Goal: Task Accomplishment & Management: Manage account settings

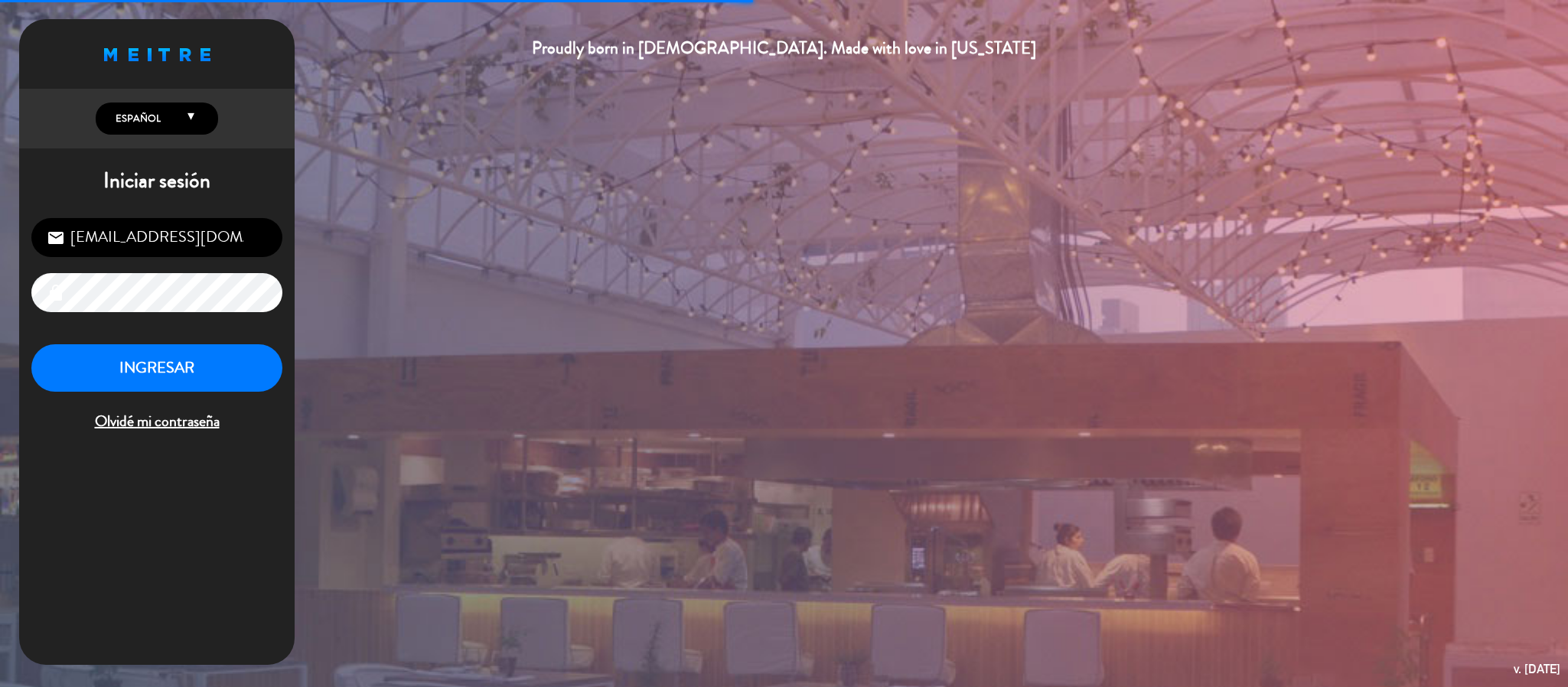
click at [223, 243] on input "[EMAIL_ADDRESS][DOMAIN_NAME]" at bounding box center [156, 238] width 251 height 39
type input "[EMAIL_ADDRESS][DOMAIN_NAME]"
click at [200, 356] on button "INGRESAR" at bounding box center [156, 368] width 251 height 48
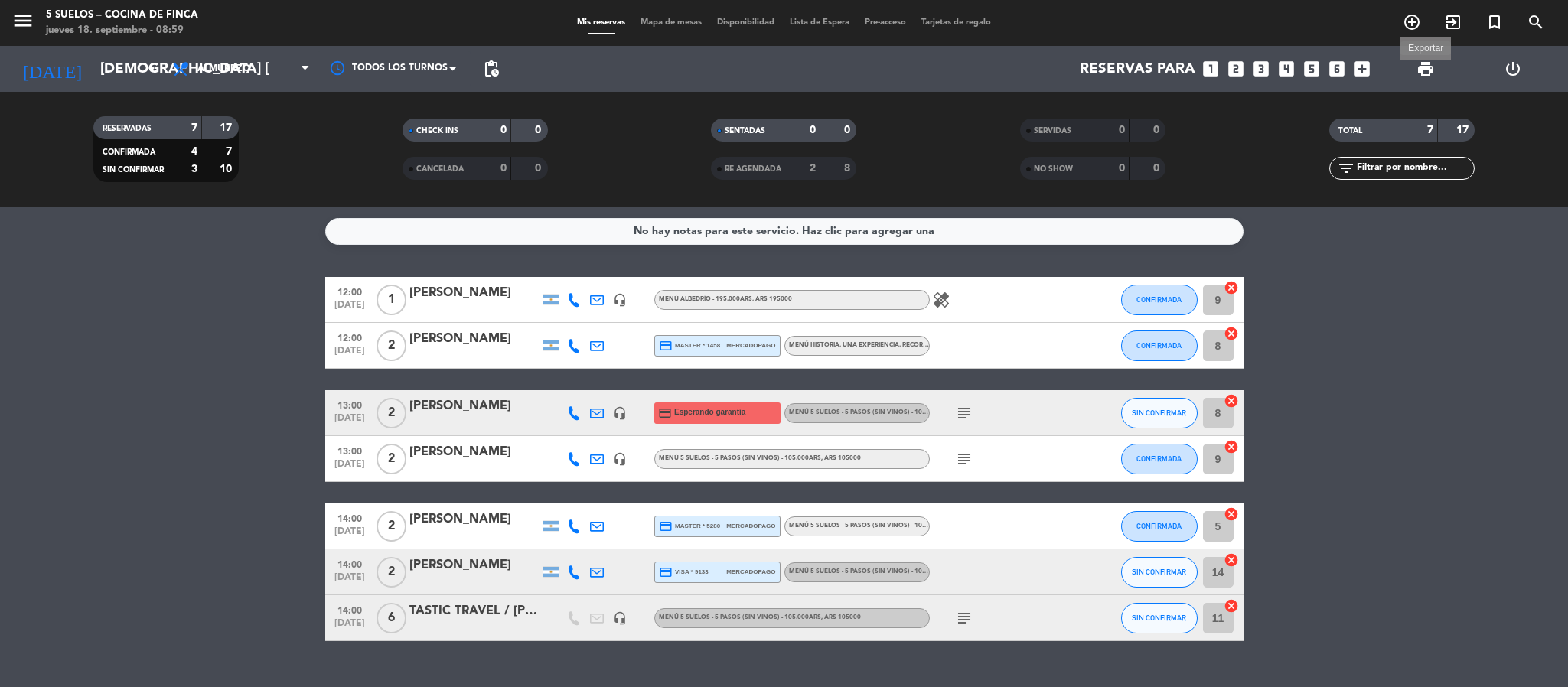
click at [1421, 67] on span "print" at bounding box center [1425, 69] width 19 height 19
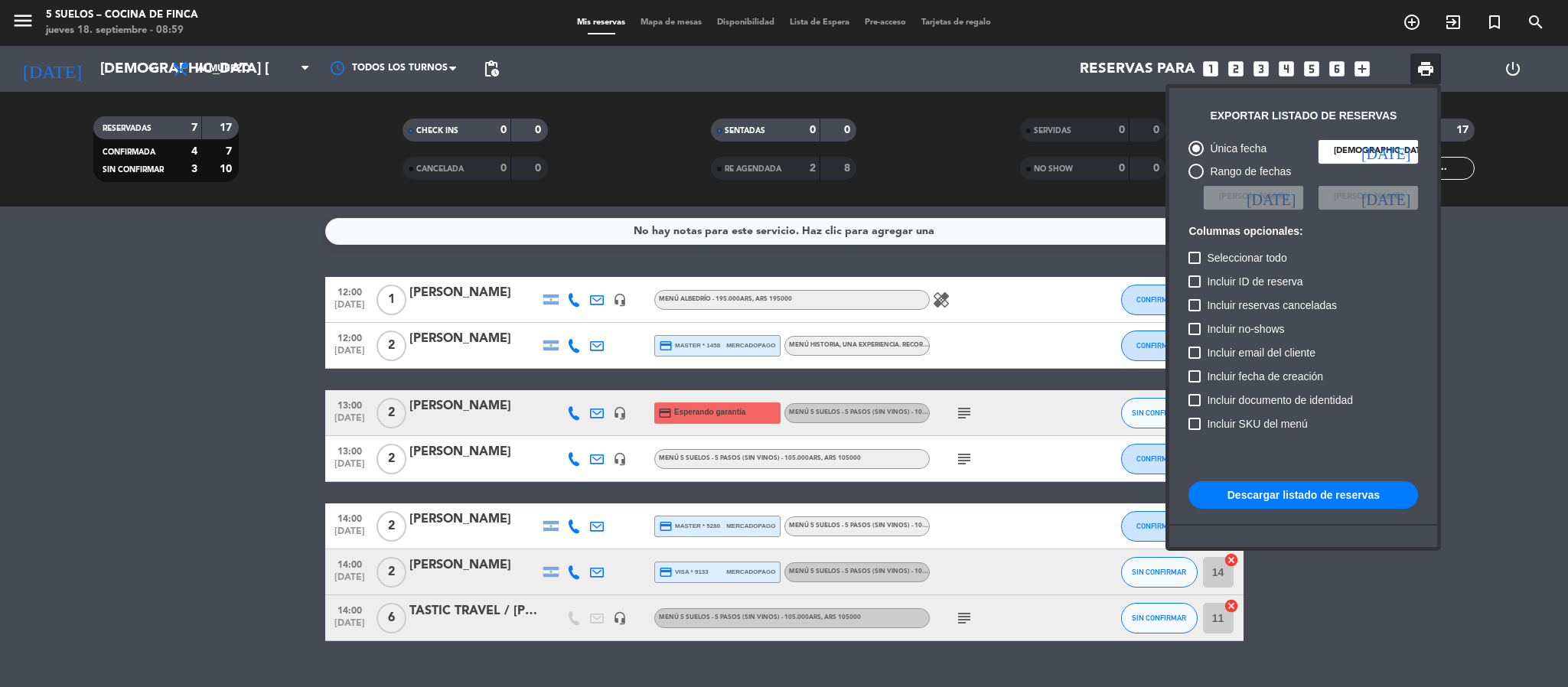
click at [1337, 492] on button "Descargar listado de reservas" at bounding box center [1303, 495] width 230 height 28
click at [1252, 489] on button "Descargar listado de reservas" at bounding box center [1303, 495] width 230 height 28
click at [945, 299] on div at bounding box center [784, 343] width 1568 height 687
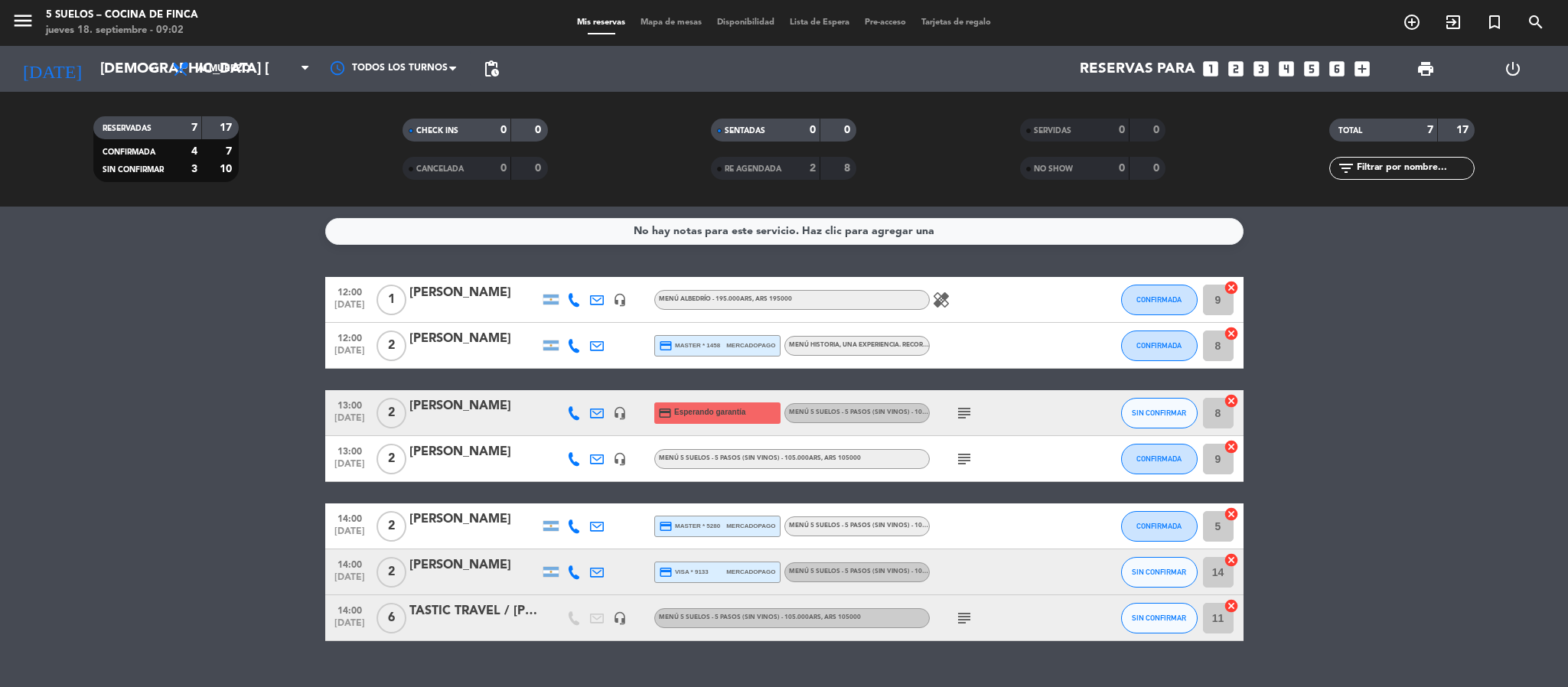
click at [945, 299] on icon "healing" at bounding box center [941, 299] width 19 height 19
click at [146, 71] on icon "arrow_drop_down" at bounding box center [151, 69] width 19 height 19
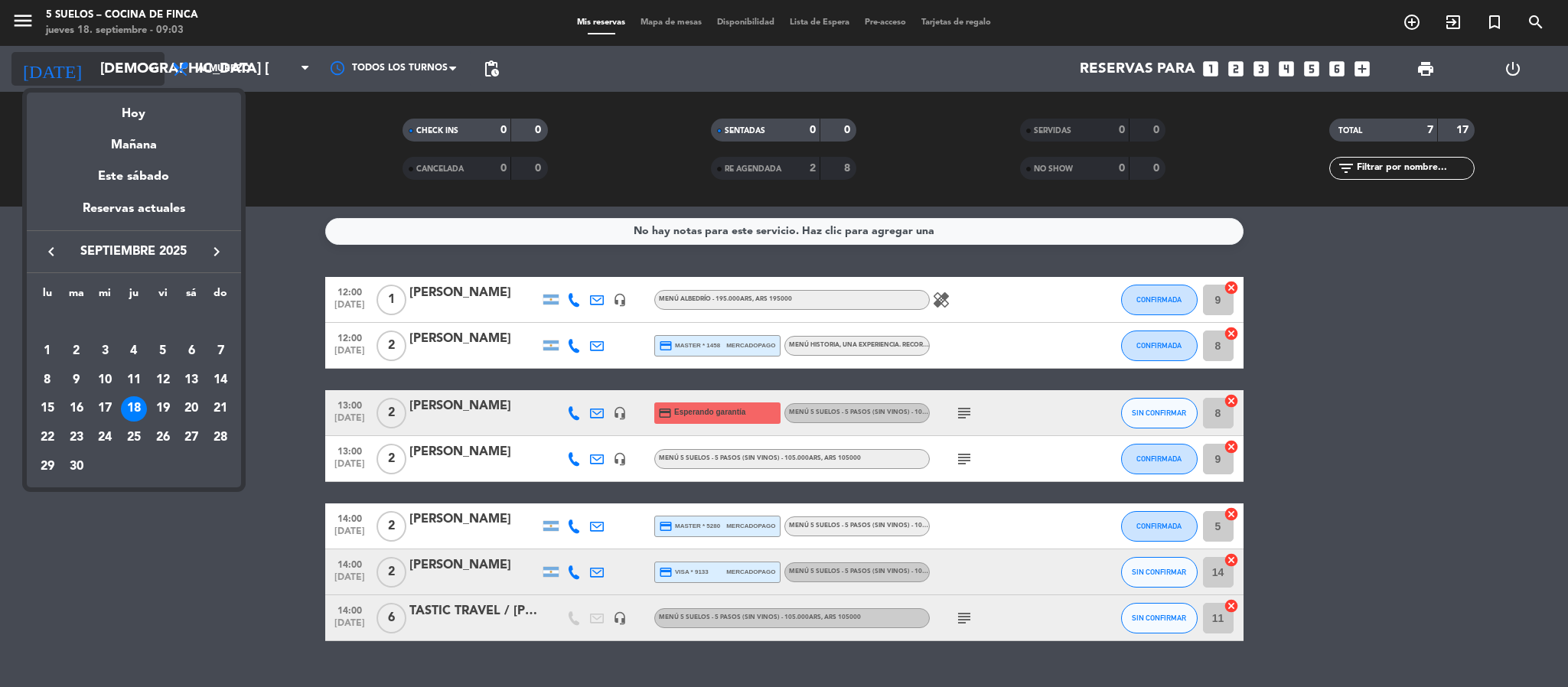
click at [146, 71] on div at bounding box center [784, 343] width 1568 height 687
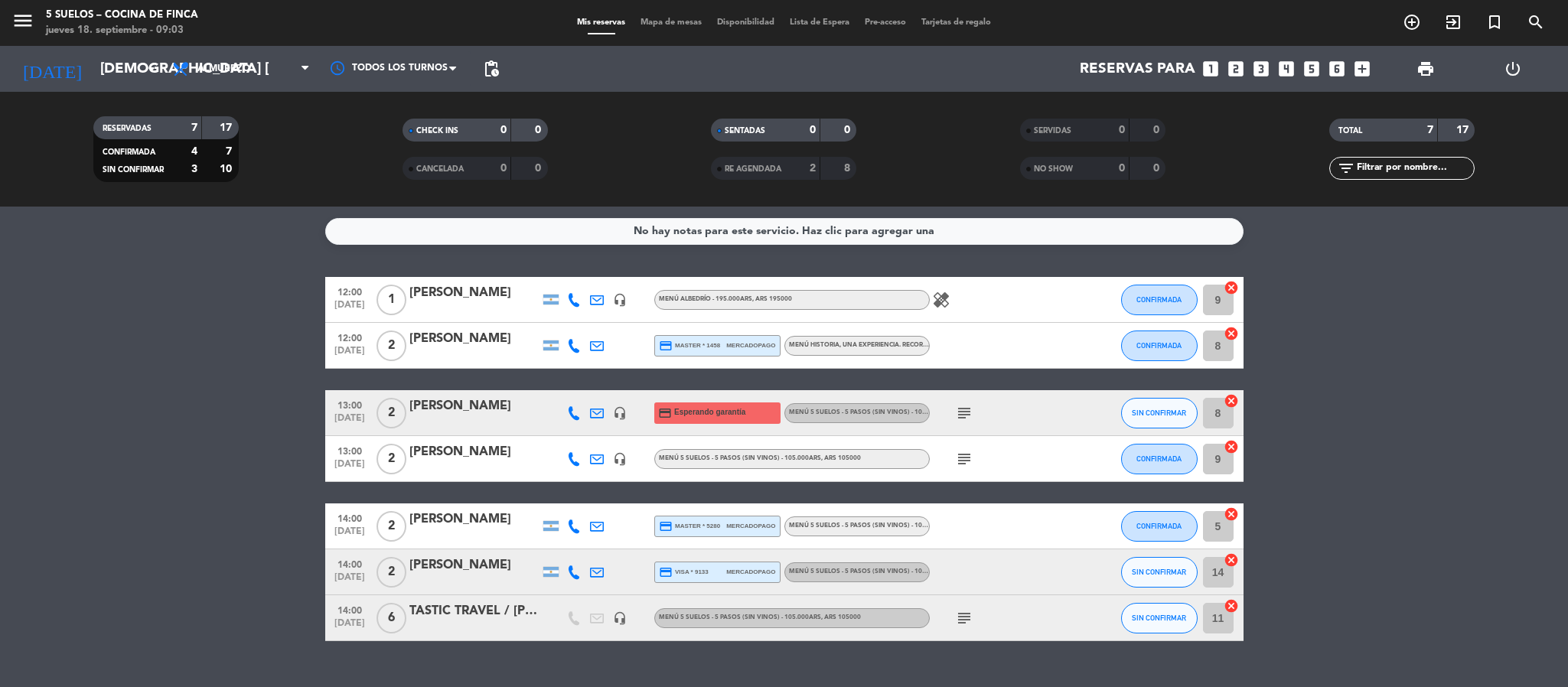
click at [9, 25] on div "menu 5 SUELOS – COCINA DE FINCA jueves 18. septiembre - 09:03" at bounding box center [196, 23] width 391 height 36
click at [21, 21] on icon "menu" at bounding box center [23, 21] width 23 height 23
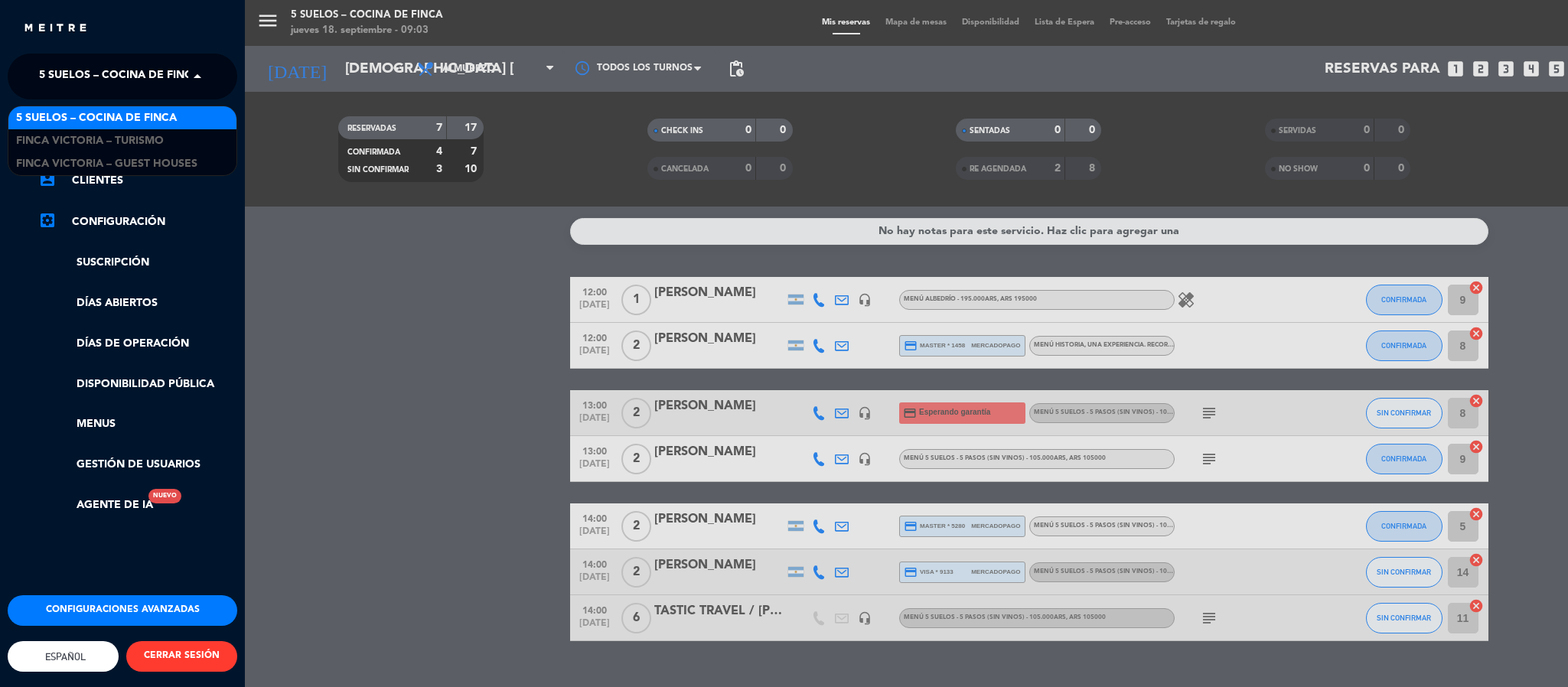
click at [166, 82] on span "5 SUELOS – COCINA DE FINCA" at bounding box center [120, 77] width 161 height 32
click at [165, 130] on div "FINCA VICTORIA – TURISMO" at bounding box center [122, 141] width 228 height 23
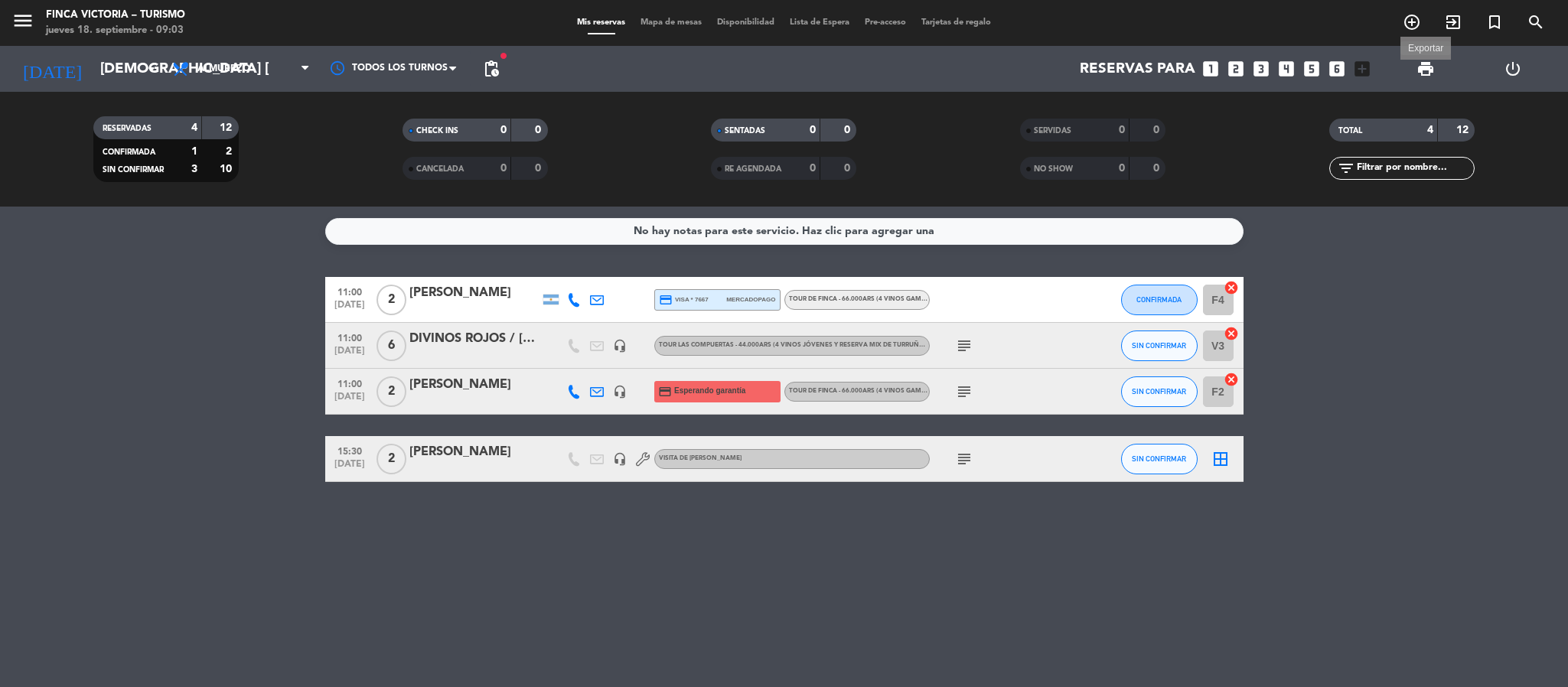
click at [1423, 69] on span "print" at bounding box center [1425, 69] width 19 height 19
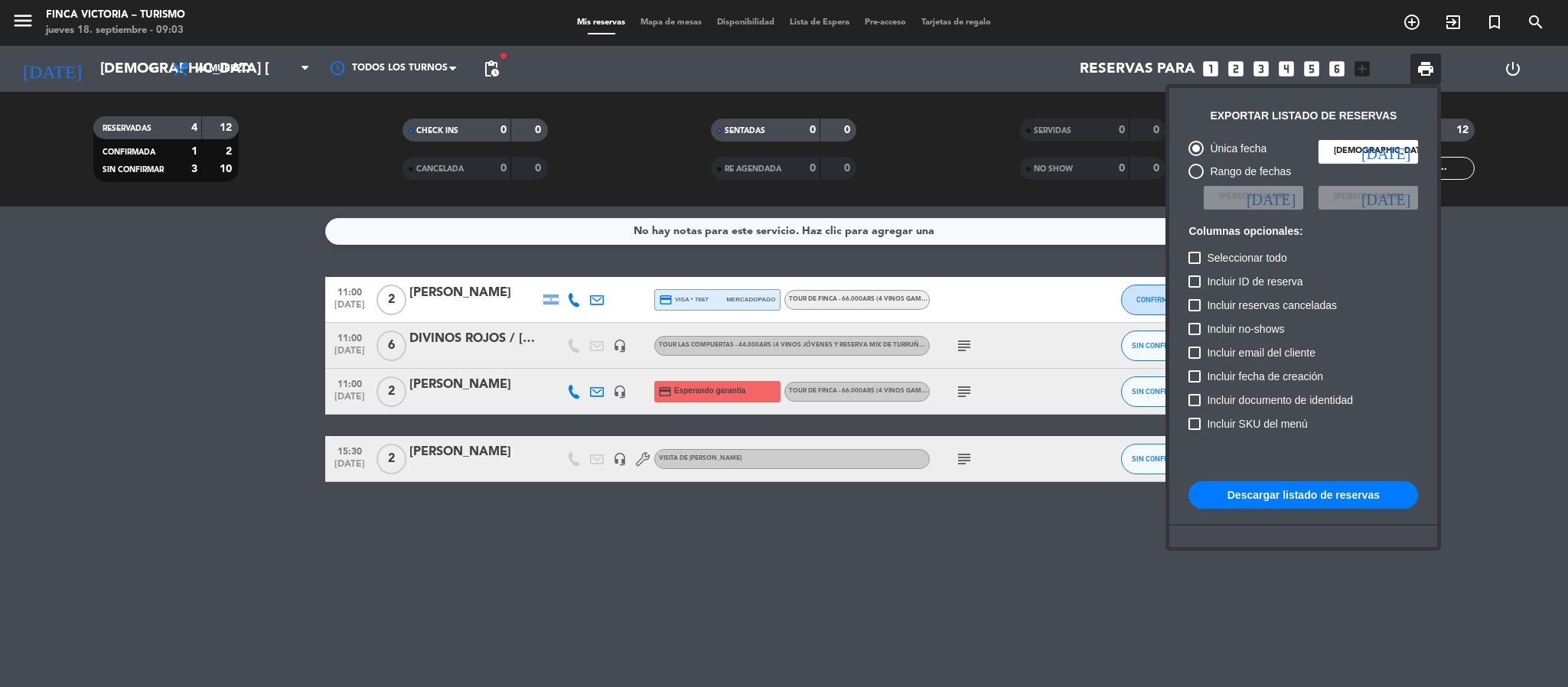
click at [1344, 496] on button "Descargar listado de reservas" at bounding box center [1303, 495] width 230 height 28
click at [1328, 497] on button "Descargar listado de reservas" at bounding box center [1303, 495] width 230 height 28
click at [154, 67] on div at bounding box center [784, 343] width 1568 height 687
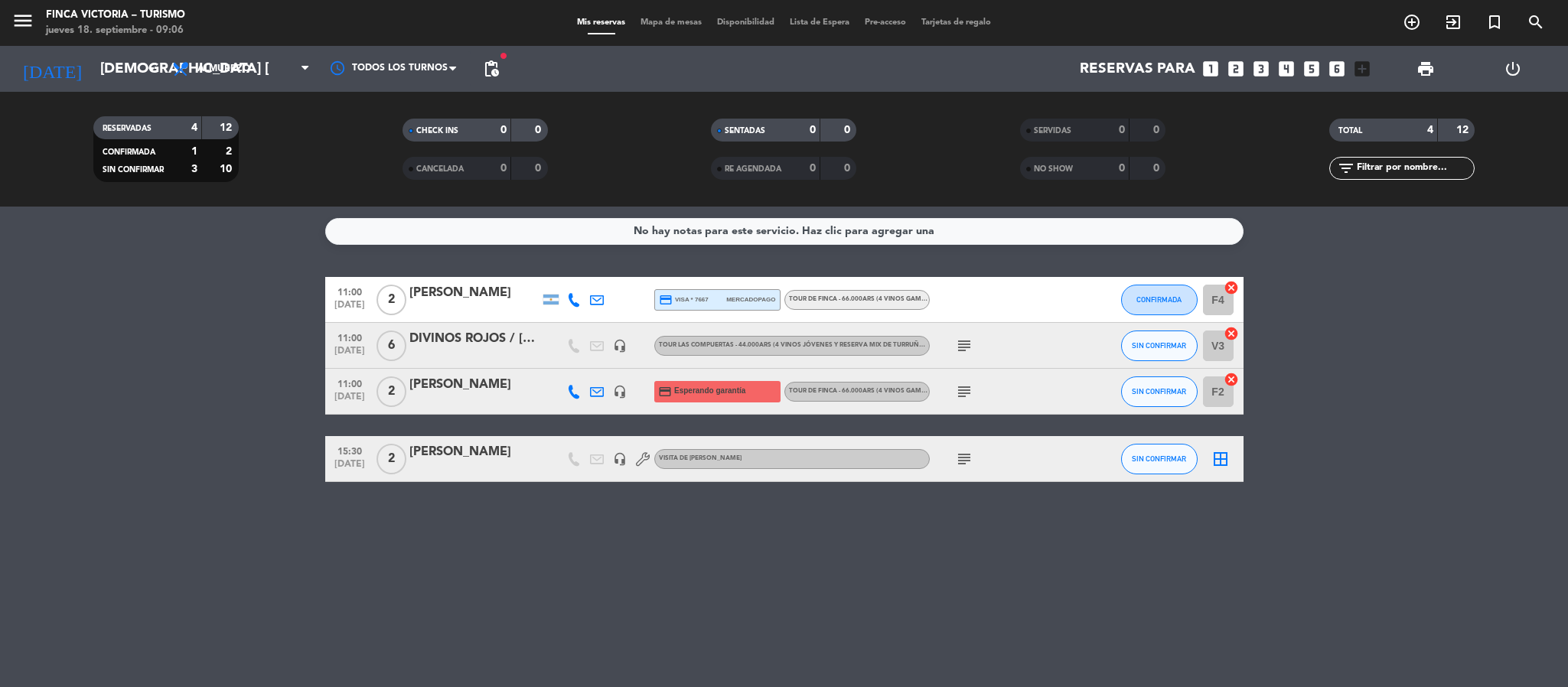
click at [154, 67] on icon "arrow_drop_down" at bounding box center [151, 69] width 19 height 19
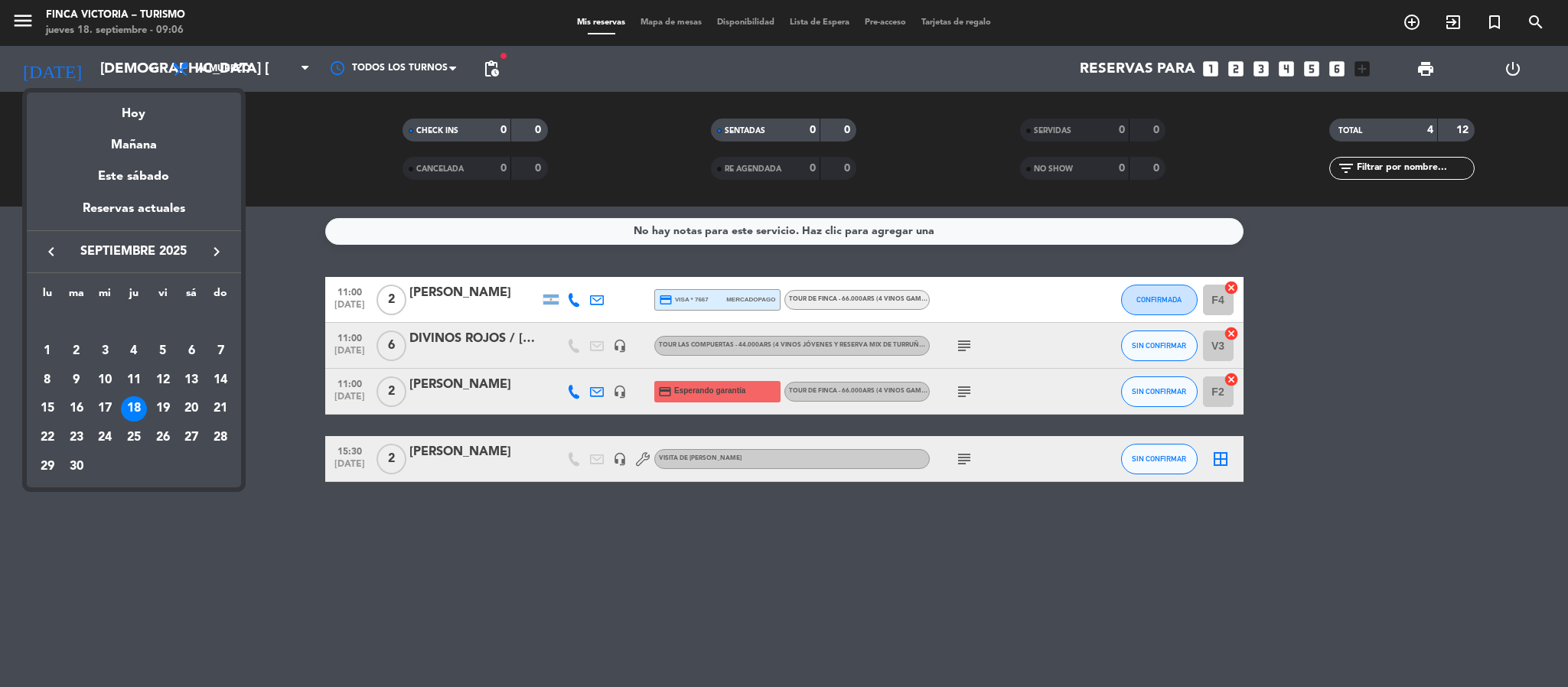
click at [215, 257] on icon "keyboard_arrow_right" at bounding box center [216, 251] width 19 height 19
click at [215, 255] on icon "keyboard_arrow_right" at bounding box center [216, 251] width 19 height 19
click at [131, 405] on div "20" at bounding box center [133, 409] width 26 height 26
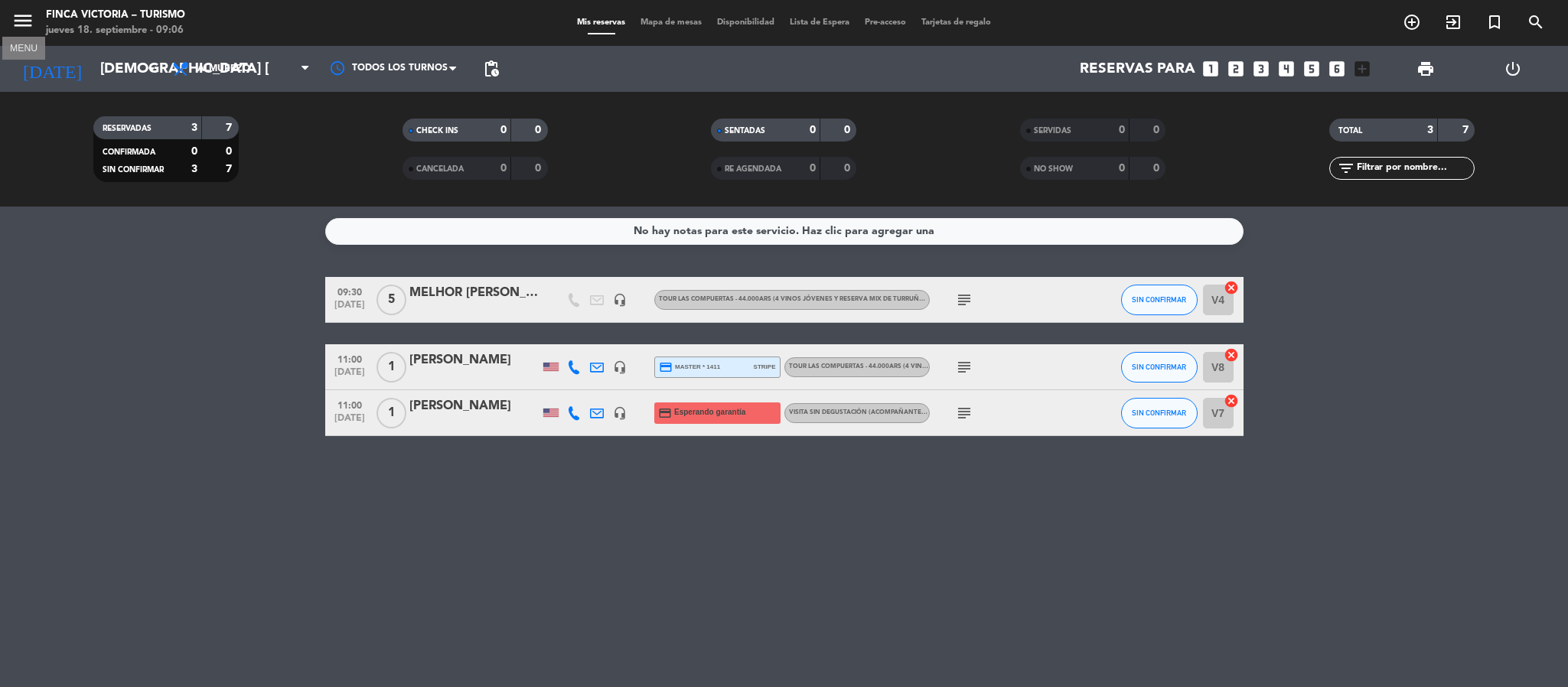
click at [21, 19] on icon "menu" at bounding box center [23, 21] width 23 height 23
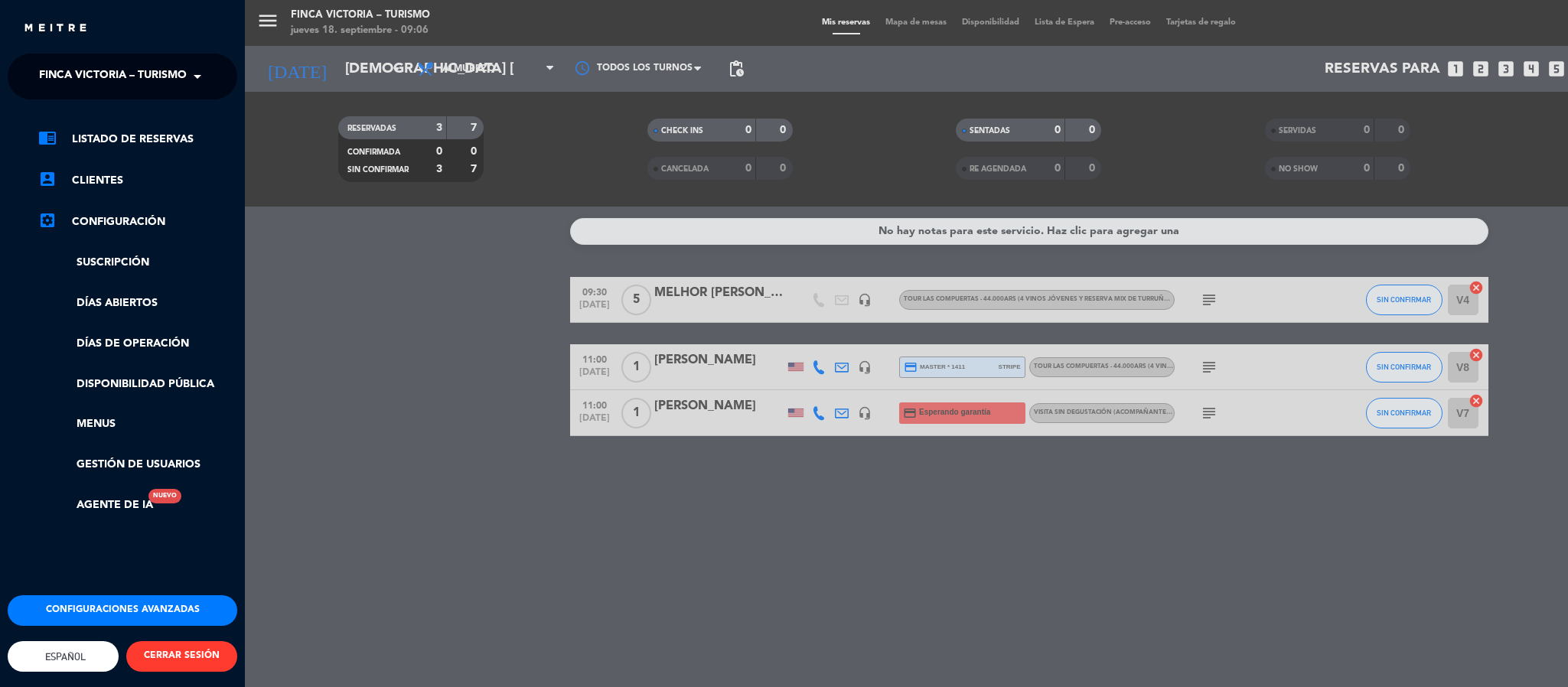
click at [197, 77] on span at bounding box center [201, 77] width 26 height 32
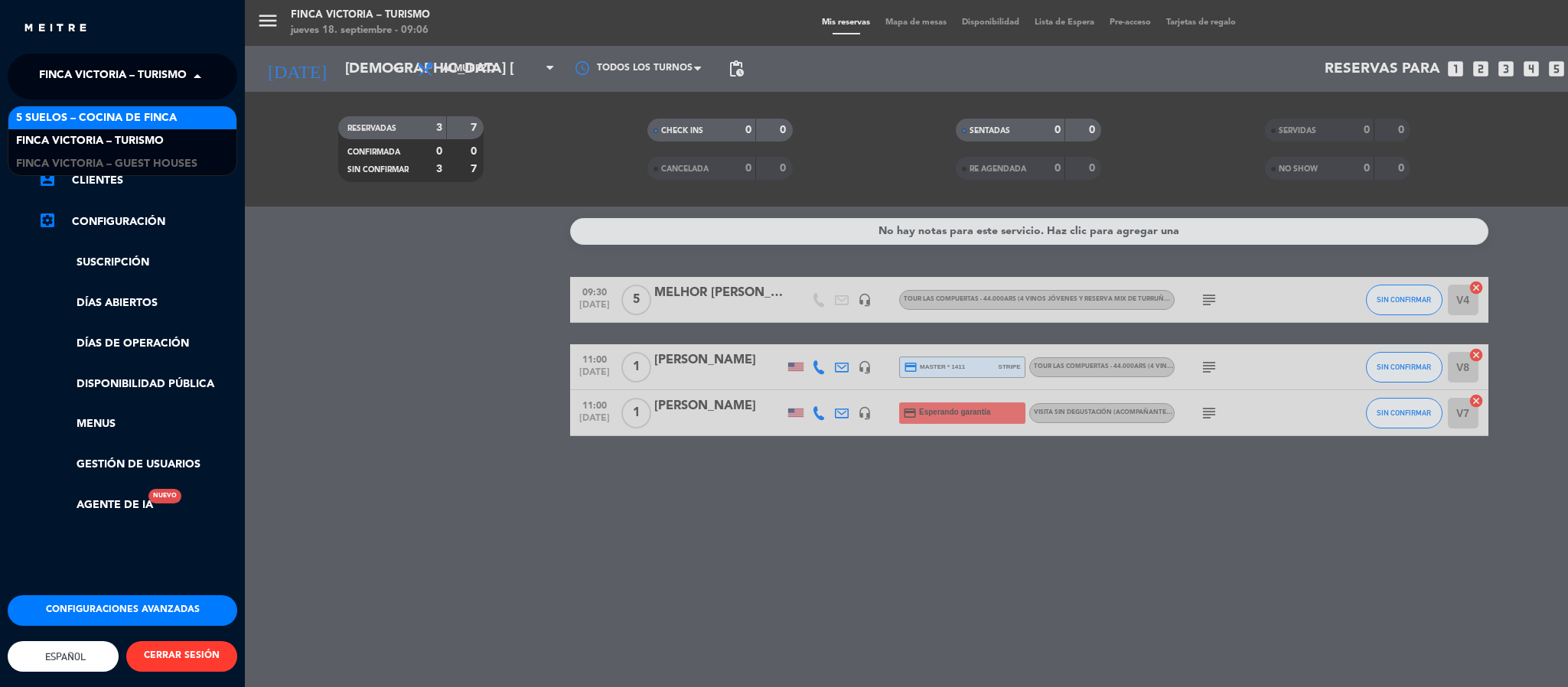
click at [173, 126] on span "5 SUELOS – COCINA DE FINCA" at bounding box center [96, 118] width 161 height 18
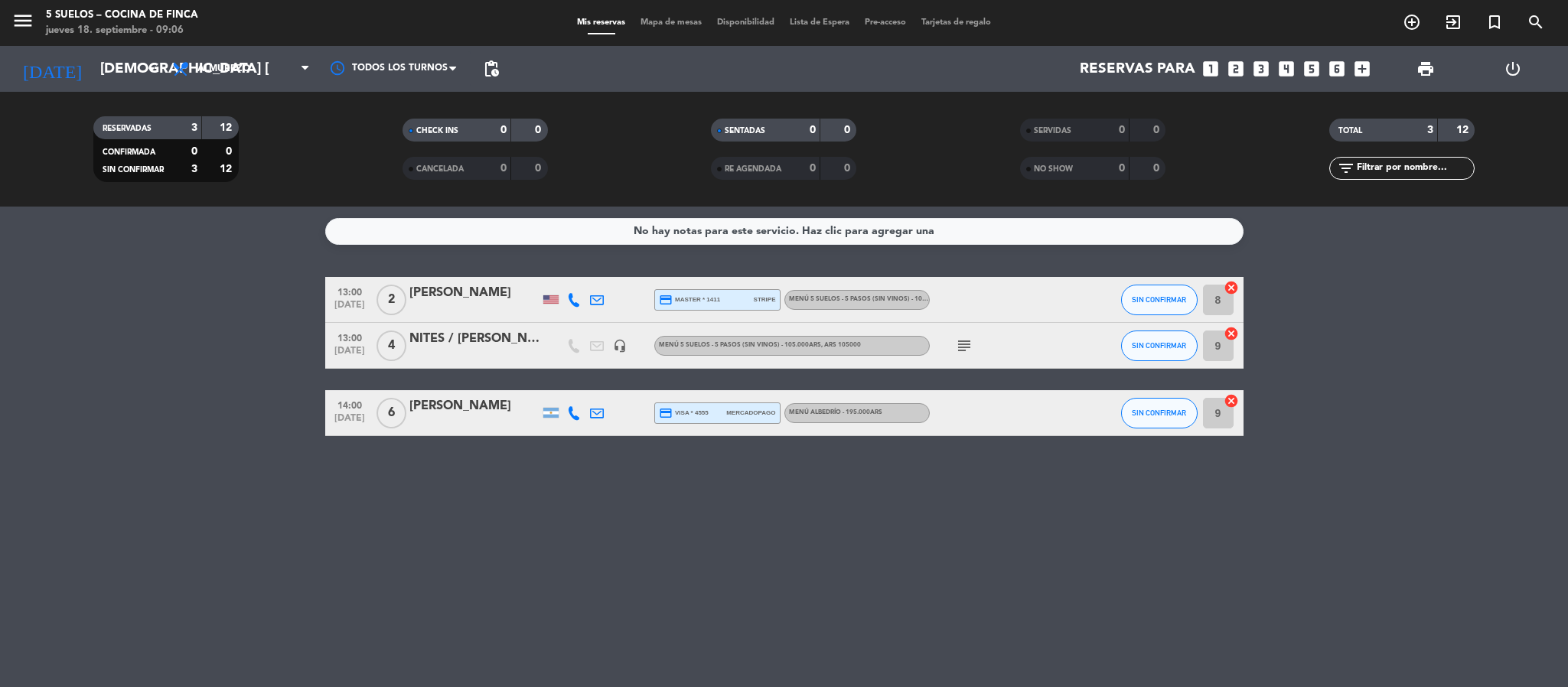
click at [496, 343] on div "NITES / Benoît Desnoyer" at bounding box center [474, 339] width 130 height 20
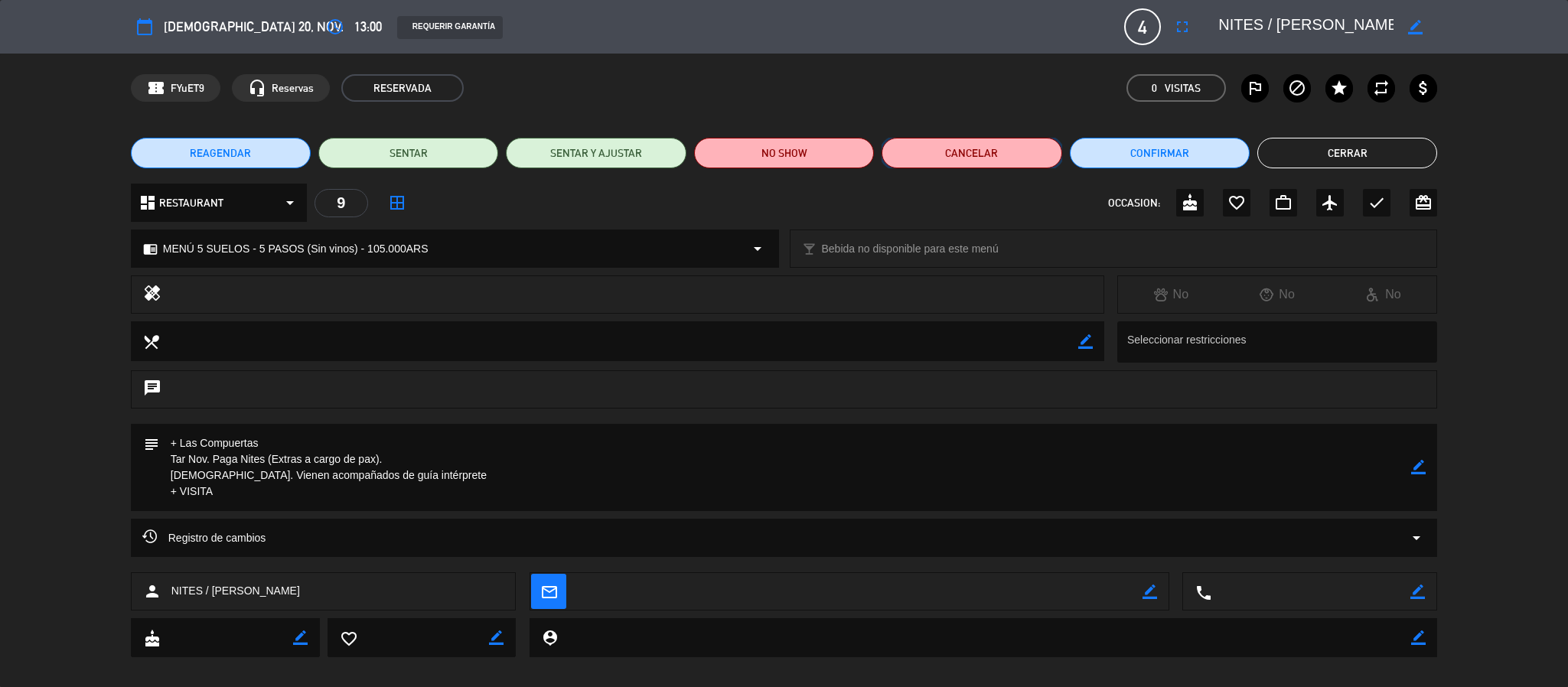
click at [987, 147] on button "Cancelar" at bounding box center [971, 153] width 180 height 30
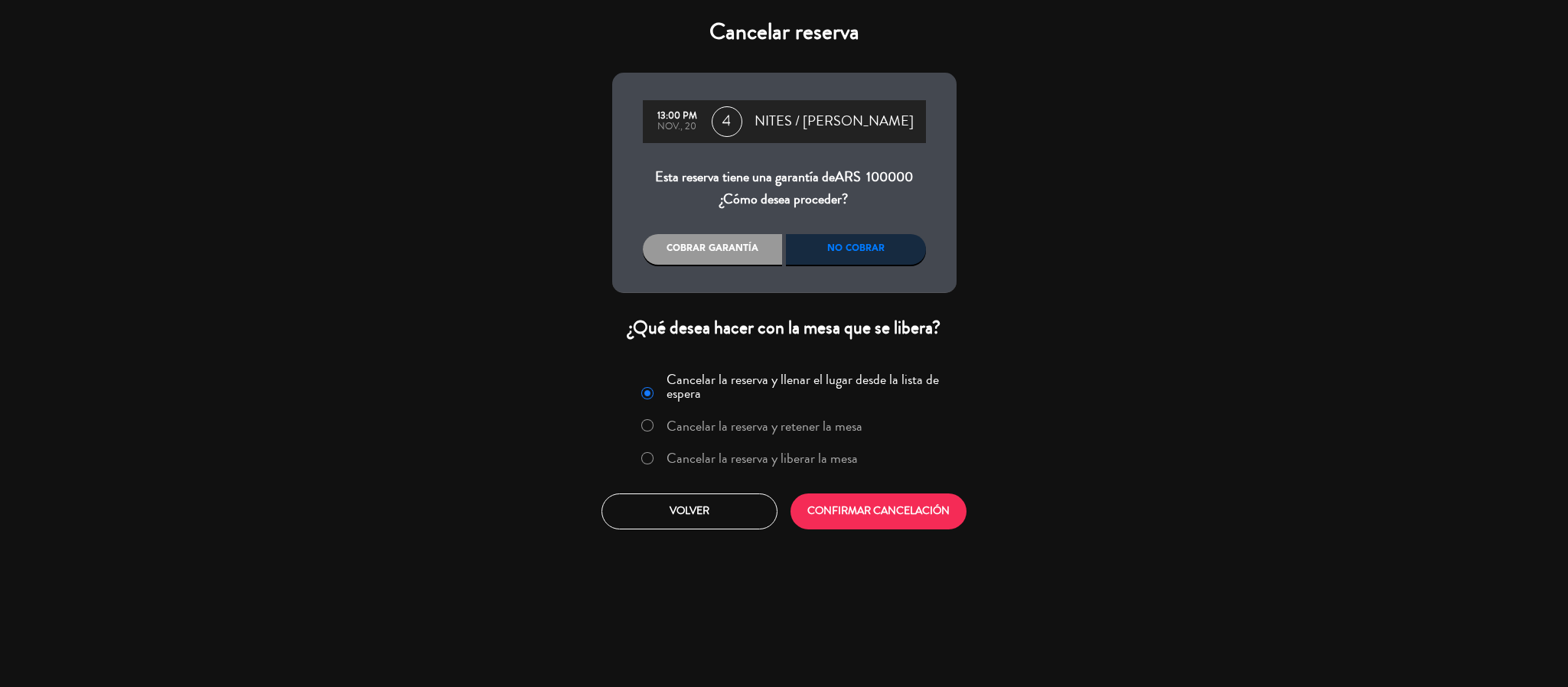
click at [767, 452] on label "Cancelar la reserva y liberar la mesa" at bounding box center [762, 457] width 191 height 13
click at [882, 510] on button "CONFIRMAR CANCELACIÓN" at bounding box center [878, 511] width 176 height 36
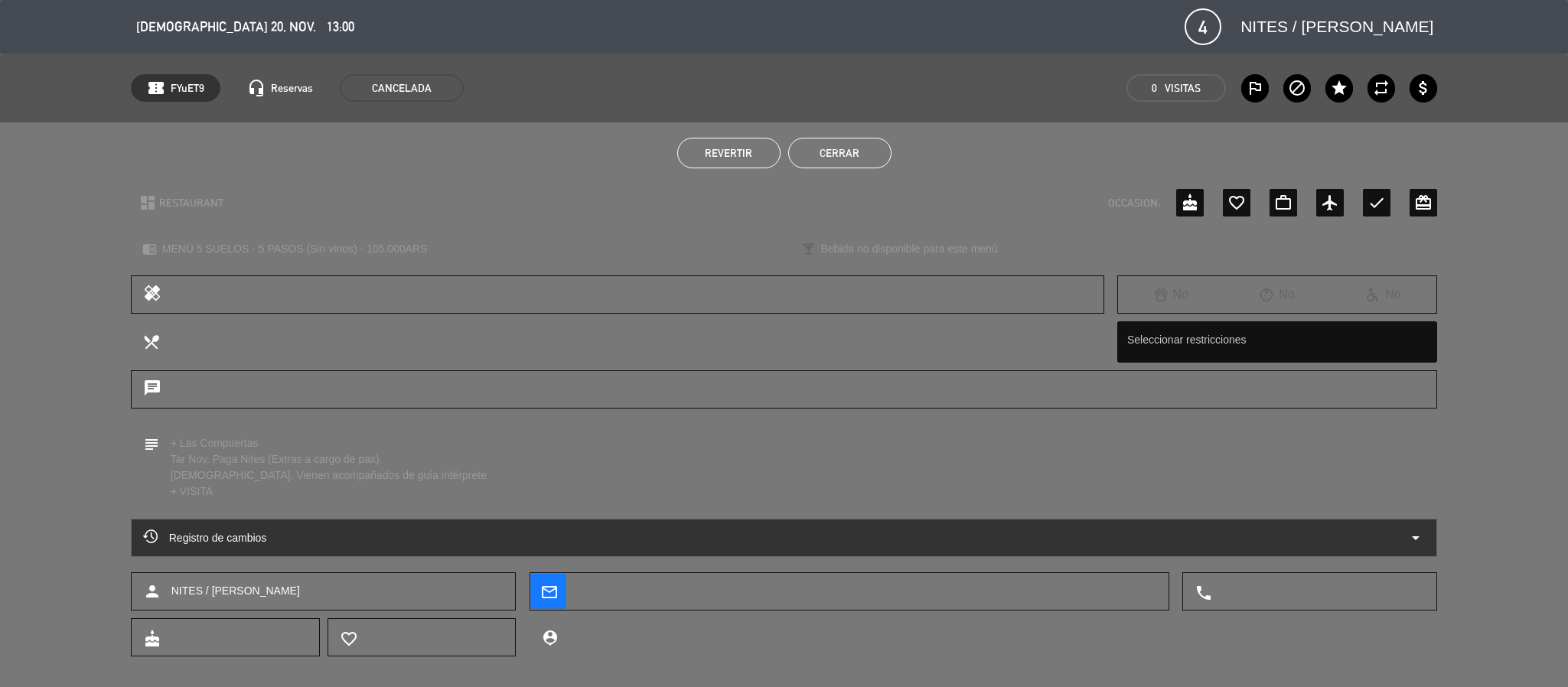
click at [834, 145] on button "Cerrar" at bounding box center [840, 153] width 104 height 30
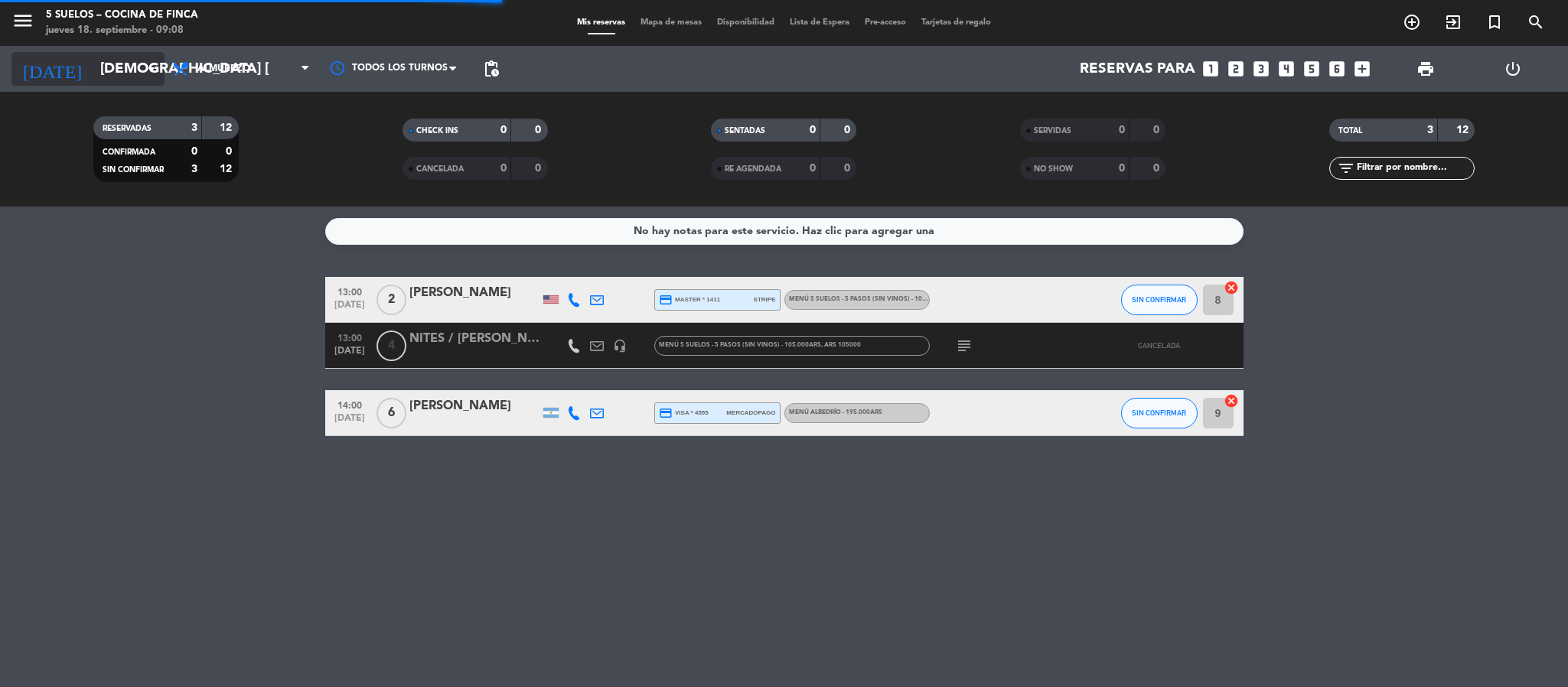
click at [124, 71] on input "[DEMOGRAPHIC_DATA][DATE]" at bounding box center [185, 69] width 184 height 32
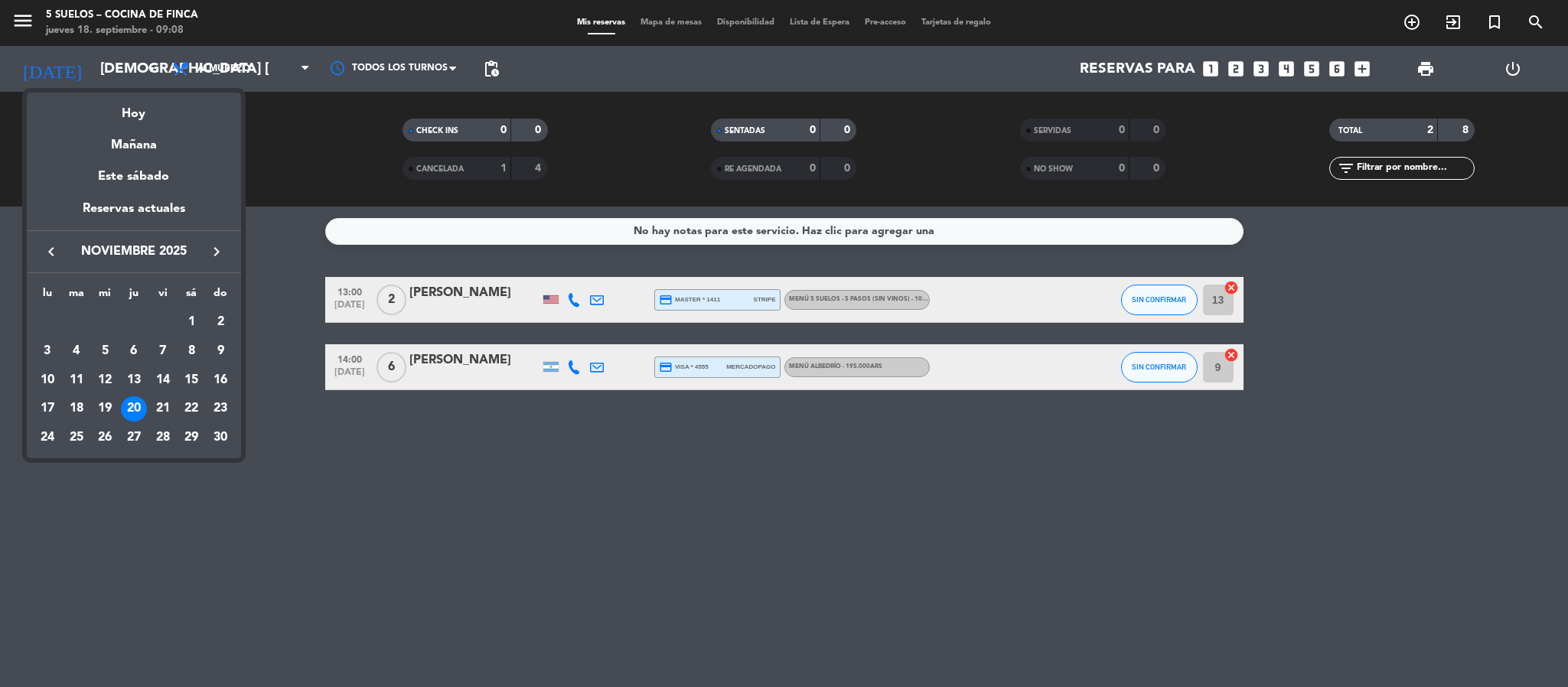
click at [211, 247] on icon "keyboard_arrow_right" at bounding box center [216, 251] width 19 height 19
click at [45, 247] on icon "keyboard_arrow_left" at bounding box center [51, 251] width 19 height 19
click at [159, 406] on div "21" at bounding box center [163, 409] width 26 height 26
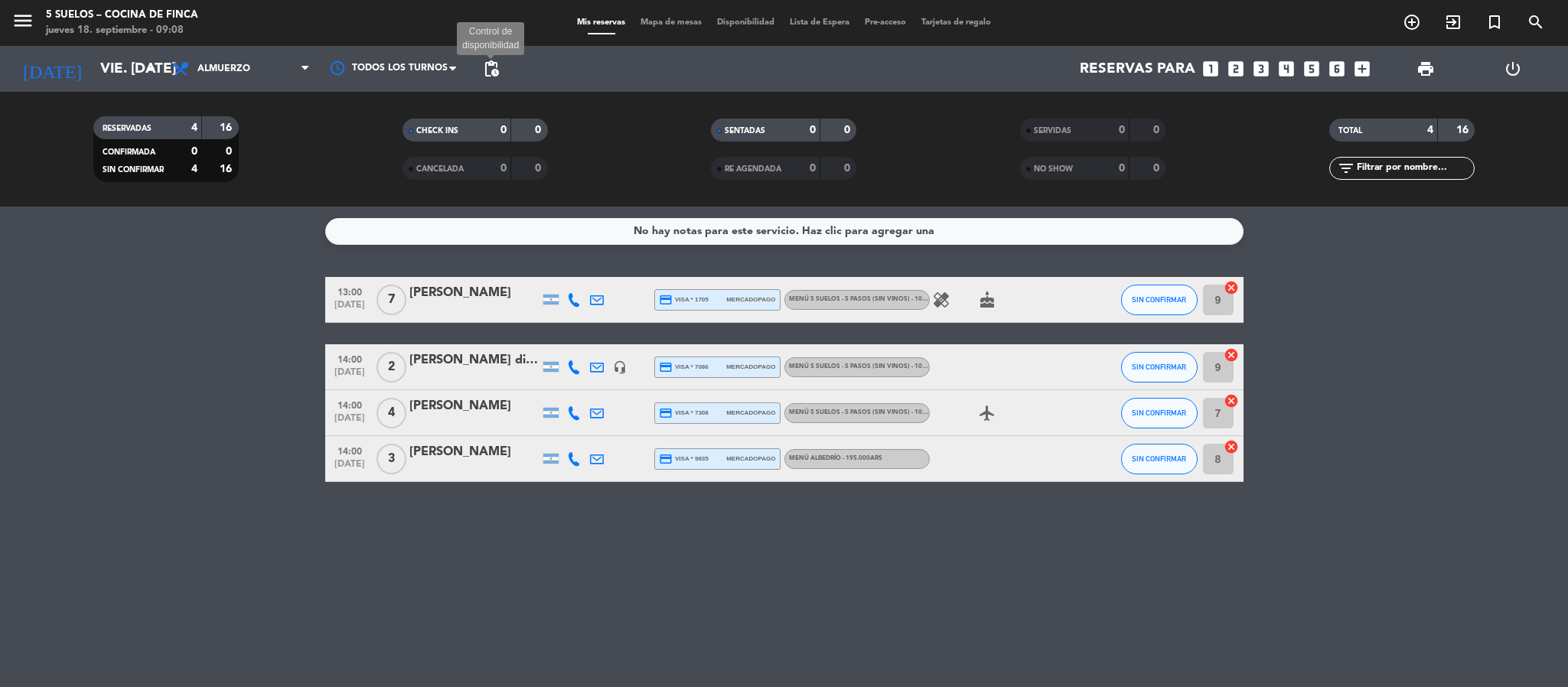
click at [491, 71] on span "pending_actions" at bounding box center [491, 69] width 19 height 19
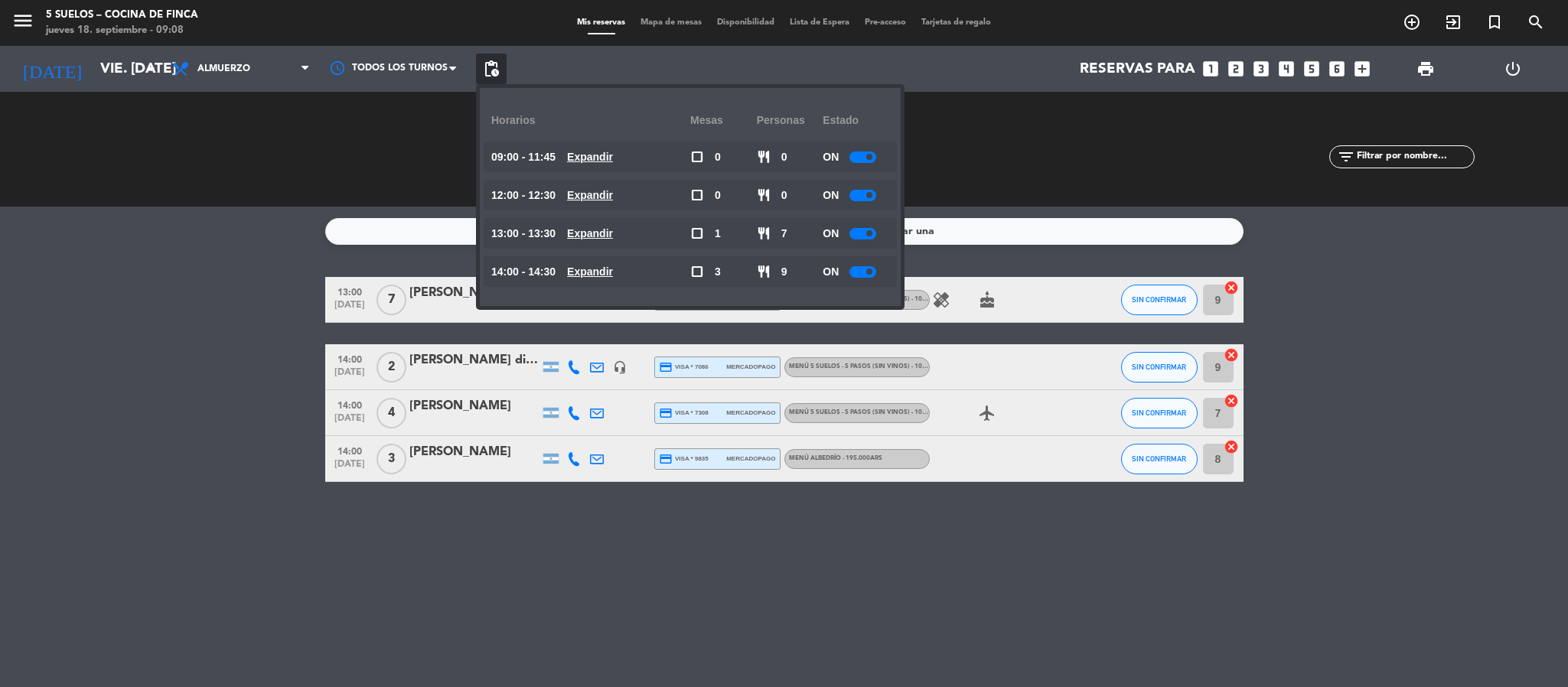
click at [234, 317] on bookings-row "13:00 nov. 21 7 Juan Manuel Gettas credit_card visa * 1705 mercadopago MENÚ 5 S…" at bounding box center [784, 380] width 1568 height 205
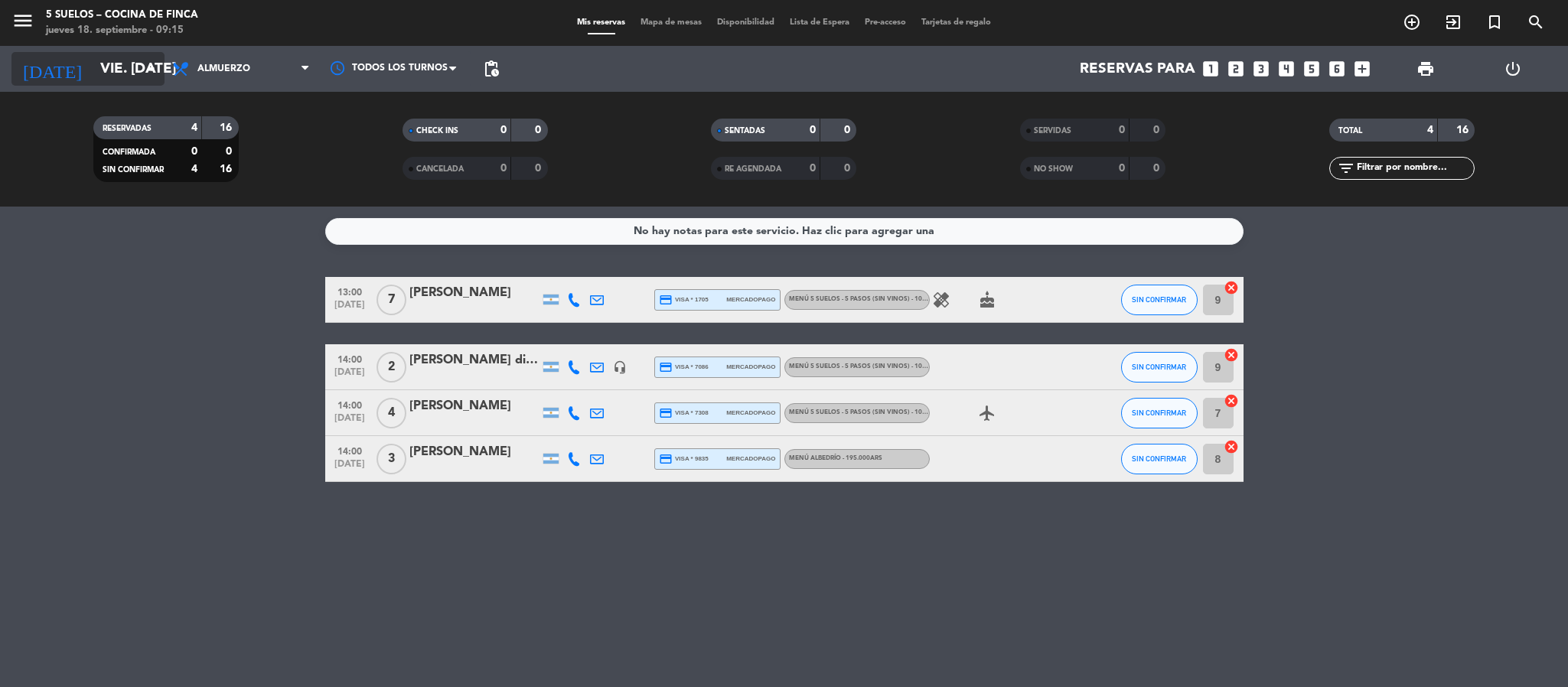
click at [159, 74] on icon "arrow_drop_down" at bounding box center [151, 69] width 19 height 19
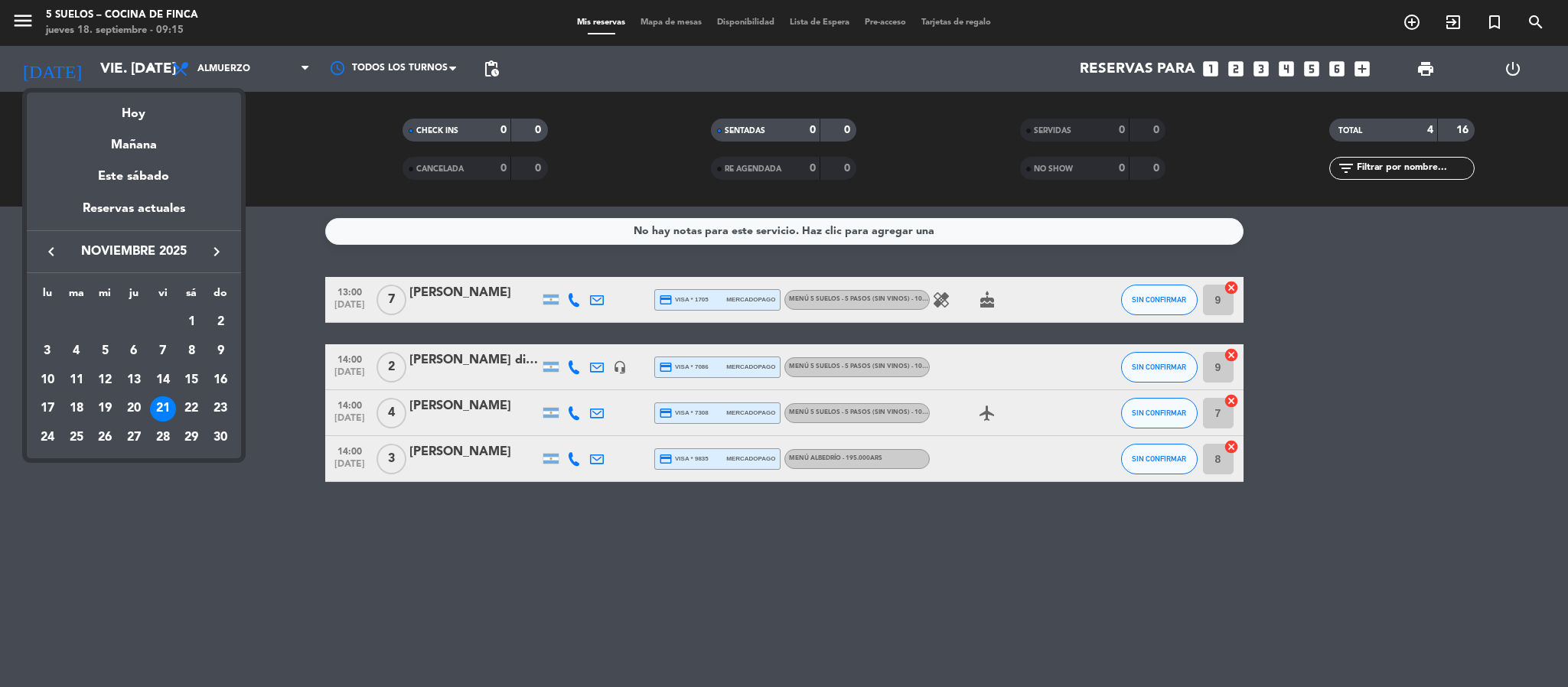
click at [49, 247] on icon "keyboard_arrow_left" at bounding box center [51, 251] width 19 height 19
click at [198, 436] on div "27" at bounding box center [191, 437] width 26 height 26
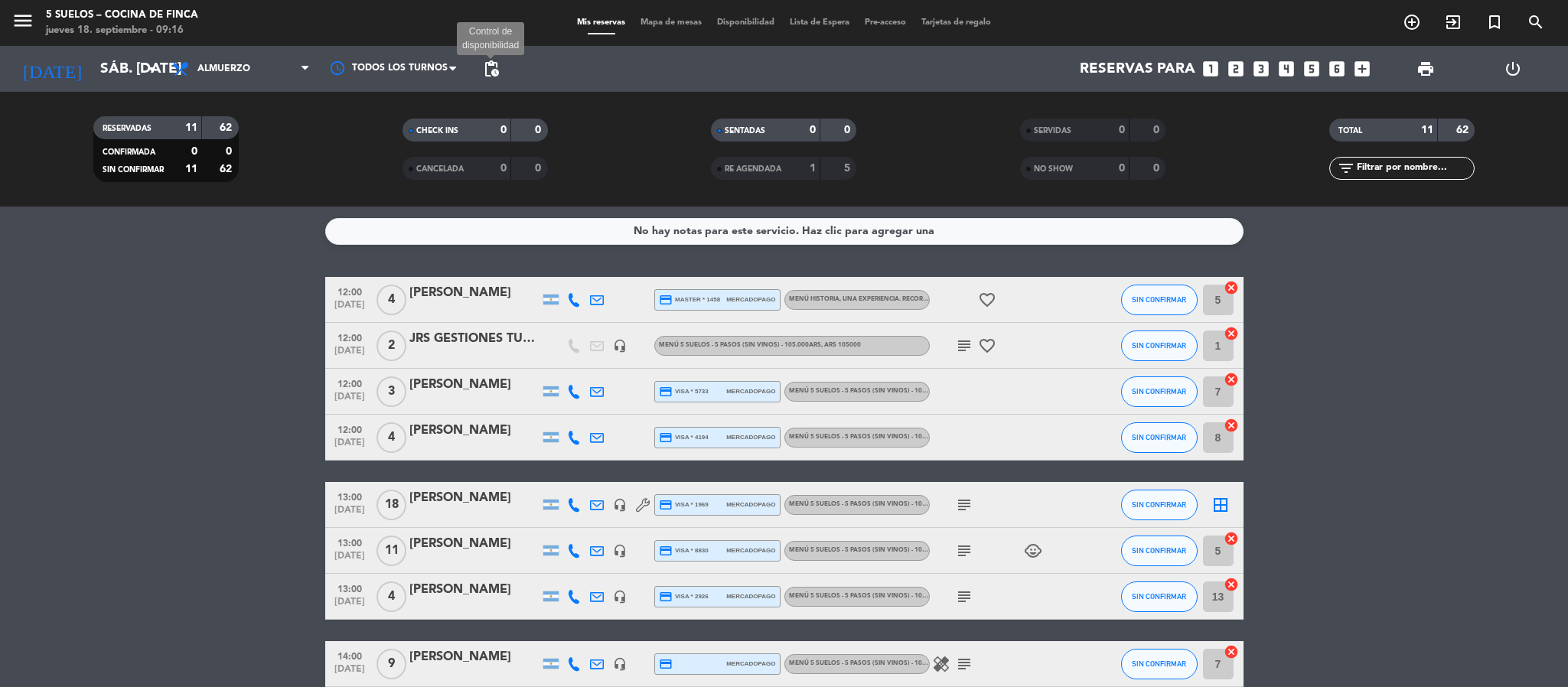
click at [494, 67] on span "pending_actions" at bounding box center [491, 69] width 19 height 19
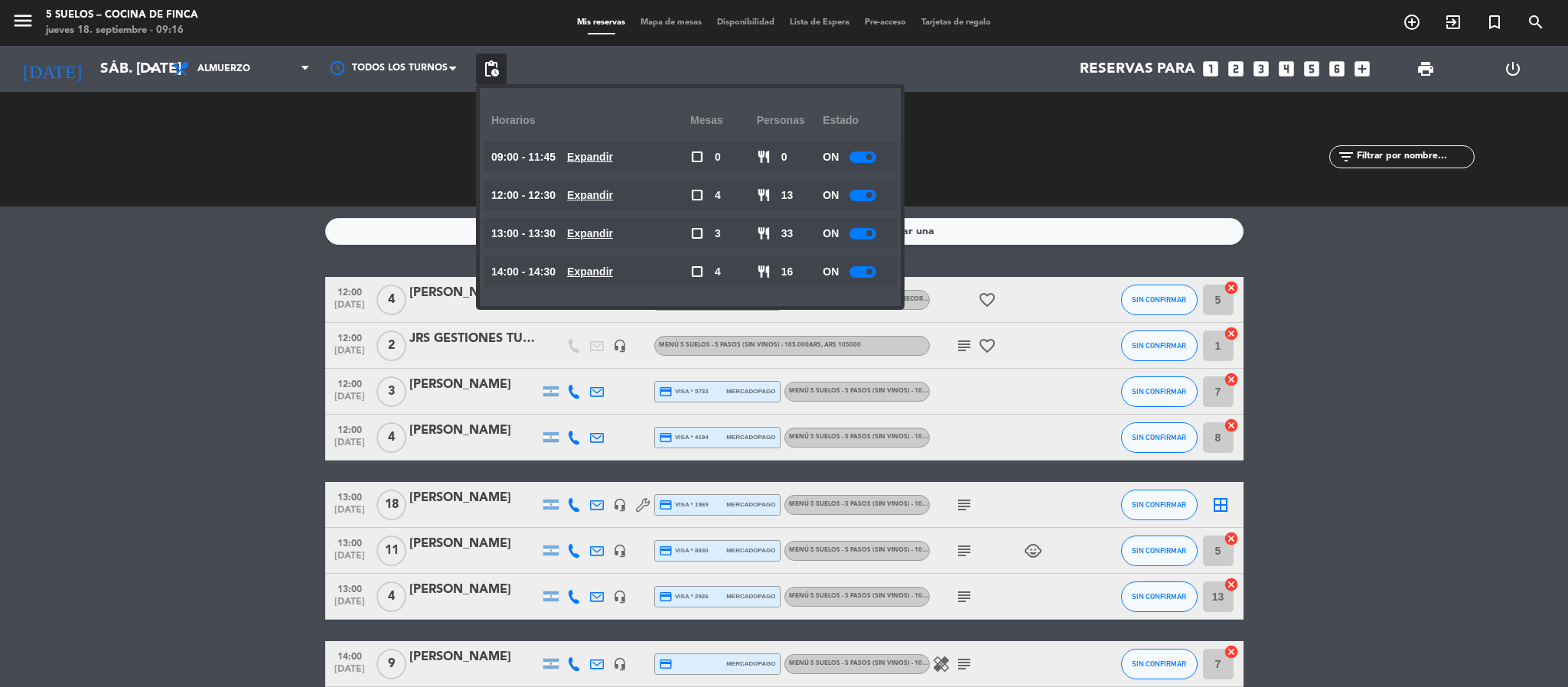
click at [200, 363] on bookings-row "12:00 sep. 27 4 Alberto Zamarbide credit_card master * 1458 mercadopago MENÚ HI…" at bounding box center [784, 550] width 1568 height 548
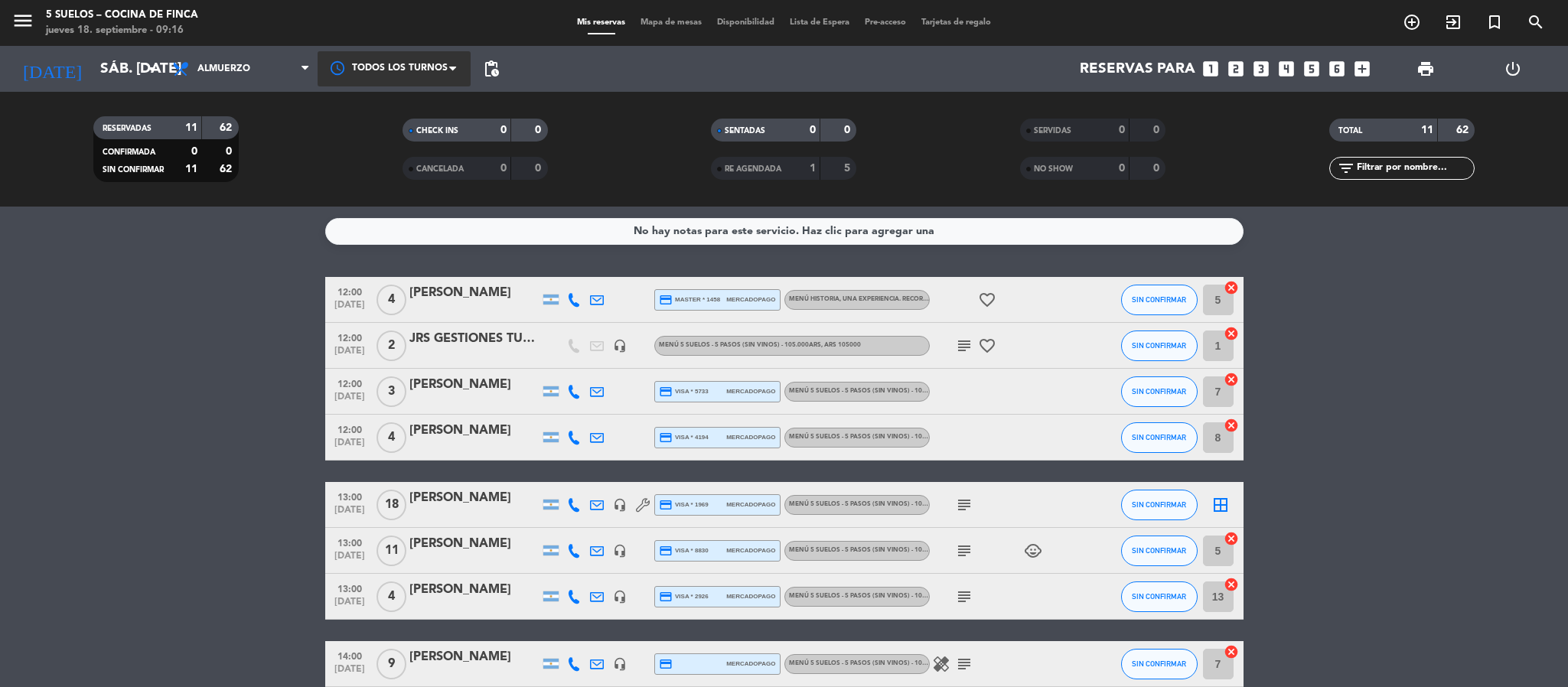
click at [462, 67] on span at bounding box center [457, 69] width 15 height 15
click at [500, 76] on span "pending_actions" at bounding box center [491, 69] width 30 height 30
click at [489, 67] on span "pending_actions" at bounding box center [491, 69] width 19 height 19
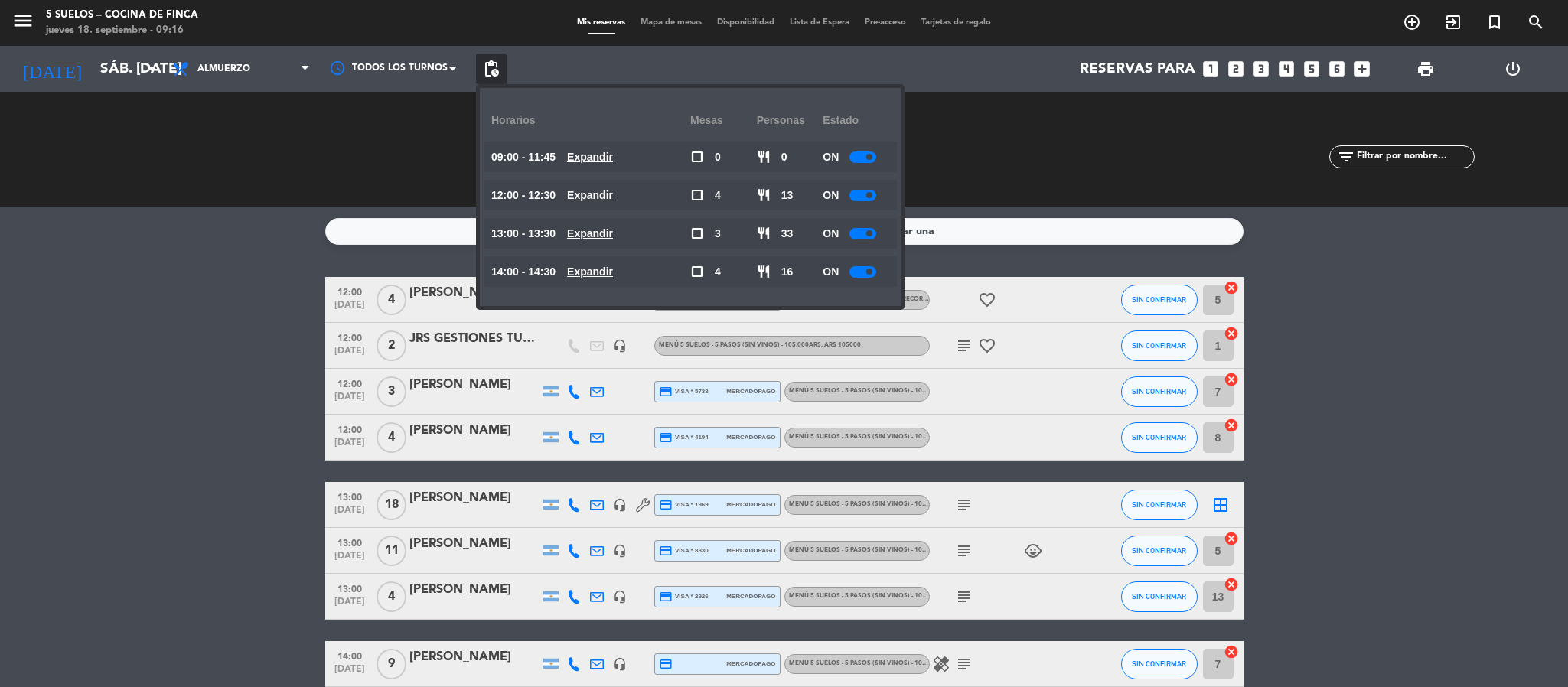
click at [857, 163] on div "ON" at bounding box center [856, 156] width 67 height 30
click at [859, 152] on div at bounding box center [863, 157] width 27 height 12
click at [859, 189] on div at bounding box center [863, 195] width 27 height 12
click at [859, 231] on div at bounding box center [863, 233] width 27 height 12
click at [859, 190] on div at bounding box center [863, 195] width 27 height 12
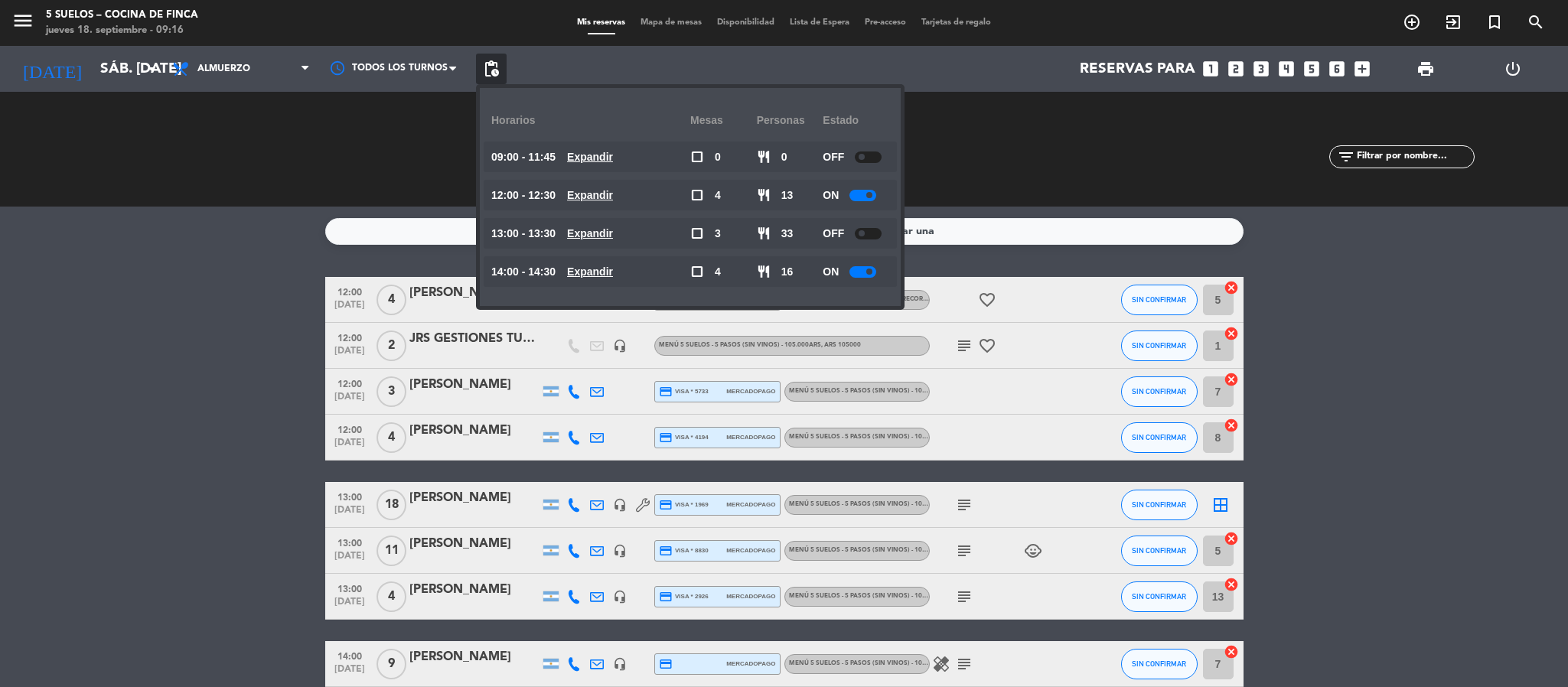
click at [855, 269] on div at bounding box center [863, 272] width 27 height 12
click at [857, 190] on div at bounding box center [863, 195] width 27 height 12
click at [134, 336] on bookings-row "12:00 sep. 27 4 Alberto Zamarbide credit_card master * 1458 mercadopago MENÚ HI…" at bounding box center [784, 550] width 1568 height 548
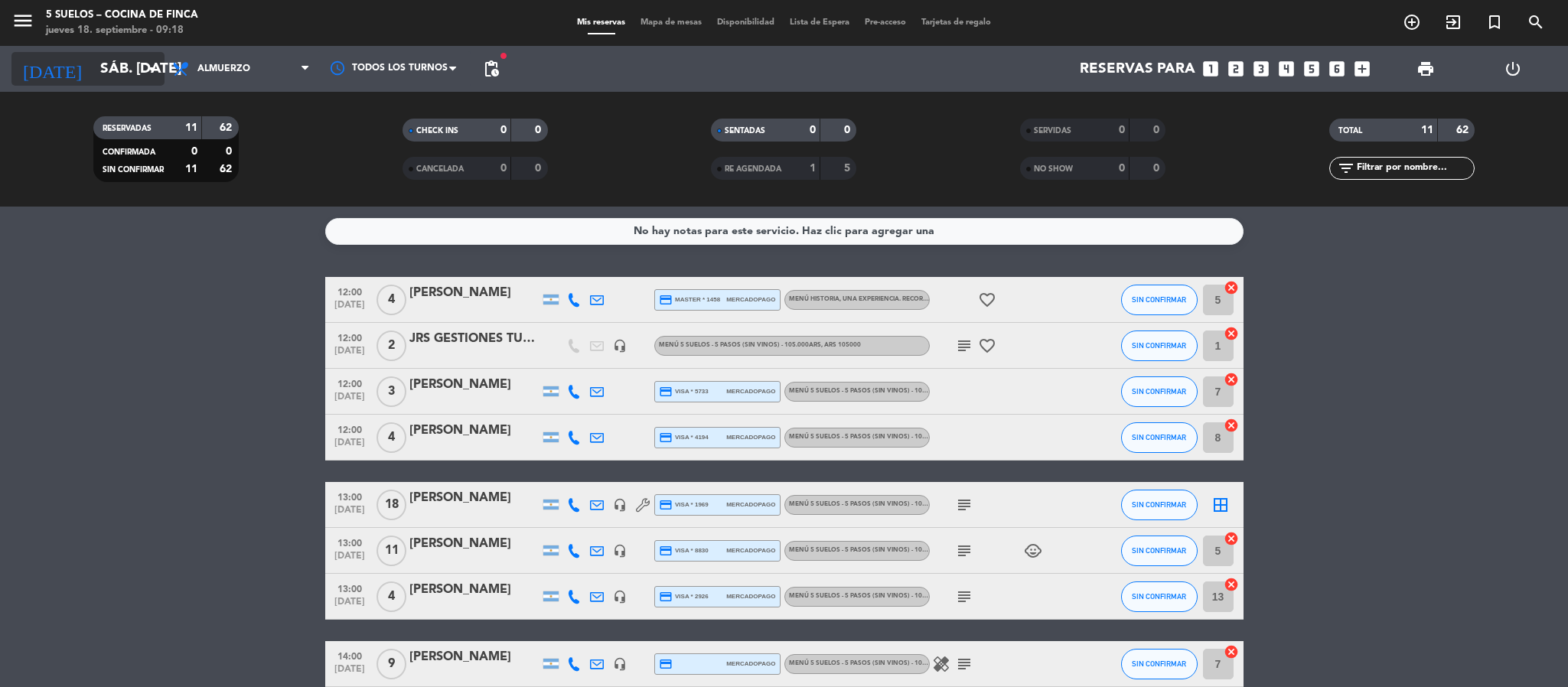
click at [104, 69] on input "sáb. 27 sep." at bounding box center [185, 69] width 184 height 32
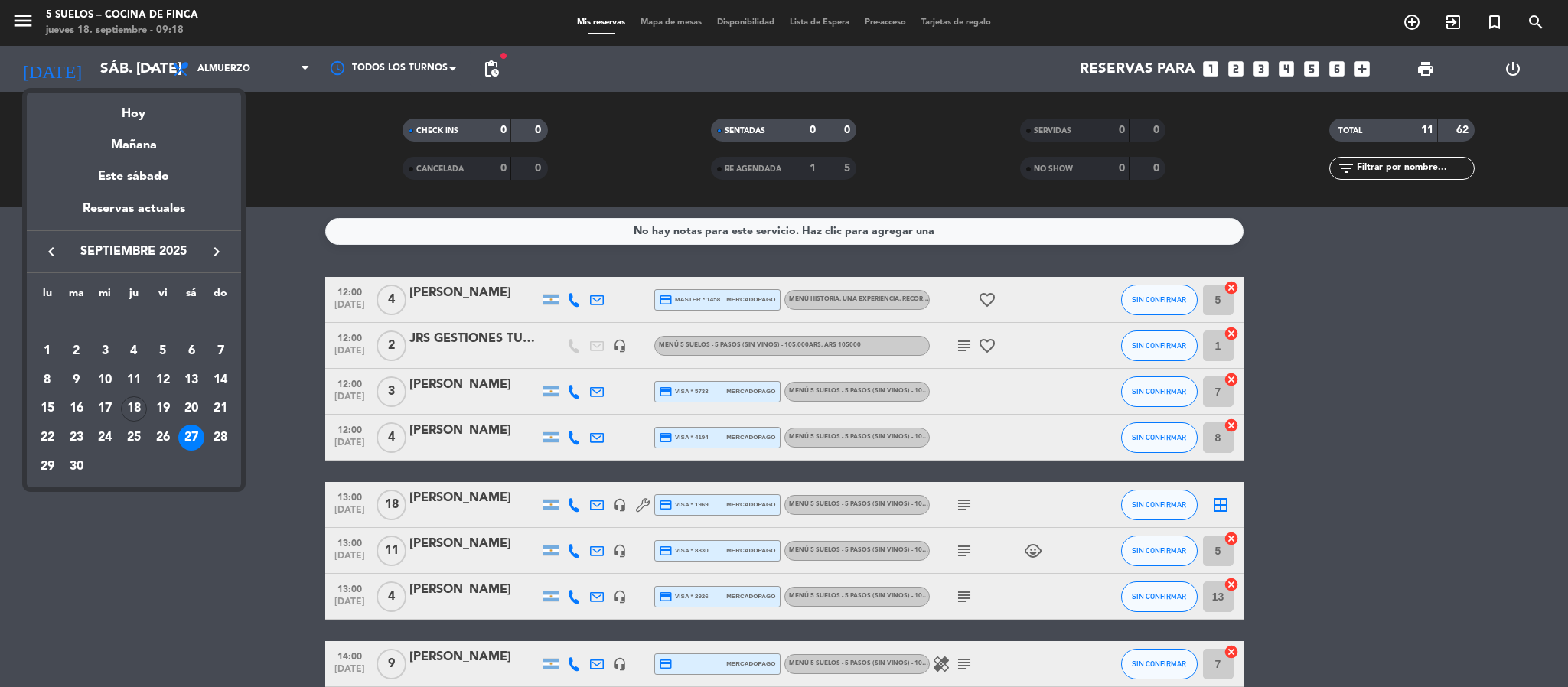
click at [147, 142] on div "Mañana" at bounding box center [134, 139] width 214 height 31
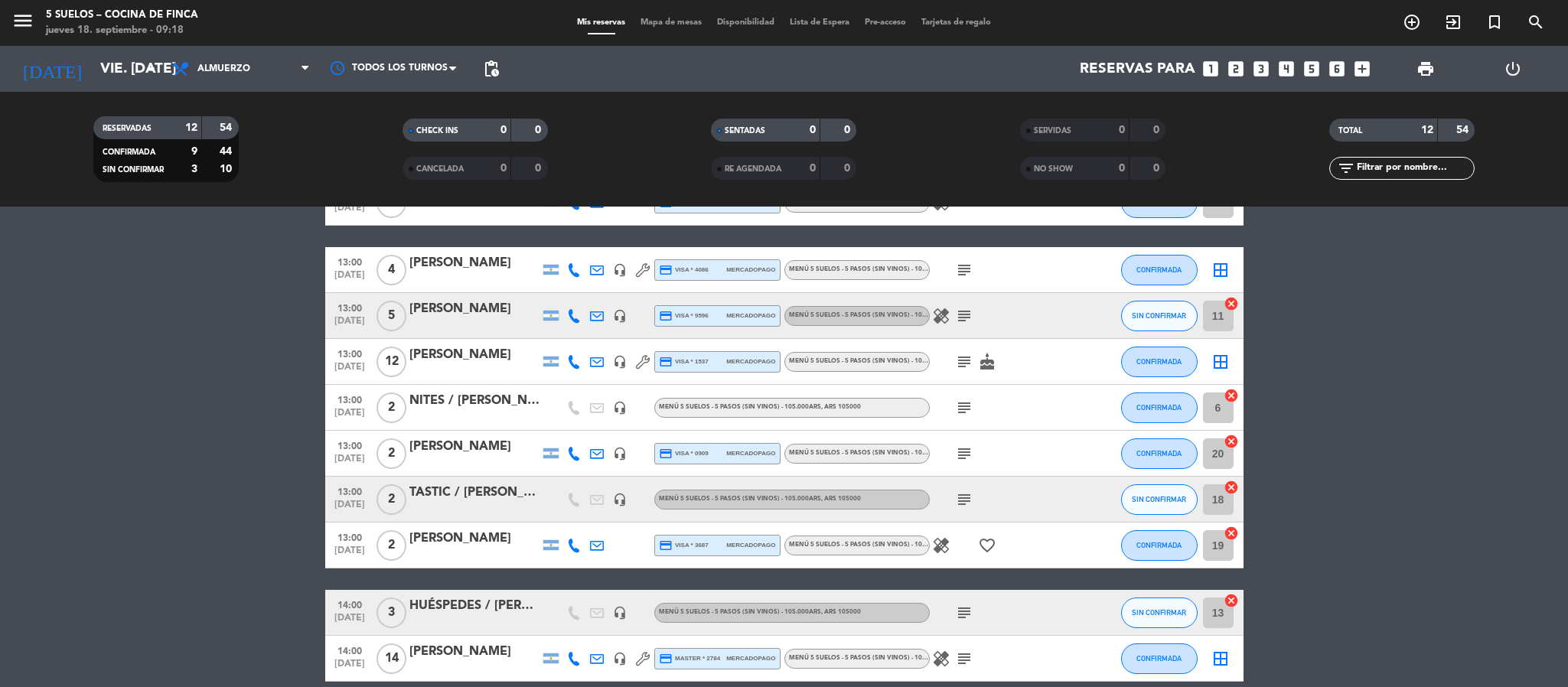
scroll to position [230, 0]
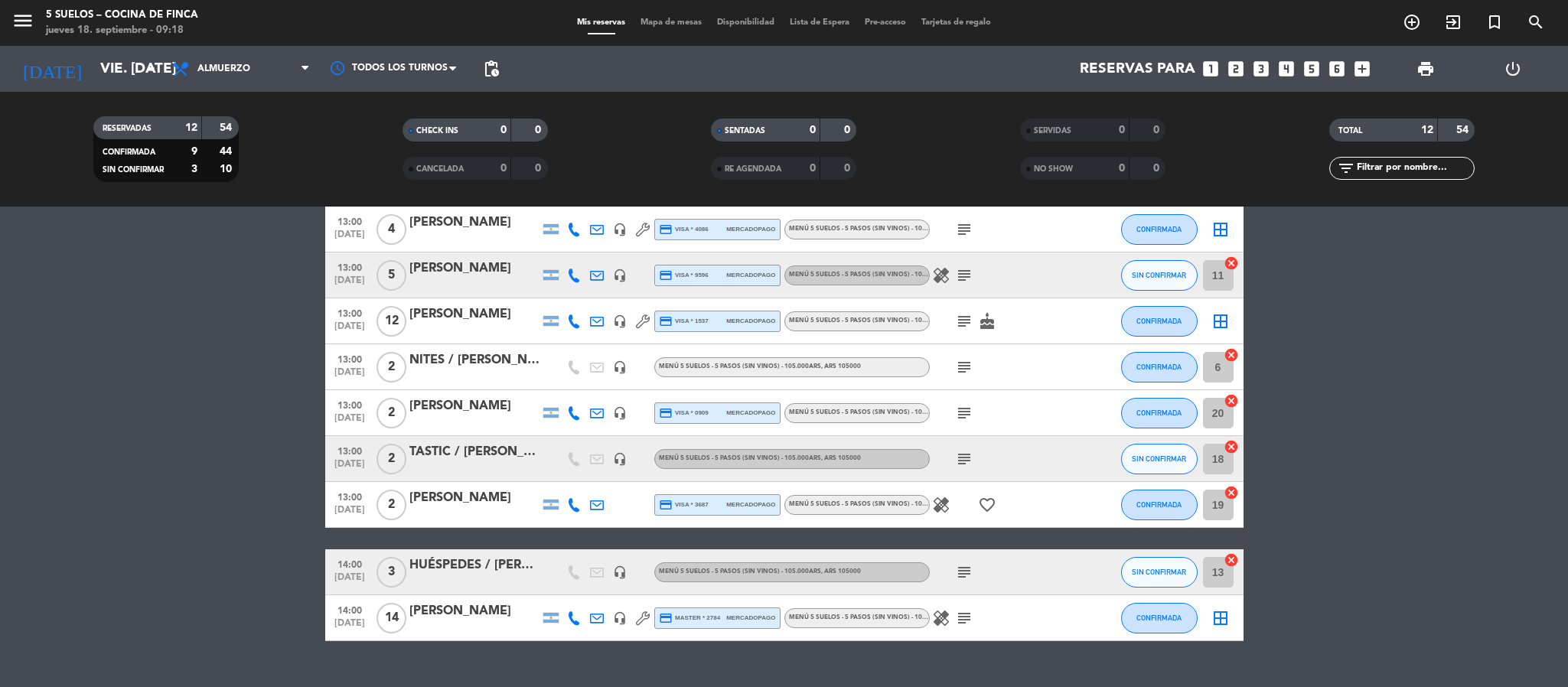
click at [24, 8] on span "menu" at bounding box center [29, 23] width 35 height 36
click at [29, 21] on icon "menu" at bounding box center [23, 21] width 23 height 23
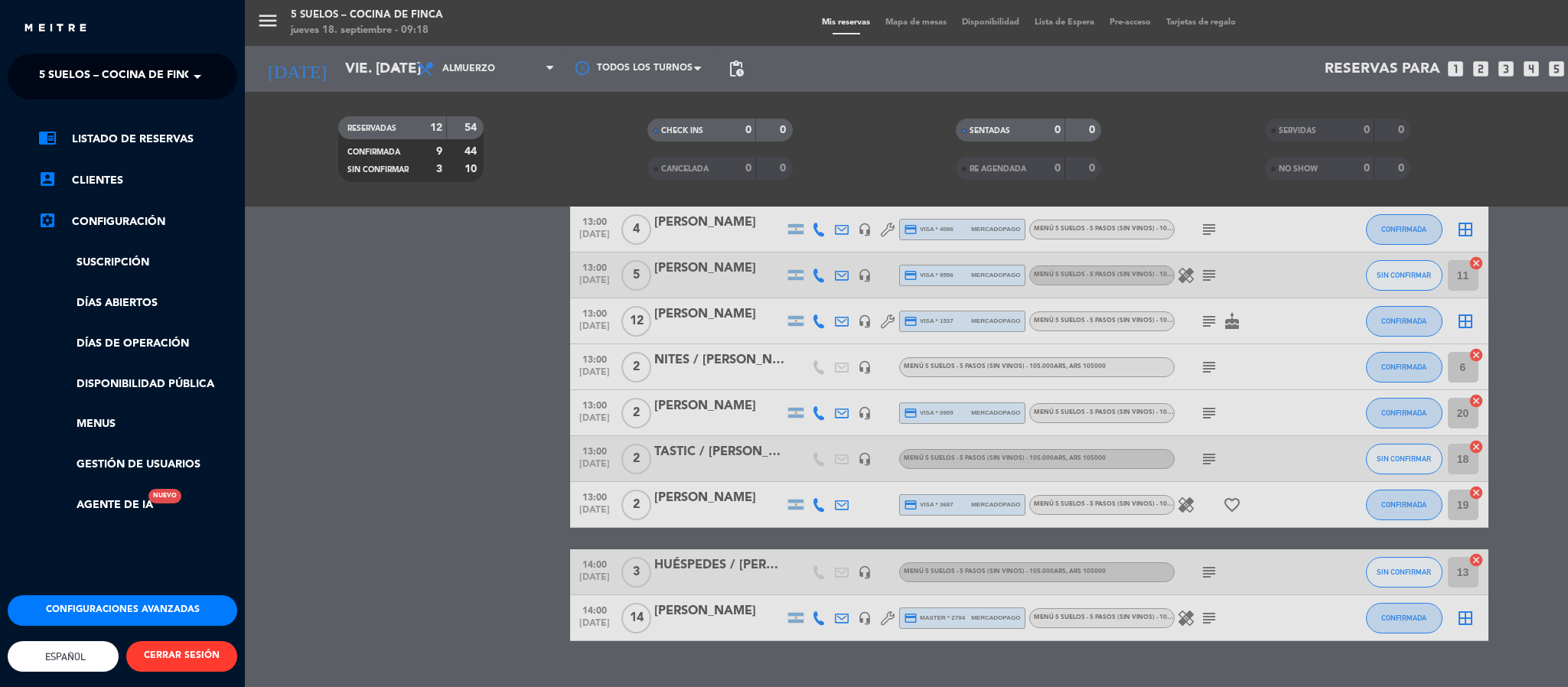
click at [162, 82] on span "5 SUELOS – COCINA DE FINCA" at bounding box center [120, 77] width 161 height 32
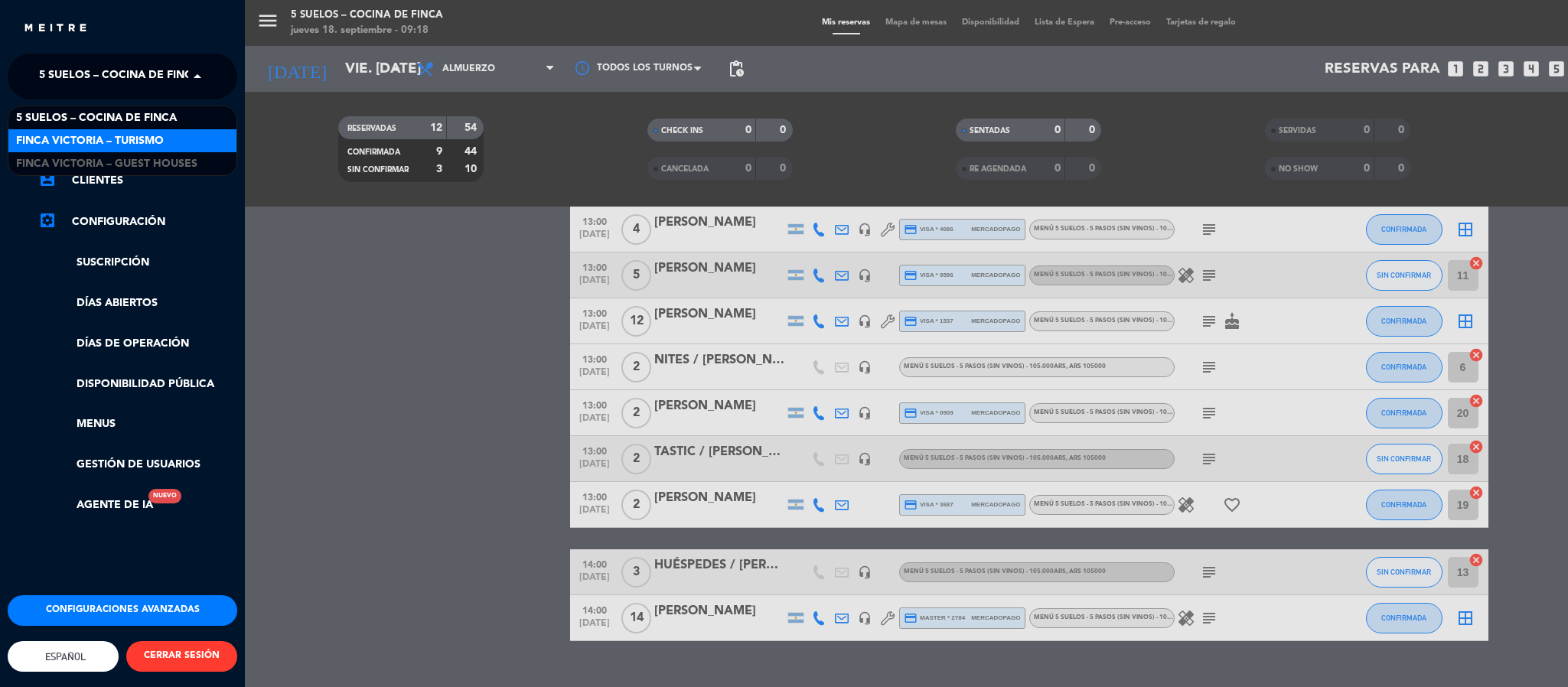
click at [164, 133] on span "FINCA VICTORIA – TURISMO" at bounding box center [89, 141] width 147 height 18
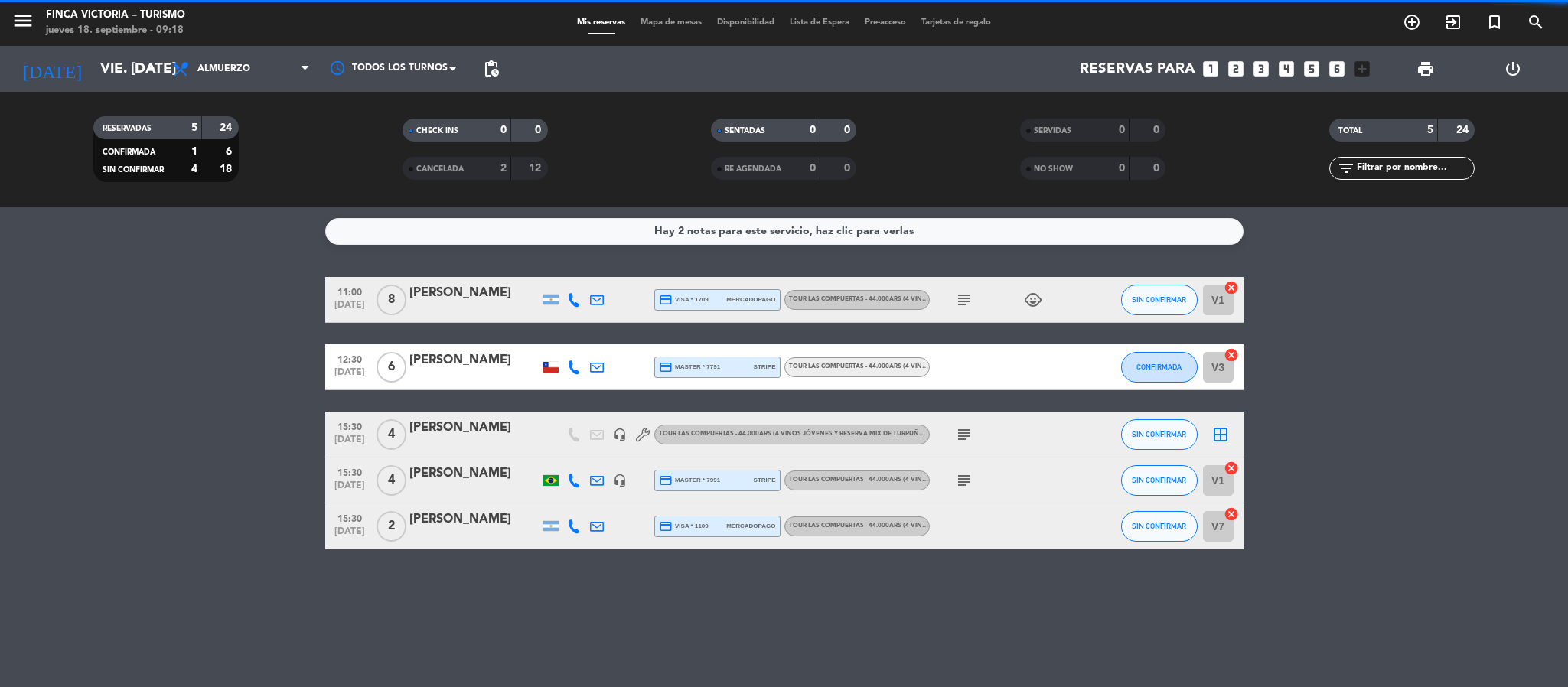
scroll to position [0, 0]
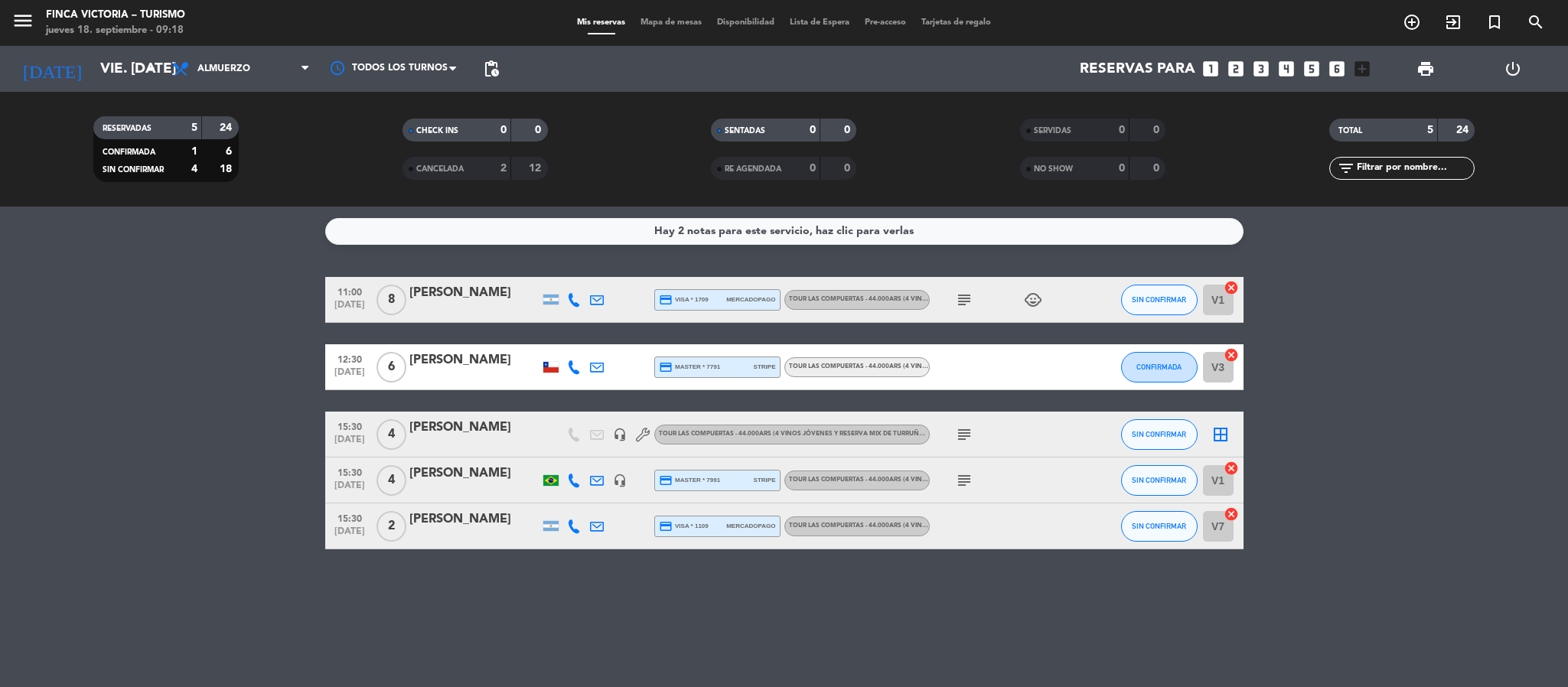
click at [459, 292] on div "Tomas Mountford" at bounding box center [474, 293] width 130 height 20
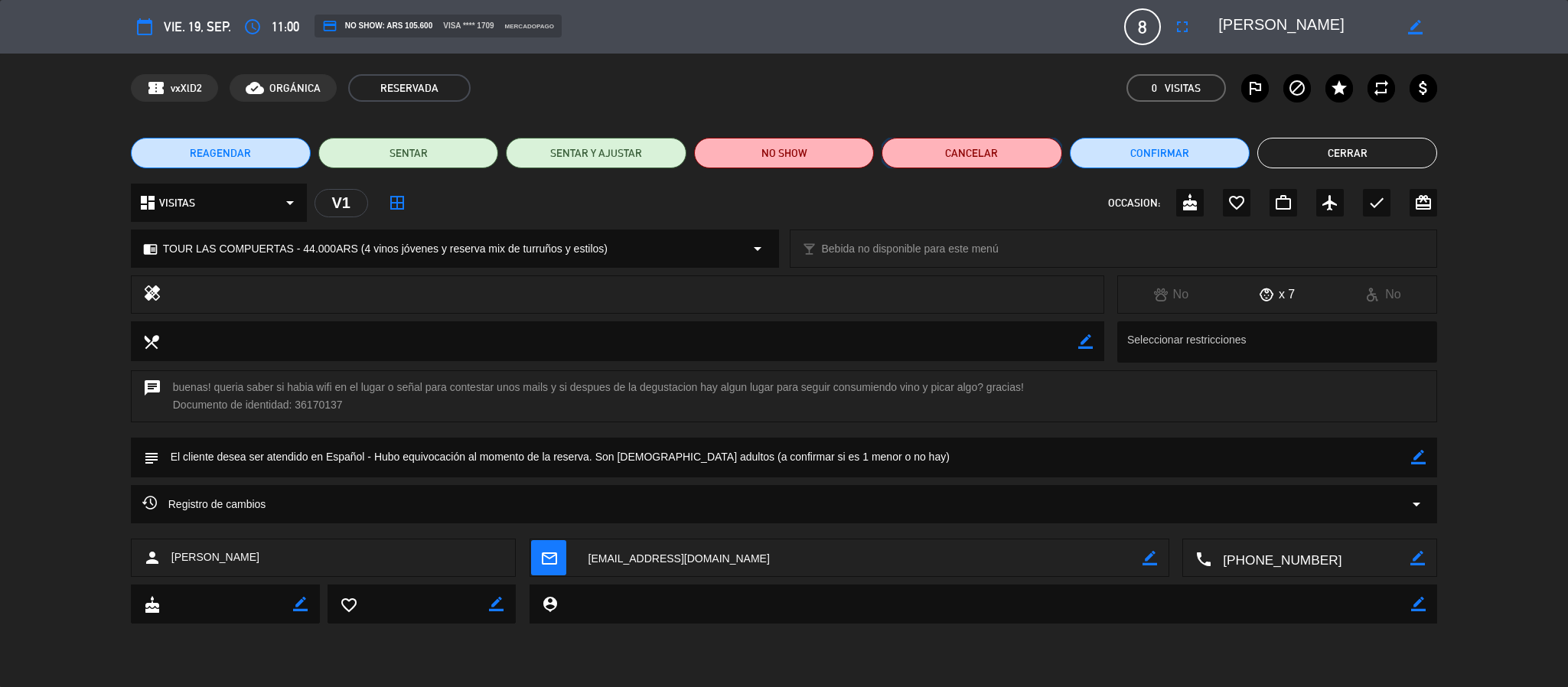
click at [1029, 152] on button "Cancelar" at bounding box center [971, 153] width 180 height 30
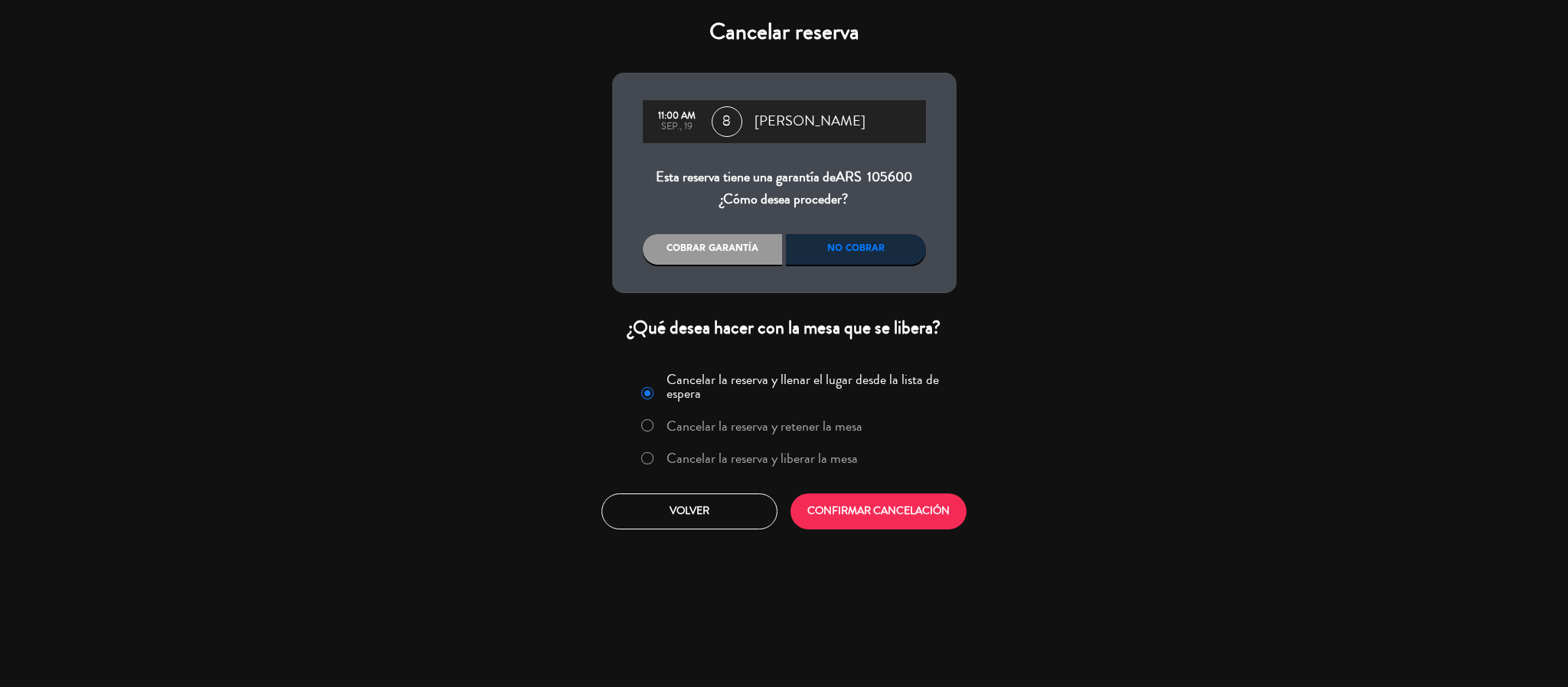
click at [711, 451] on label "Cancelar la reserva y liberar la mesa" at bounding box center [762, 457] width 191 height 13
click at [886, 517] on button "CONFIRMAR CANCELACIÓN" at bounding box center [878, 511] width 176 height 36
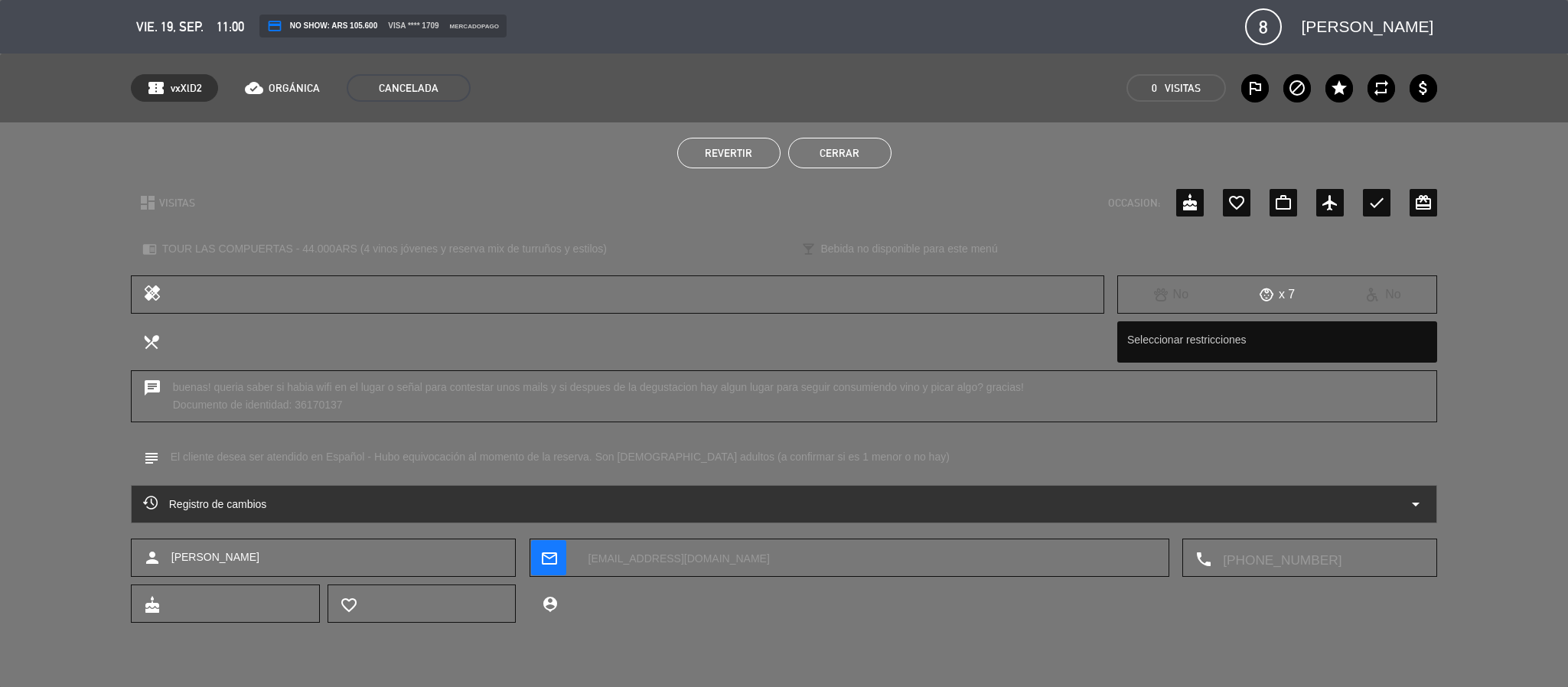
click at [843, 162] on button "Cerrar" at bounding box center [840, 153] width 104 height 30
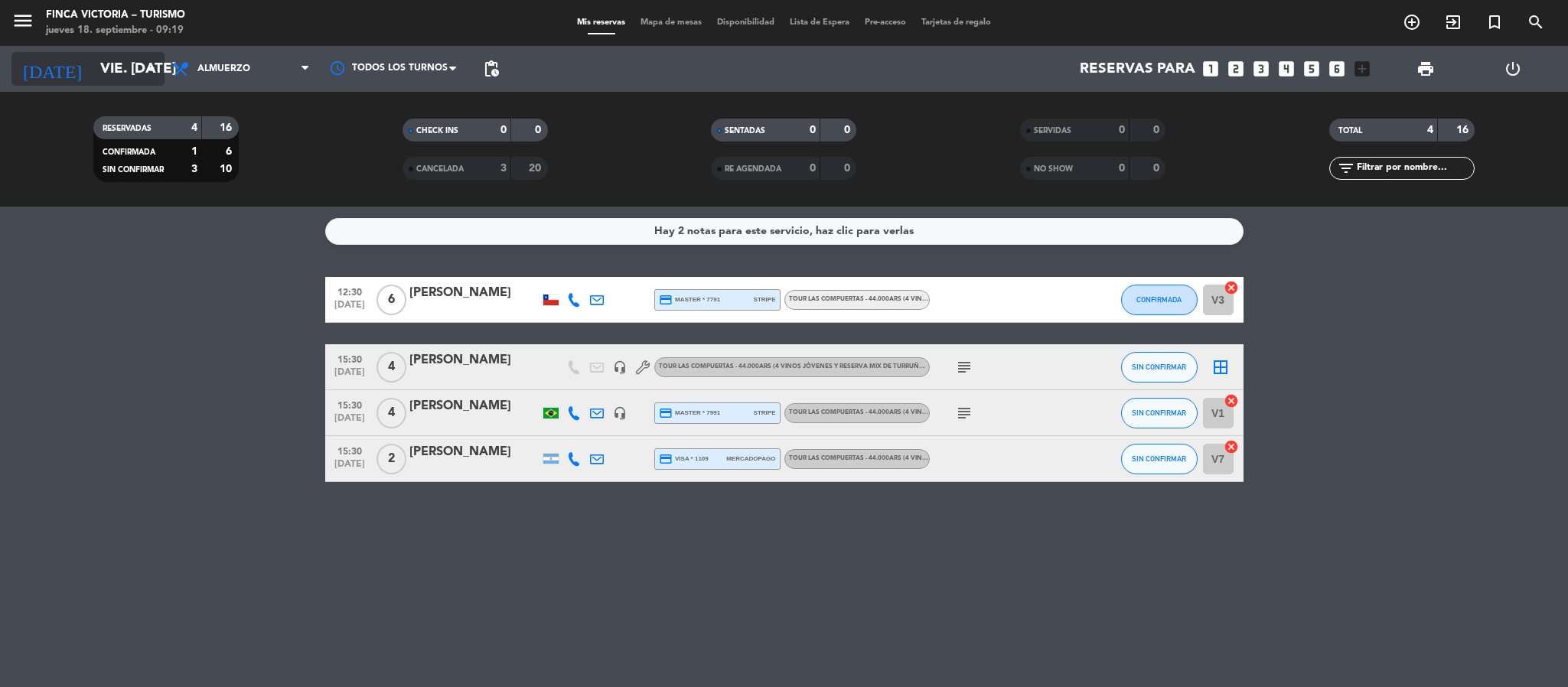
click at [120, 73] on input "vie. 19 sep." at bounding box center [185, 69] width 184 height 32
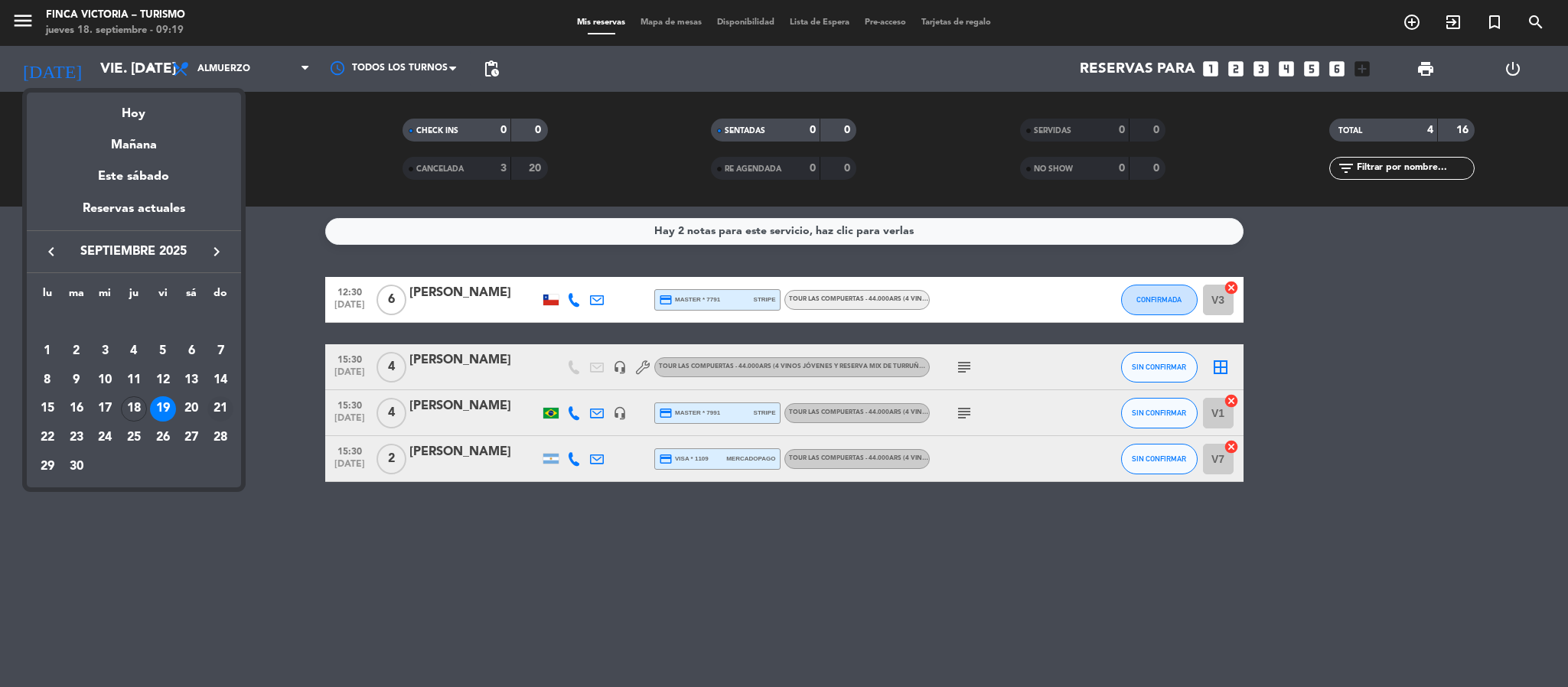
click at [218, 405] on div "21" at bounding box center [220, 409] width 26 height 26
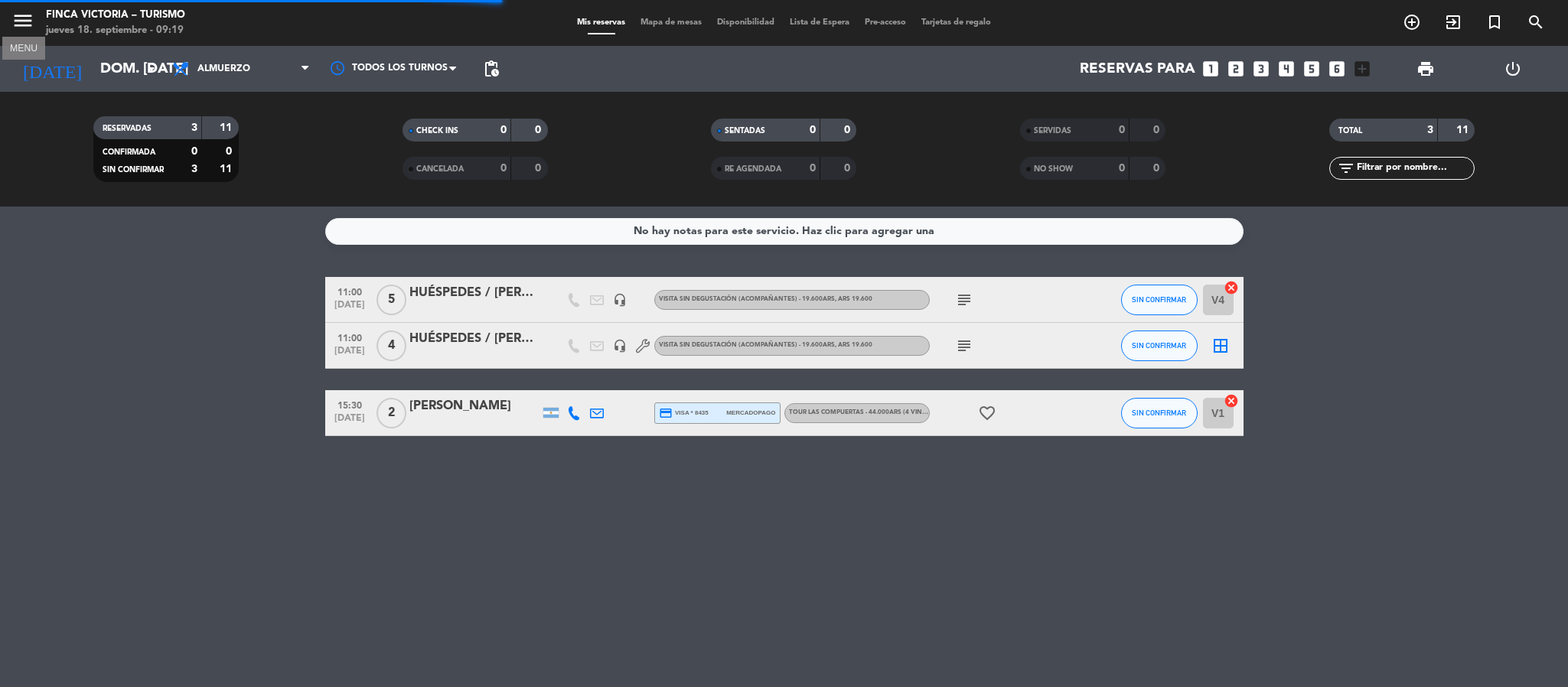
click at [19, 19] on icon "menu" at bounding box center [23, 21] width 23 height 23
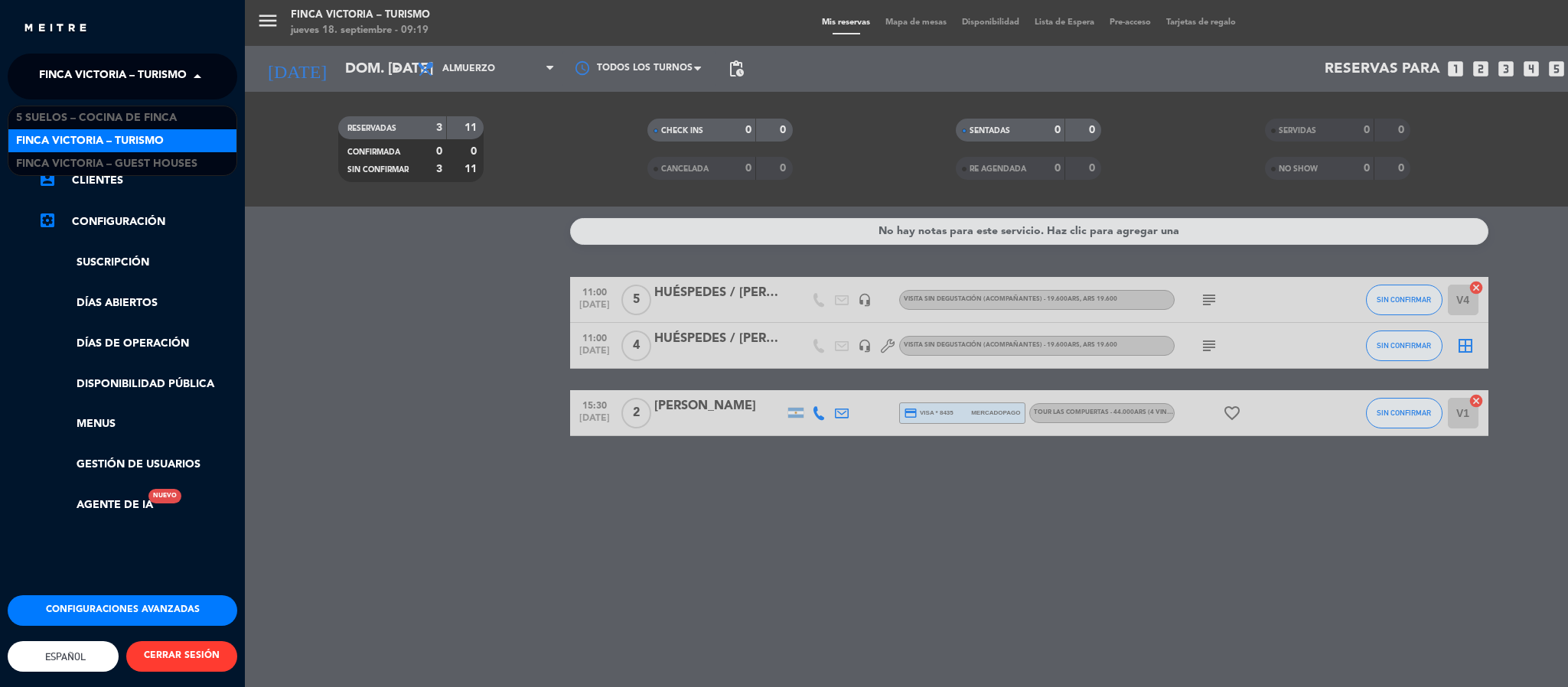
click at [174, 71] on span "FINCA VICTORIA – TURISMO" at bounding box center [113, 77] width 147 height 32
click at [127, 120] on span "5 SUELOS – COCINA DE FINCA" at bounding box center [96, 118] width 161 height 18
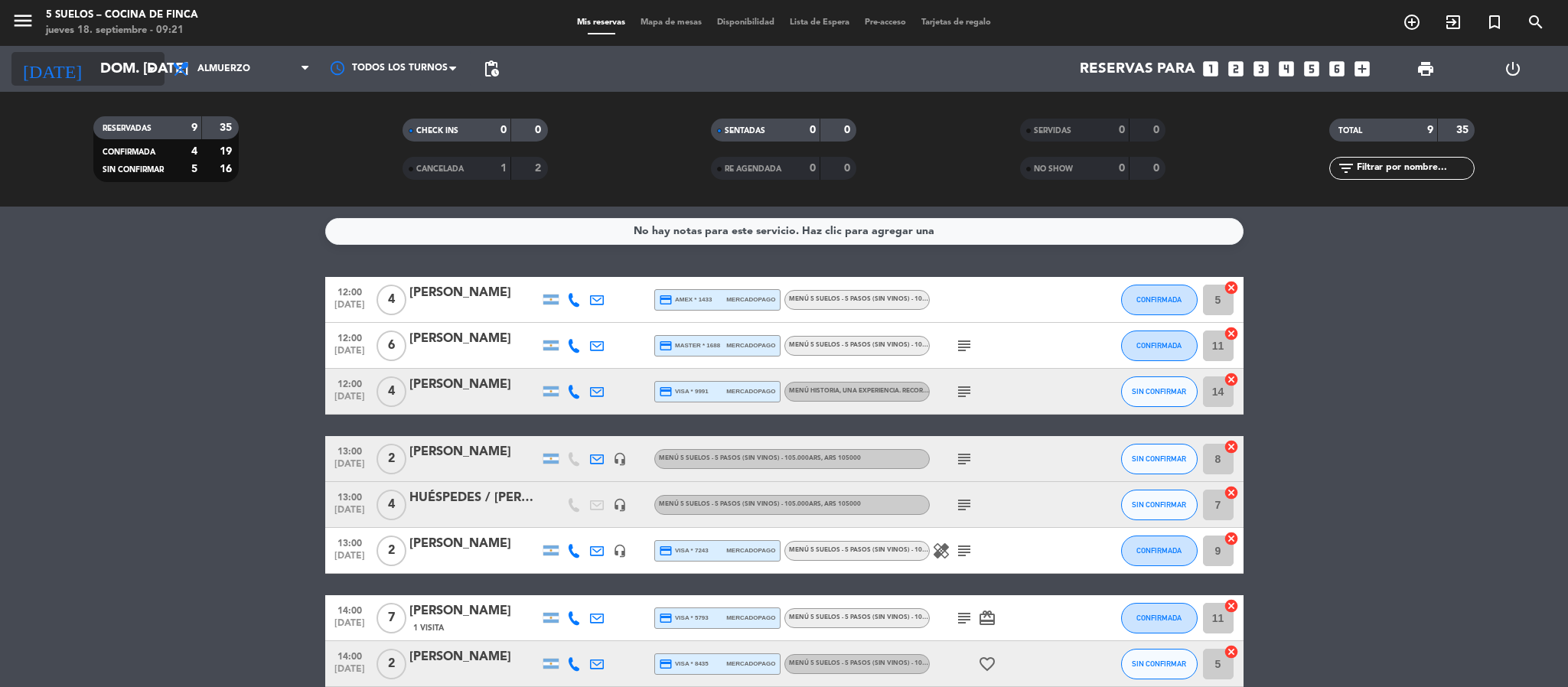
click at [152, 69] on icon "arrow_drop_down" at bounding box center [151, 69] width 19 height 19
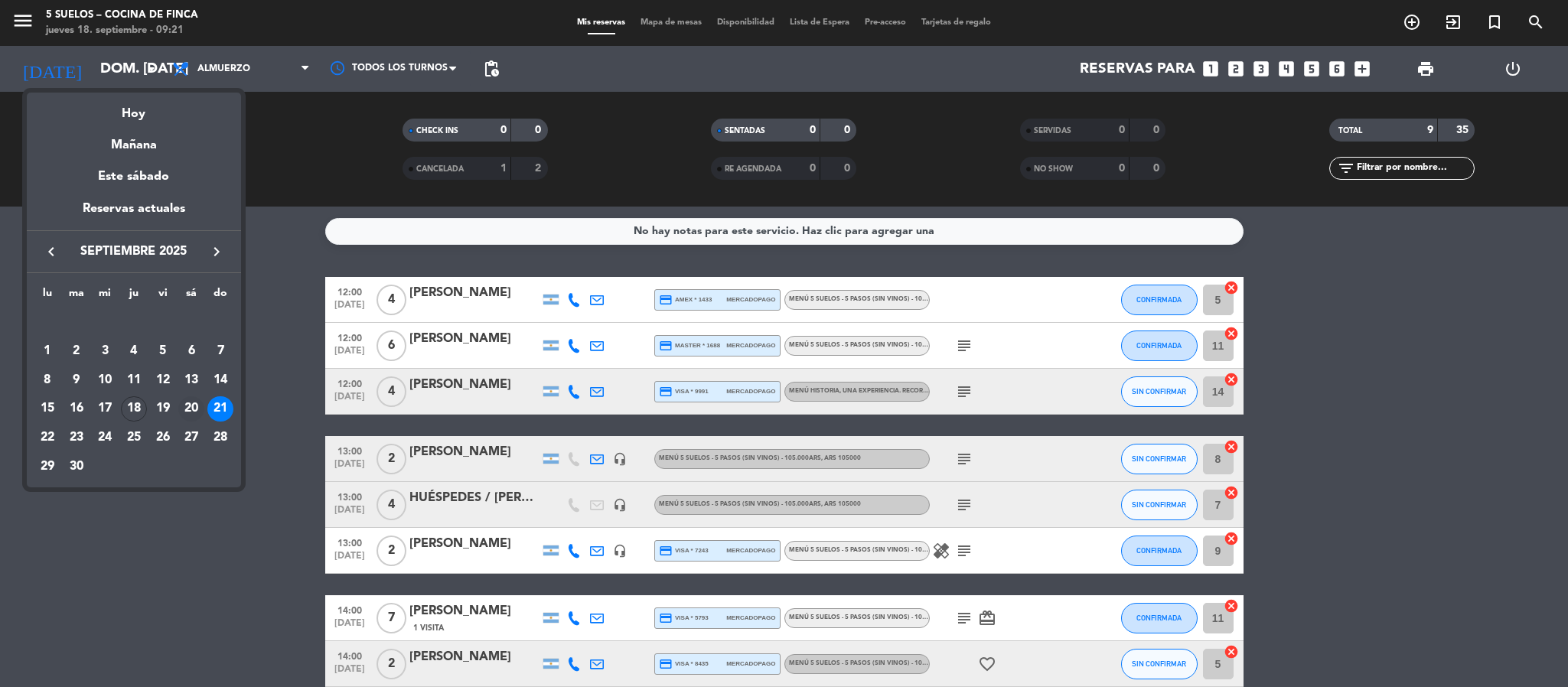
click at [191, 402] on div "20" at bounding box center [191, 409] width 26 height 26
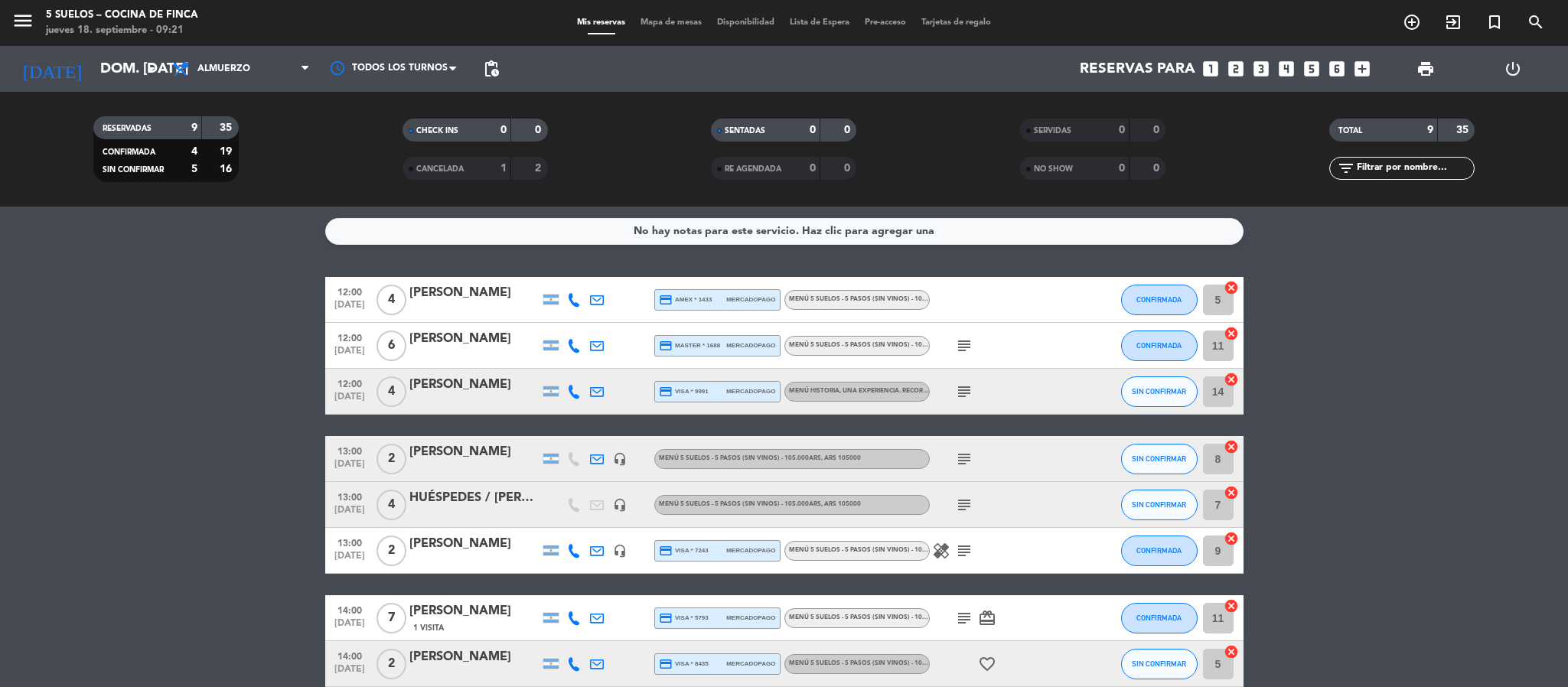
type input "[DATE]"
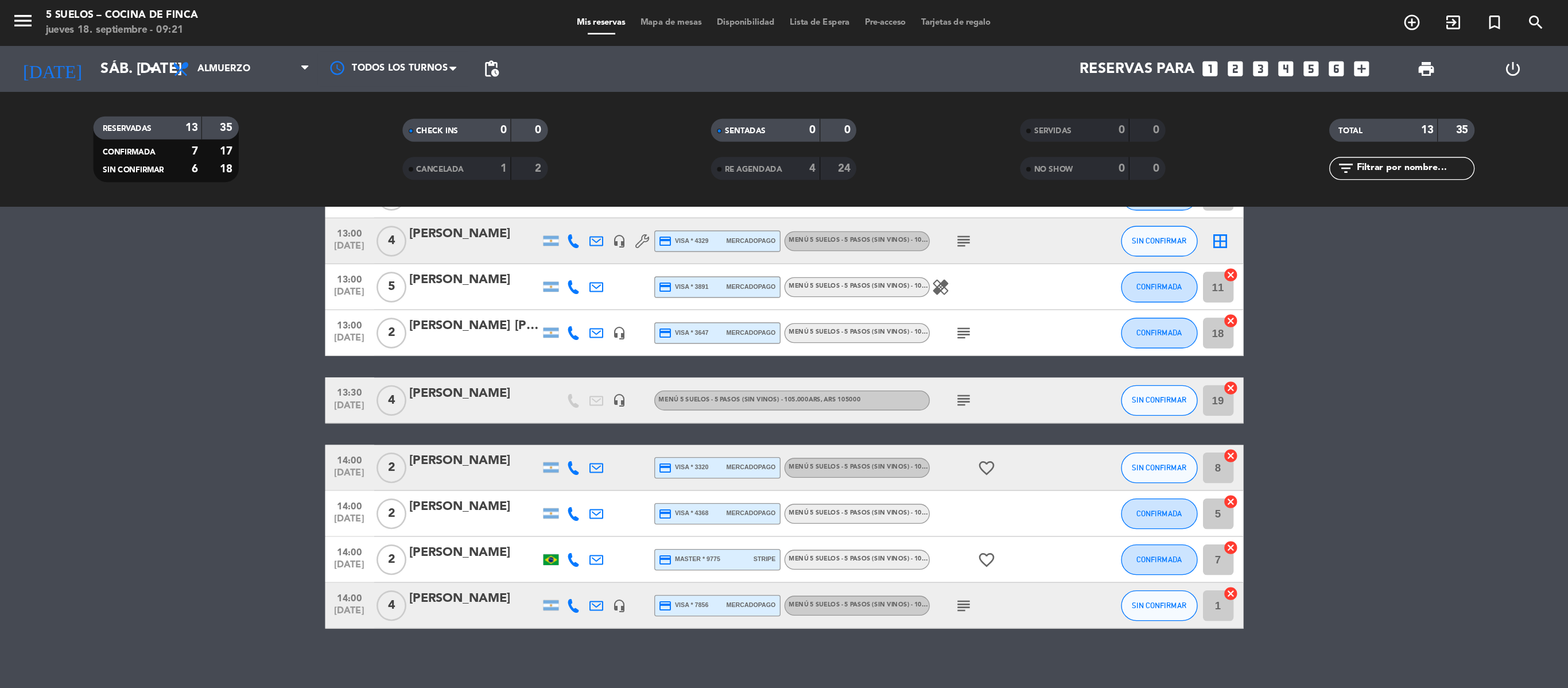
scroll to position [245, 0]
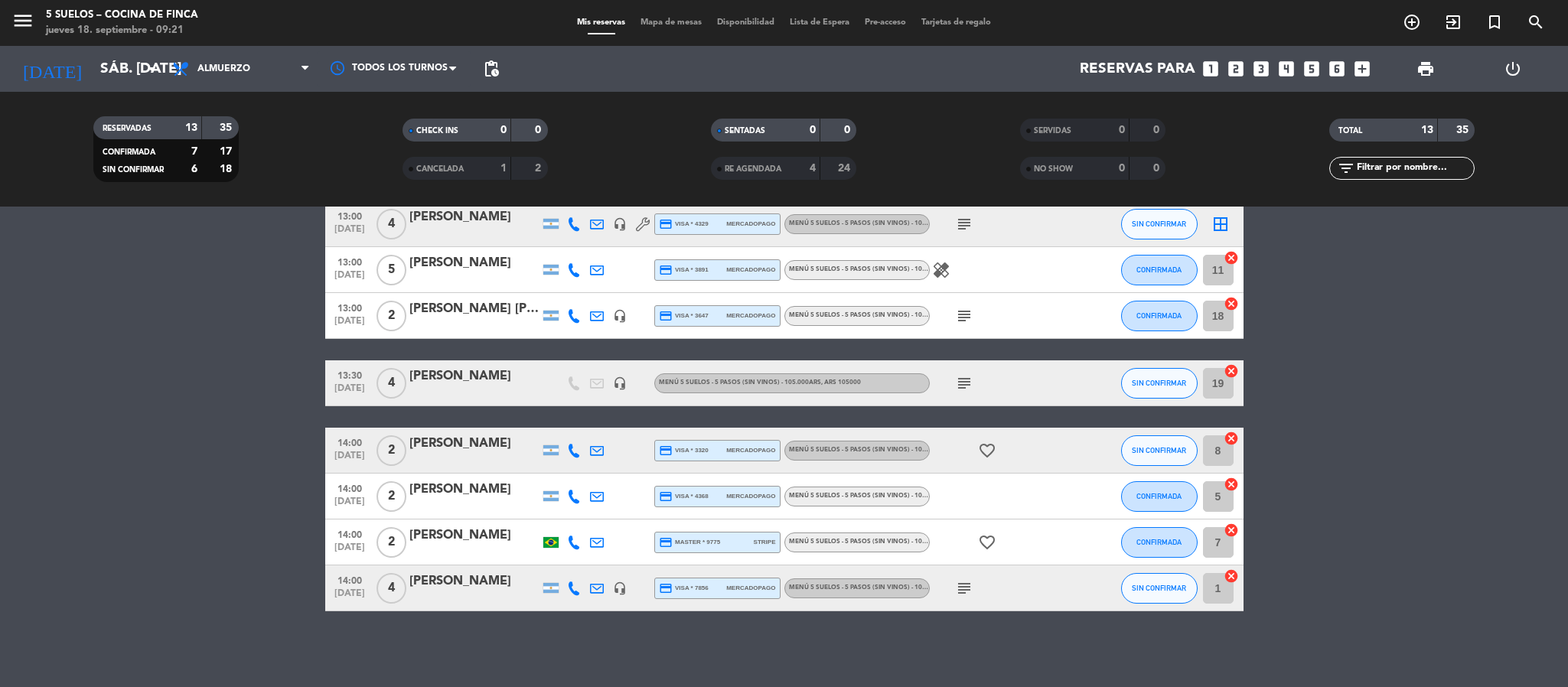
click at [437, 372] on div "[PERSON_NAME]" at bounding box center [474, 376] width 130 height 20
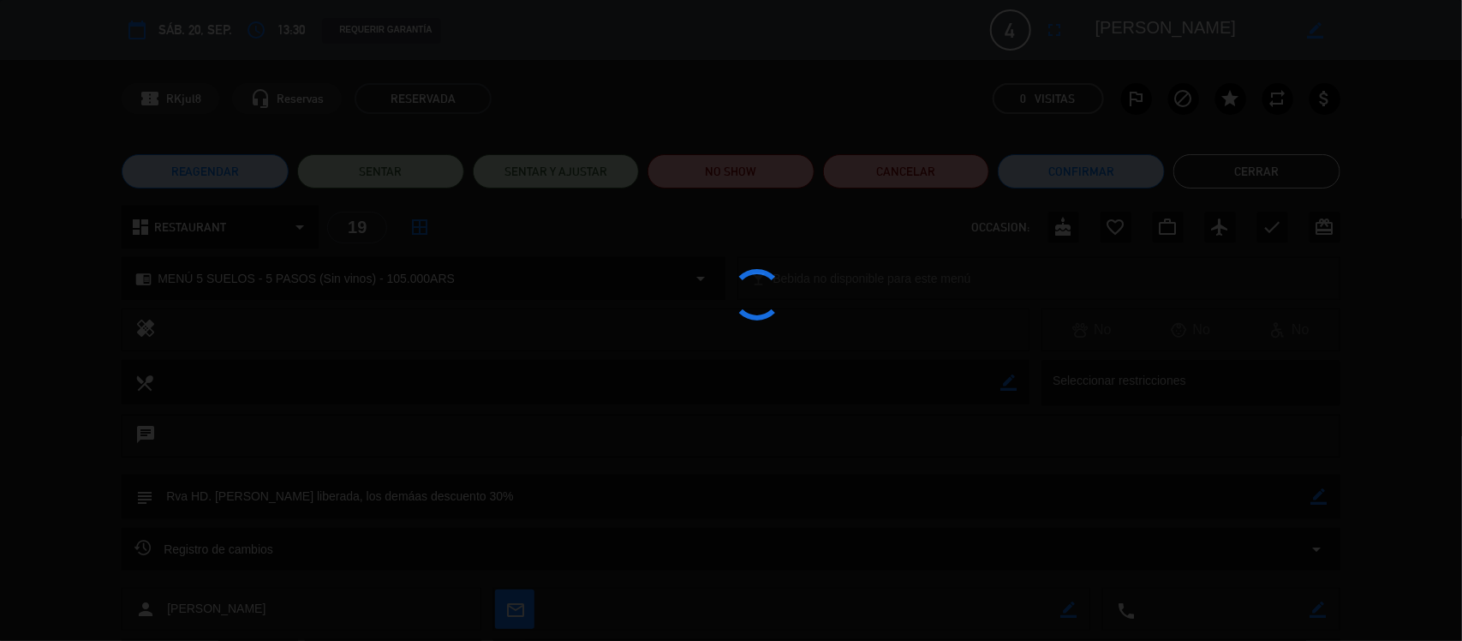
scroll to position [109, 0]
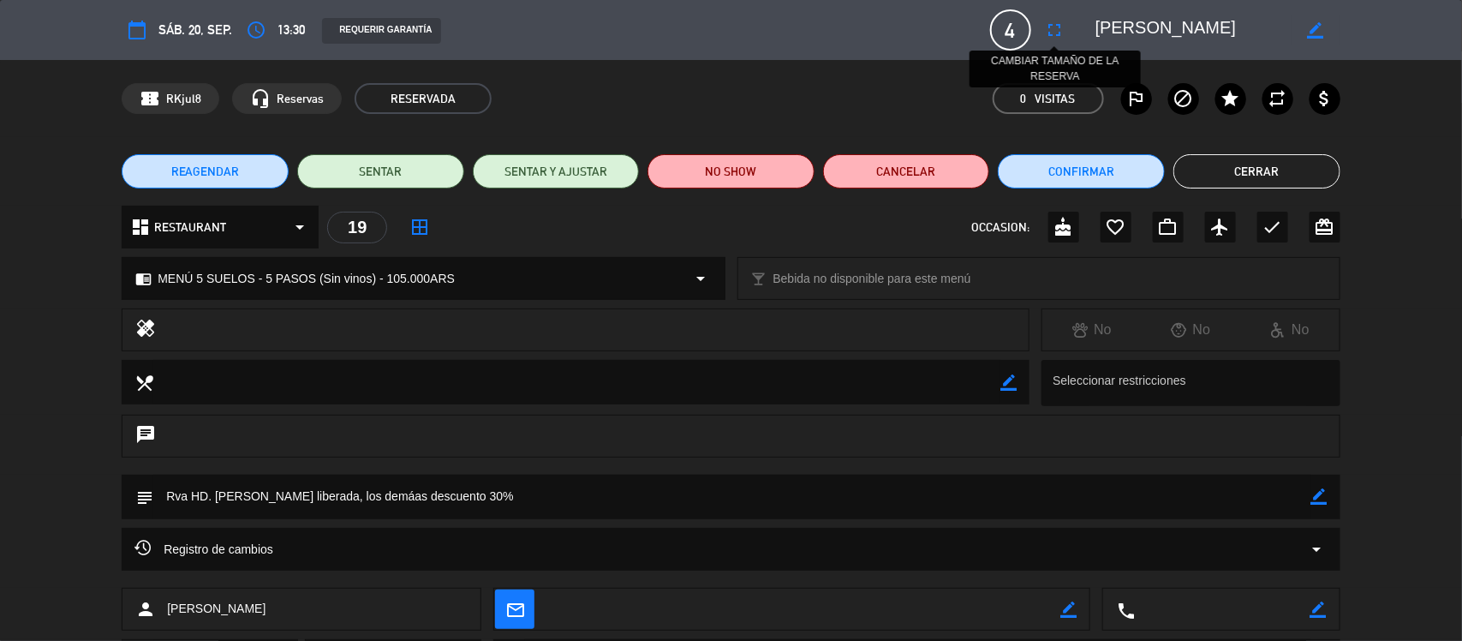
click at [1050, 31] on icon "fullscreen" at bounding box center [1055, 30] width 21 height 21
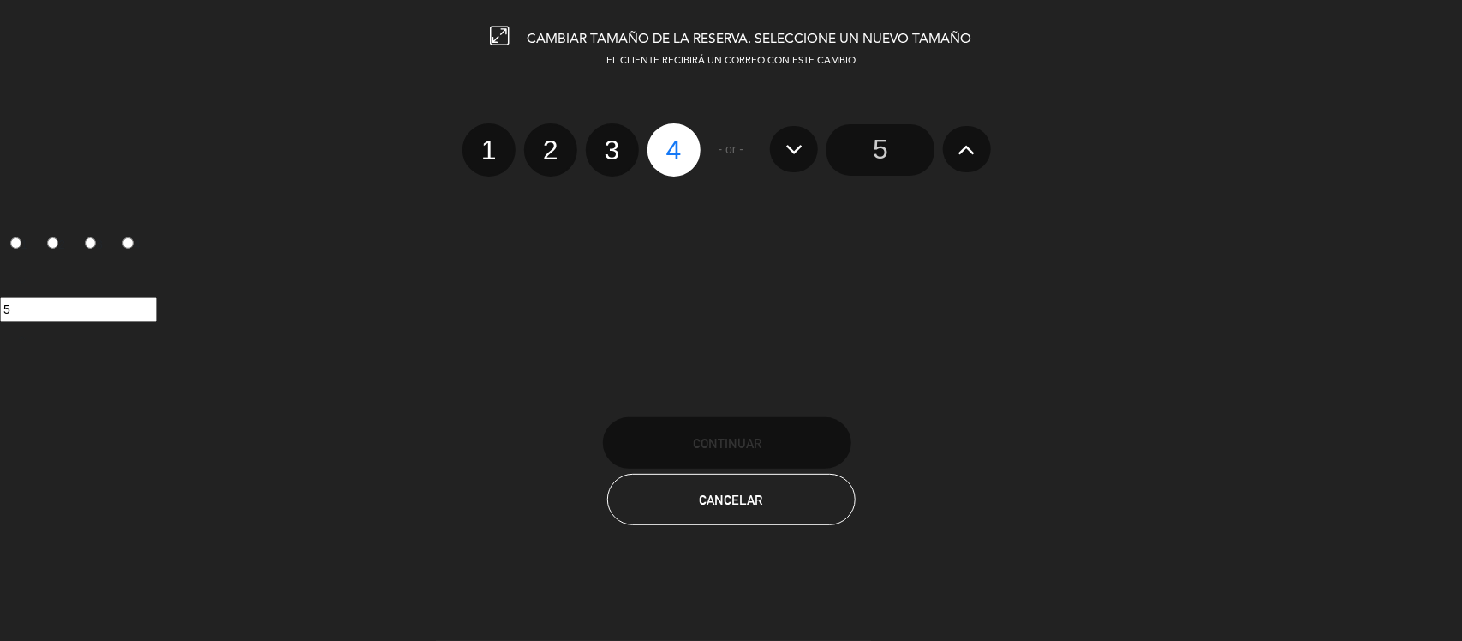
click at [883, 152] on input "5" at bounding box center [880, 149] width 108 height 51
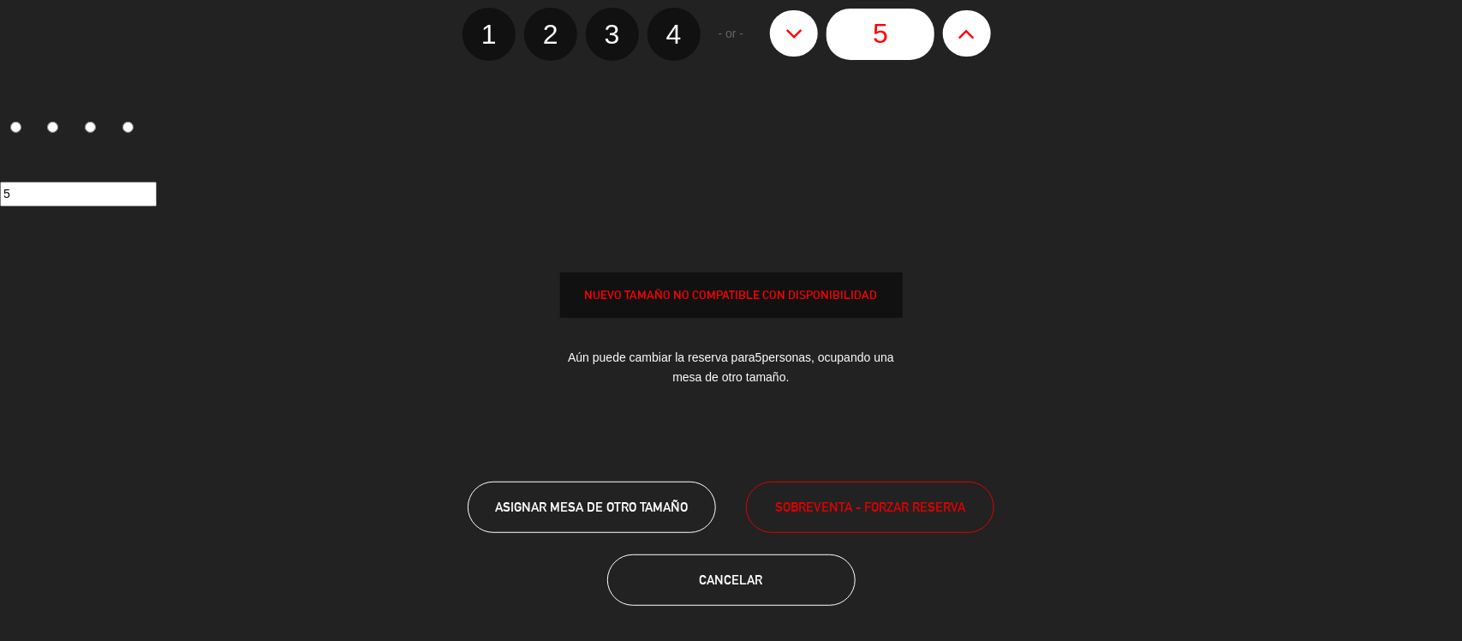
scroll to position [116, 0]
click at [752, 576] on span "Cancelar" at bounding box center [731, 578] width 63 height 15
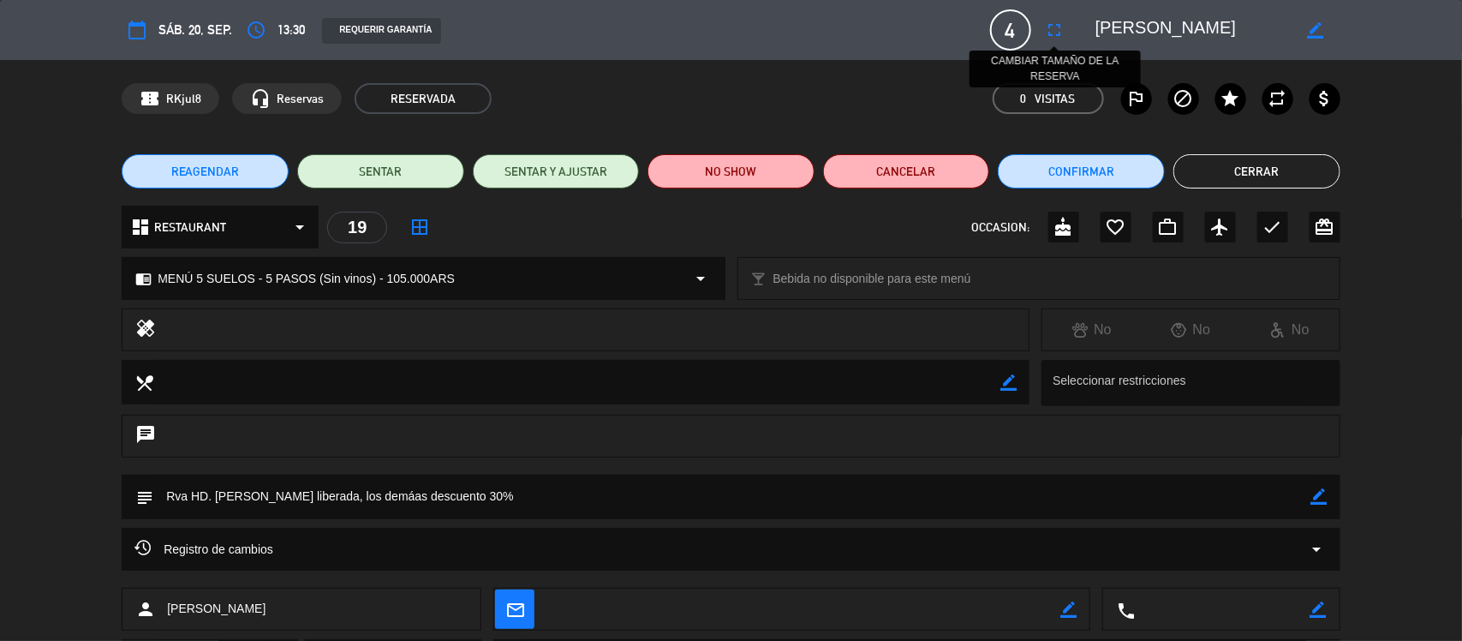
click at [1055, 27] on icon "fullscreen" at bounding box center [1055, 30] width 21 height 21
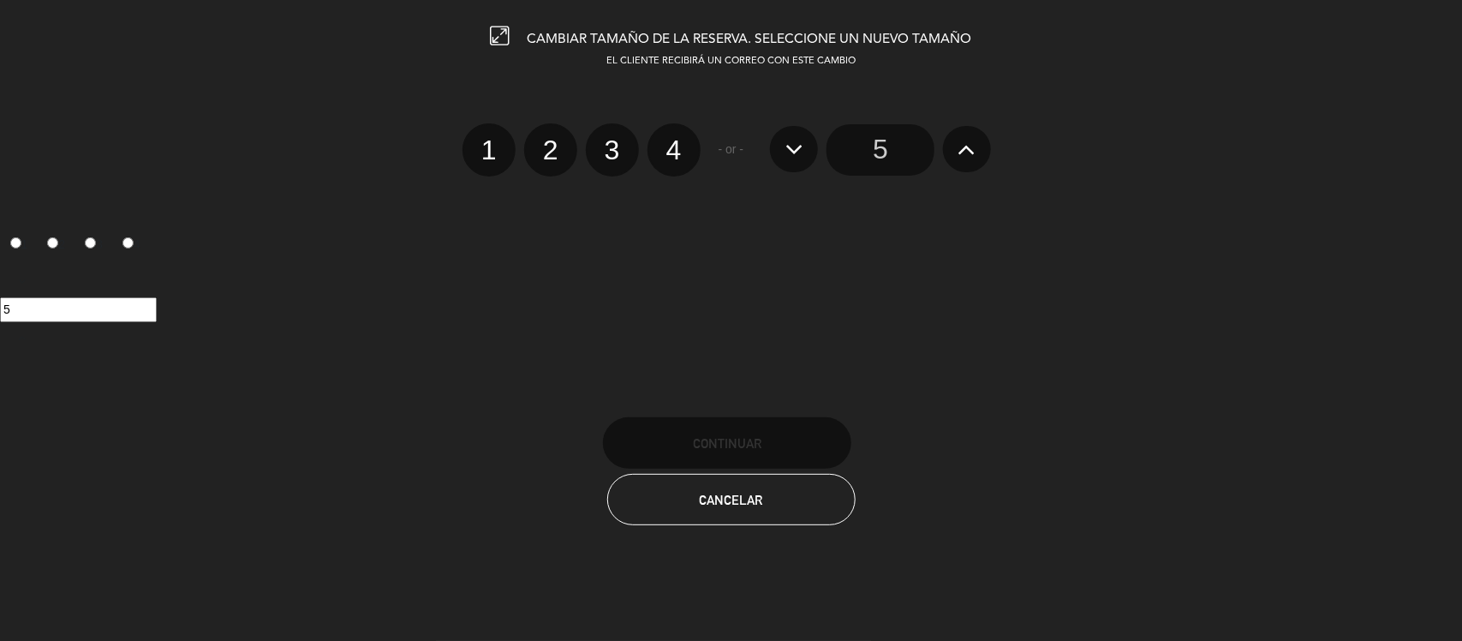
click at [795, 146] on icon at bounding box center [794, 148] width 18 height 27
click at [892, 147] on input "5" at bounding box center [880, 149] width 108 height 51
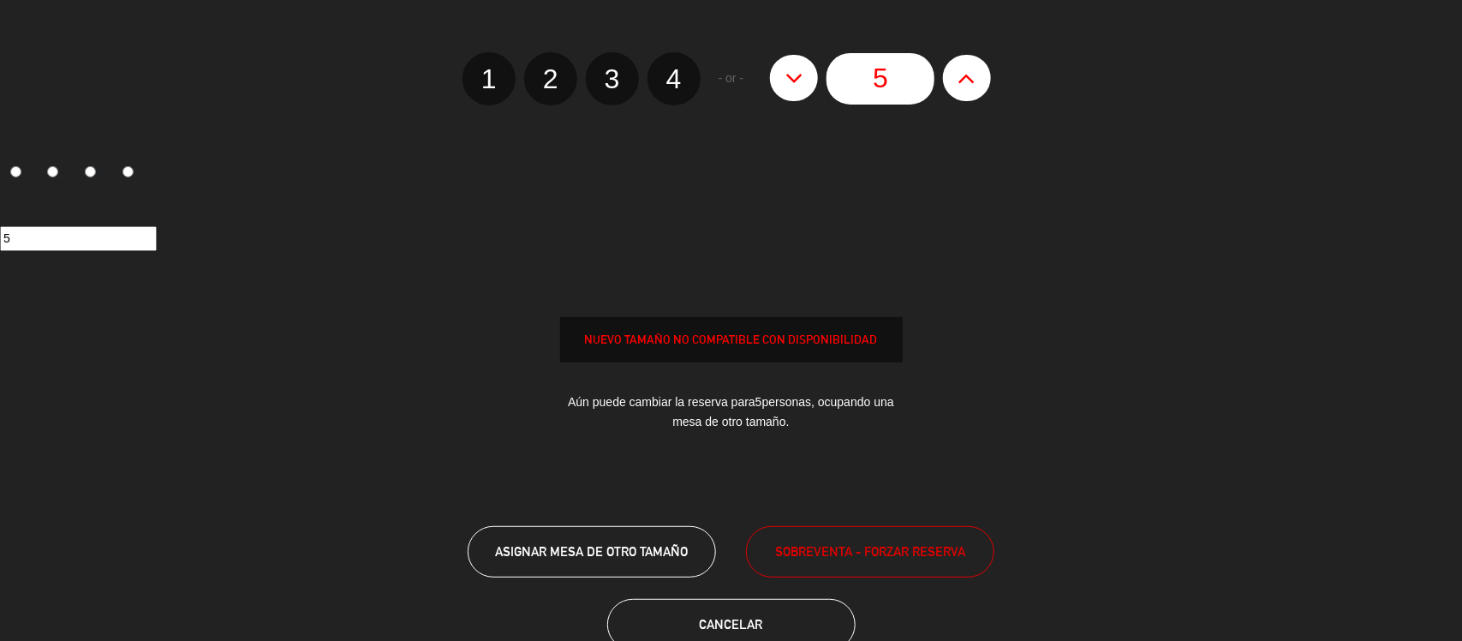
scroll to position [107, 0]
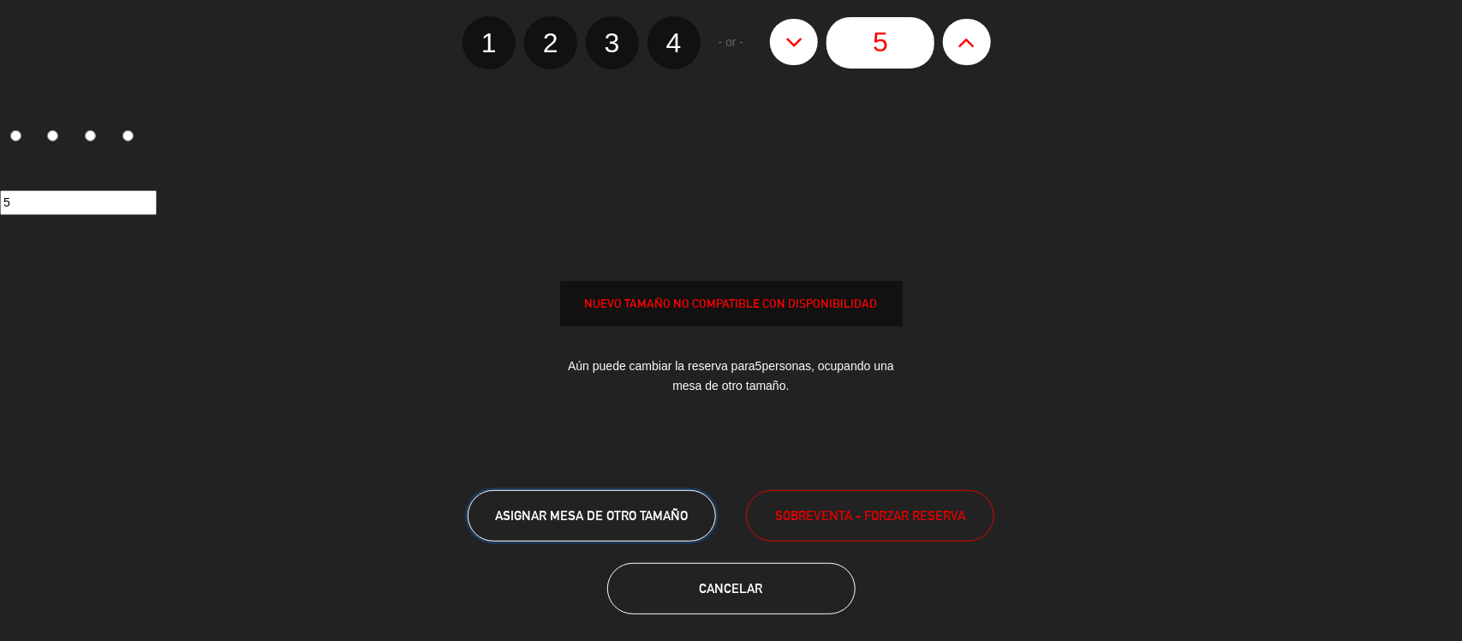
click at [604, 511] on span "ASIGNAR MESA DE OTRO TAMAÑO" at bounding box center [592, 515] width 194 height 15
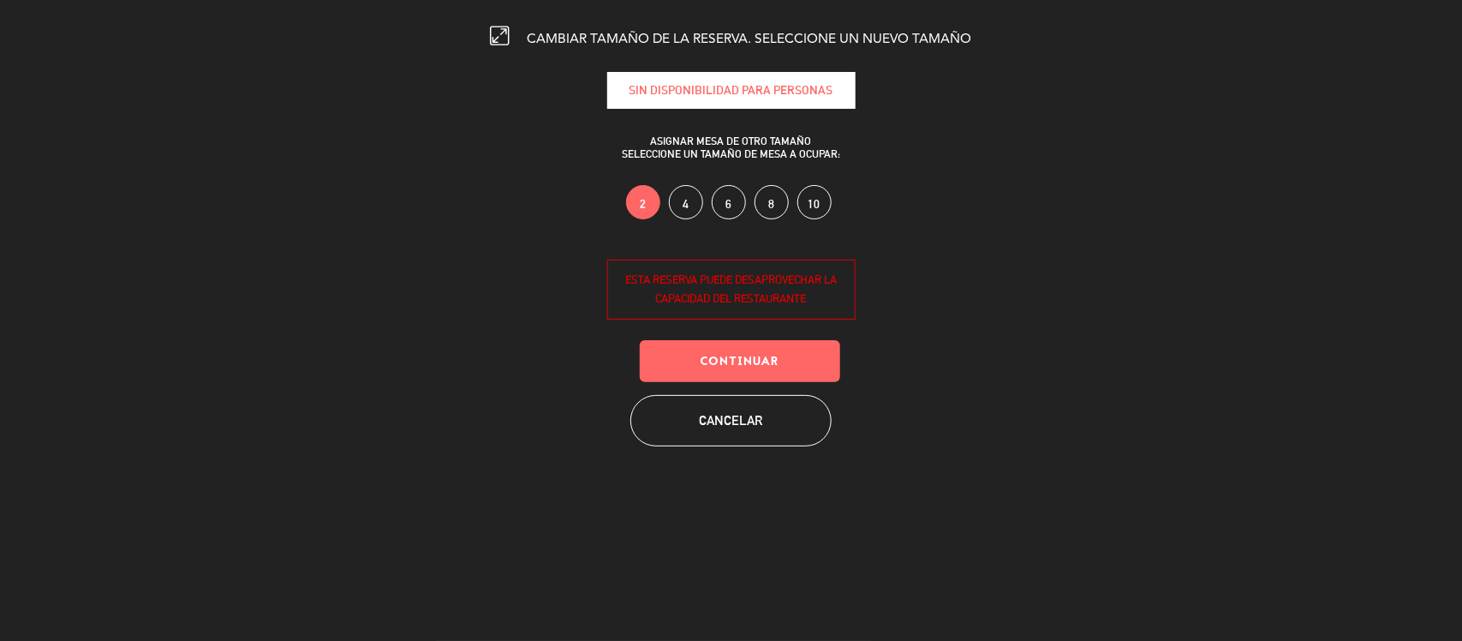
scroll to position [0, 0]
click at [706, 430] on button "Cancelar" at bounding box center [730, 420] width 201 height 51
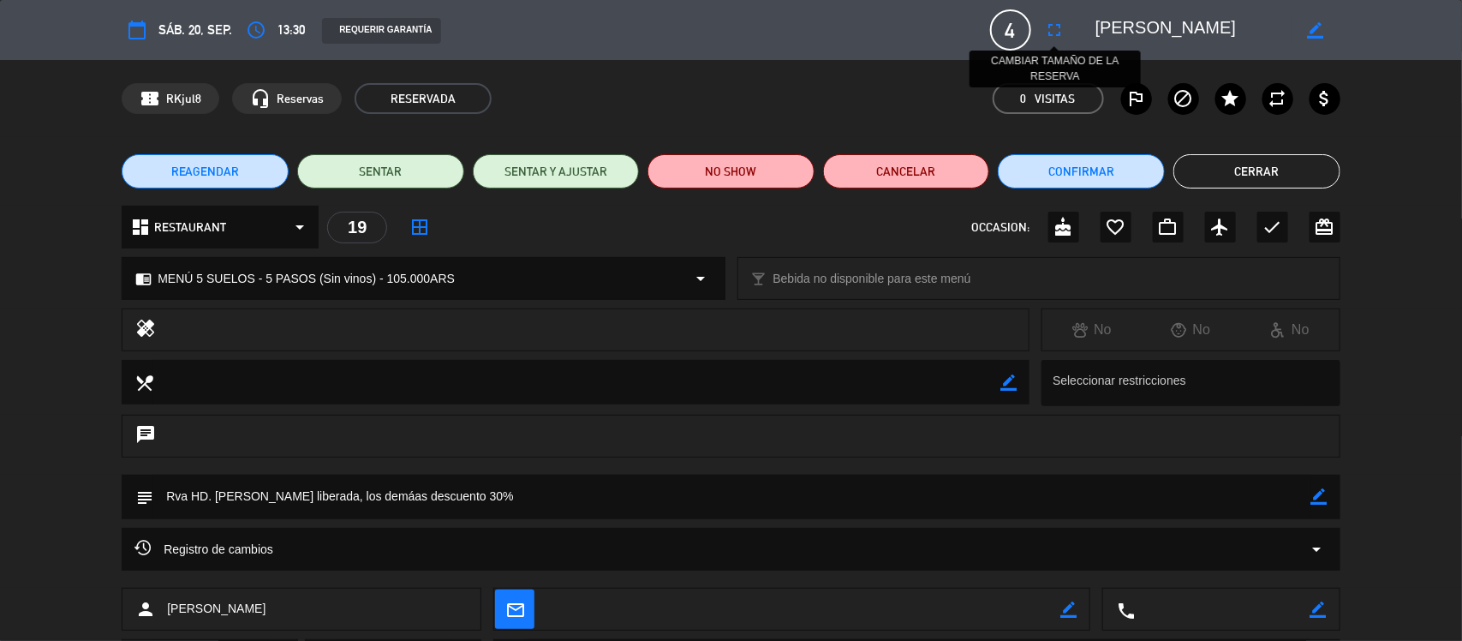
click at [1058, 17] on button "fullscreen" at bounding box center [1055, 30] width 31 height 31
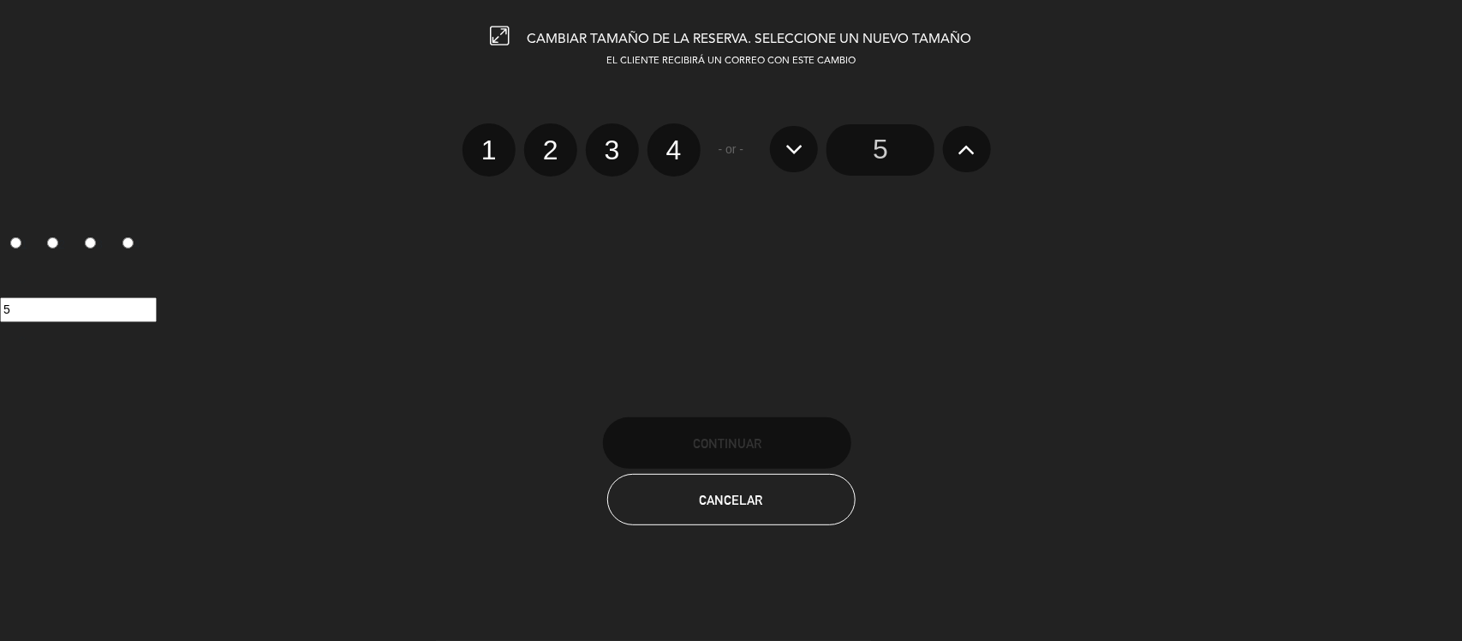
click at [978, 148] on button at bounding box center [967, 149] width 48 height 46
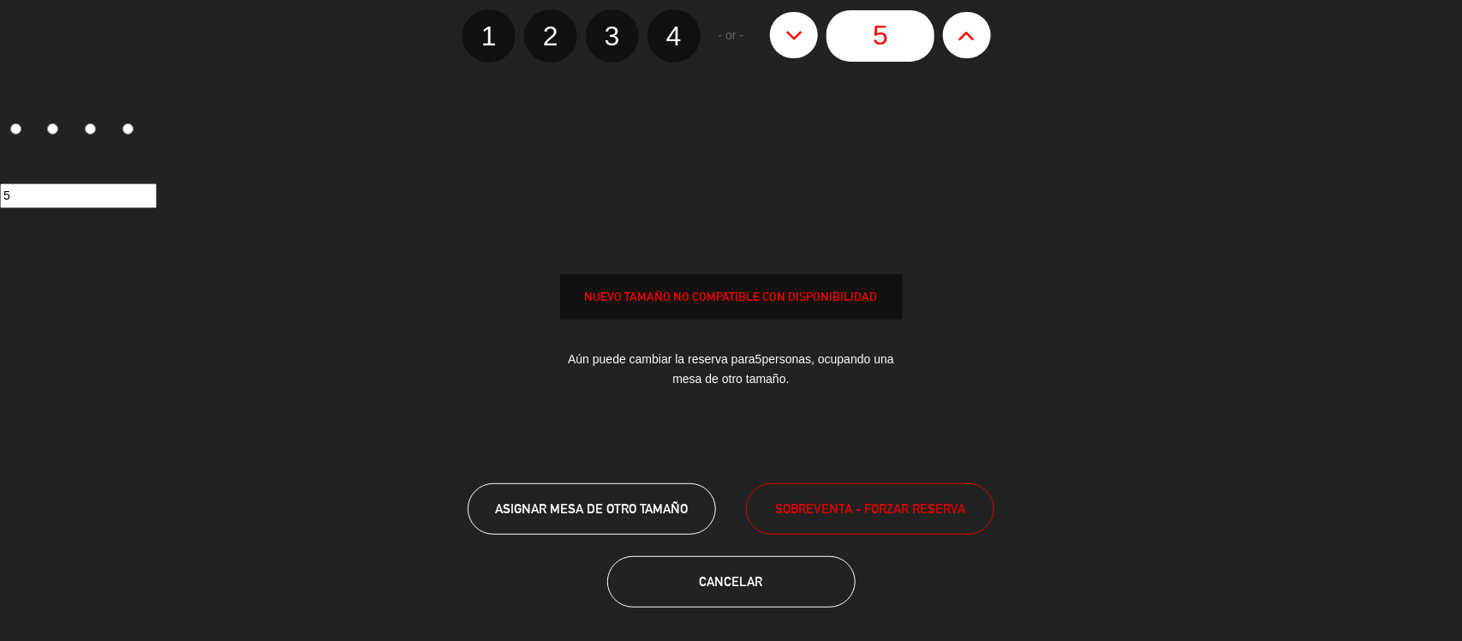
scroll to position [116, 0]
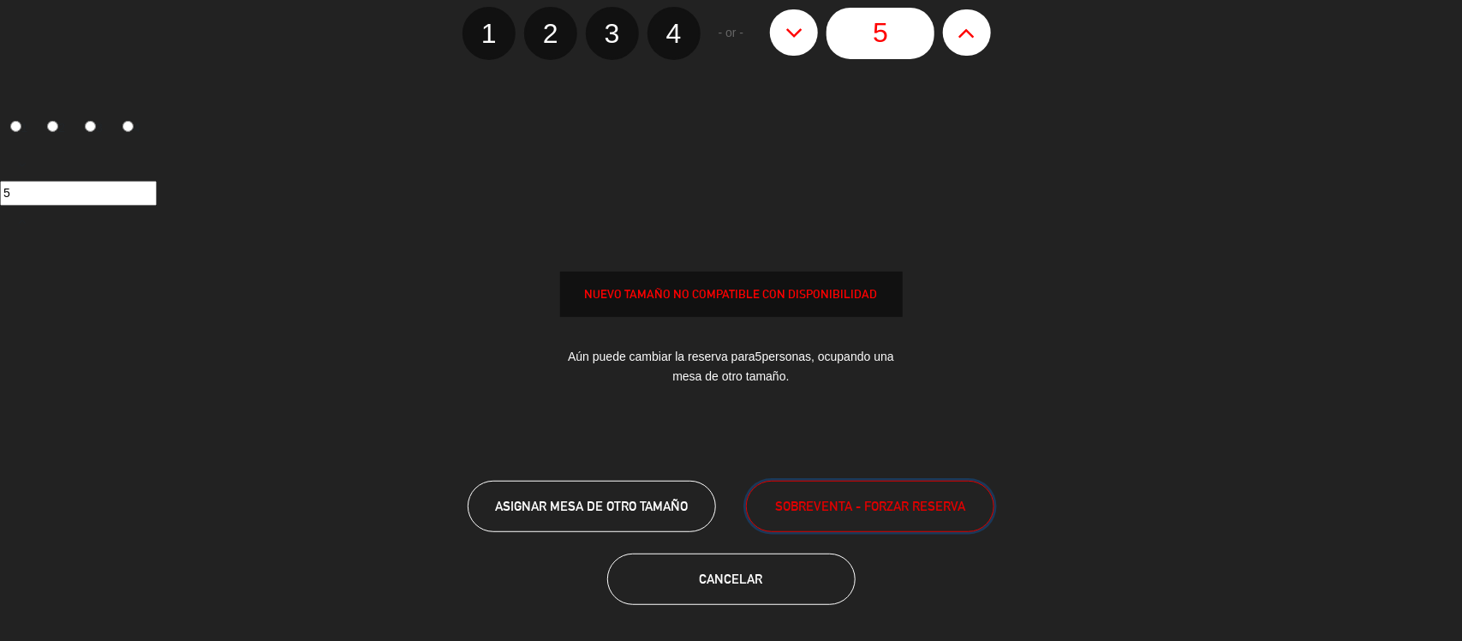
click at [829, 503] on span "SOBREVENTA - FORZAR RESERVA" at bounding box center [870, 506] width 190 height 20
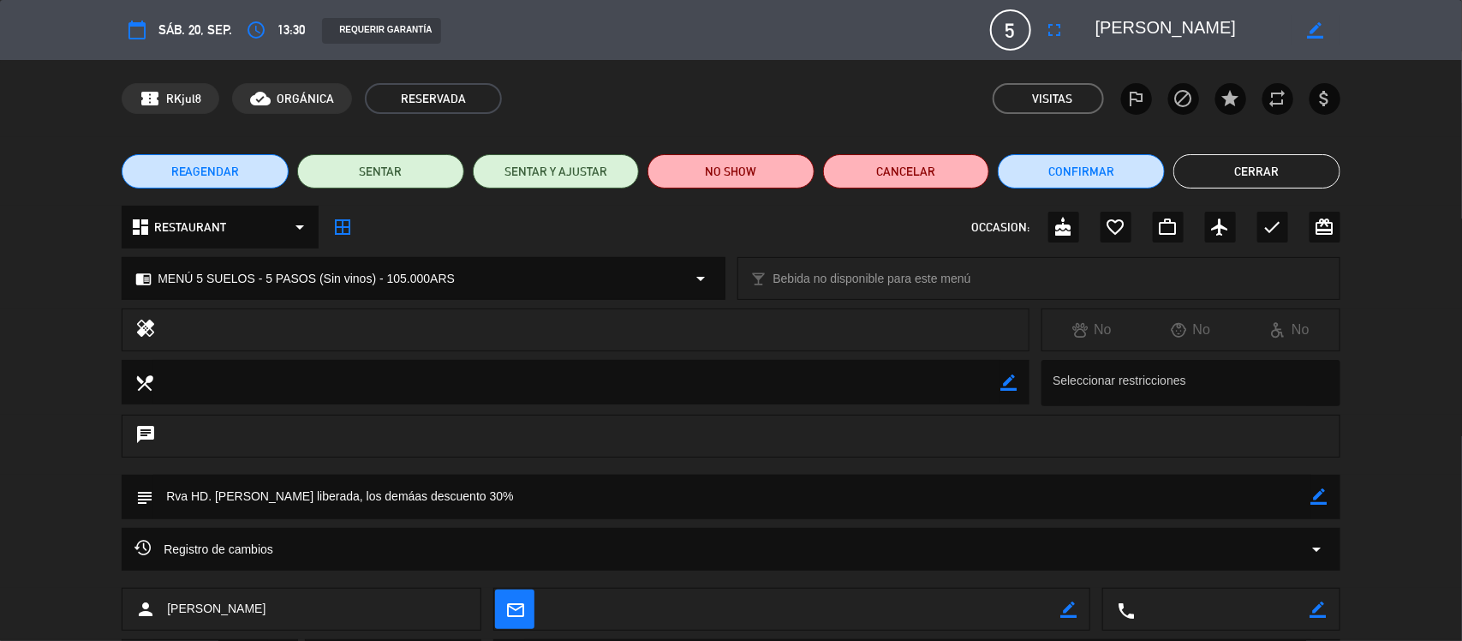
click at [1251, 176] on button "Cerrar" at bounding box center [1256, 171] width 167 height 34
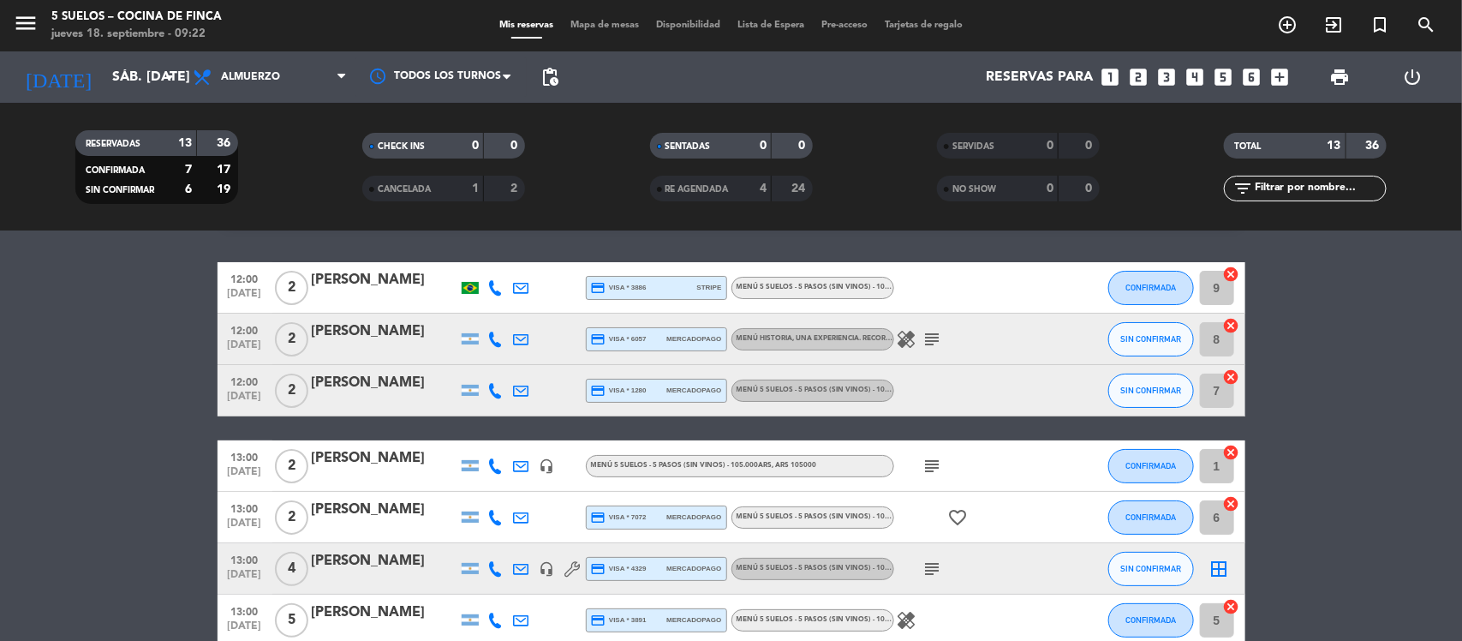
scroll to position [0, 0]
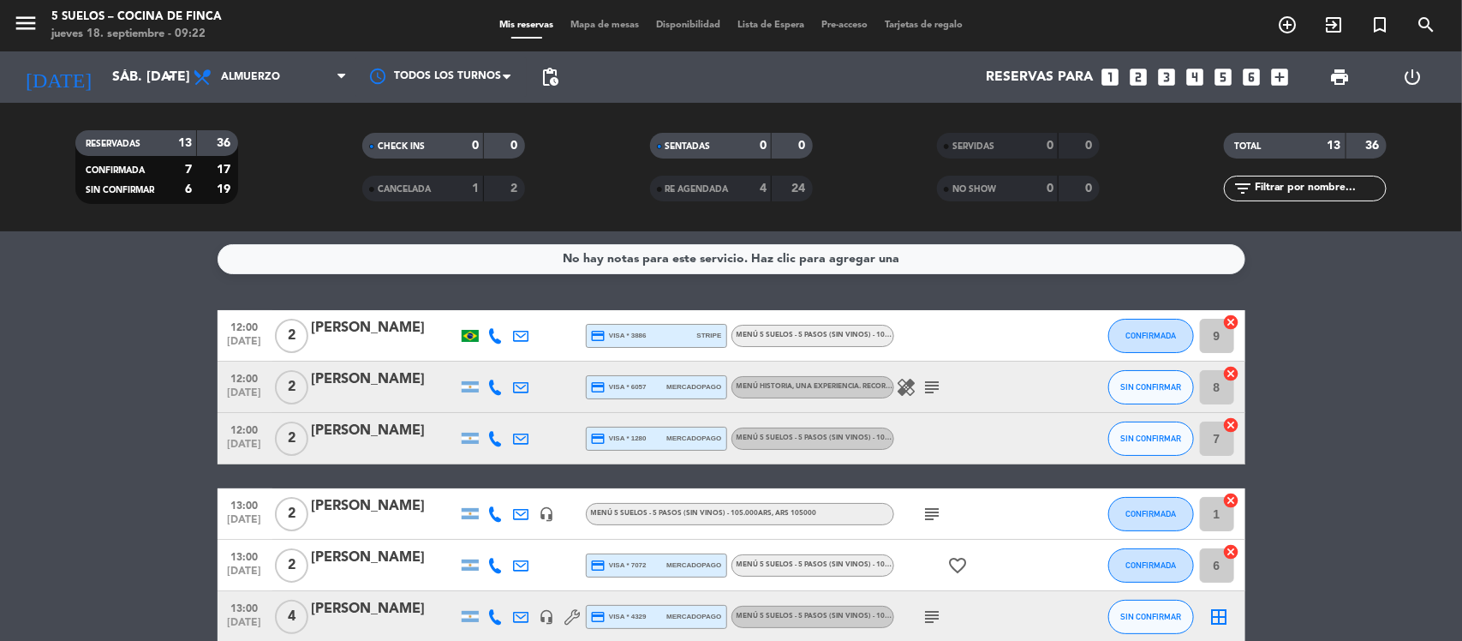
click at [763, 27] on span "Lista de Espera" at bounding box center [771, 25] width 84 height 9
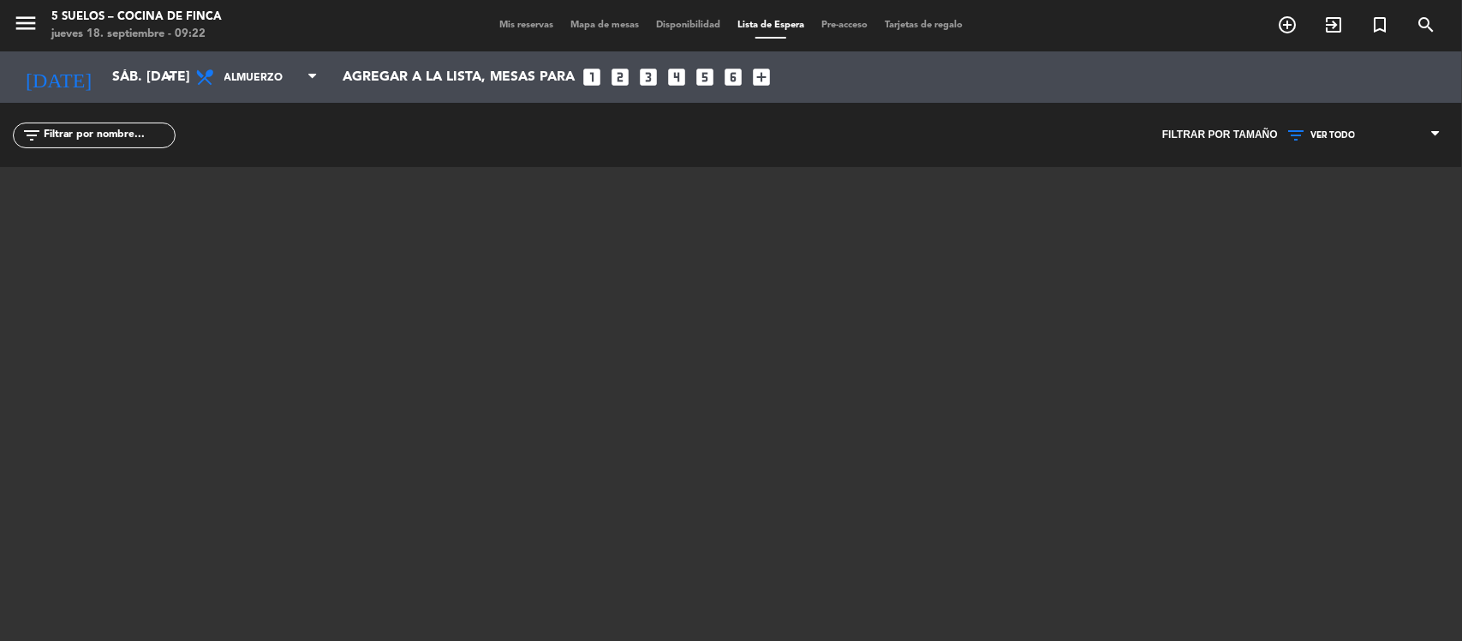
click at [531, 26] on span "Mis reservas" at bounding box center [526, 25] width 71 height 9
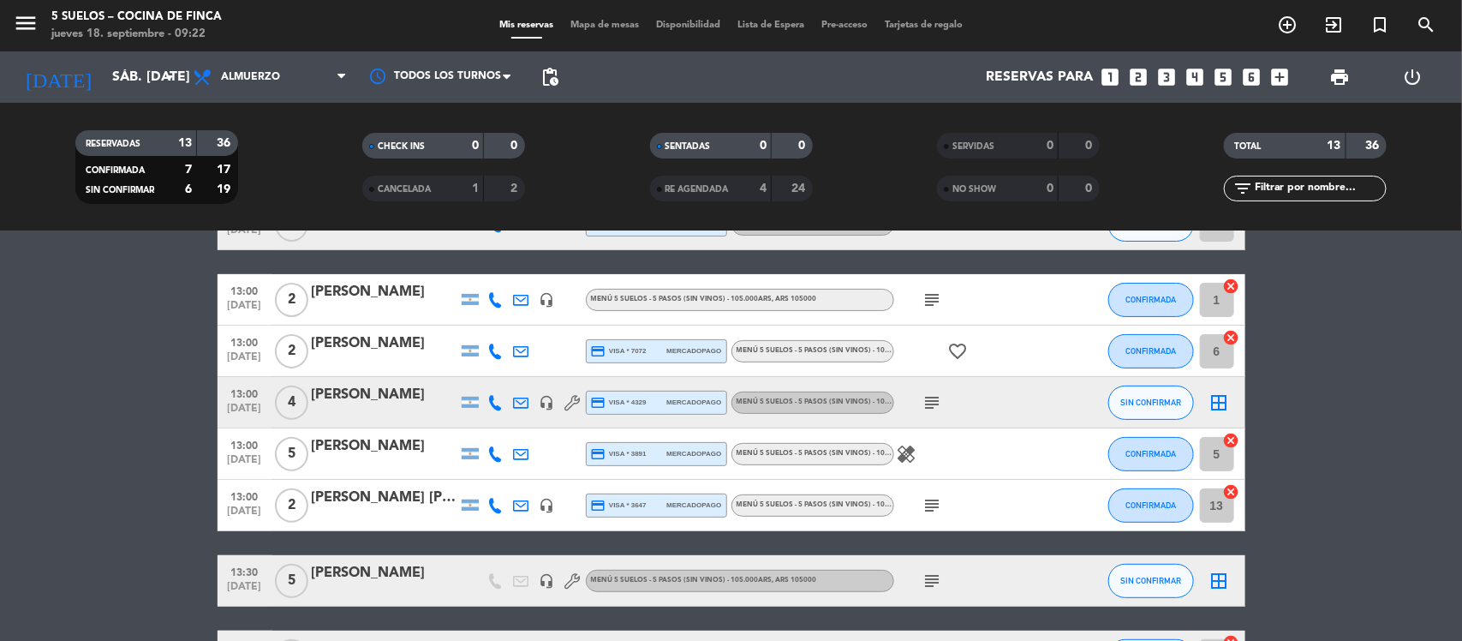
scroll to position [321, 0]
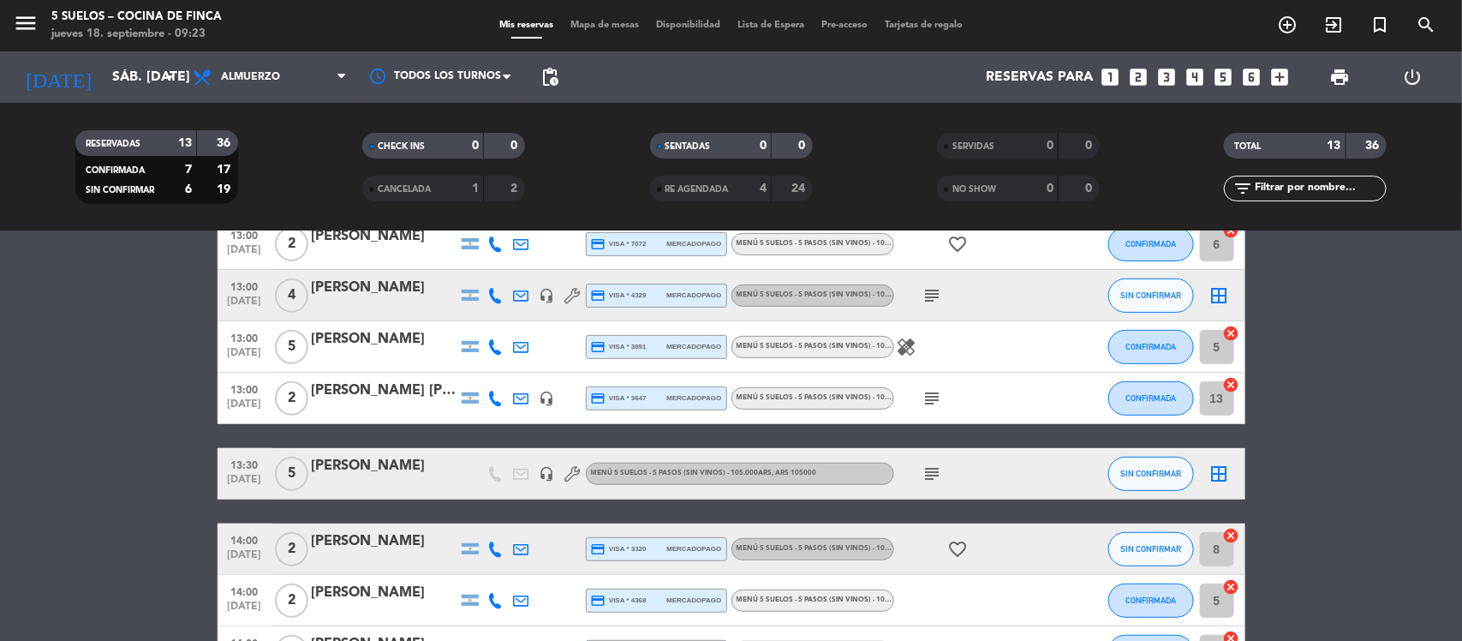
click at [391, 468] on div "[PERSON_NAME]" at bounding box center [385, 466] width 146 height 22
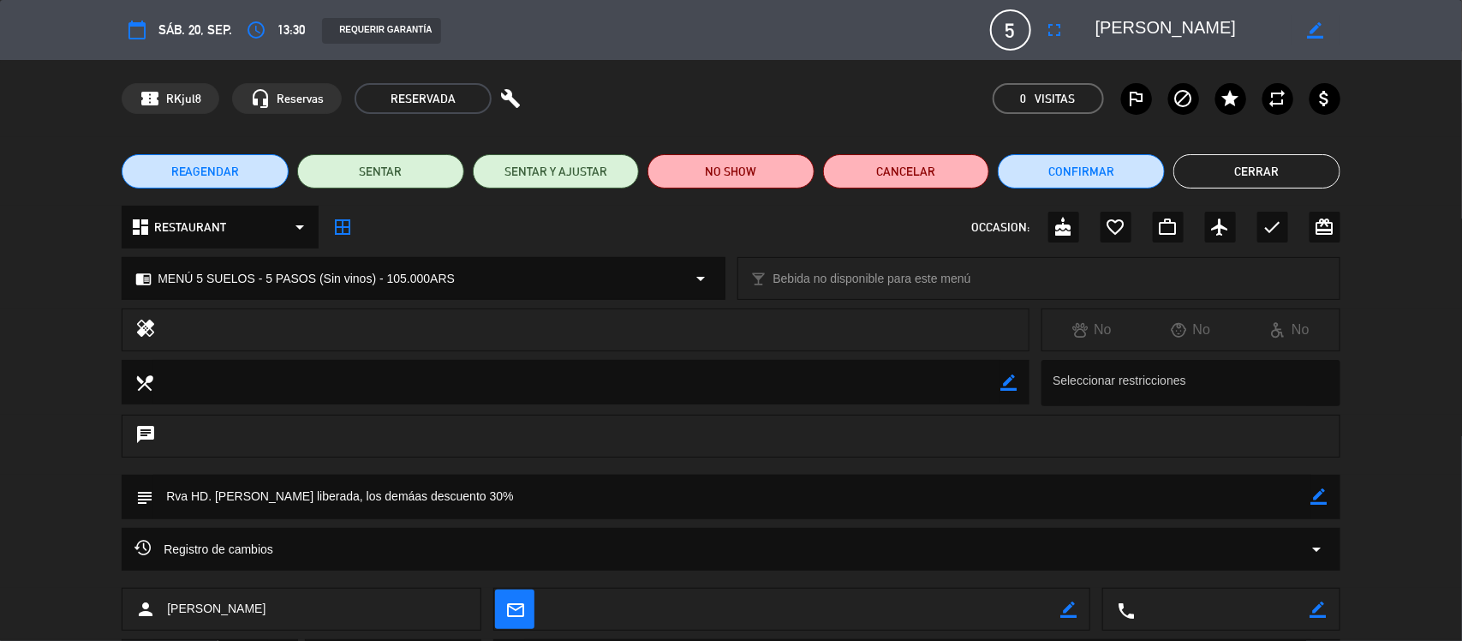
click at [1308, 491] on textarea at bounding box center [732, 496] width 1158 height 44
click at [1320, 488] on icon "border_color" at bounding box center [1319, 496] width 16 height 16
type textarea "Rva HD. Ella liberada, los demáas descuento 30%"
click at [1311, 492] on icon at bounding box center [1319, 496] width 16 height 16
click at [144, 325] on icon "healing" at bounding box center [145, 330] width 21 height 24
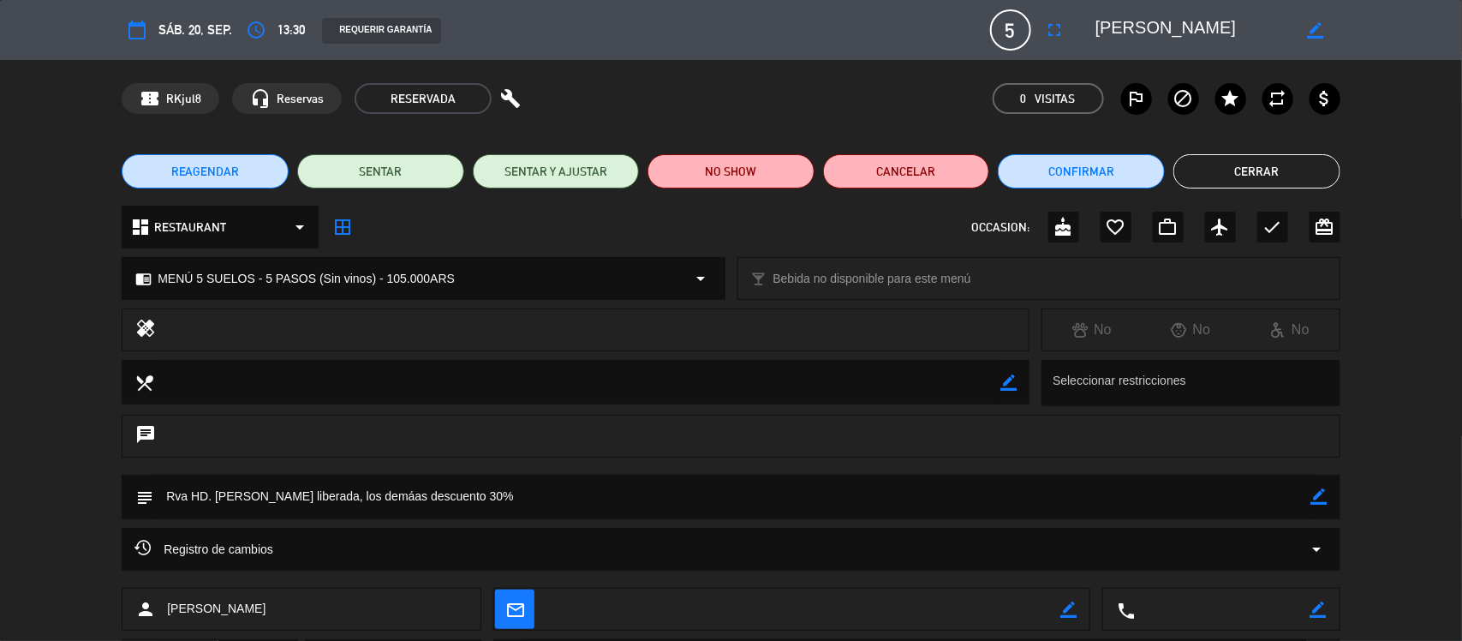
click at [193, 327] on div at bounding box center [592, 330] width 847 height 24
click at [841, 323] on div at bounding box center [592, 330] width 847 height 24
click at [1008, 382] on icon "border_color" at bounding box center [1008, 382] width 16 height 16
type textarea "2 COMENSALES NO COMEN AJO / 1 VEGETARIANO"
click at [1010, 379] on icon at bounding box center [1008, 382] width 16 height 16
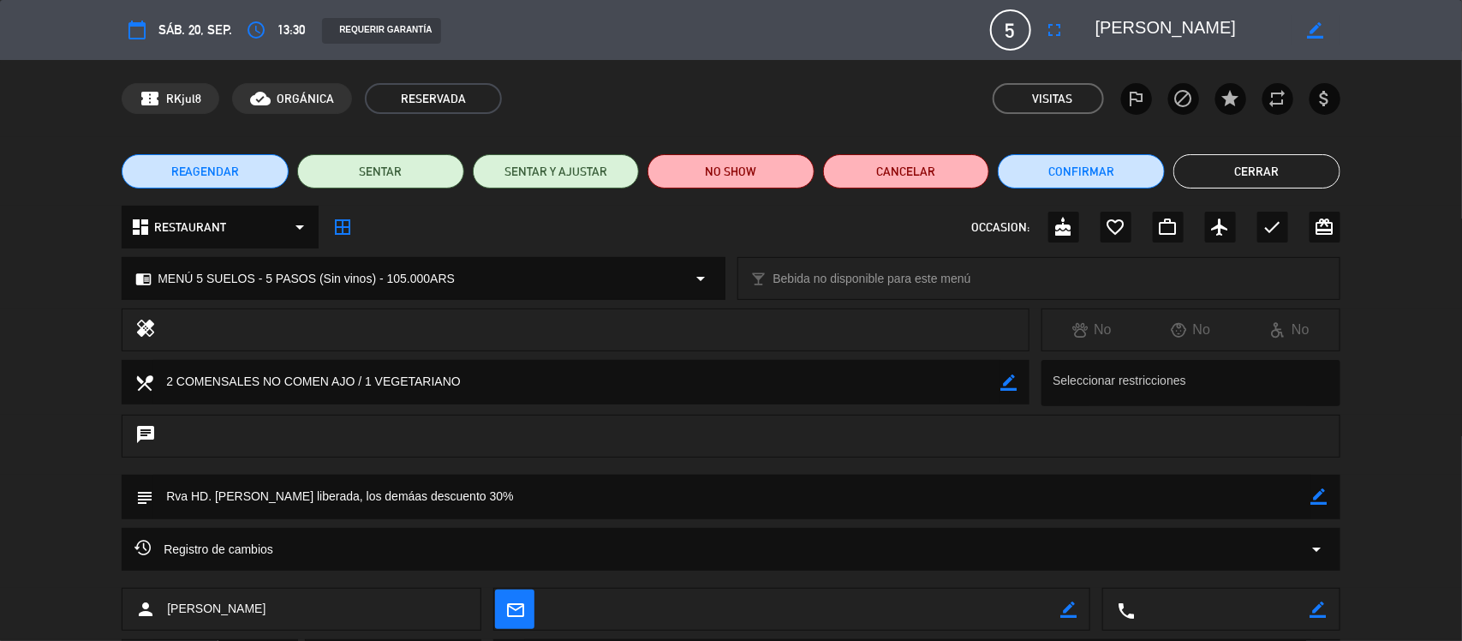
click at [152, 324] on icon "healing" at bounding box center [145, 330] width 21 height 24
click at [1259, 181] on button "Cerrar" at bounding box center [1256, 171] width 167 height 34
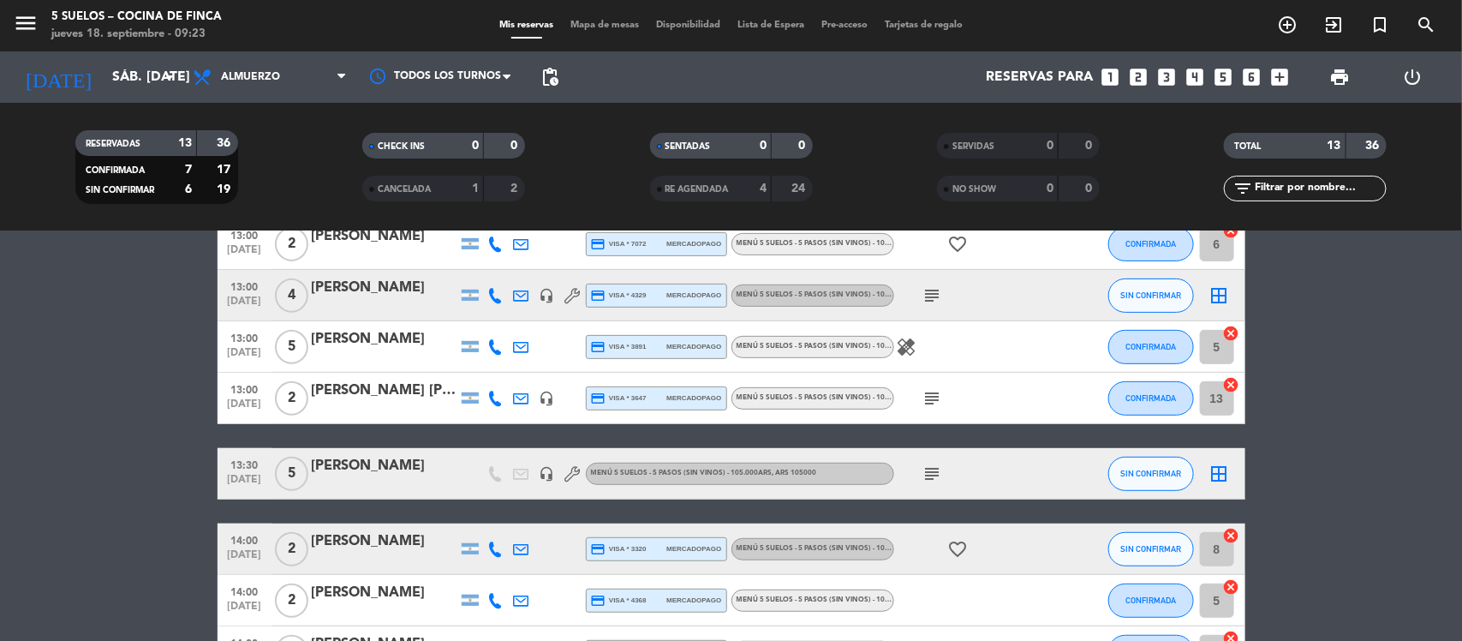
click at [930, 471] on icon "subject" at bounding box center [932, 473] width 21 height 21
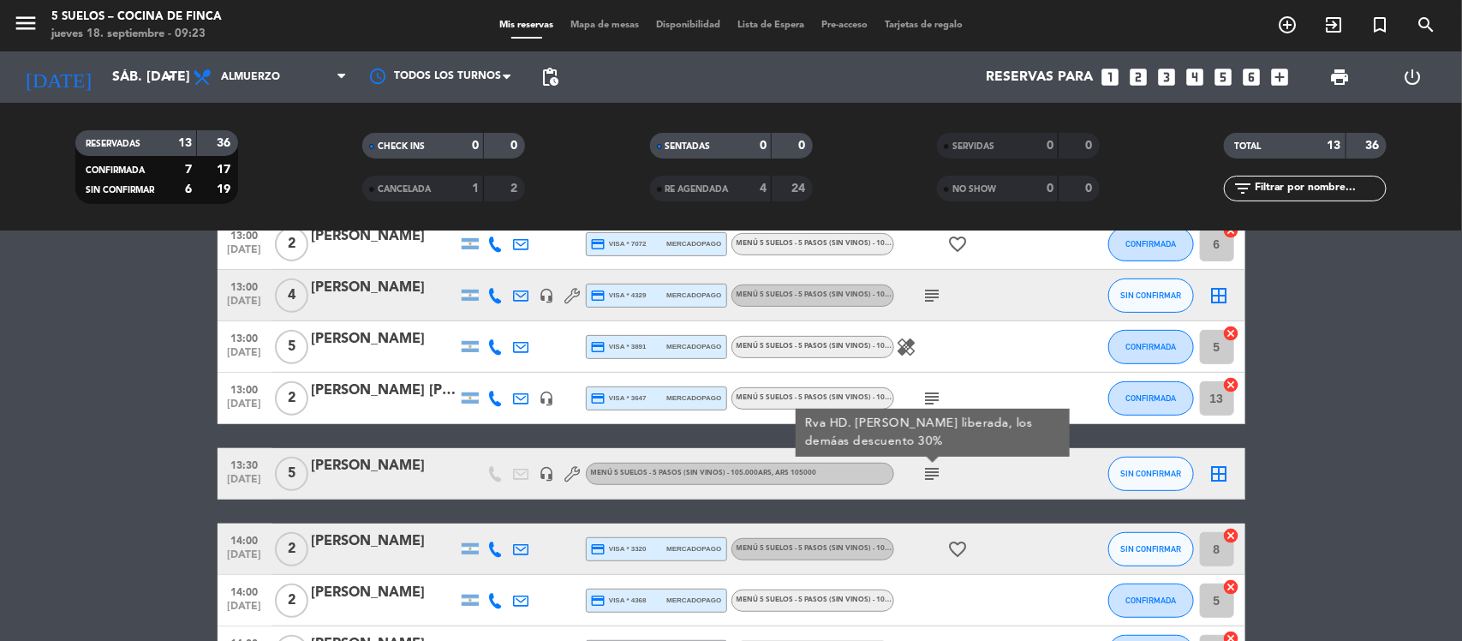
click at [1028, 464] on div "subject Rva HD. Ella liberada, los demáas descuento 30%" at bounding box center [971, 473] width 154 height 51
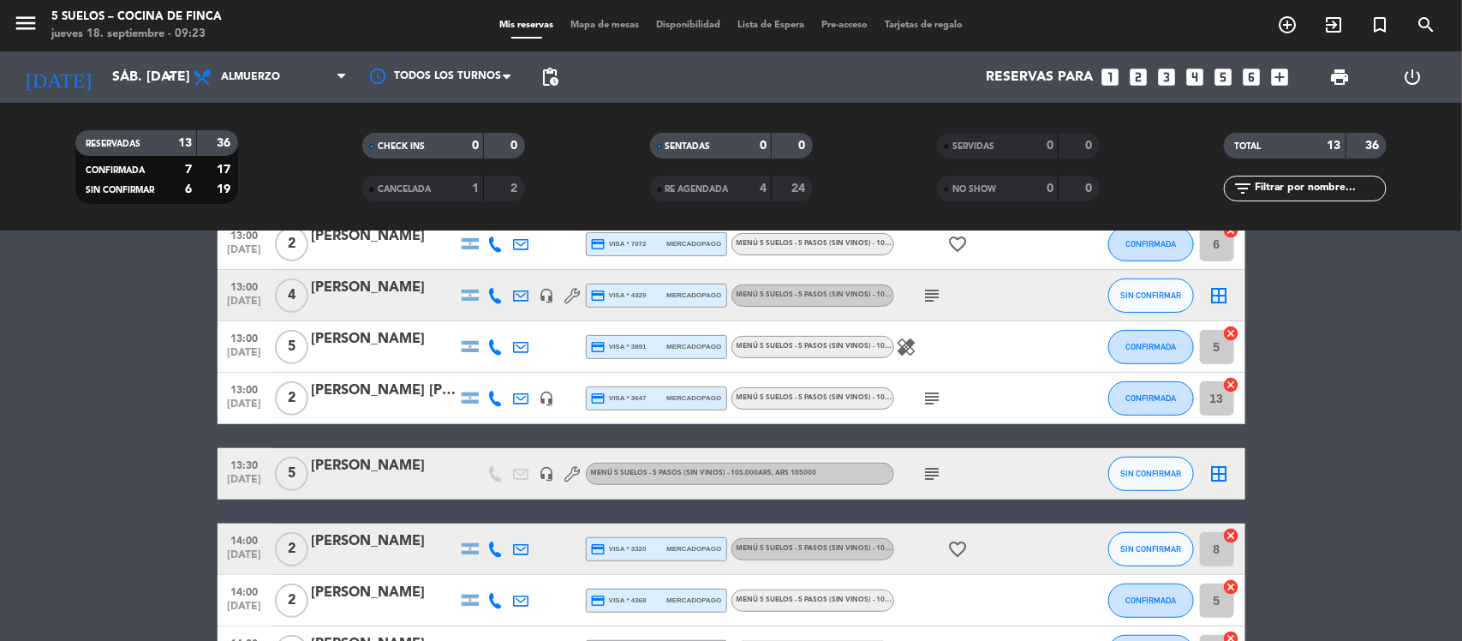
click at [356, 461] on div "[PERSON_NAME]" at bounding box center [385, 466] width 146 height 22
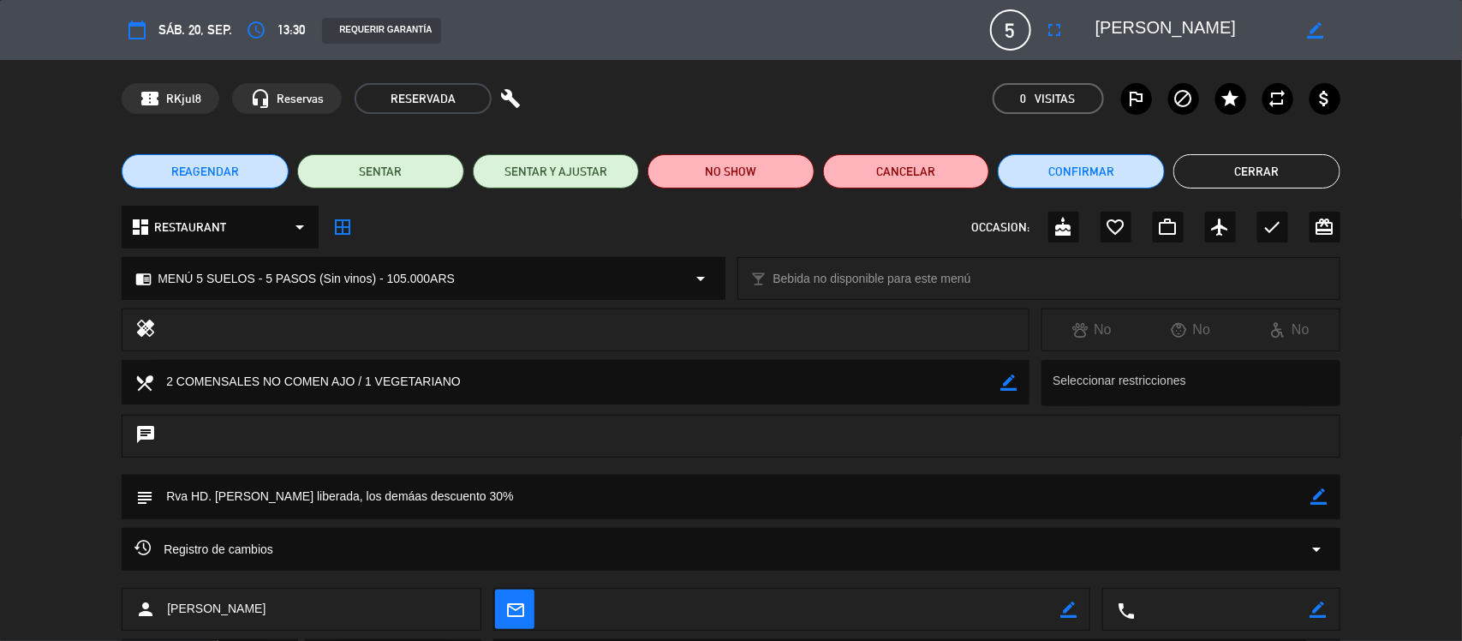
click at [468, 378] on textarea at bounding box center [576, 382] width 847 height 44
click at [1004, 381] on icon "border_color" at bounding box center [1008, 382] width 16 height 16
drag, startPoint x: 480, startPoint y: 377, endPoint x: 0, endPoint y: 383, distance: 480.4
click at [0, 383] on div "local_dining Seleccionar restricciones" at bounding box center [731, 387] width 1462 height 55
click at [1009, 383] on icon at bounding box center [1008, 382] width 16 height 16
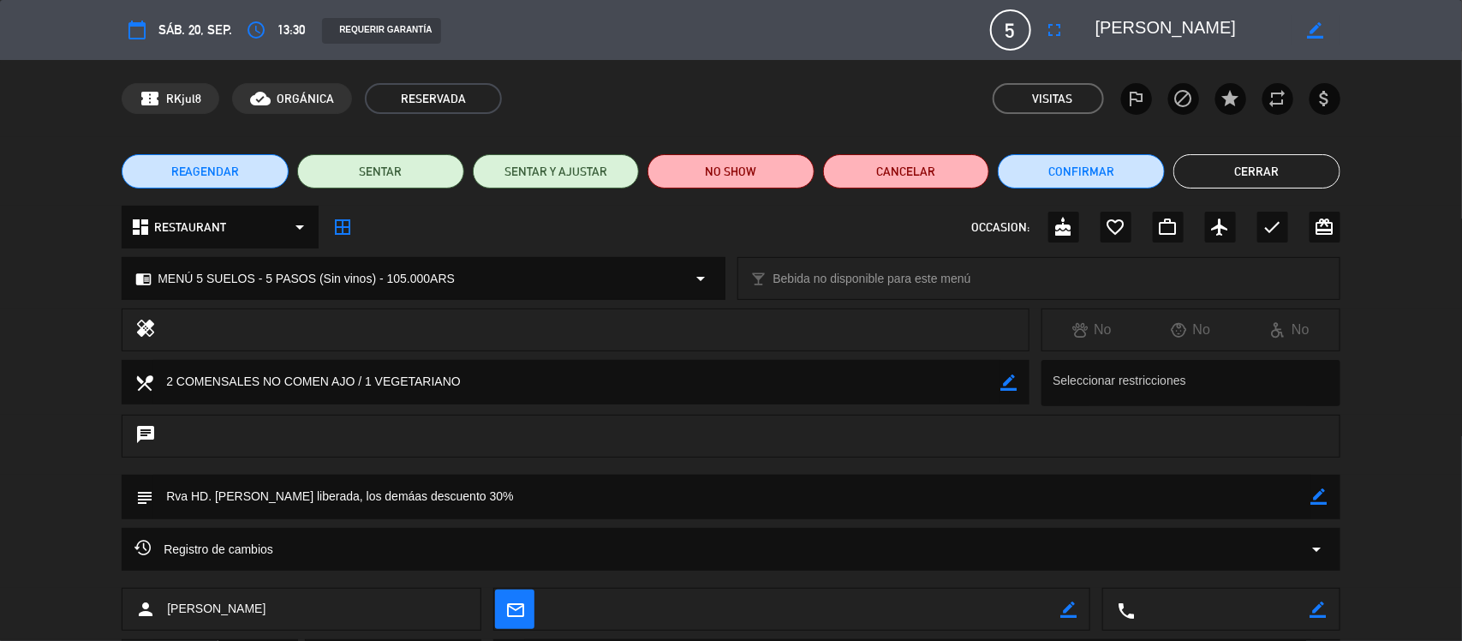
click at [163, 328] on div "healing" at bounding box center [576, 329] width 908 height 43
click at [146, 326] on icon "healing" at bounding box center [145, 330] width 21 height 24
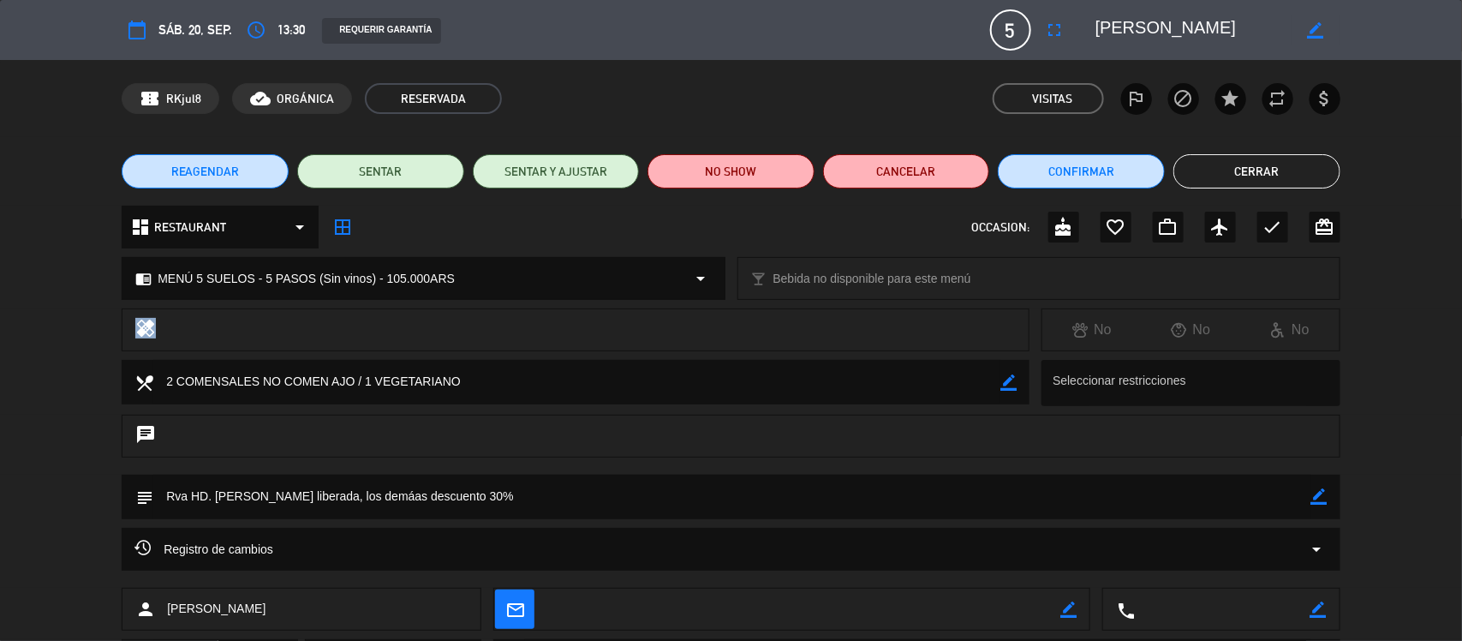
click at [208, 326] on div at bounding box center [592, 330] width 847 height 24
click at [1314, 495] on icon "border_color" at bounding box center [1319, 496] width 16 height 16
click at [557, 493] on textarea at bounding box center [732, 496] width 1158 height 44
paste textarea "2 COMENSALES NO COMEN AJO / 1 VEGETARIANO"
type textarea "Rva HD. Ella liberada, los demáas descuento 30% (2 COMENSALES NO COMEN AJO / 1 …"
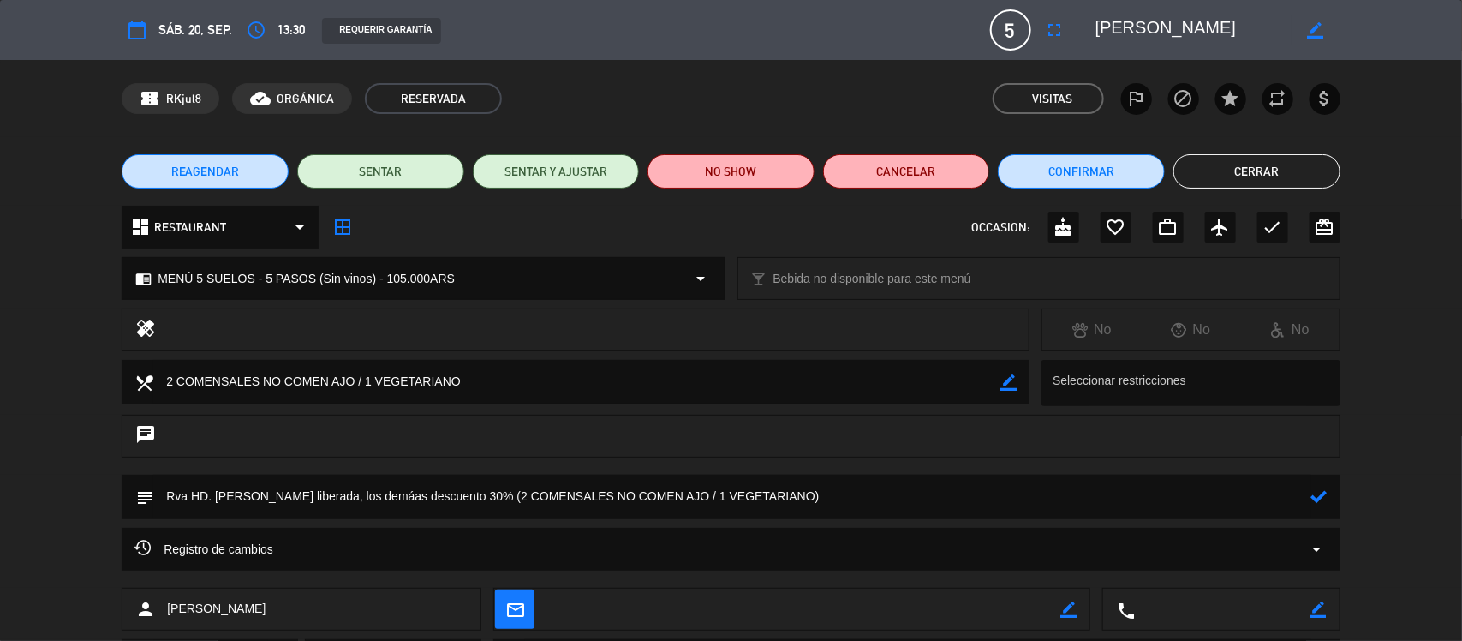
click at [1324, 497] on icon at bounding box center [1319, 496] width 16 height 16
click at [1225, 167] on button "Cerrar" at bounding box center [1256, 171] width 167 height 34
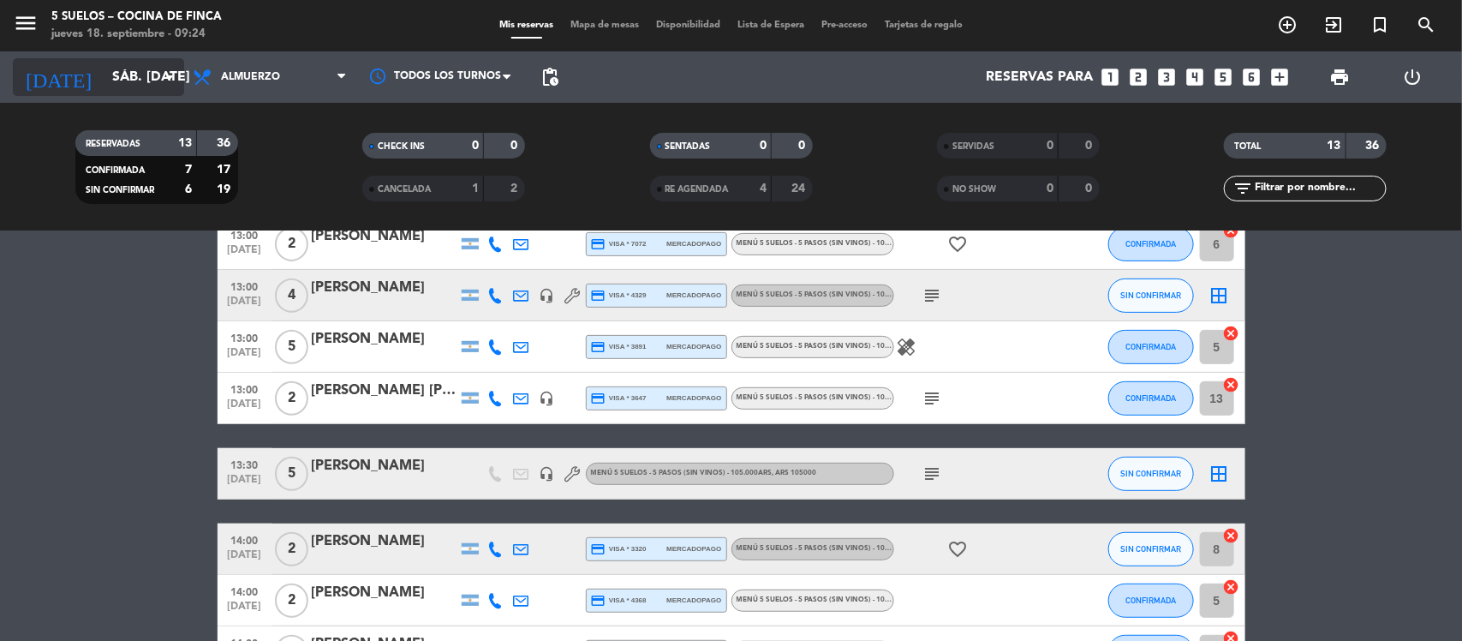
click at [146, 73] on input "[DATE]" at bounding box center [194, 77] width 181 height 33
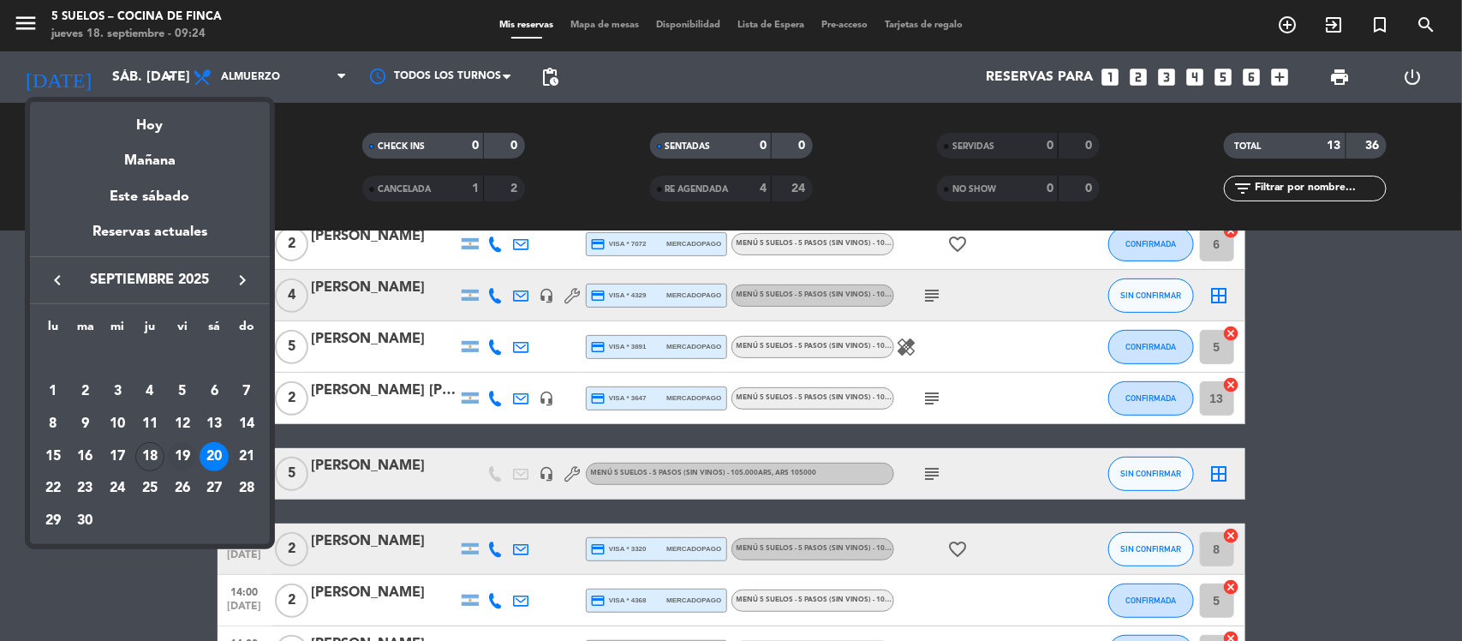
click at [187, 447] on div "19" at bounding box center [182, 456] width 29 height 29
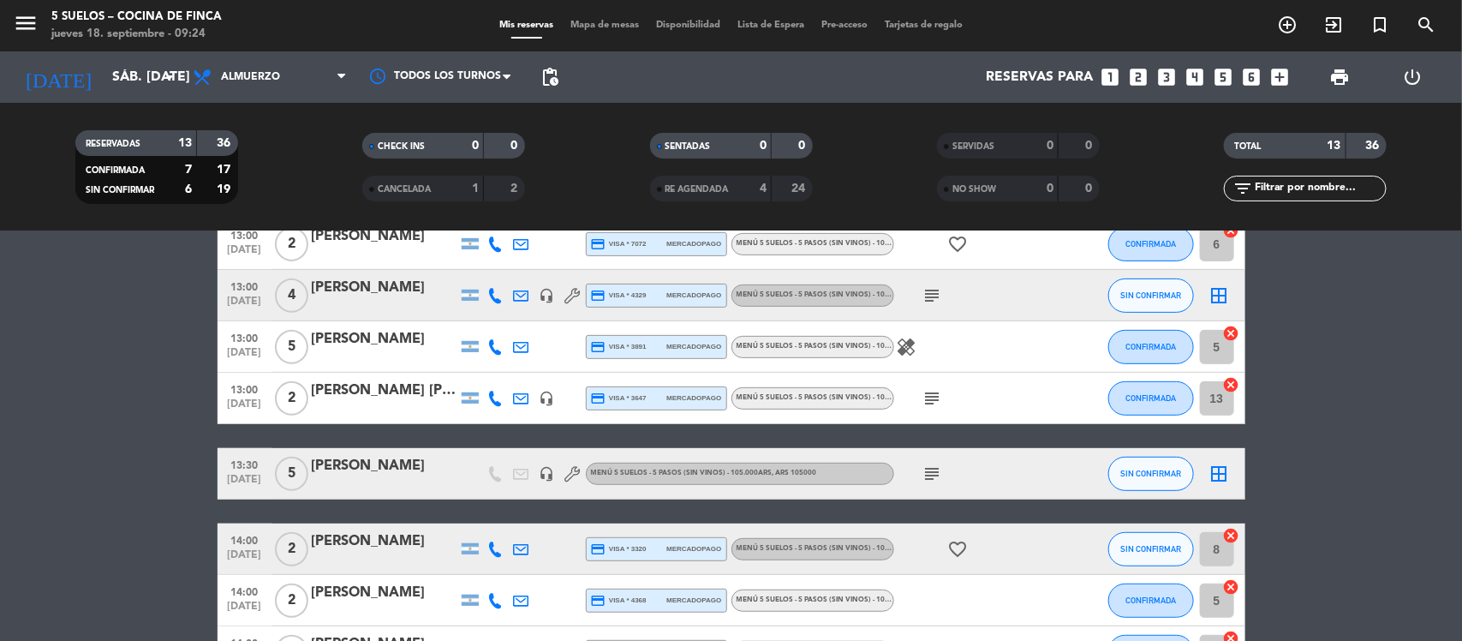
type input "vie. 19 sep."
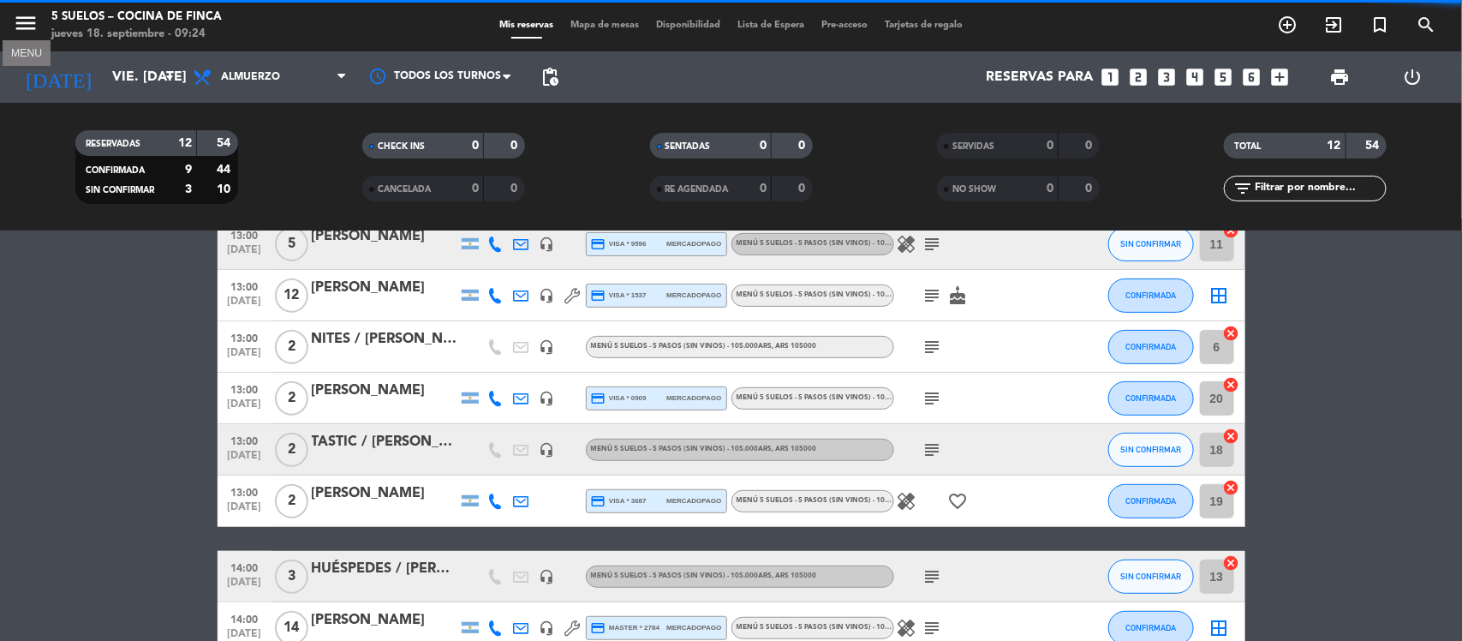
click at [26, 15] on icon "menu" at bounding box center [26, 23] width 26 height 26
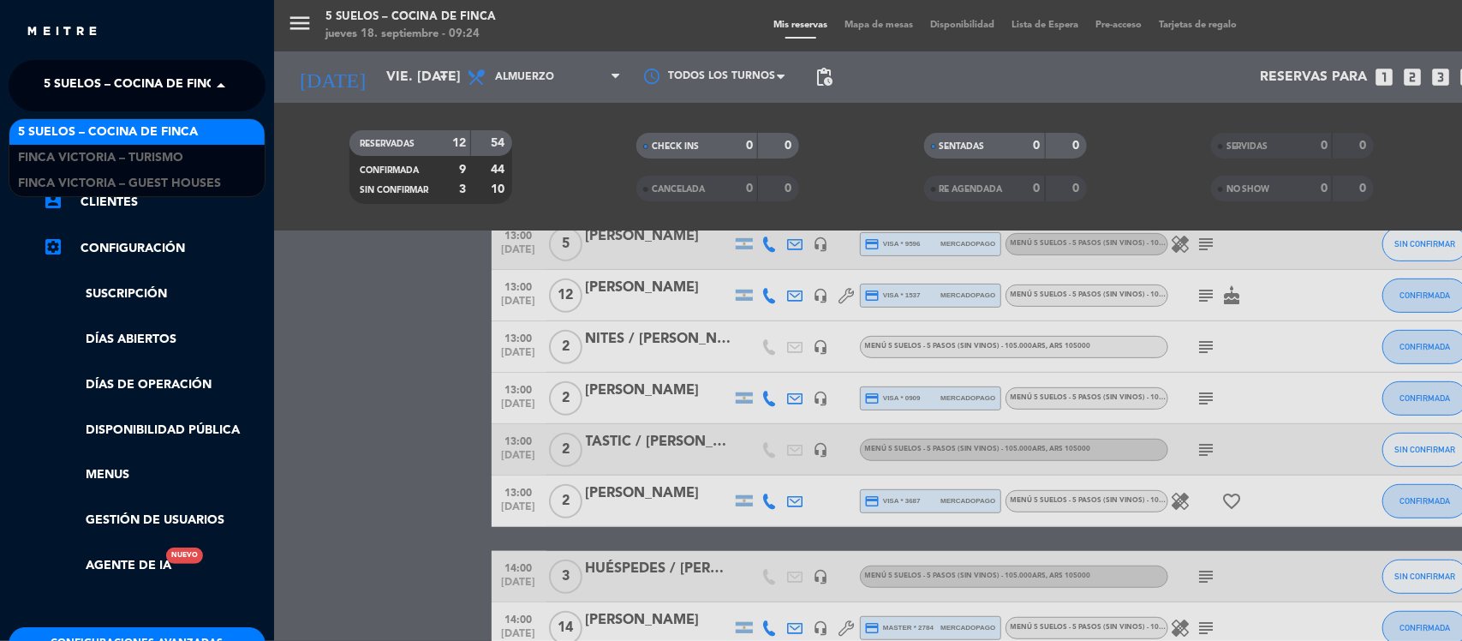
click at [224, 88] on span at bounding box center [225, 86] width 29 height 36
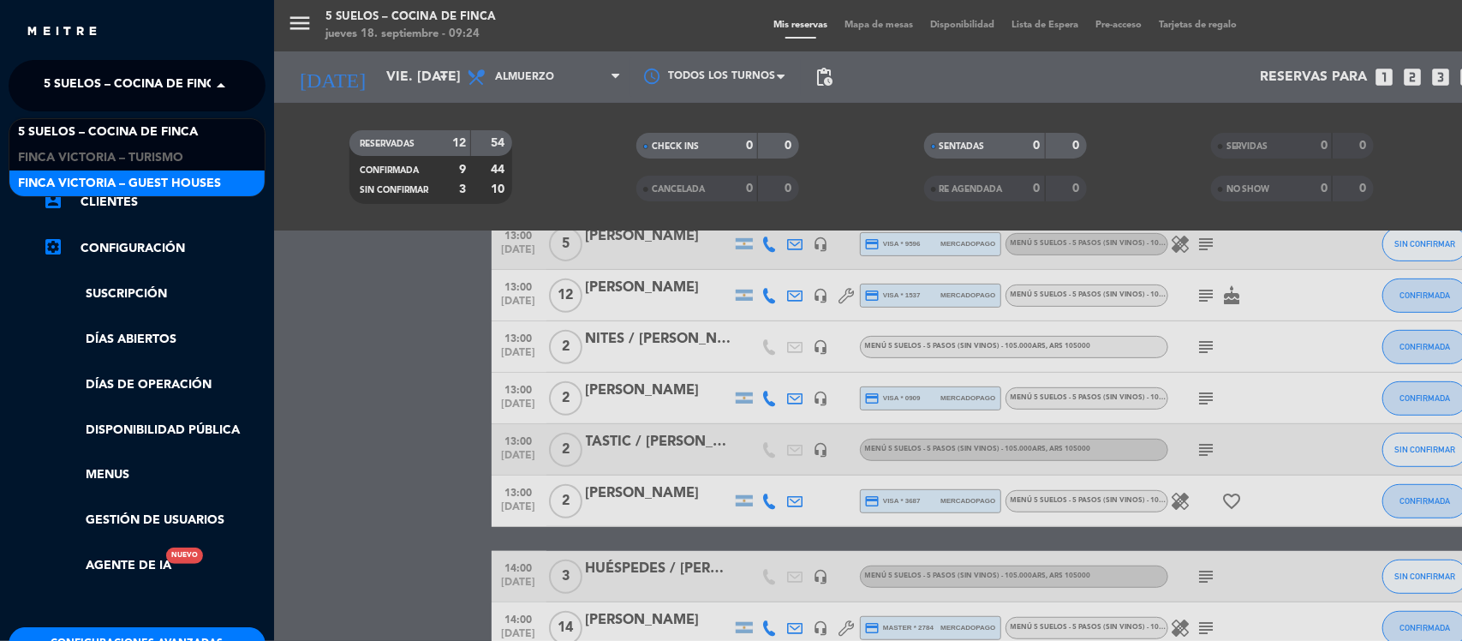
click at [164, 177] on span "FINCA VICTORIA – GUEST HOUSES" at bounding box center [119, 184] width 203 height 20
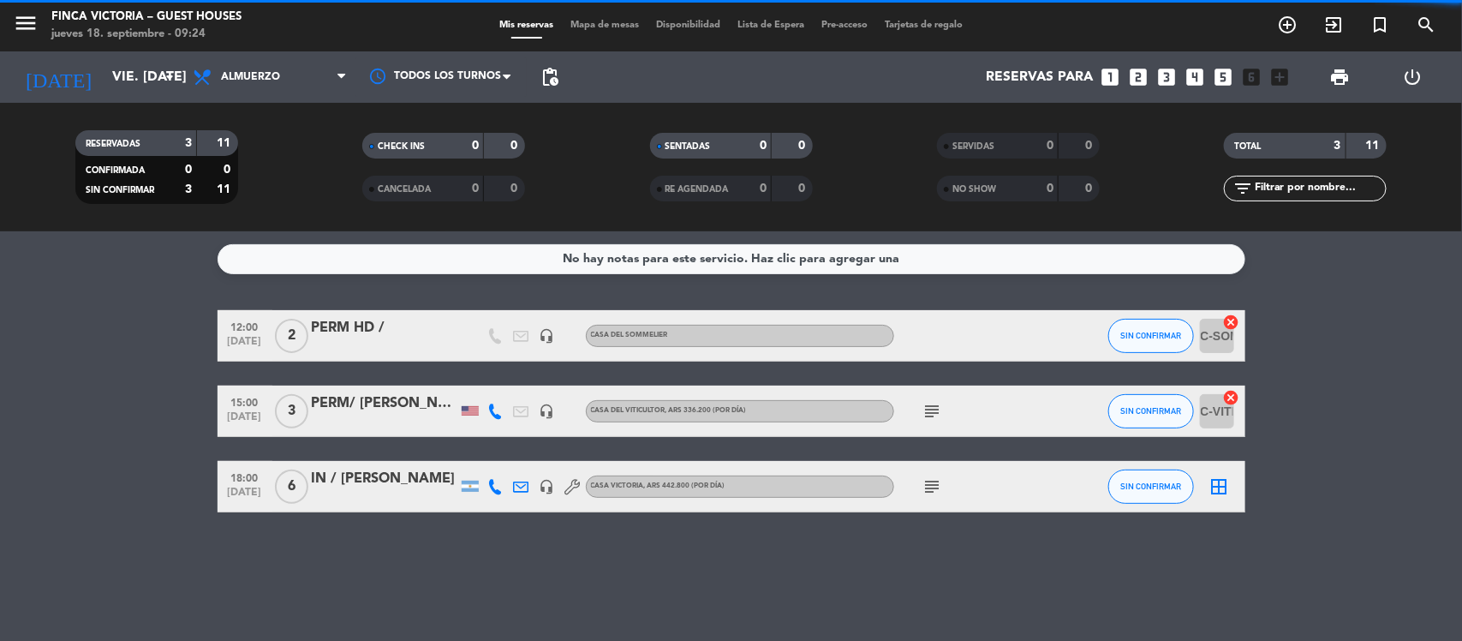
scroll to position [0, 0]
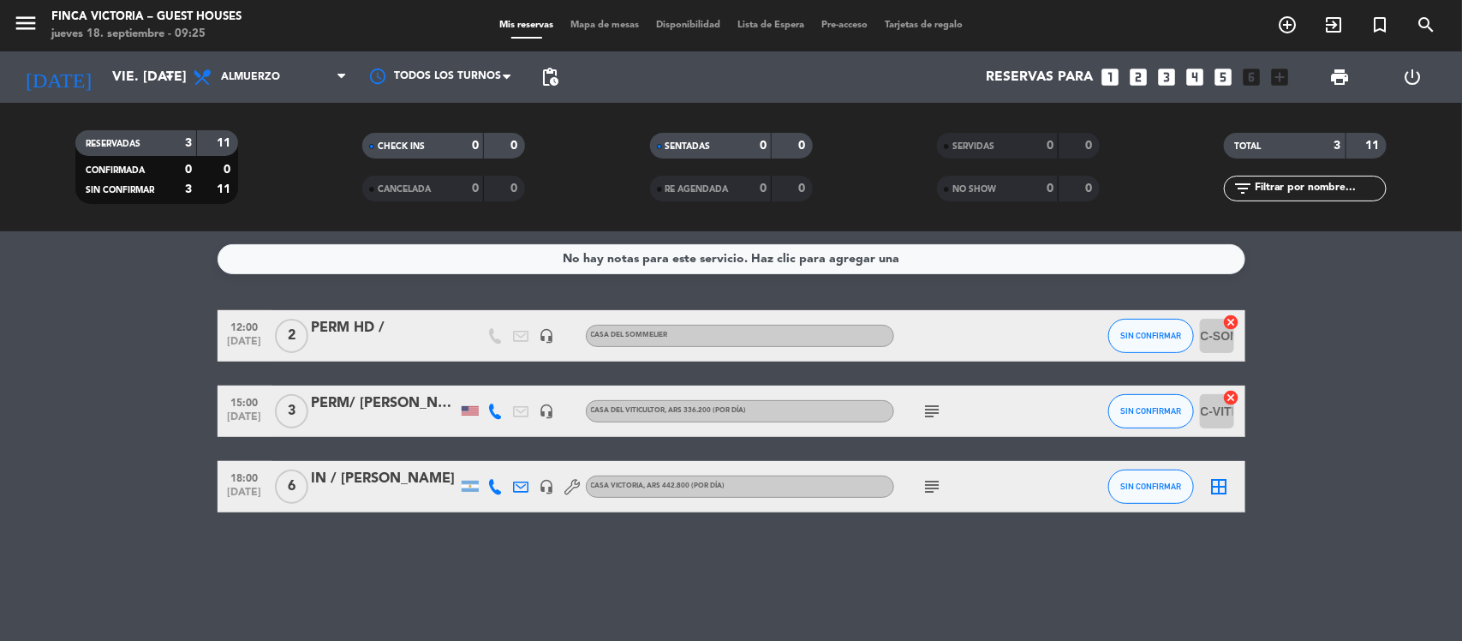
click at [383, 481] on div "IN / [PERSON_NAME]" at bounding box center [385, 479] width 146 height 22
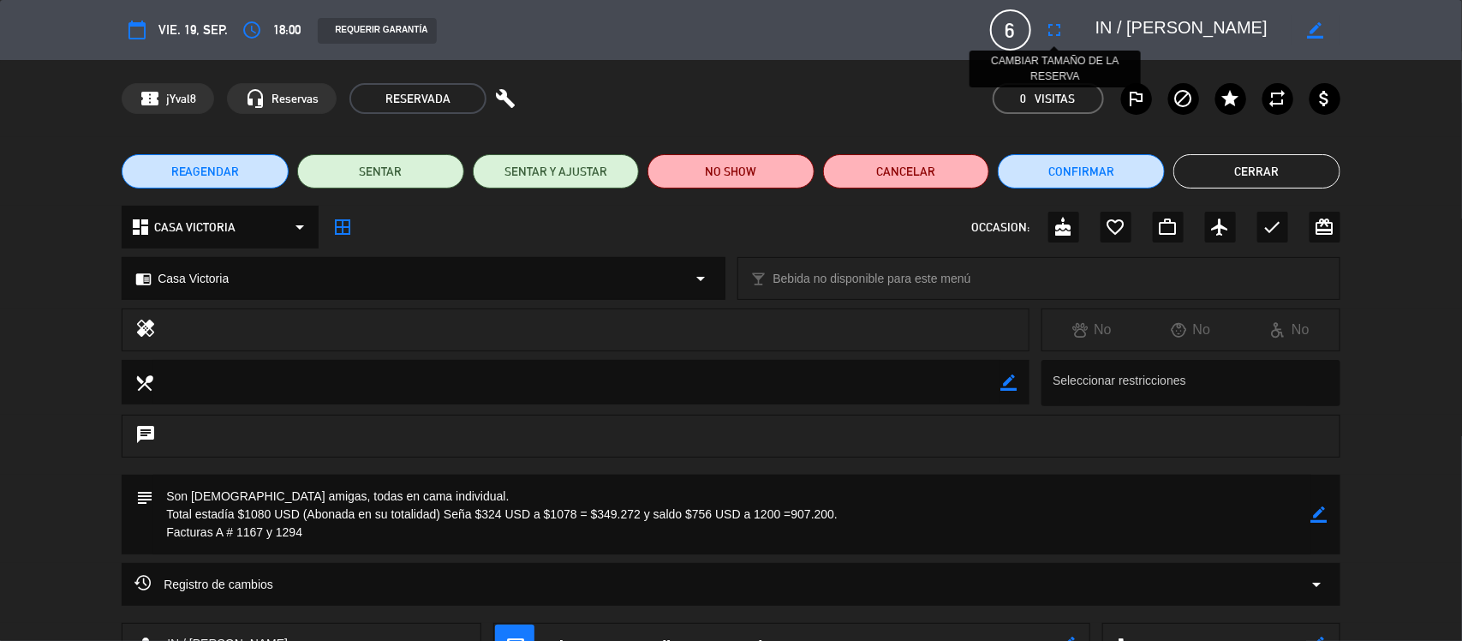
click at [1055, 27] on icon "fullscreen" at bounding box center [1055, 30] width 21 height 21
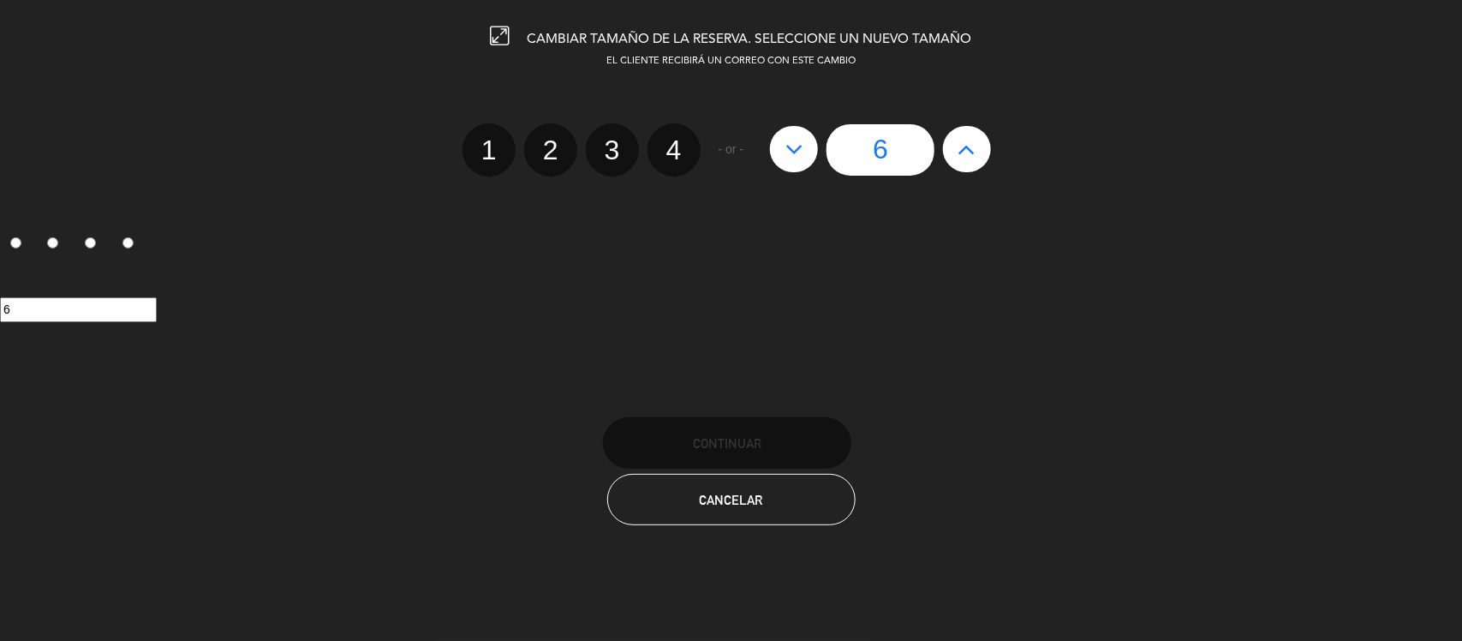
click at [788, 147] on icon at bounding box center [794, 148] width 18 height 27
type input "5"
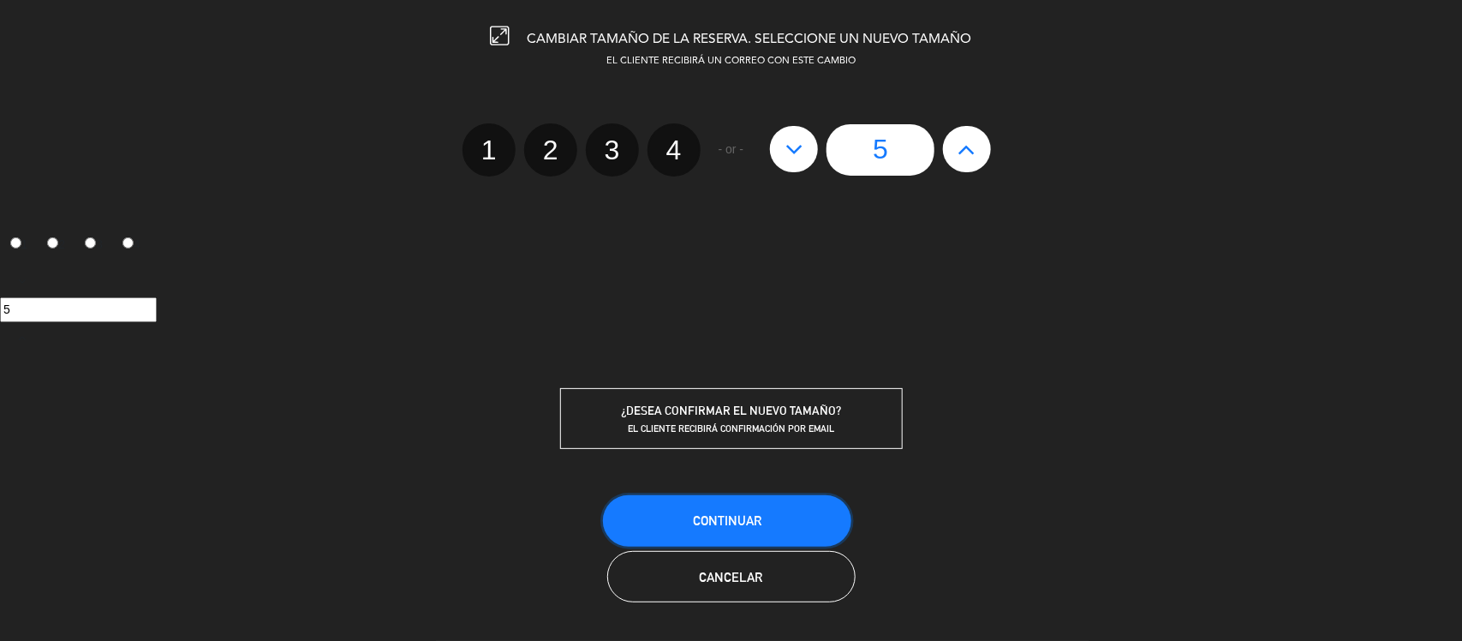
click at [784, 532] on button "Continuar" at bounding box center [727, 520] width 248 height 51
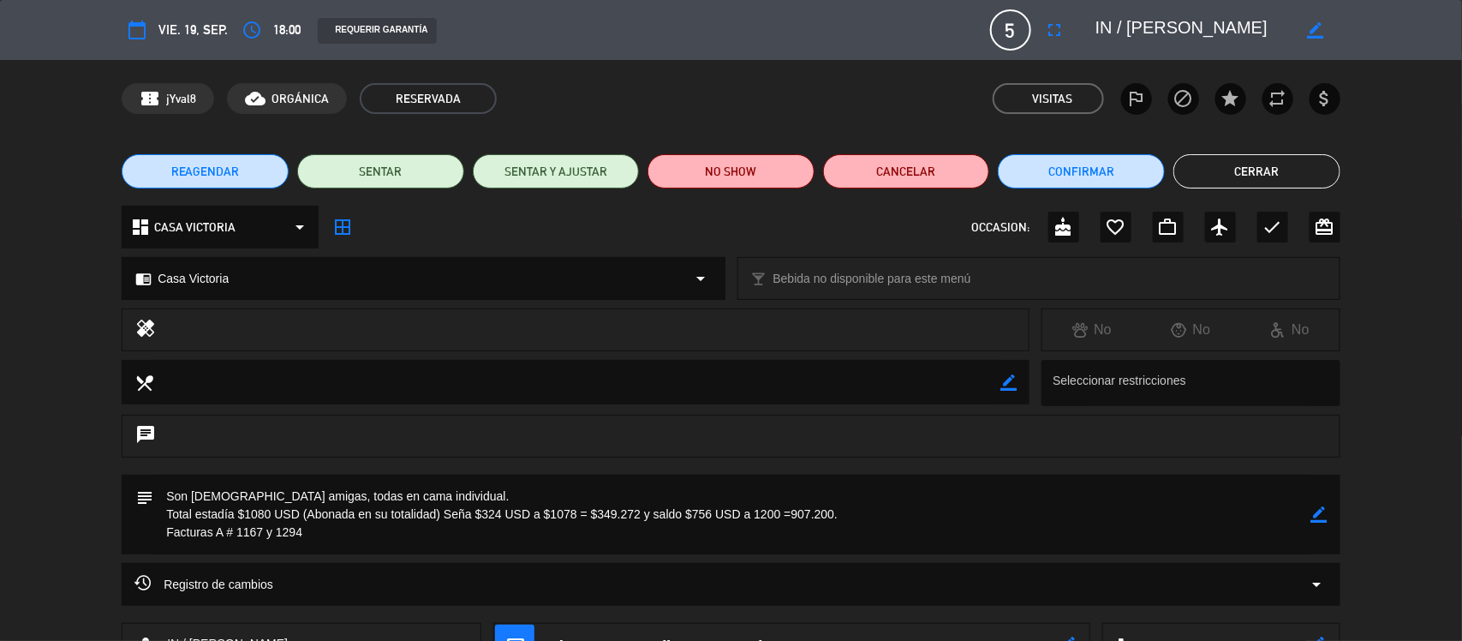
click at [1316, 520] on icon "border_color" at bounding box center [1319, 514] width 16 height 16
click at [200, 494] on textarea at bounding box center [732, 514] width 1158 height 80
type textarea "Son 5 amigas, todas en cama individual. Total estadía $1080 USD (Abonada en su …"
click at [1111, 178] on button "Confirmar" at bounding box center [1081, 171] width 167 height 34
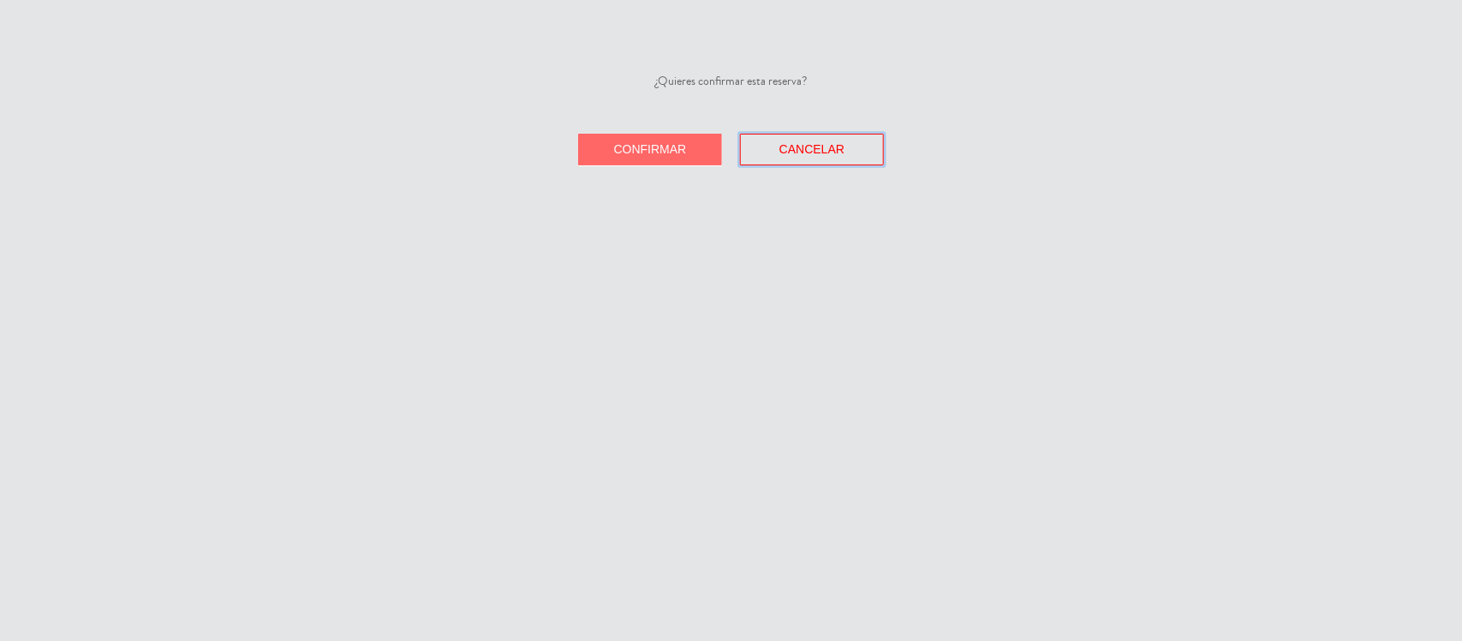
click at [811, 150] on span "Cancelar" at bounding box center [811, 149] width 65 height 14
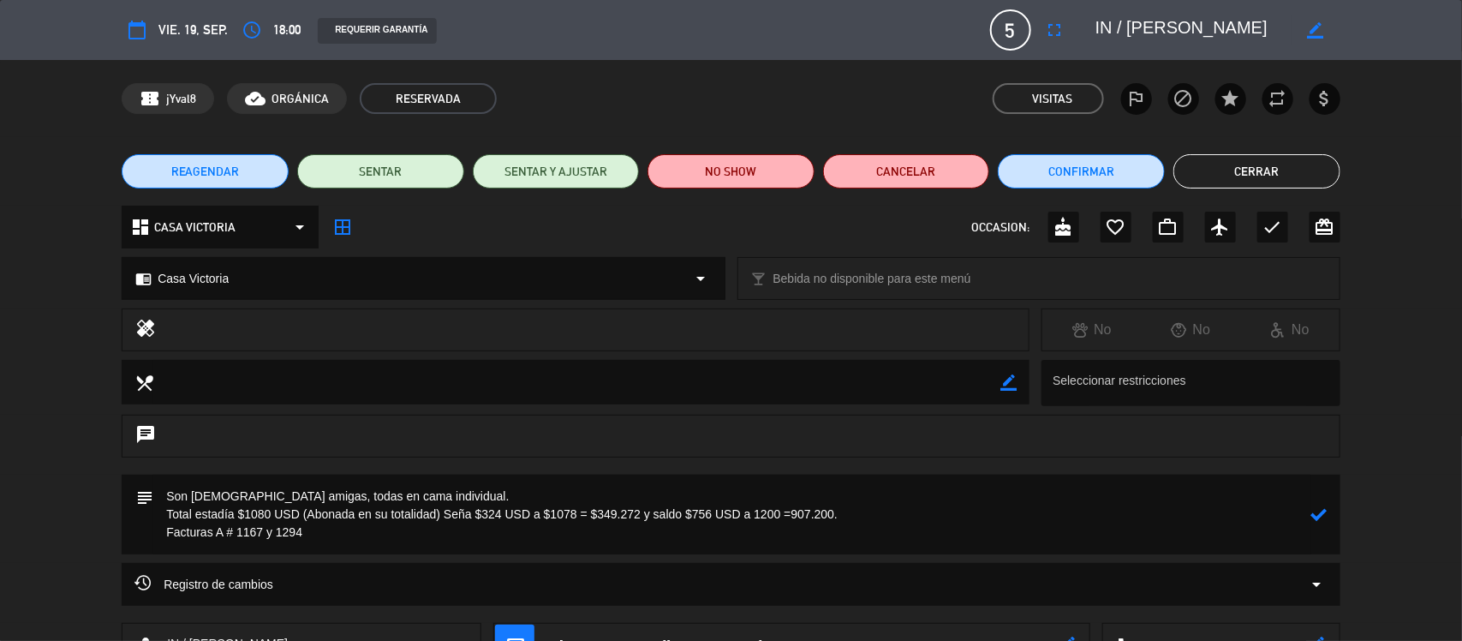
click at [1320, 510] on icon at bounding box center [1319, 514] width 16 height 16
click at [1267, 170] on button "Cerrar" at bounding box center [1256, 171] width 167 height 34
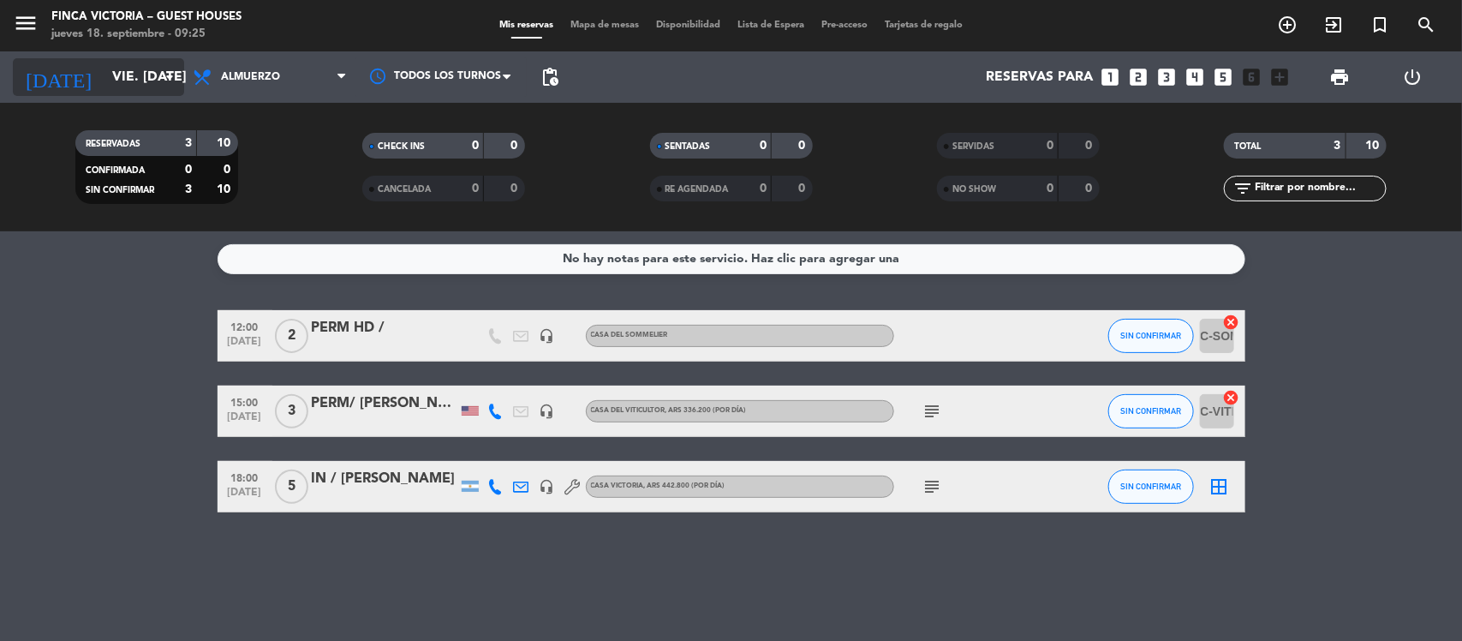
click at [137, 67] on input "vie. 19 sep." at bounding box center [194, 77] width 181 height 33
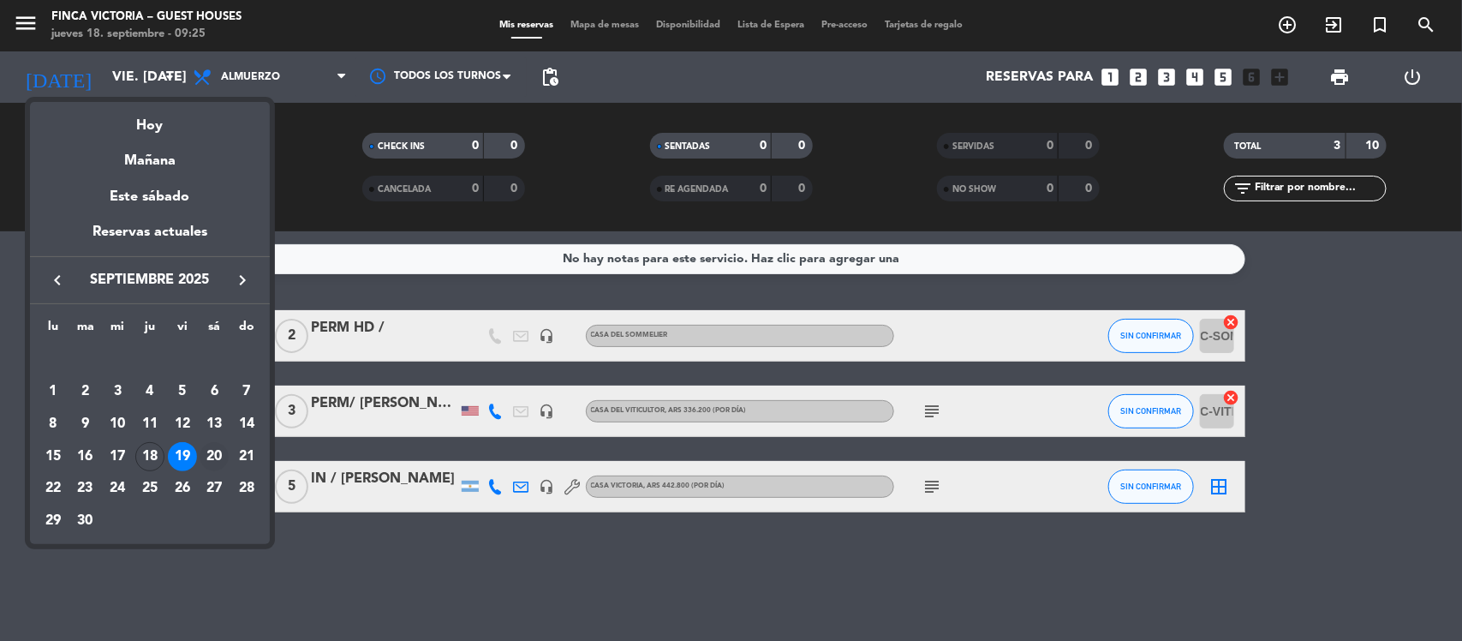
click at [207, 450] on div "20" at bounding box center [214, 456] width 29 height 29
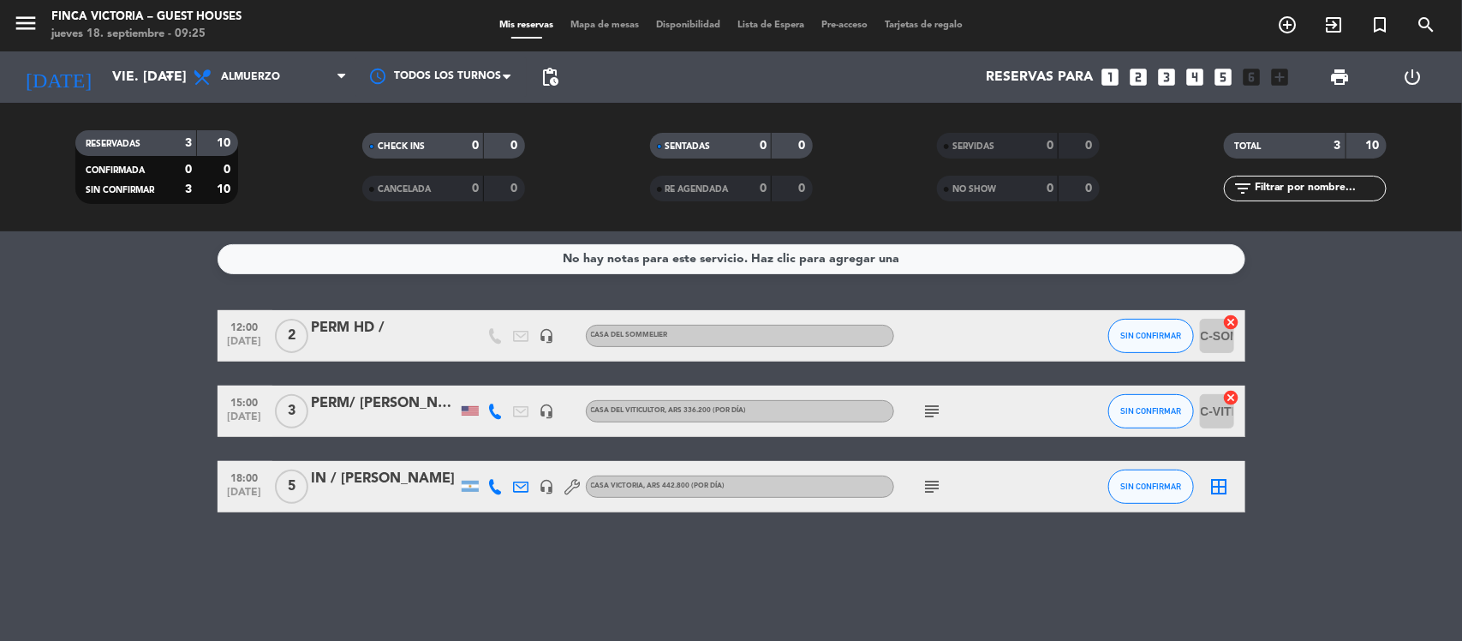
type input "[DATE]"
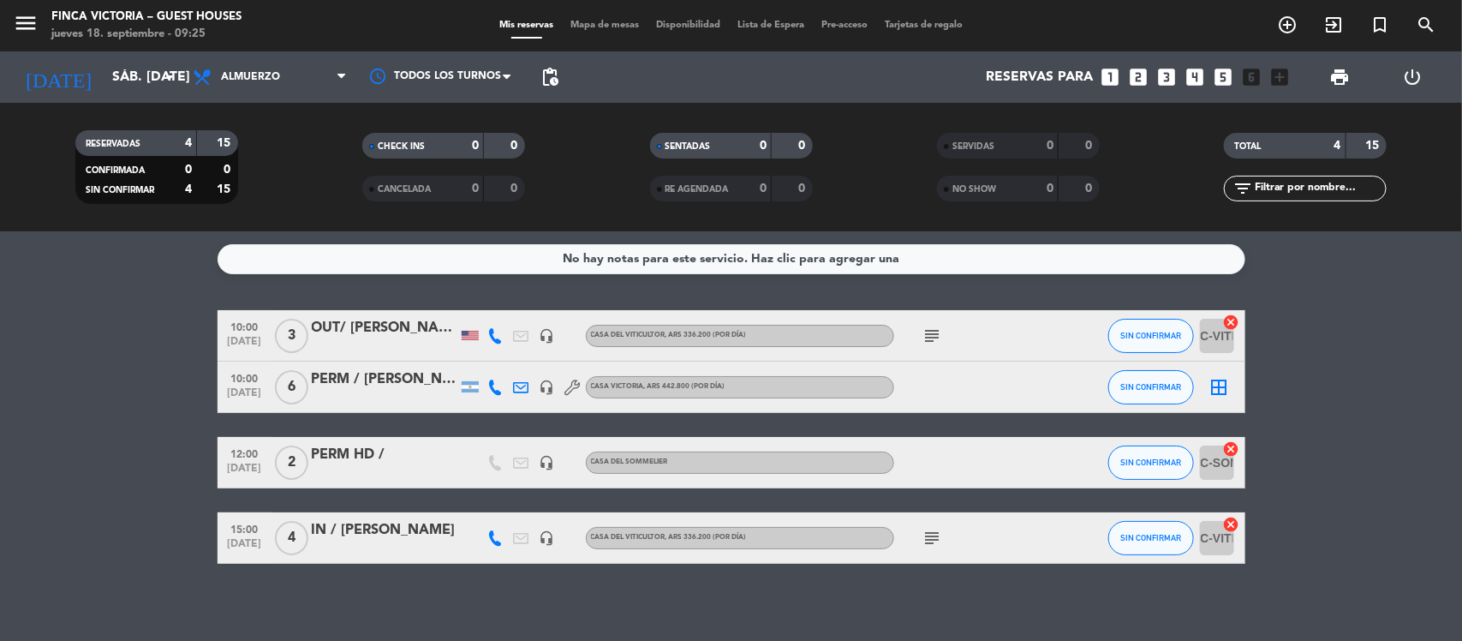
click at [396, 379] on div "PERM / [PERSON_NAME]" at bounding box center [385, 379] width 146 height 22
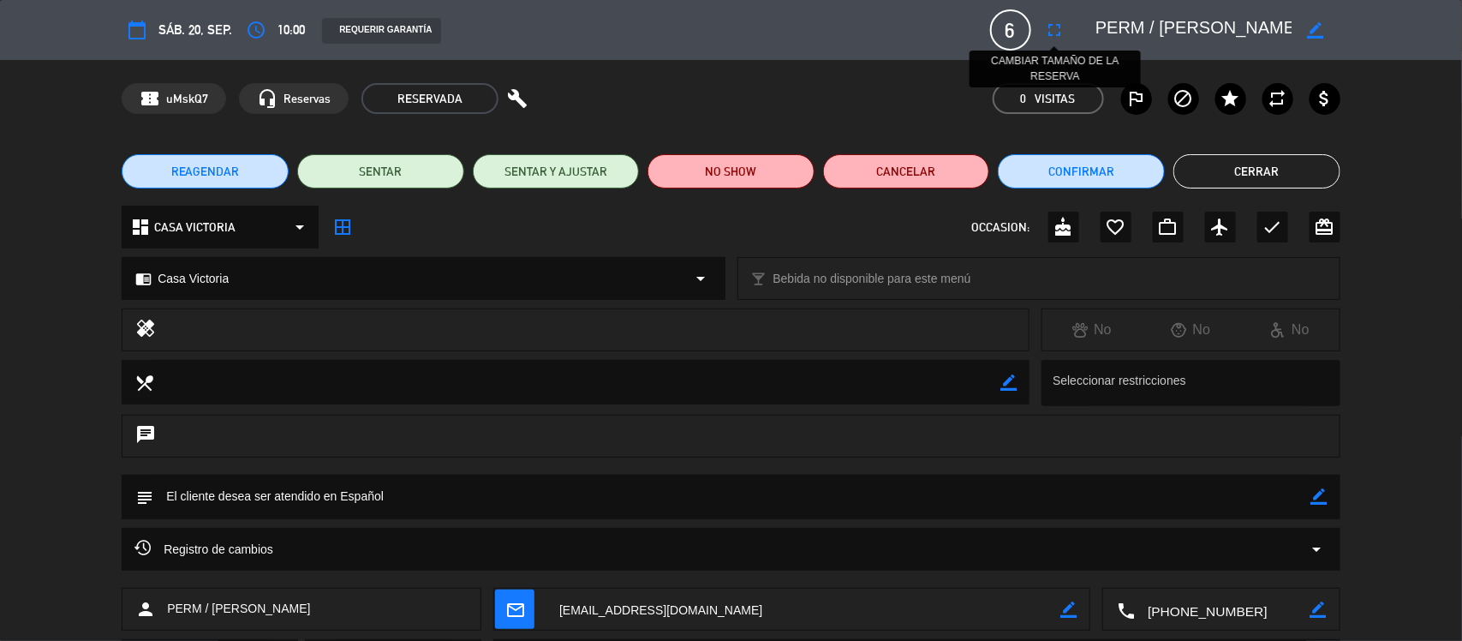
click at [1054, 20] on icon "fullscreen" at bounding box center [1055, 30] width 21 height 21
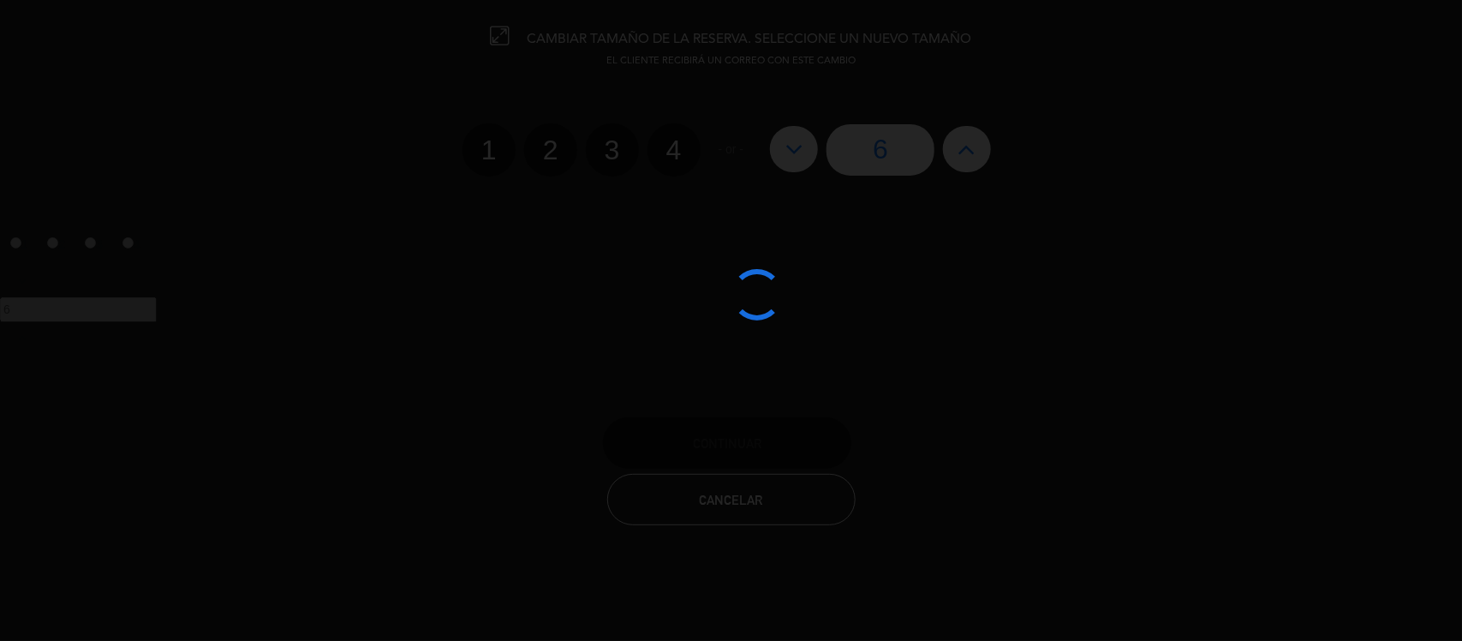
click at [788, 152] on edit-booking-info-modal "CAMBIAR TAMAÑO DE LA RESERVA. SELECCIONE UN NUEVO TAMAÑO EL CLIENTE RECIBIRÁ UN…" at bounding box center [731, 320] width 1462 height 641
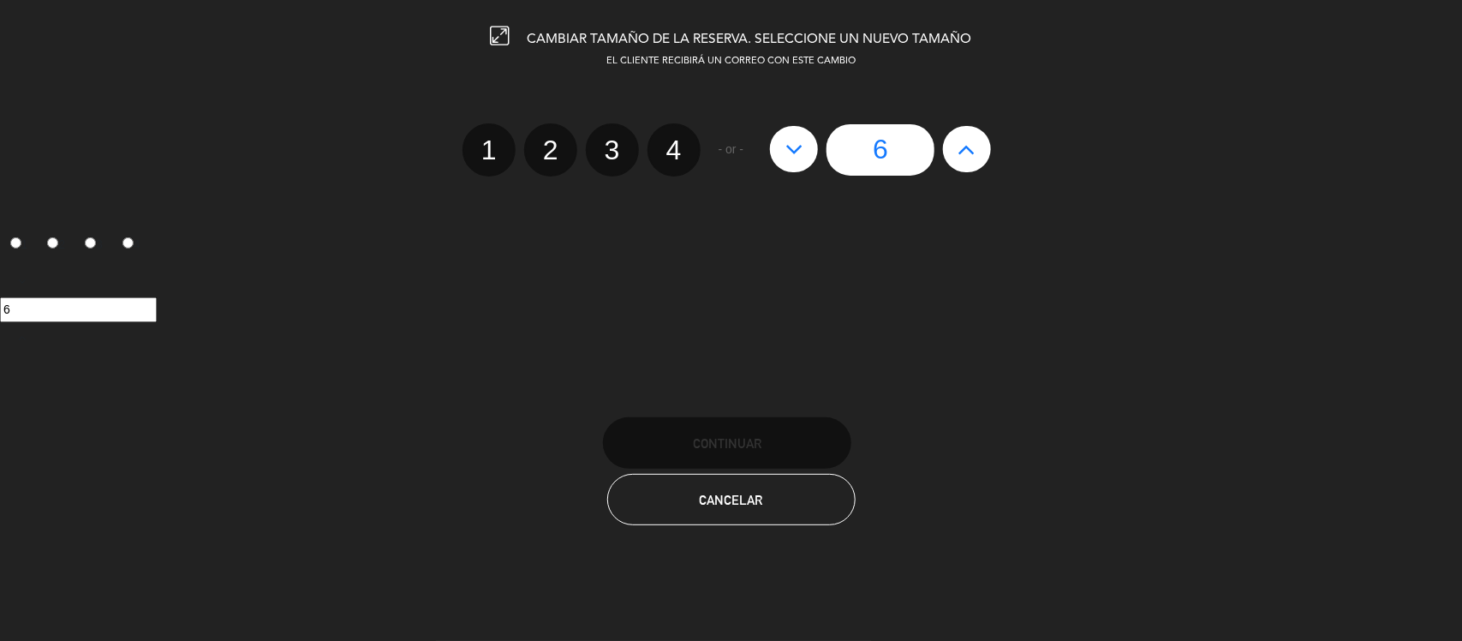
click at [788, 152] on icon at bounding box center [794, 148] width 18 height 27
type input "5"
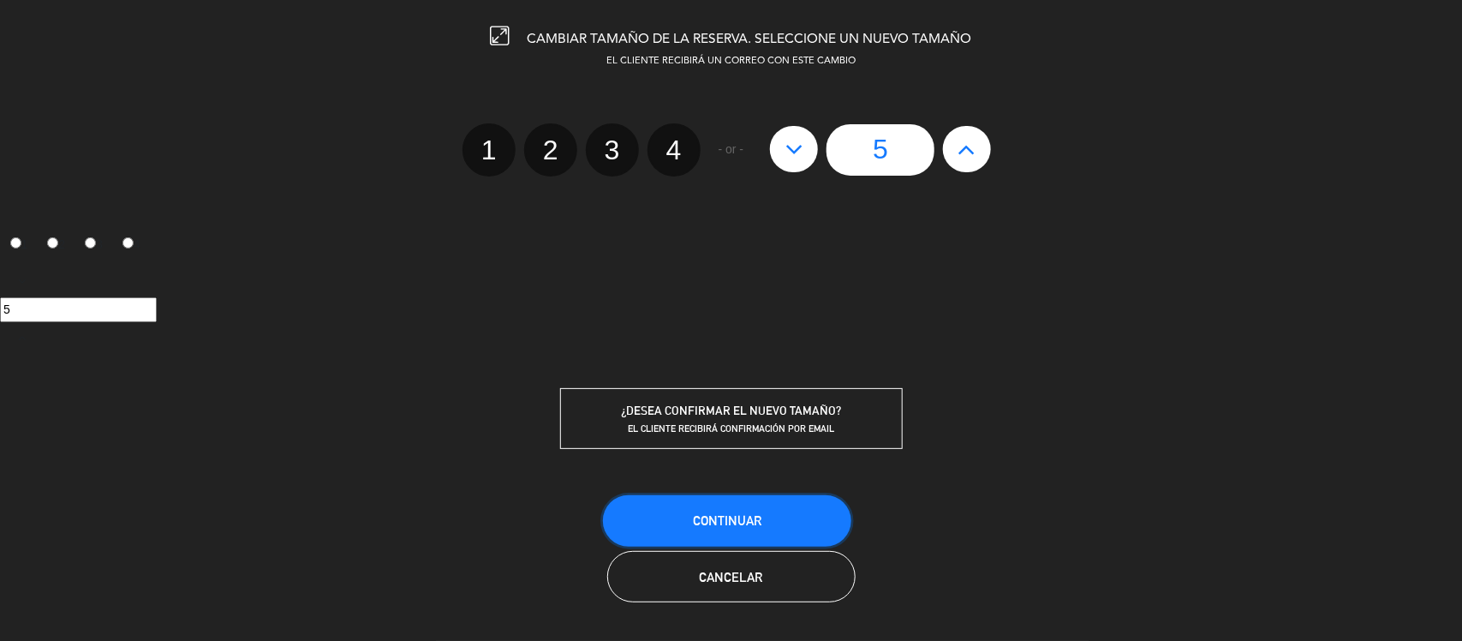
click at [760, 513] on span "Continuar" at bounding box center [727, 520] width 69 height 15
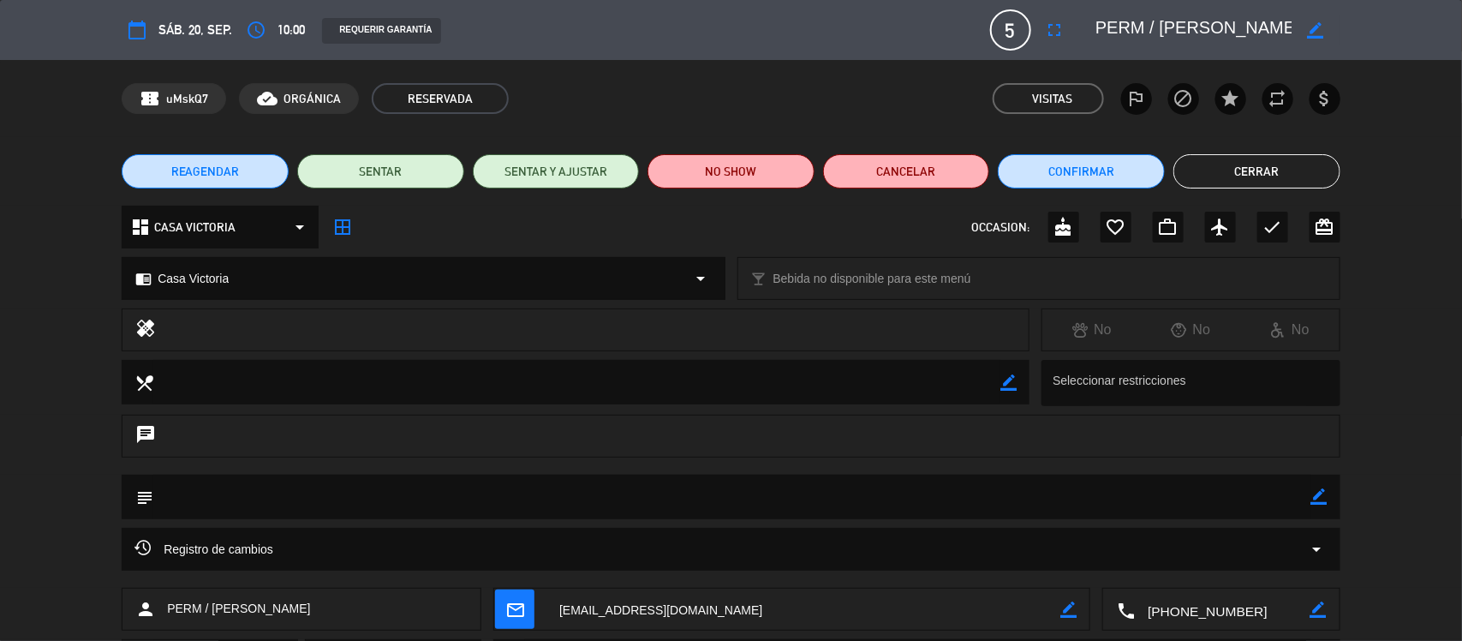
click at [1263, 165] on button "Cerrar" at bounding box center [1256, 171] width 167 height 34
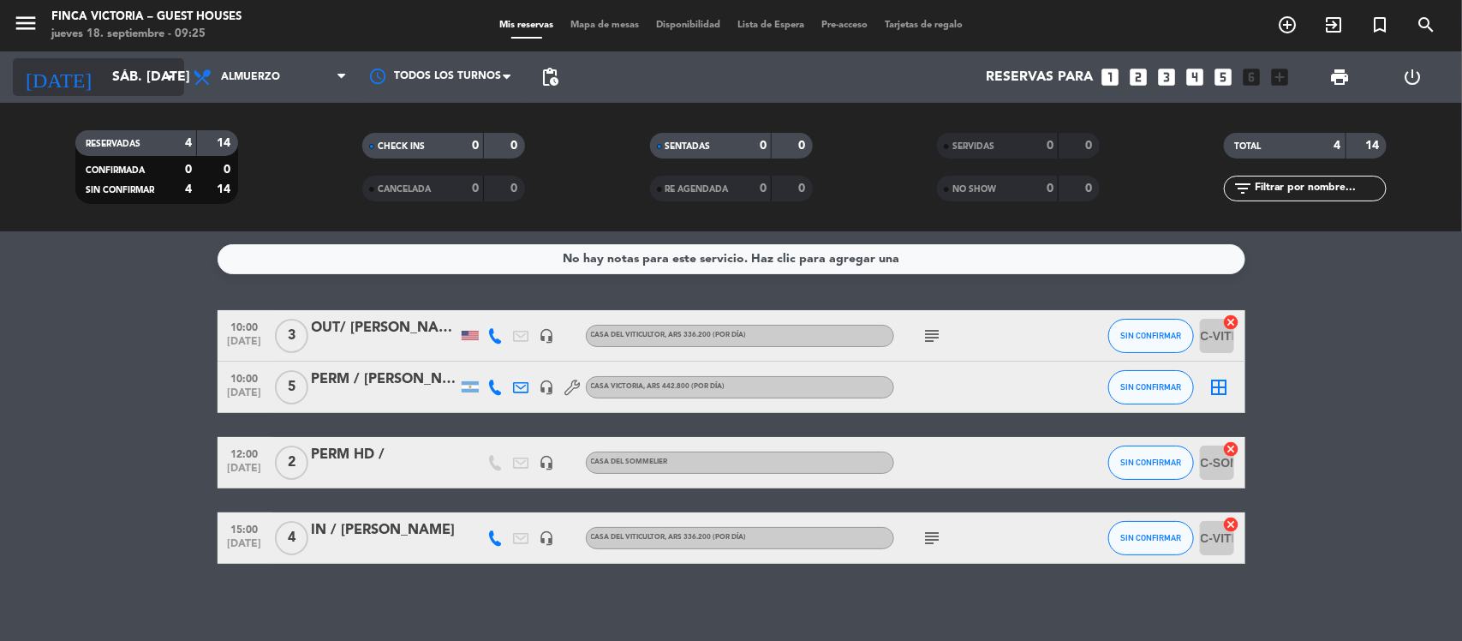
click at [118, 75] on input "[DATE]" at bounding box center [194, 77] width 181 height 33
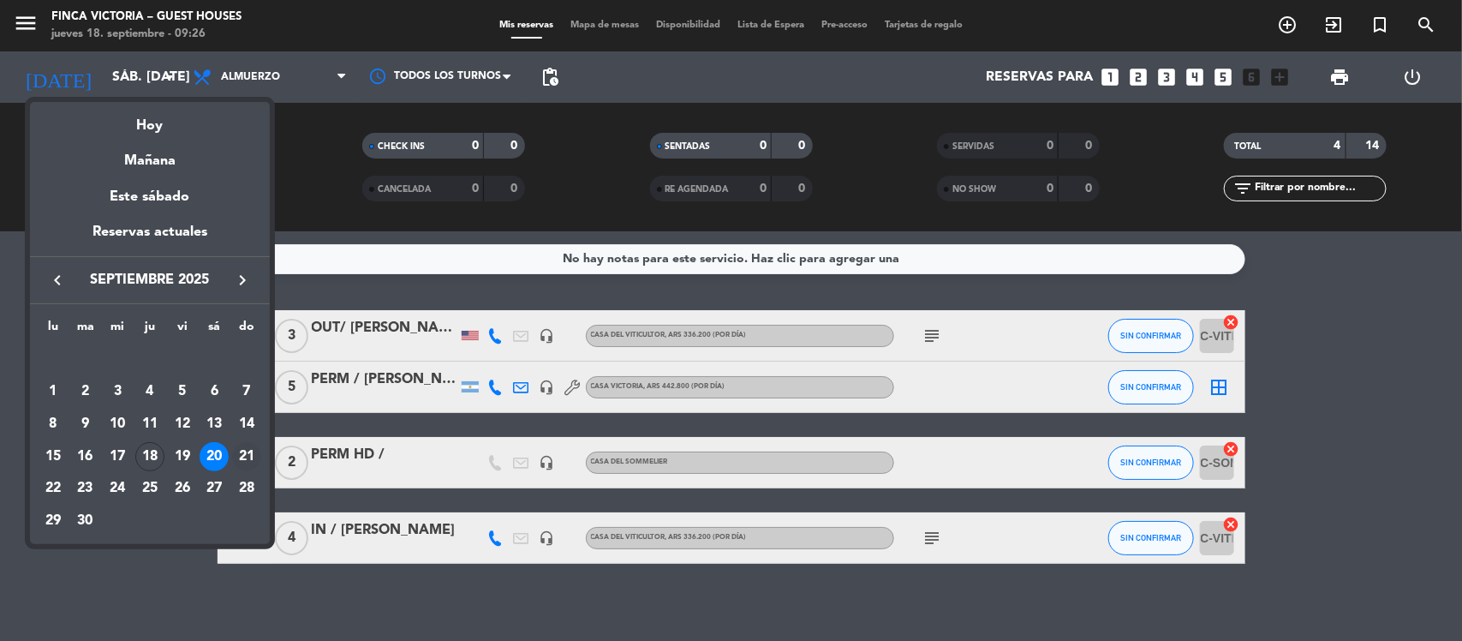
click at [254, 452] on div "21" at bounding box center [246, 456] width 29 height 29
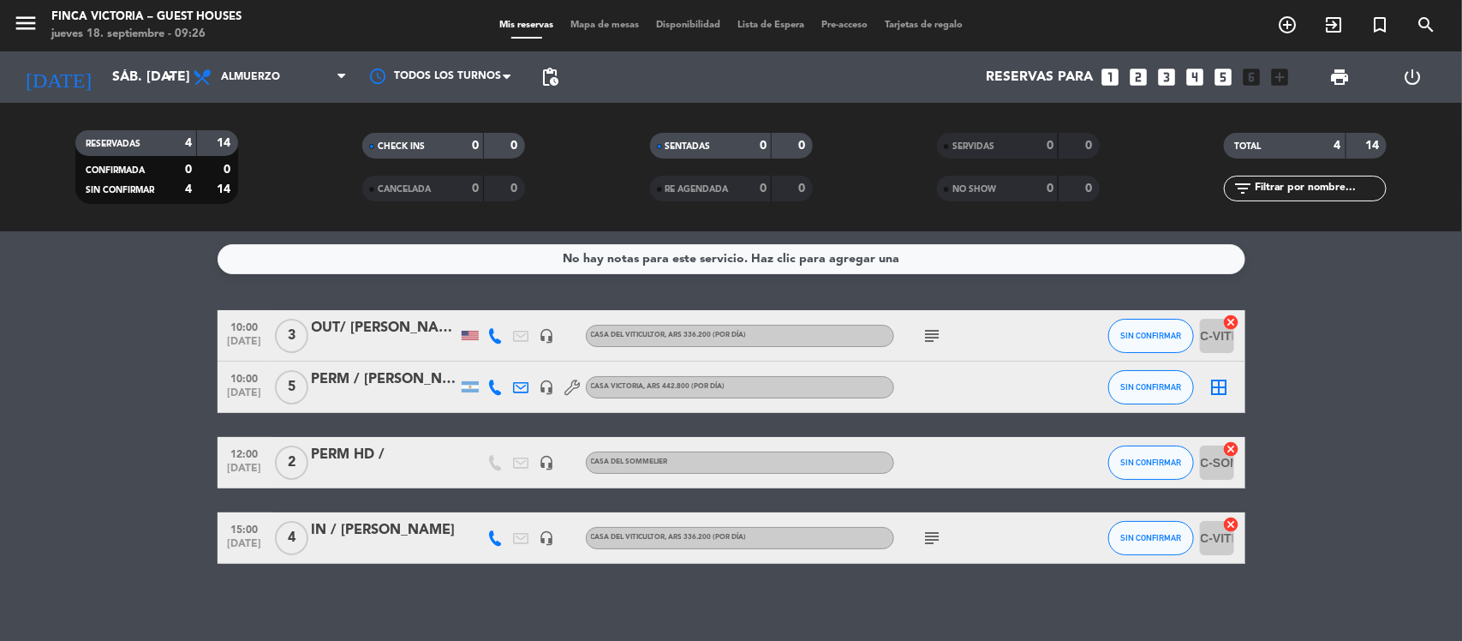
type input "dom. 21 sep."
click at [414, 340] on div at bounding box center [385, 347] width 146 height 14
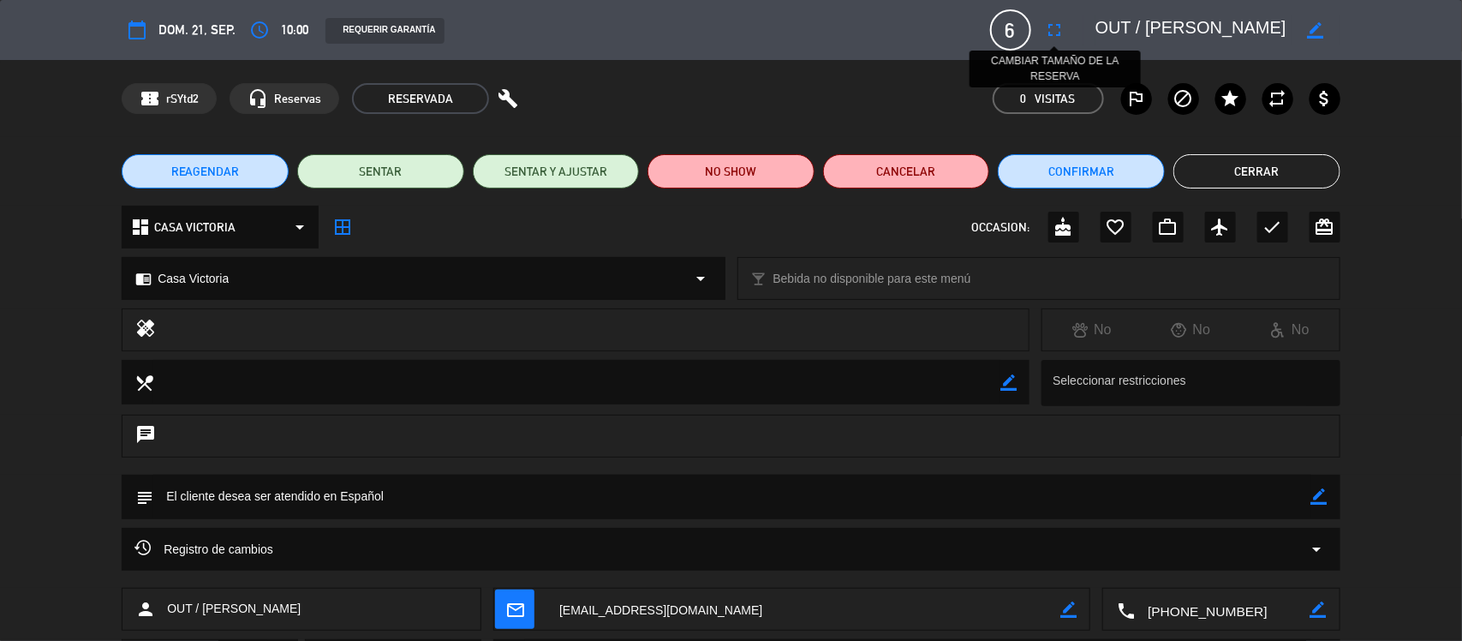
click at [1047, 26] on icon "fullscreen" at bounding box center [1055, 30] width 21 height 21
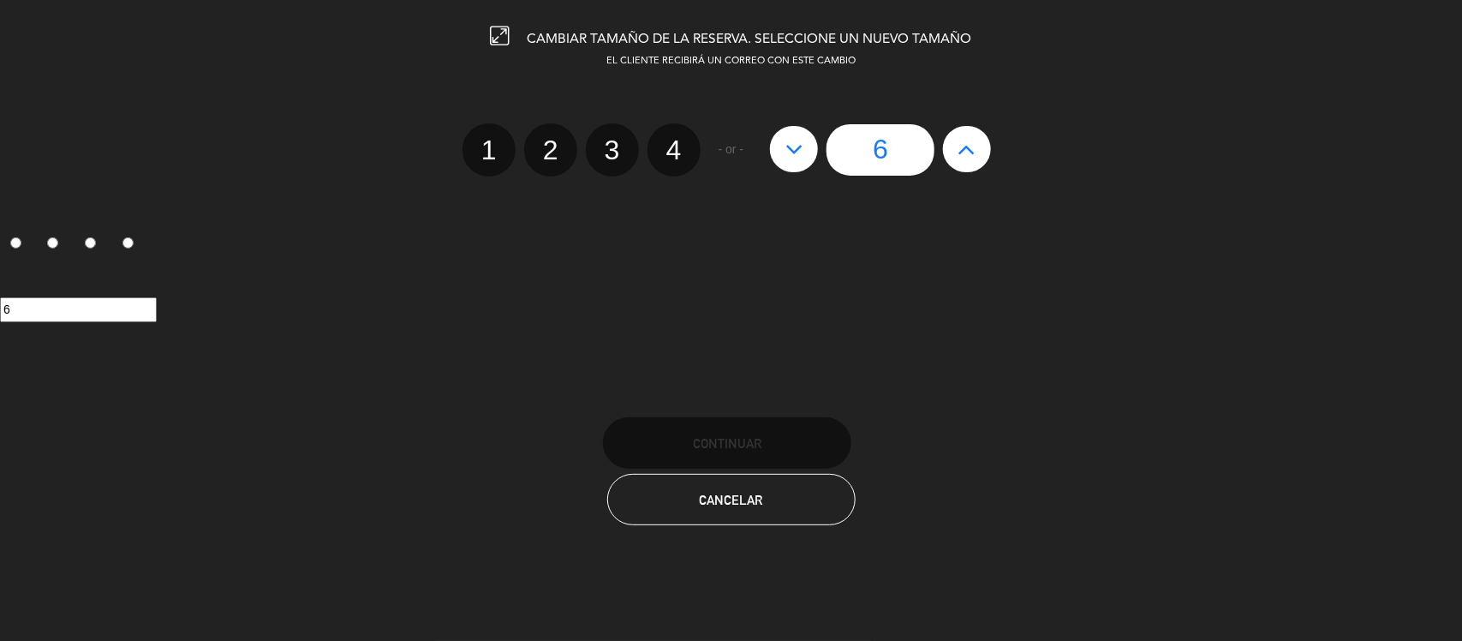
click at [968, 152] on icon at bounding box center [967, 148] width 18 height 27
type input "7"
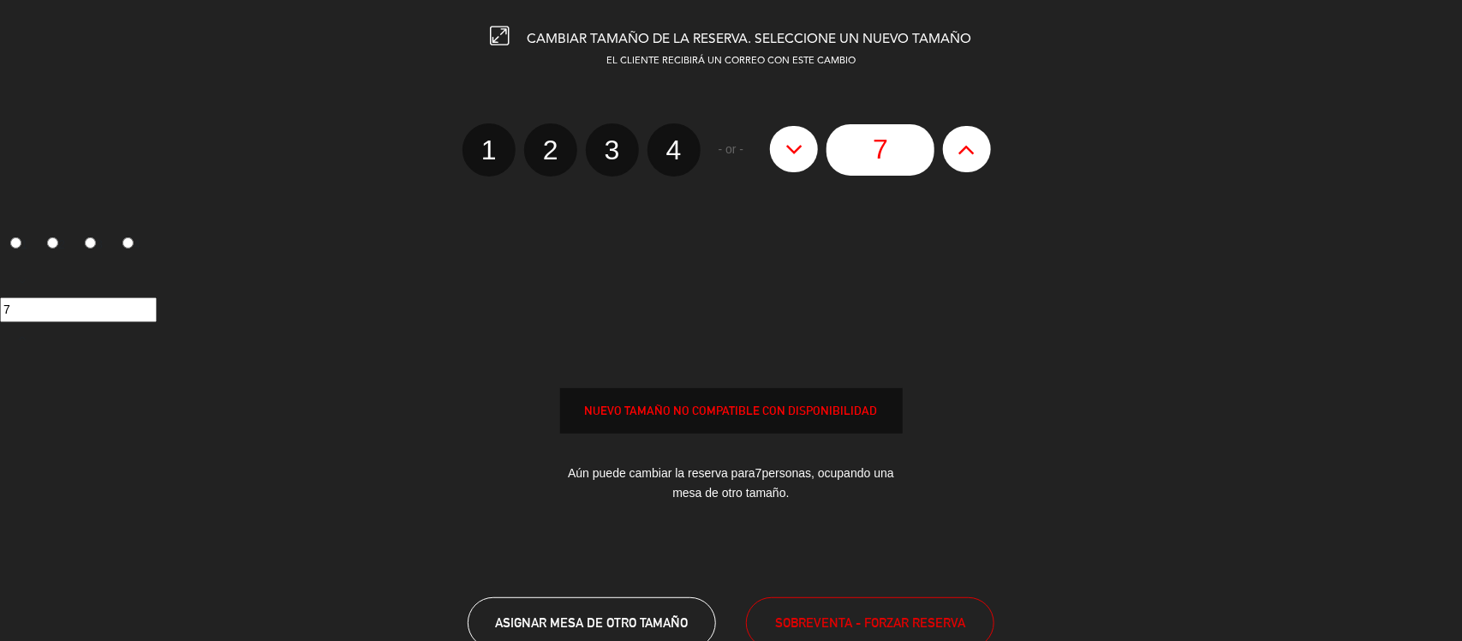
click at [811, 135] on button at bounding box center [794, 149] width 48 height 46
type input "6"
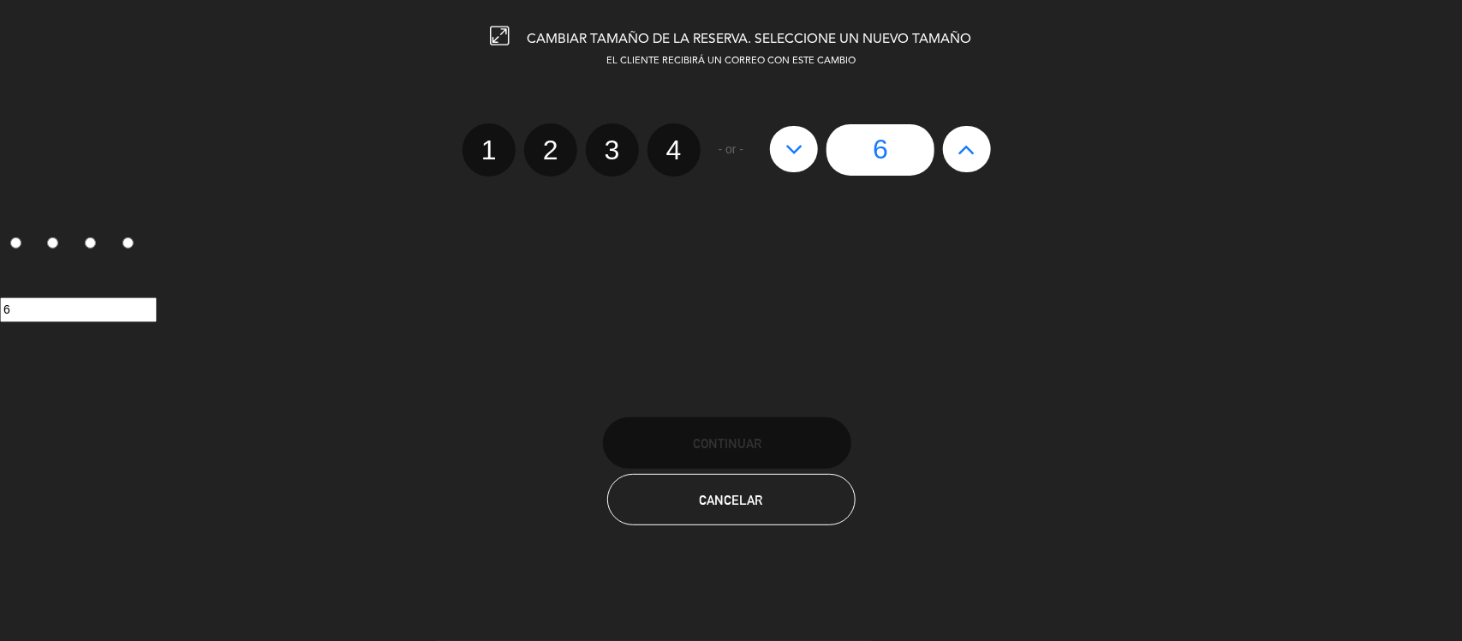
click at [798, 146] on icon at bounding box center [794, 148] width 18 height 27
type input "5"
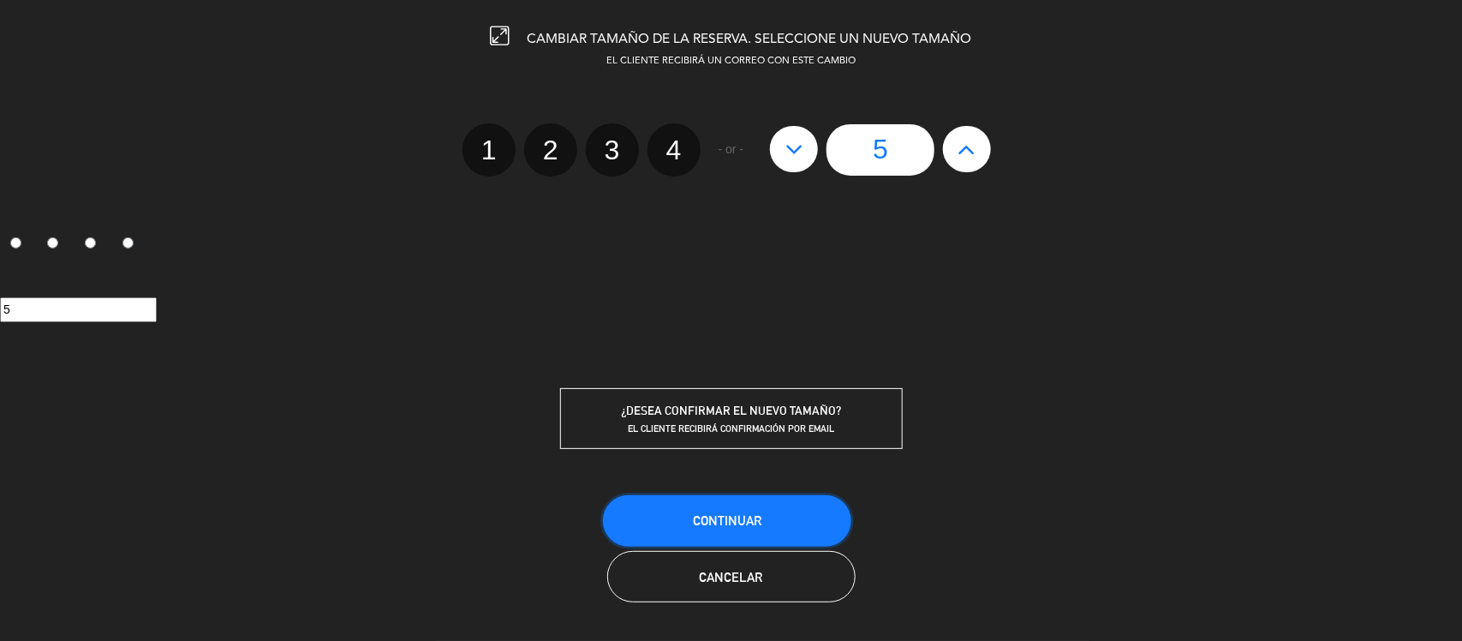
click at [784, 511] on button "Continuar" at bounding box center [727, 520] width 248 height 51
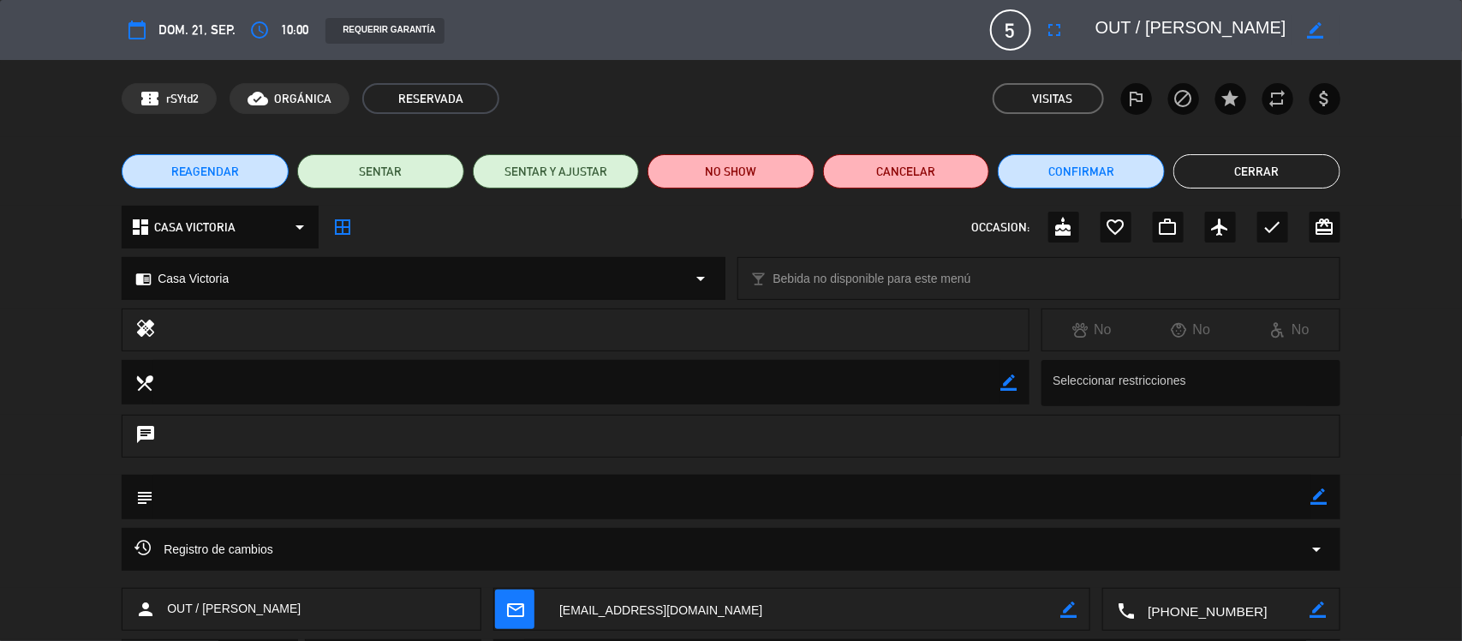
click at [1266, 171] on button "Cerrar" at bounding box center [1256, 171] width 167 height 34
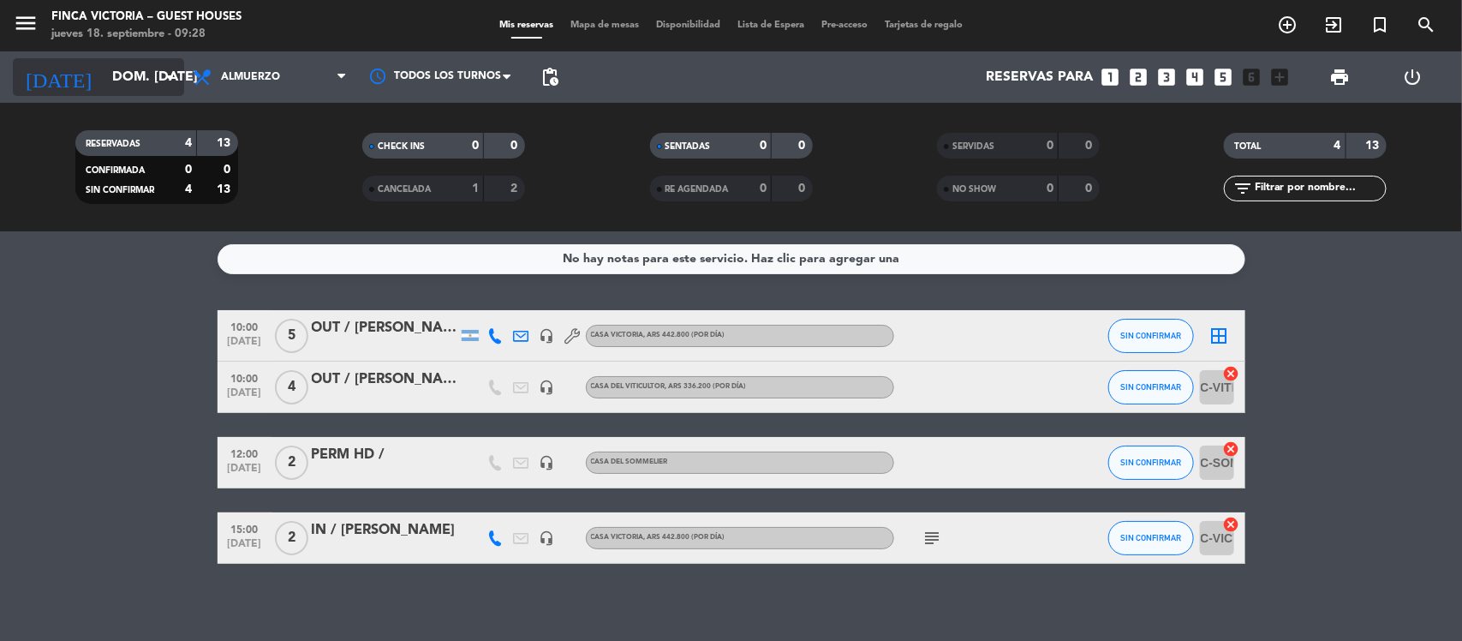
click at [157, 80] on input "dom. 21 sep." at bounding box center [194, 77] width 181 height 33
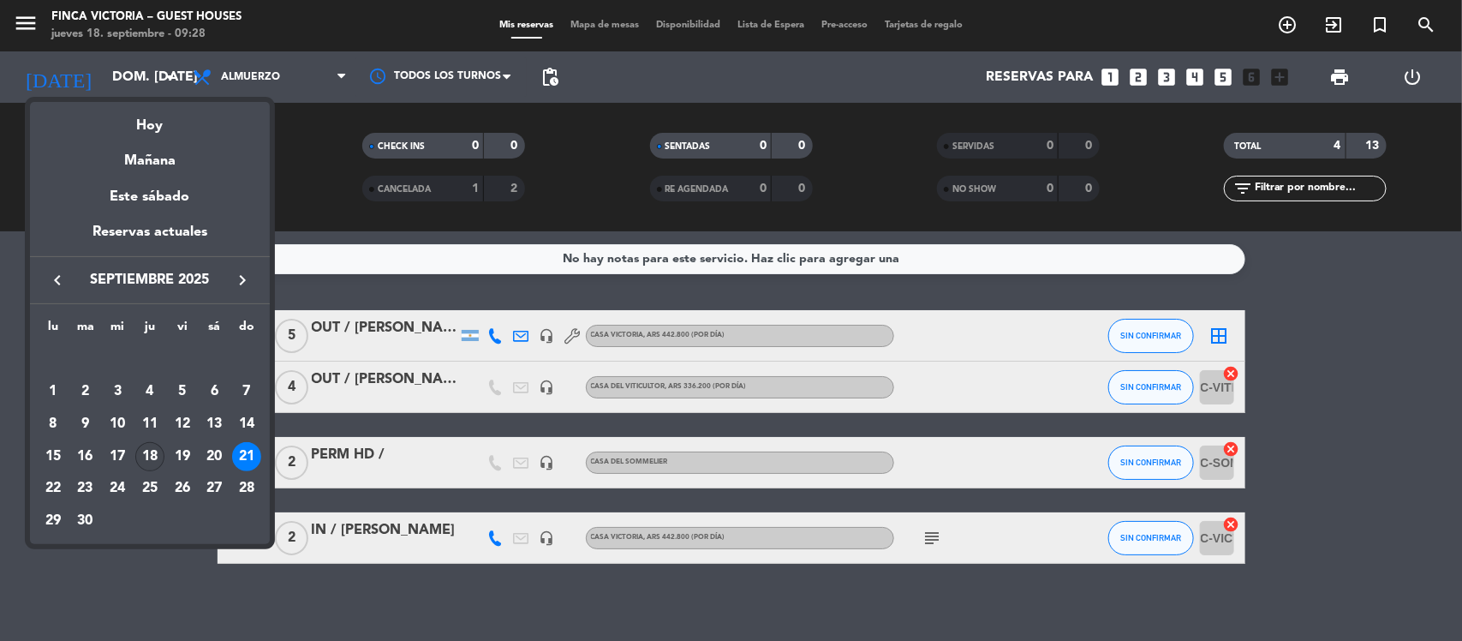
click at [150, 446] on div "18" at bounding box center [149, 456] width 29 height 29
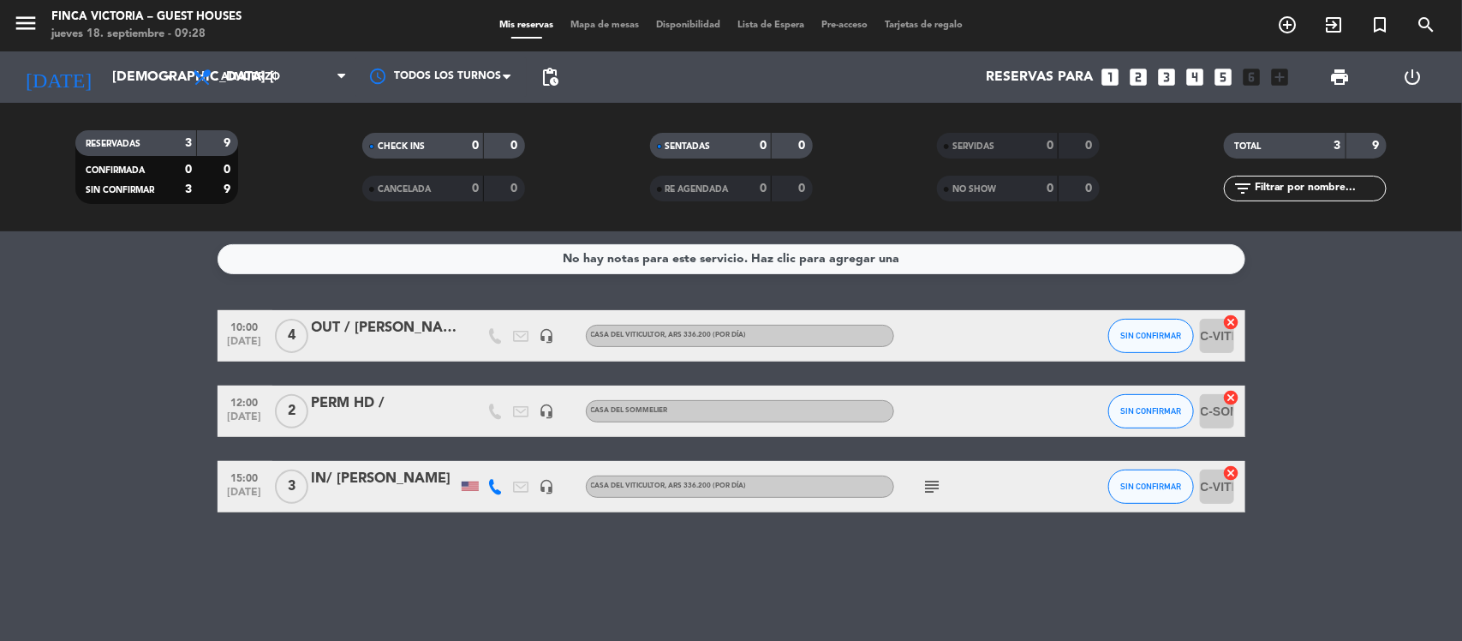
drag, startPoint x: 11, startPoint y: 27, endPoint x: 21, endPoint y: 26, distance: 10.4
click at [13, 27] on div "menu FINCA VICTORIA – GUEST HOUSES jueves 18. septiembre - 09:28" at bounding box center [183, 26] width 366 height 40
click at [37, 26] on icon "menu" at bounding box center [26, 23] width 26 height 26
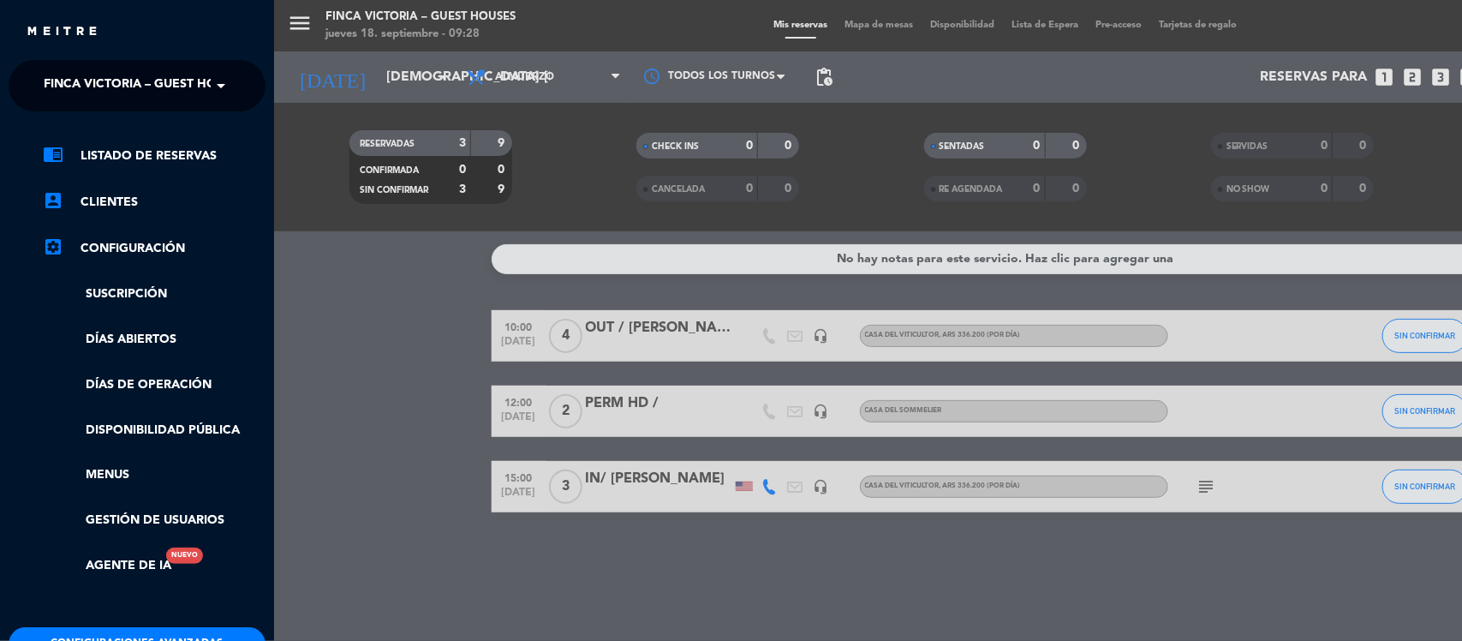
drag, startPoint x: 201, startPoint y: 80, endPoint x: 194, endPoint y: 98, distance: 20.0
click at [201, 81] on span "FINCA VICTORIA – GUEST HOUSES" at bounding box center [145, 86] width 203 height 36
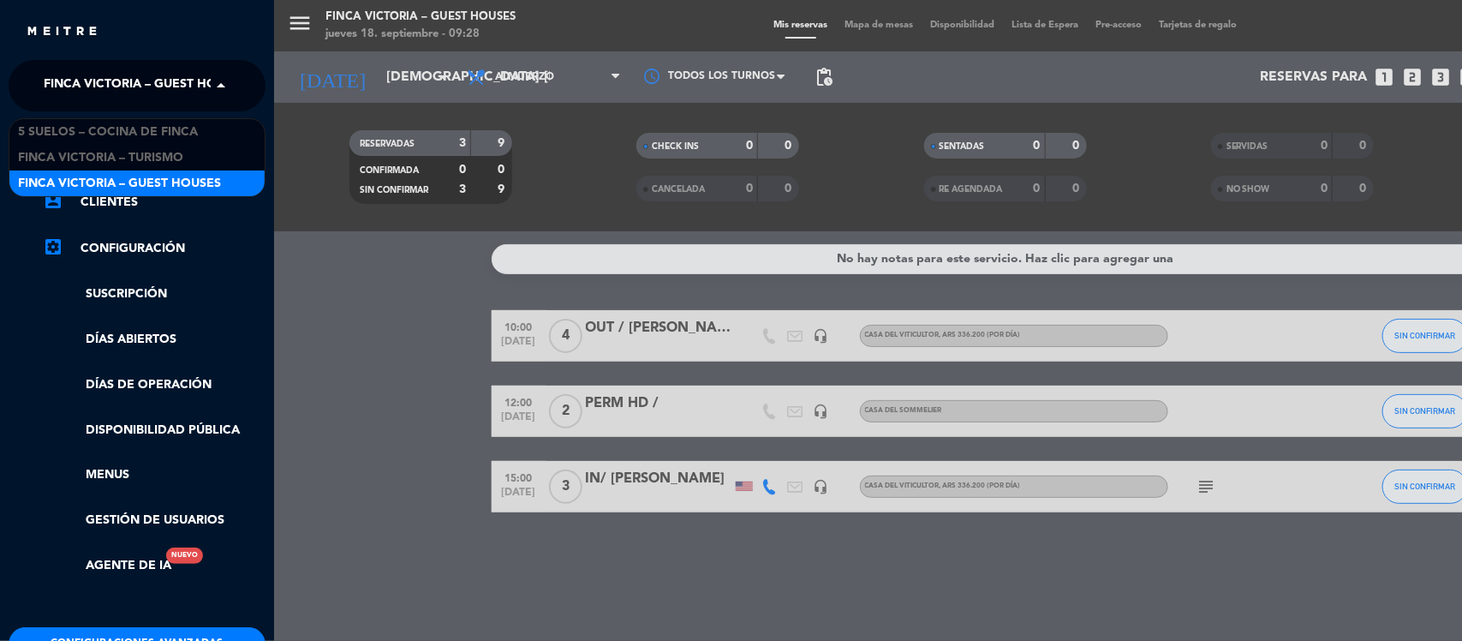
click at [191, 184] on span "FINCA VICTORIA – GUEST HOUSES" at bounding box center [119, 184] width 203 height 20
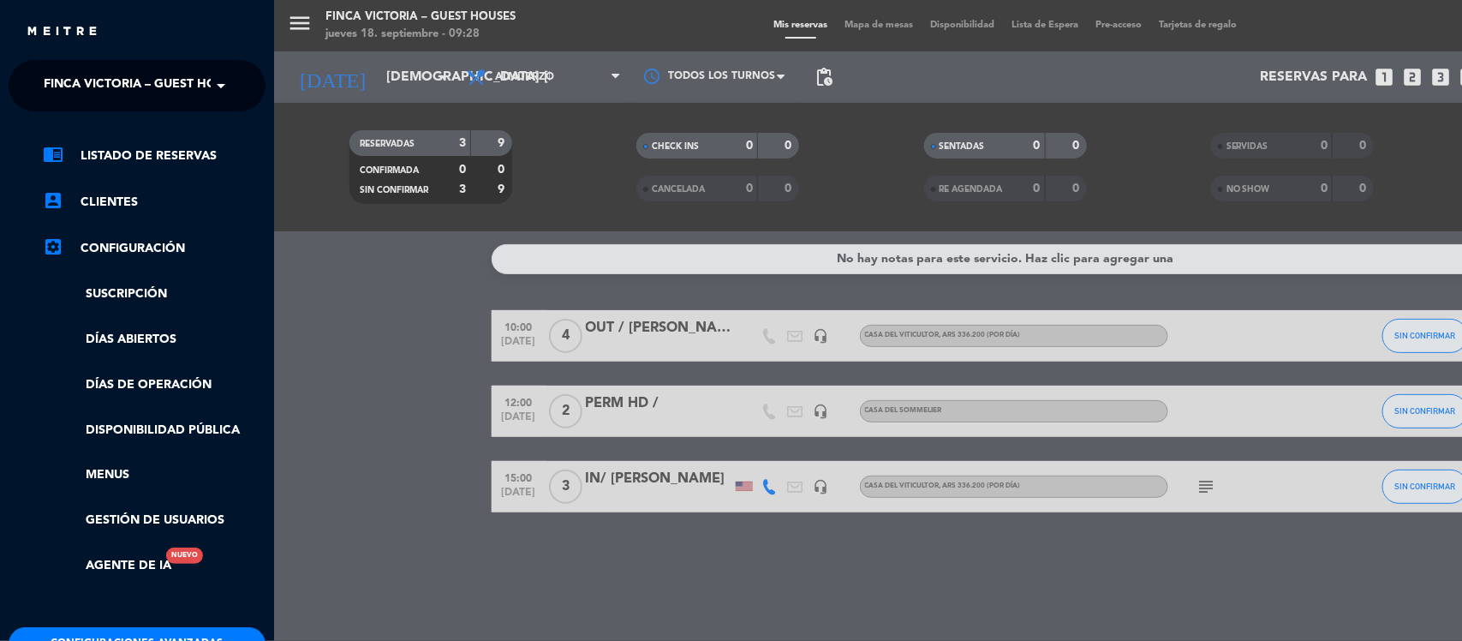
click at [366, 306] on div "menu FINCA VICTORIA – GUEST HOUSES jueves 18. septiembre - 09:28 Mis reservas M…" at bounding box center [1005, 320] width 1462 height 641
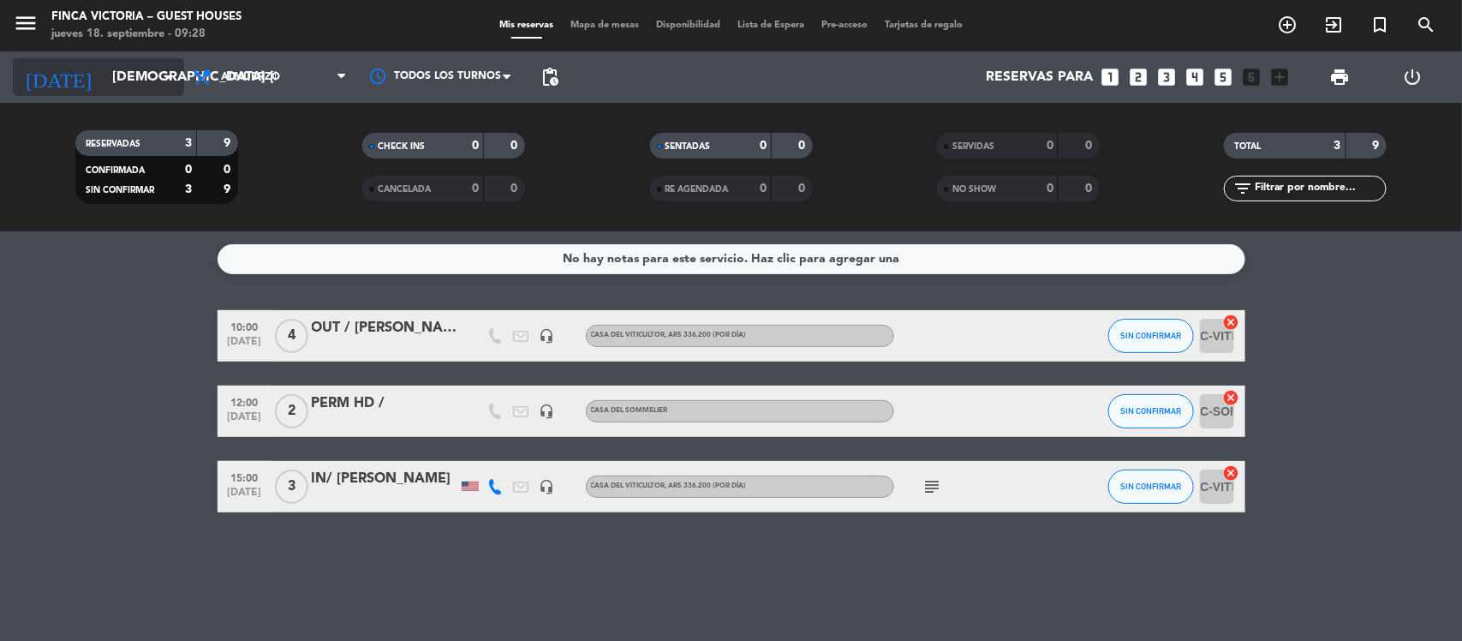
click at [125, 82] on input "[DEMOGRAPHIC_DATA][DATE]" at bounding box center [194, 77] width 181 height 33
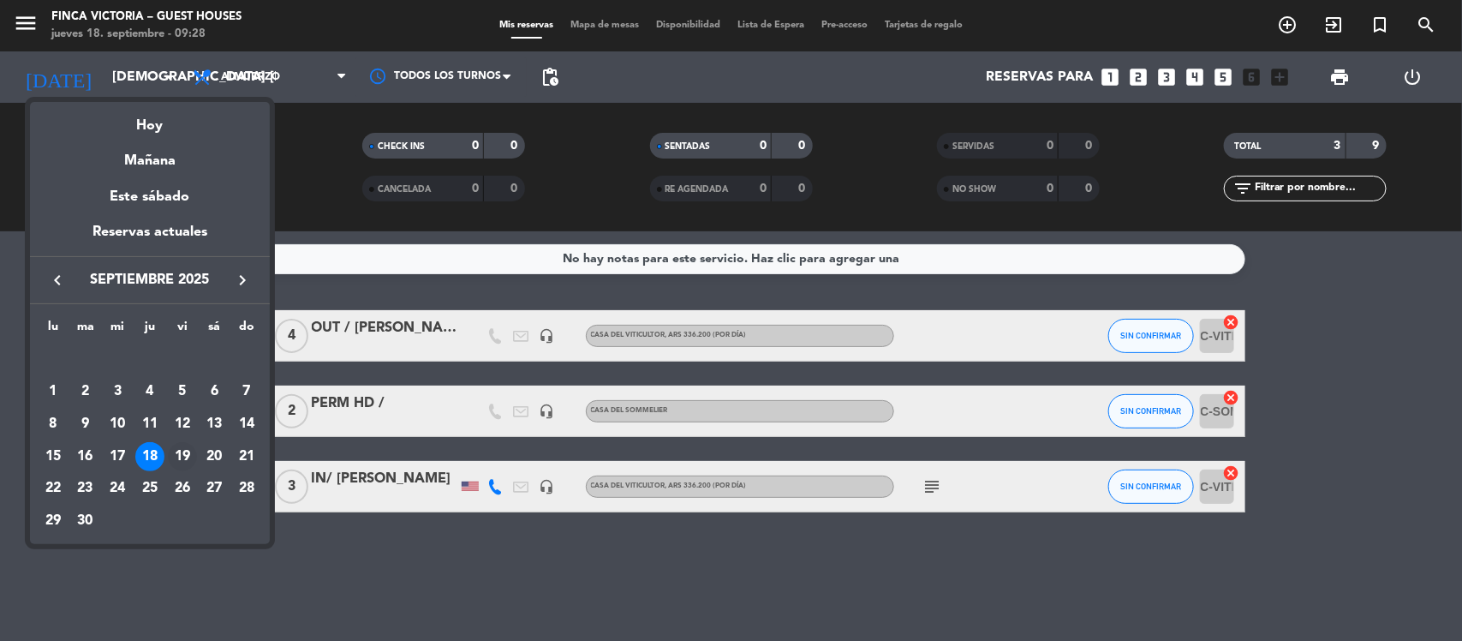
click at [184, 455] on div "19" at bounding box center [182, 456] width 29 height 29
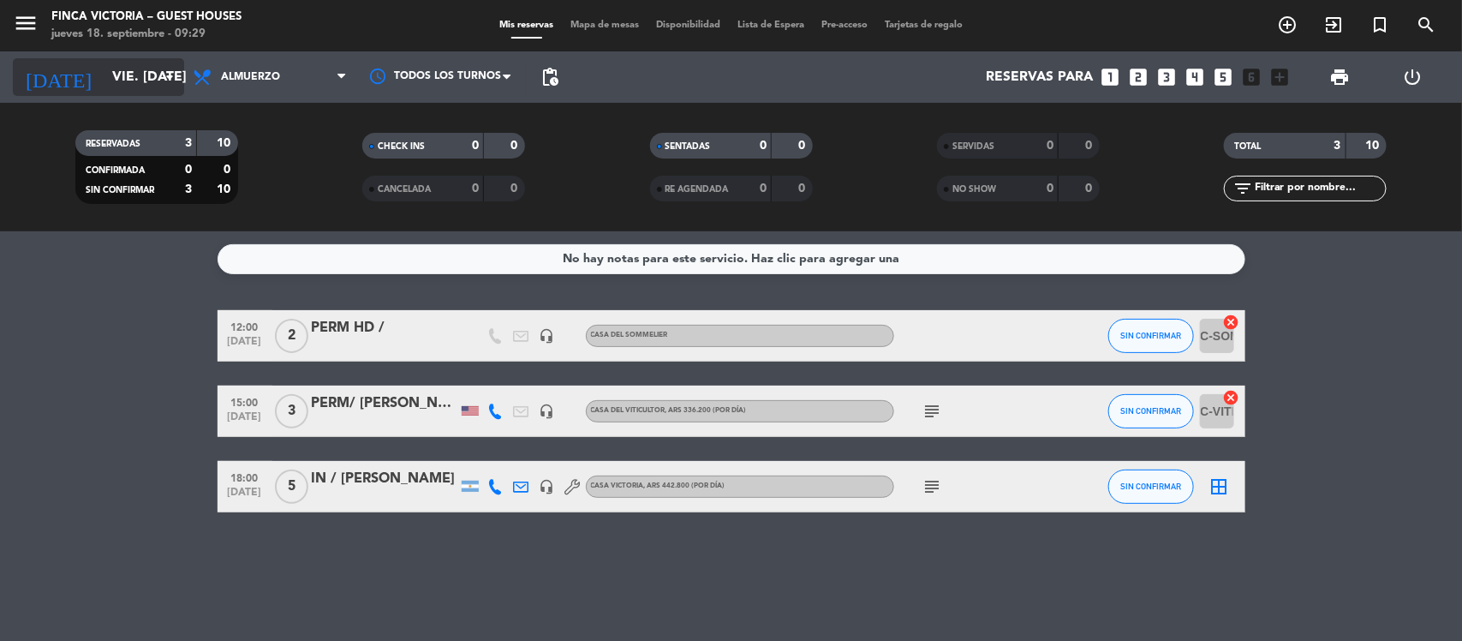
click at [128, 71] on input "vie. 19 sep." at bounding box center [194, 77] width 181 height 33
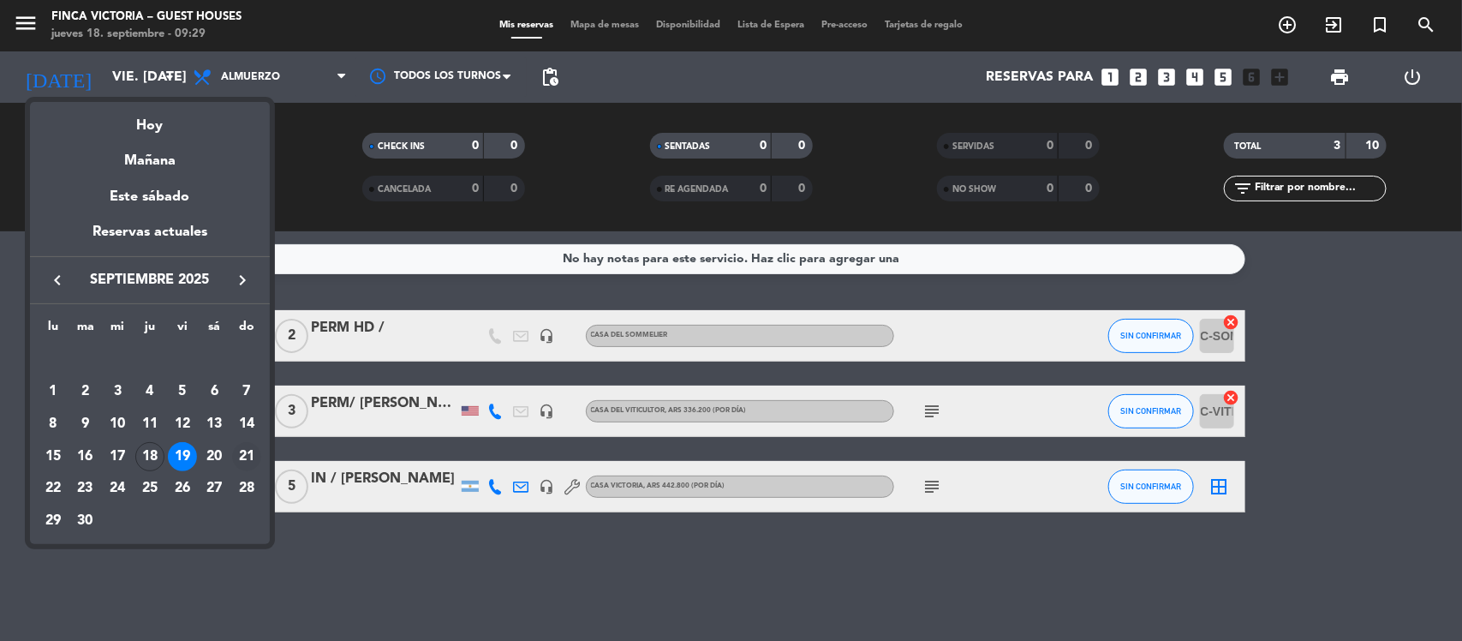
click at [248, 446] on div "21" at bounding box center [246, 456] width 29 height 29
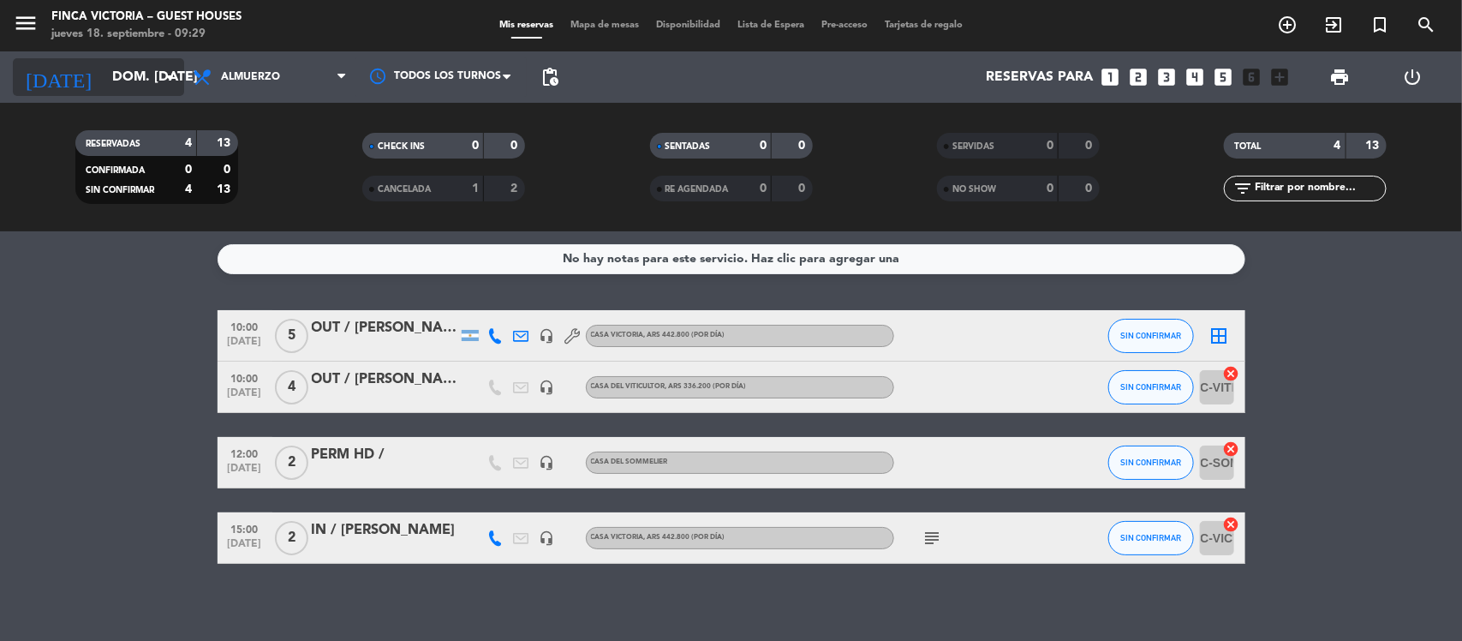
click at [146, 73] on input "dom. 21 sep." at bounding box center [194, 77] width 181 height 33
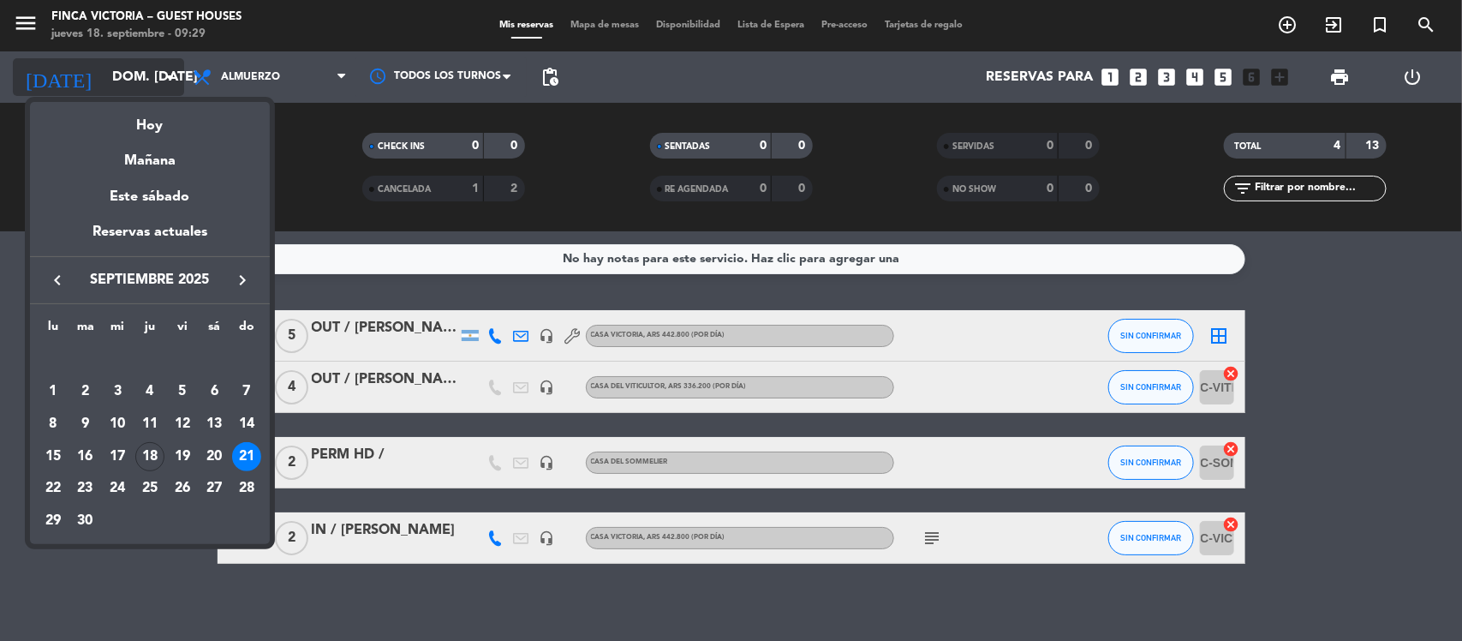
click at [146, 73] on div at bounding box center [731, 320] width 1462 height 641
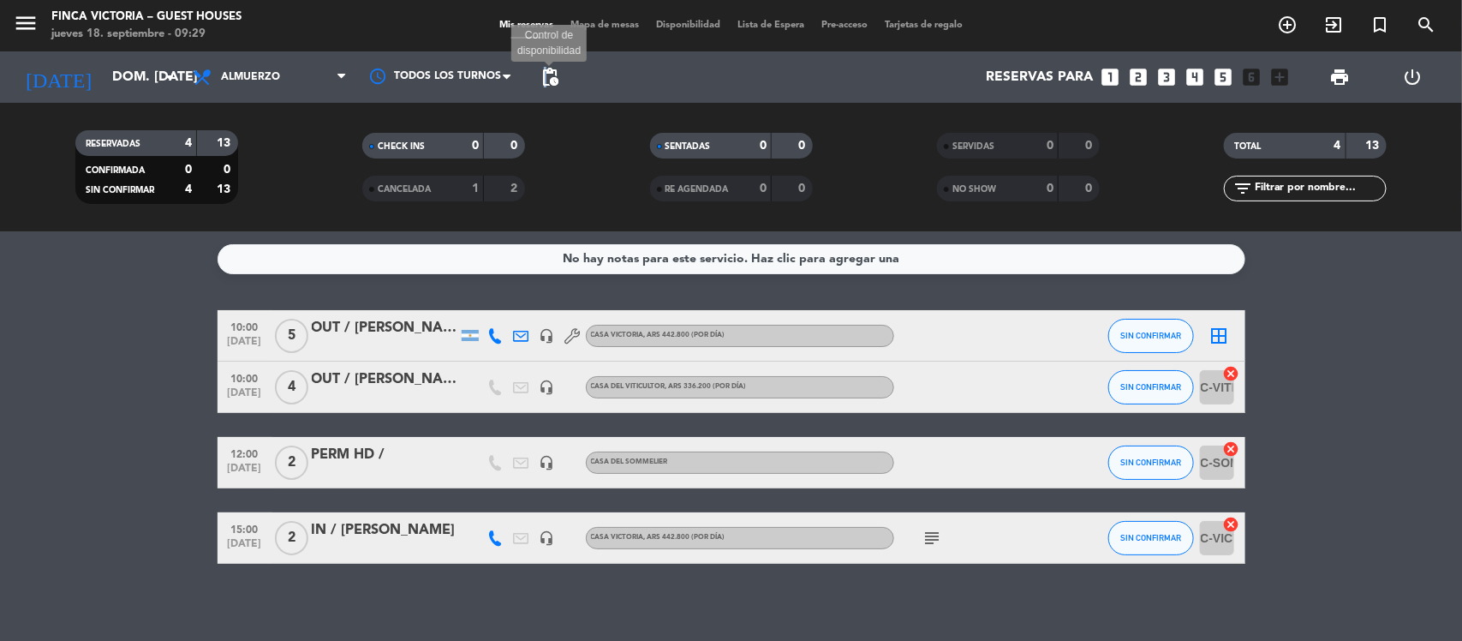
click at [545, 71] on span "pending_actions" at bounding box center [549, 77] width 21 height 21
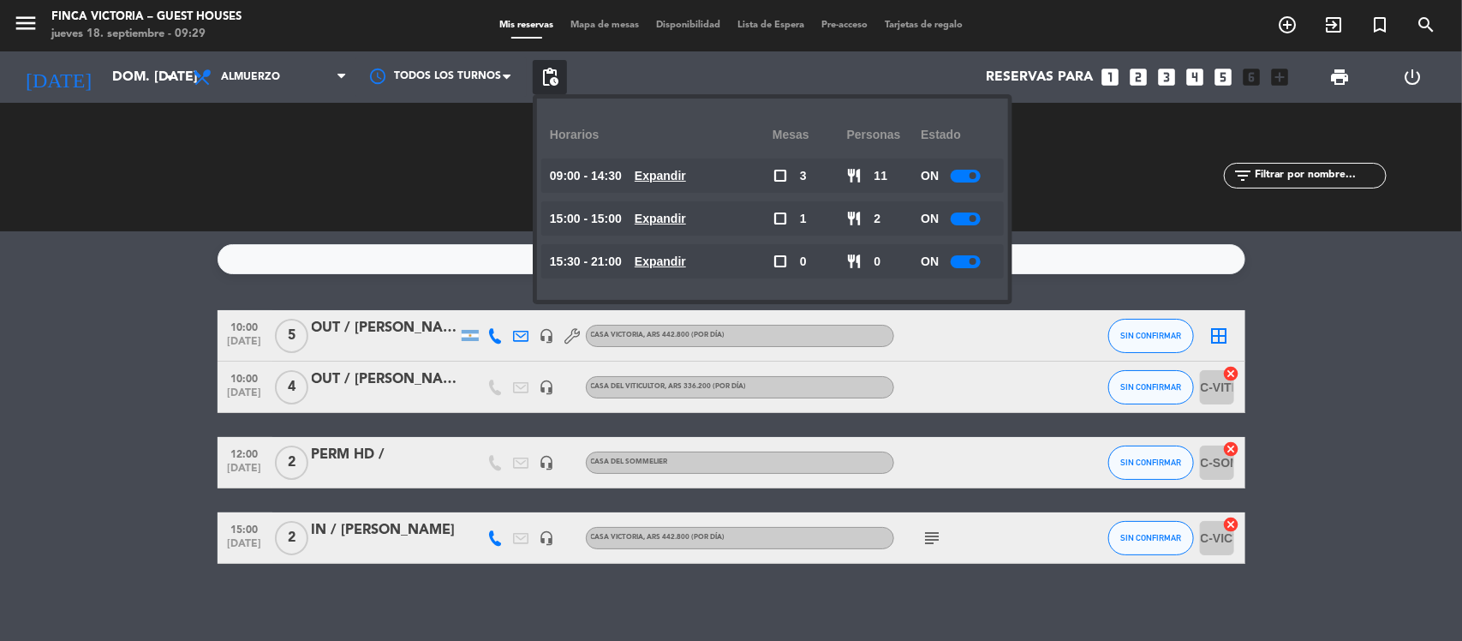
click at [27, 310] on bookings-row "10:00 sep. 21 5 OUT / Cynthia Kartin headset_mic Casa Victoria , ARS 442.800 (P…" at bounding box center [731, 436] width 1462 height 253
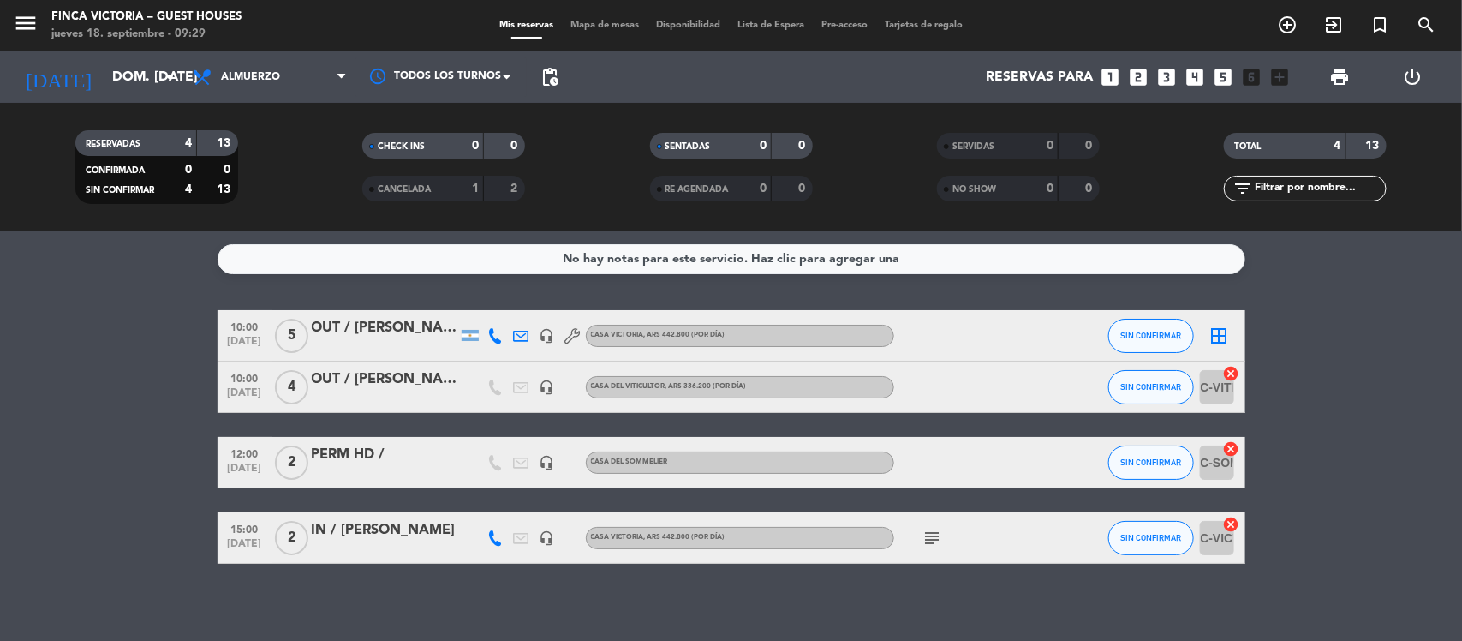
click at [9, 30] on div "menu FINCA VICTORIA – GUEST HOUSES jueves 18. septiembre - 09:29" at bounding box center [183, 26] width 366 height 40
click at [11, 28] on div "menu FINCA VICTORIA – GUEST HOUSES jueves 18. septiembre - 09:29" at bounding box center [183, 26] width 366 height 40
click at [30, 28] on icon "menu" at bounding box center [26, 23] width 26 height 26
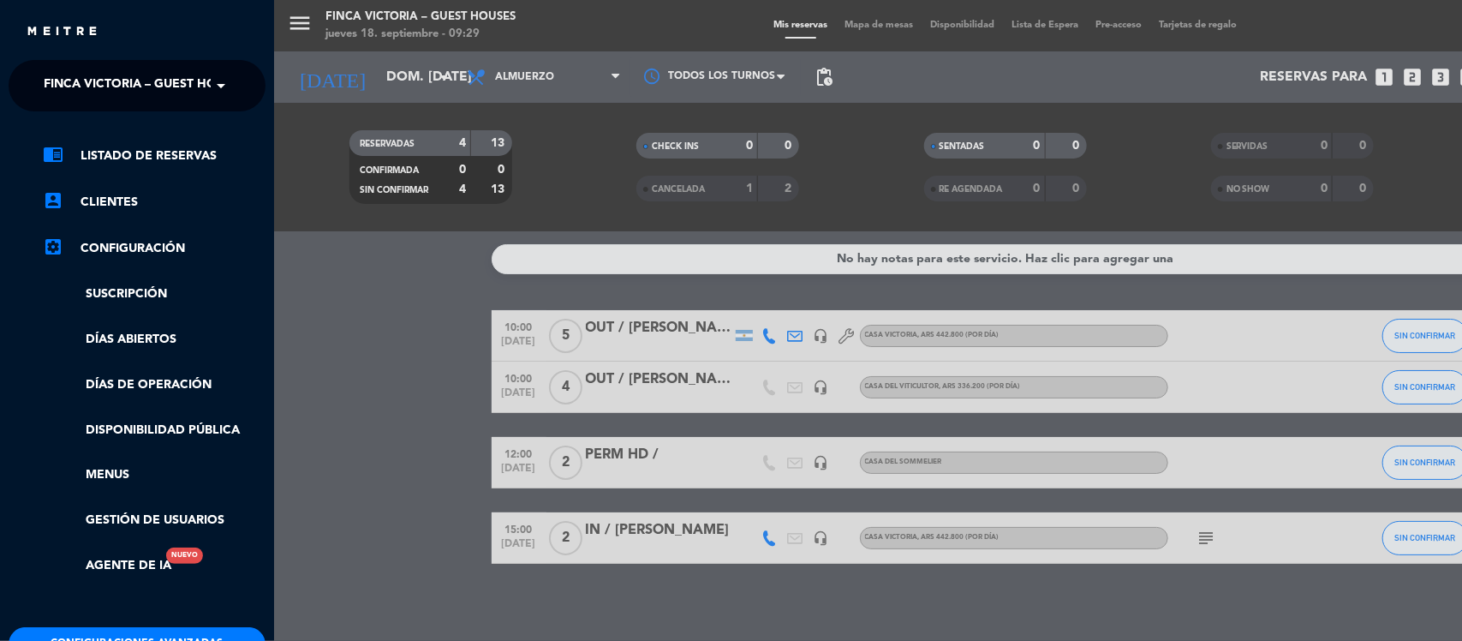
click at [187, 92] on span "FINCA VICTORIA – GUEST HOUSES" at bounding box center [145, 86] width 203 height 36
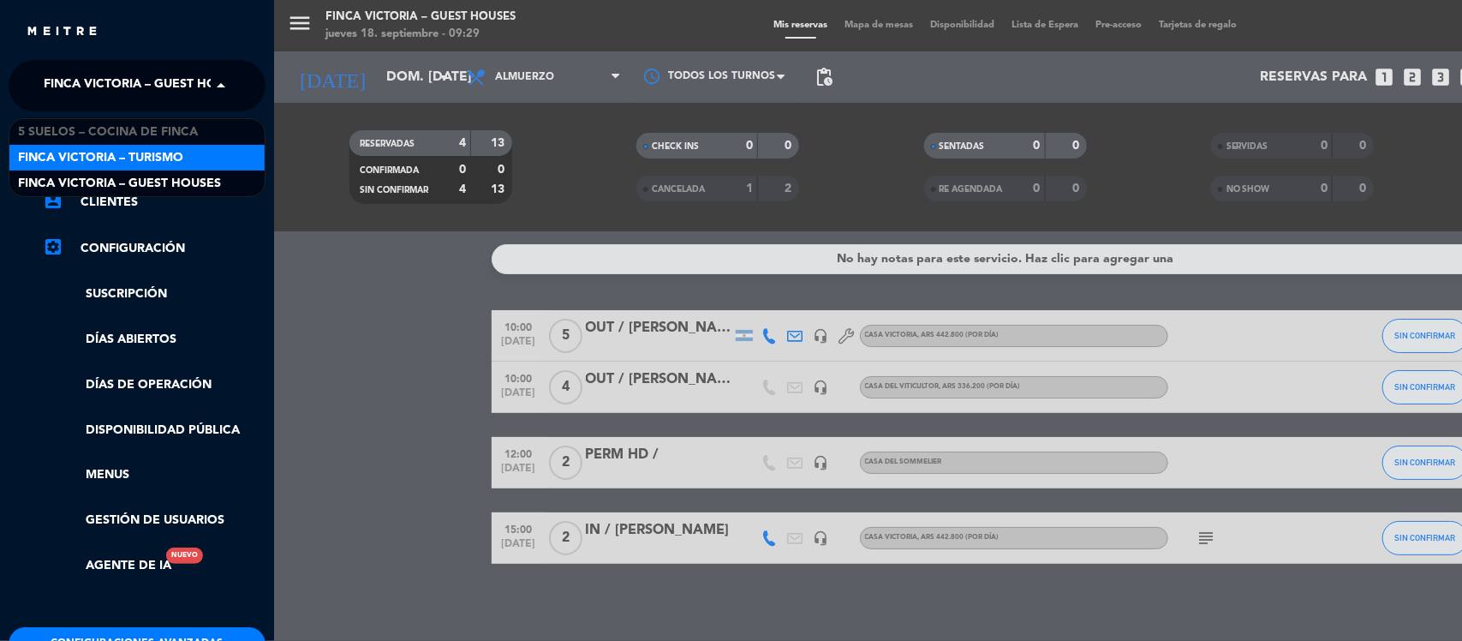
click at [180, 155] on span "FINCA VICTORIA – TURISMO" at bounding box center [100, 158] width 165 height 20
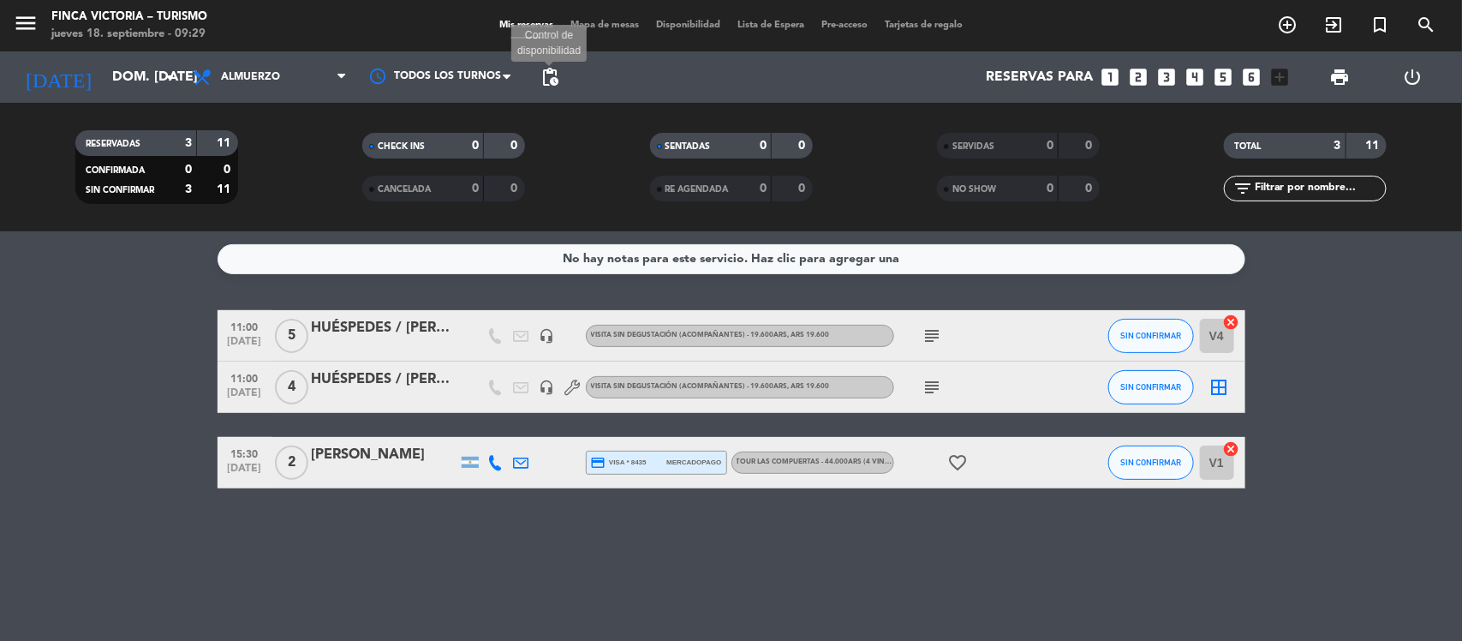
click at [548, 79] on span "pending_actions" at bounding box center [549, 77] width 21 height 21
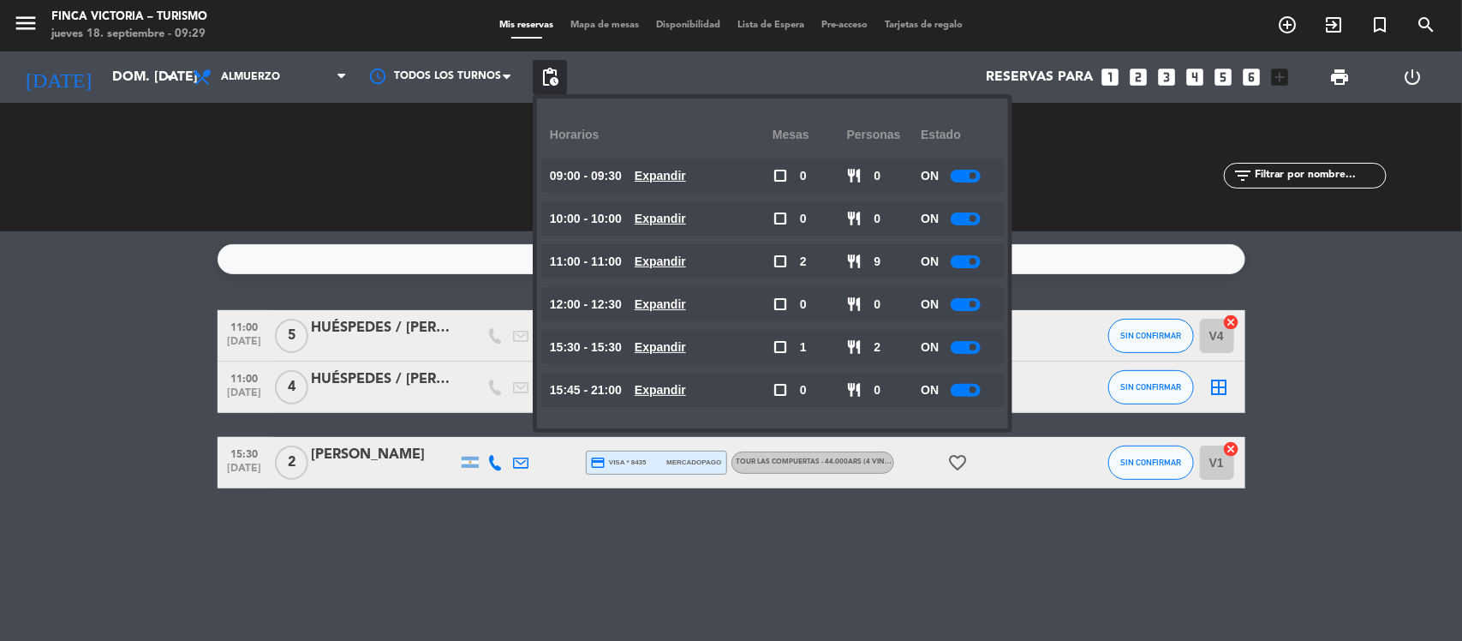
click at [91, 323] on bookings-row "11:00 sep. 21 5 HUÉSPEDES / Cynthia Kartin headset_mic VISITA SIN DEGUSTACIÓN (…" at bounding box center [731, 399] width 1462 height 178
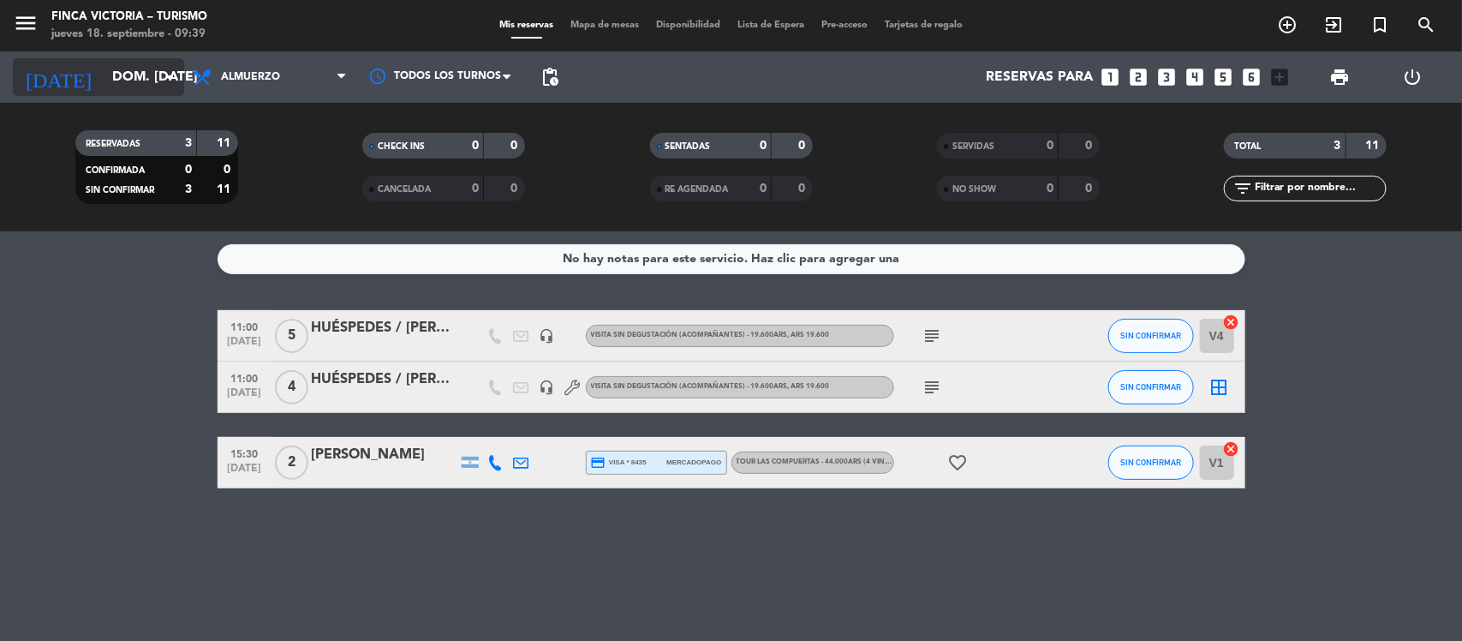
click at [155, 73] on input "dom. 21 sep." at bounding box center [194, 77] width 181 height 33
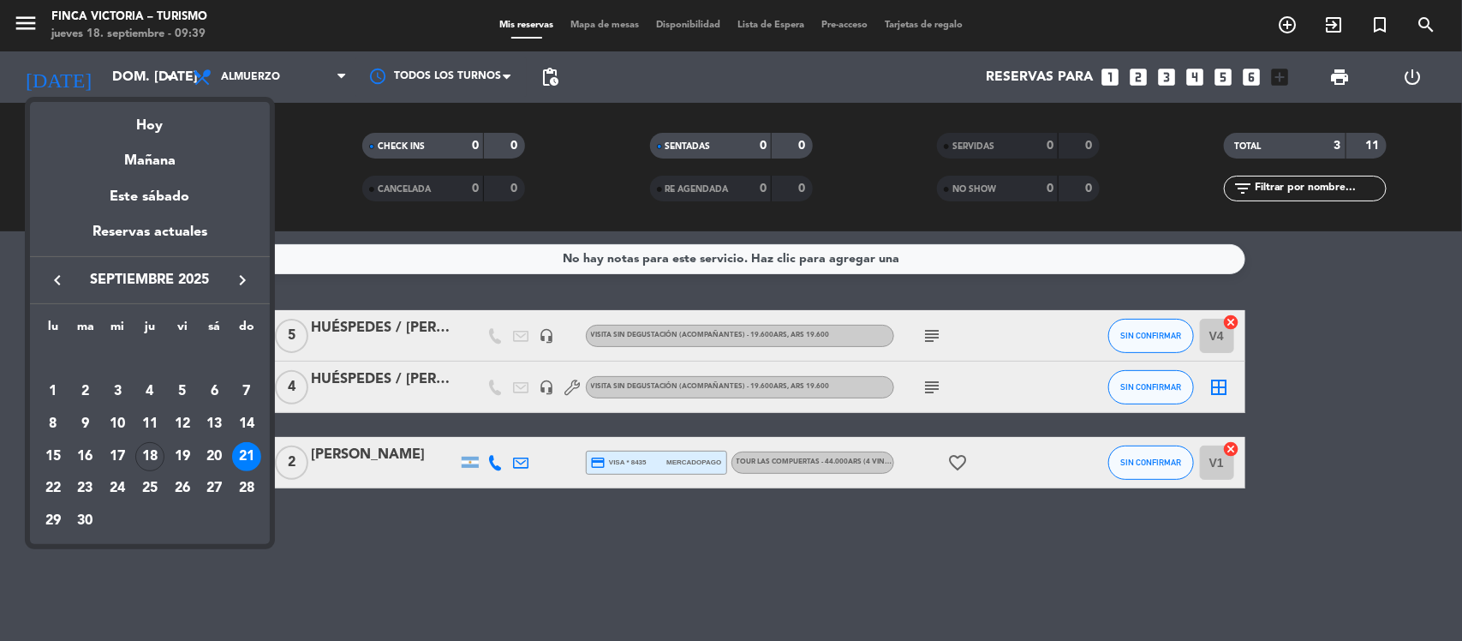
click at [242, 271] on icon "keyboard_arrow_right" at bounding box center [242, 280] width 21 height 21
click at [215, 480] on div "25" at bounding box center [214, 488] width 29 height 29
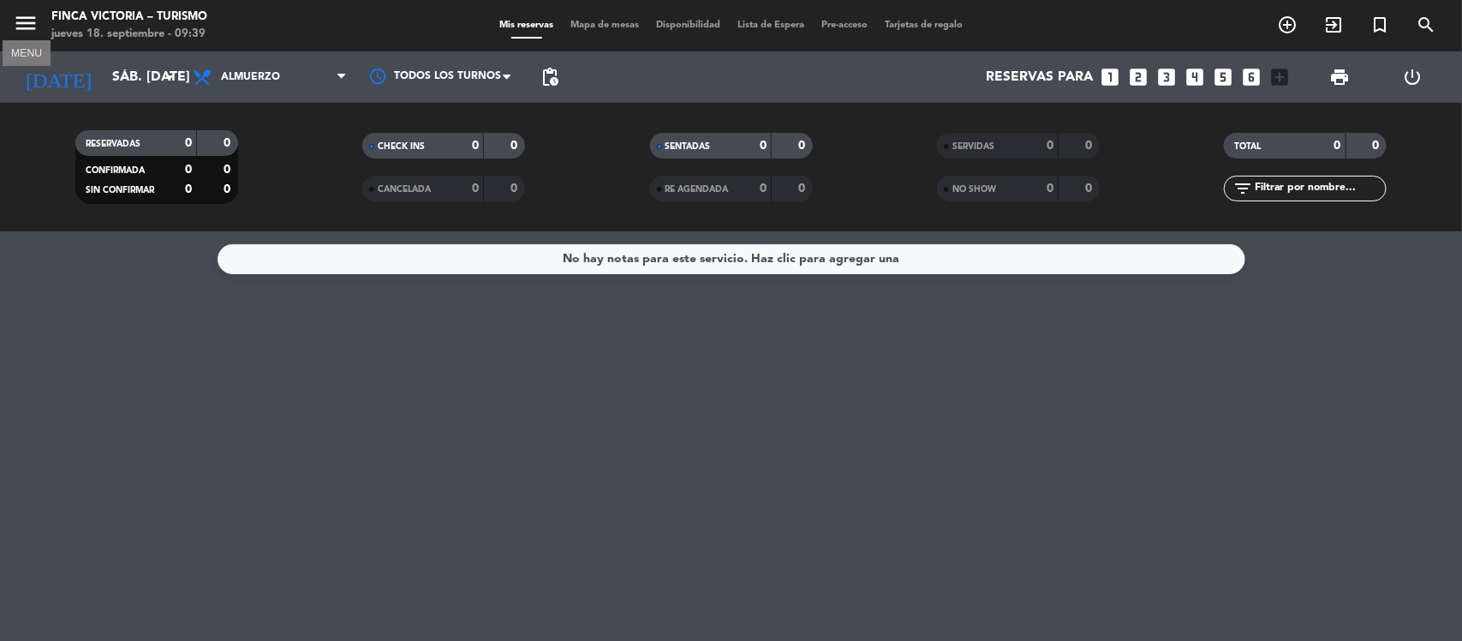
click at [28, 22] on icon "menu" at bounding box center [26, 23] width 26 height 26
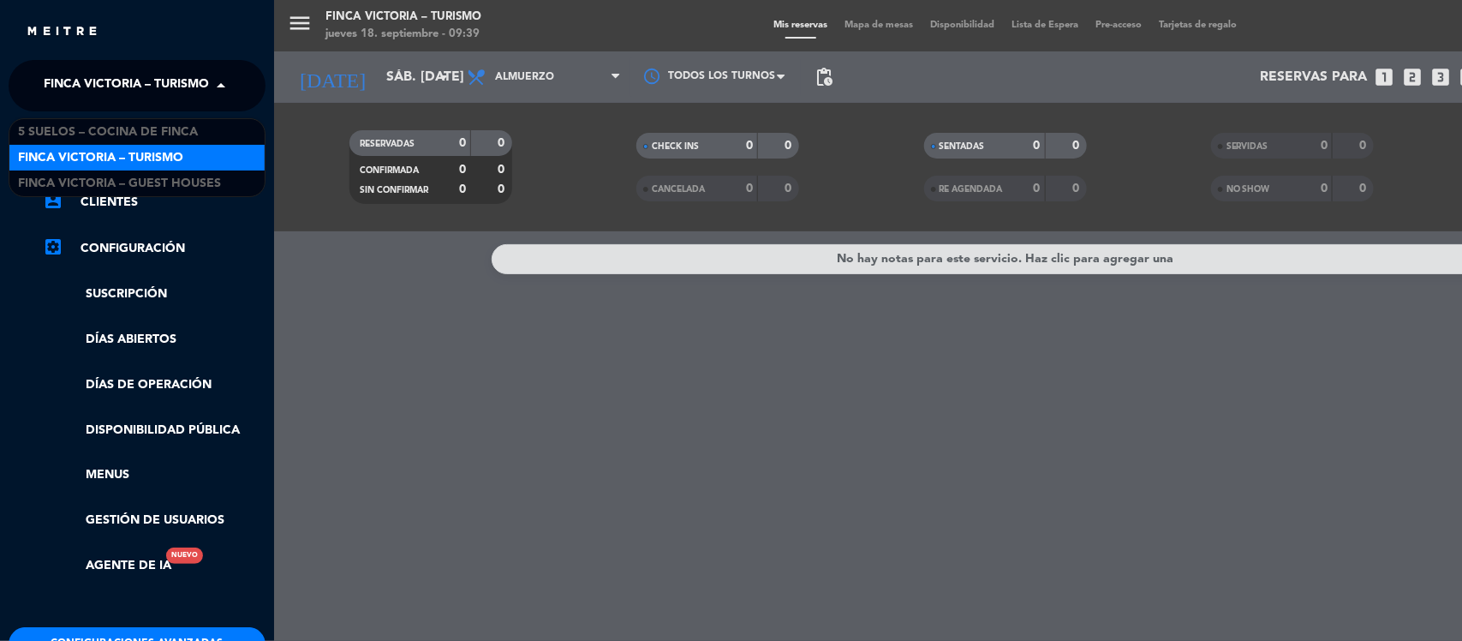
click at [164, 79] on span "FINCA VICTORIA – TURISMO" at bounding box center [126, 86] width 165 height 36
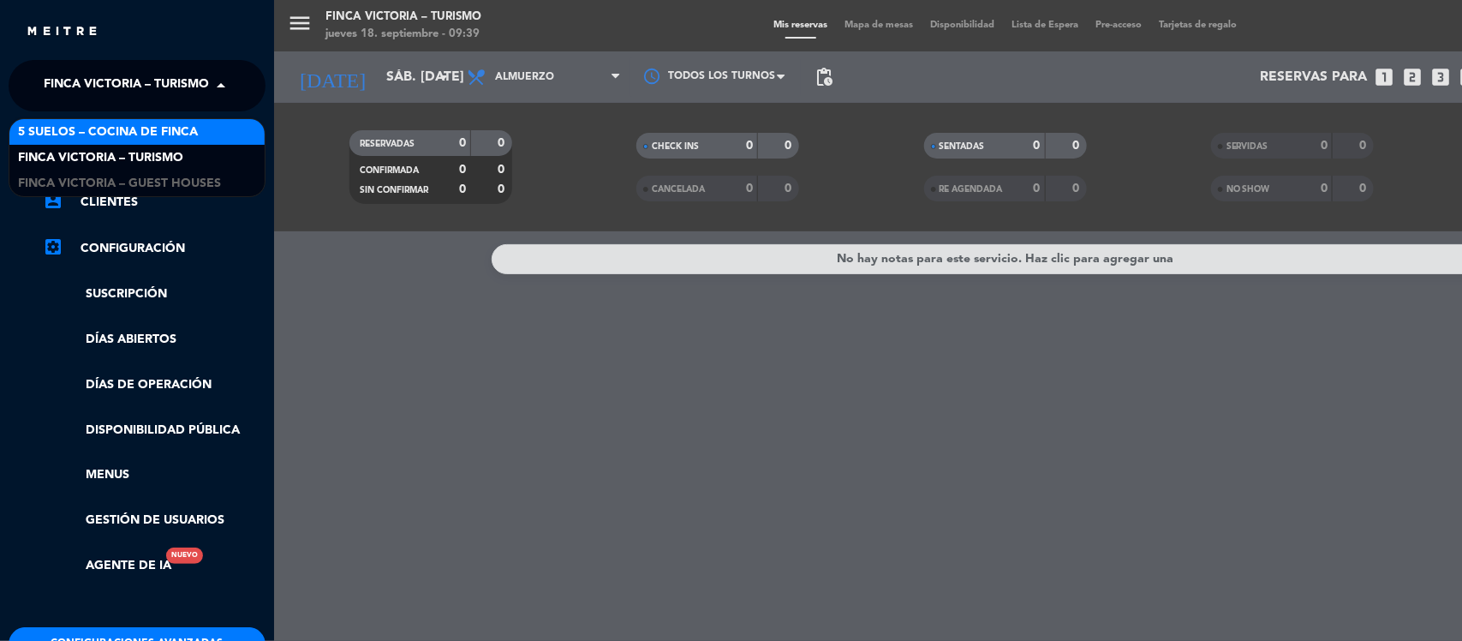
click at [144, 130] on span "5 SUELOS – COCINA DE FINCA" at bounding box center [108, 132] width 180 height 20
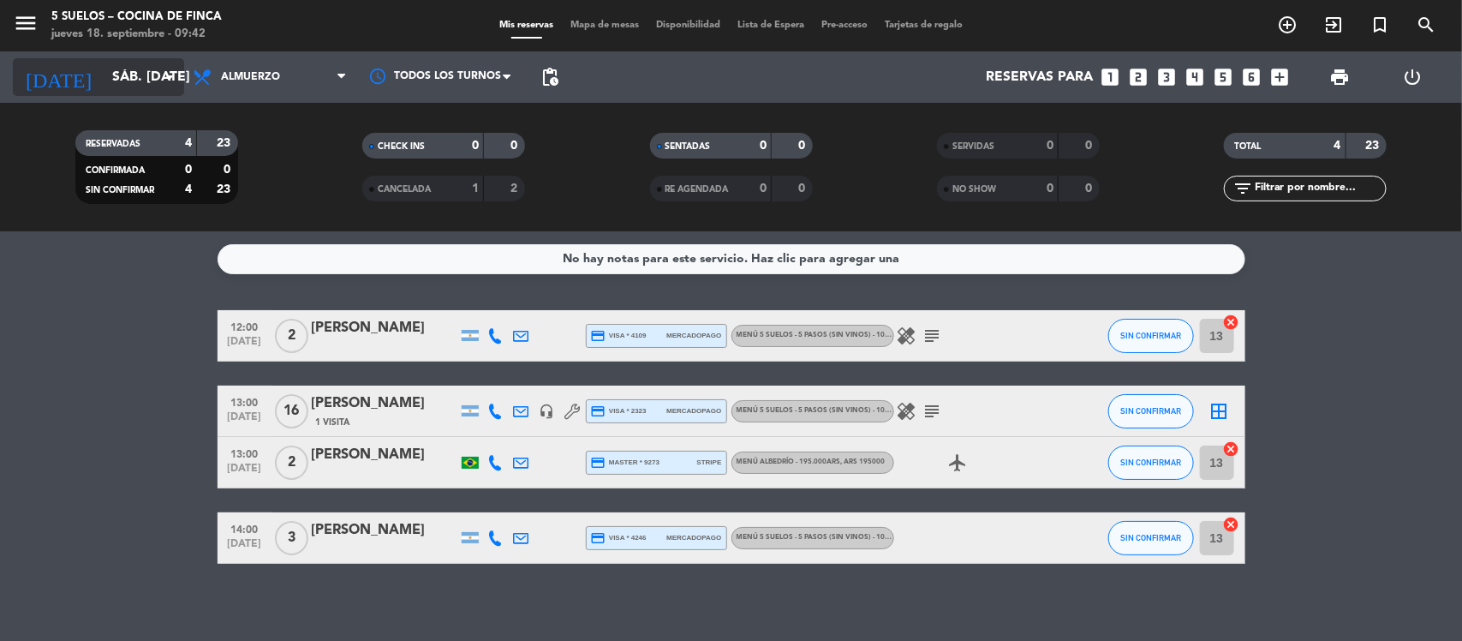
click at [127, 74] on input "sáb. 25 oct." at bounding box center [194, 77] width 181 height 33
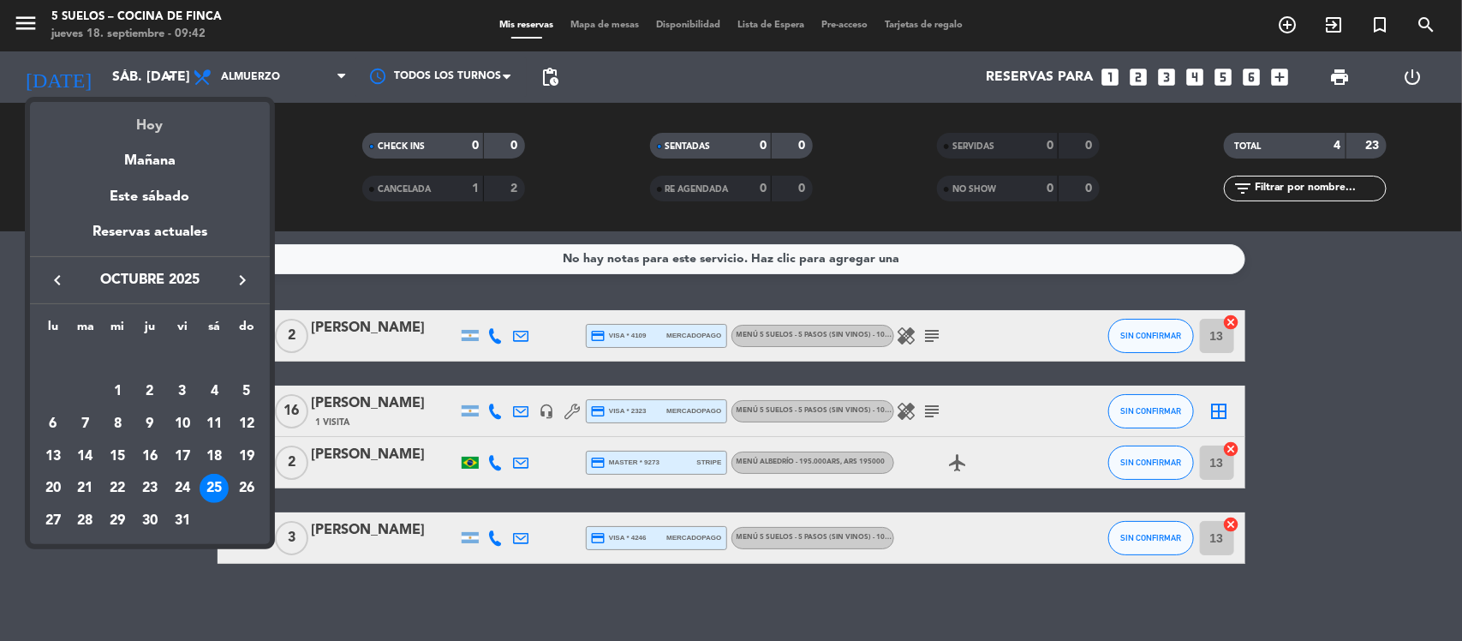
click at [143, 120] on div "Hoy" at bounding box center [150, 119] width 240 height 35
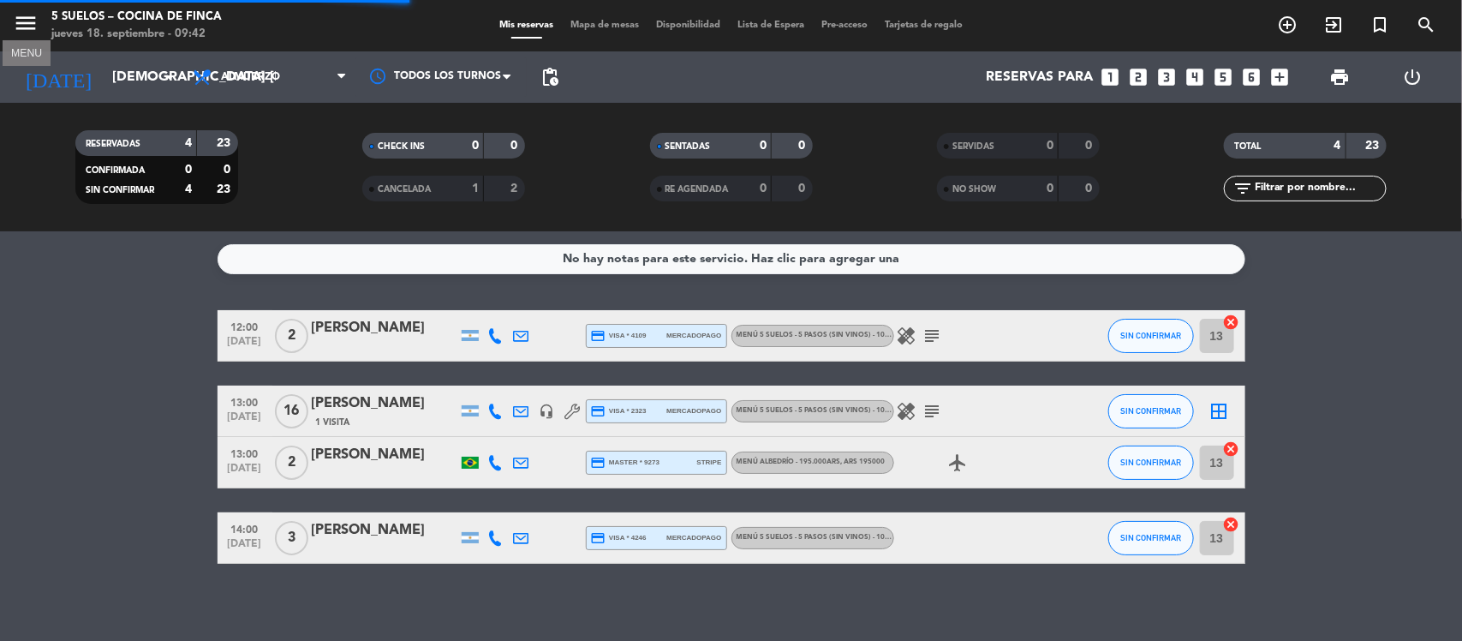
click at [34, 15] on icon "menu" at bounding box center [26, 23] width 26 height 26
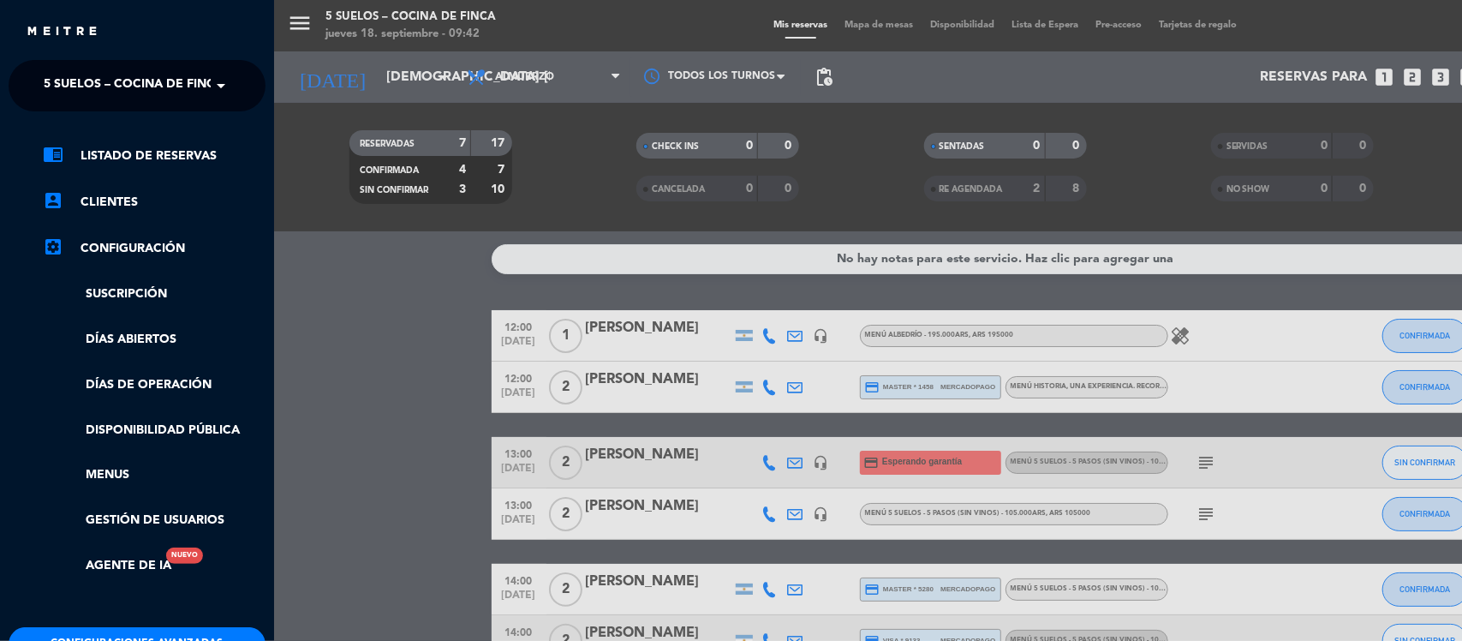
click at [187, 81] on span "5 SUELOS – COCINA DE FINCA" at bounding box center [134, 86] width 180 height 36
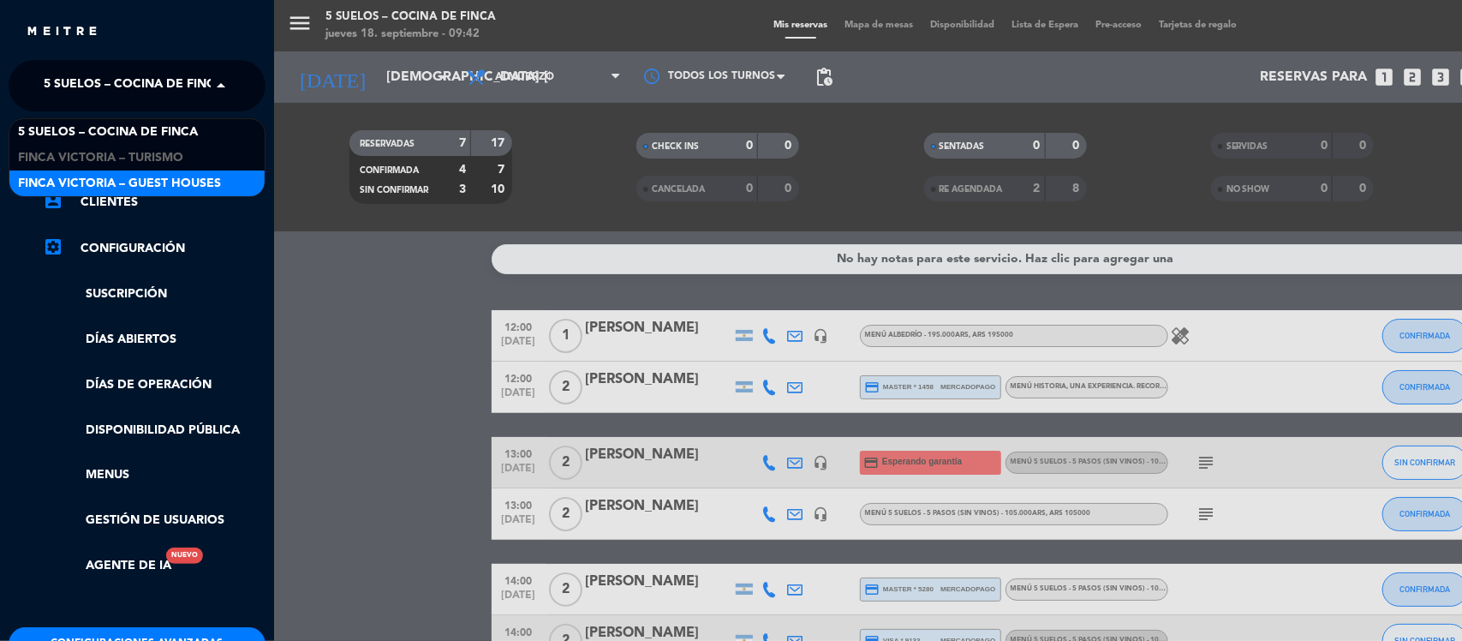
click at [170, 180] on span "FINCA VICTORIA – GUEST HOUSES" at bounding box center [119, 184] width 203 height 20
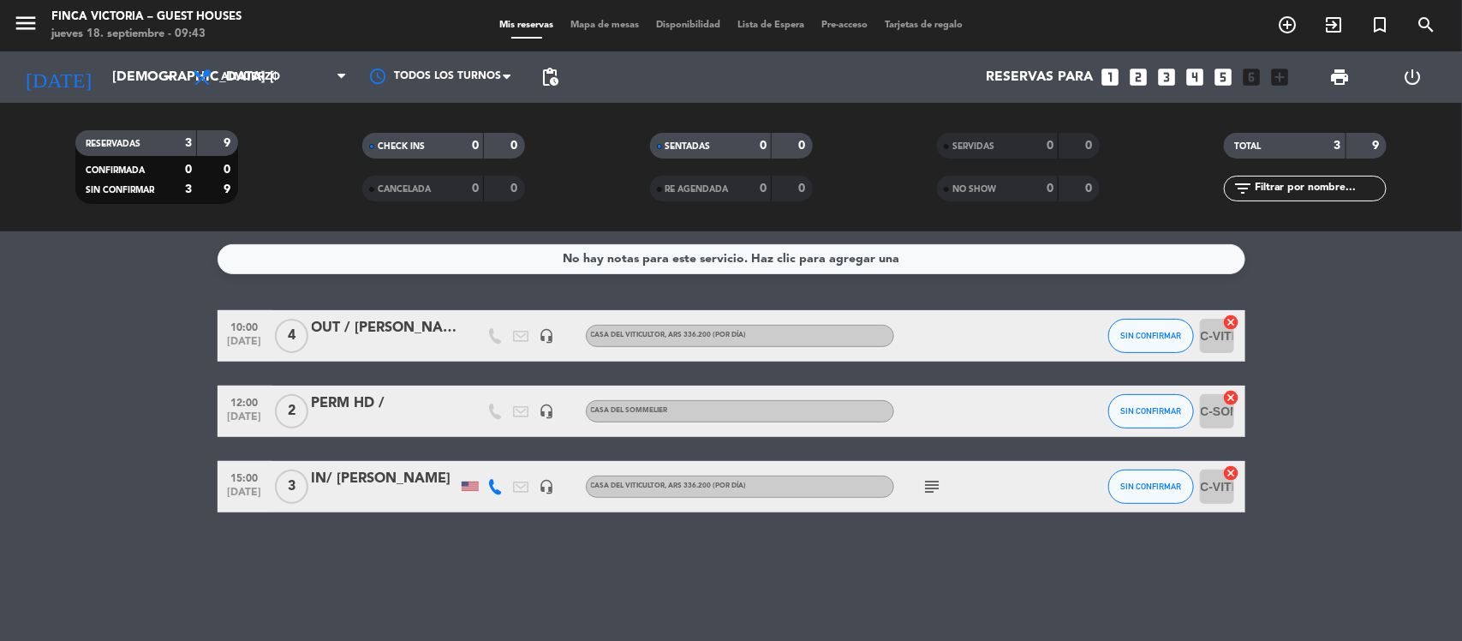
click at [929, 484] on icon "subject" at bounding box center [932, 486] width 21 height 21
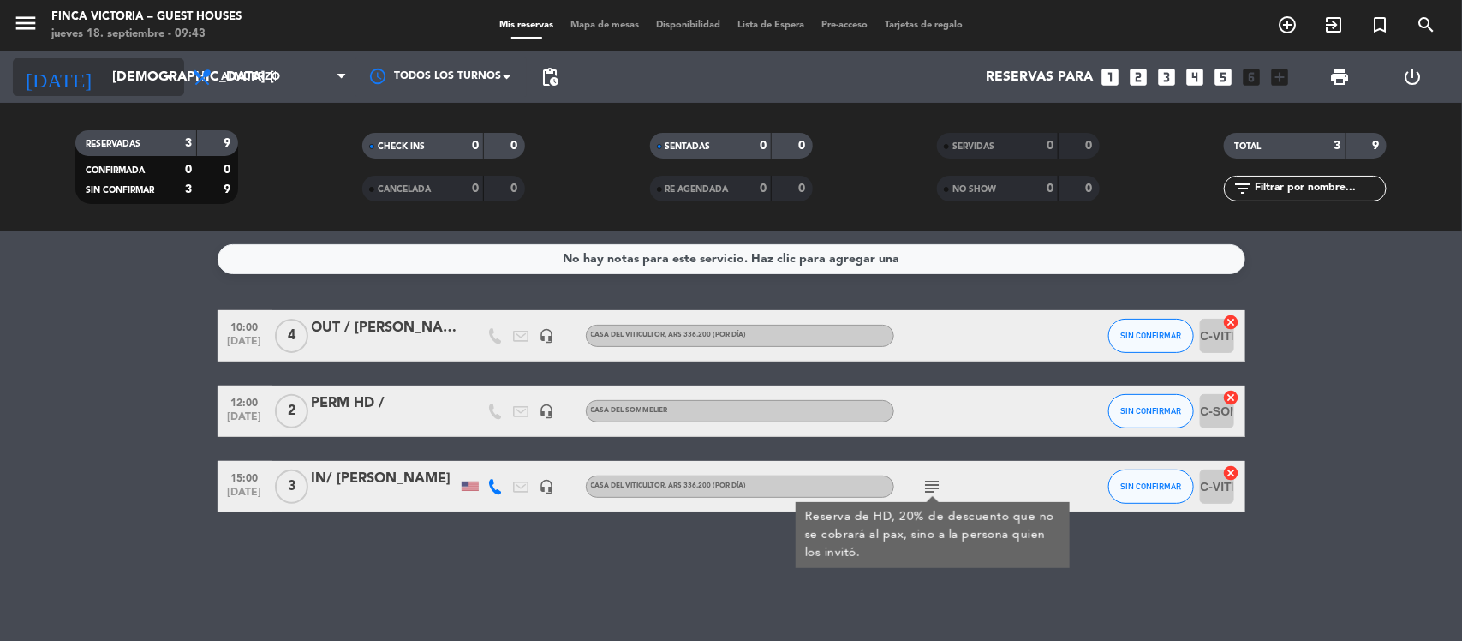
click at [128, 71] on input "[DEMOGRAPHIC_DATA][DATE]" at bounding box center [194, 77] width 181 height 33
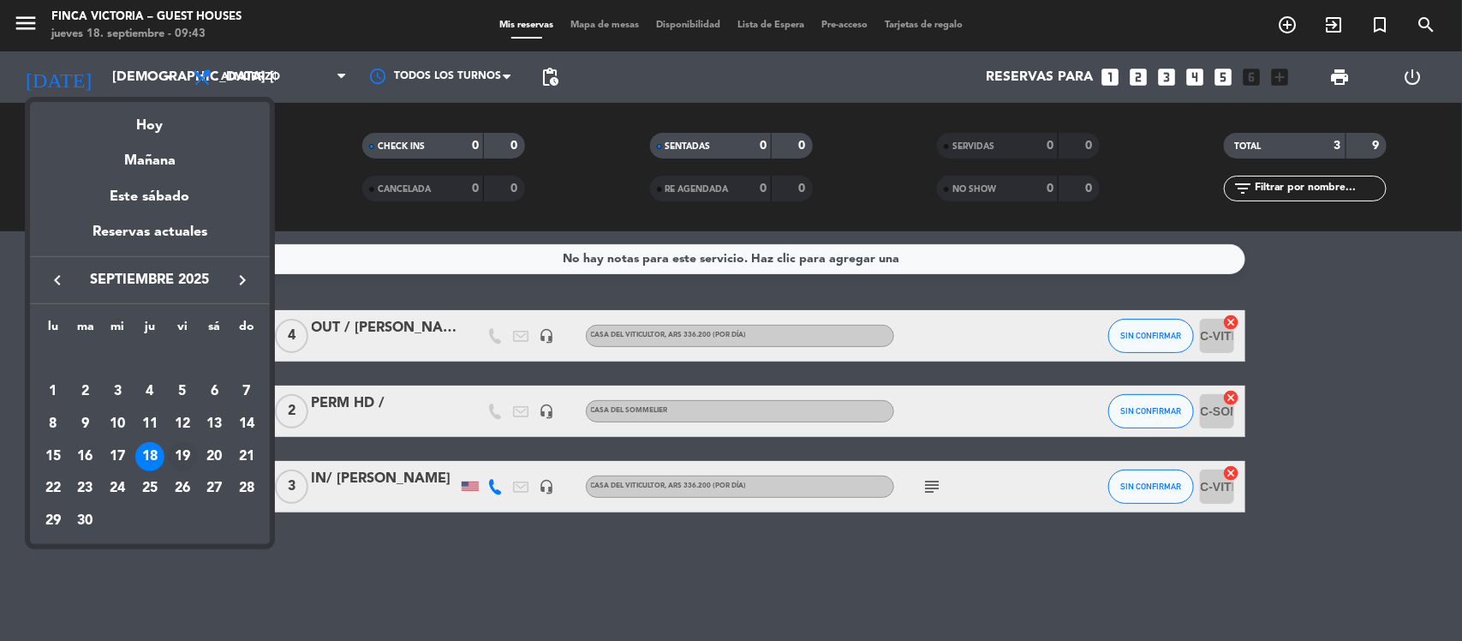
click at [182, 454] on div "19" at bounding box center [182, 456] width 29 height 29
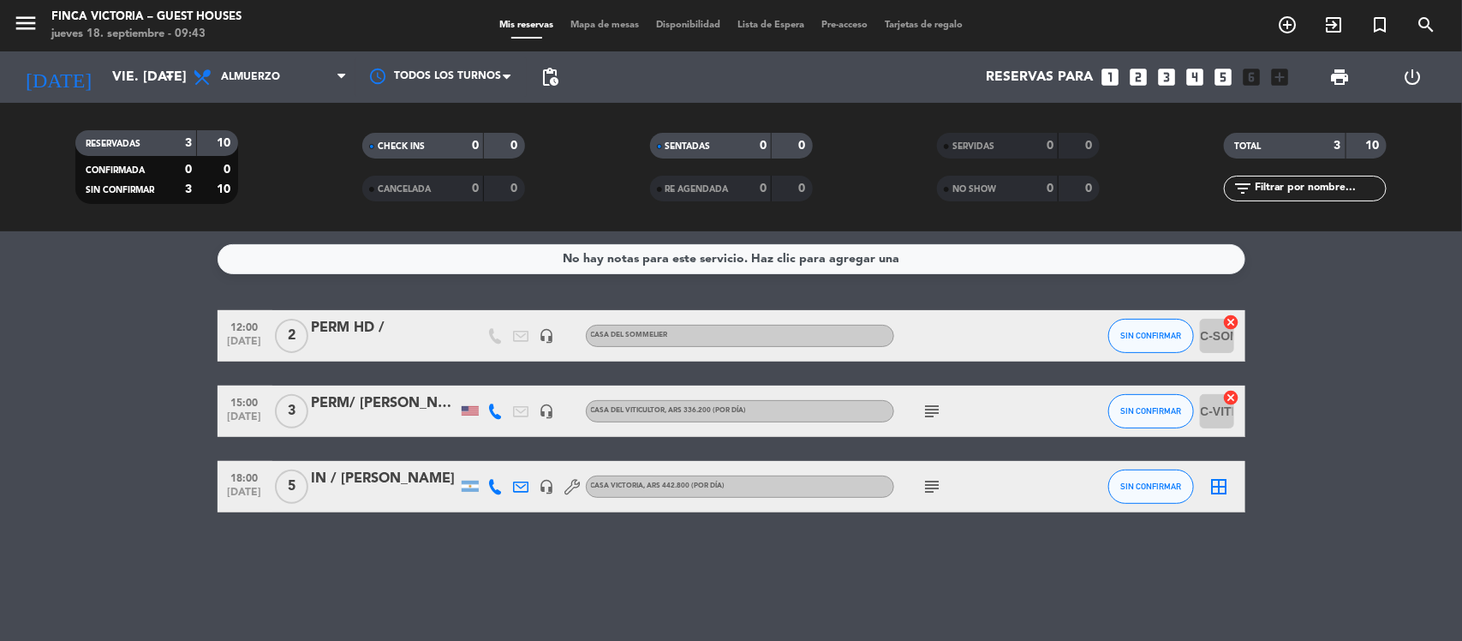
click at [932, 414] on icon "subject" at bounding box center [932, 411] width 21 height 21
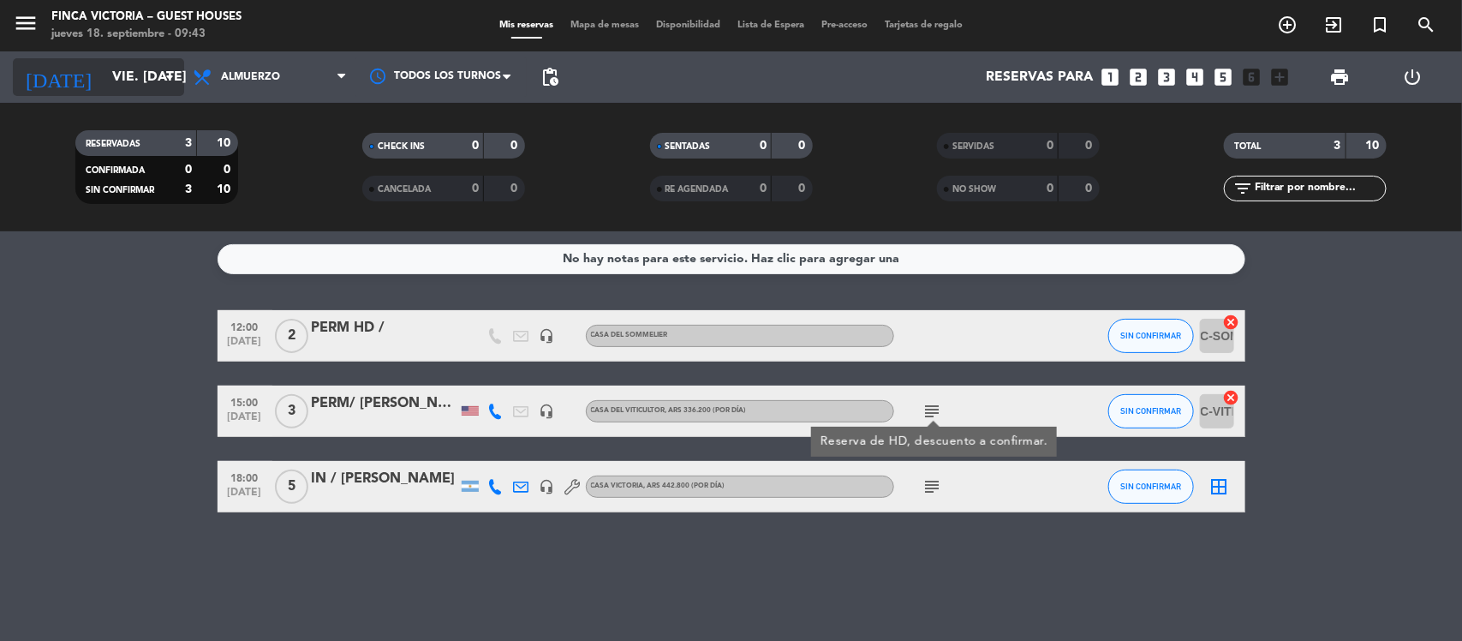
click at [112, 78] on input "vie. 19 sep." at bounding box center [194, 77] width 181 height 33
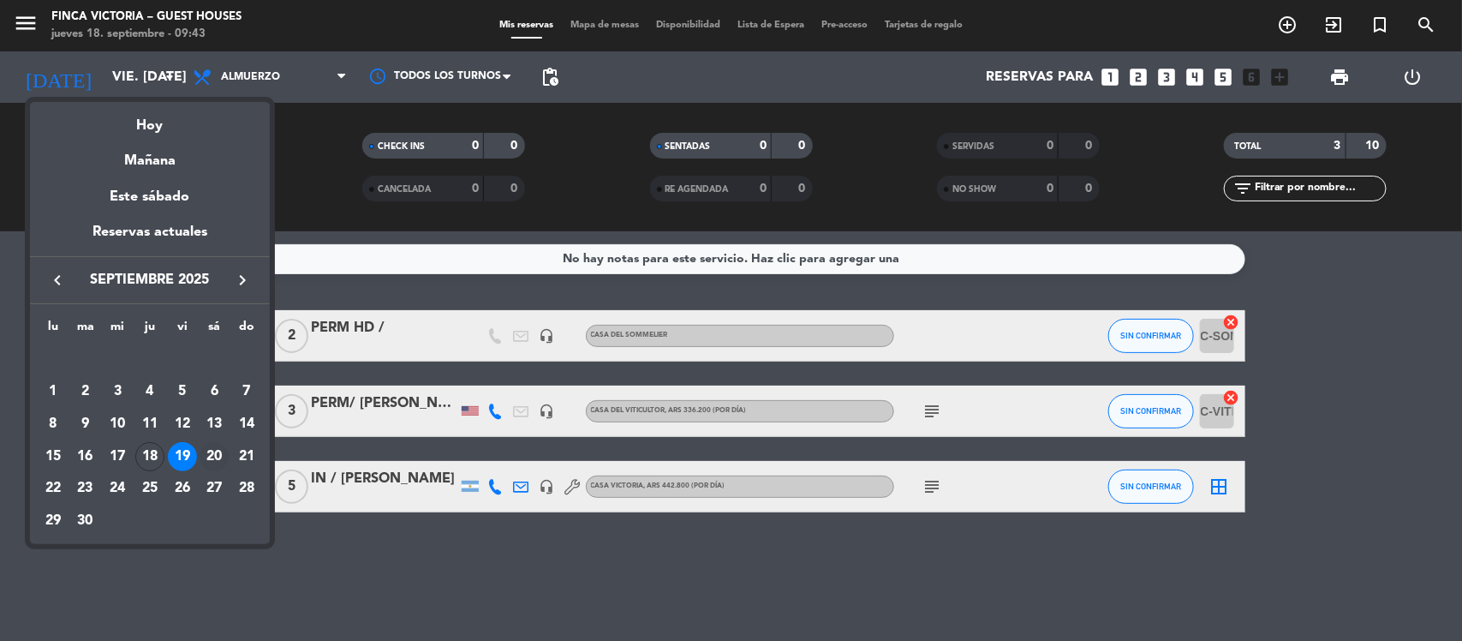
click at [218, 451] on div "20" at bounding box center [214, 456] width 29 height 29
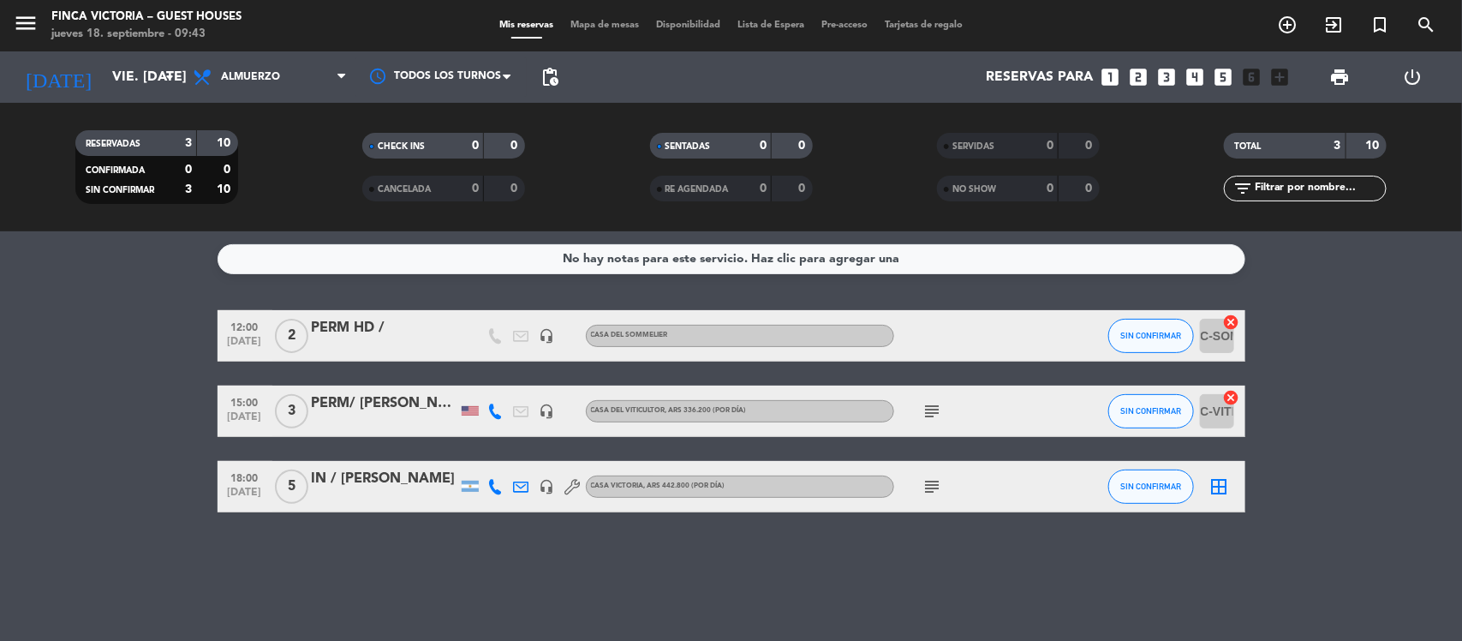
type input "[DATE]"
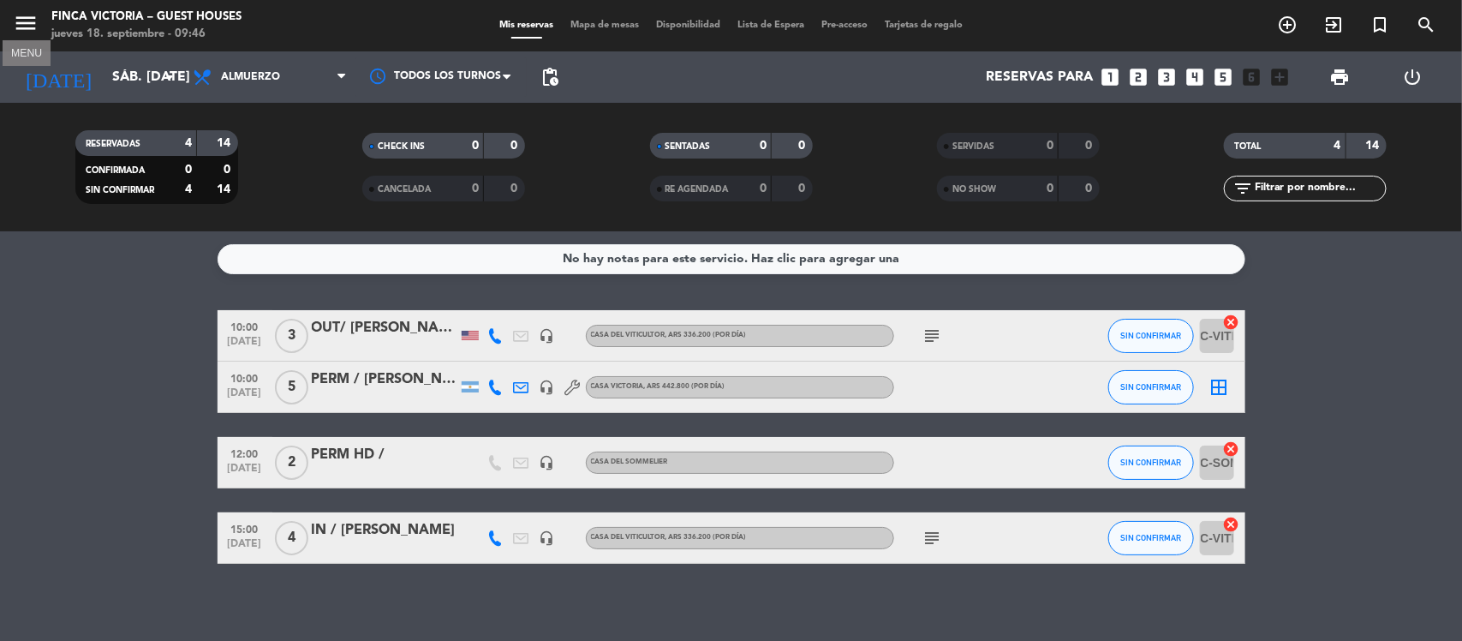
click at [27, 33] on icon "menu" at bounding box center [26, 23] width 26 height 26
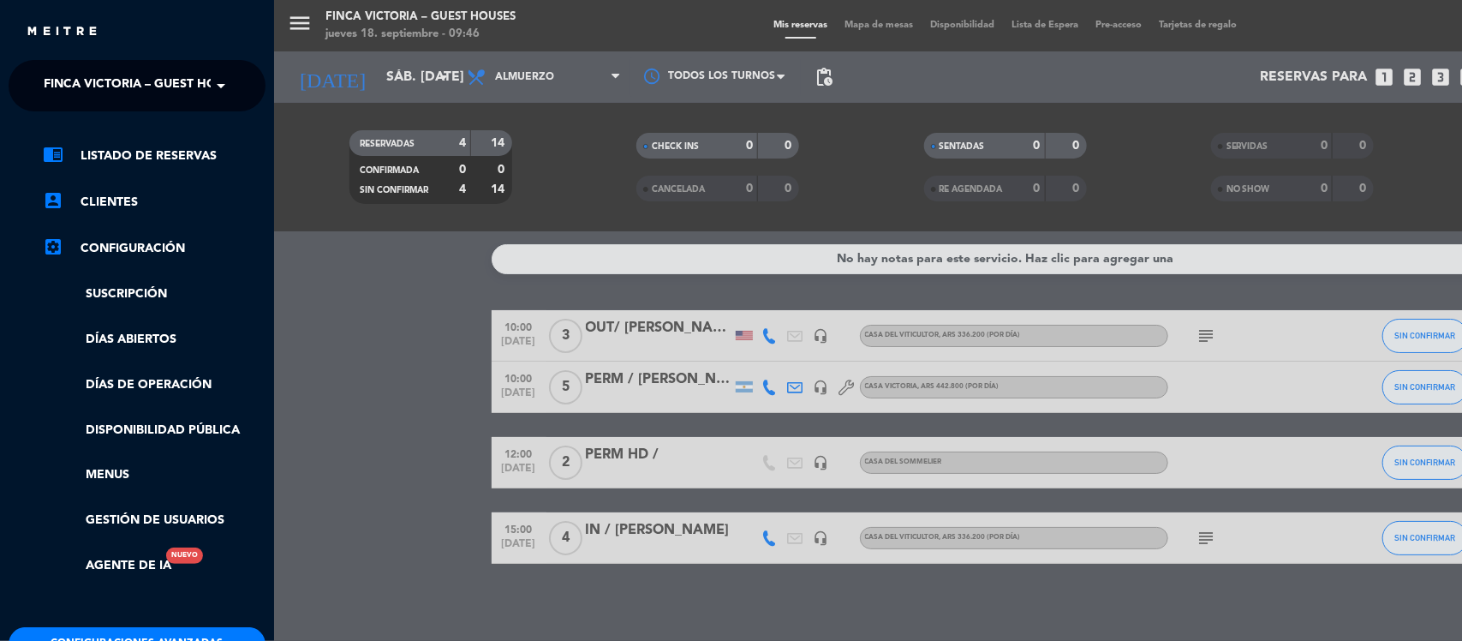
click at [201, 80] on span "FINCA VICTORIA – GUEST HOUSES" at bounding box center [145, 86] width 203 height 36
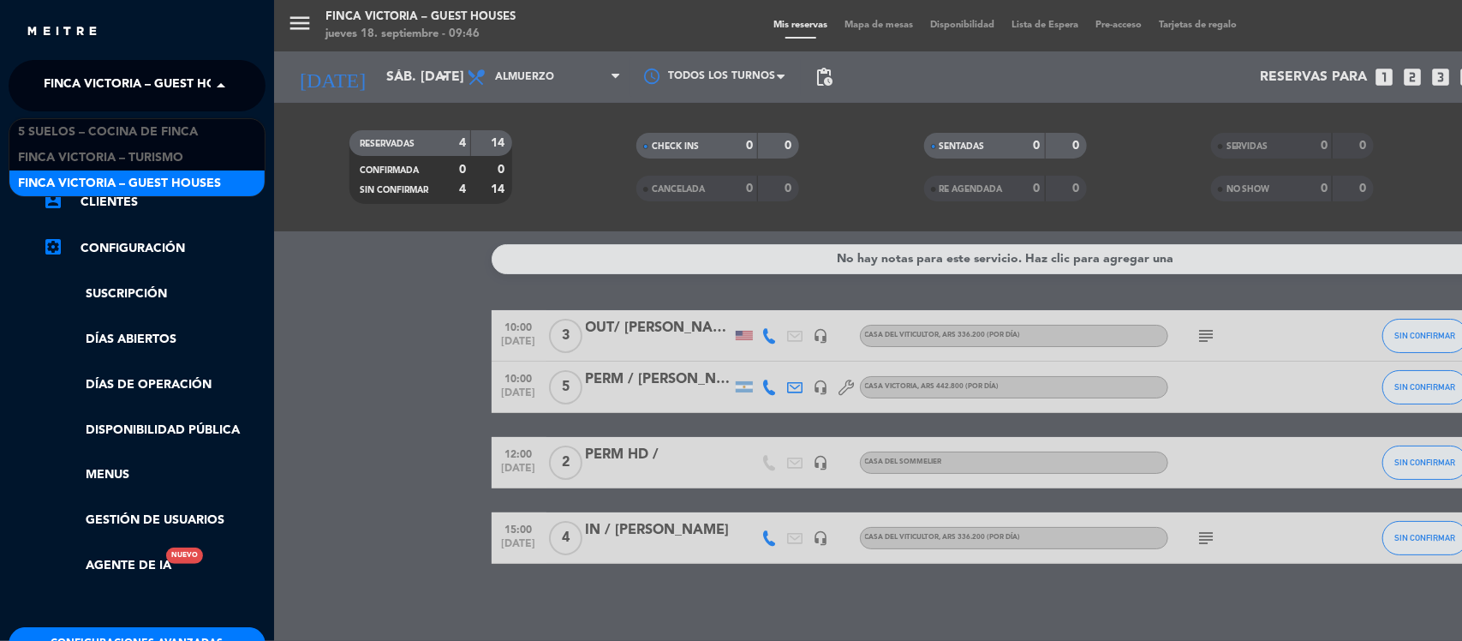
click at [187, 177] on span "FINCA VICTORIA – GUEST HOUSES" at bounding box center [119, 184] width 203 height 20
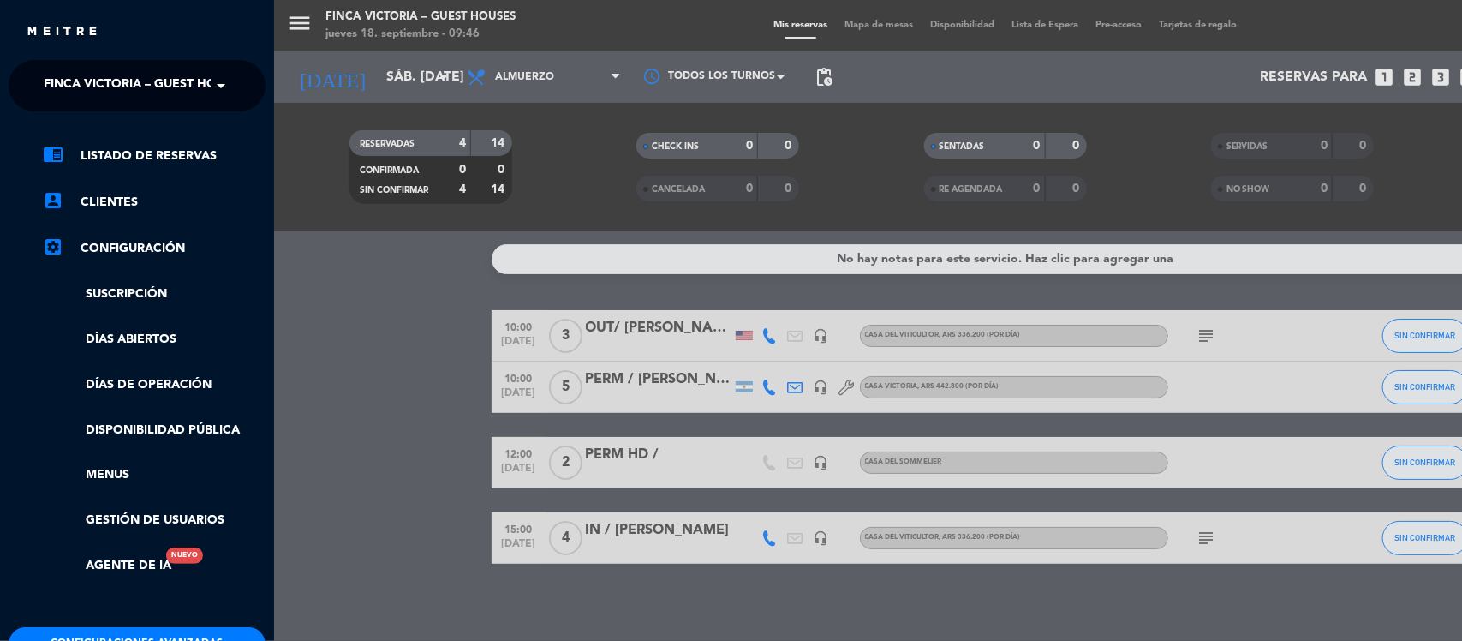
click at [390, 327] on div "menu FINCA VICTORIA – GUEST HOUSES jueves 18. septiembre - 09:46 Mis reservas M…" at bounding box center [1005, 320] width 1462 height 641
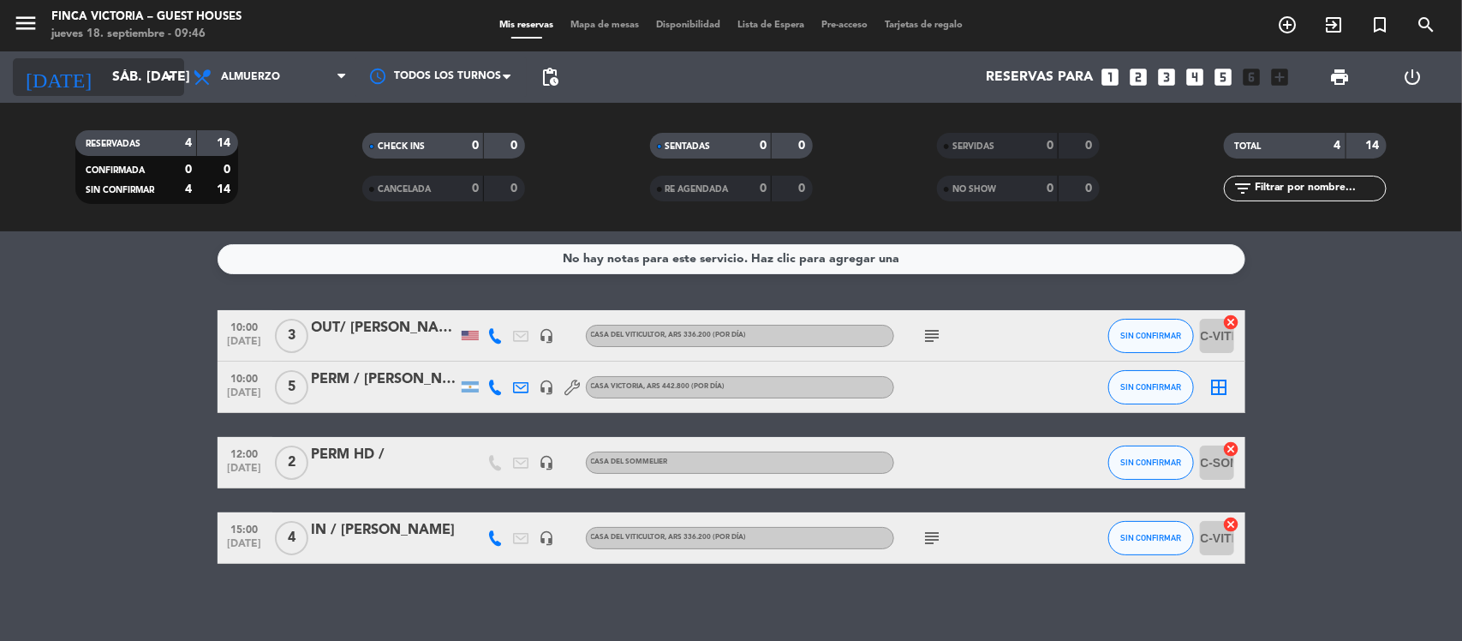
click at [114, 69] on input "[DATE]" at bounding box center [194, 77] width 181 height 33
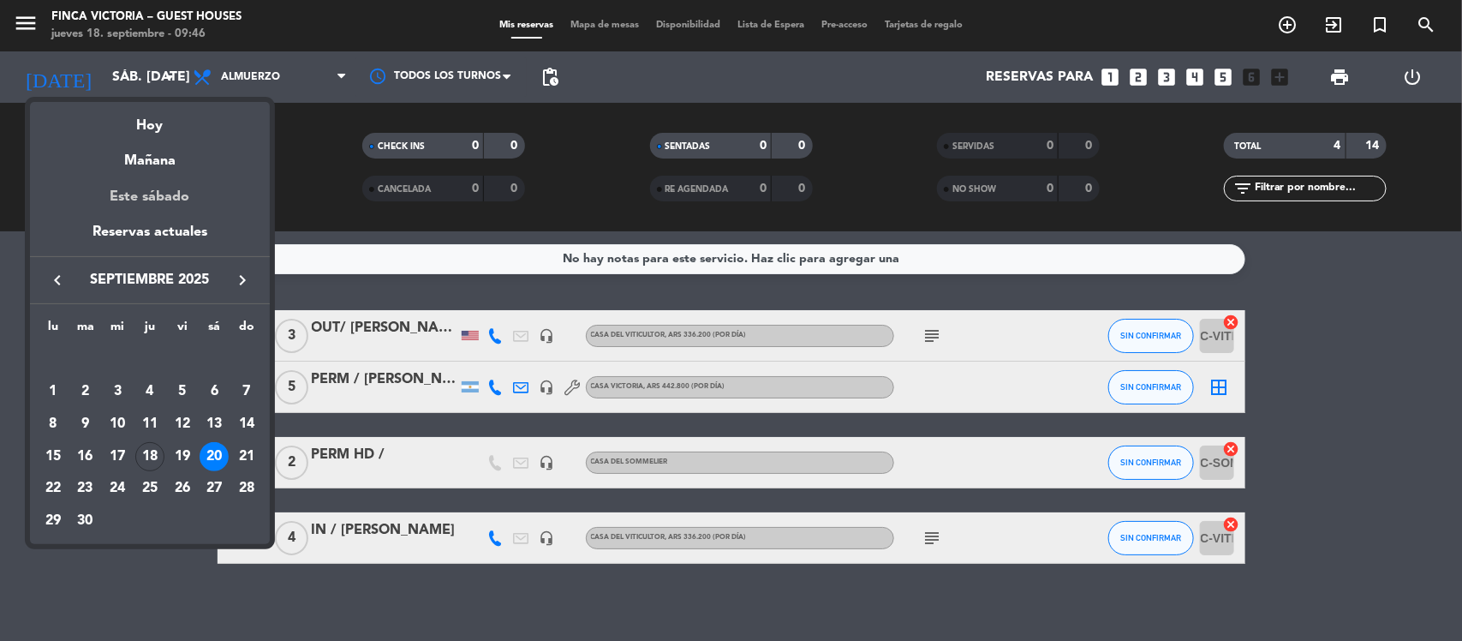
click at [202, 219] on div "Este sábado" at bounding box center [150, 197] width 240 height 48
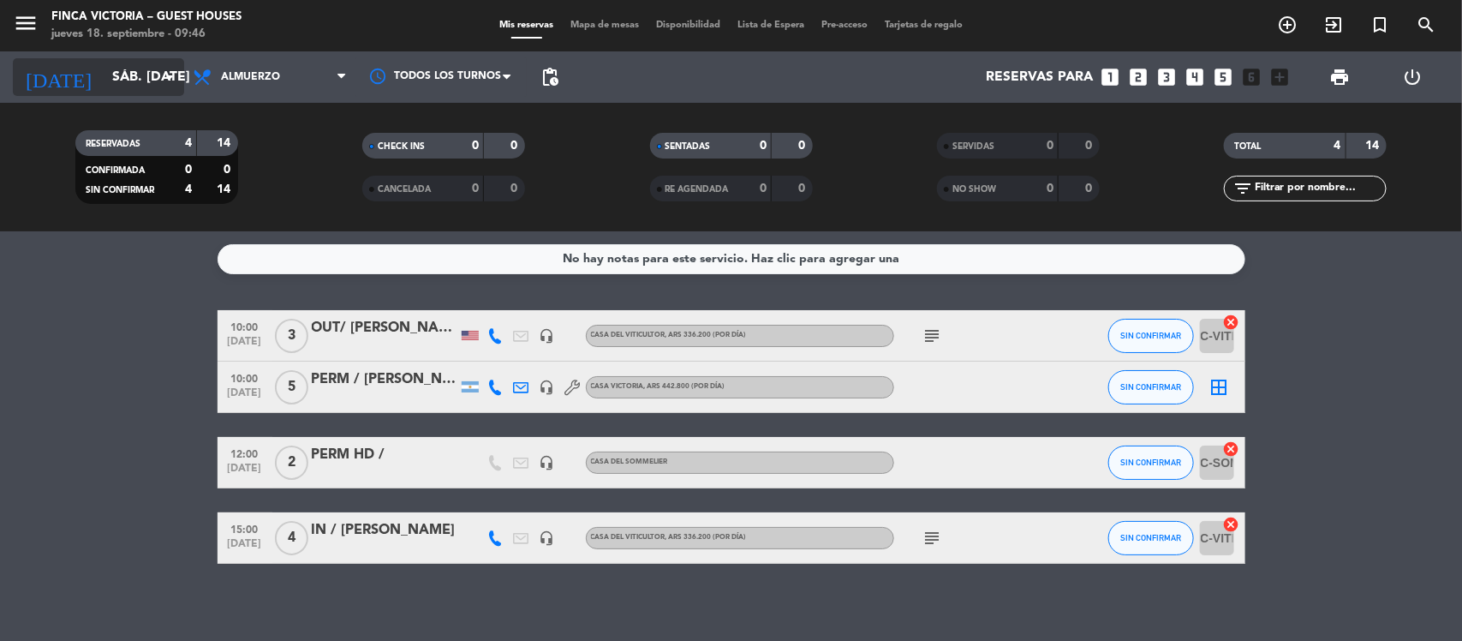
click at [134, 80] on input "[DATE]" at bounding box center [194, 77] width 181 height 33
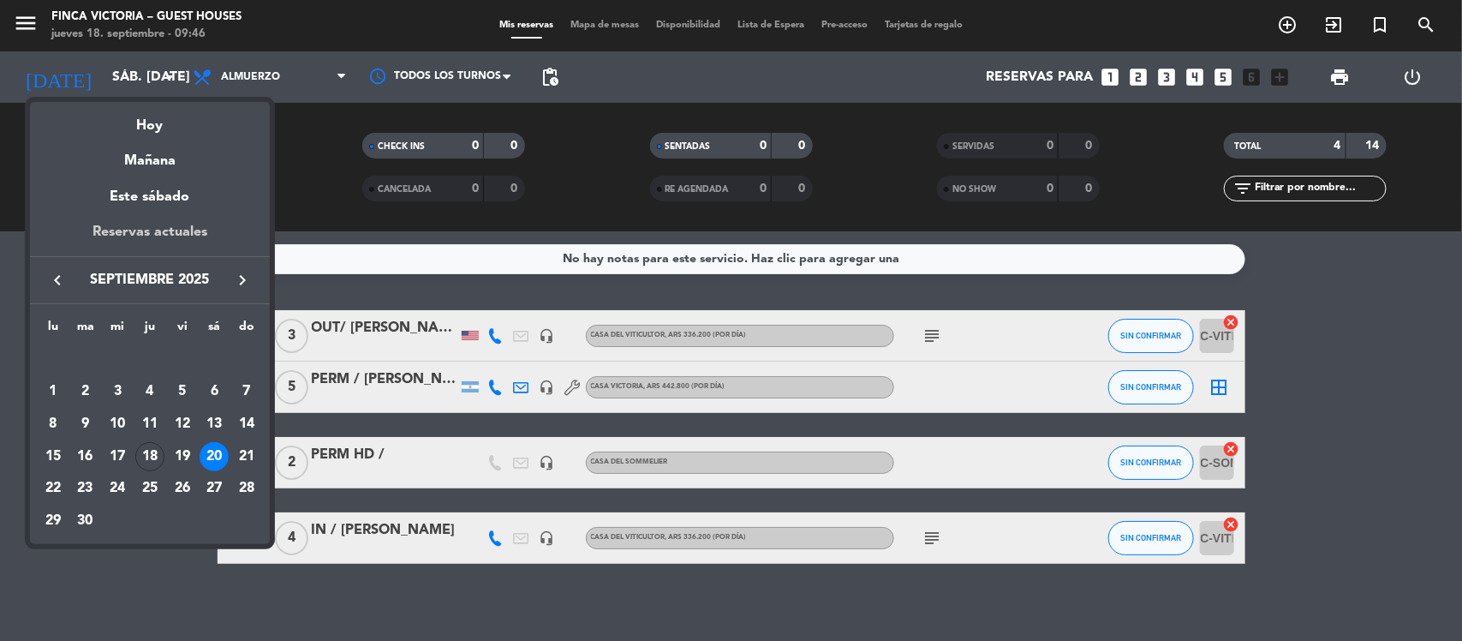
click at [171, 228] on div "Reservas actuales" at bounding box center [150, 238] width 240 height 35
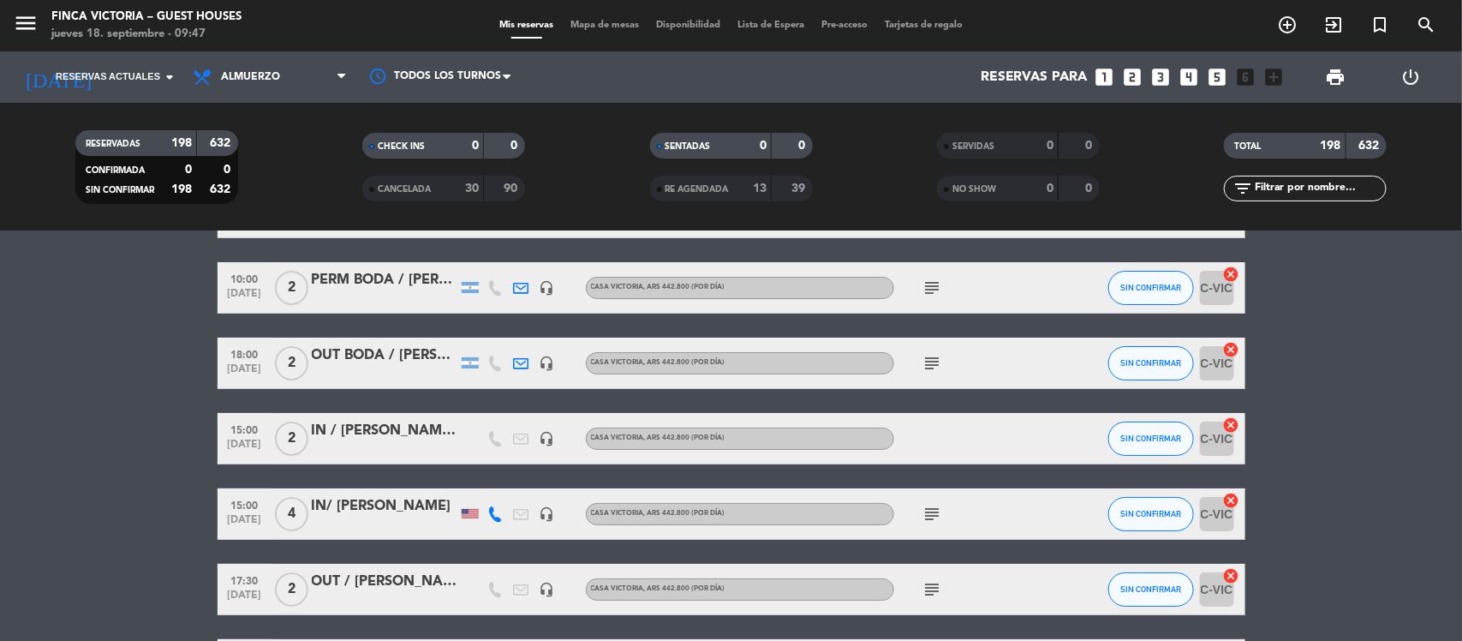
scroll to position [8670, 0]
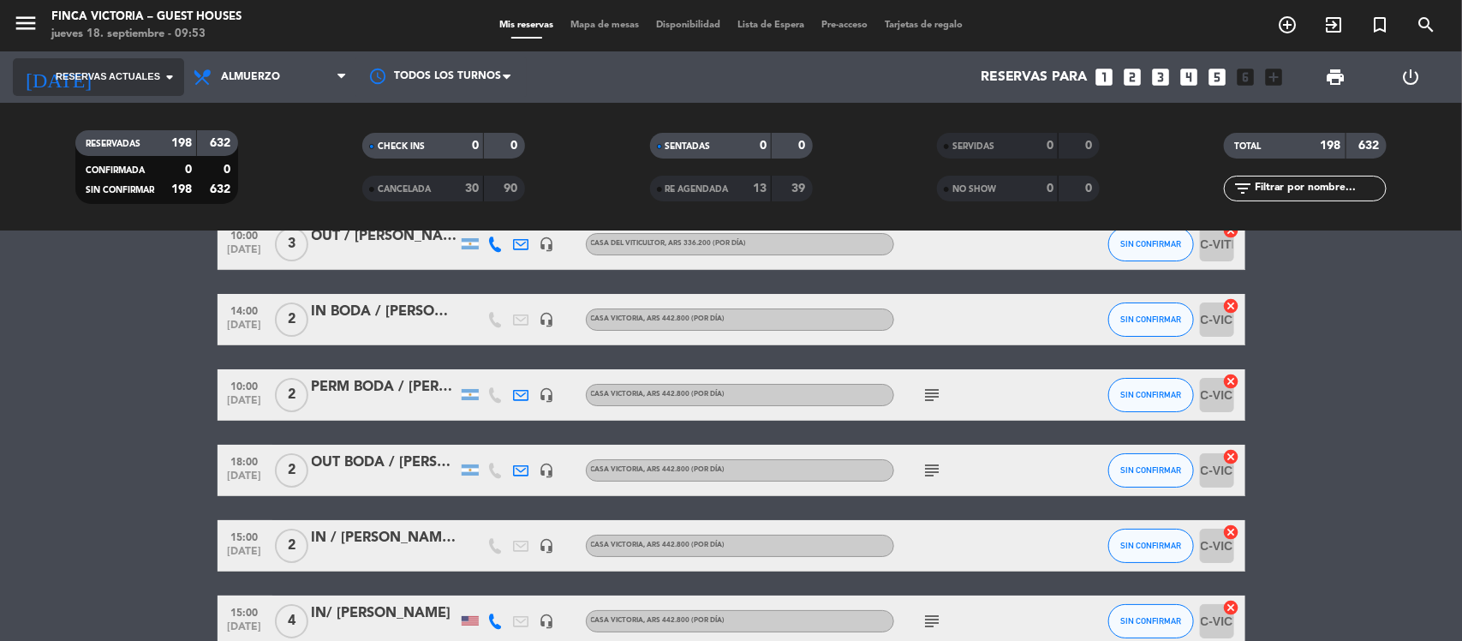
click at [151, 66] on input at bounding box center [194, 77] width 181 height 33
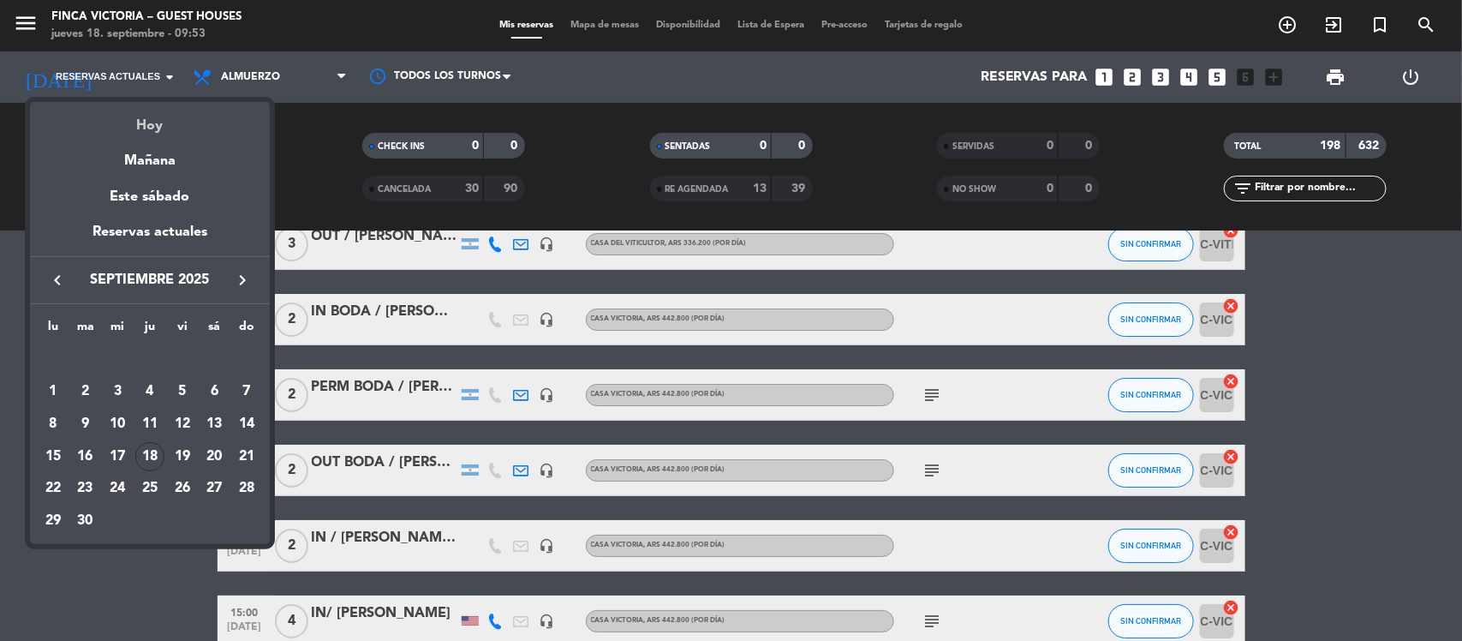
click at [152, 120] on div "Hoy" at bounding box center [150, 119] width 240 height 35
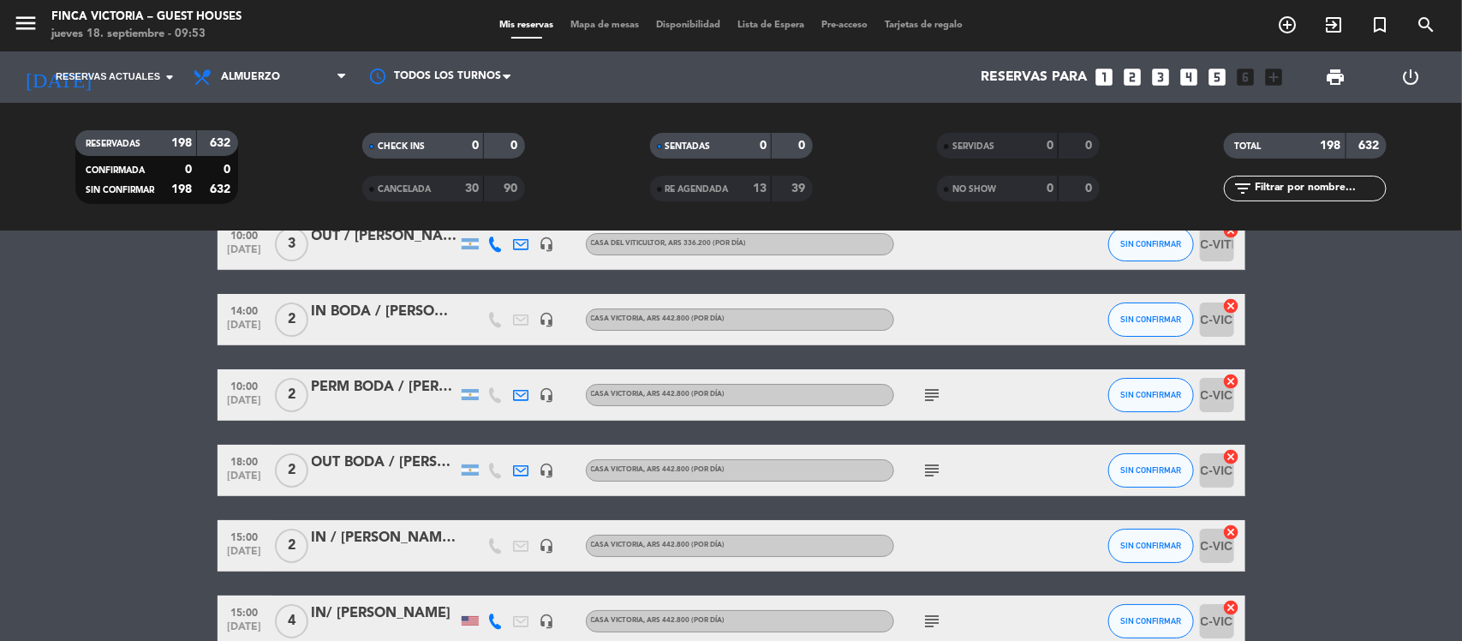
type input "[DEMOGRAPHIC_DATA][DATE]"
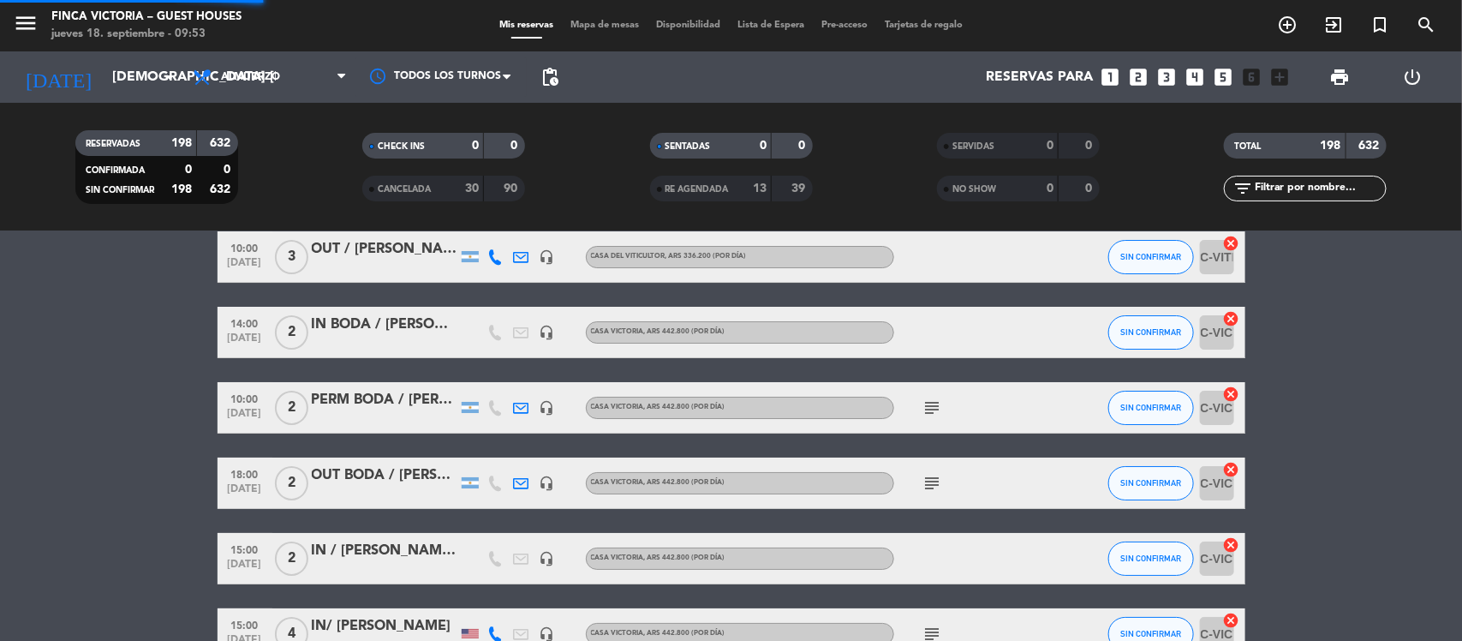
scroll to position [8683, 0]
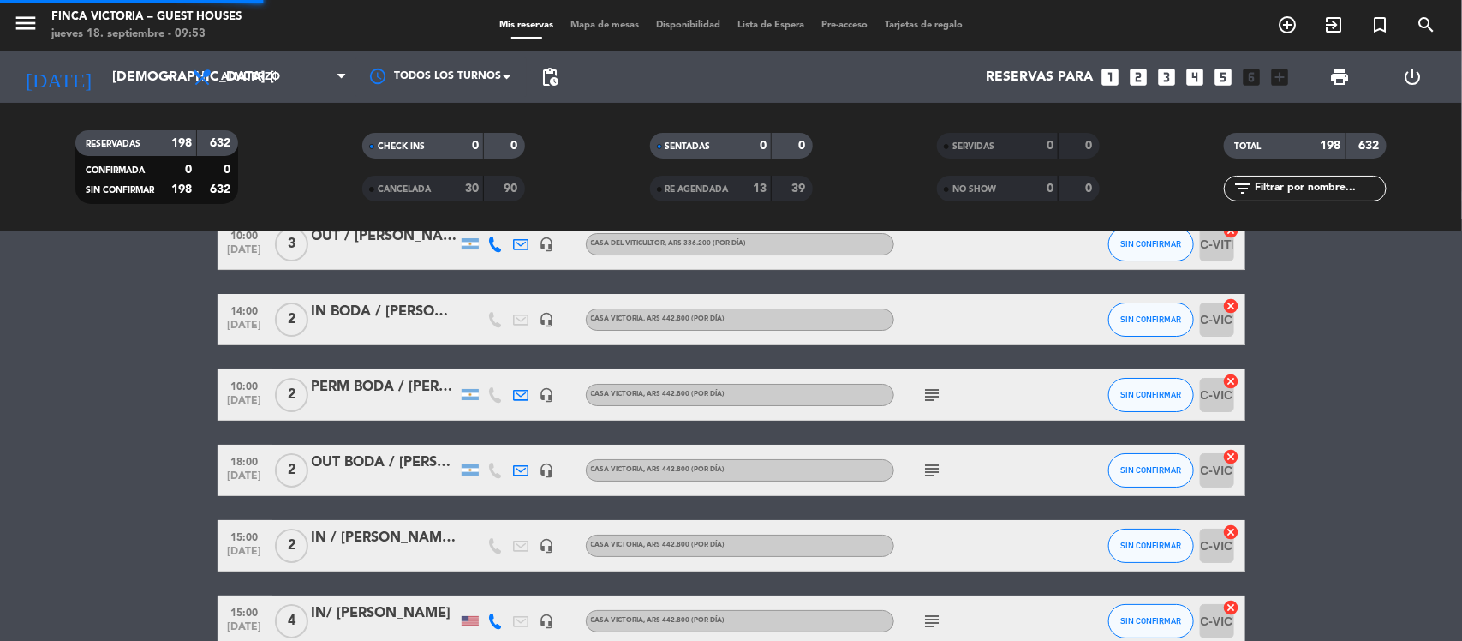
click at [27, 15] on icon "menu" at bounding box center [26, 23] width 26 height 26
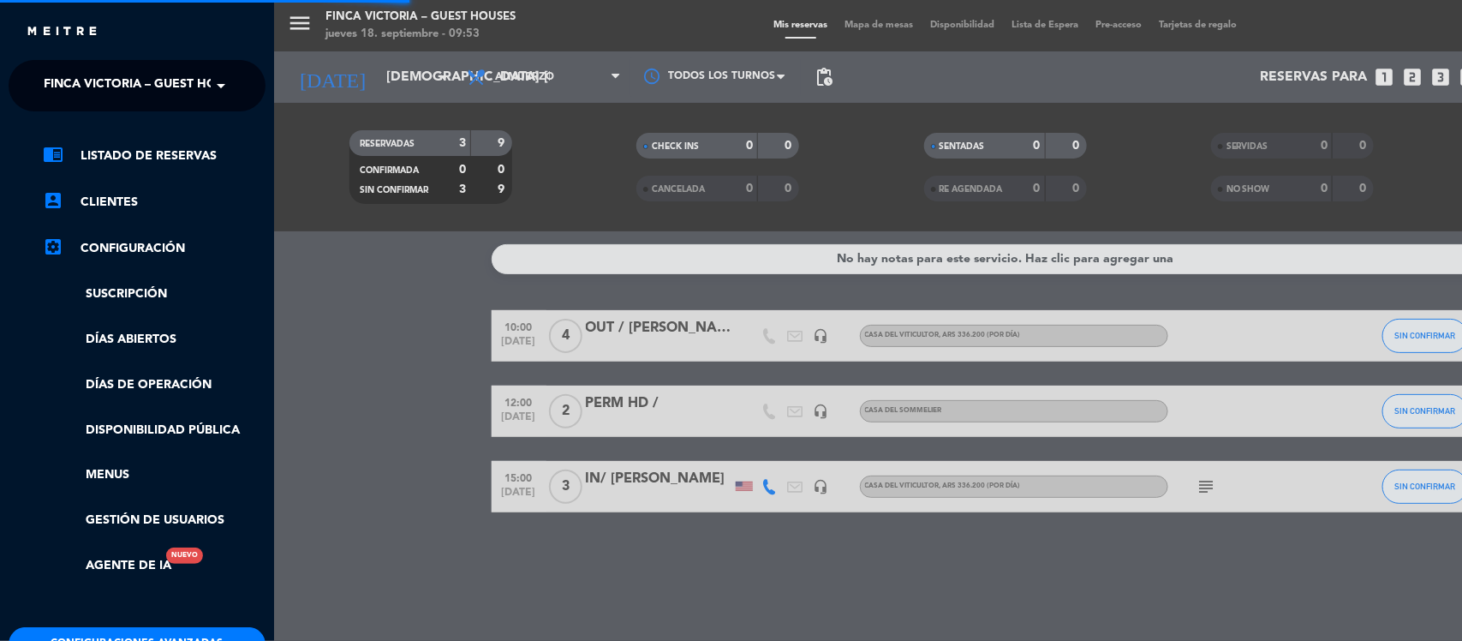
scroll to position [0, 0]
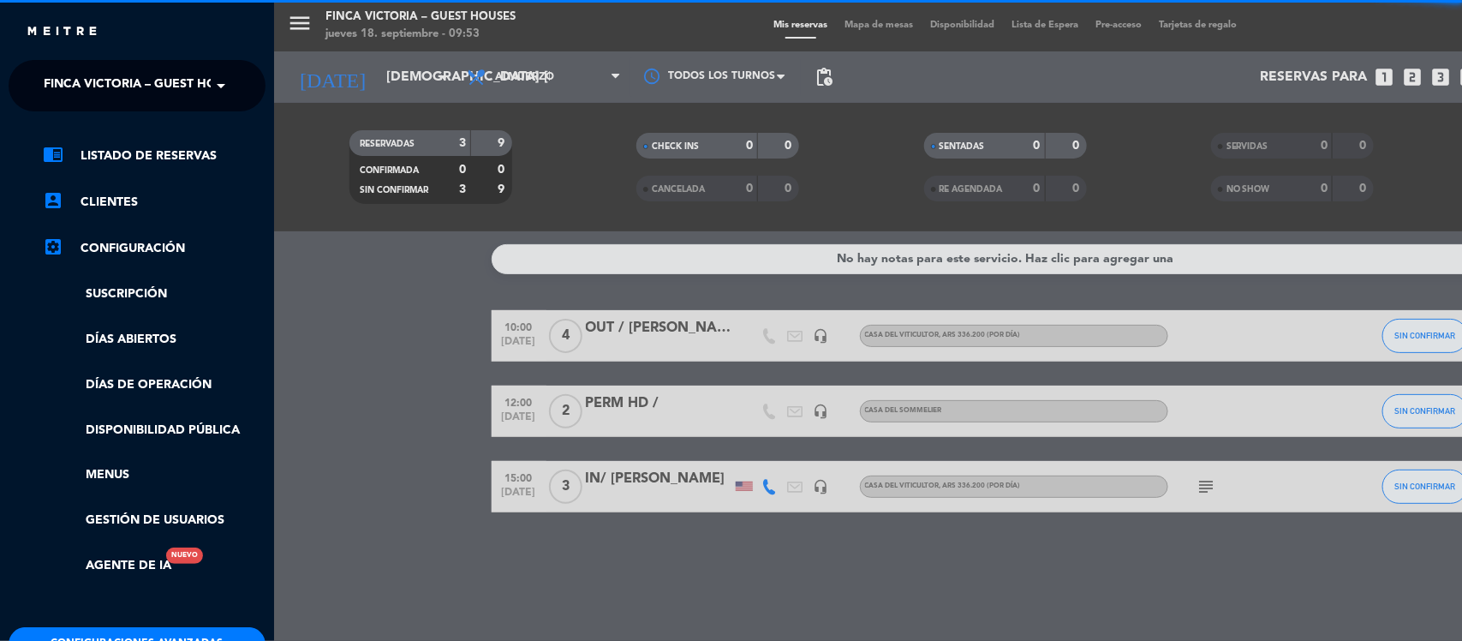
click at [174, 91] on span "FINCA VICTORIA – GUEST HOUSES" at bounding box center [145, 86] width 203 height 36
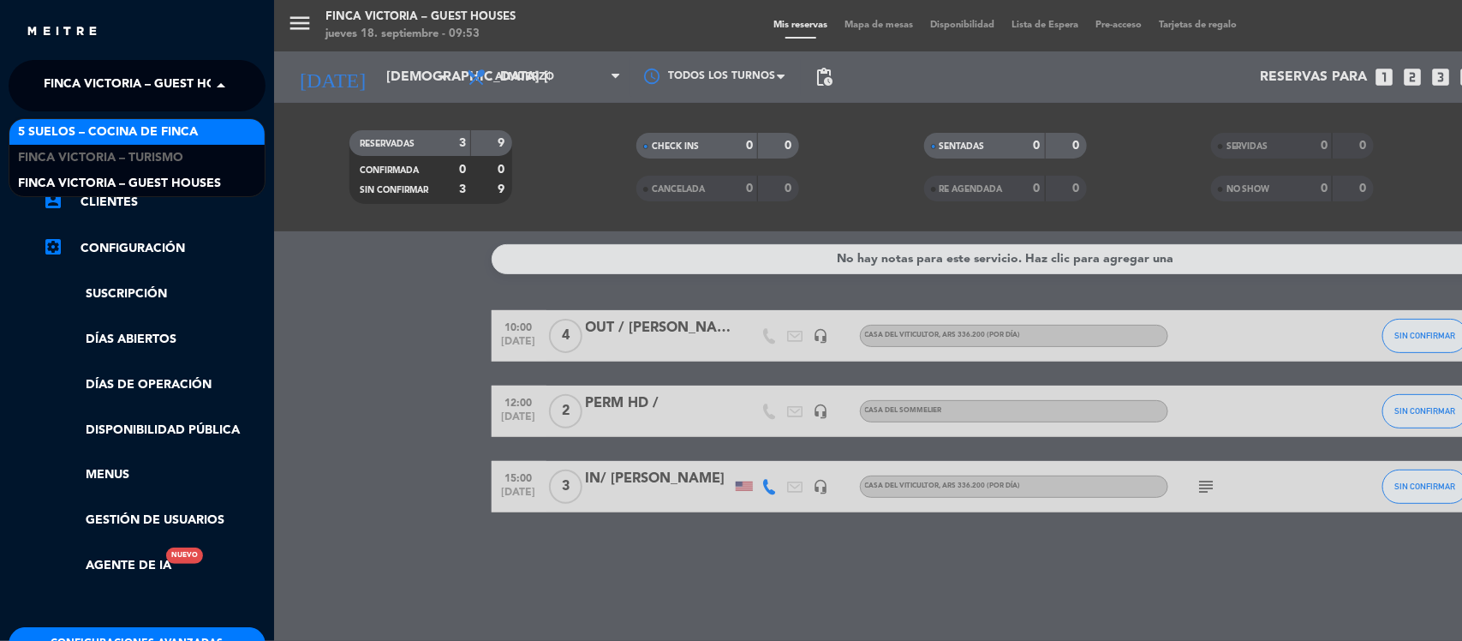
click at [164, 129] on span "5 SUELOS – COCINA DE FINCA" at bounding box center [108, 132] width 180 height 20
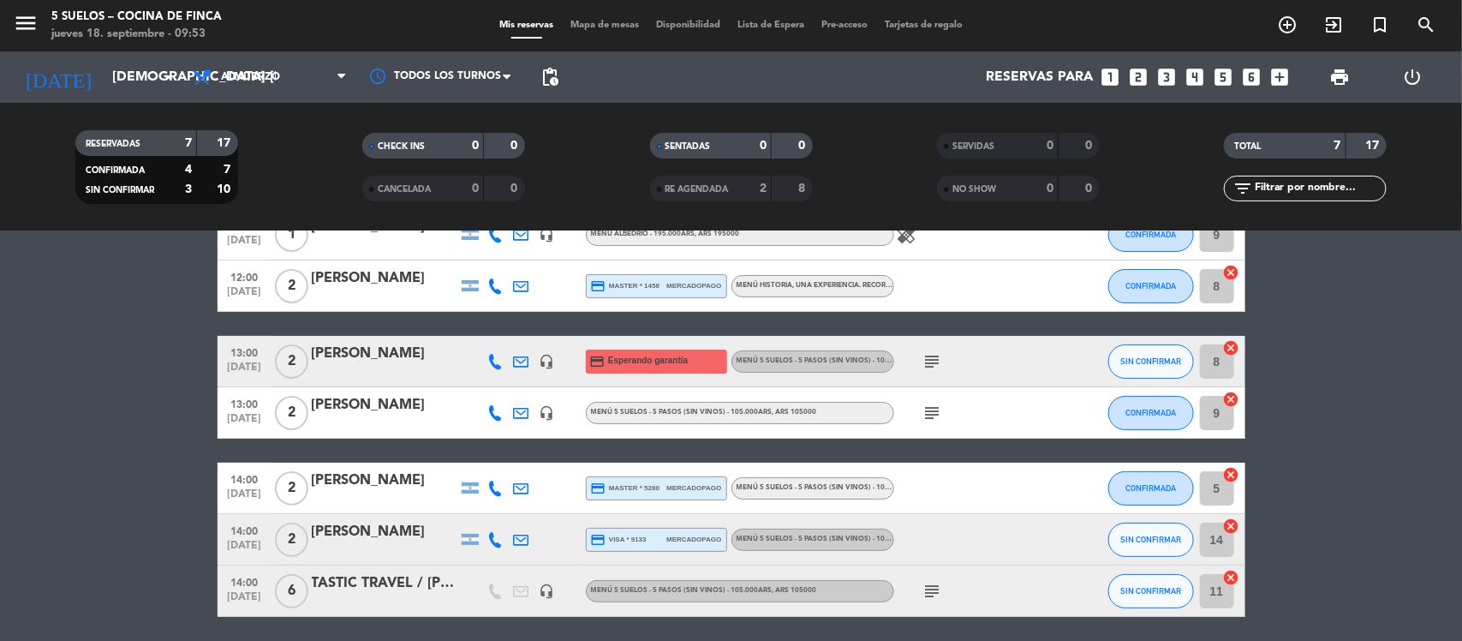
scroll to position [107, 0]
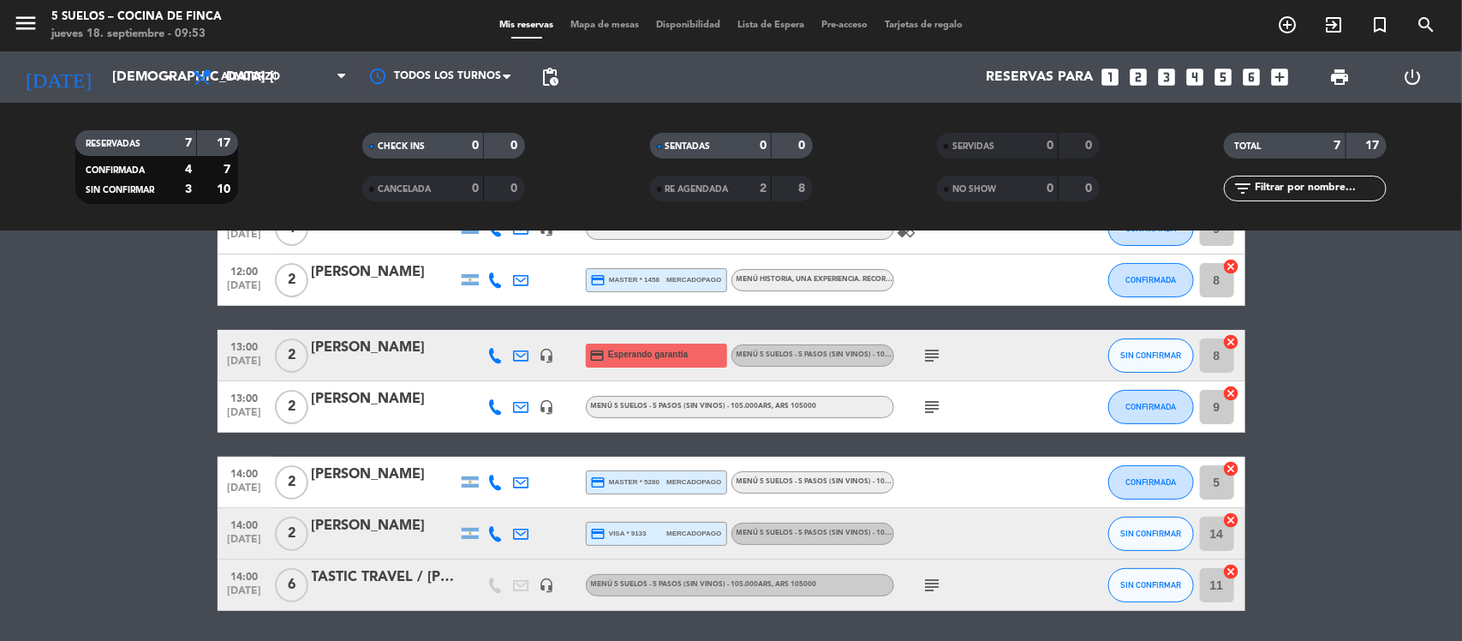
click at [382, 523] on div "[PERSON_NAME]" at bounding box center [385, 526] width 146 height 22
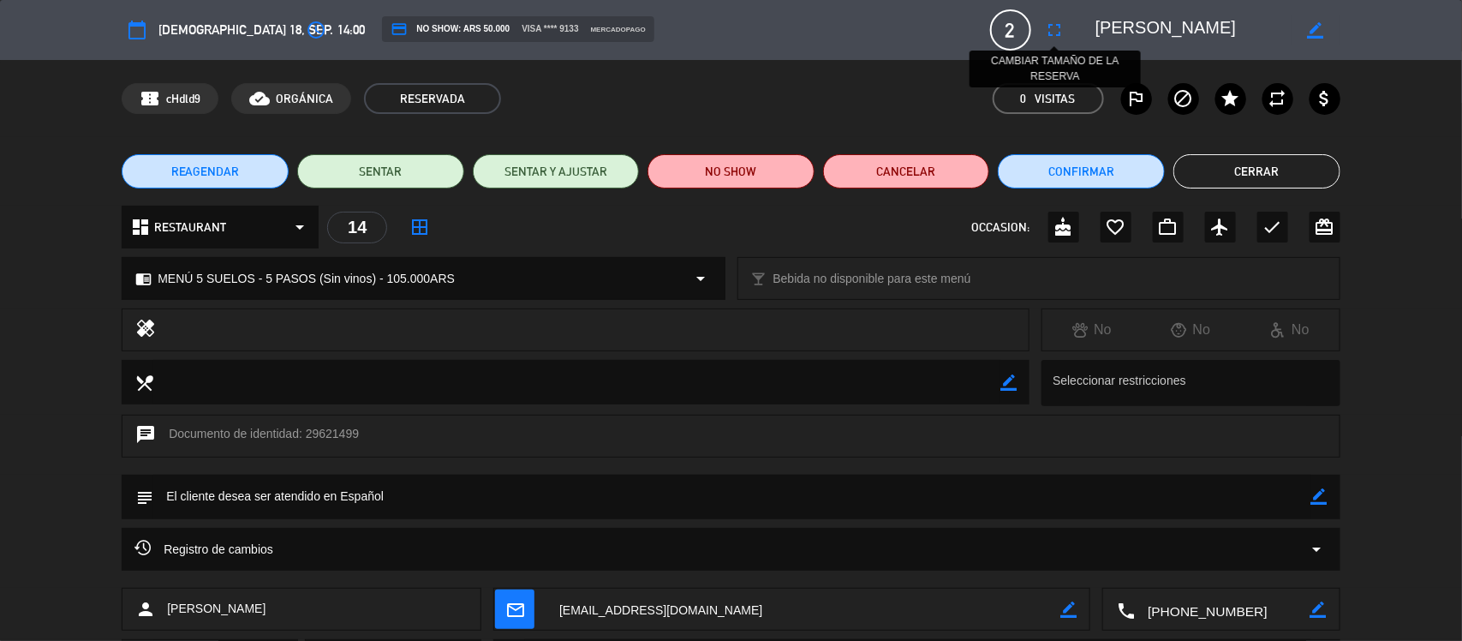
click at [1053, 30] on icon "fullscreen" at bounding box center [1055, 30] width 21 height 21
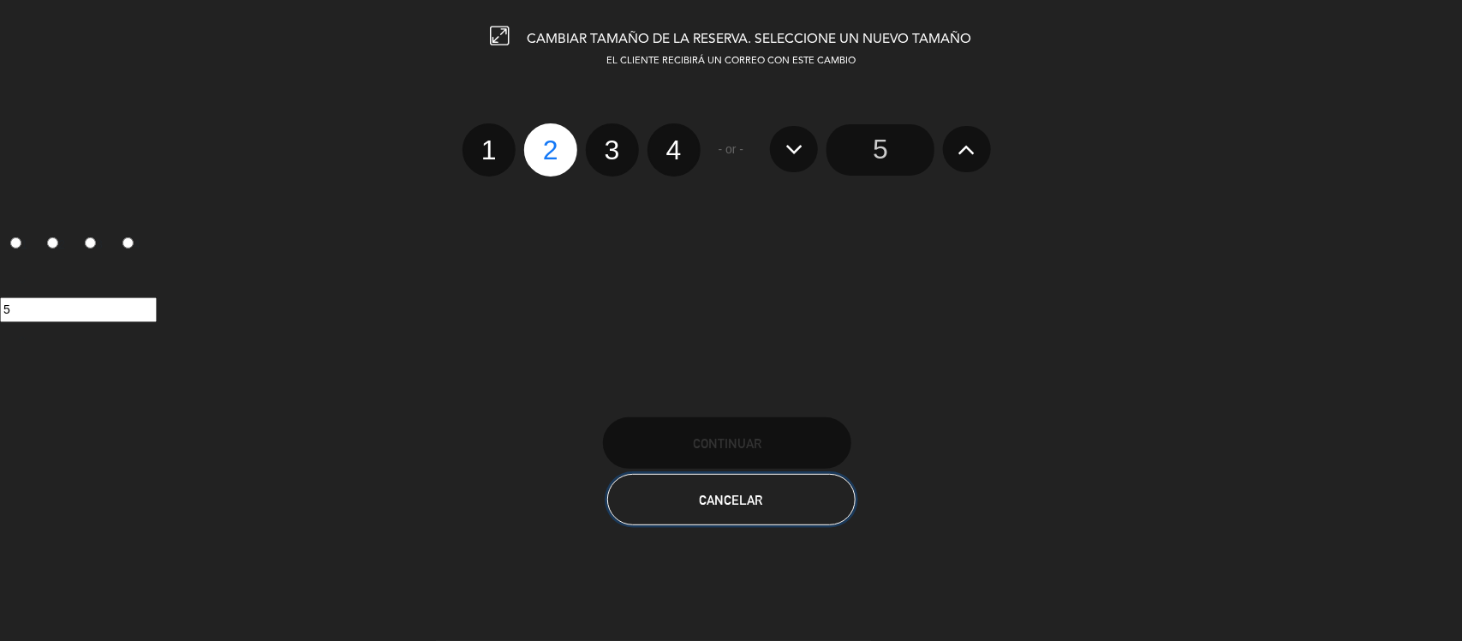
click at [750, 499] on span "Cancelar" at bounding box center [731, 499] width 63 height 15
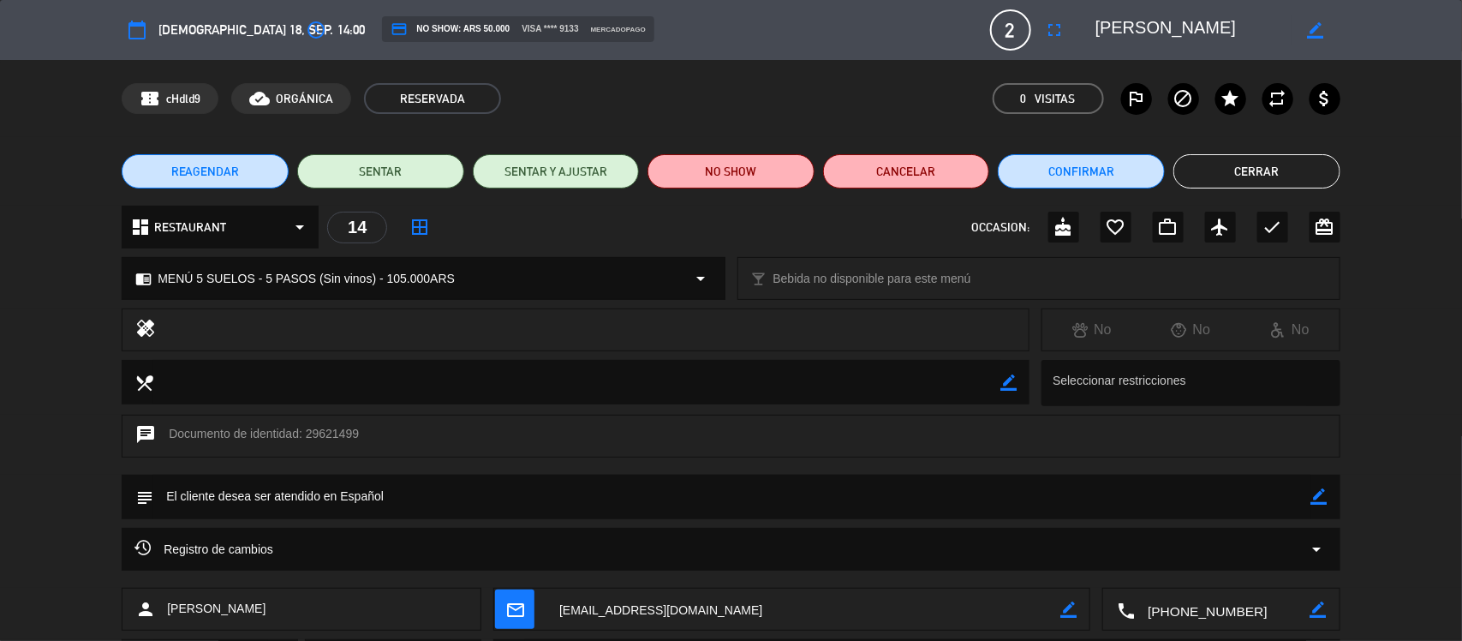
click at [1263, 169] on button "Cerrar" at bounding box center [1256, 171] width 167 height 34
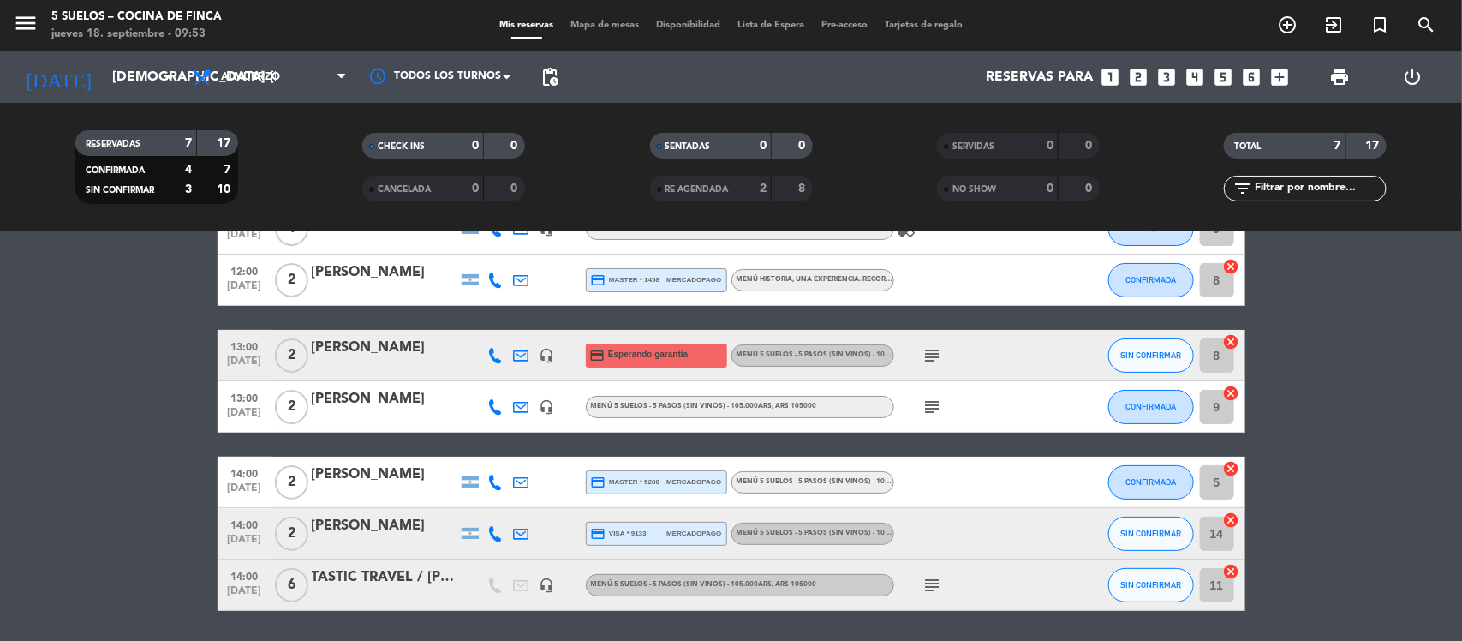
click at [378, 528] on div "[PERSON_NAME]" at bounding box center [385, 526] width 146 height 22
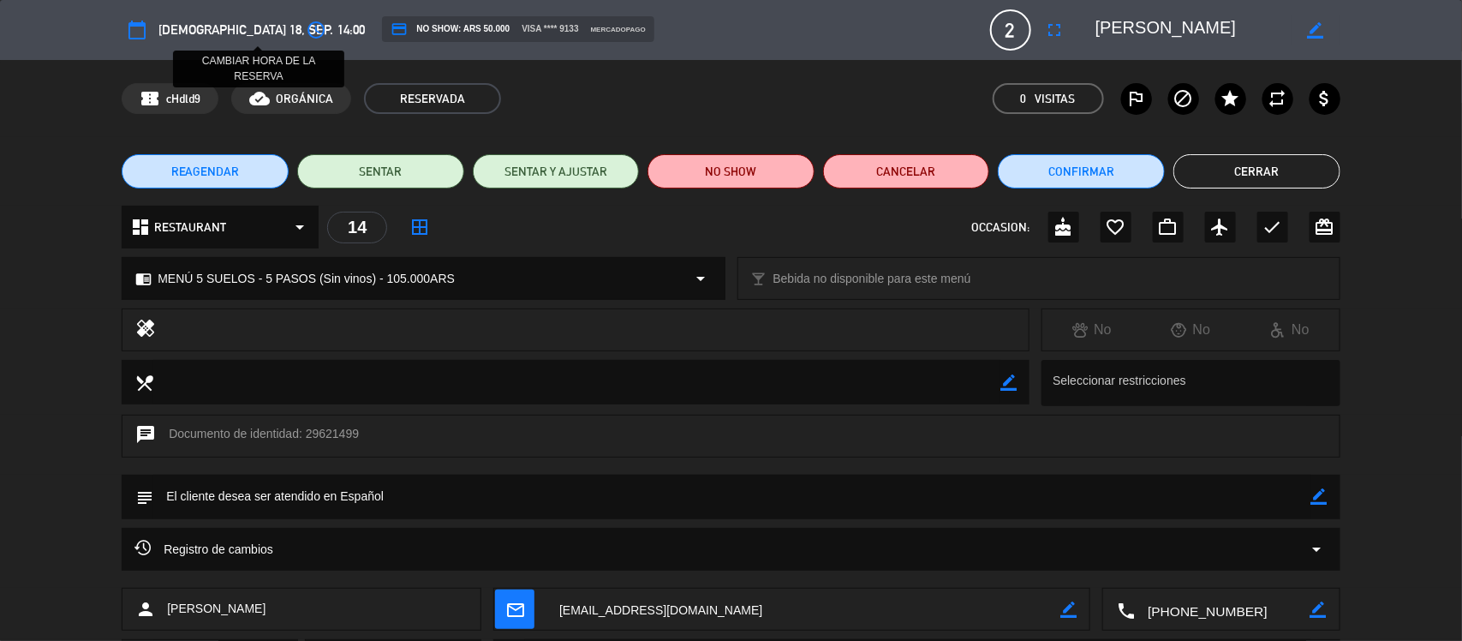
click at [306, 31] on icon "access_time" at bounding box center [316, 30] width 21 height 21
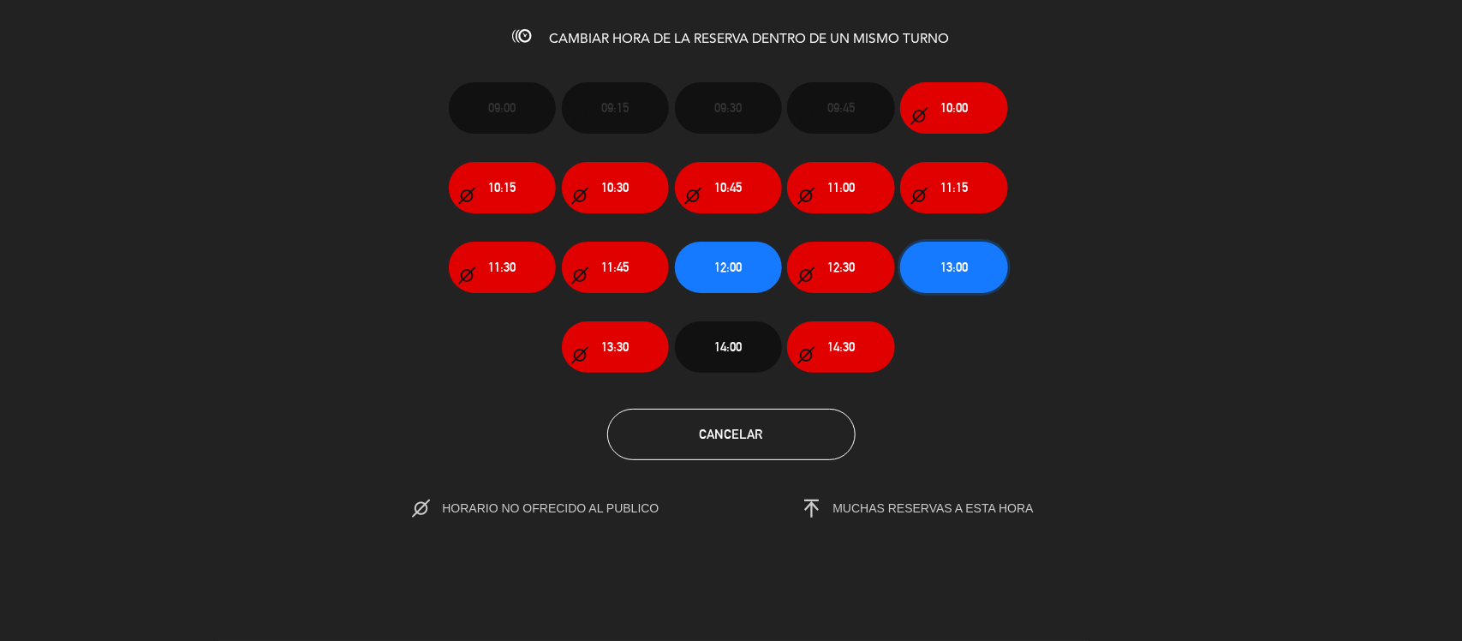
click at [938, 275] on button "13:00" at bounding box center [953, 266] width 107 height 51
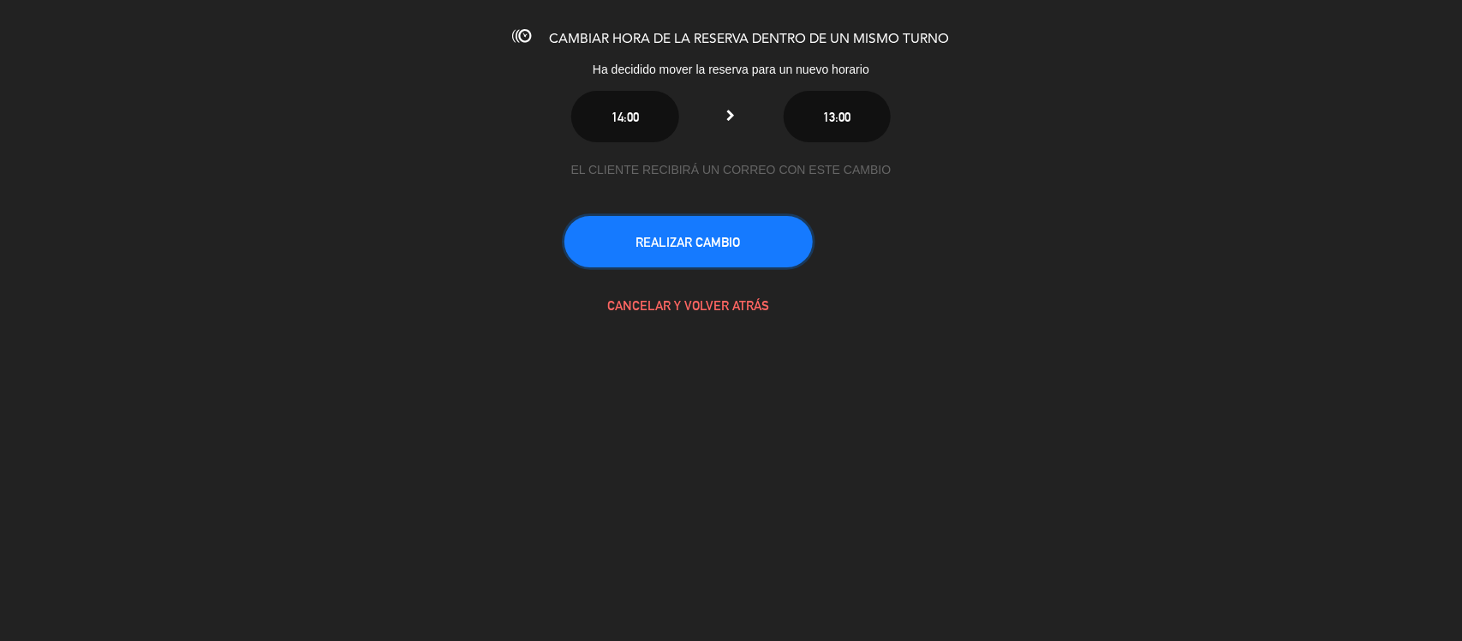
click at [737, 257] on button "REALIZAR CAMBIO" at bounding box center [688, 241] width 248 height 51
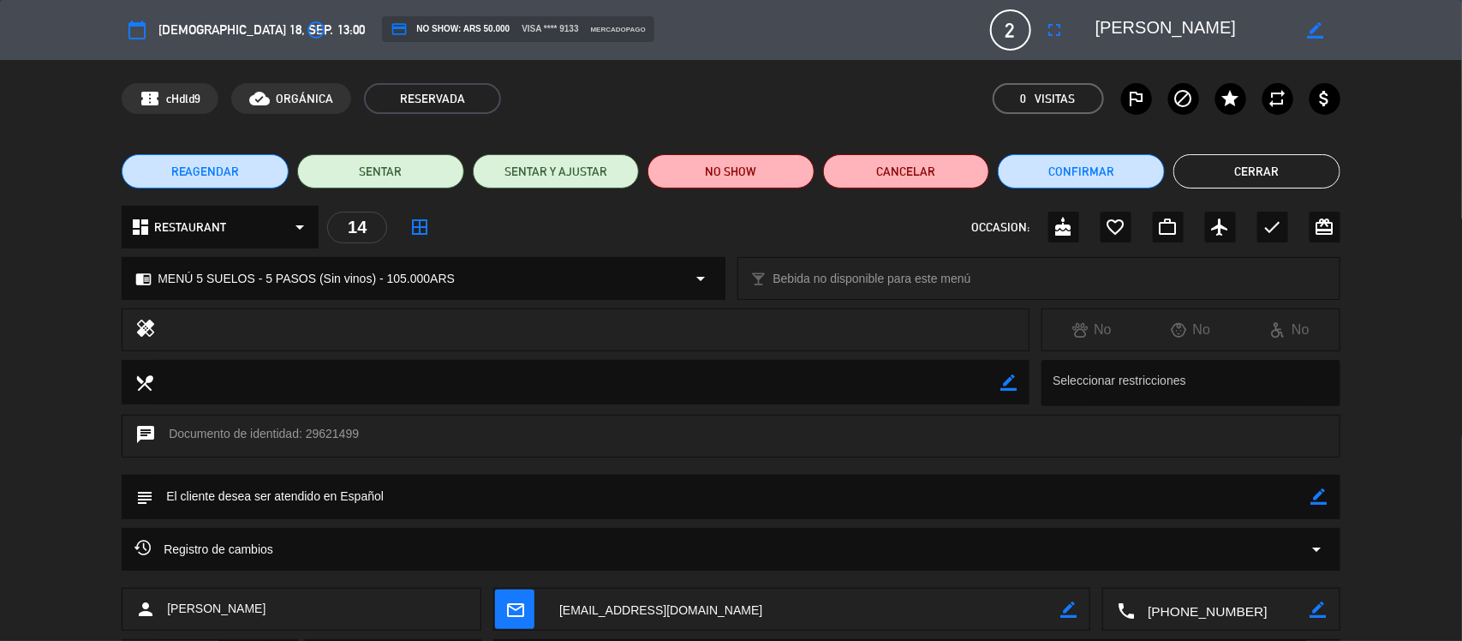
click at [1222, 174] on button "Cerrar" at bounding box center [1256, 171] width 167 height 34
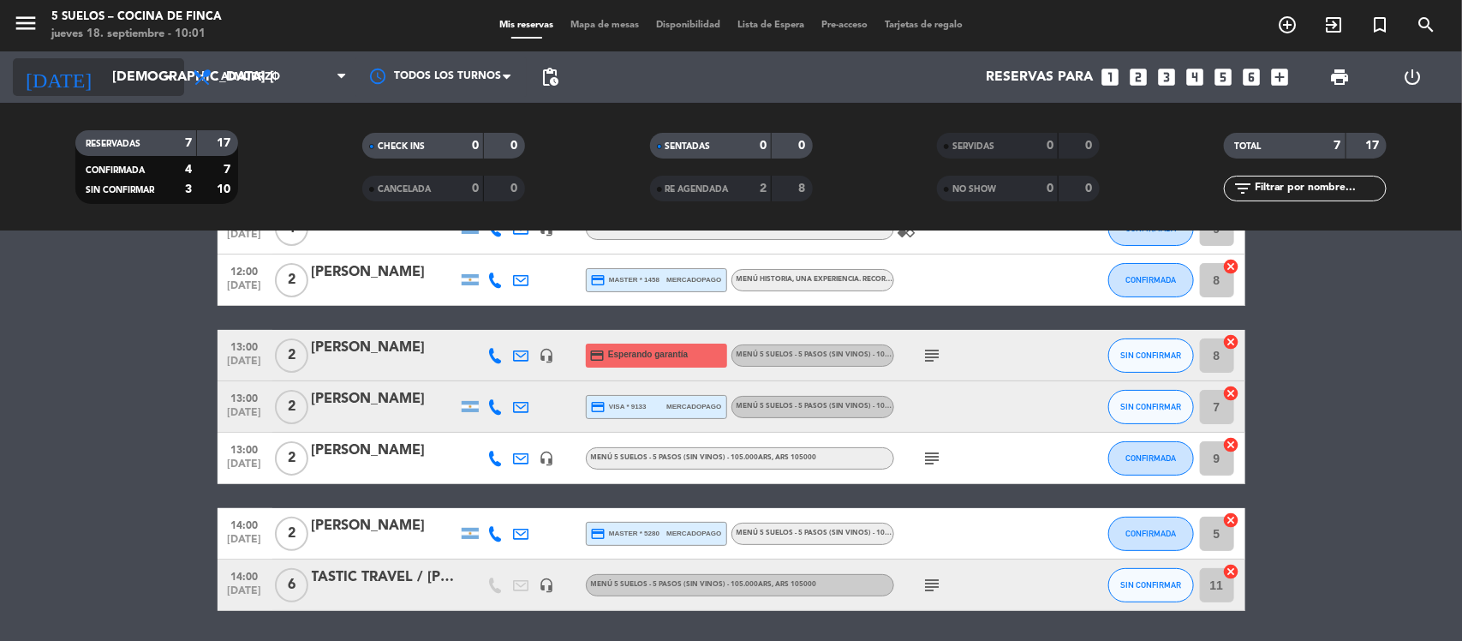
click at [152, 86] on input "[DEMOGRAPHIC_DATA][DATE]" at bounding box center [194, 77] width 181 height 33
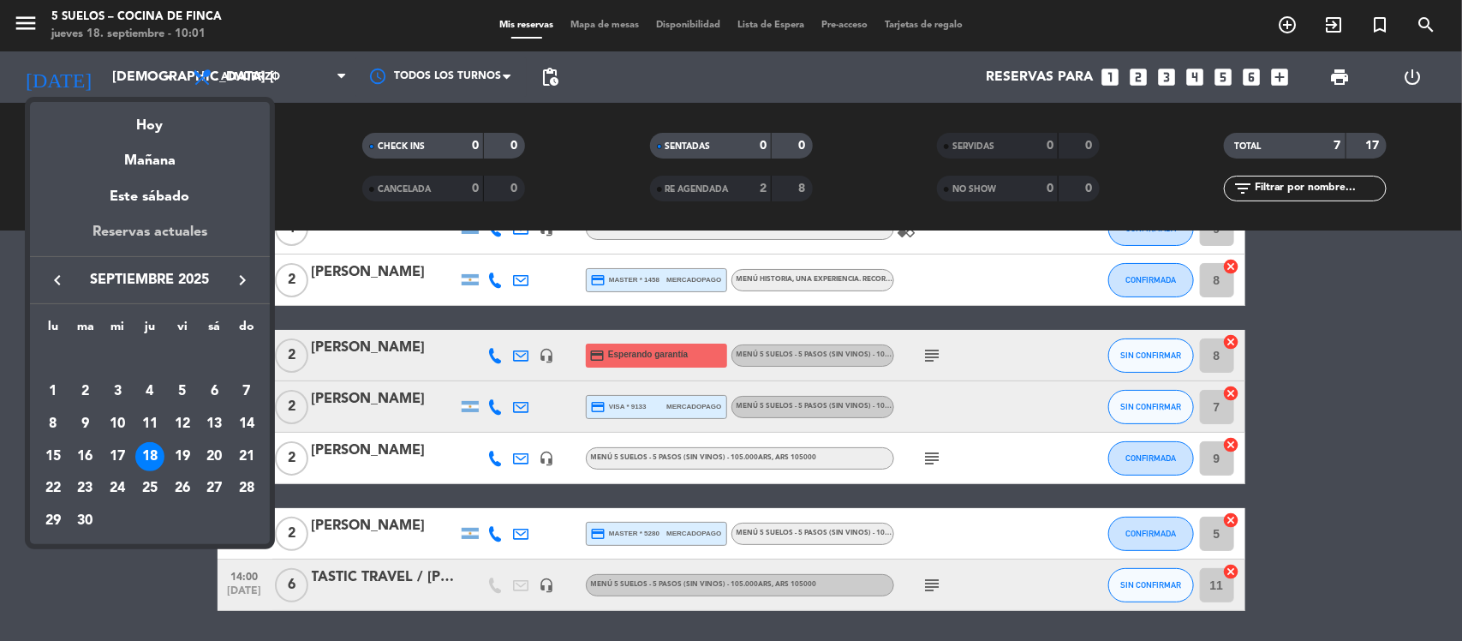
click at [182, 223] on div "Reservas actuales" at bounding box center [150, 238] width 240 height 35
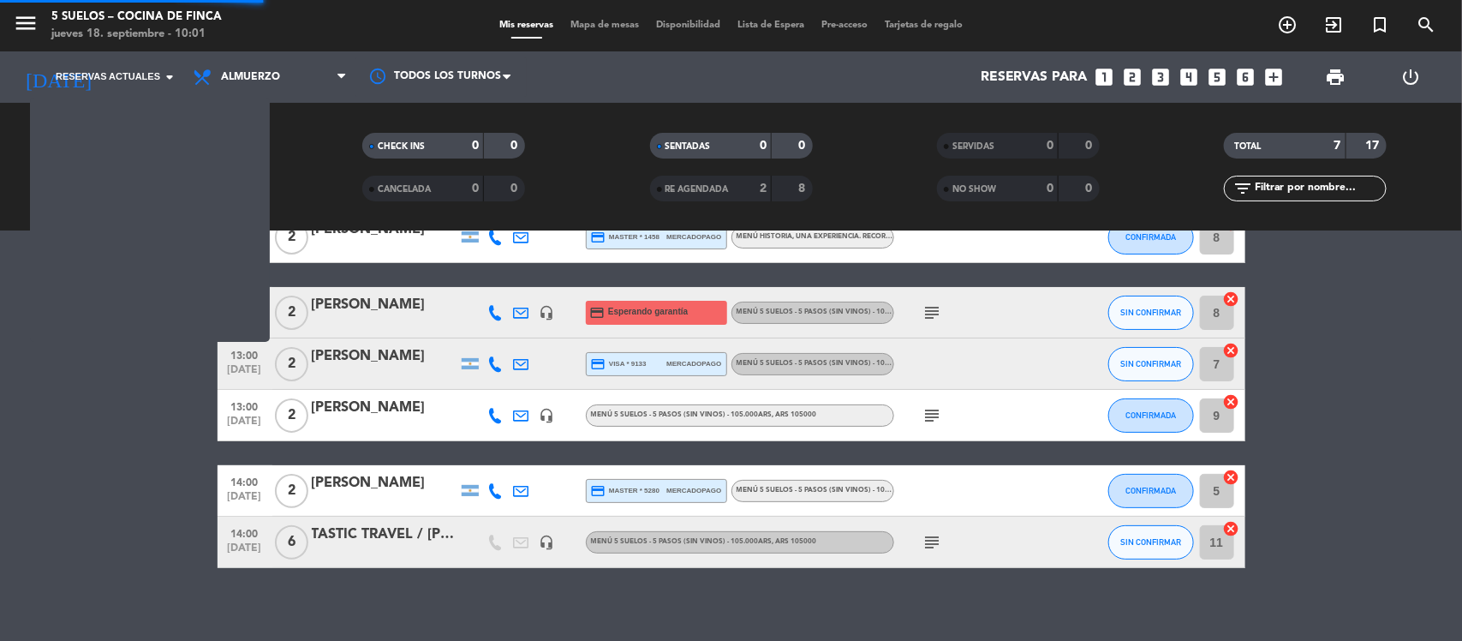
scroll to position [64, 0]
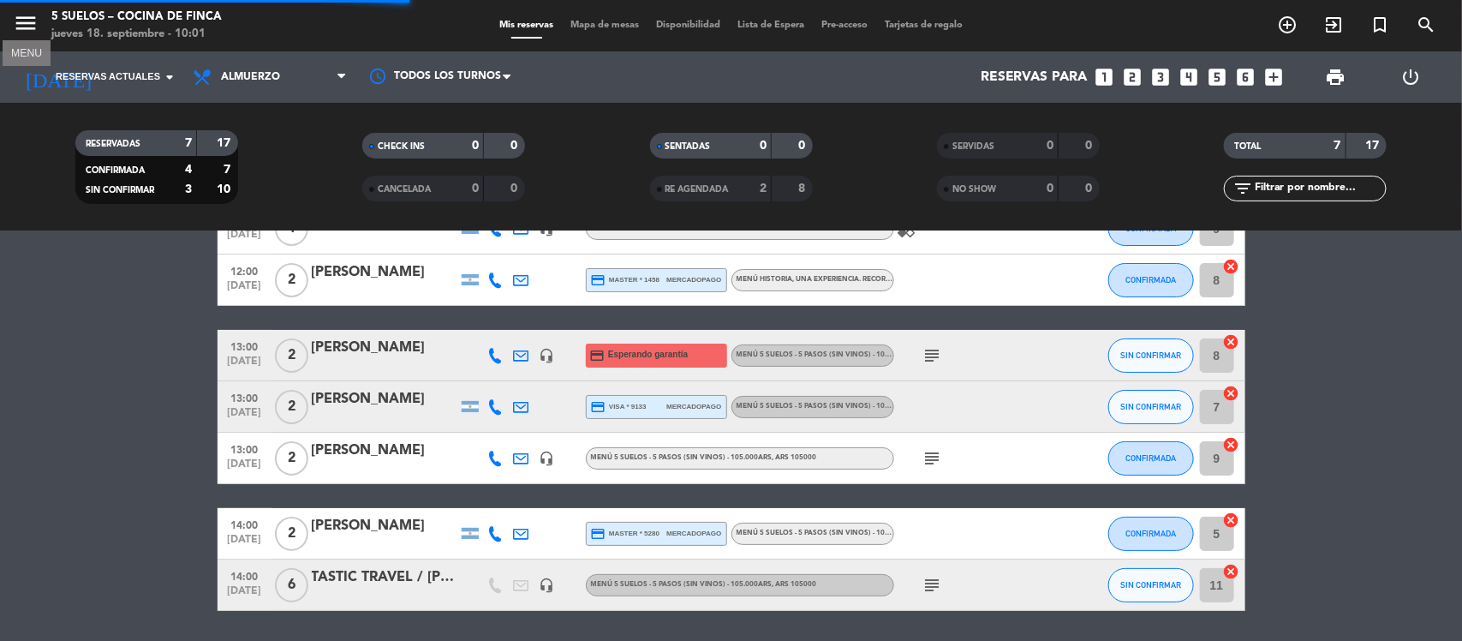
click at [28, 22] on icon "menu" at bounding box center [26, 23] width 26 height 26
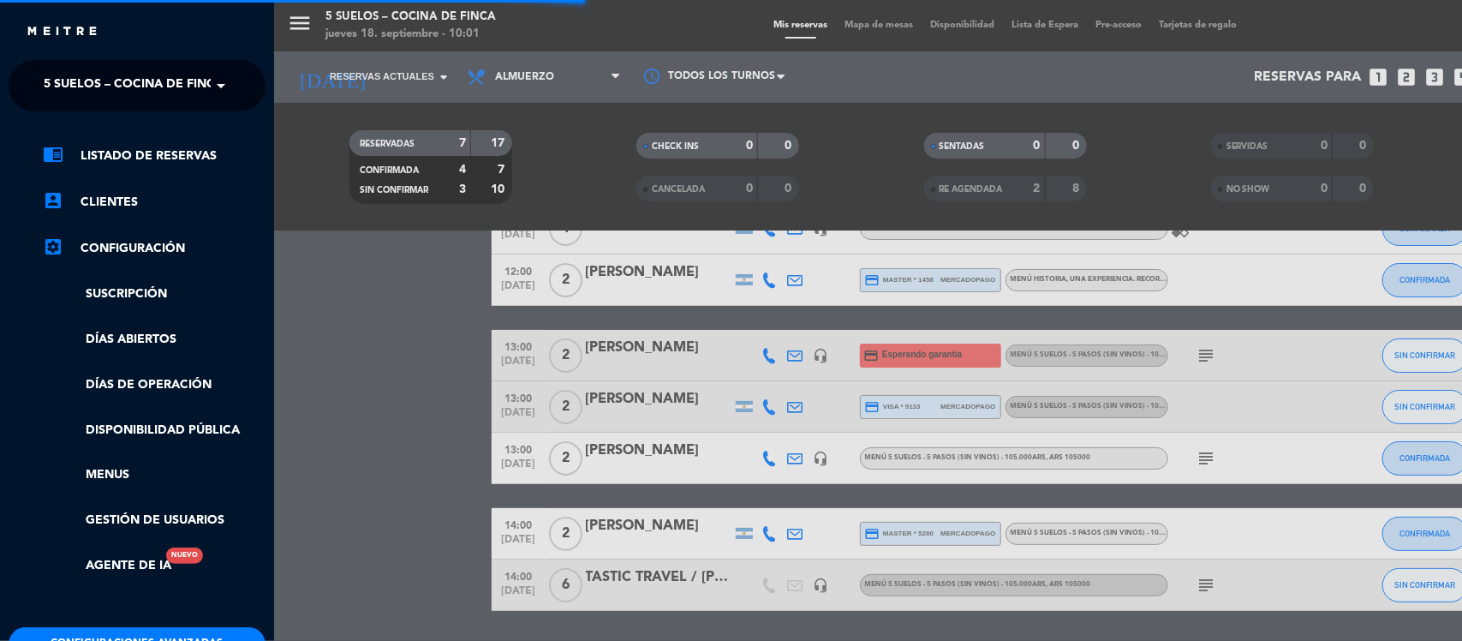
click at [161, 83] on span "5 SUELOS – COCINA DE FINCA" at bounding box center [134, 86] width 180 height 36
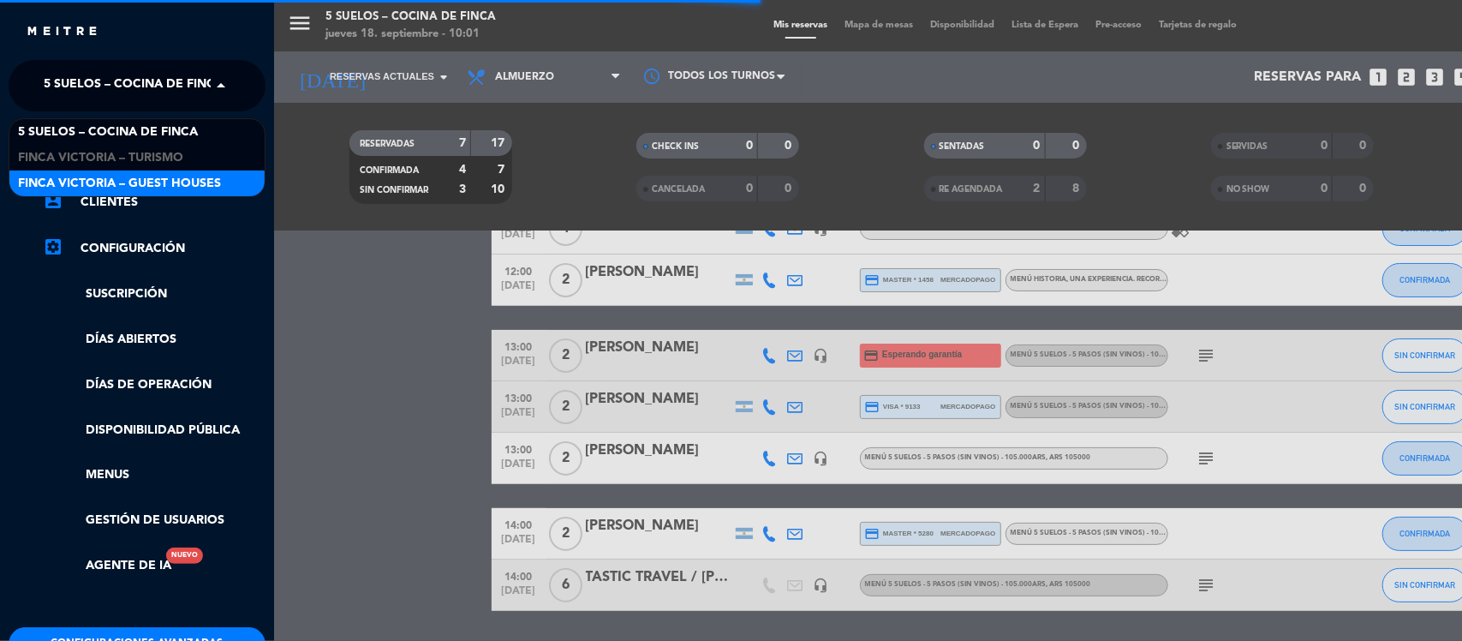
click at [191, 178] on span "FINCA VICTORIA – GUEST HOUSES" at bounding box center [119, 184] width 203 height 20
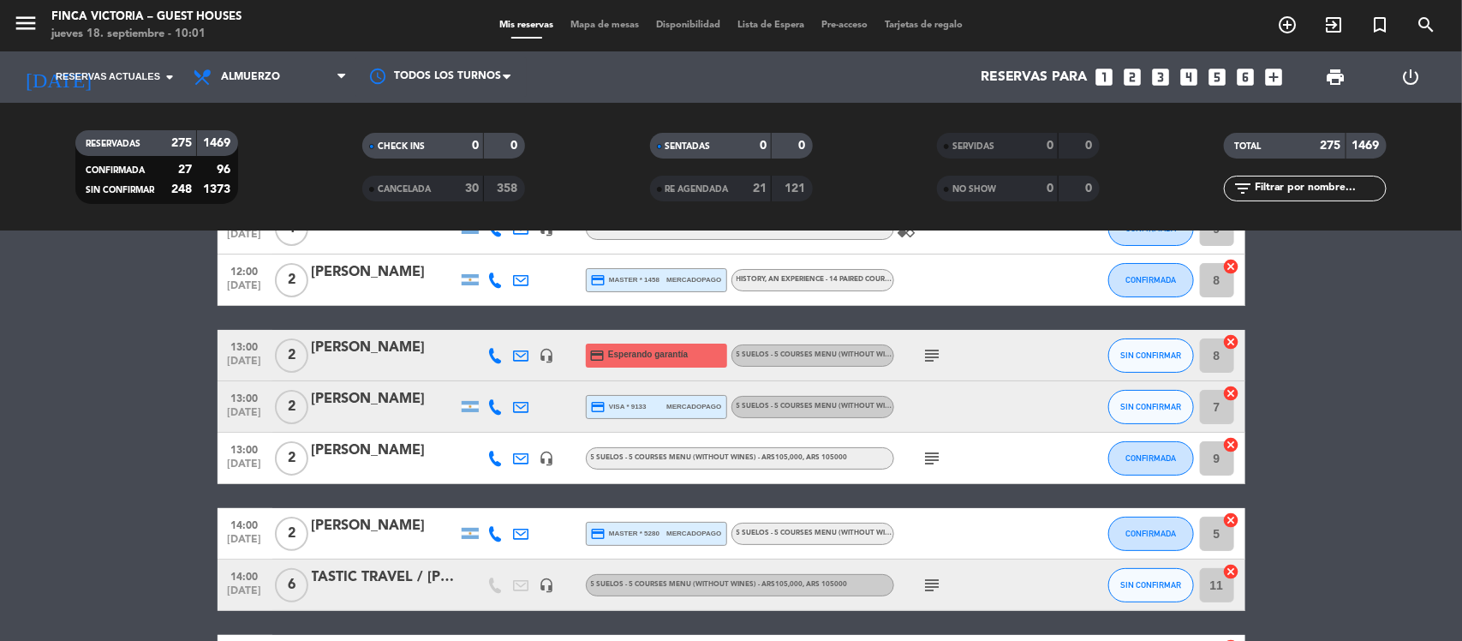
scroll to position [0, 0]
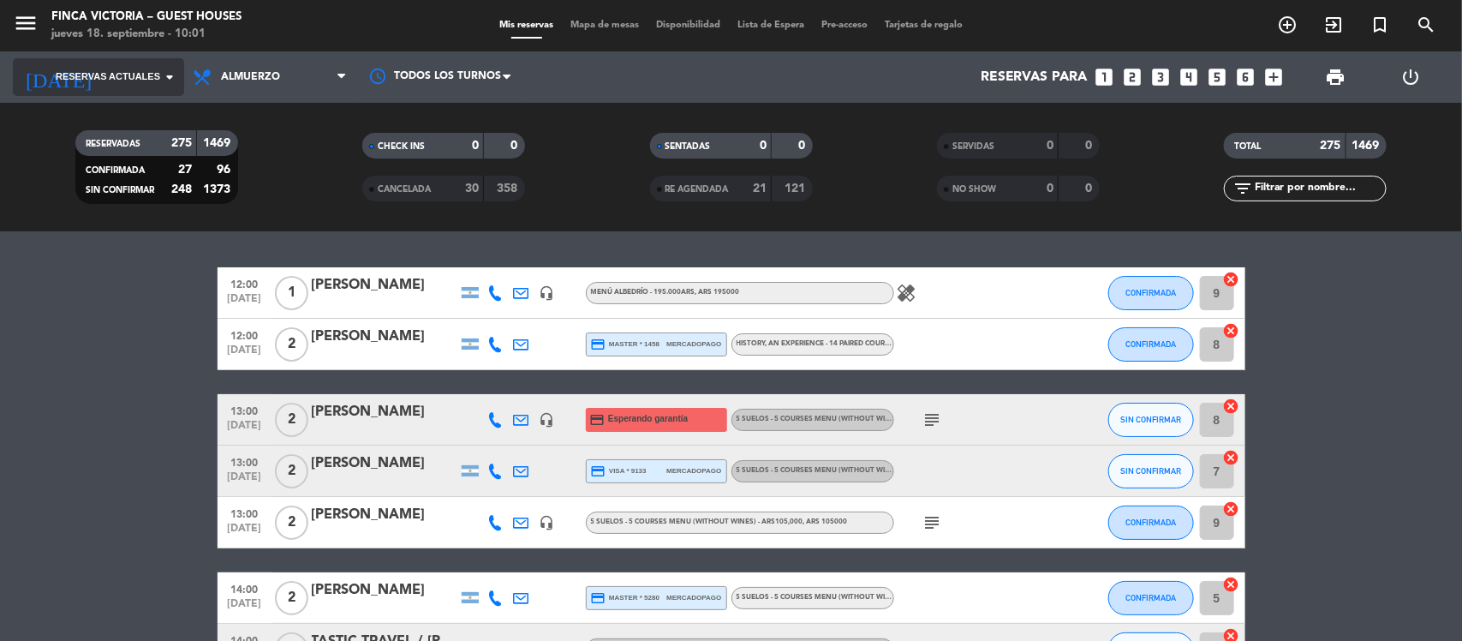
click at [159, 69] on icon "arrow_drop_down" at bounding box center [169, 77] width 21 height 21
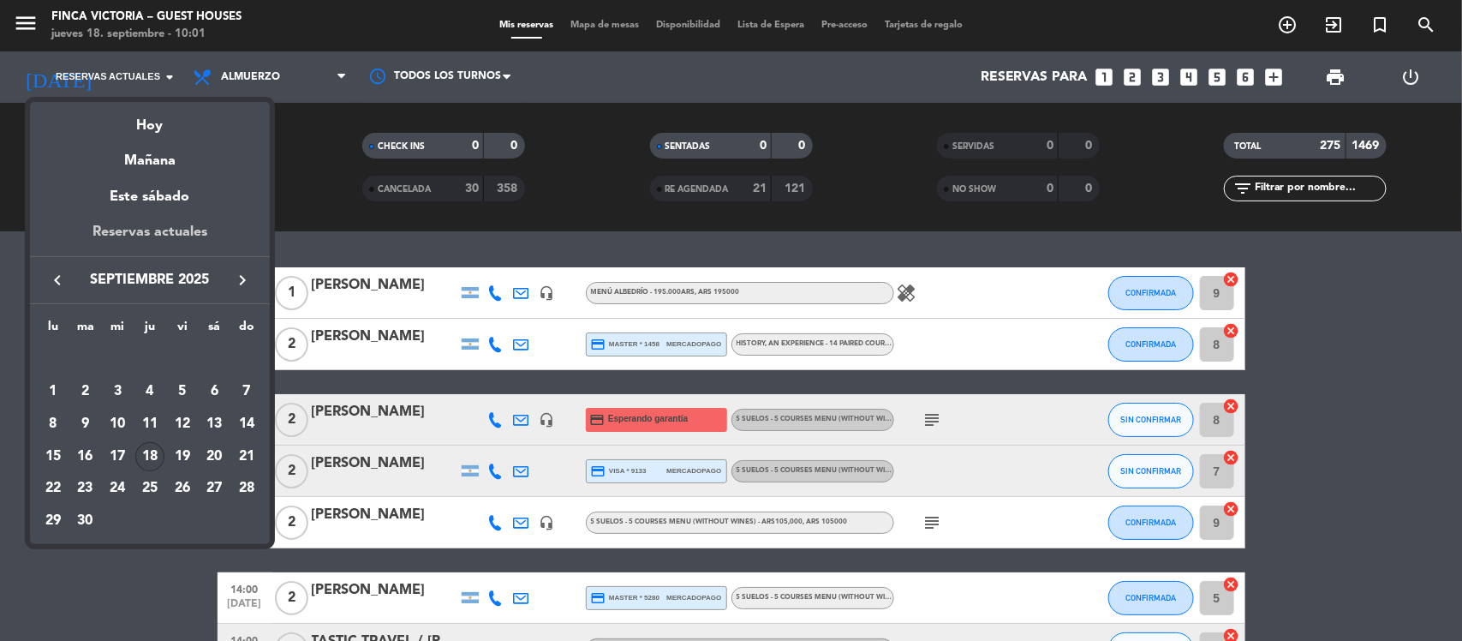
click at [146, 221] on div "Reservas actuales" at bounding box center [150, 238] width 240 height 35
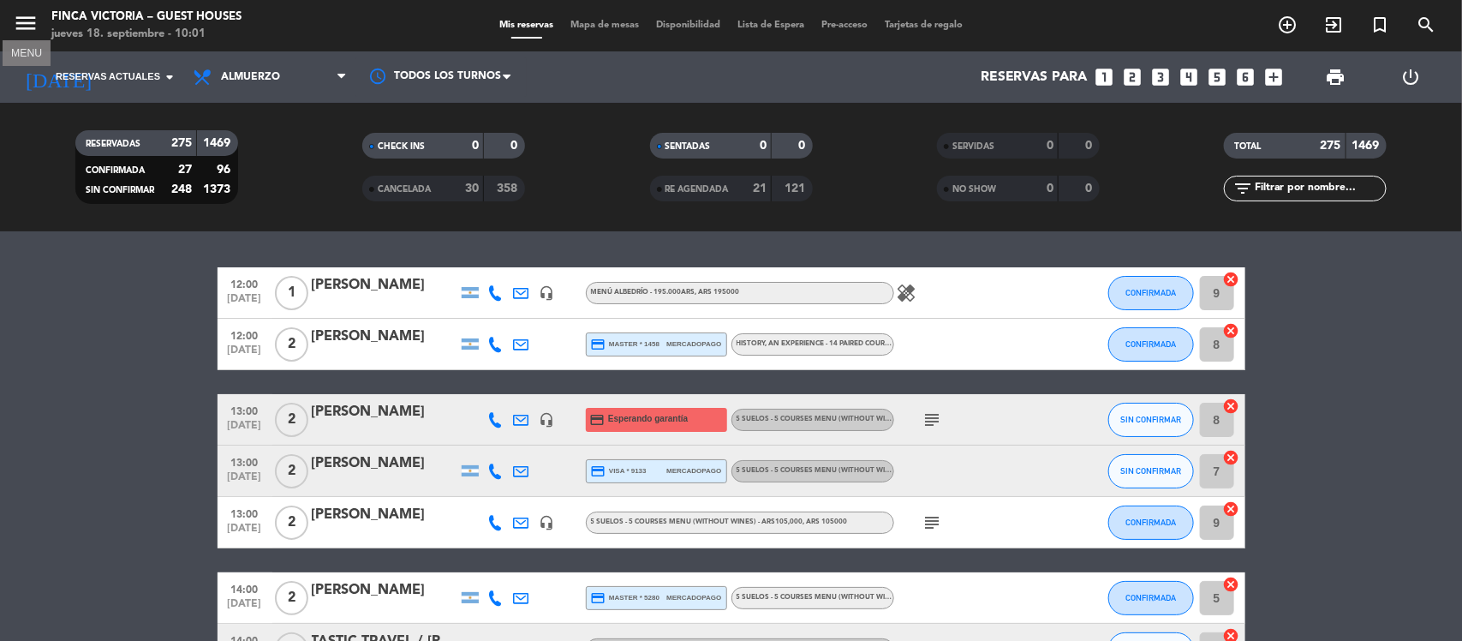
click at [24, 24] on icon "menu" at bounding box center [26, 23] width 26 height 26
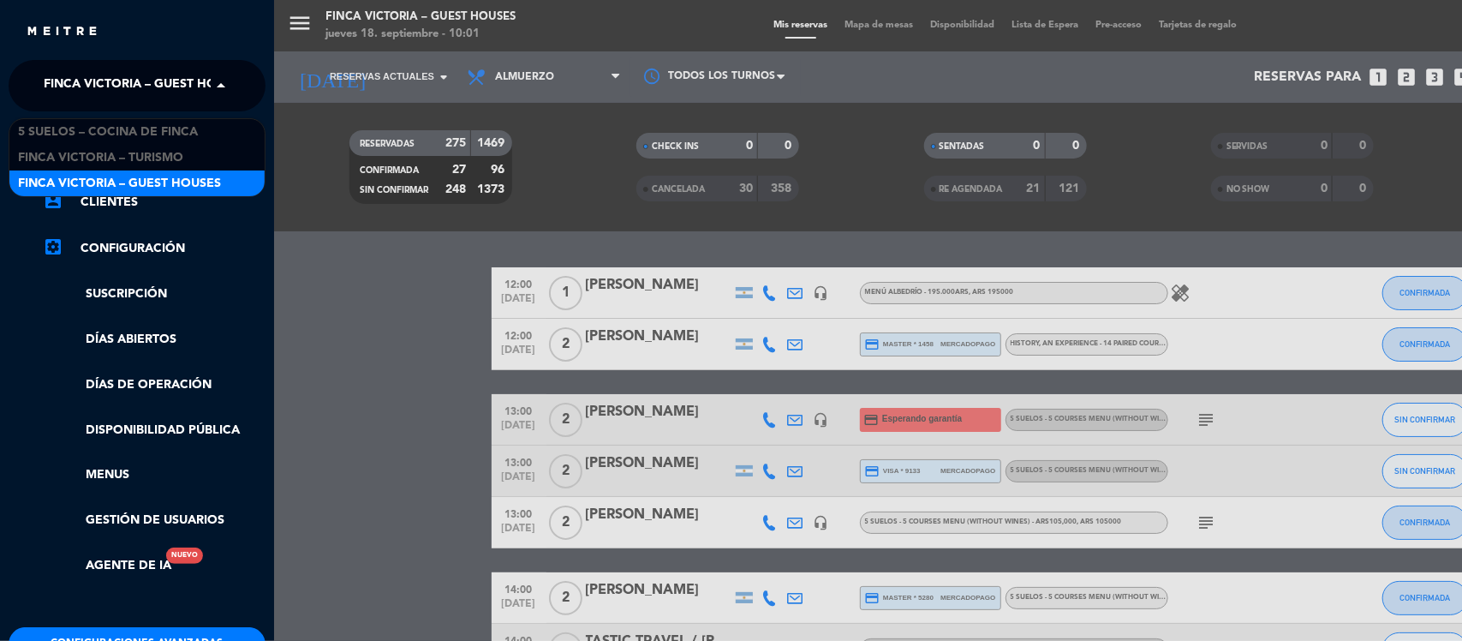
click at [150, 75] on span "FINCA VICTORIA – GUEST HOUSES" at bounding box center [145, 86] width 203 height 36
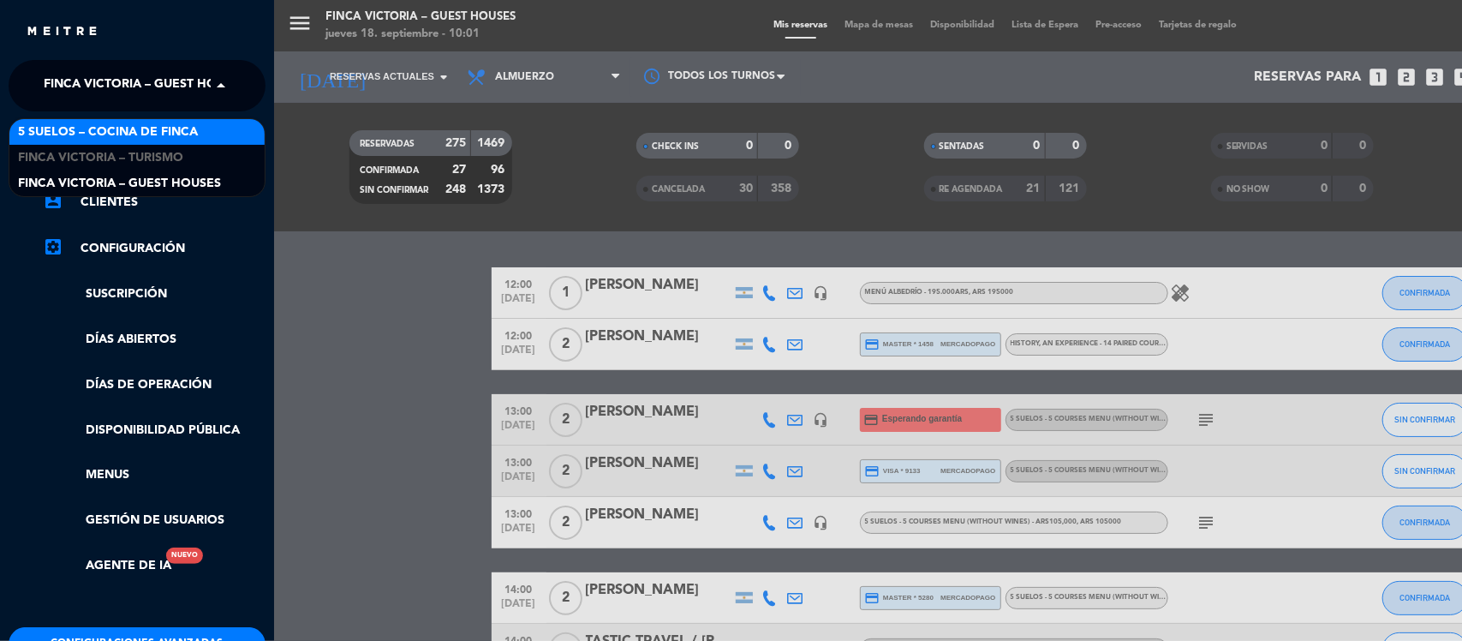
click at [152, 140] on span "5 SUELOS – COCINA DE FINCA" at bounding box center [108, 132] width 180 height 20
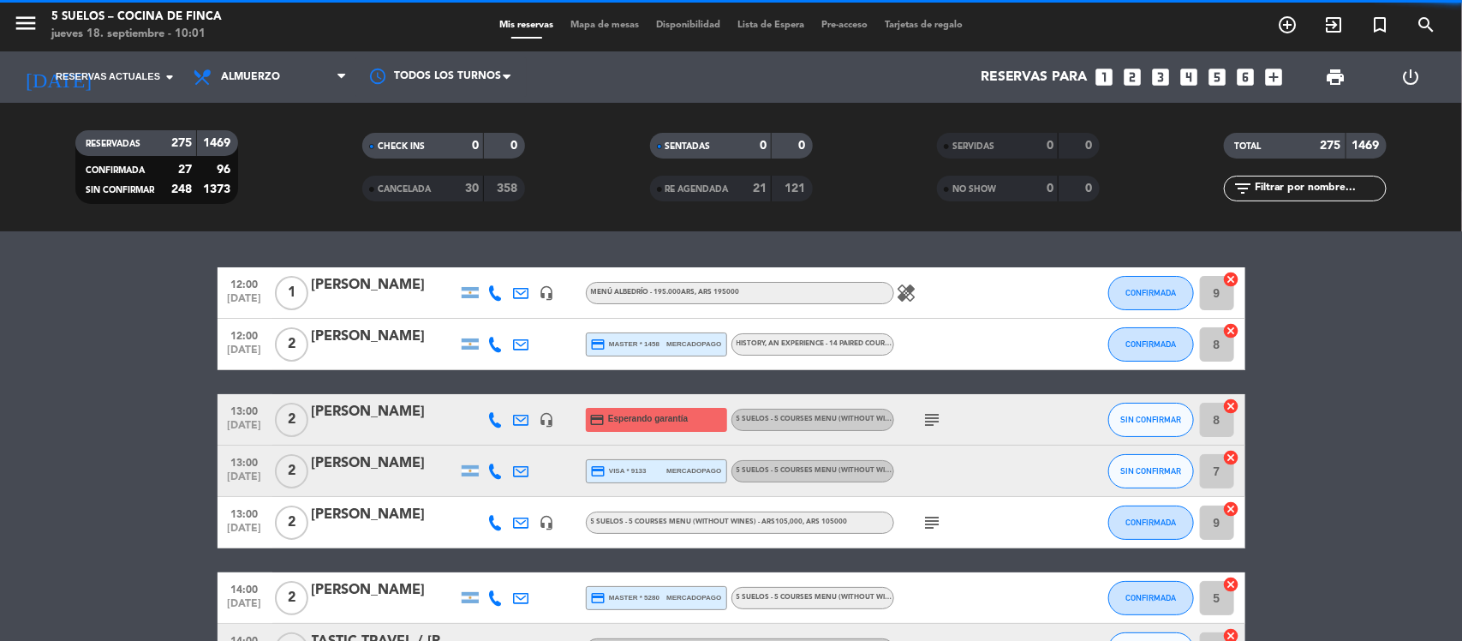
click at [135, 83] on div "close × 5 SUELOS – COCINA DE FINCA × chrome_reader_mode Listado de Reservas acc…" at bounding box center [731, 320] width 1462 height 641
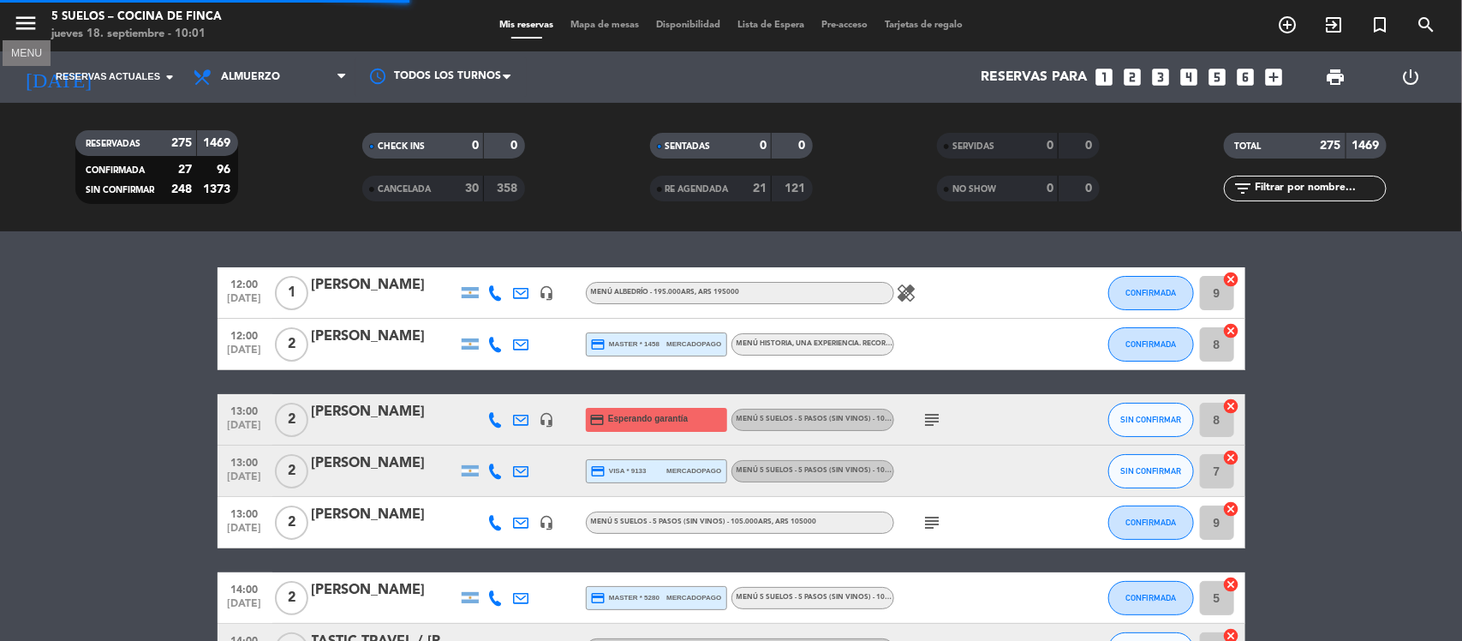
click at [24, 30] on icon "menu" at bounding box center [26, 23] width 26 height 26
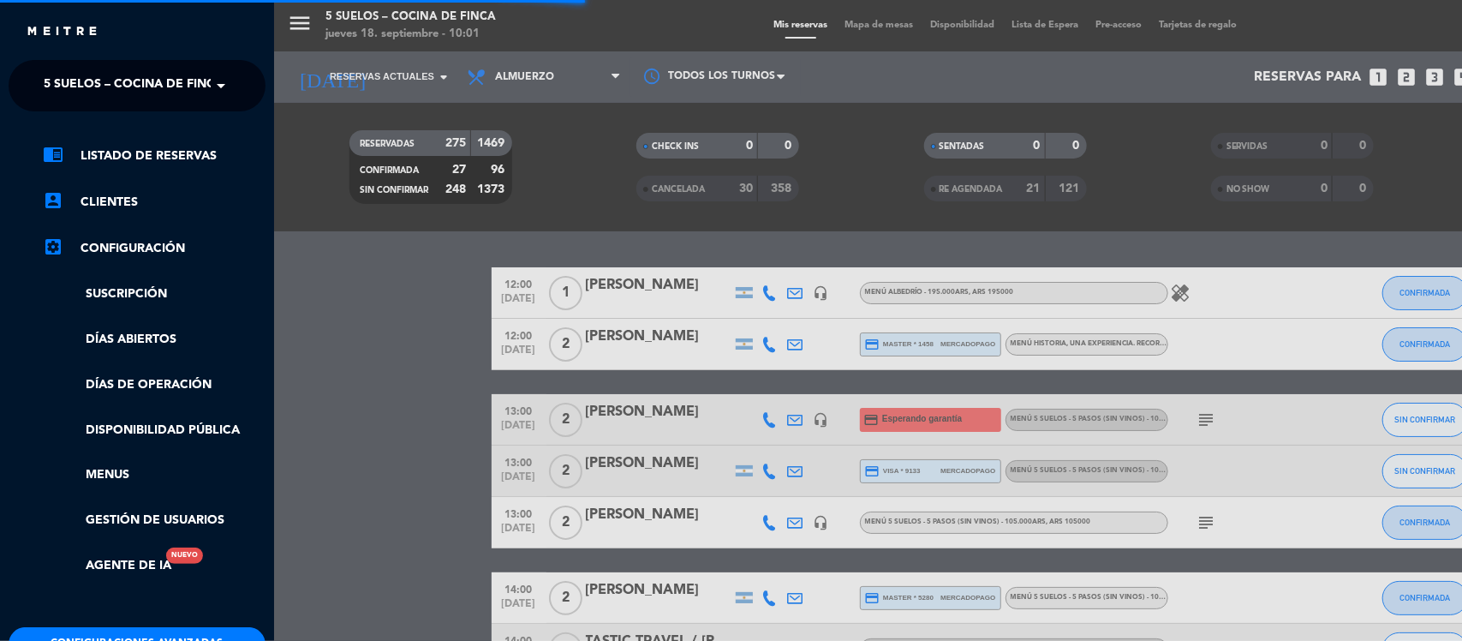
click at [176, 82] on span "5 SUELOS – COCINA DE FINCA" at bounding box center [134, 86] width 180 height 36
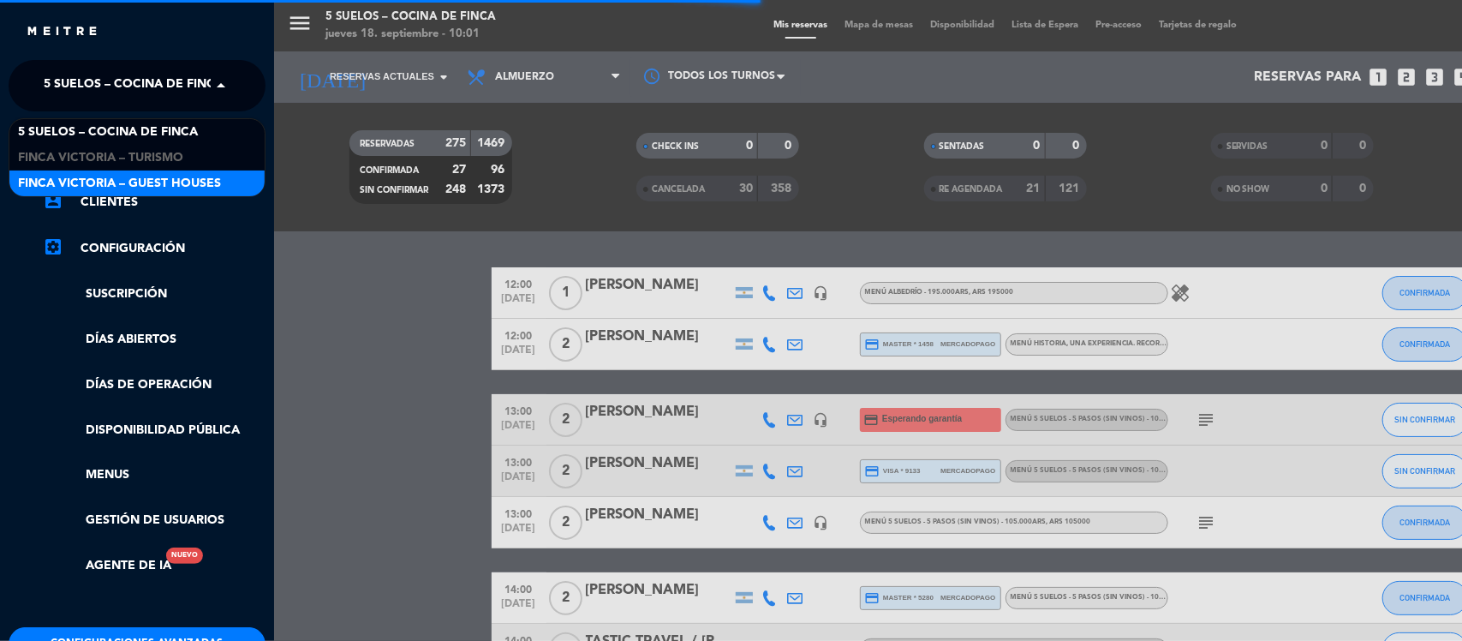
click at [180, 176] on span "FINCA VICTORIA – GUEST HOUSES" at bounding box center [119, 184] width 203 height 20
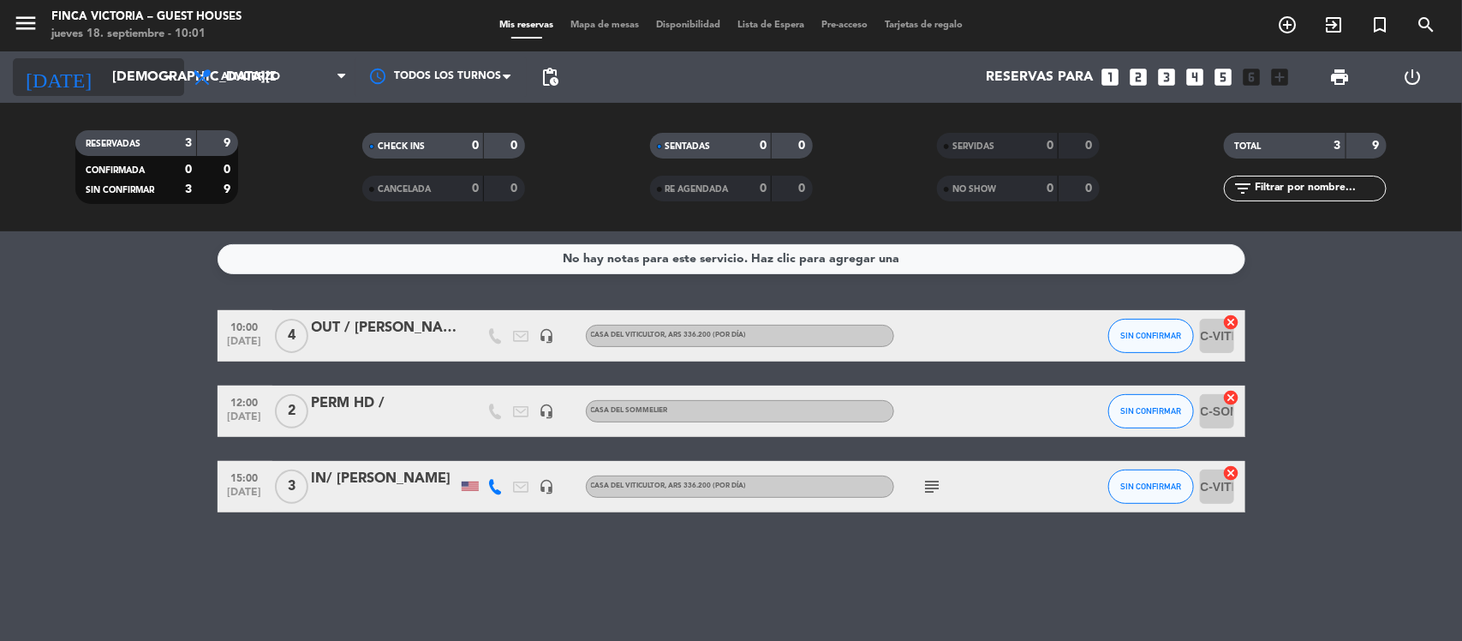
click at [134, 87] on input "[DEMOGRAPHIC_DATA][DATE]" at bounding box center [194, 77] width 181 height 33
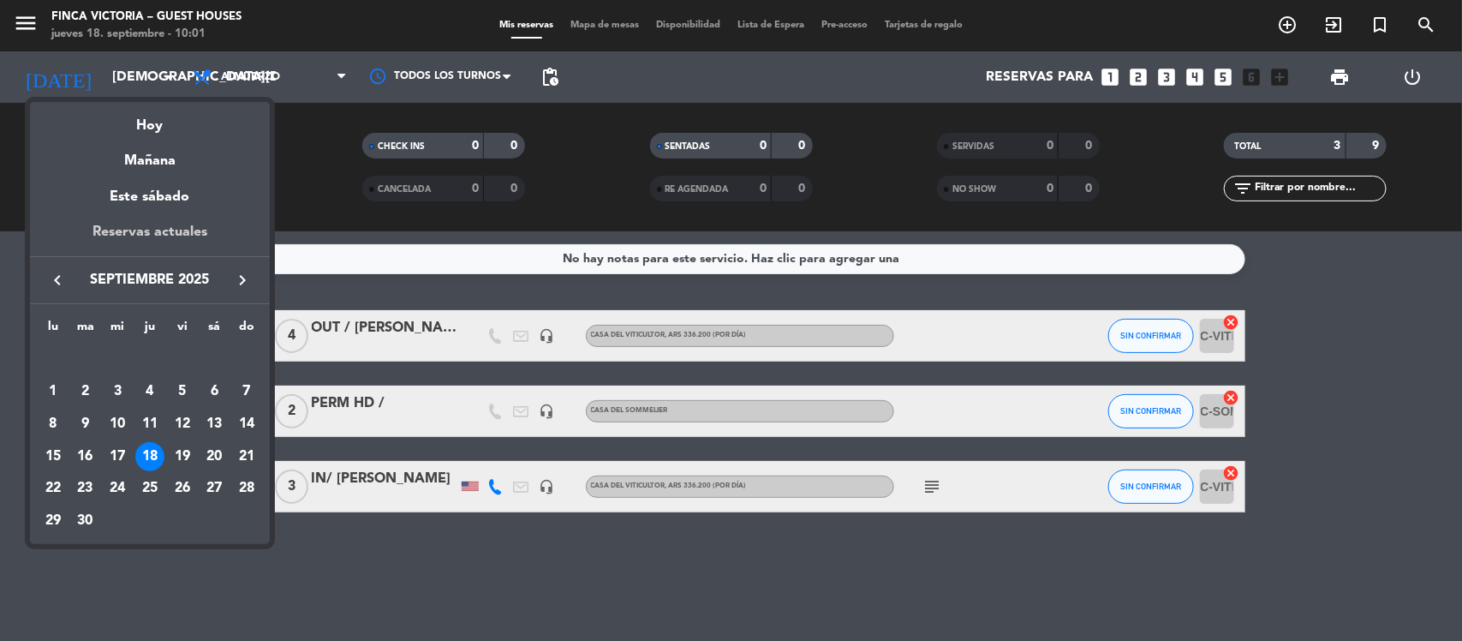
click at [163, 227] on div "Reservas actuales" at bounding box center [150, 238] width 240 height 35
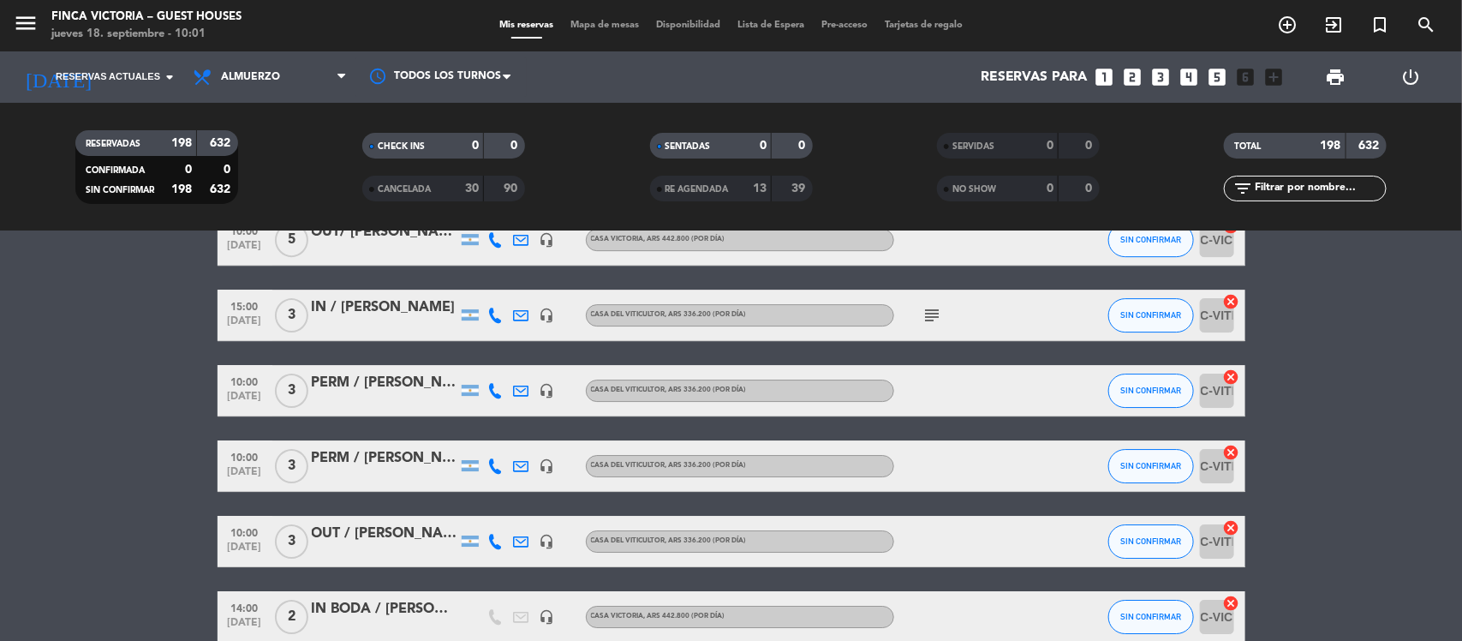
scroll to position [8563, 0]
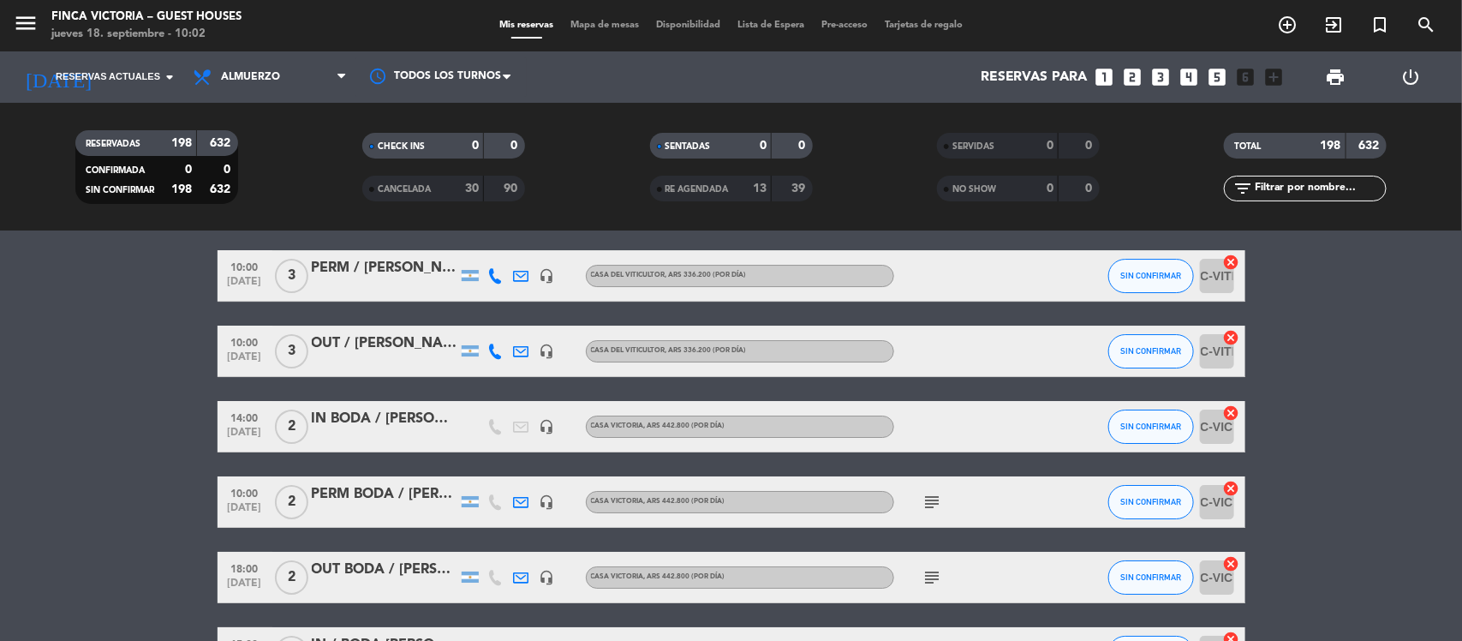
click at [935, 494] on icon "subject" at bounding box center [932, 502] width 21 height 21
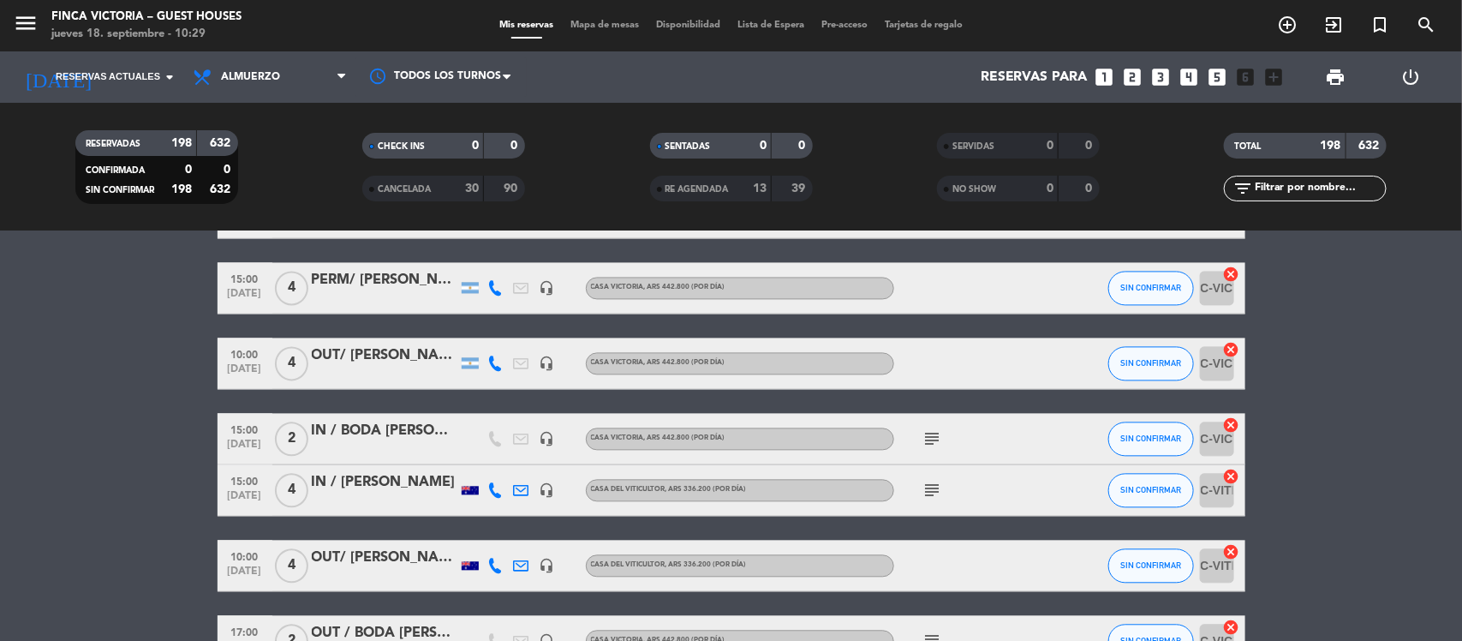
scroll to position [4603, 0]
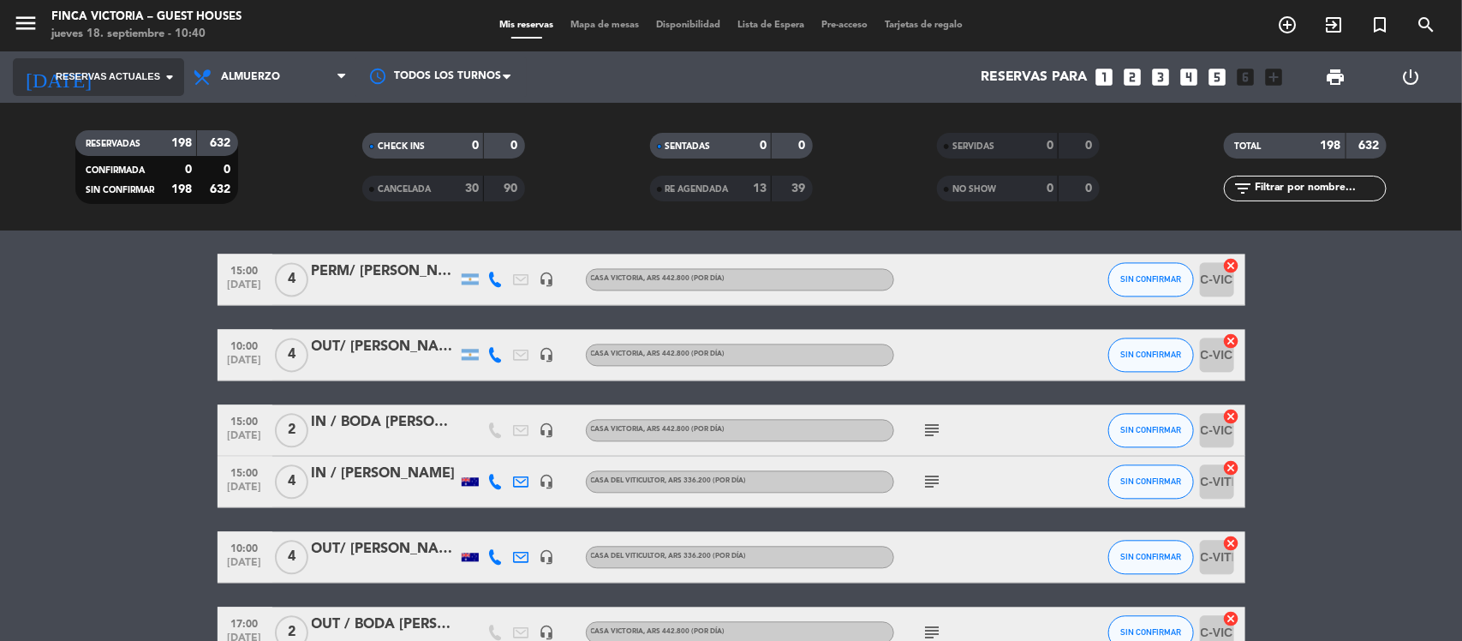
click at [134, 78] on span "Reservas actuales" at bounding box center [108, 76] width 104 height 15
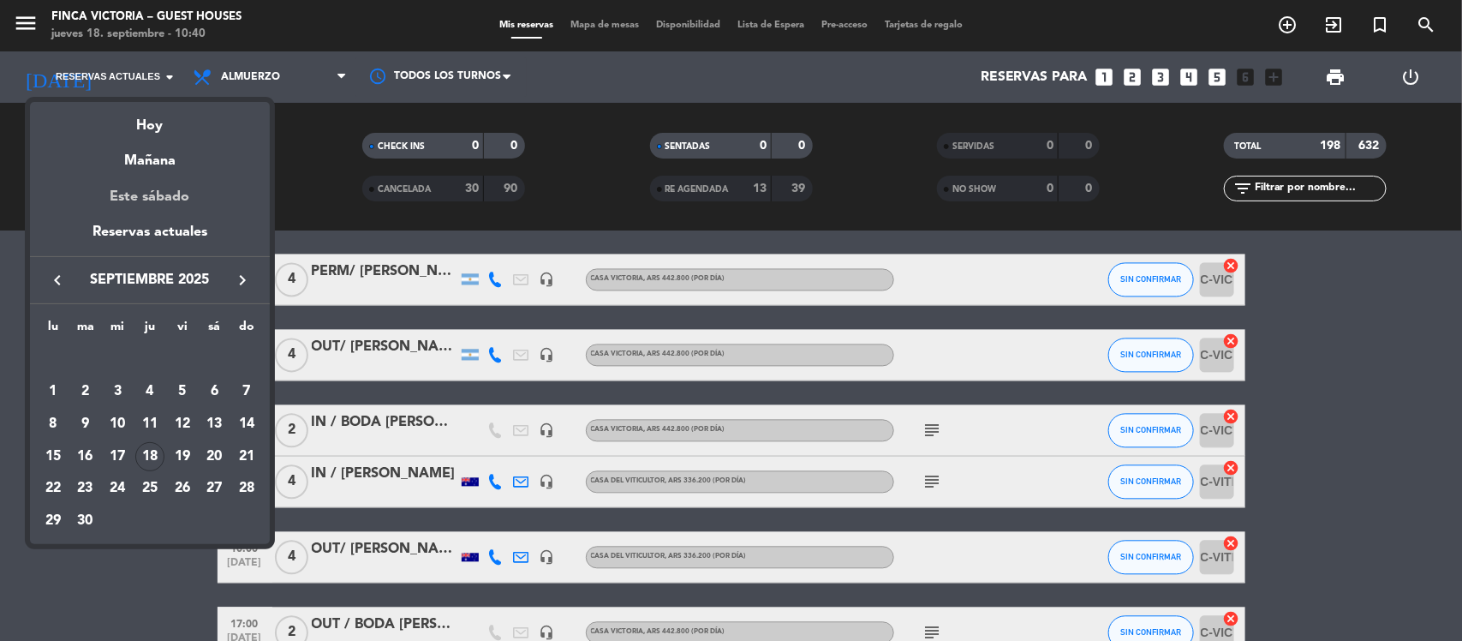
click at [182, 202] on div "Este sábado" at bounding box center [150, 197] width 240 height 48
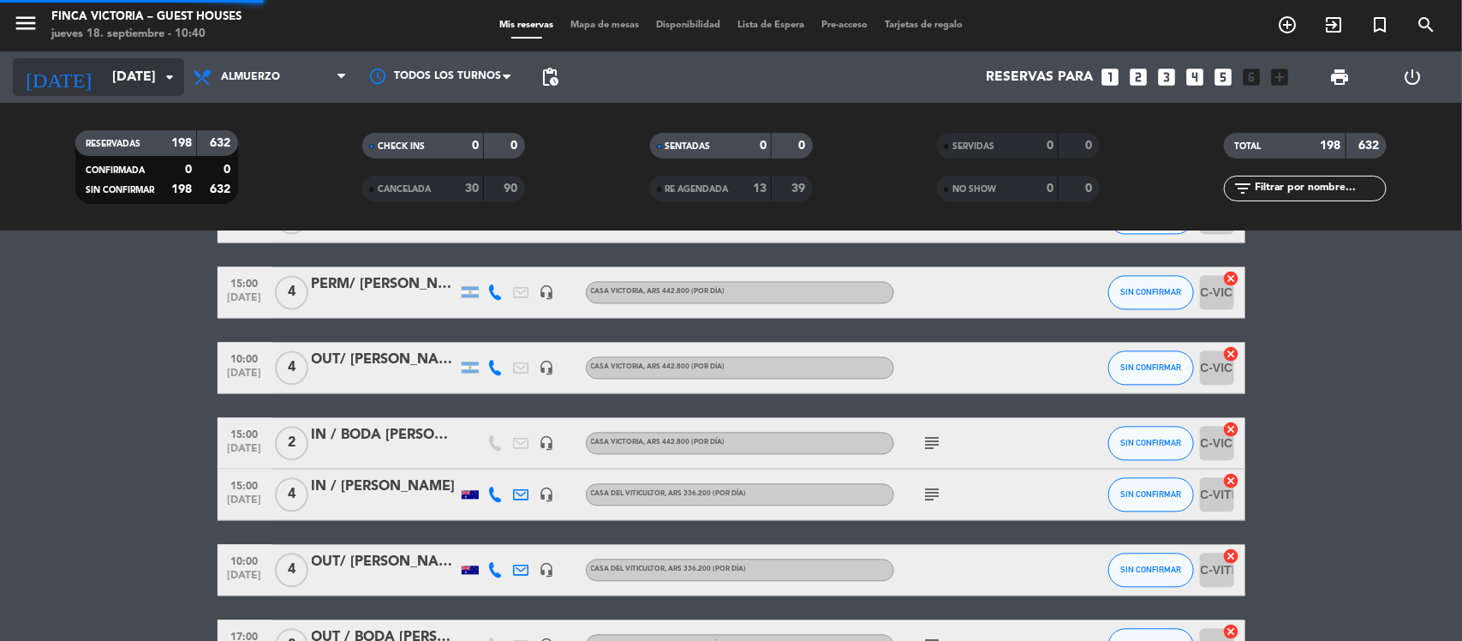
scroll to position [4616, 0]
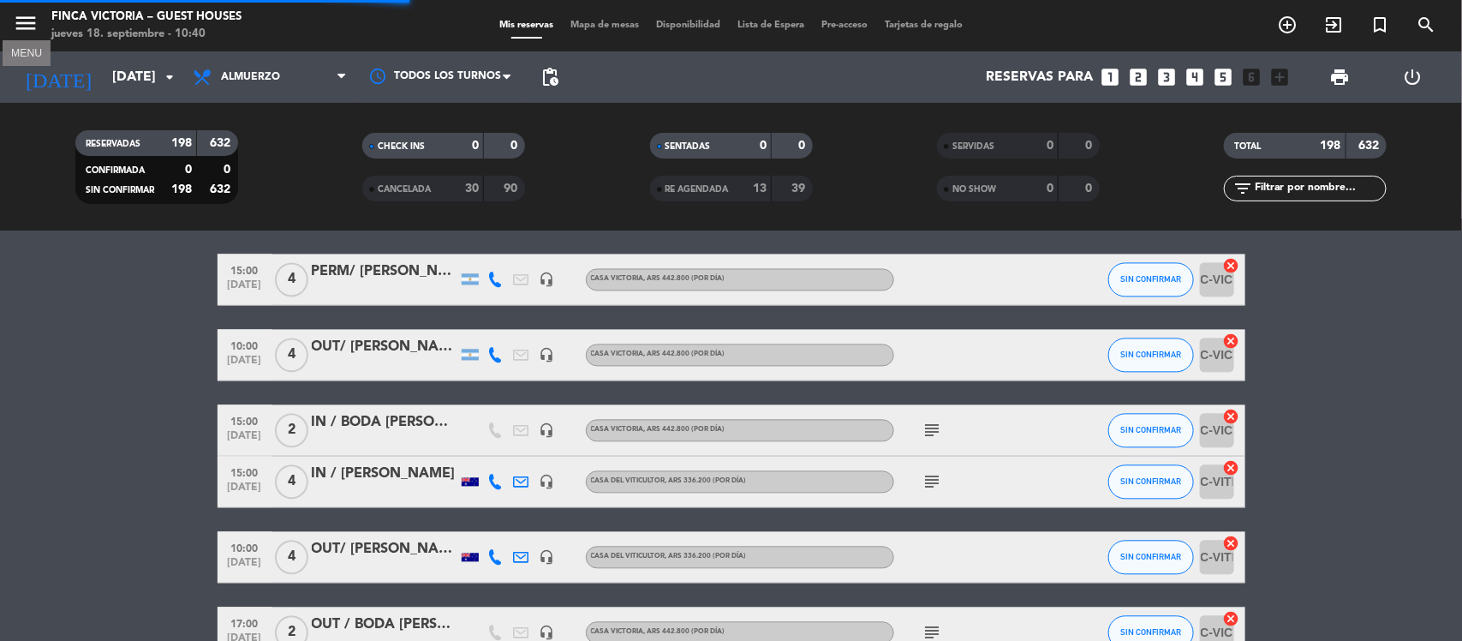
click at [31, 19] on icon "menu" at bounding box center [26, 23] width 26 height 26
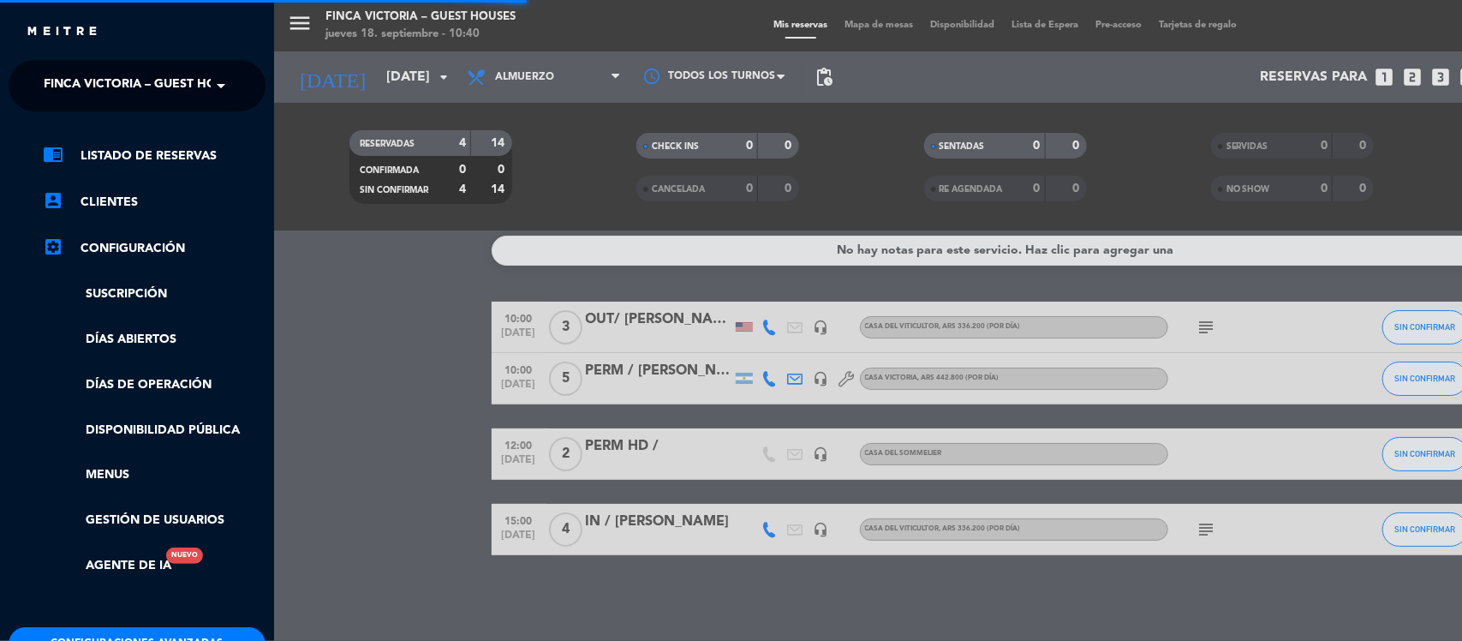
scroll to position [7, 0]
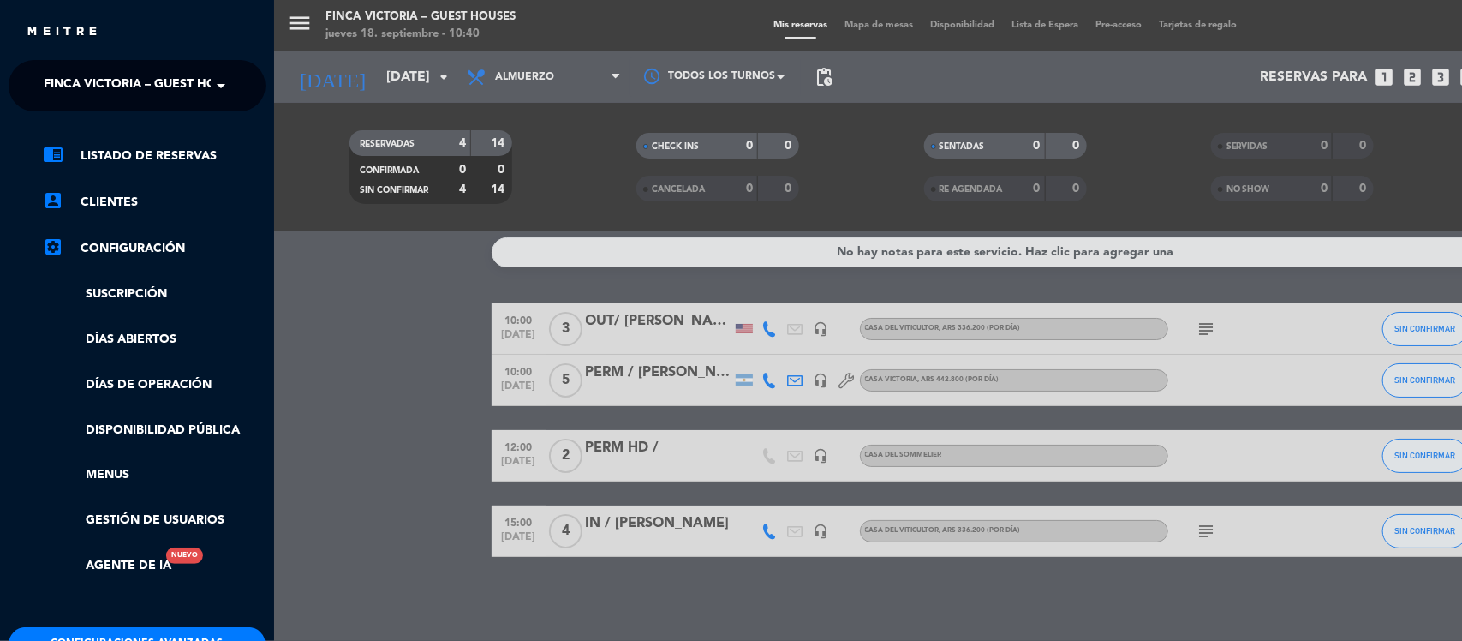
click at [182, 86] on span "FINCA VICTORIA – GUEST HOUSES" at bounding box center [145, 86] width 203 height 36
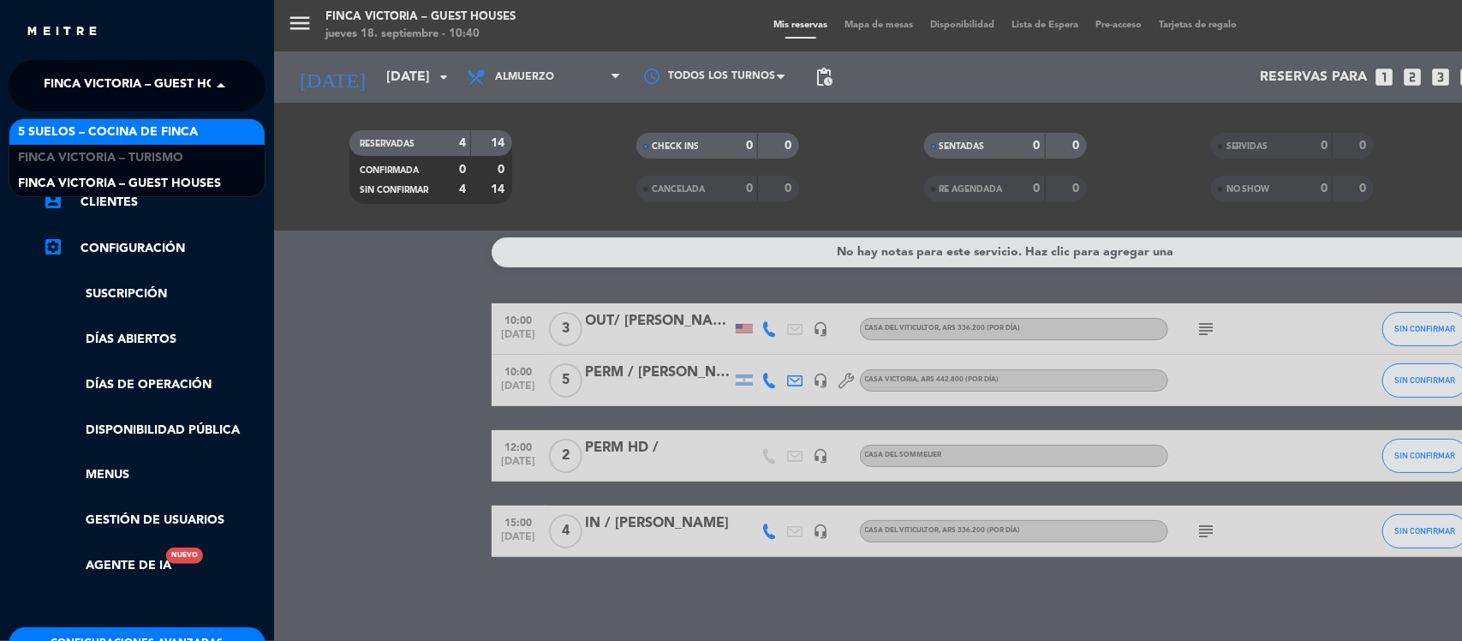
click at [176, 134] on span "5 SUELOS – COCINA DE FINCA" at bounding box center [108, 132] width 180 height 20
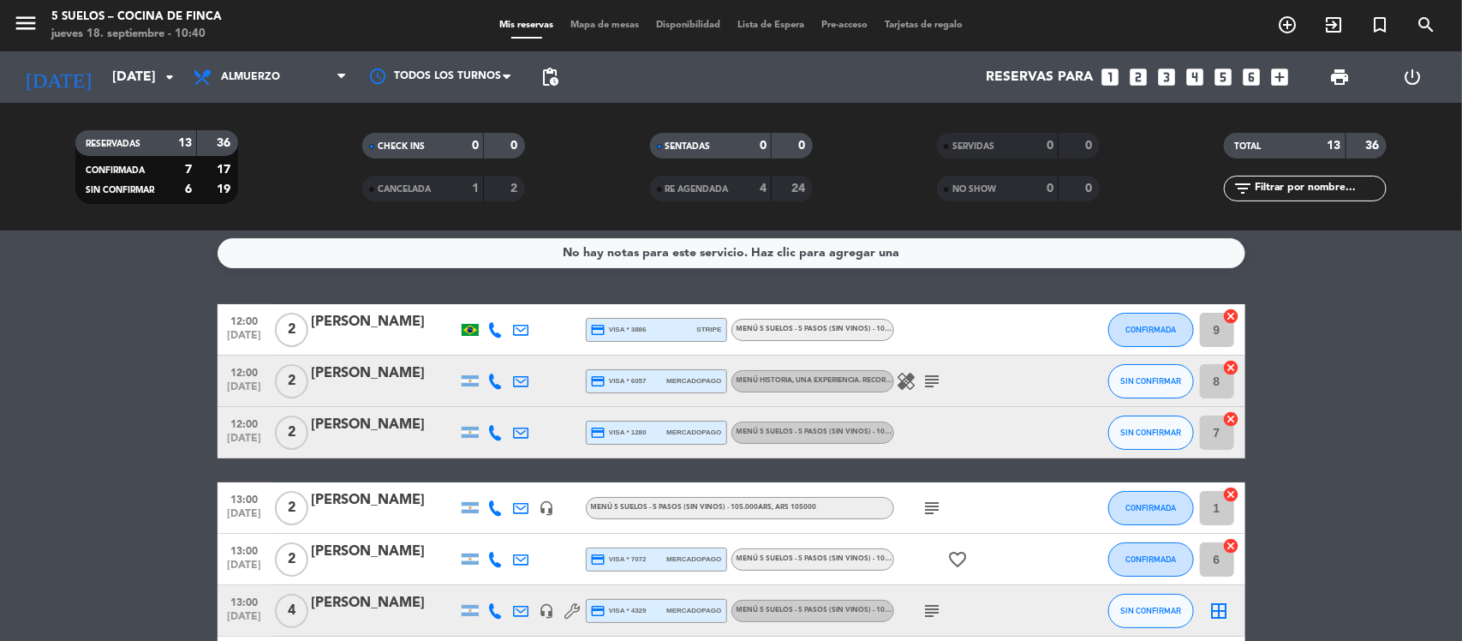
scroll to position [0, 0]
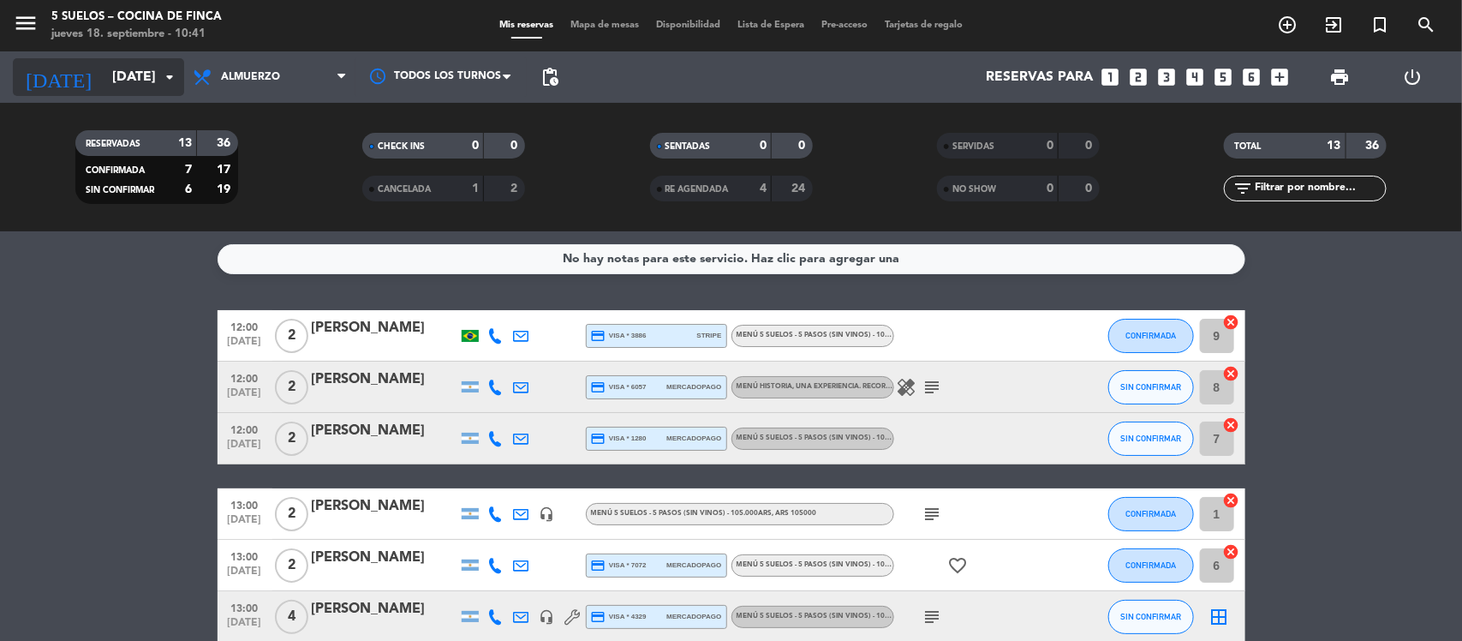
click at [152, 71] on input "[DATE]" at bounding box center [194, 77] width 181 height 33
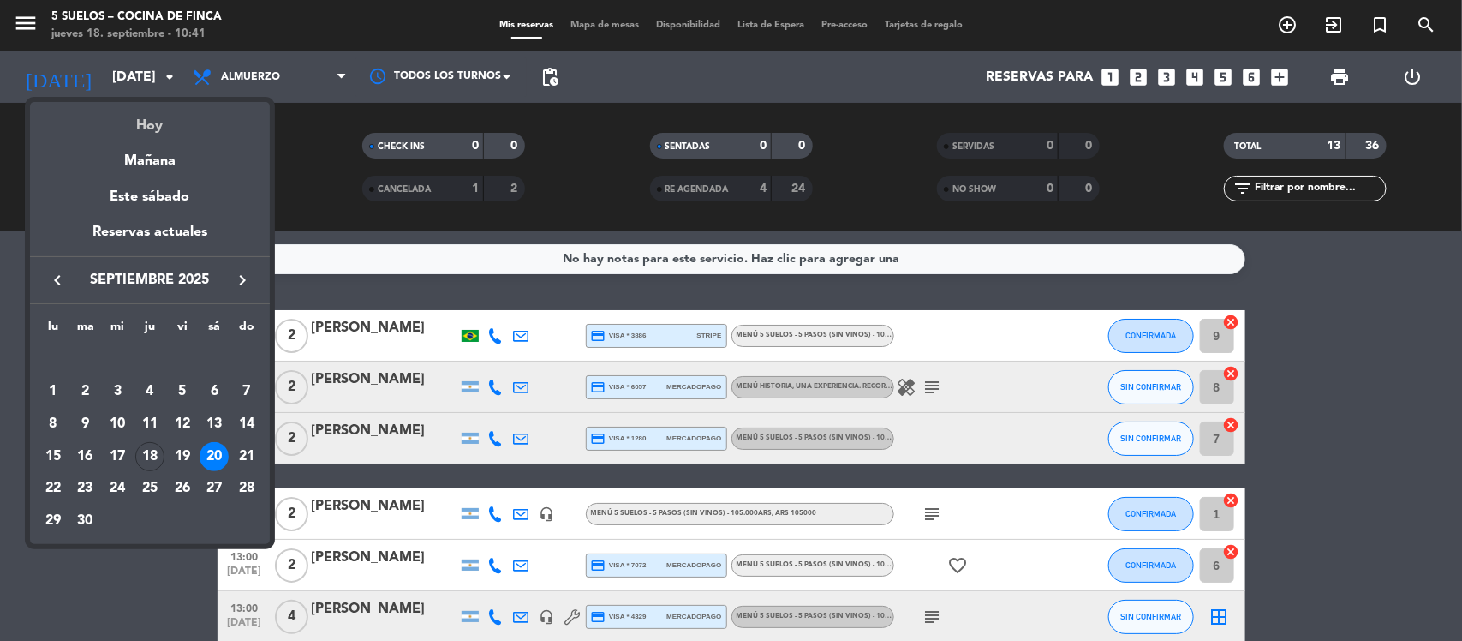
click at [158, 126] on div "Hoy" at bounding box center [150, 119] width 240 height 35
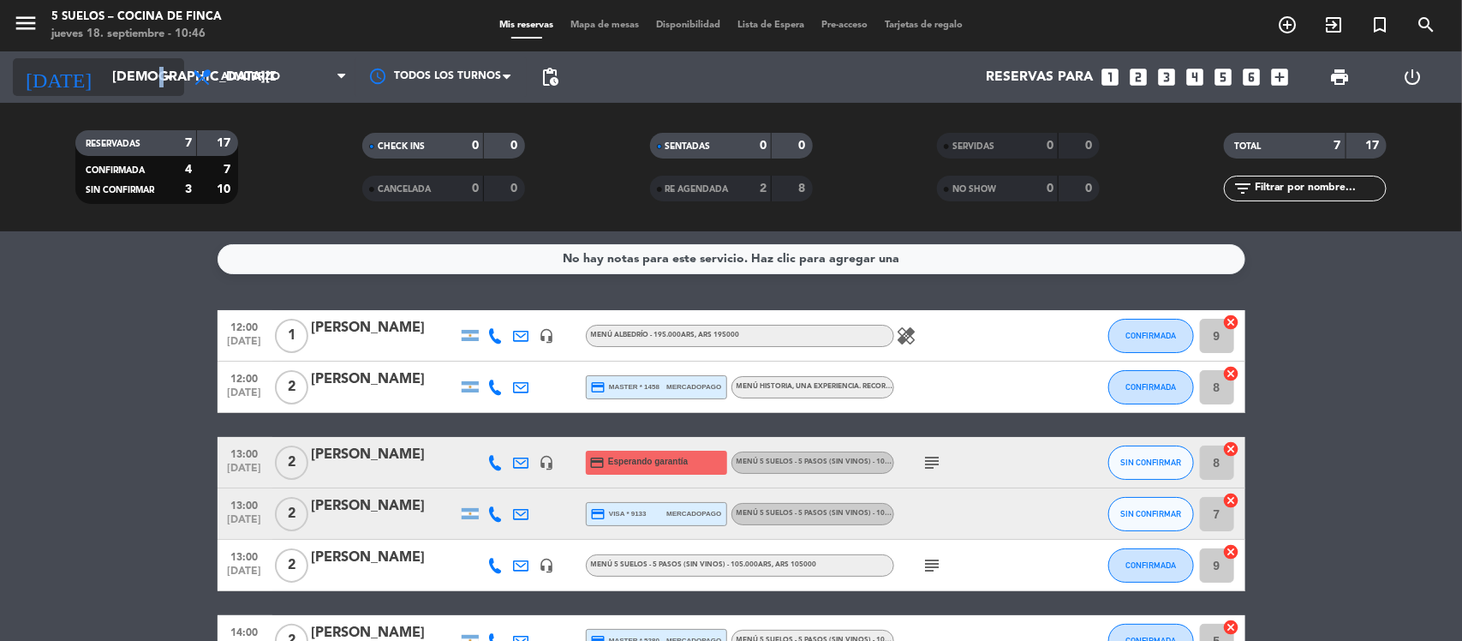
click at [164, 78] on icon "arrow_drop_down" at bounding box center [169, 77] width 21 height 21
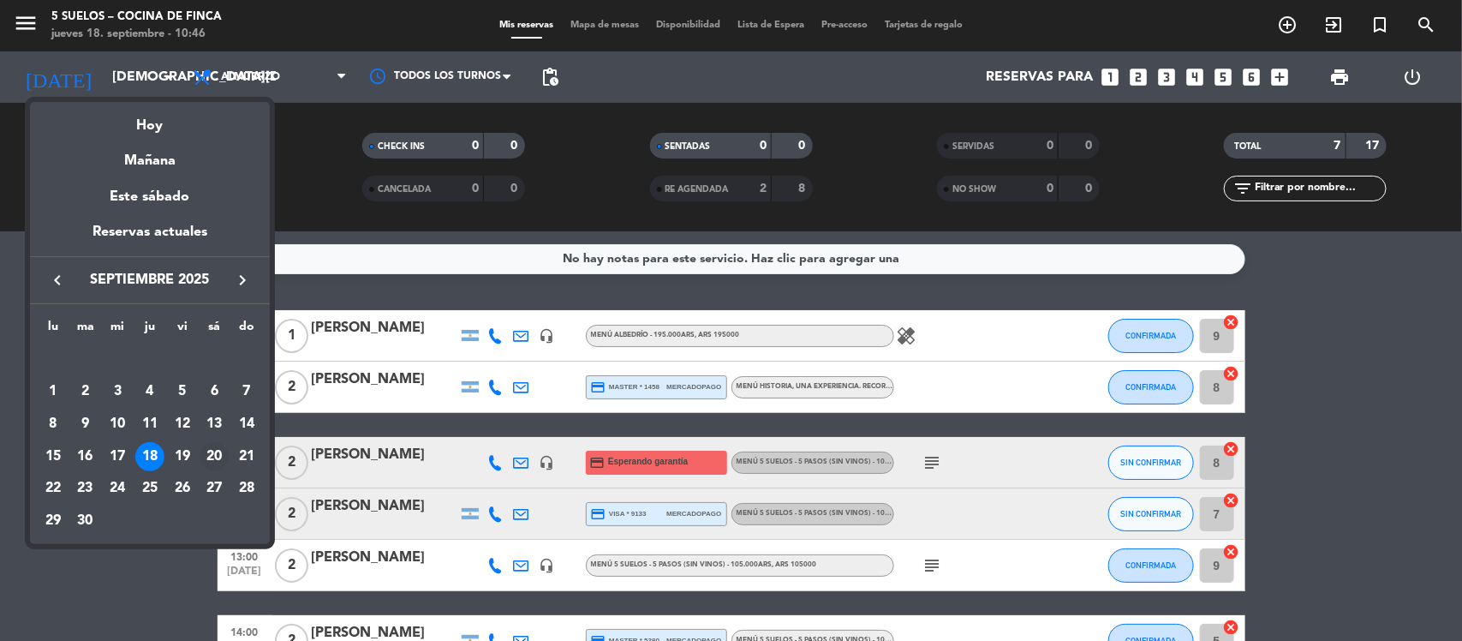
click at [214, 456] on div "20" at bounding box center [214, 456] width 29 height 29
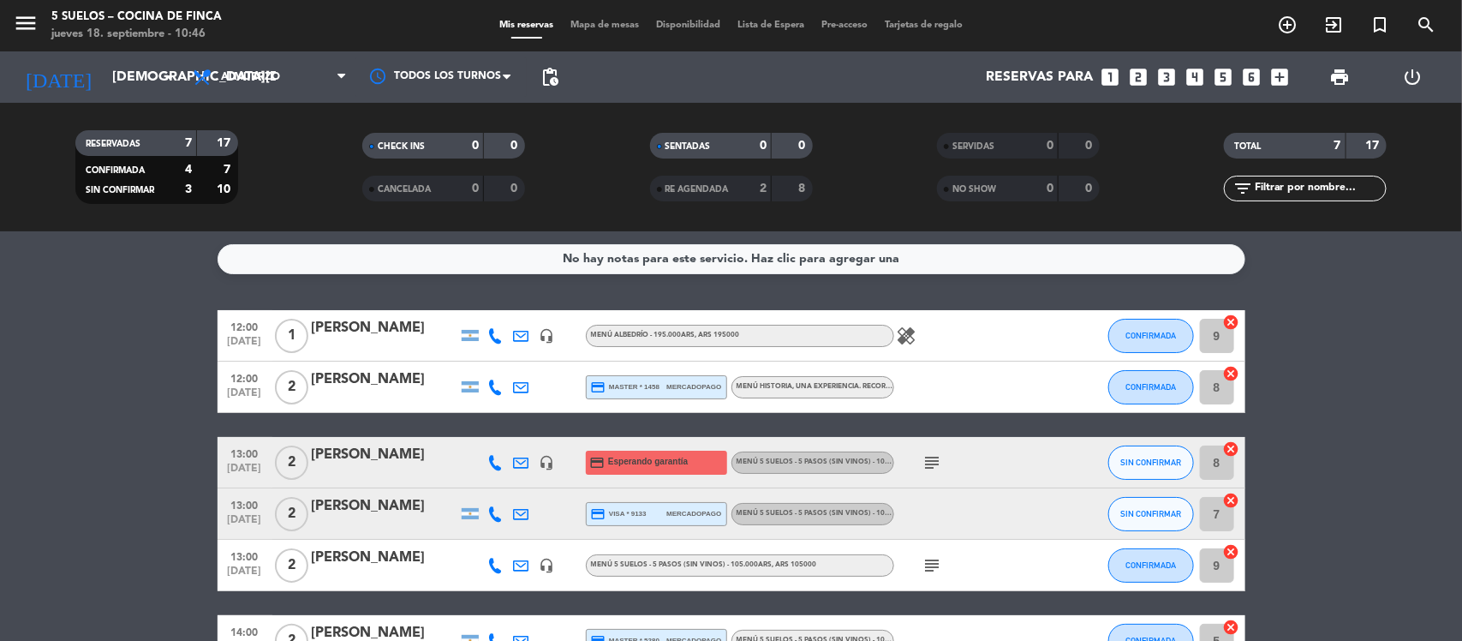
type input "[DATE]"
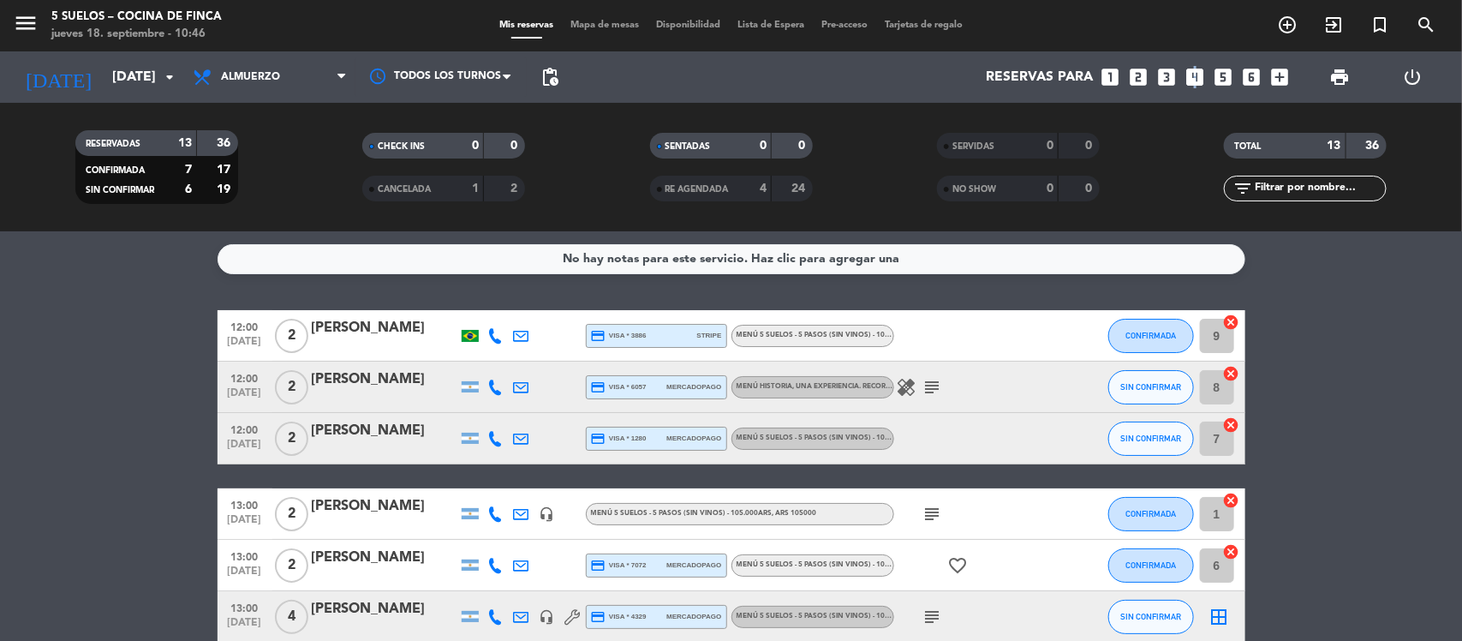
click at [1193, 71] on icon "looks_4" at bounding box center [1195, 77] width 22 height 22
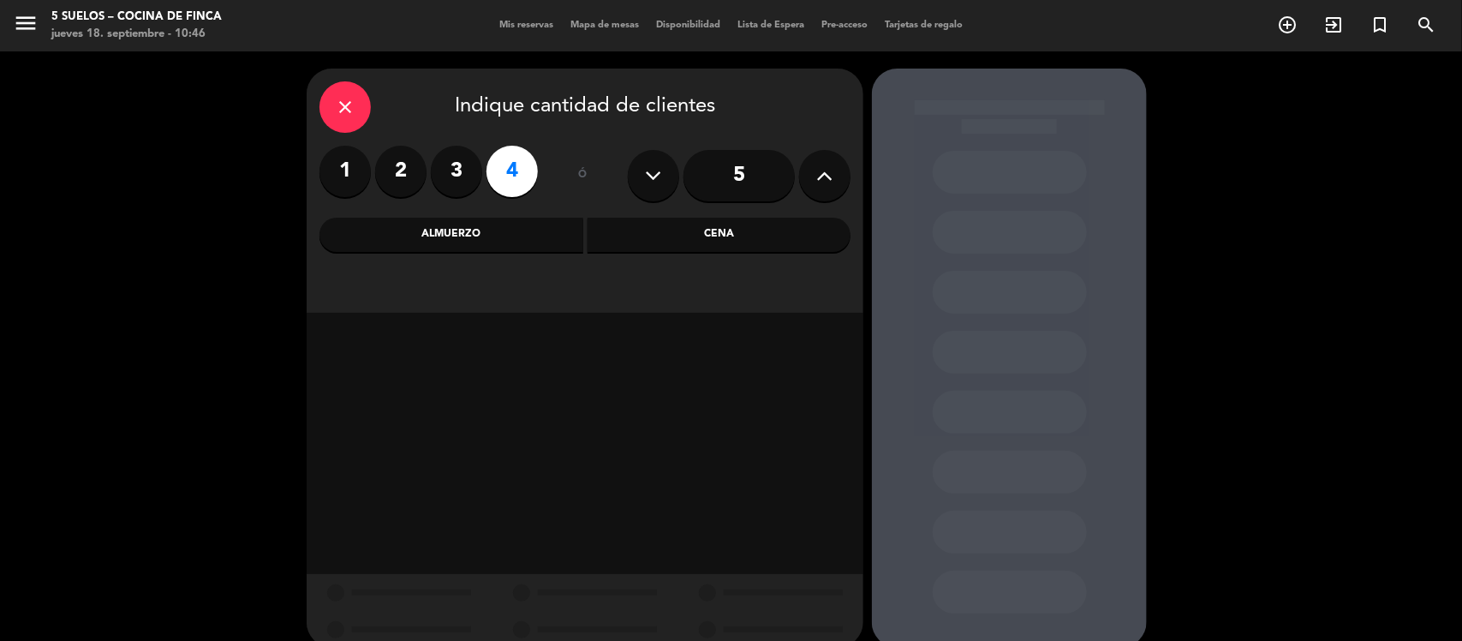
click at [481, 244] on div "Almuerzo" at bounding box center [451, 235] width 264 height 34
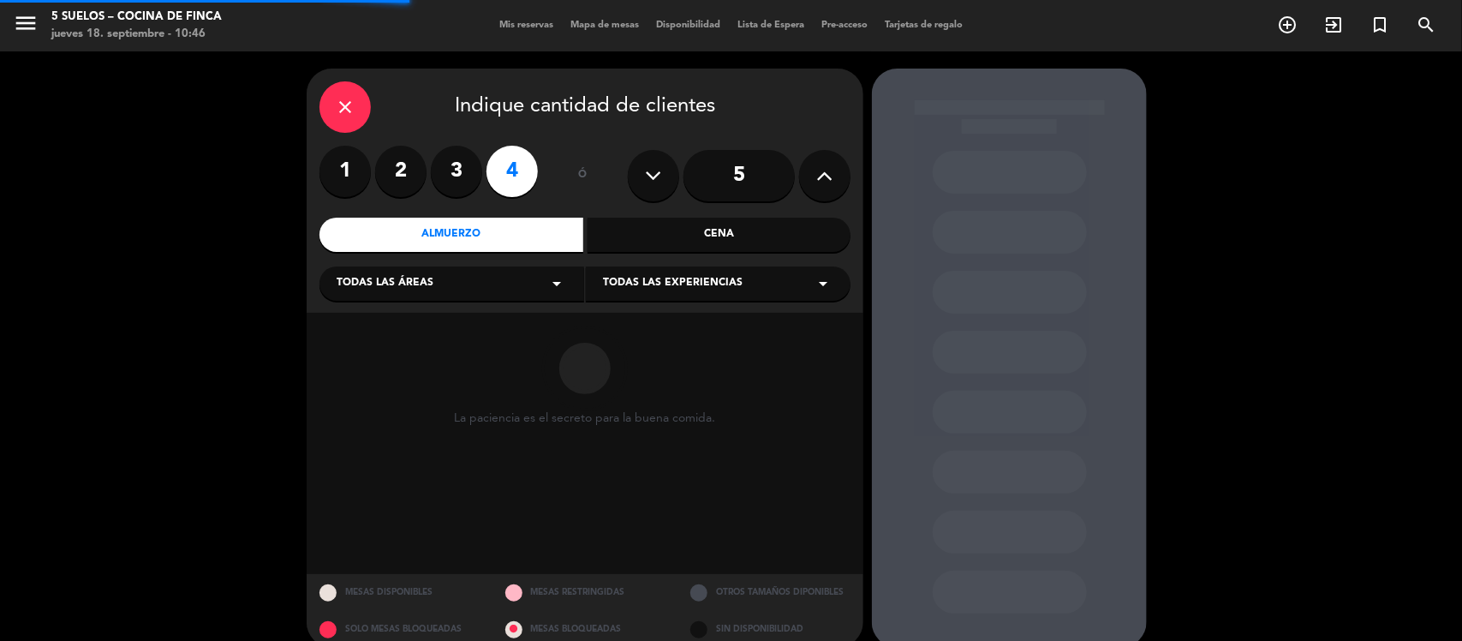
click at [477, 284] on div "Todas las áreas arrow_drop_down" at bounding box center [451, 283] width 265 height 34
click at [412, 373] on div "Restaurante" at bounding box center [452, 376] width 230 height 17
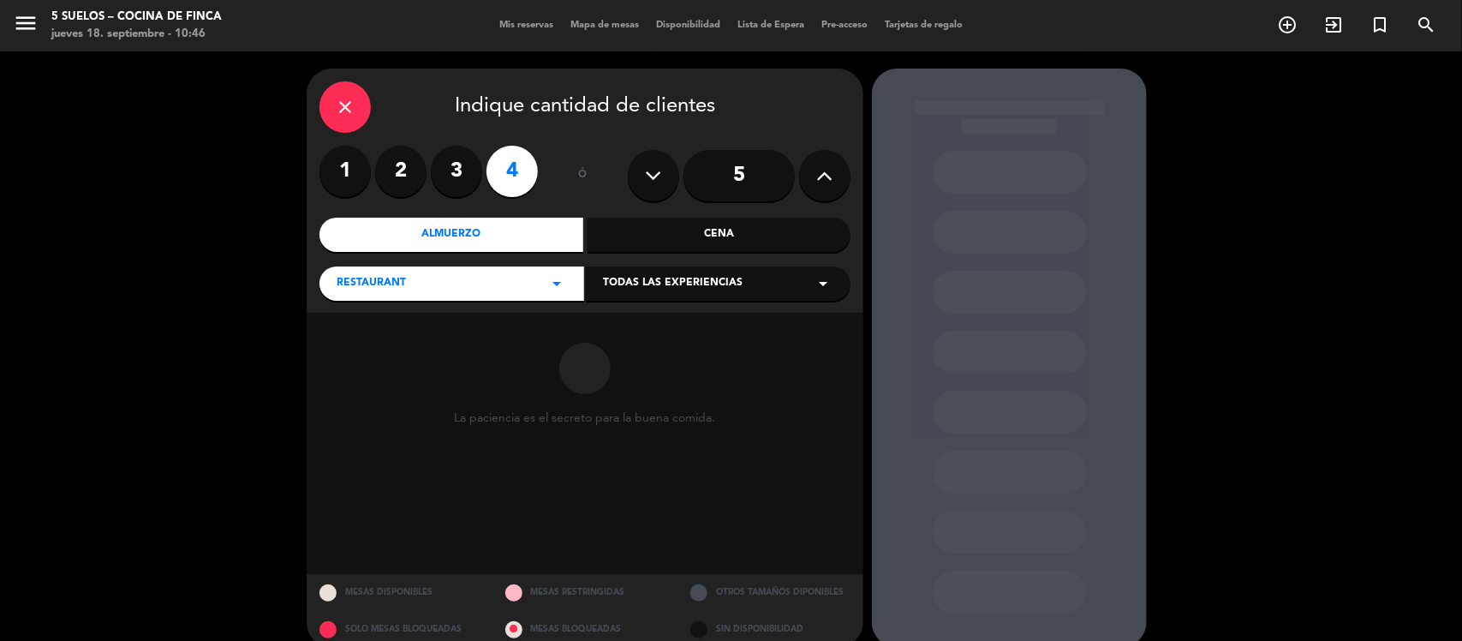
drag, startPoint x: 734, startPoint y: 289, endPoint x: 703, endPoint y: 291, distance: 30.9
click at [733, 289] on span "Todas las experiencias" at bounding box center [673, 283] width 140 height 17
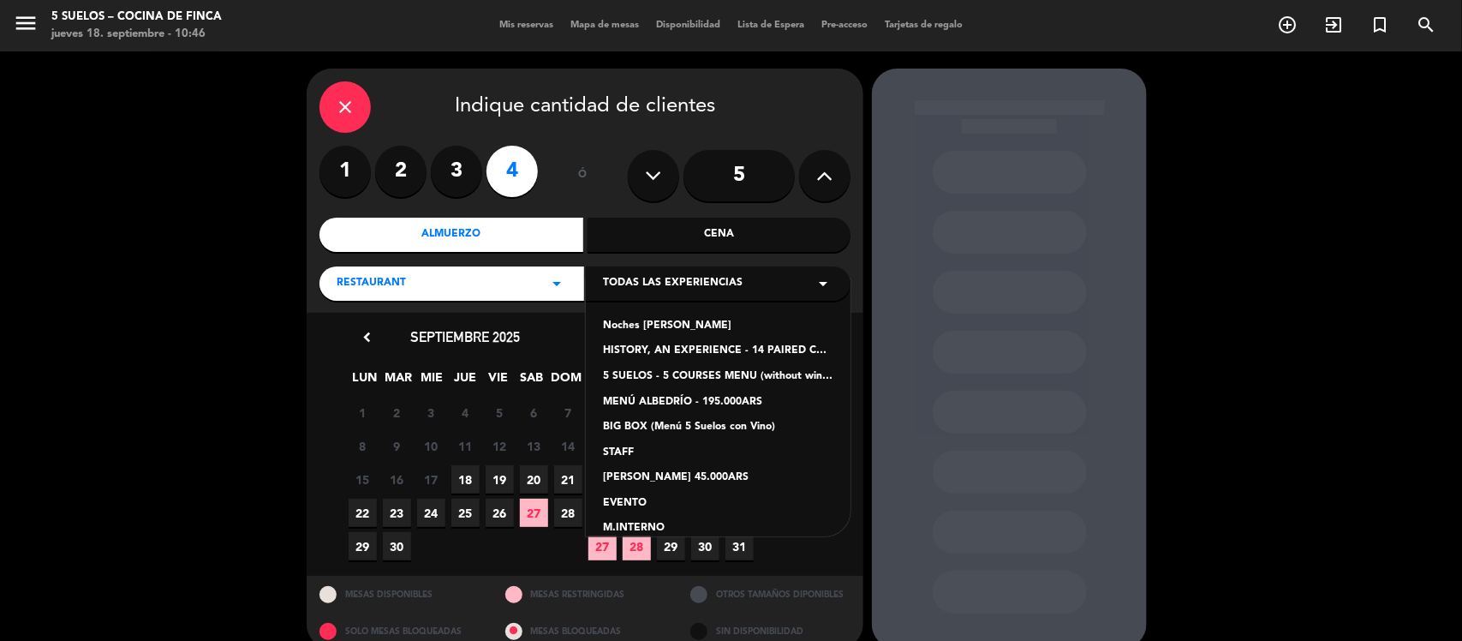
click at [679, 378] on div "5 SUELOS - 5 COURSES MENU (without wines) - ARS105,000" at bounding box center [718, 376] width 230 height 17
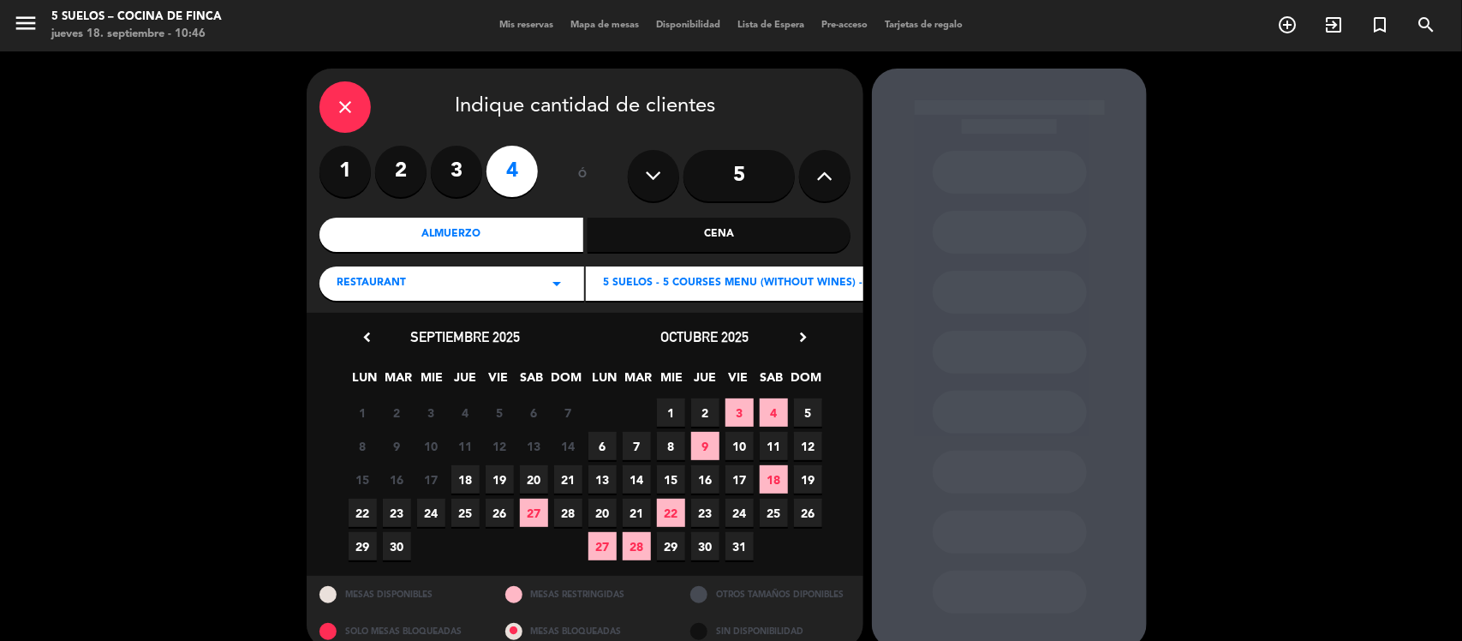
click at [539, 476] on span "20" at bounding box center [534, 479] width 28 height 28
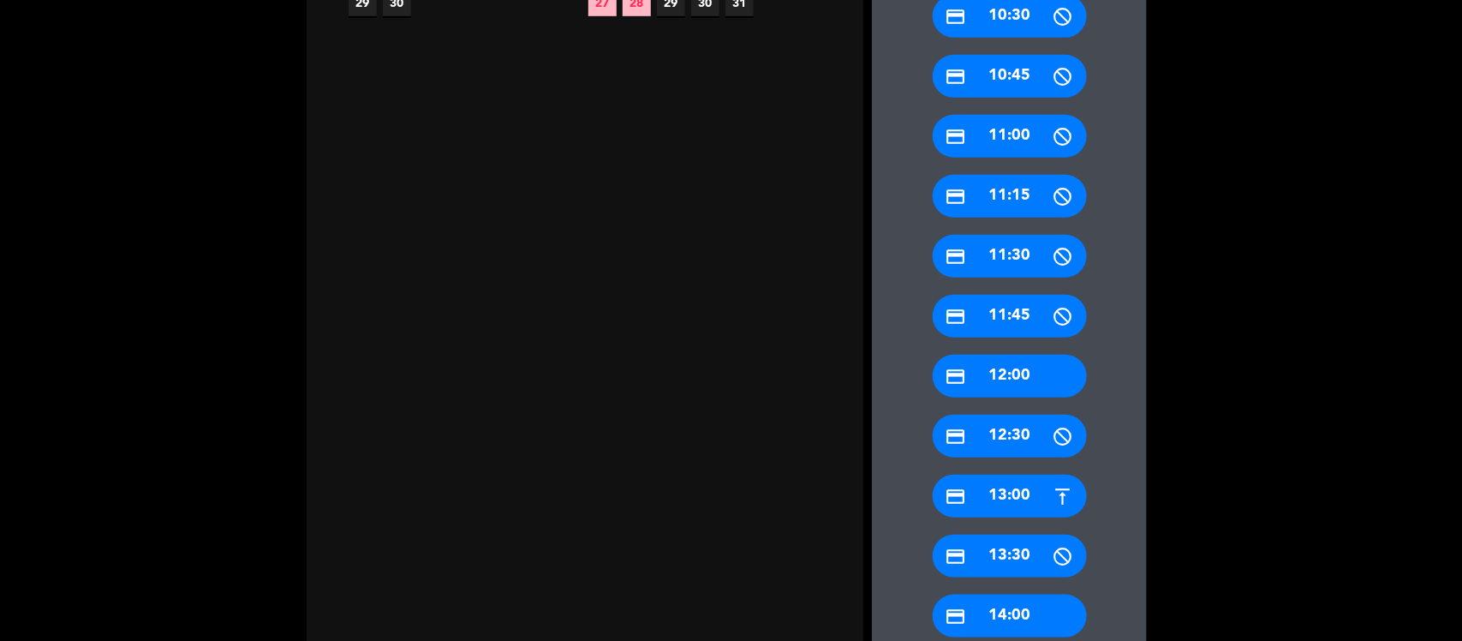
scroll to position [665, 0]
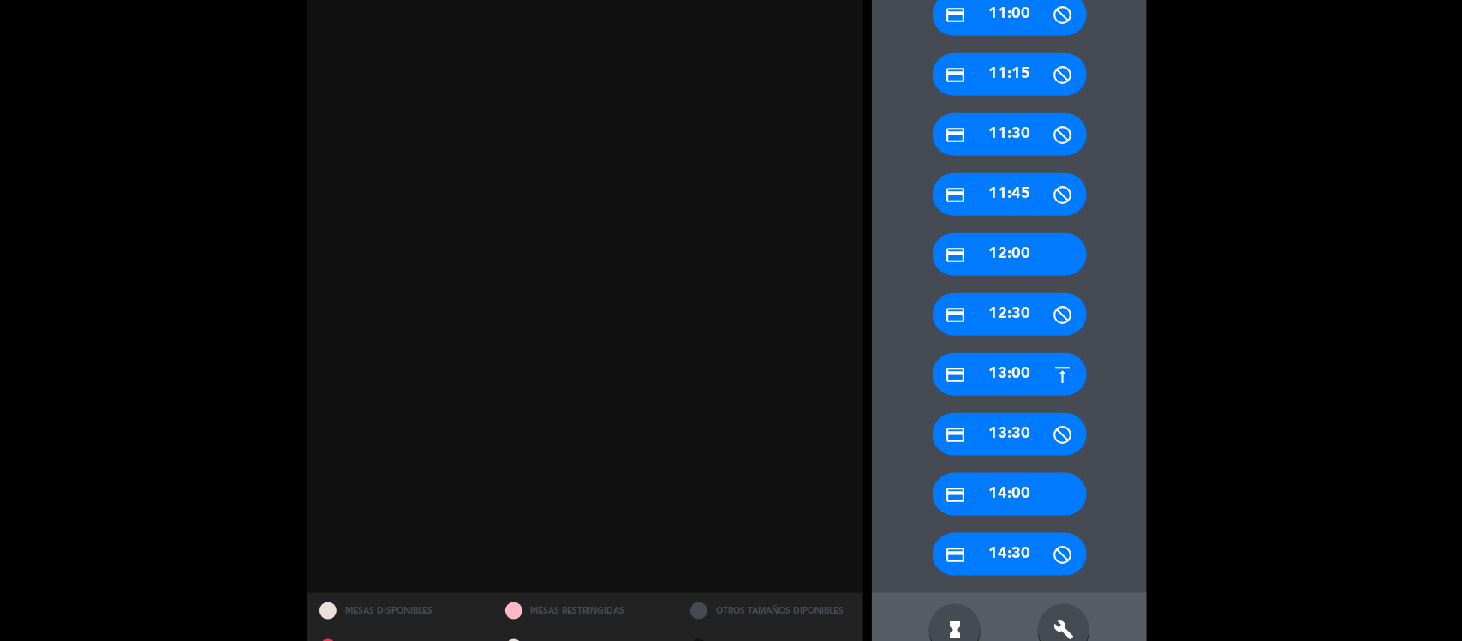
click at [1016, 486] on div "credit_card 14:00" at bounding box center [1010, 494] width 154 height 43
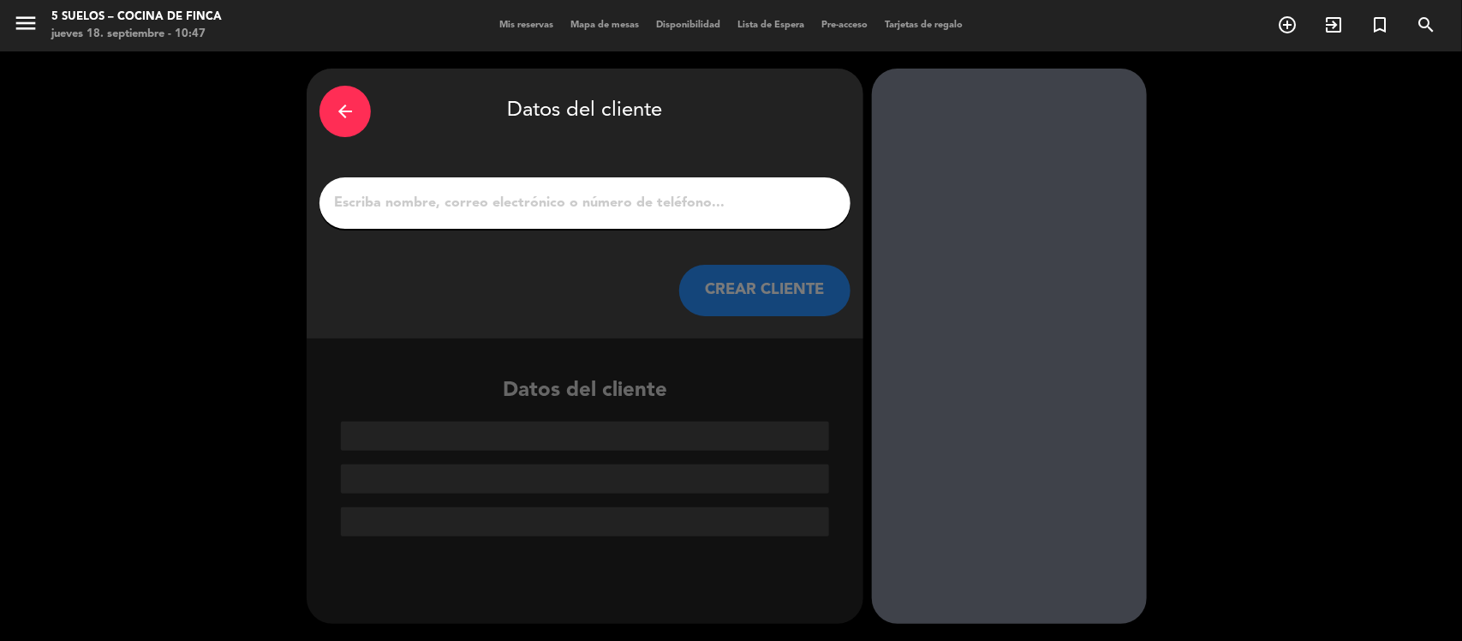
drag, startPoint x: 488, startPoint y: 212, endPoint x: 469, endPoint y: 191, distance: 27.9
click at [488, 211] on input "1" at bounding box center [584, 203] width 505 height 24
paste input "[PERSON_NAME]"
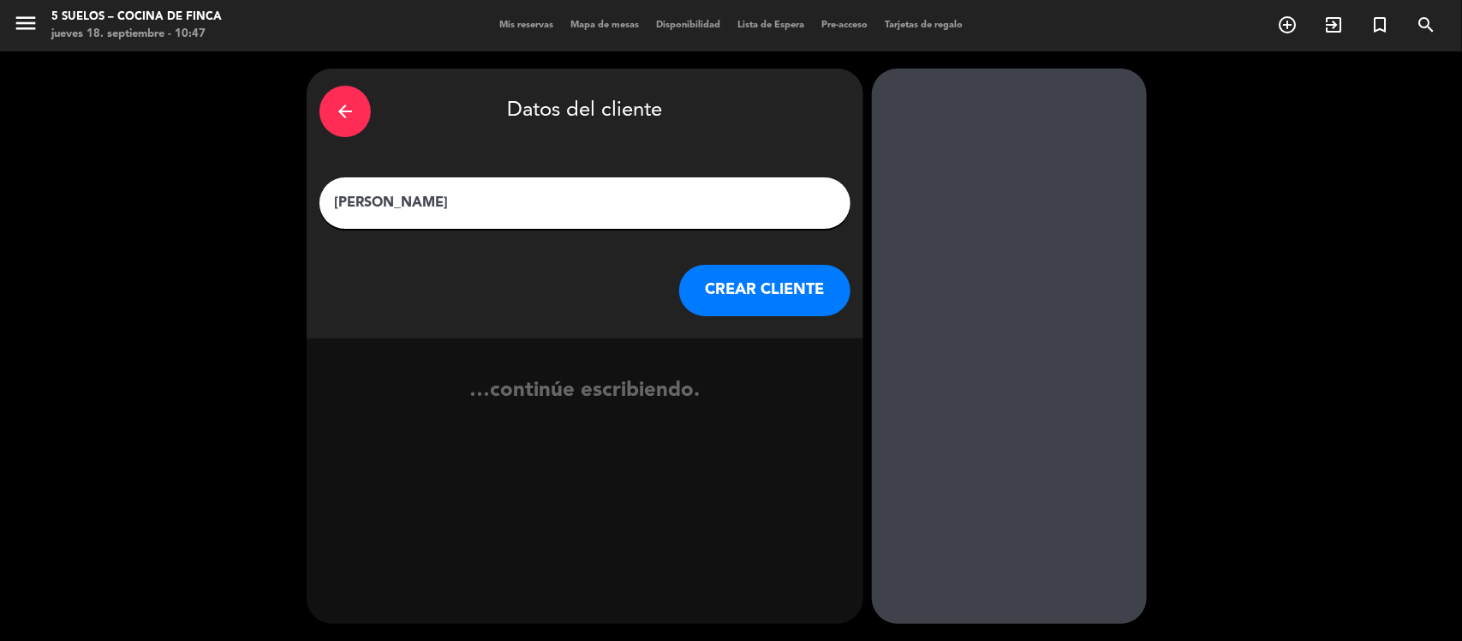
click at [554, 191] on input "[PERSON_NAME]" at bounding box center [584, 203] width 505 height 24
type input "[PERSON_NAME]"
click at [742, 280] on button "CREAR CLIENTE" at bounding box center [764, 290] width 171 height 51
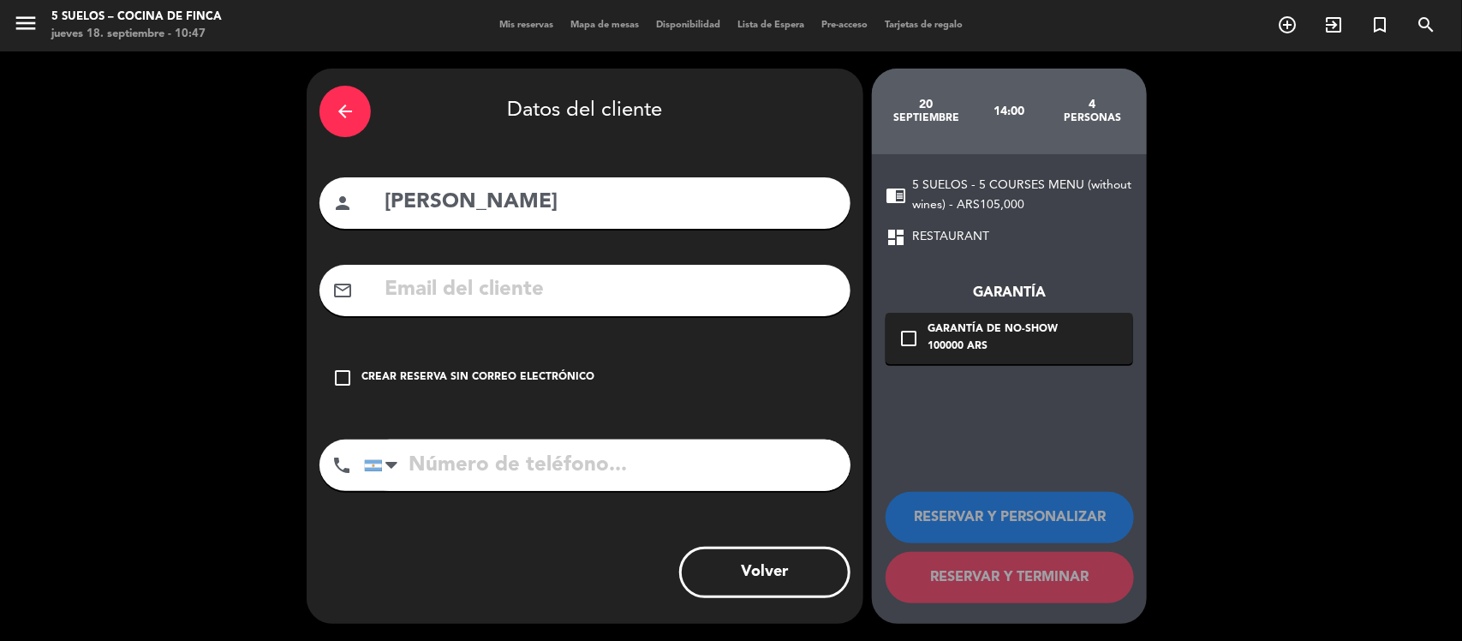
click at [510, 285] on input "text" at bounding box center [610, 289] width 455 height 35
paste input "[EMAIL_ADDRESS][DOMAIN_NAME]"
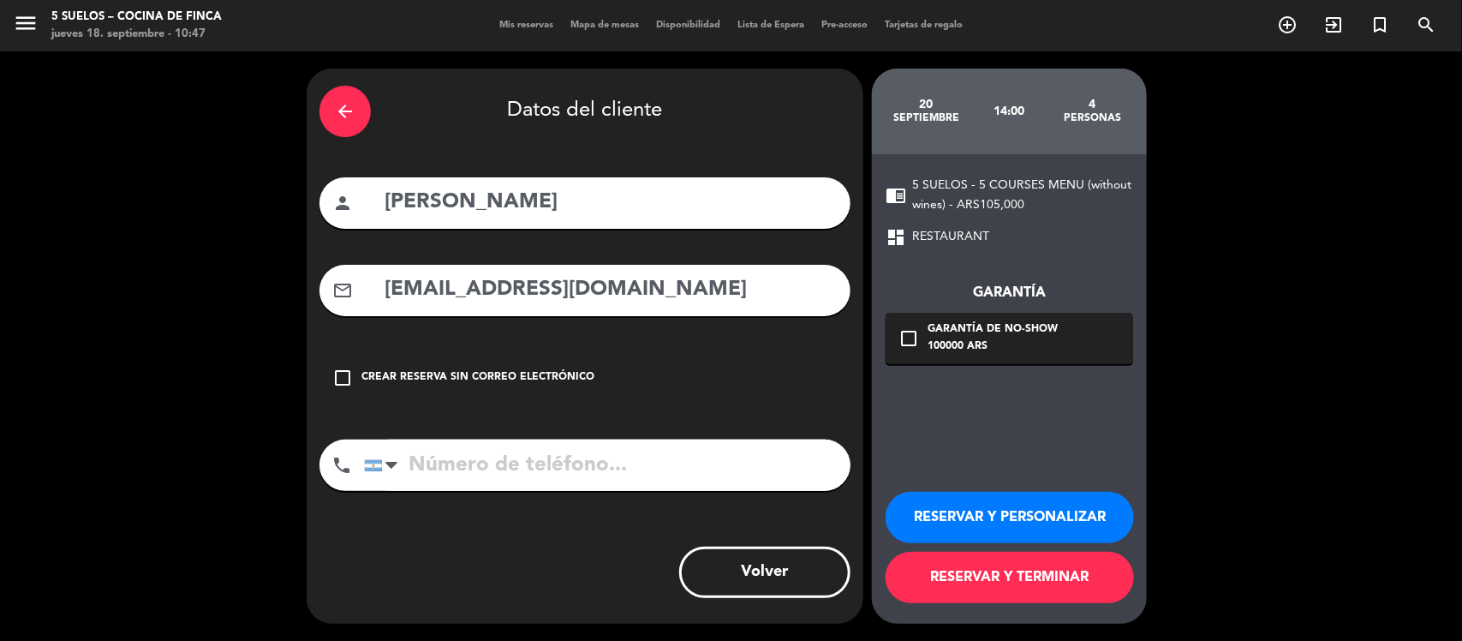
type input "[EMAIL_ADDRESS][DOMAIN_NAME]"
click at [506, 465] on input "tel" at bounding box center [607, 464] width 486 height 51
paste input "[PHONE_NUMBER]"
type input "[PHONE_NUMBER]"
click at [913, 335] on icon "check_box_outline_blank" at bounding box center [908, 338] width 21 height 21
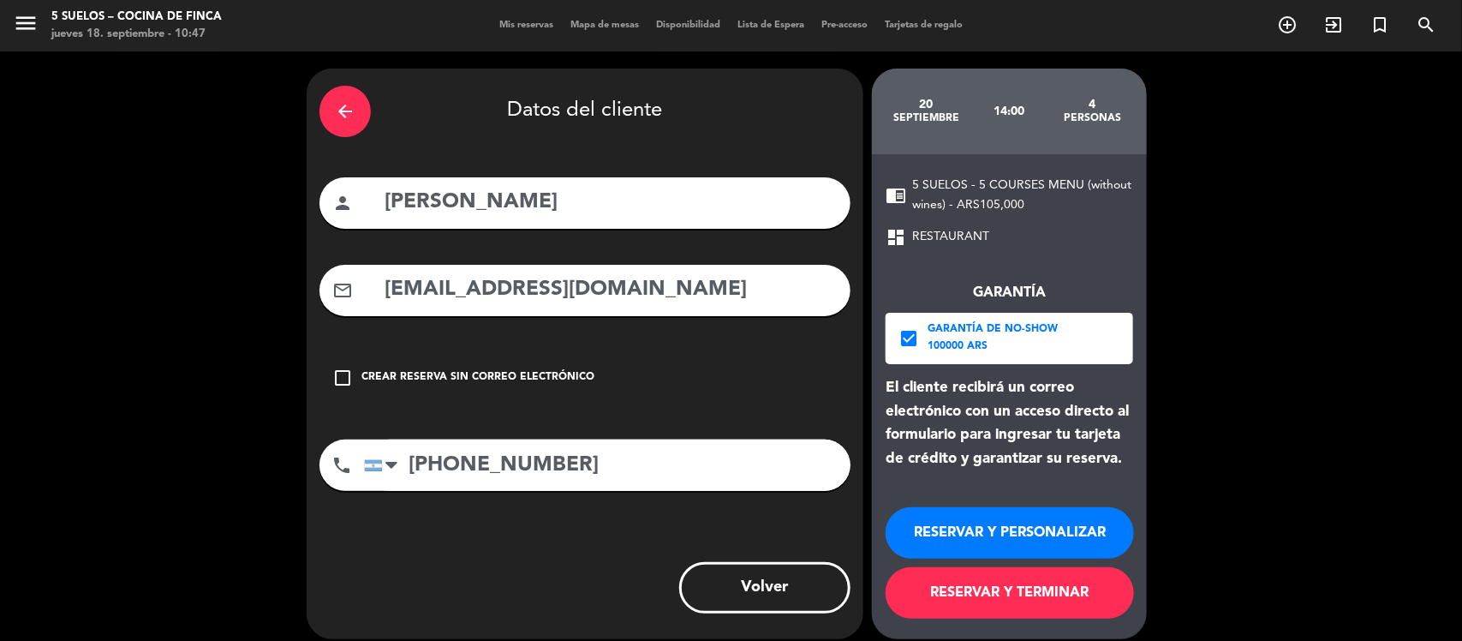
click at [1013, 524] on button "RESERVAR Y PERSONALIZAR" at bounding box center [1009, 532] width 248 height 51
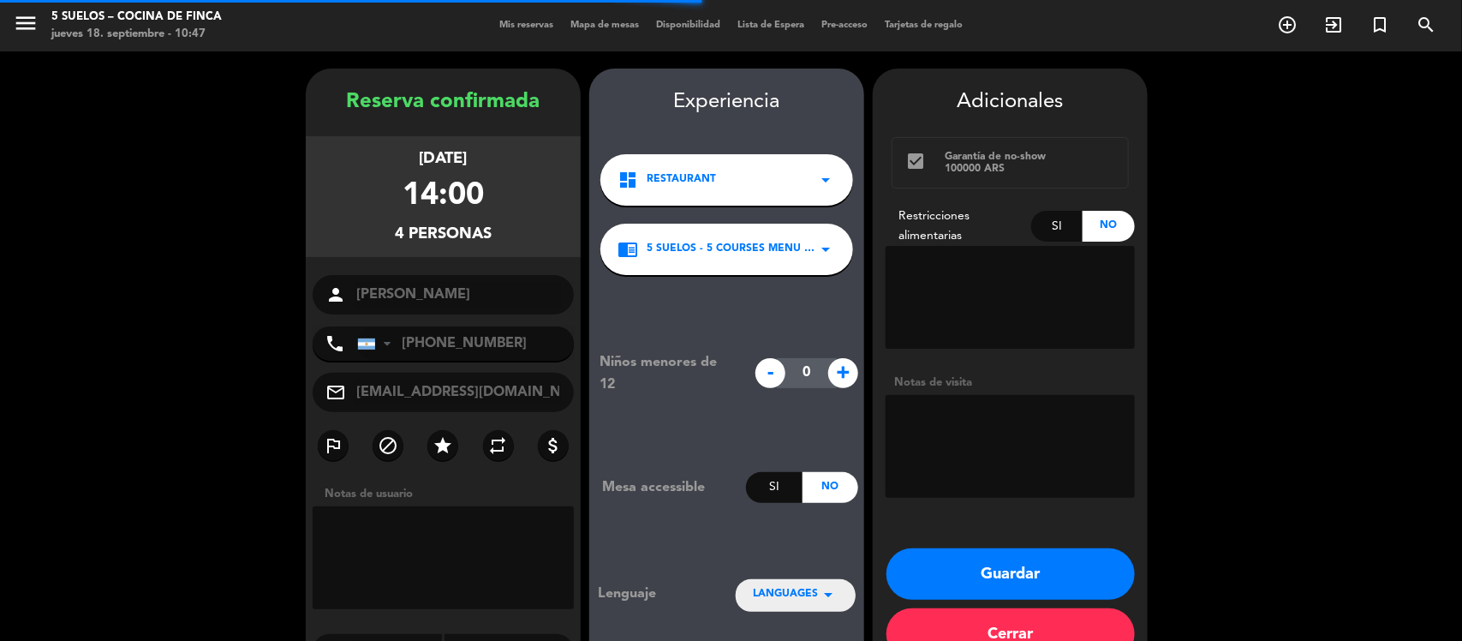
scroll to position [44, 0]
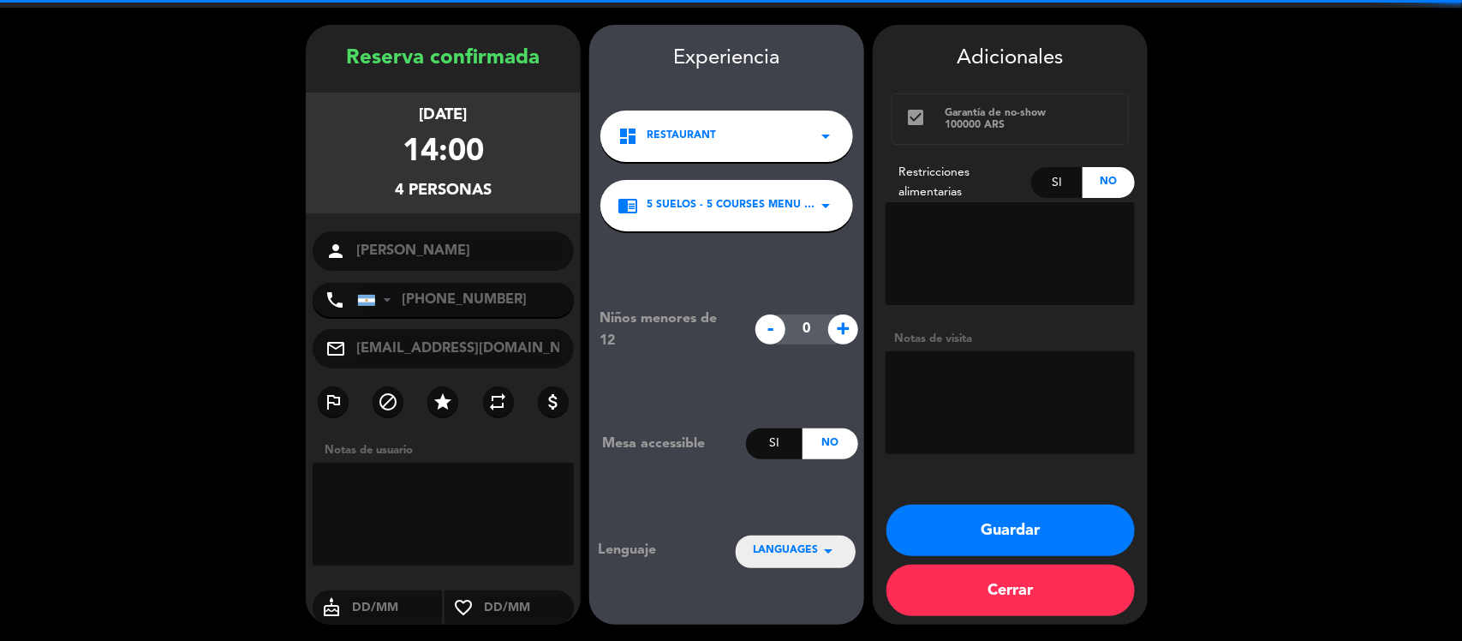
click at [942, 396] on textarea at bounding box center [1009, 402] width 249 height 103
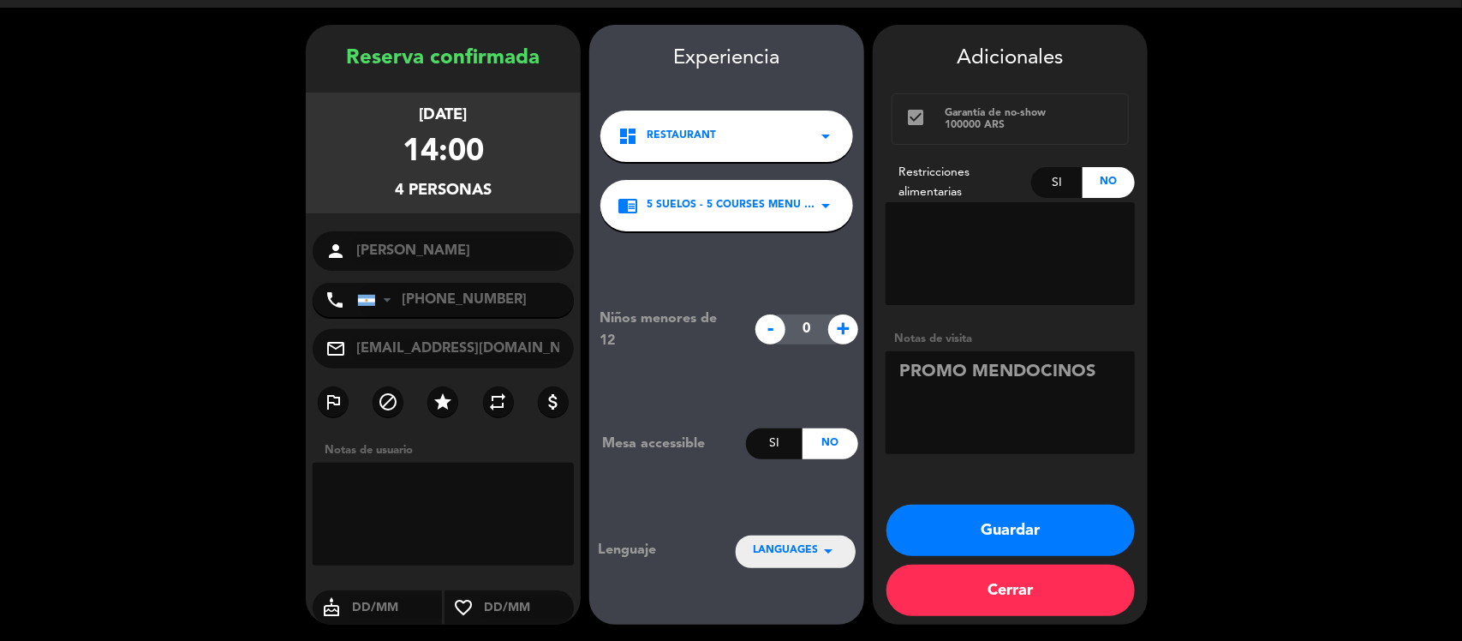
type textarea "PROMO MENDOCINOS"
click at [803, 549] on span "LANGUAGES" at bounding box center [785, 550] width 65 height 17
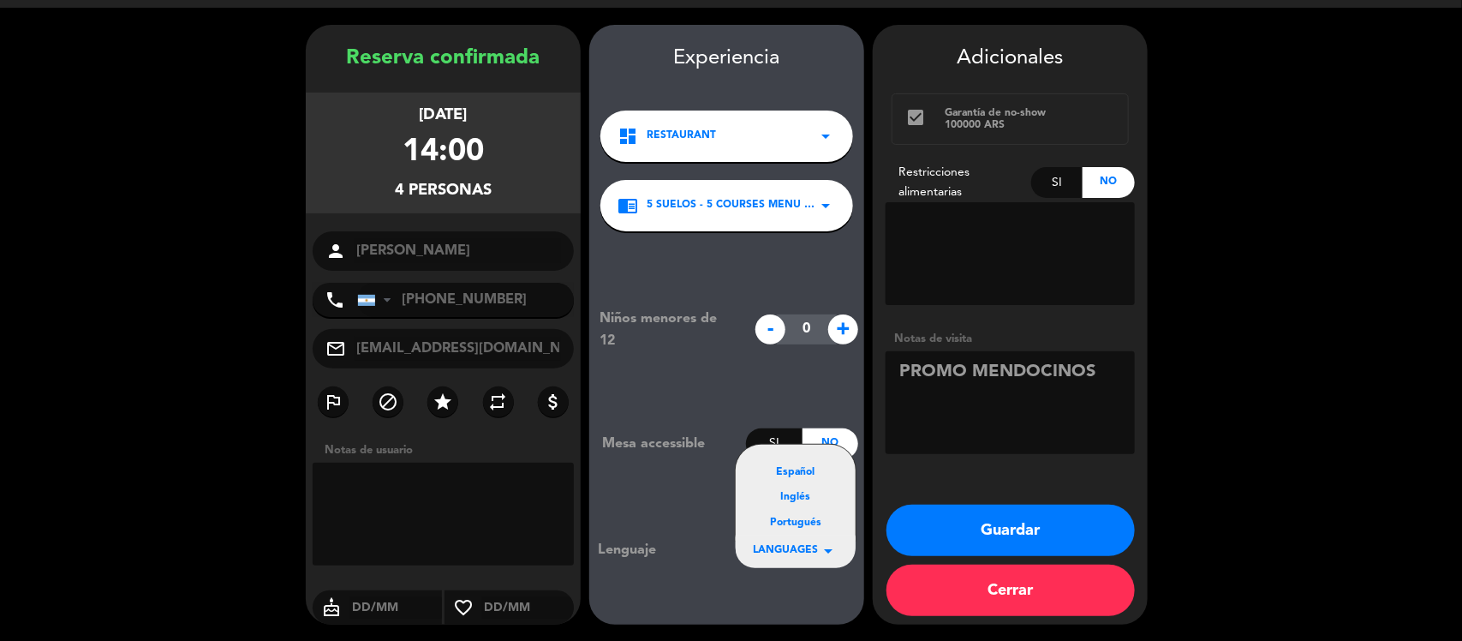
click at [779, 467] on div "Español" at bounding box center [796, 472] width 86 height 17
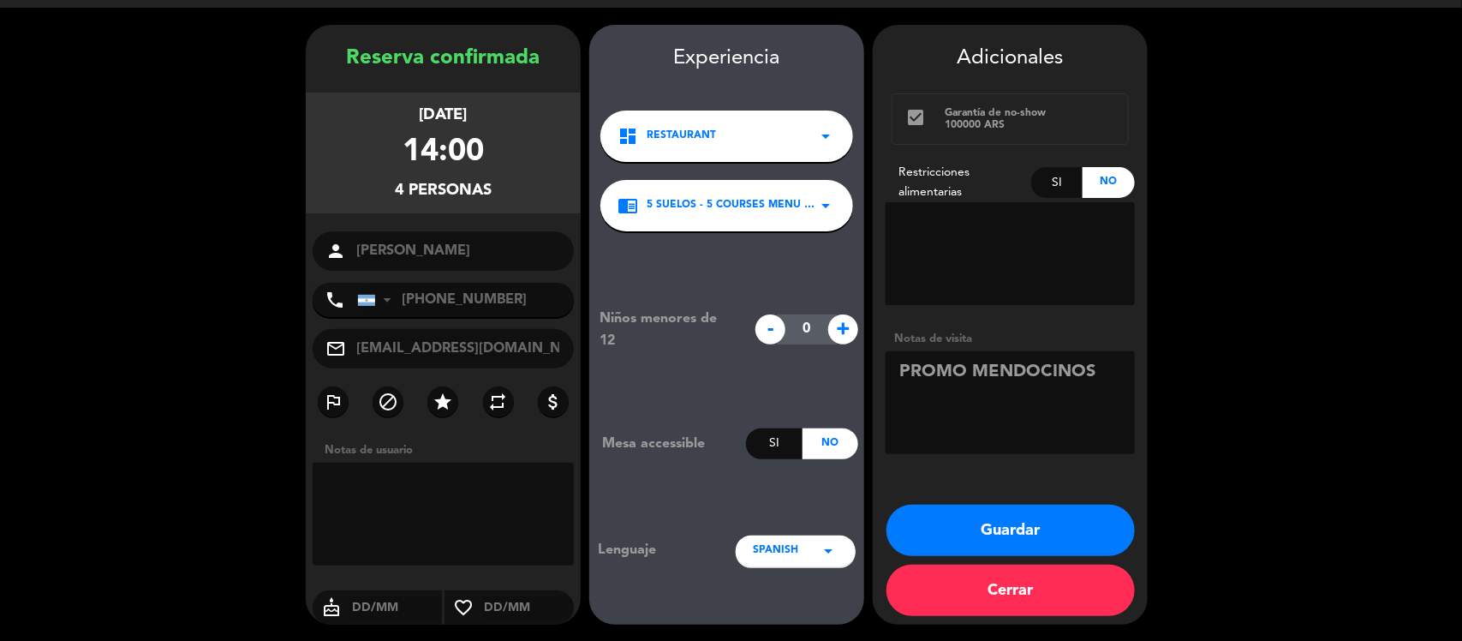
click at [976, 522] on button "Guardar" at bounding box center [1010, 529] width 248 height 51
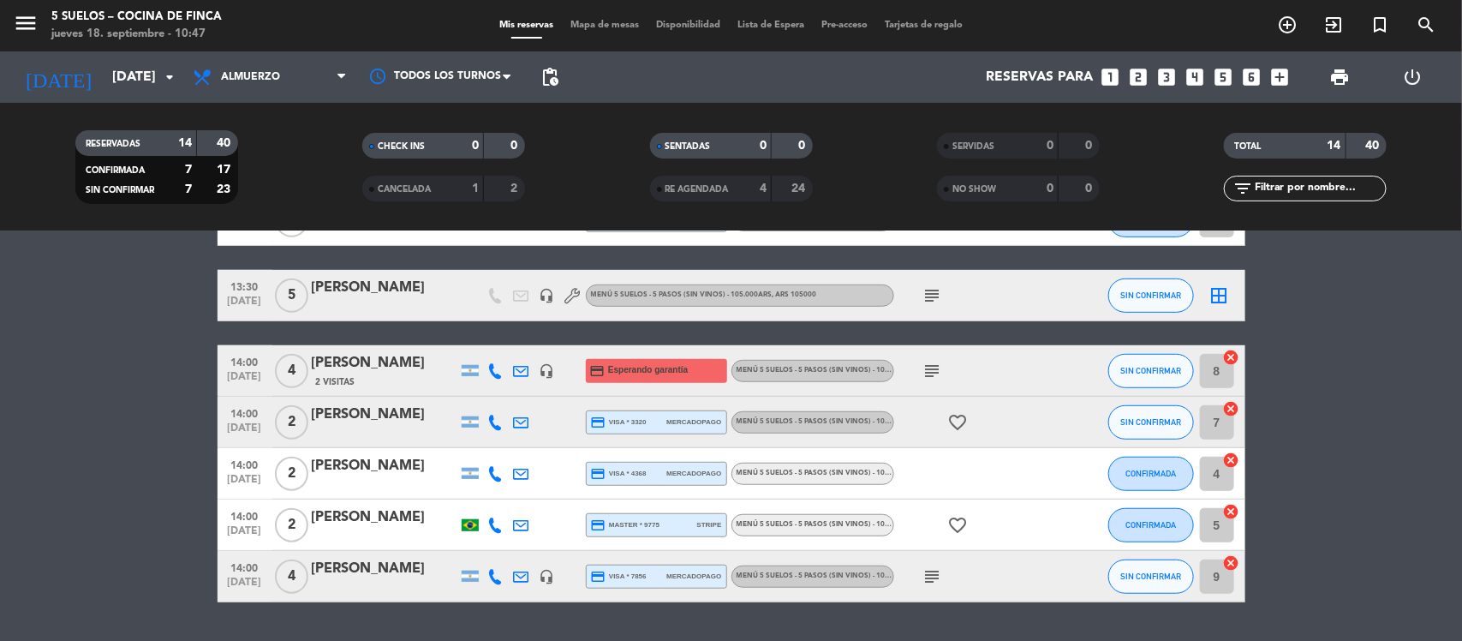
scroll to position [535, 0]
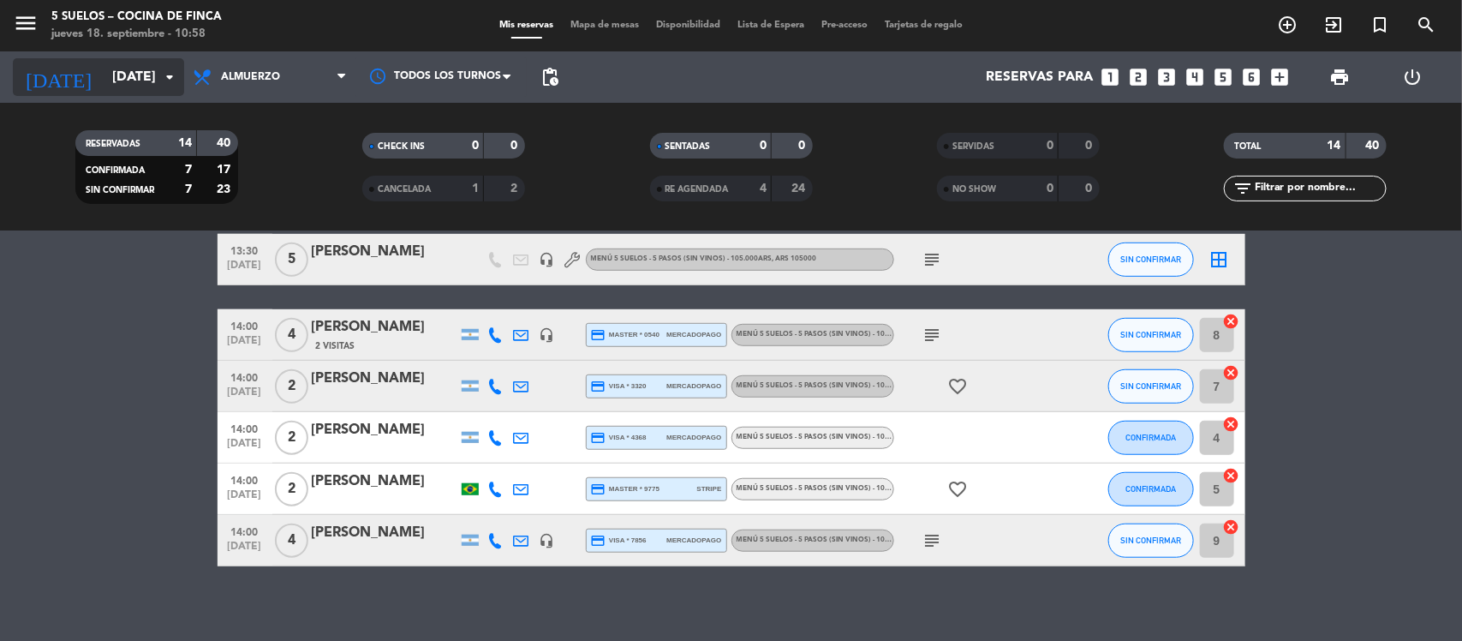
click at [142, 71] on input "[DATE]" at bounding box center [194, 77] width 181 height 33
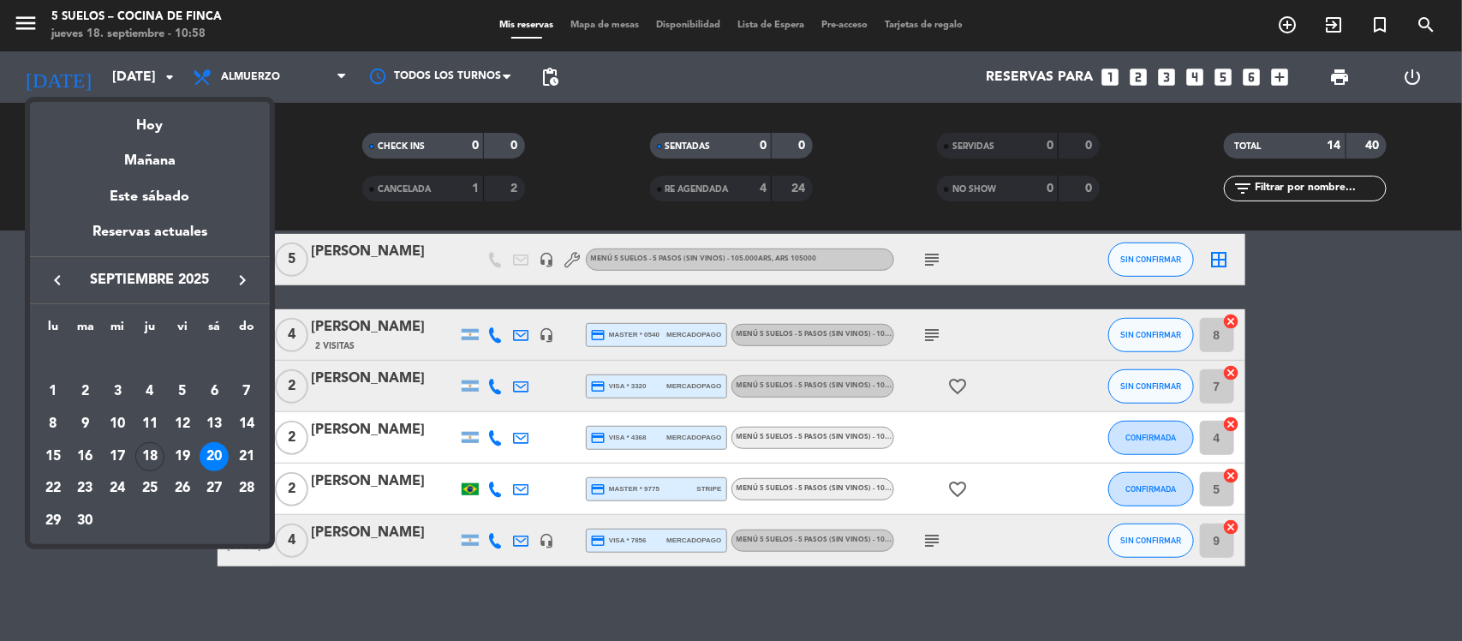
click at [238, 275] on icon "keyboard_arrow_right" at bounding box center [242, 280] width 21 height 21
click at [48, 424] on div "10" at bounding box center [53, 423] width 29 height 29
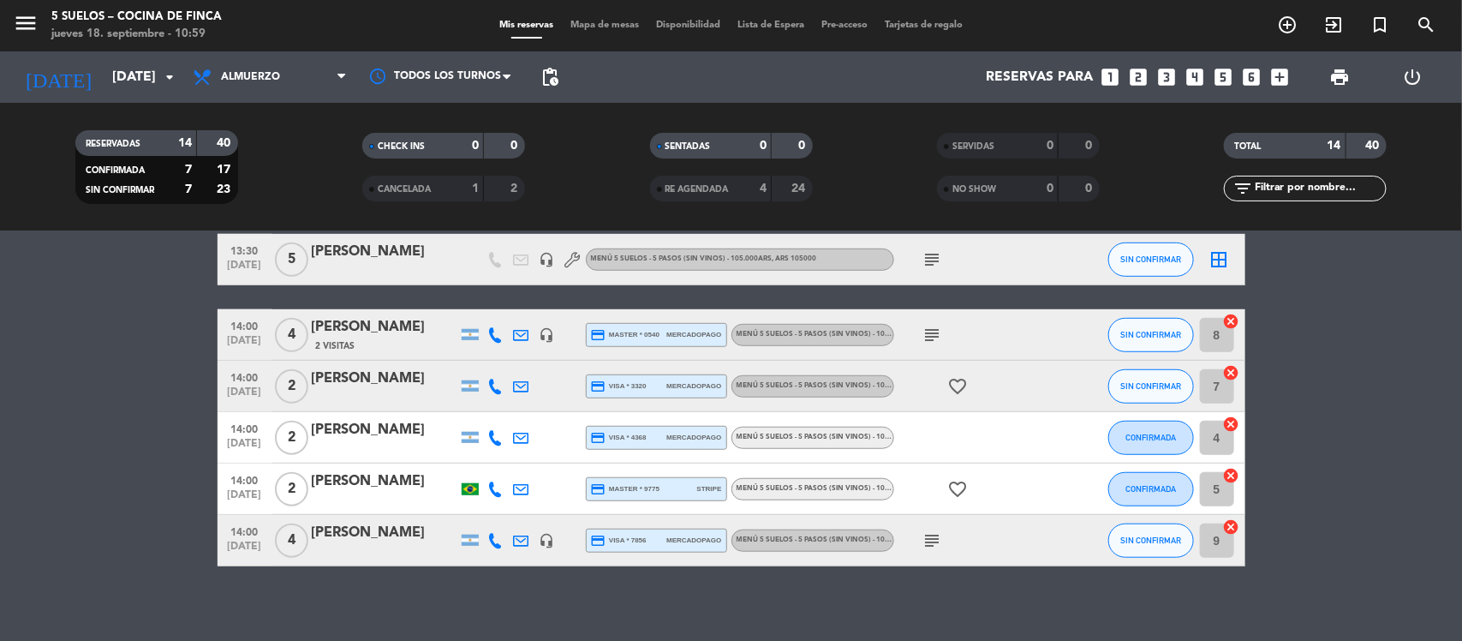
type input "[DATE]"
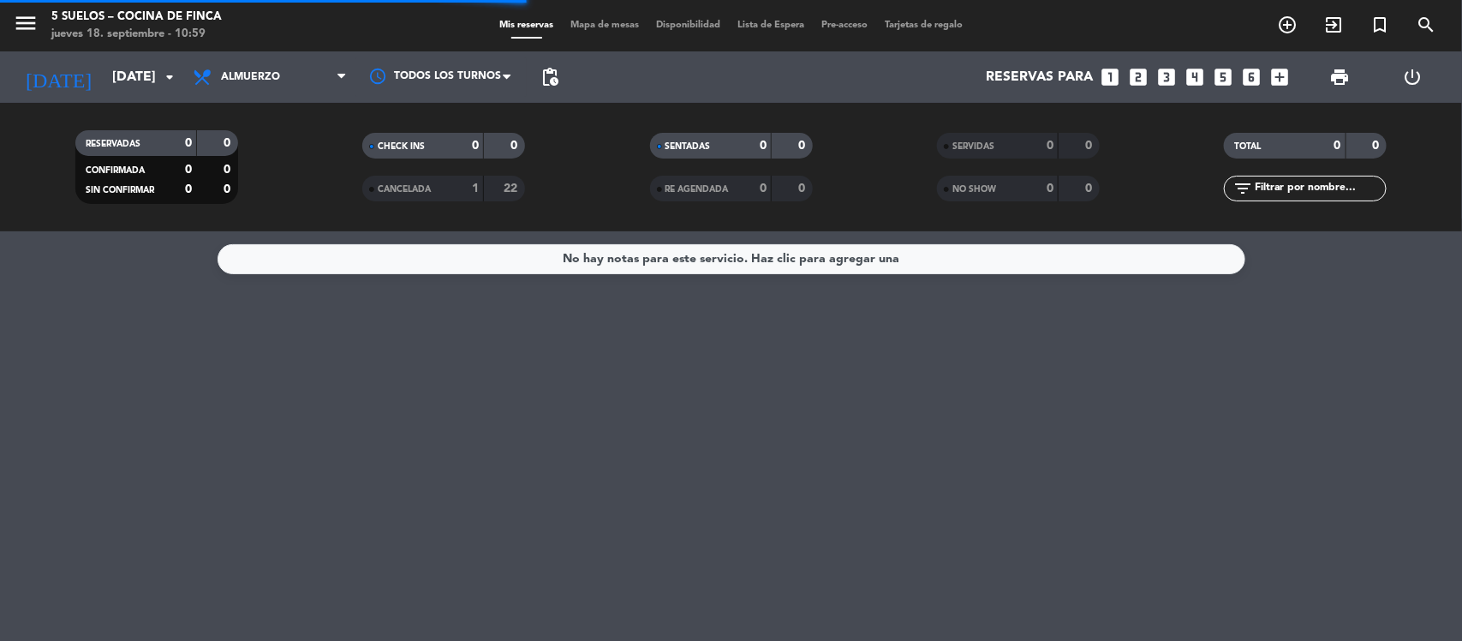
scroll to position [0, 0]
click at [557, 74] on span "pending_actions" at bounding box center [549, 77] width 21 height 21
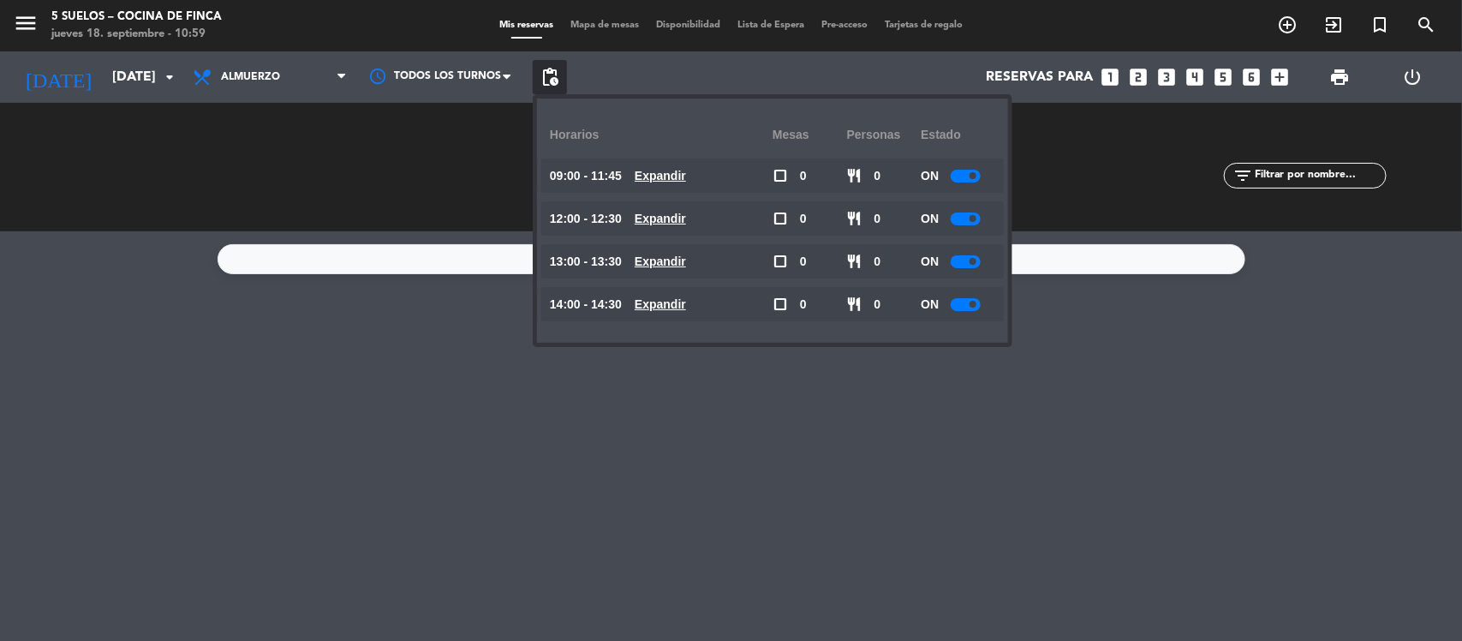
click at [960, 176] on div at bounding box center [966, 176] width 30 height 13
drag, startPoint x: 961, startPoint y: 217, endPoint x: 959, endPoint y: 242, distance: 25.7
click at [961, 218] on div at bounding box center [966, 218] width 30 height 13
click at [959, 255] on div at bounding box center [966, 261] width 30 height 13
click at [959, 219] on div at bounding box center [966, 218] width 30 height 13
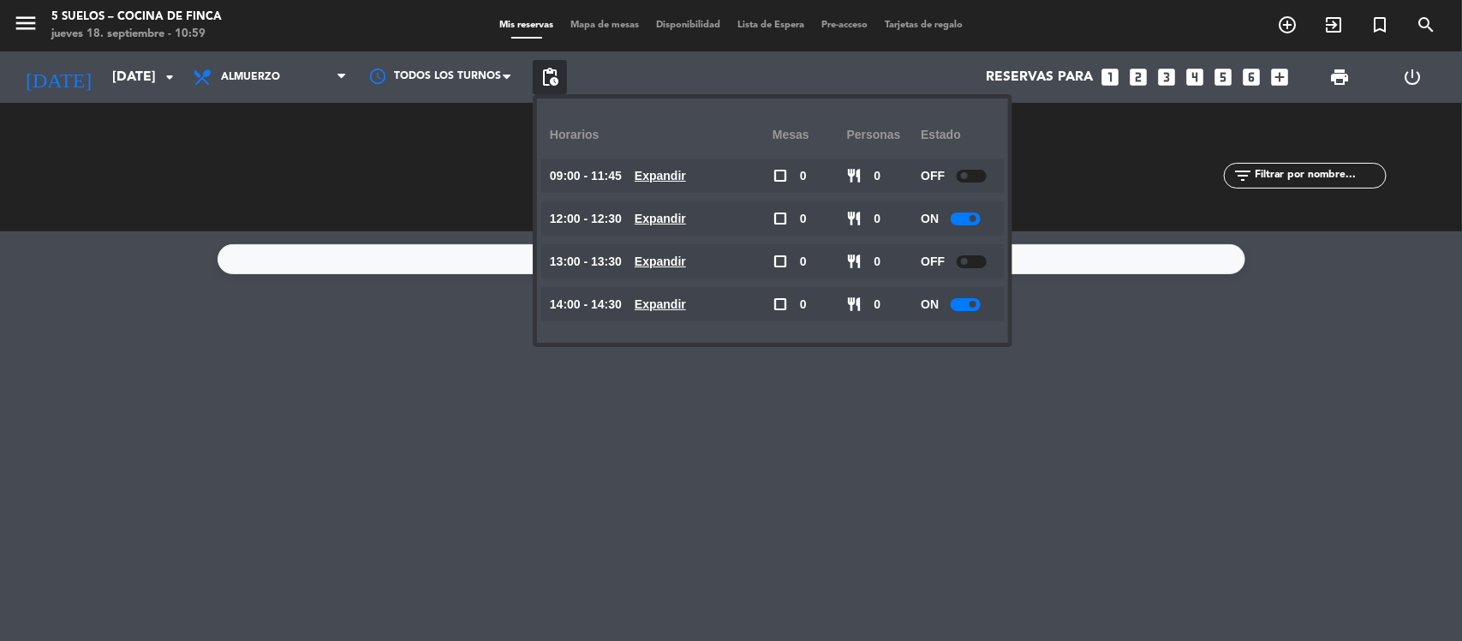
click at [960, 215] on div at bounding box center [966, 218] width 30 height 13
click at [956, 306] on div at bounding box center [966, 304] width 30 height 13
click at [1261, 499] on div "No hay notas para este servicio. Haz clic para agregar una" at bounding box center [731, 435] width 1462 height 409
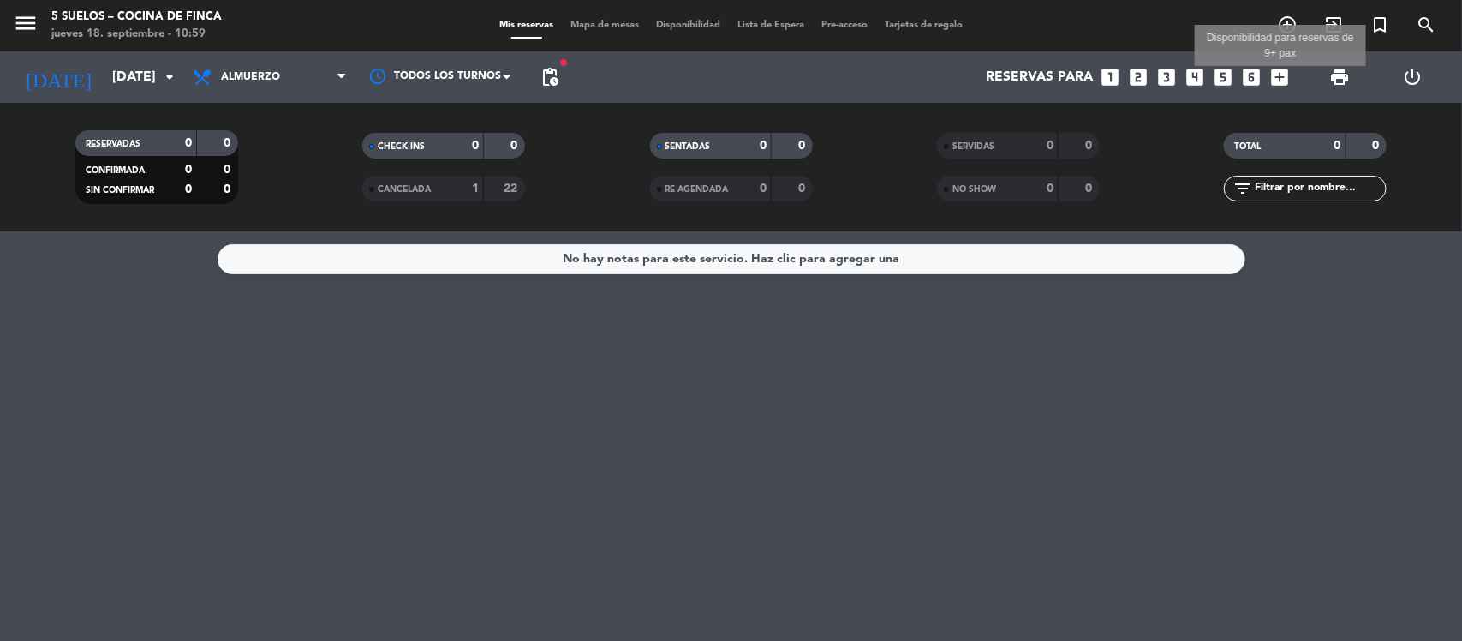
click at [1278, 71] on icon "add_box" at bounding box center [1280, 77] width 22 height 22
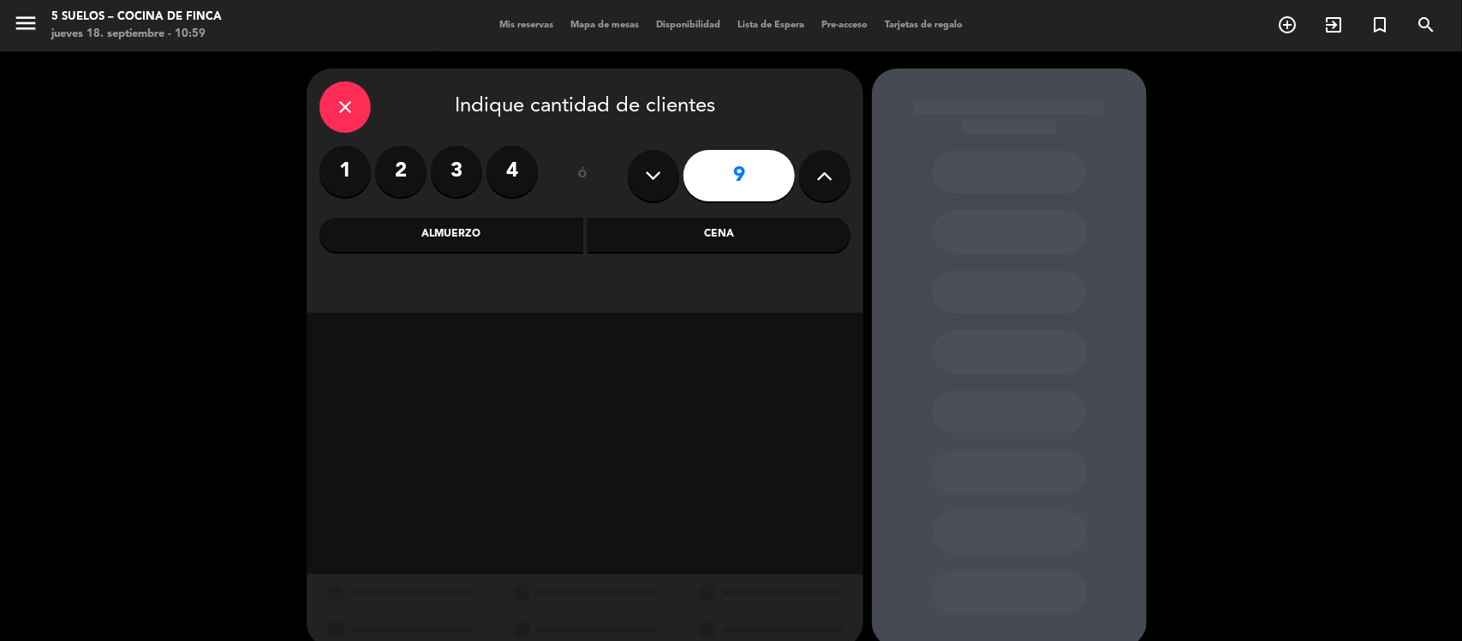
click at [331, 110] on div "close" at bounding box center [344, 106] width 51 height 51
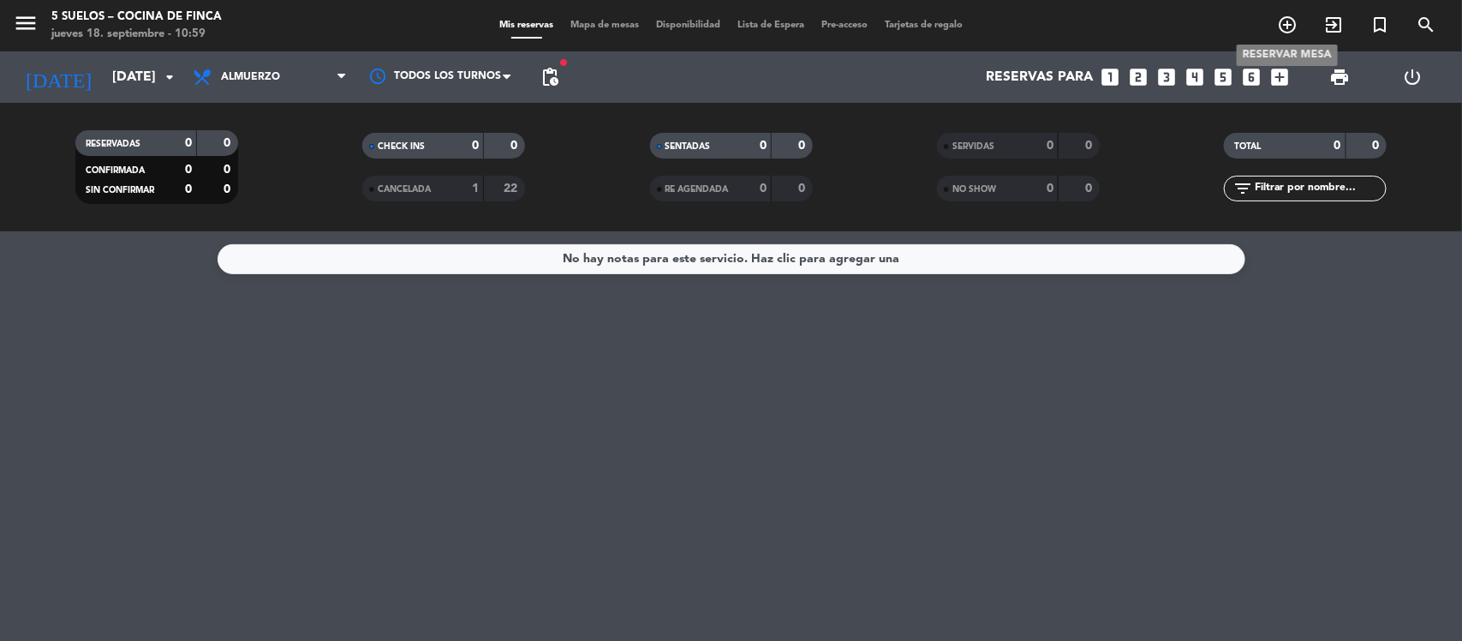
click at [1291, 27] on icon "add_circle_outline" at bounding box center [1287, 25] width 21 height 21
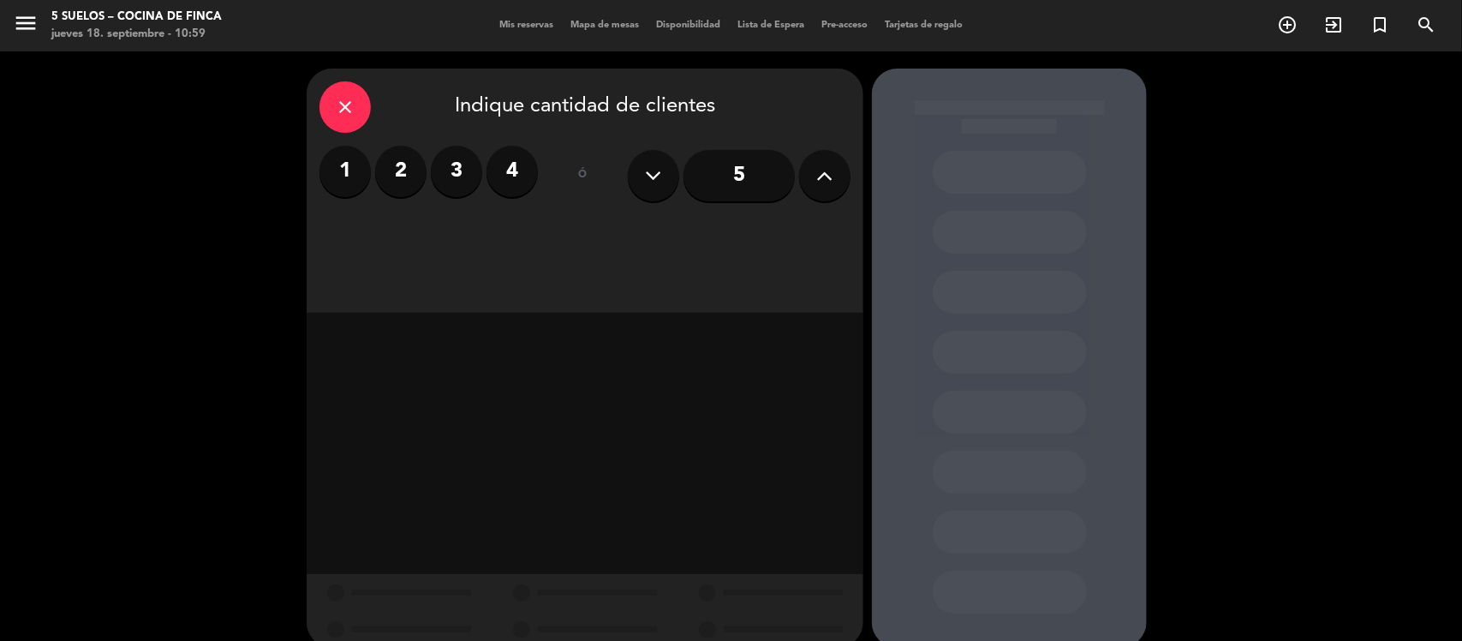
click at [336, 103] on icon "close" at bounding box center [345, 107] width 21 height 21
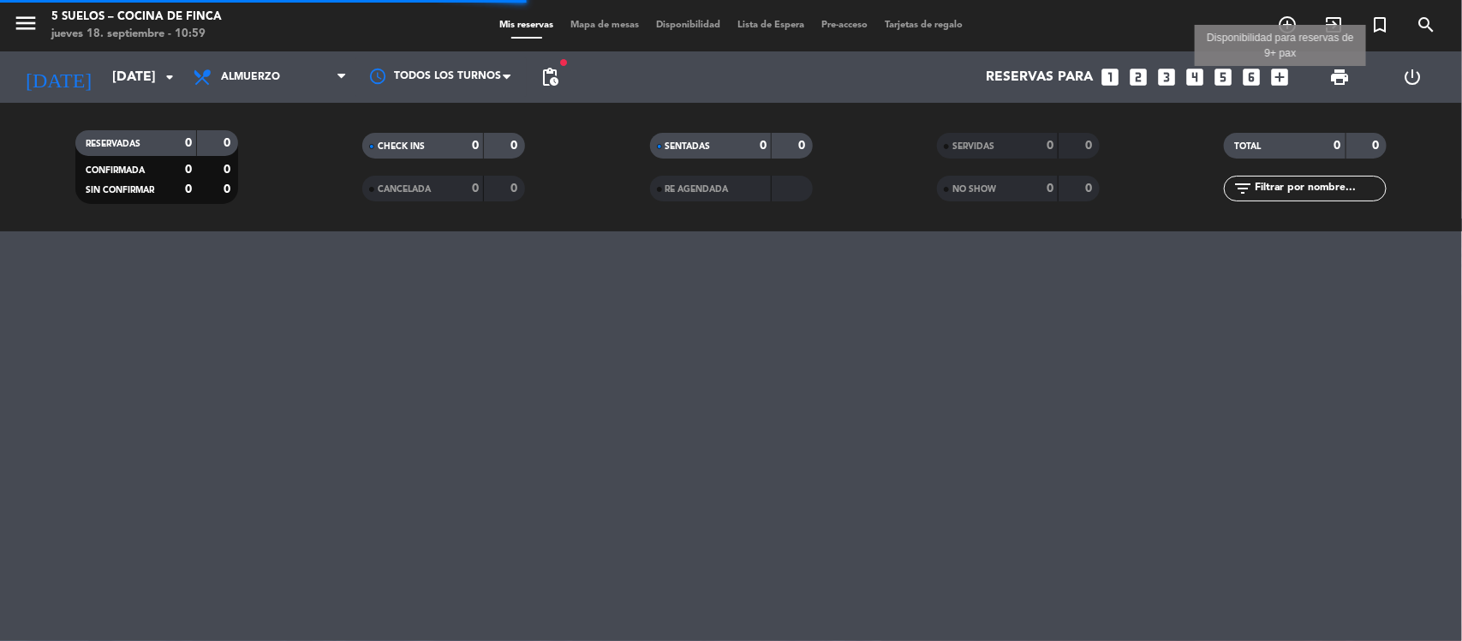
click at [1282, 67] on icon "add_box" at bounding box center [1280, 77] width 22 height 22
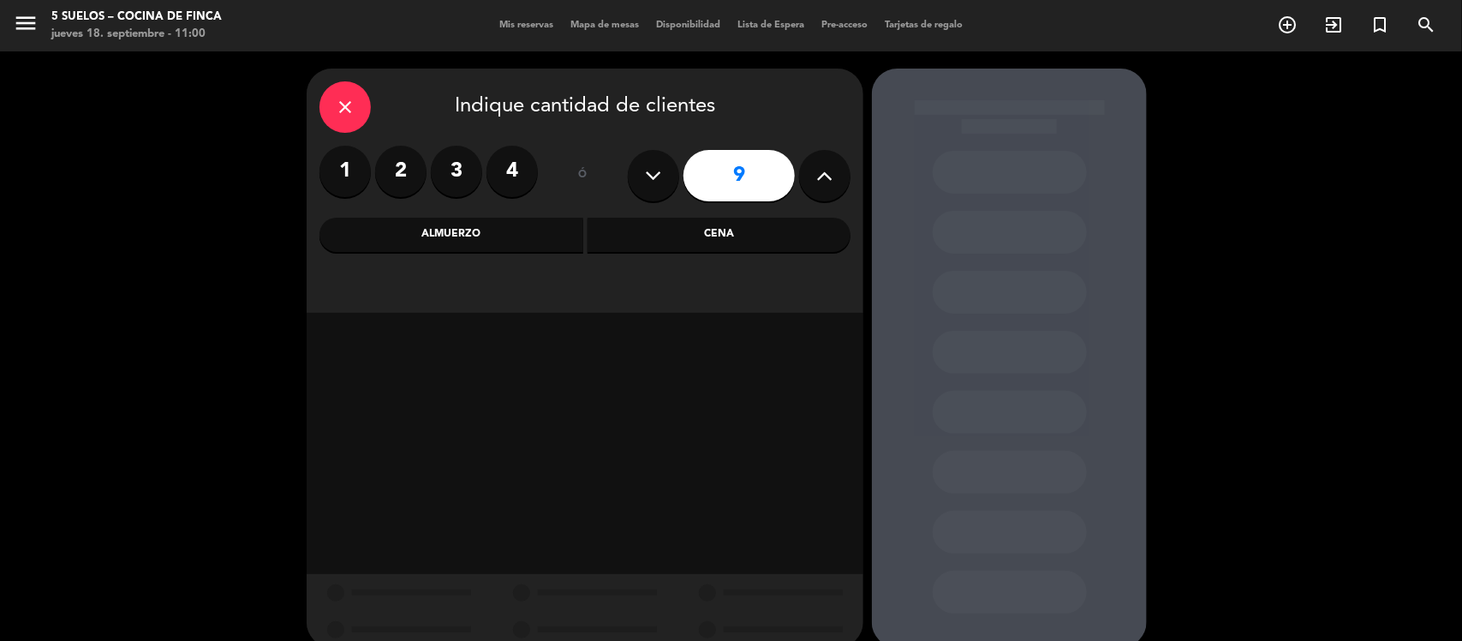
click at [822, 170] on icon at bounding box center [825, 176] width 16 height 26
type input "10"
drag, startPoint x: 768, startPoint y: 174, endPoint x: 686, endPoint y: 198, distance: 85.6
click at [686, 198] on div "10" at bounding box center [739, 176] width 223 height 60
click at [331, 98] on div "close" at bounding box center [344, 106] width 51 height 51
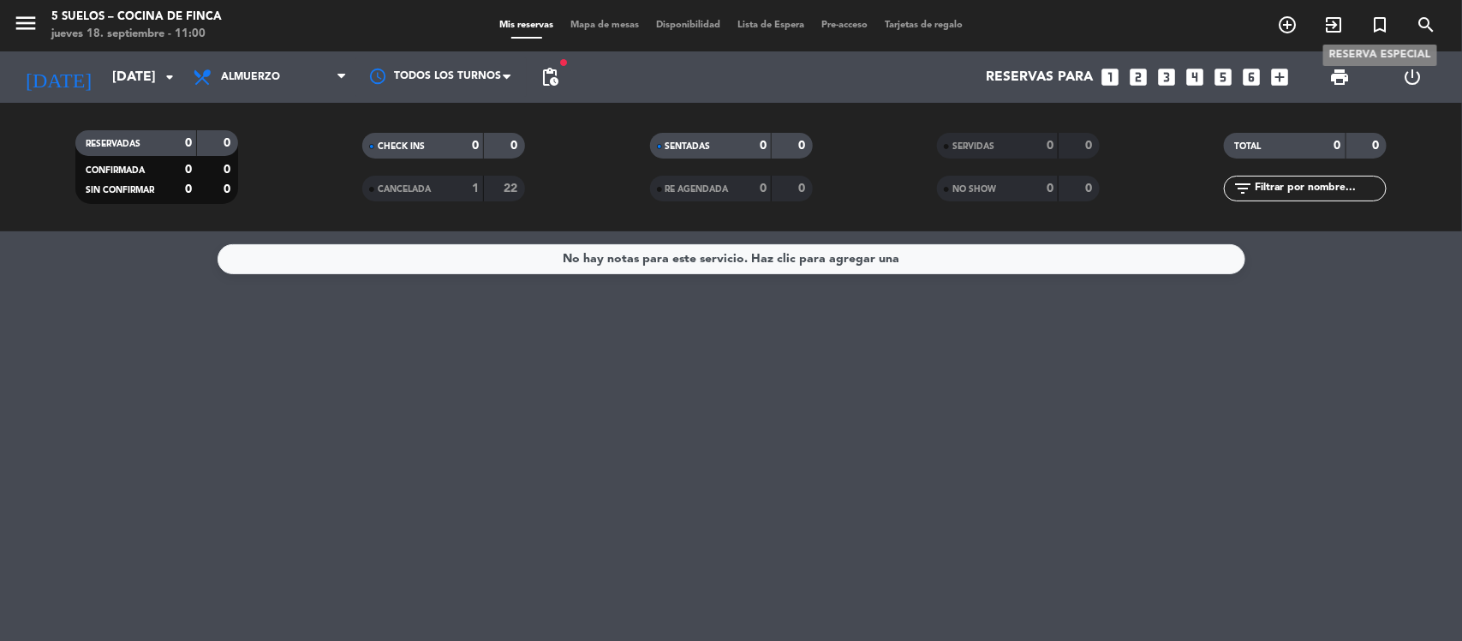
click at [1381, 22] on icon "turned_in_not" at bounding box center [1379, 25] width 21 height 21
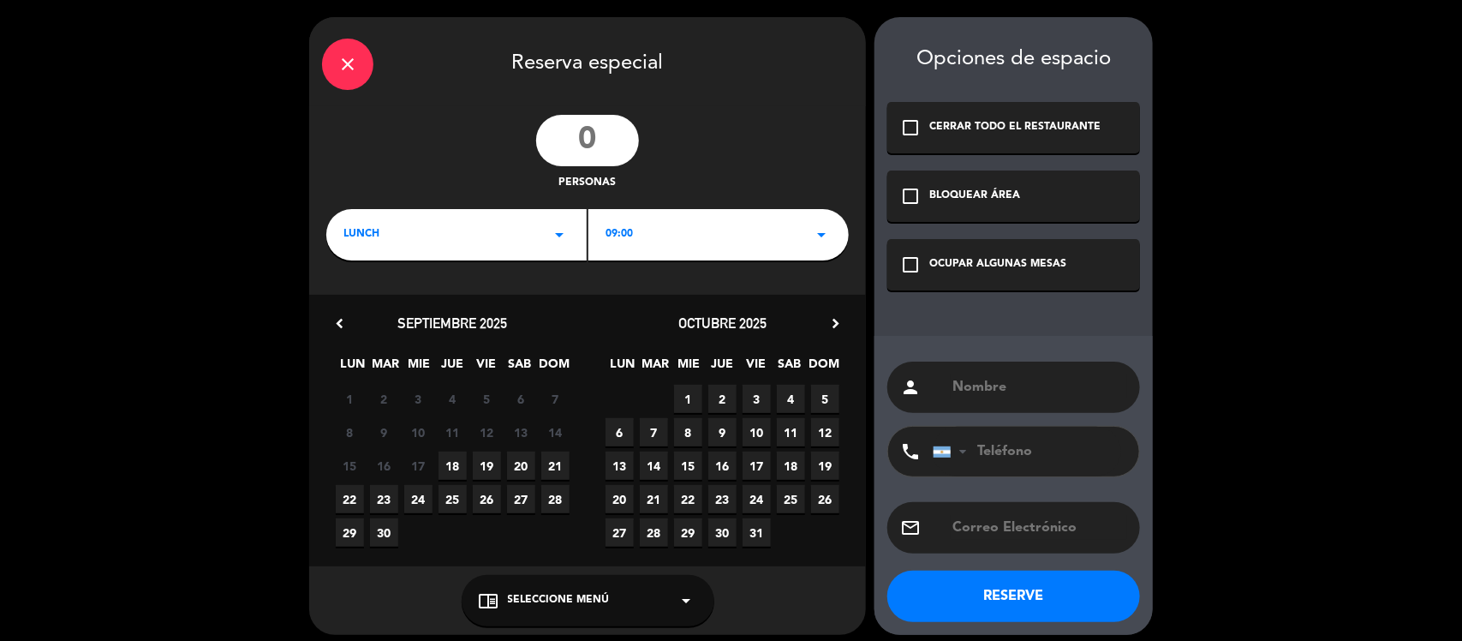
drag, startPoint x: 605, startPoint y: 137, endPoint x: 521, endPoint y: 151, distance: 85.0
click at [521, 151] on div "personas" at bounding box center [587, 153] width 557 height 77
type input "31"
click at [711, 230] on div "09:00 arrow_drop_down" at bounding box center [718, 234] width 260 height 51
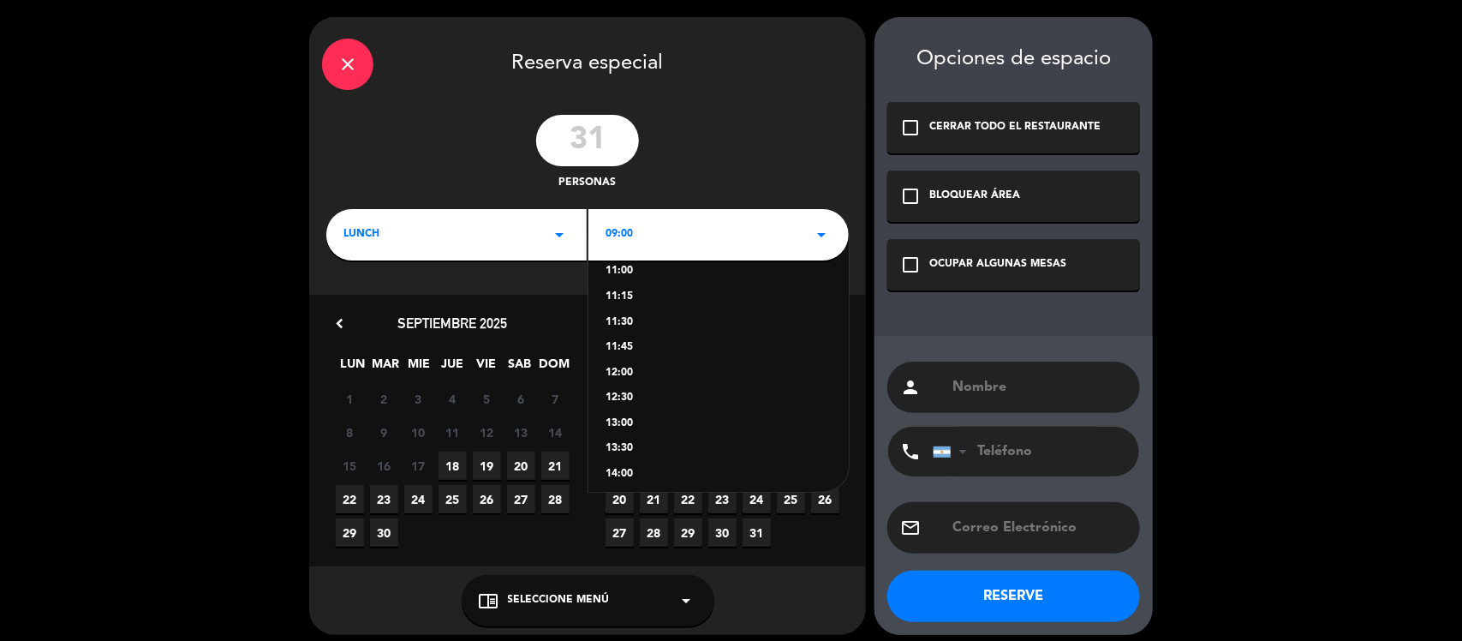
scroll to position [214, 0]
click at [635, 392] on div "12:30" at bounding box center [718, 396] width 226 height 17
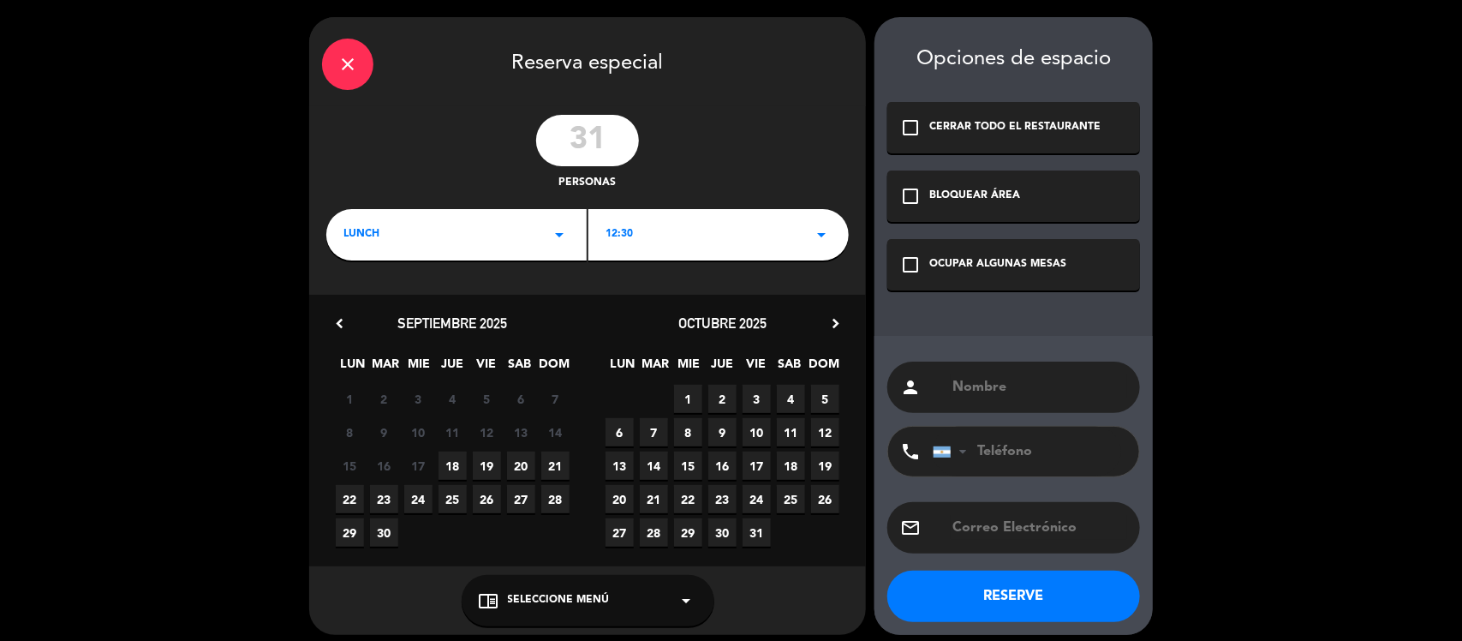
click at [832, 321] on icon "chevron_right" at bounding box center [835, 323] width 18 height 18
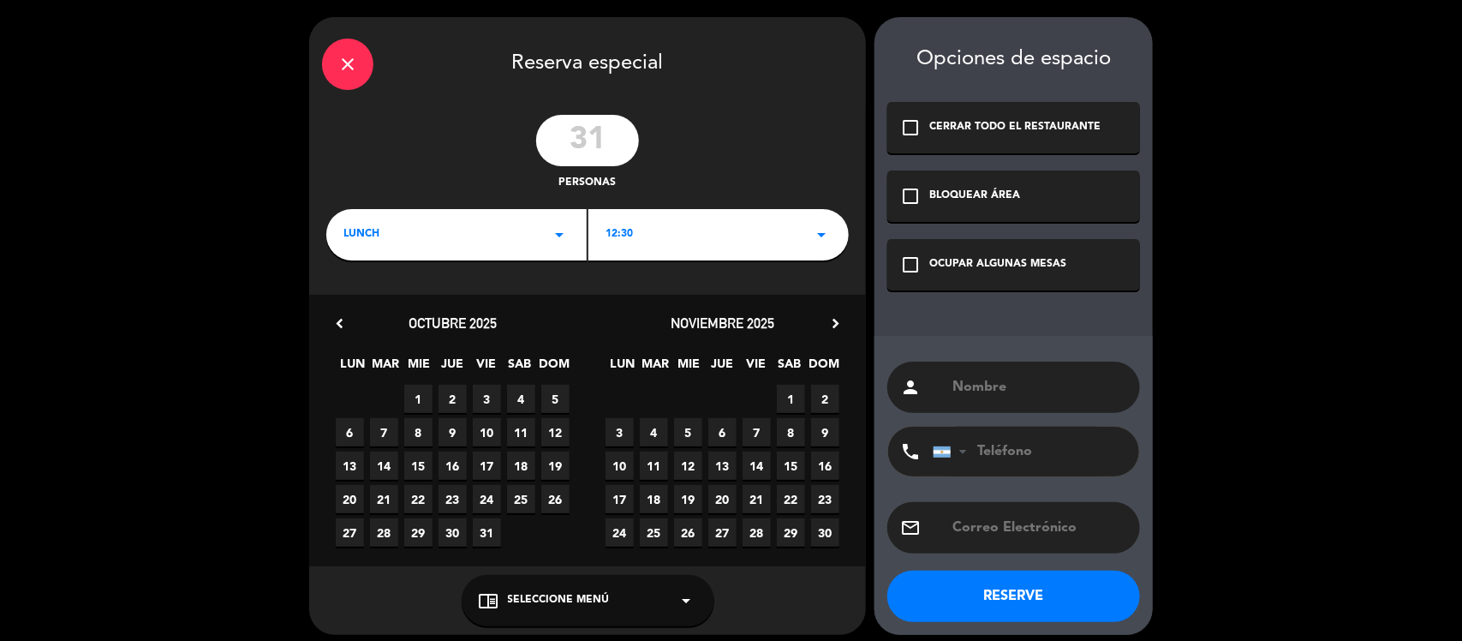
click at [623, 459] on span "10" at bounding box center [619, 465] width 28 height 28
click at [969, 395] on input "text" at bounding box center [1039, 387] width 176 height 24
click at [972, 392] on input "text" at bounding box center [1039, 387] width 176 height 24
type input "TASTIC / Grupo Sursum"
click at [999, 579] on button "RESERVE" at bounding box center [1013, 595] width 253 height 51
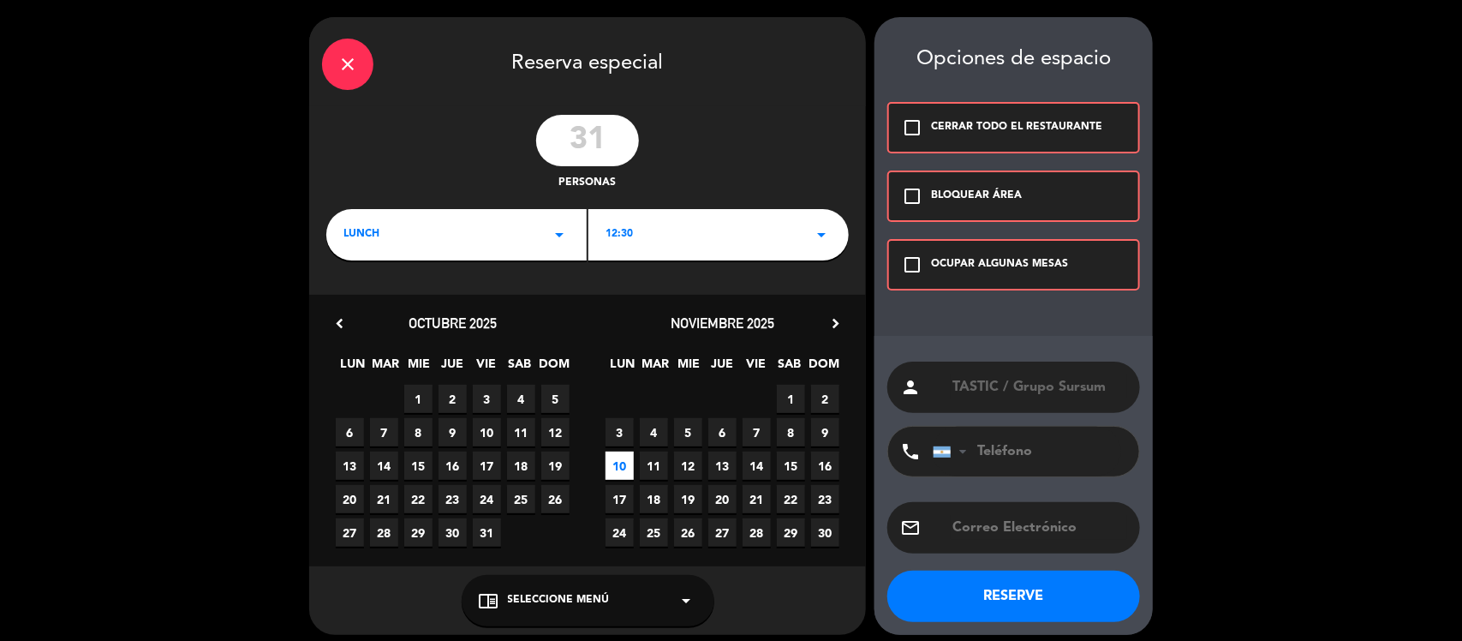
click at [905, 121] on icon "check_box_outline_blank" at bounding box center [912, 127] width 21 height 21
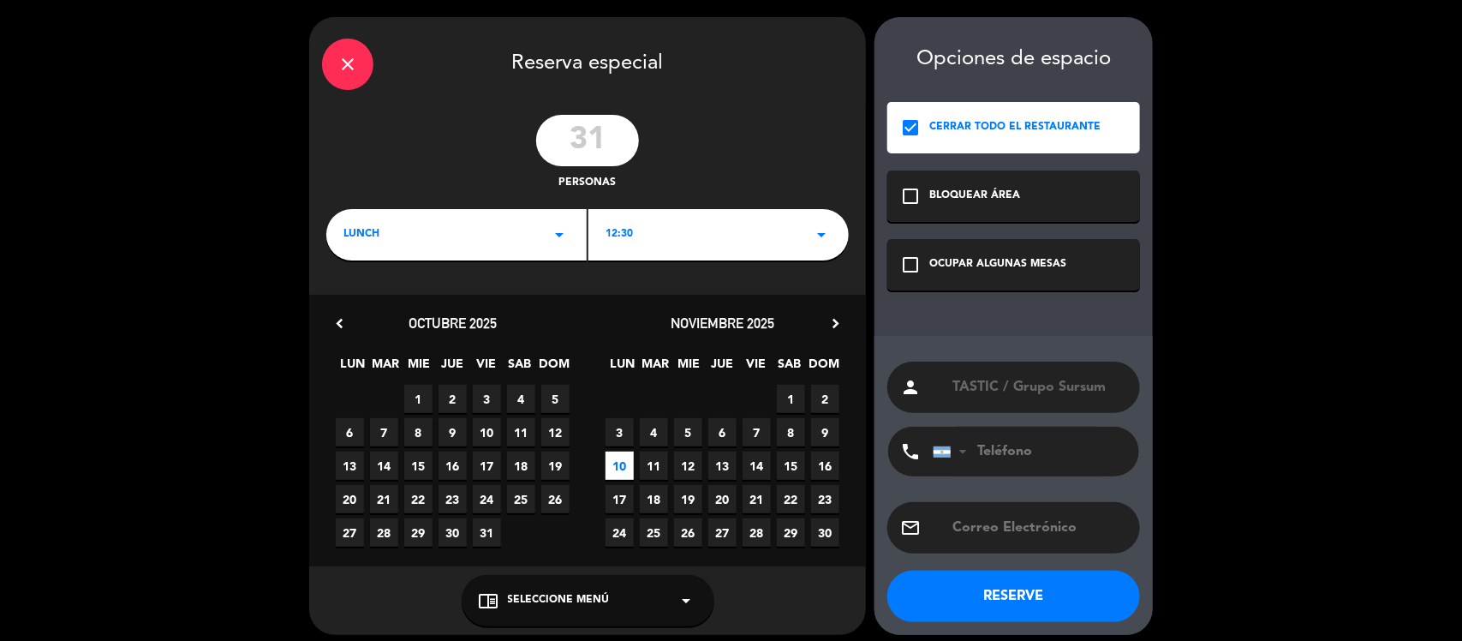
click at [1020, 596] on button "RESERVE" at bounding box center [1013, 595] width 253 height 51
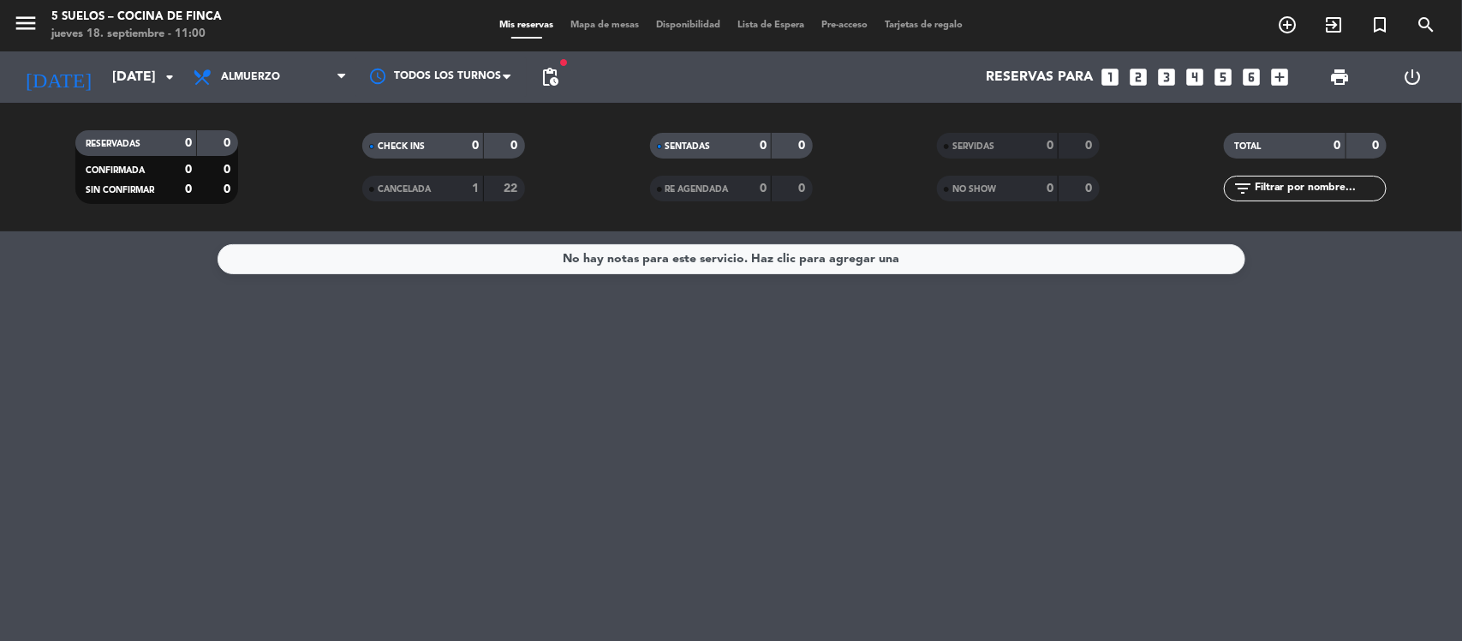
click at [514, 24] on span "Mis reservas" at bounding box center [526, 25] width 71 height 9
click at [794, 23] on span "Lista de Espera" at bounding box center [771, 25] width 84 height 9
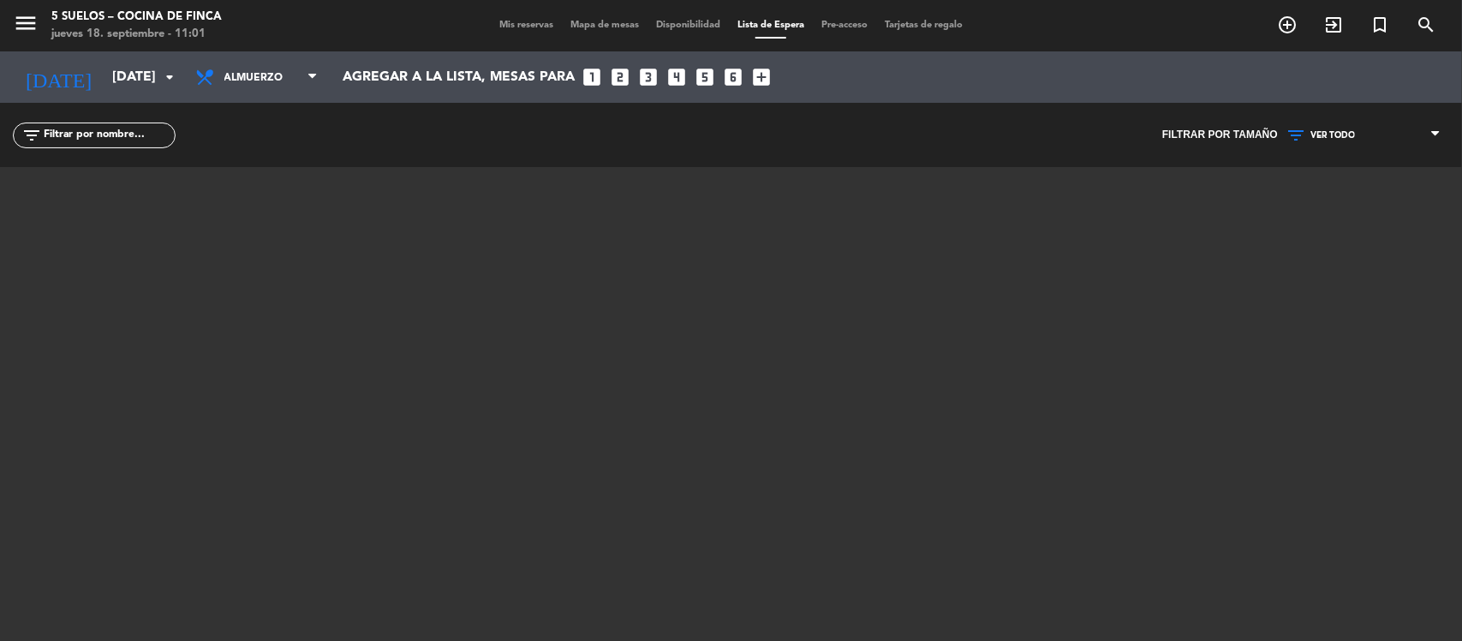
click at [522, 24] on span "Mis reservas" at bounding box center [526, 25] width 71 height 9
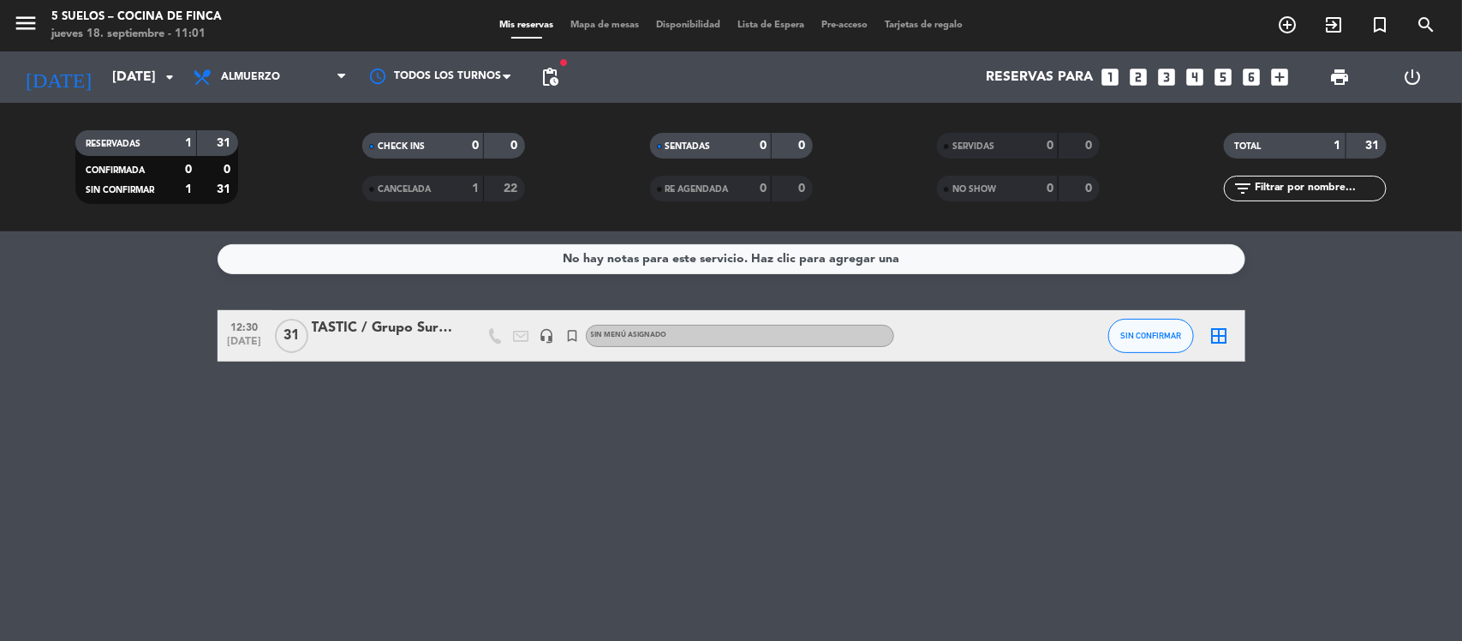
click at [385, 336] on div "TASTIC / Grupo Sursum" at bounding box center [385, 328] width 146 height 22
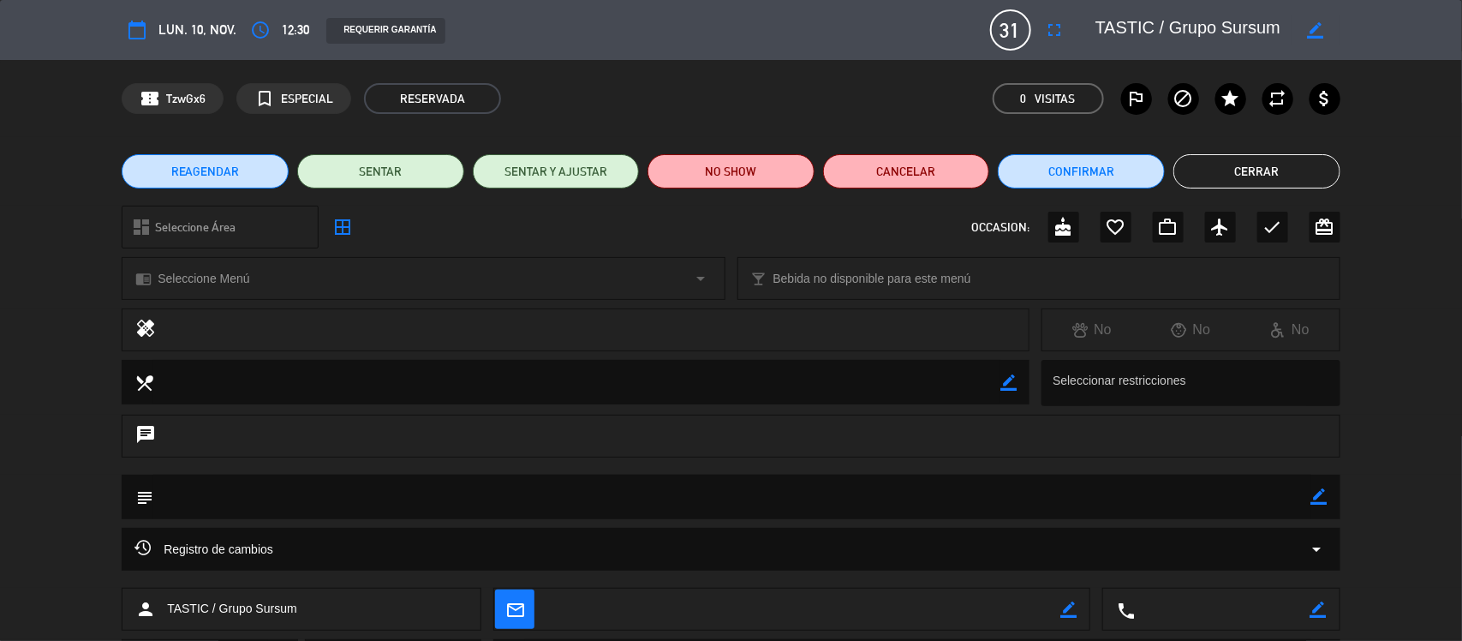
click at [692, 271] on icon "arrow_drop_down" at bounding box center [701, 278] width 21 height 21
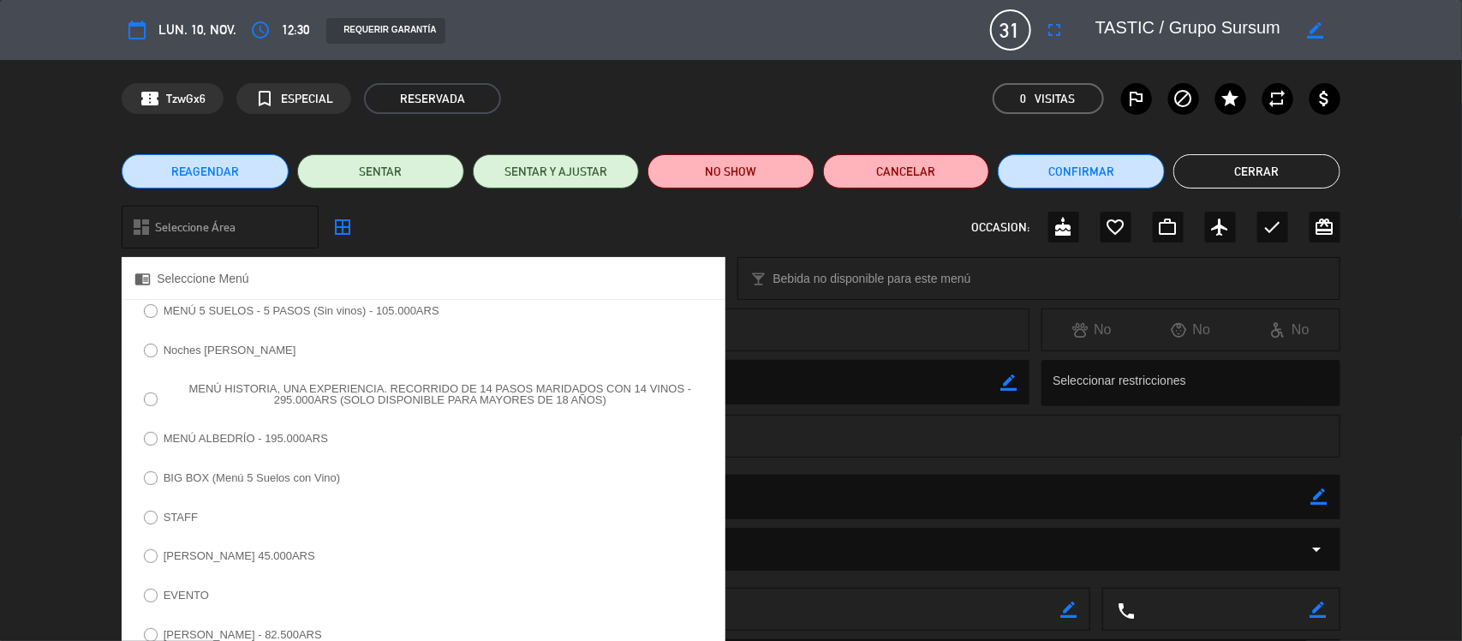
click at [151, 308] on input "MENÚ 5 SUELOS - 5 PASOS (Sin vinos) - 105.000ARS" at bounding box center [149, 309] width 11 height 11
radio input "true"
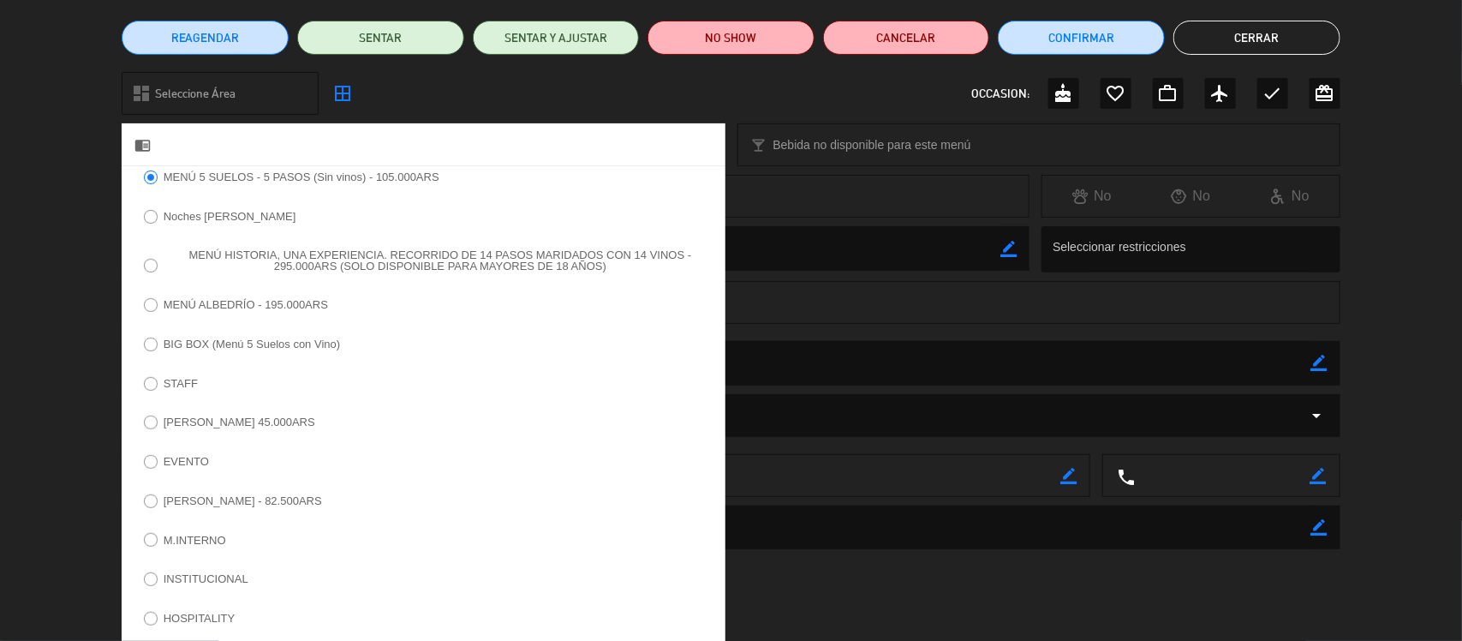
scroll to position [293, 0]
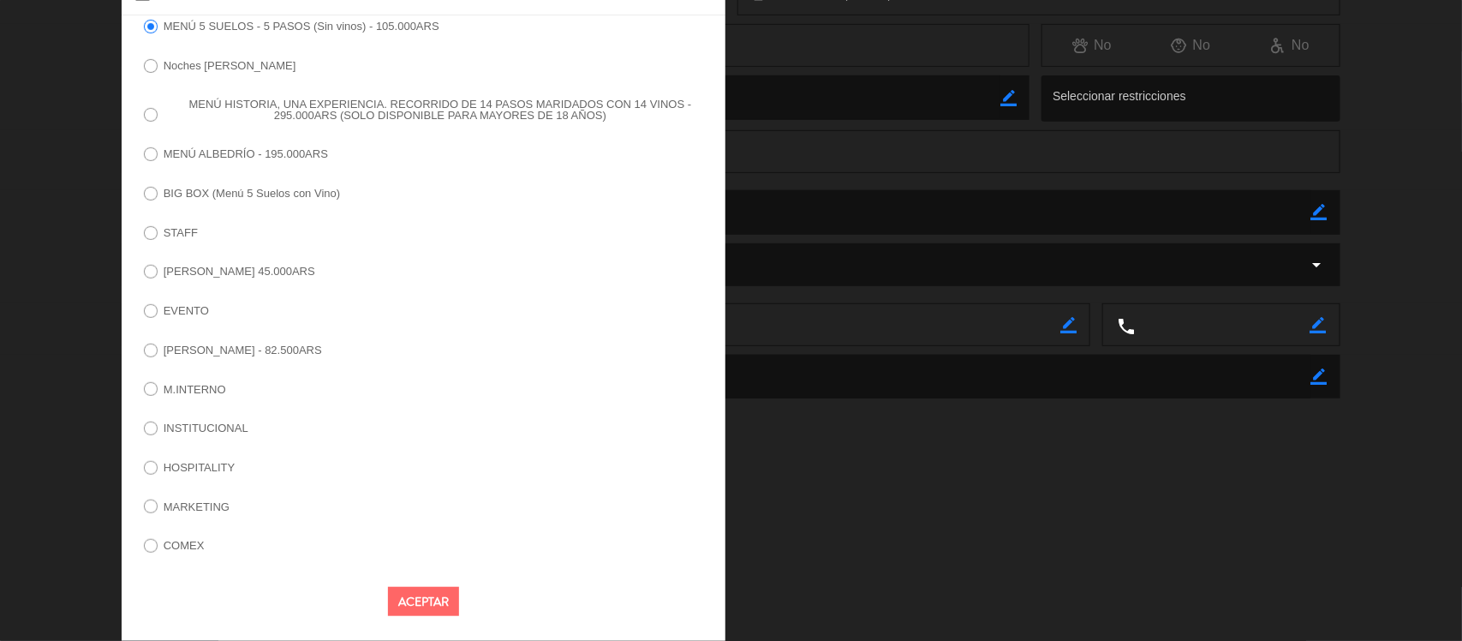
click at [424, 597] on button "Aceptar" at bounding box center [423, 602] width 71 height 30
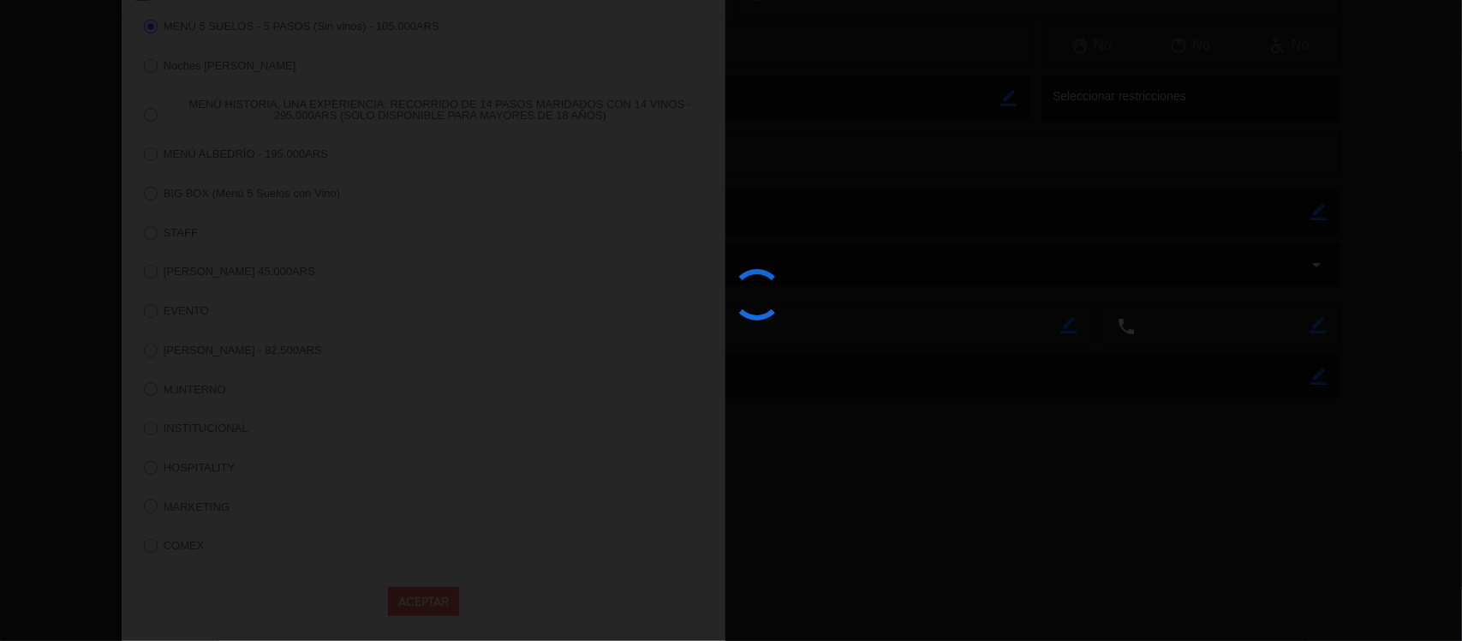
scroll to position [92, 0]
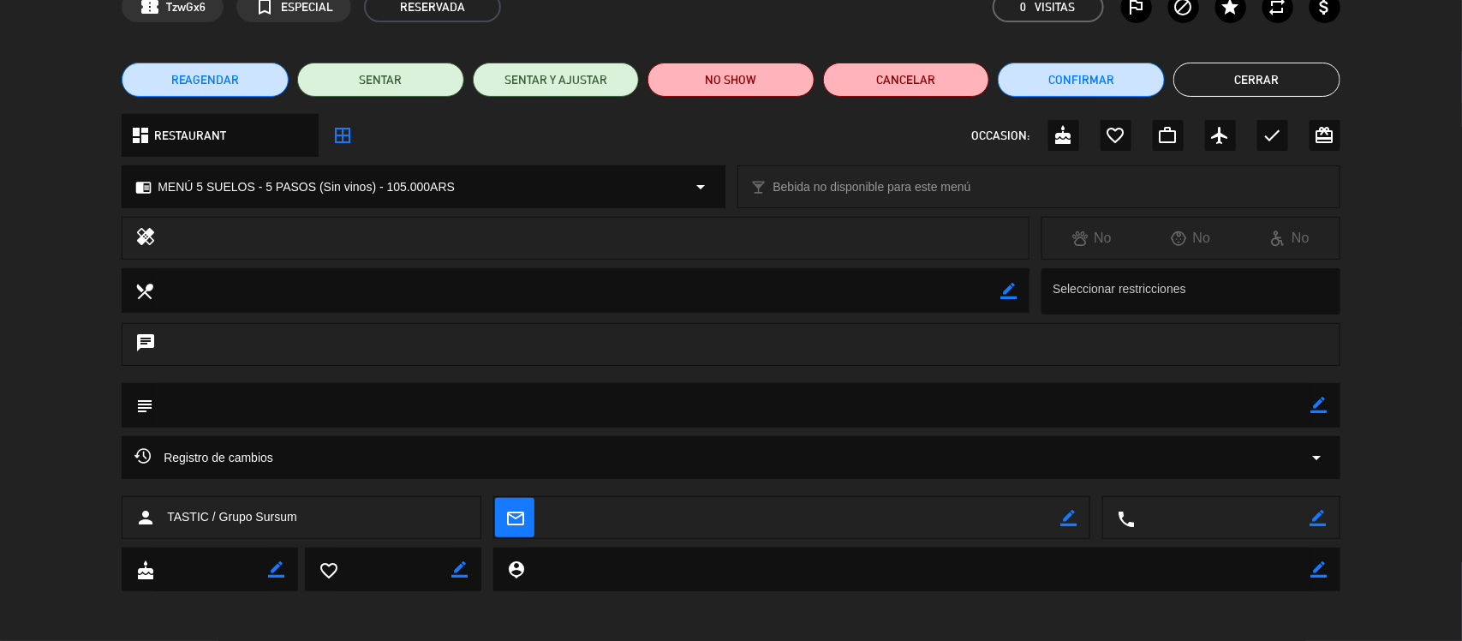
click at [1272, 75] on button "Cerrar" at bounding box center [1256, 80] width 167 height 34
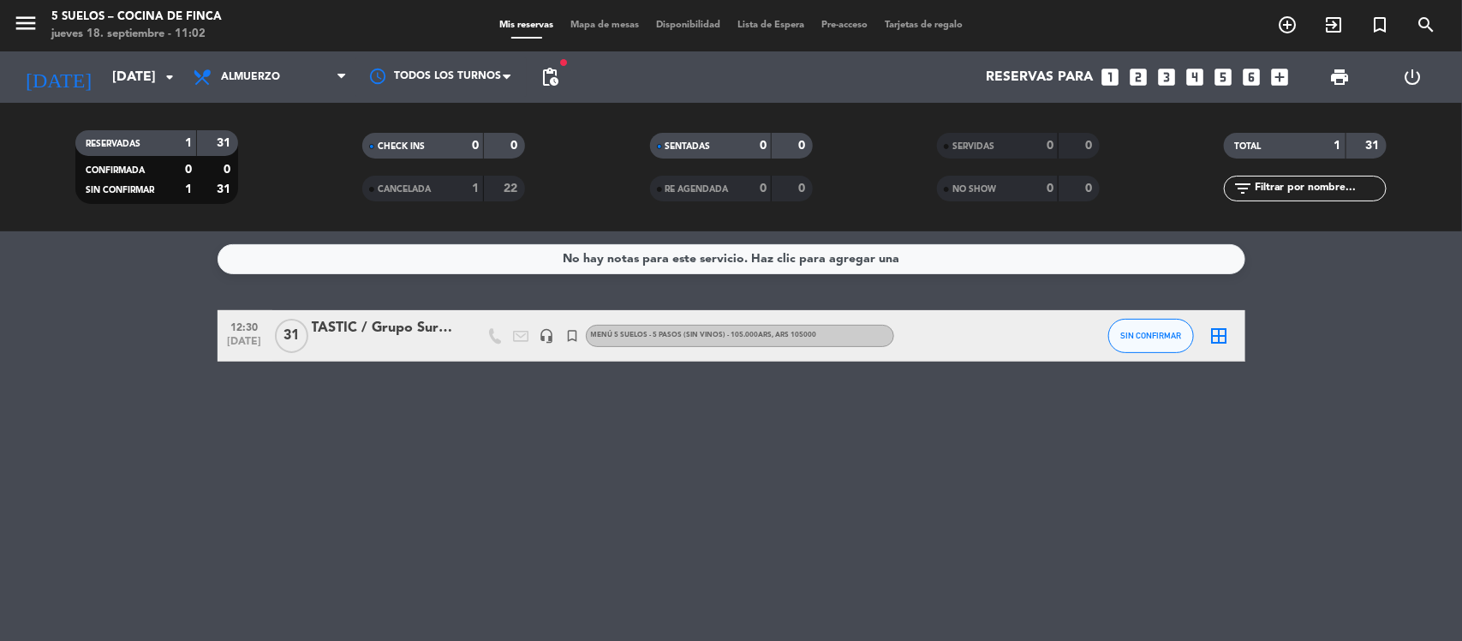
click at [396, 334] on div "TASTIC / Grupo Sursum" at bounding box center [385, 328] width 146 height 22
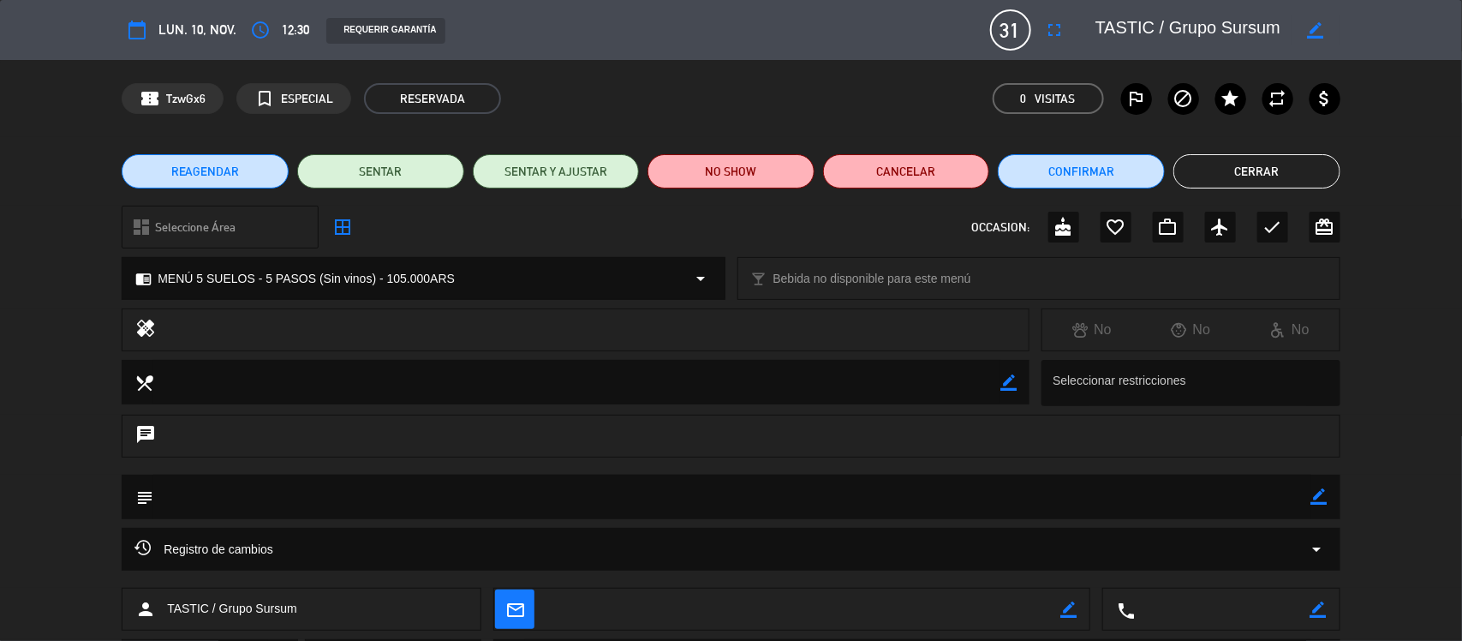
click at [1325, 493] on icon "border_color" at bounding box center [1319, 496] width 16 height 16
click at [1038, 477] on textarea at bounding box center [732, 496] width 1158 height 44
type textarea "+ FLIGHT LAS COMPUERTAS (PAGA AGENCIA)"
click at [1320, 490] on icon at bounding box center [1319, 496] width 16 height 16
click at [1267, 176] on button "Cerrar" at bounding box center [1256, 171] width 167 height 34
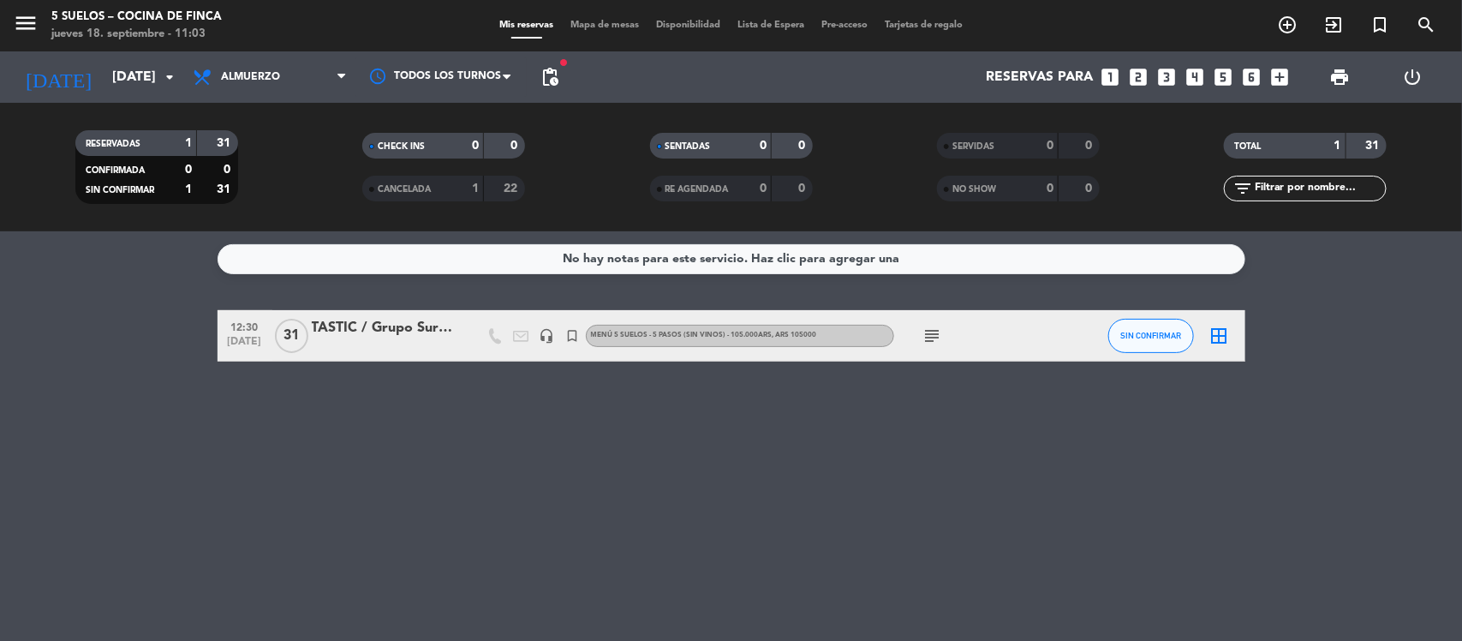
click at [927, 331] on icon "subject" at bounding box center [932, 335] width 21 height 21
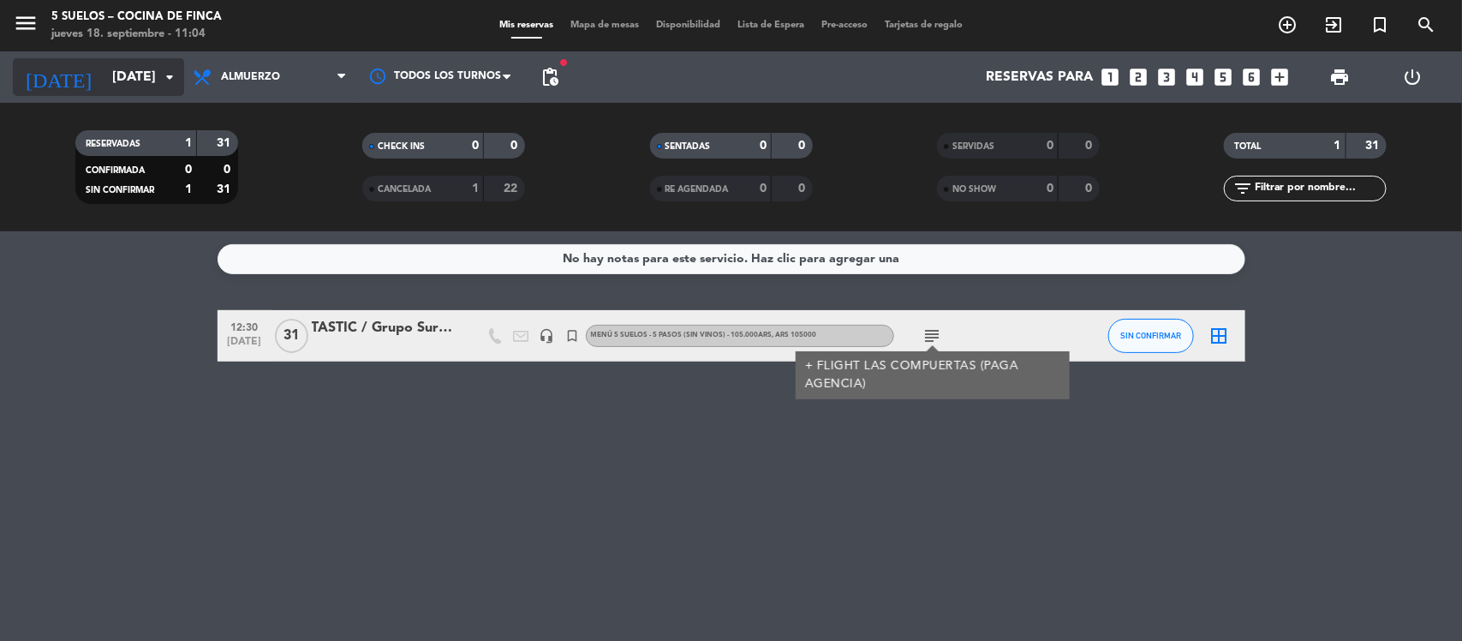
click at [134, 66] on input "[DATE]" at bounding box center [194, 77] width 181 height 33
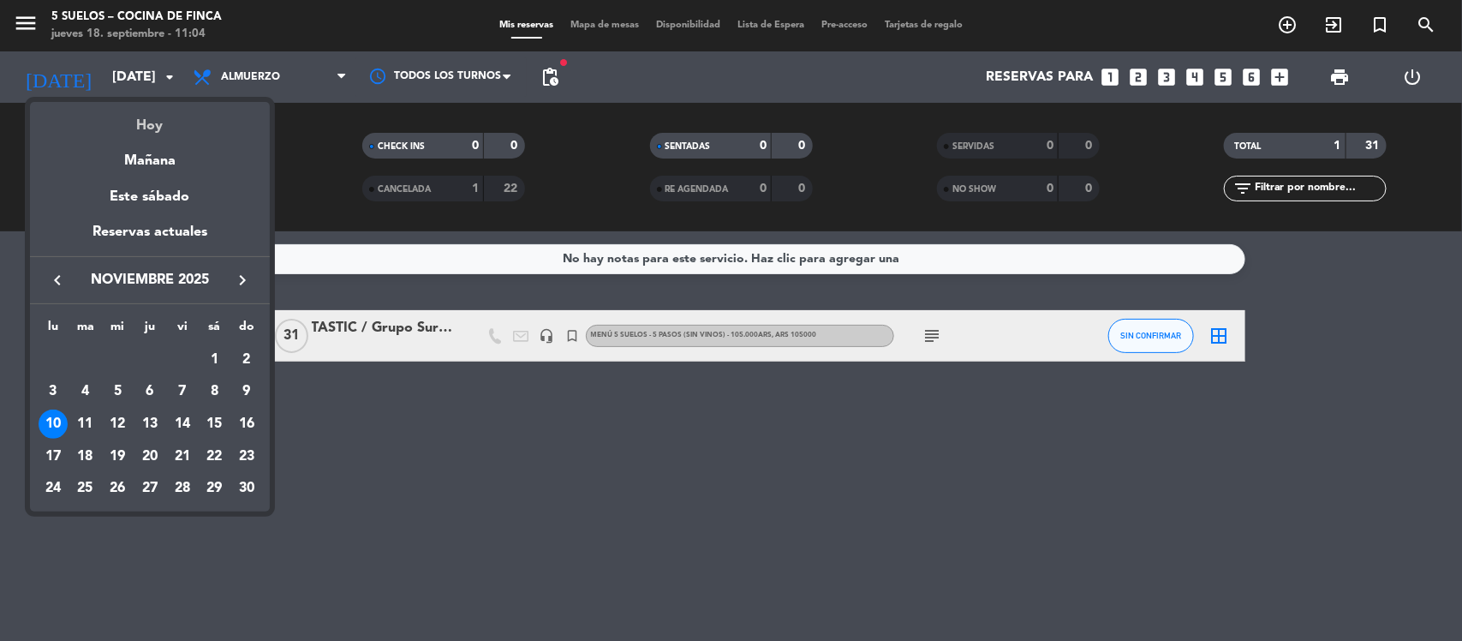
click at [137, 124] on div "Hoy" at bounding box center [150, 119] width 240 height 35
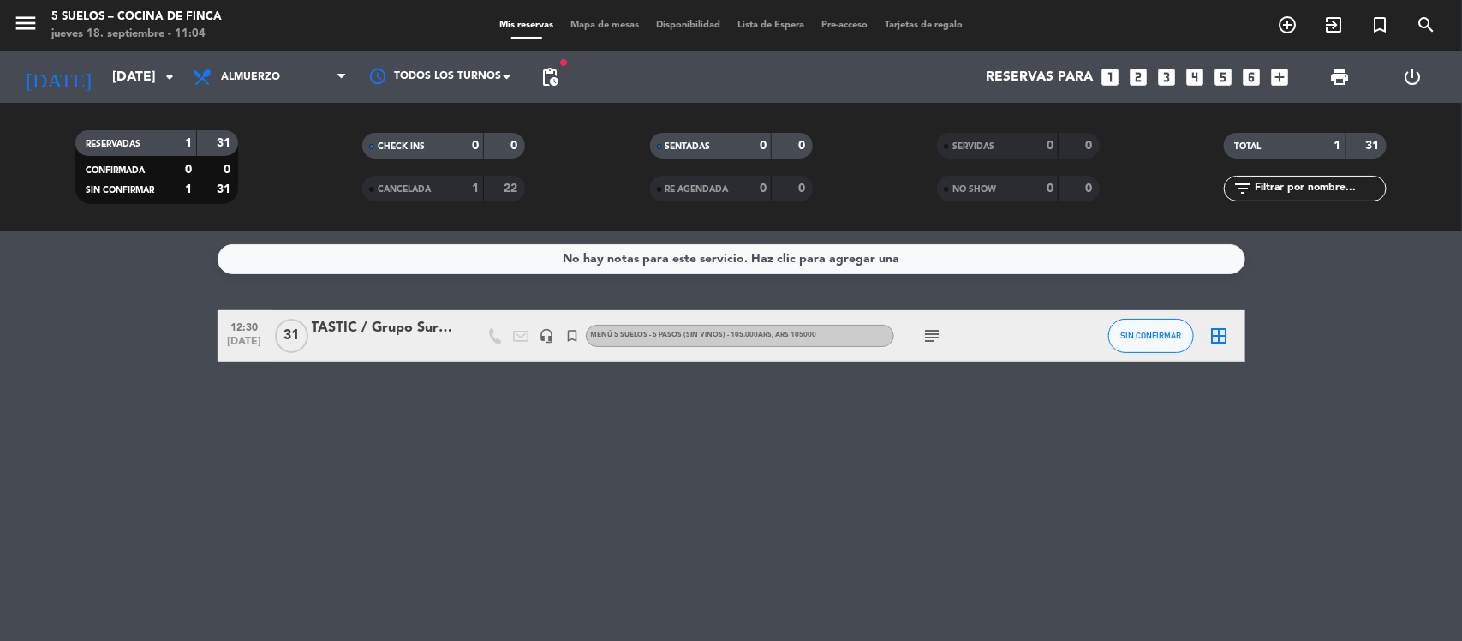
type input "[DEMOGRAPHIC_DATA][DATE]"
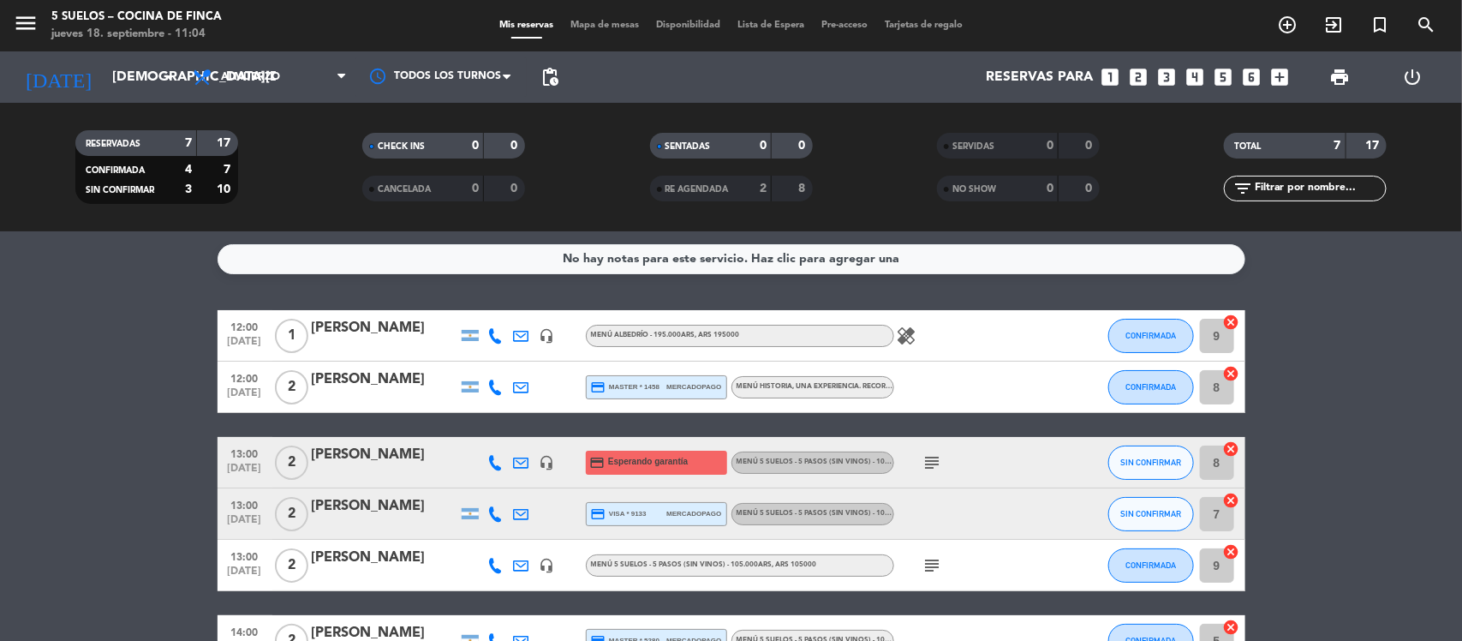
click at [1139, 80] on icon "looks_two" at bounding box center [1139, 77] width 22 height 22
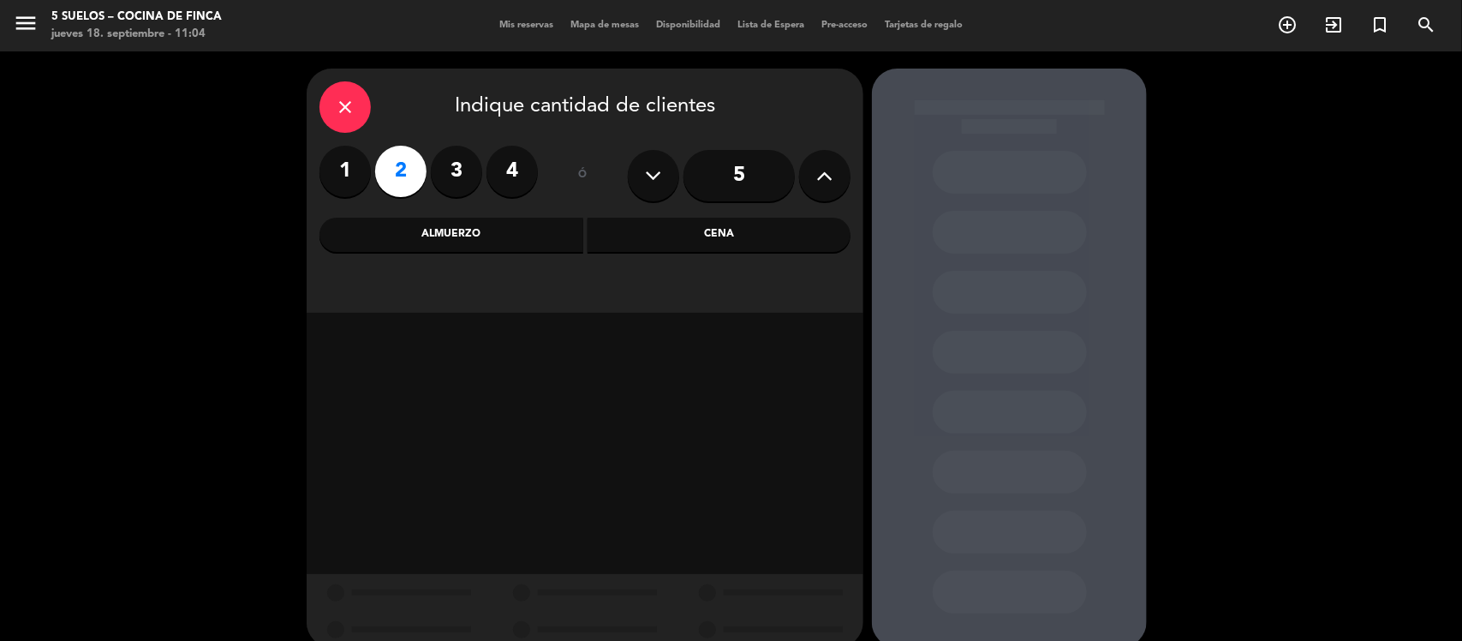
click at [472, 231] on div "Almuerzo" at bounding box center [451, 235] width 264 height 34
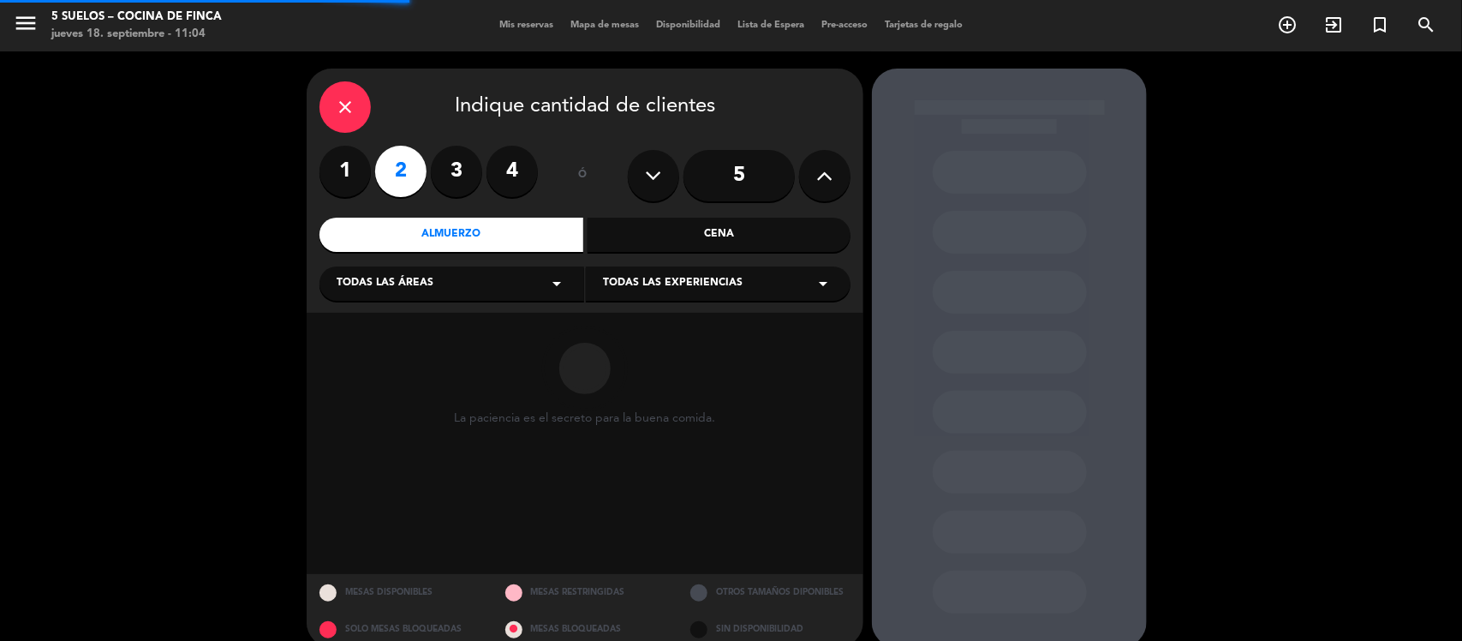
click at [446, 295] on div "Todas las áreas arrow_drop_down" at bounding box center [451, 283] width 265 height 34
click at [390, 367] on div "CRIOLLO [PERSON_NAME] Restaurante" at bounding box center [451, 340] width 265 height 123
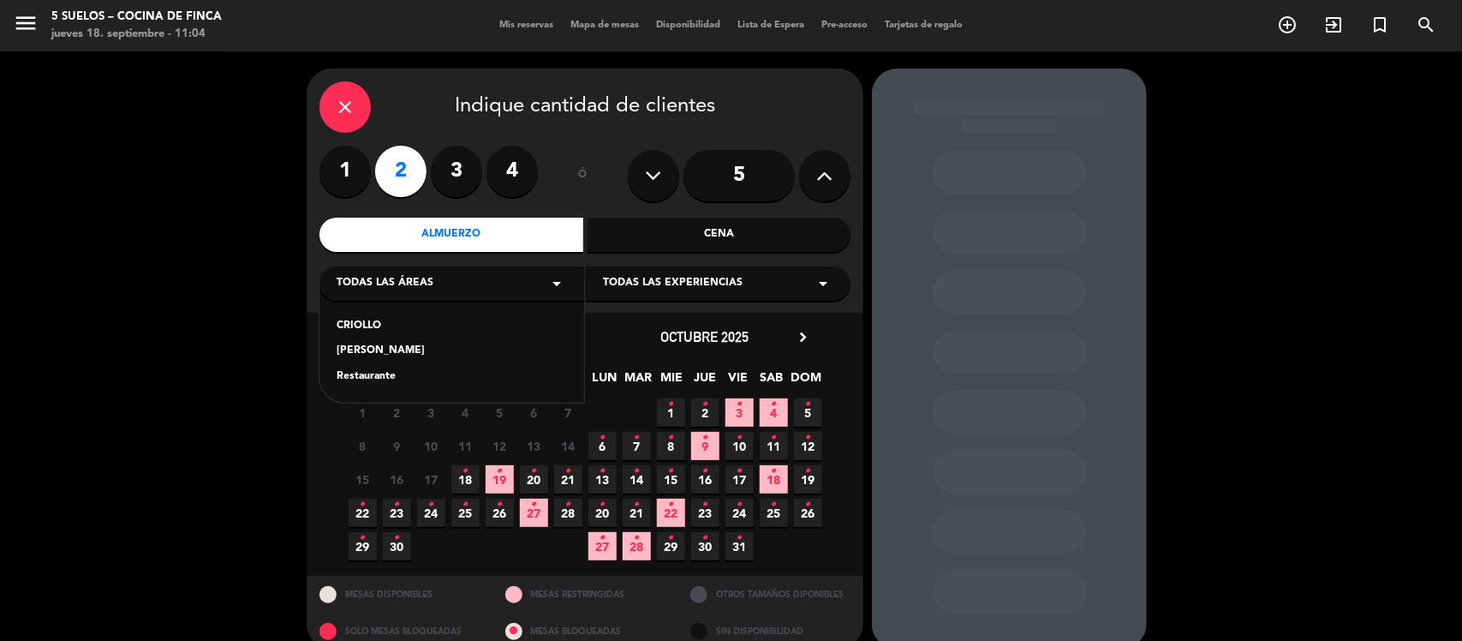
click at [374, 374] on div "Restaurante" at bounding box center [452, 376] width 230 height 17
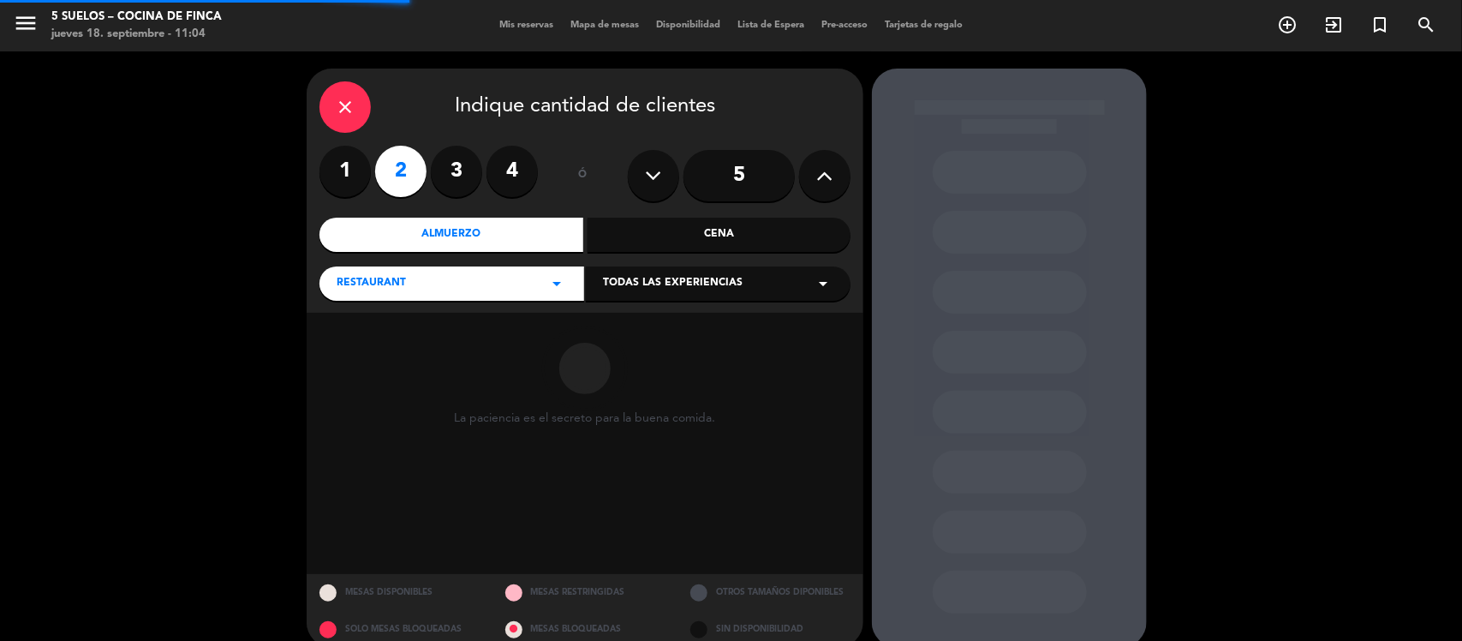
click at [614, 271] on div "Todas las experiencias arrow_drop_down" at bounding box center [718, 283] width 265 height 34
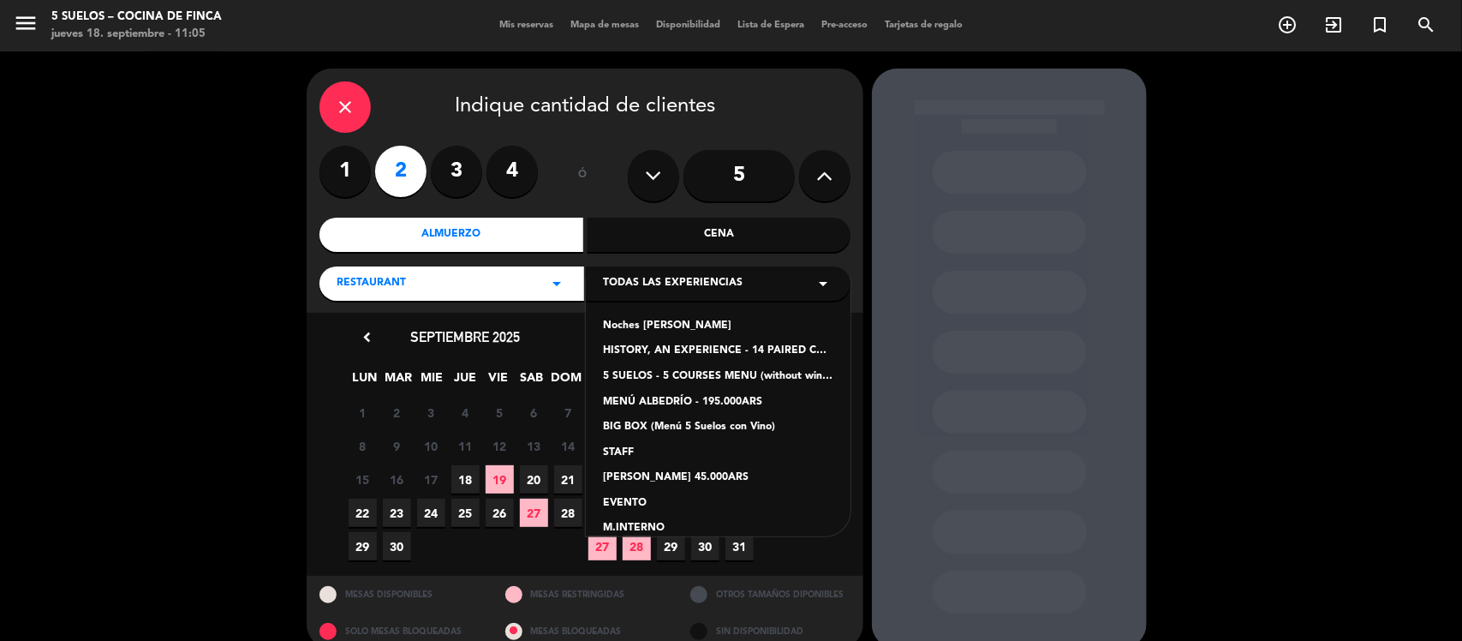
click at [668, 374] on div "5 SUELOS - 5 COURSES MENU (without wines) - ARS105,000" at bounding box center [718, 376] width 230 height 17
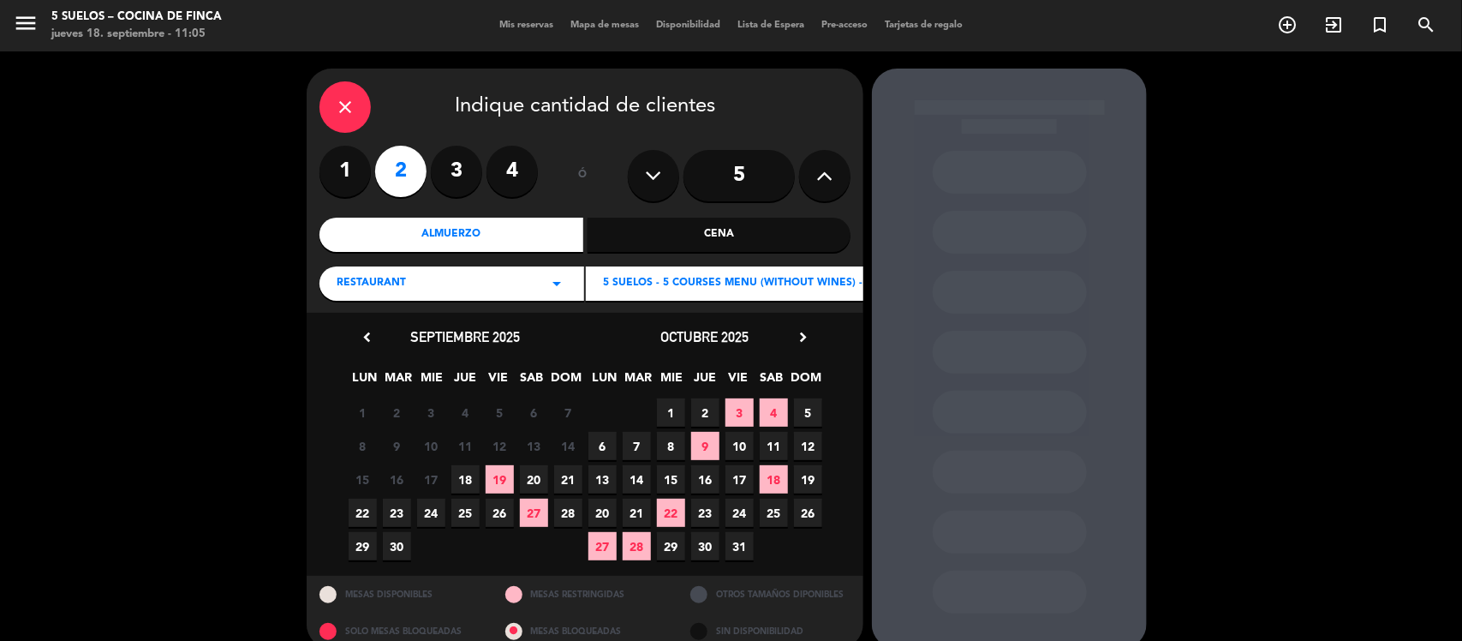
click at [465, 478] on span "18" at bounding box center [465, 479] width 28 height 28
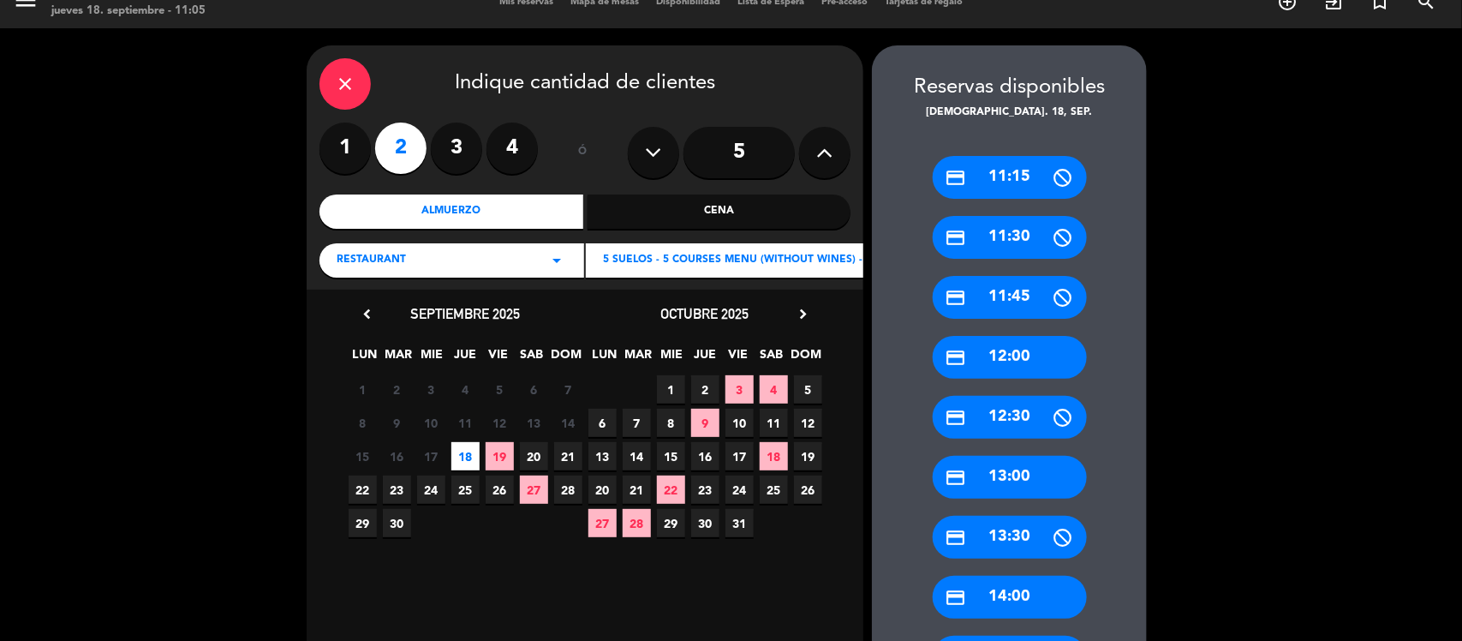
click at [1041, 480] on div "credit_card 13:00" at bounding box center [1010, 477] width 154 height 43
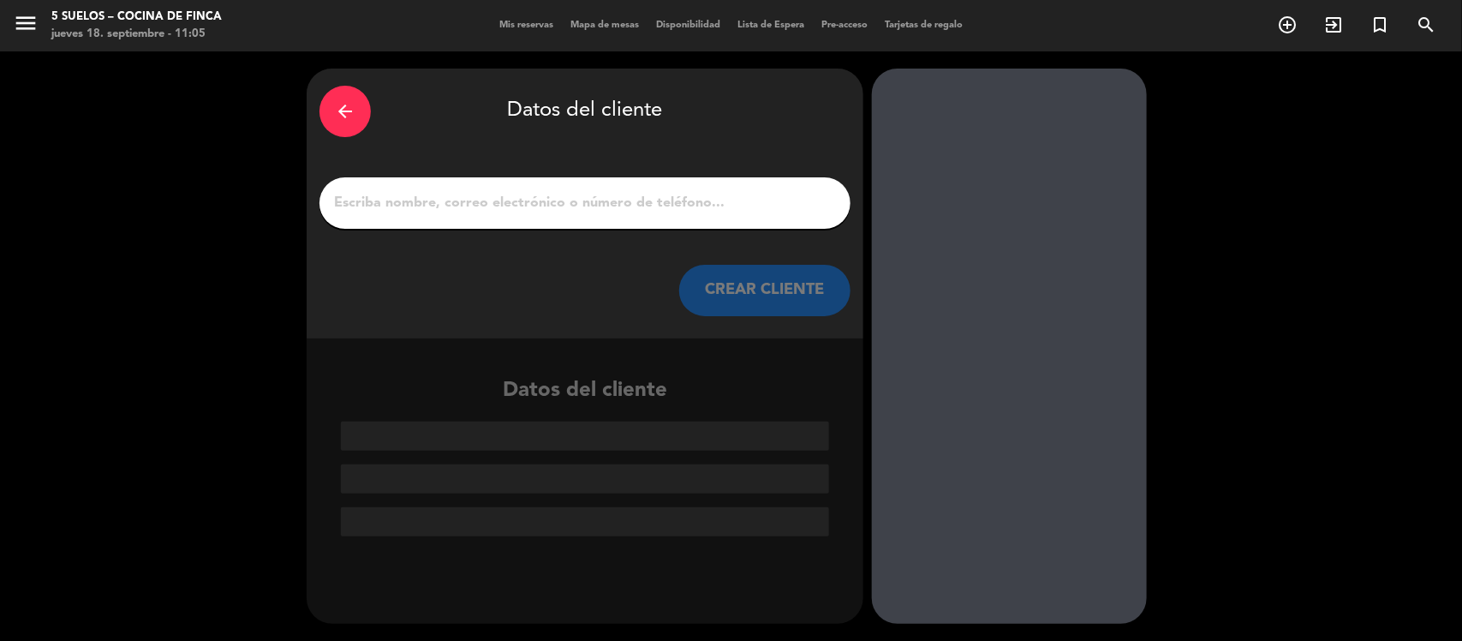
click at [456, 198] on input "1" at bounding box center [584, 203] width 505 height 24
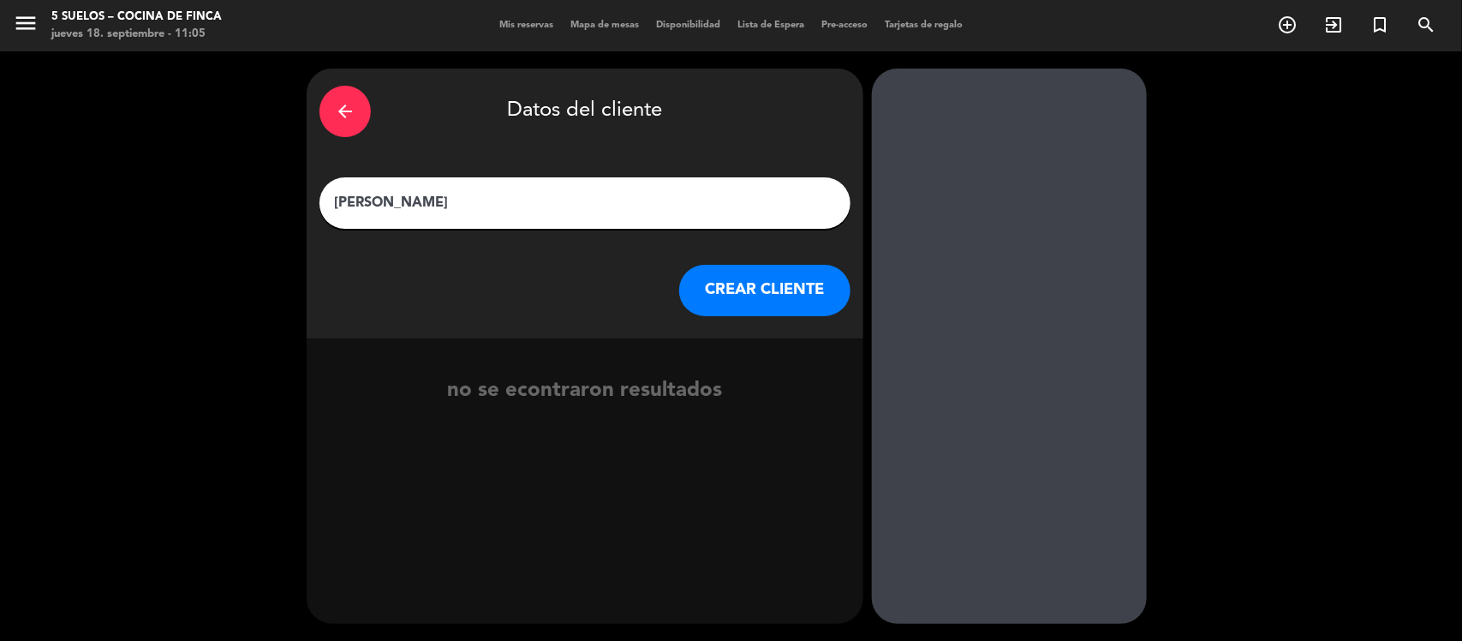
type input "[PERSON_NAME]"
click at [766, 277] on button "CREAR CLIENTE" at bounding box center [764, 290] width 171 height 51
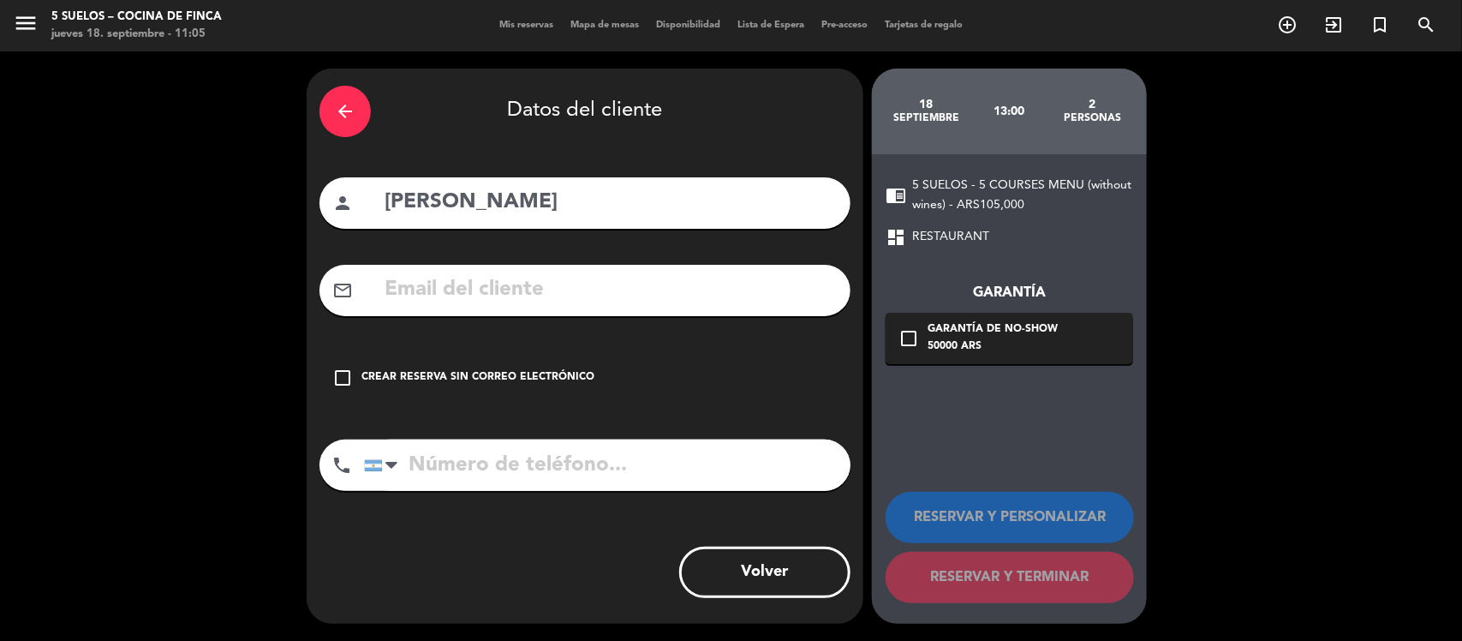
click at [512, 476] on input "tel" at bounding box center [607, 464] width 486 height 51
paste input "[PHONE_NUMBER]"
type input "[PHONE_NUMBER]"
click at [422, 375] on div "Crear reserva sin correo electrónico" at bounding box center [477, 377] width 233 height 17
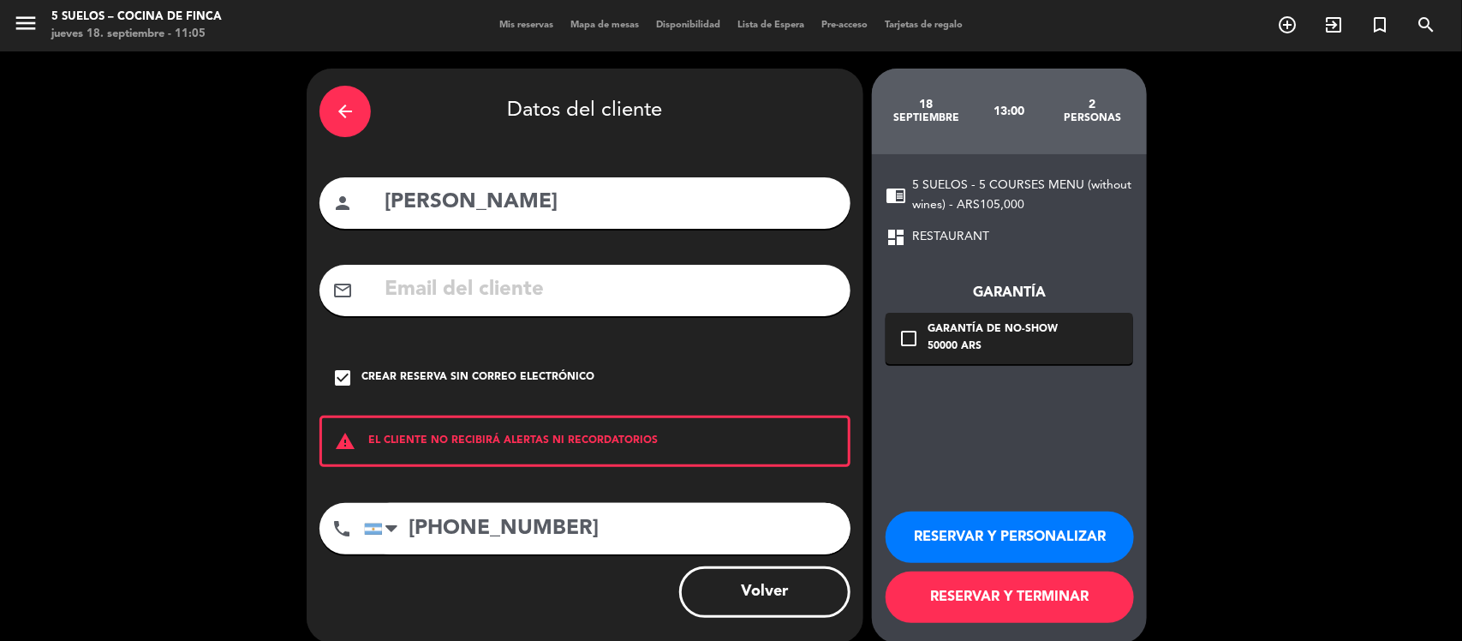
click at [1028, 531] on button "RESERVAR Y PERSONALIZAR" at bounding box center [1009, 536] width 248 height 51
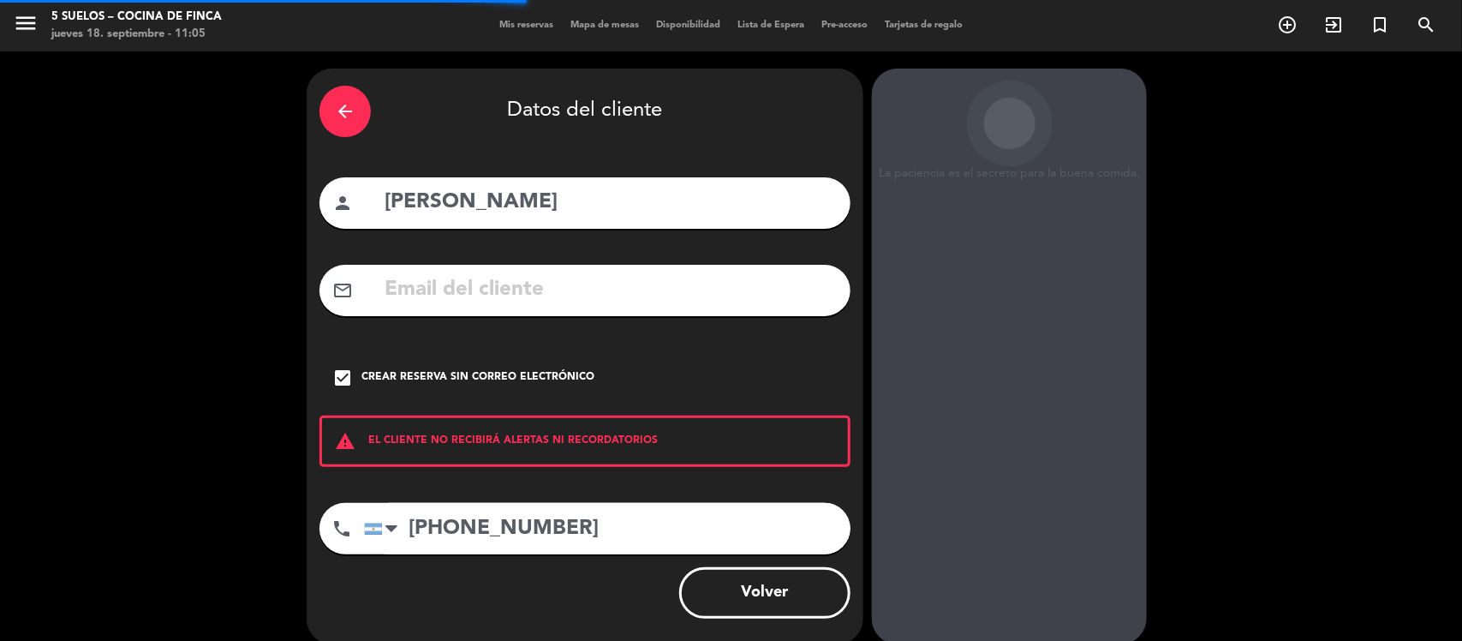
scroll to position [44, 0]
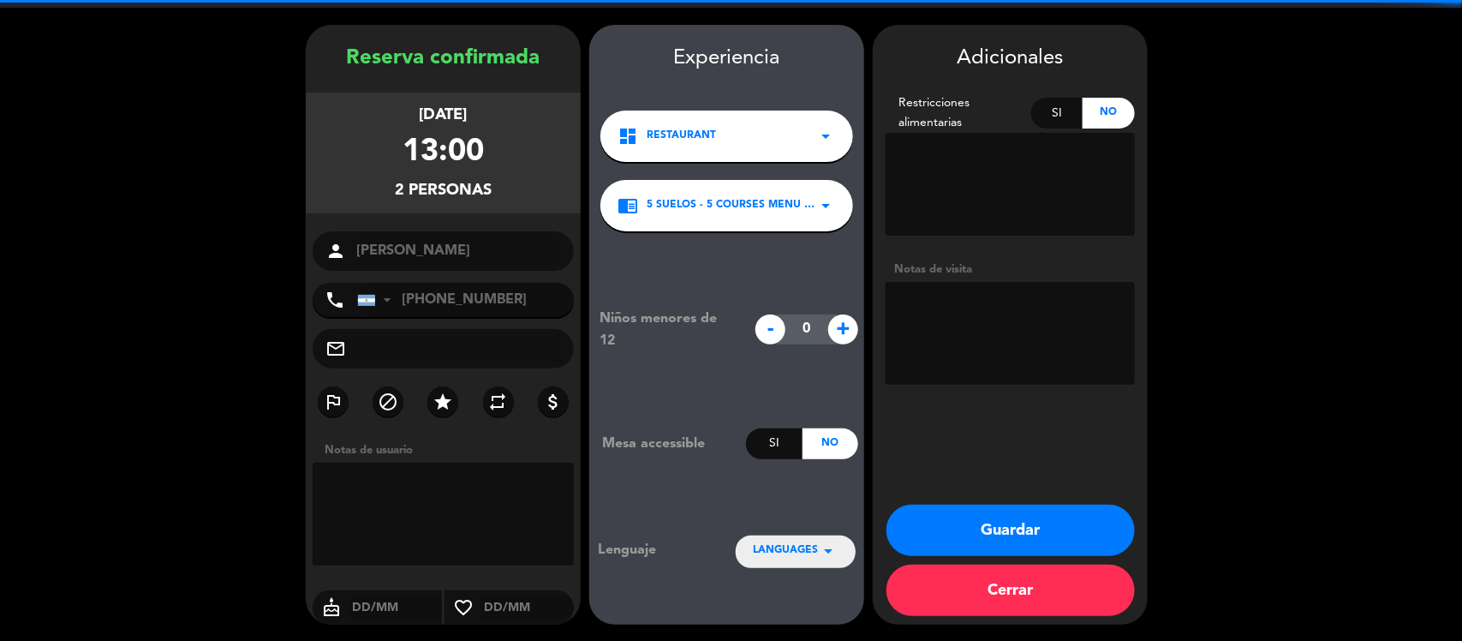
click at [948, 306] on textarea at bounding box center [1009, 333] width 249 height 103
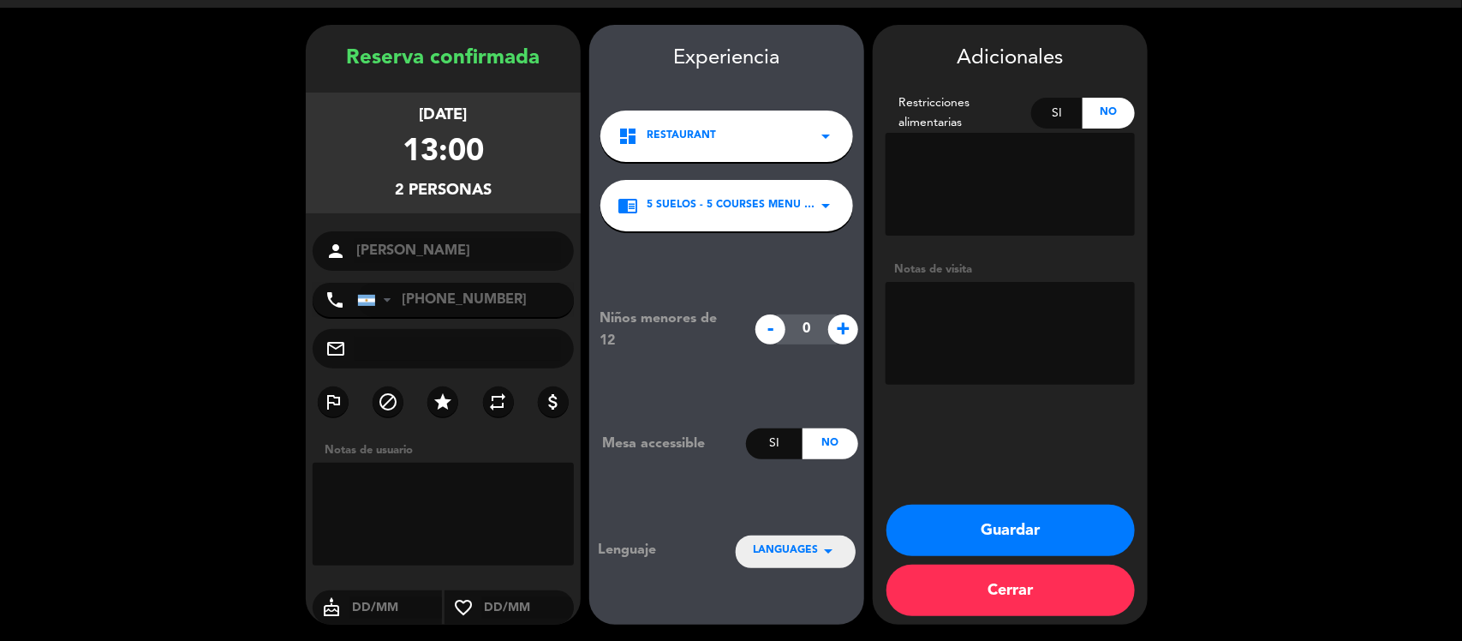
click at [819, 545] on icon "arrow_drop_down" at bounding box center [828, 550] width 21 height 21
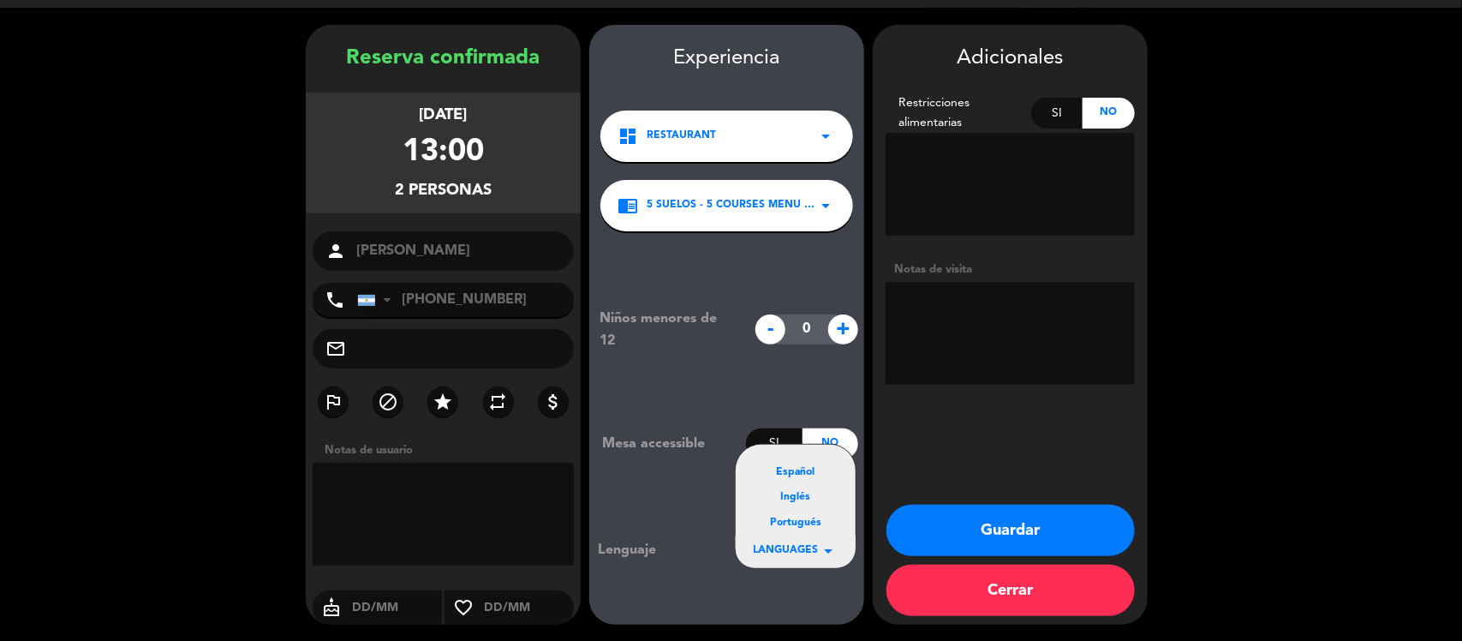
click at [796, 465] on div "Español" at bounding box center [796, 472] width 86 height 17
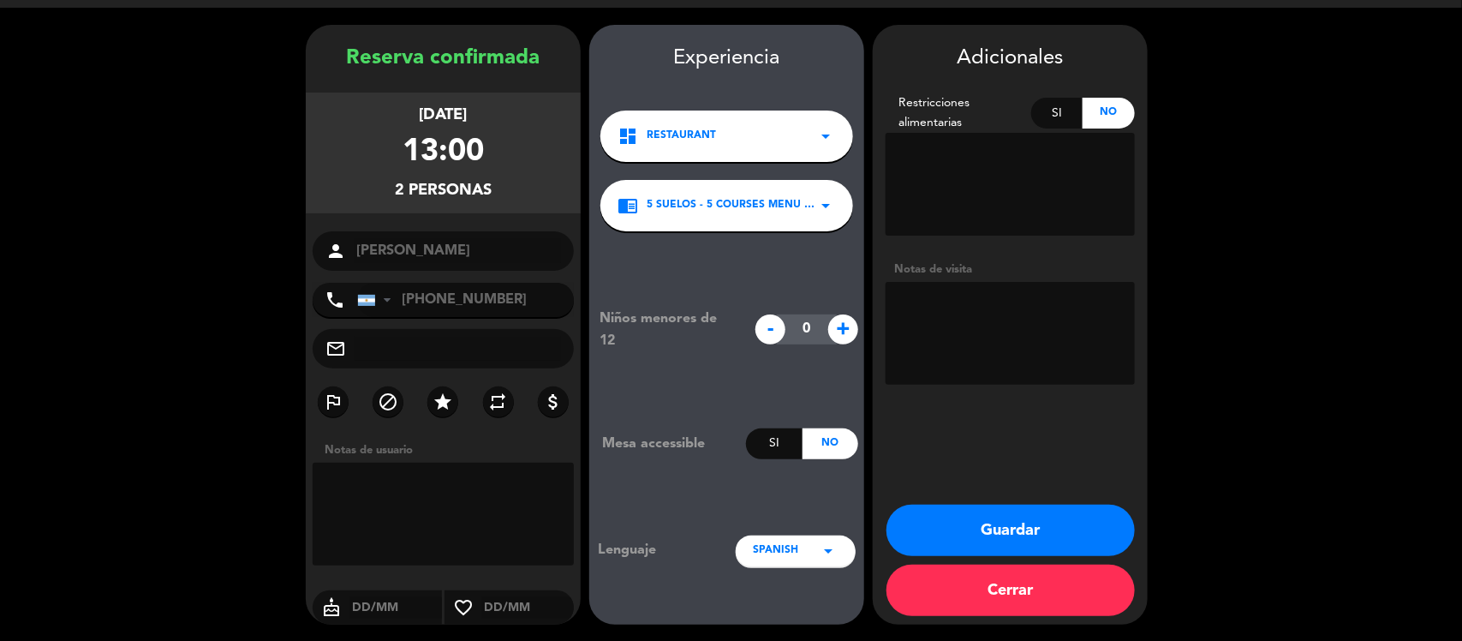
click at [933, 318] on textarea at bounding box center [1009, 333] width 249 height 103
type textarea "Rva ult minuto - PROMO MARIDAJE"
click at [1021, 524] on button "Guardar" at bounding box center [1010, 529] width 248 height 51
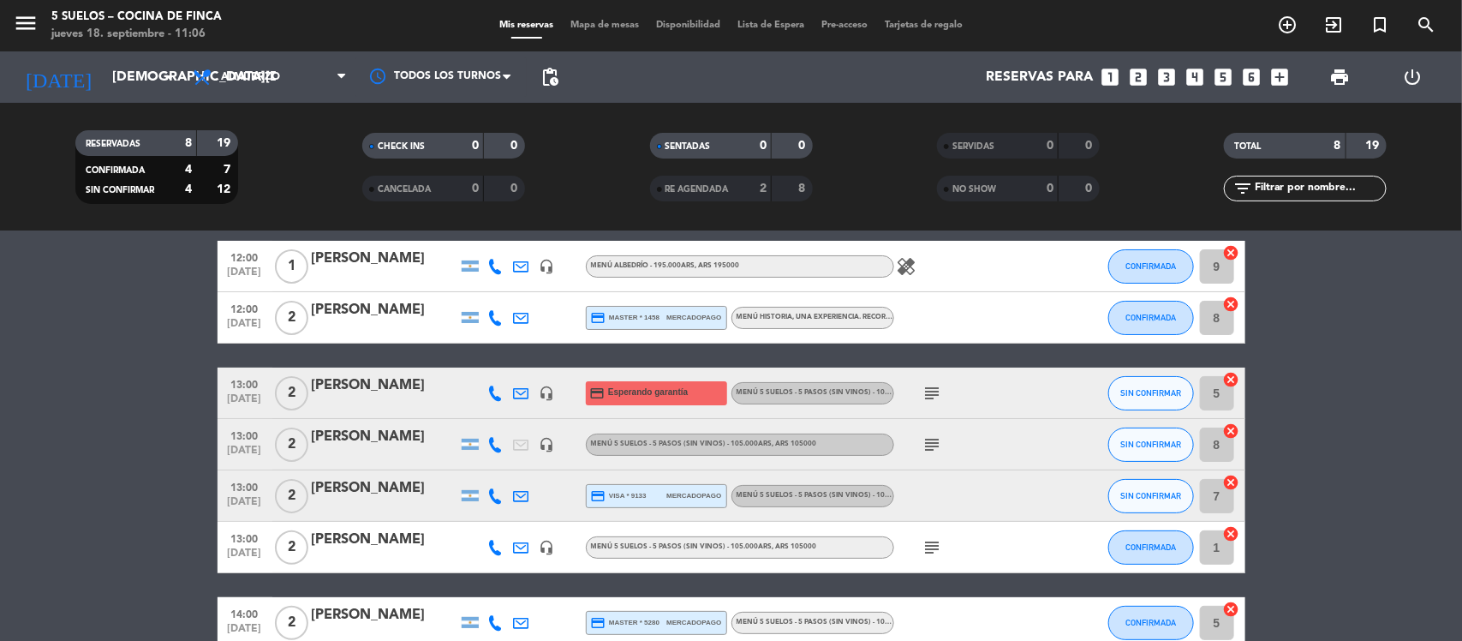
scroll to position [107, 0]
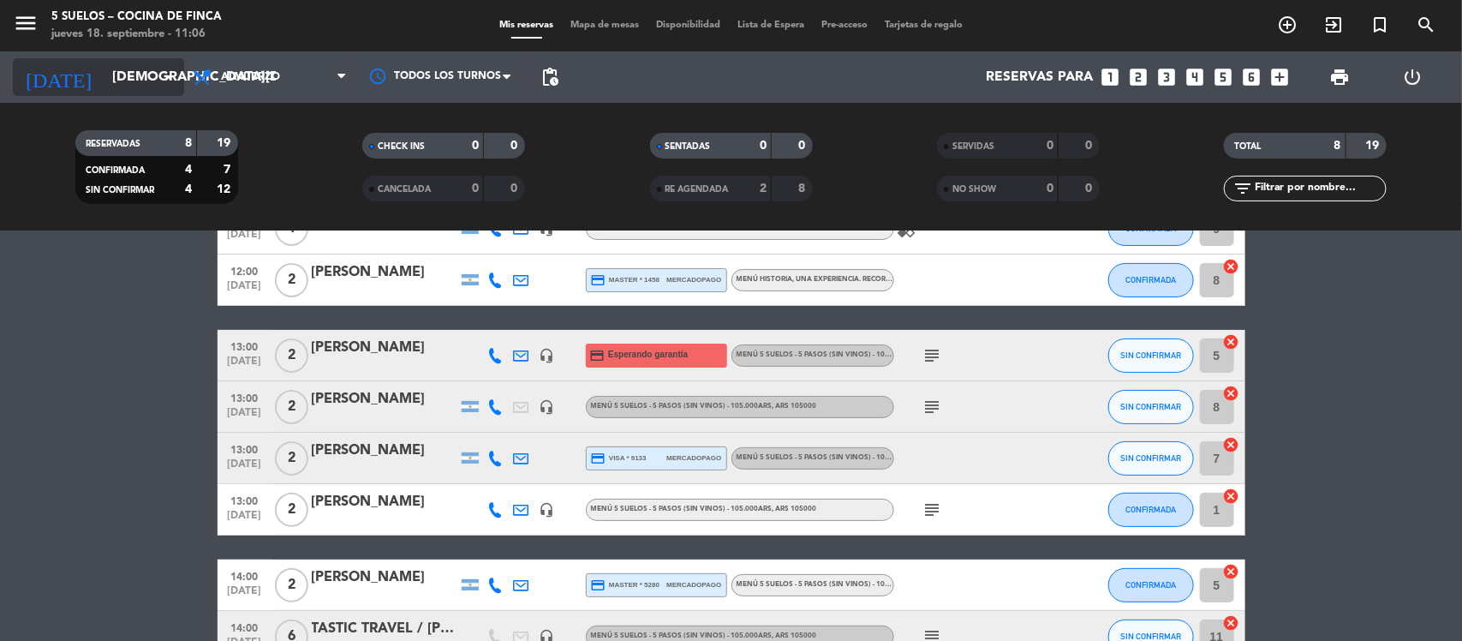
click at [164, 82] on icon "arrow_drop_down" at bounding box center [169, 77] width 21 height 21
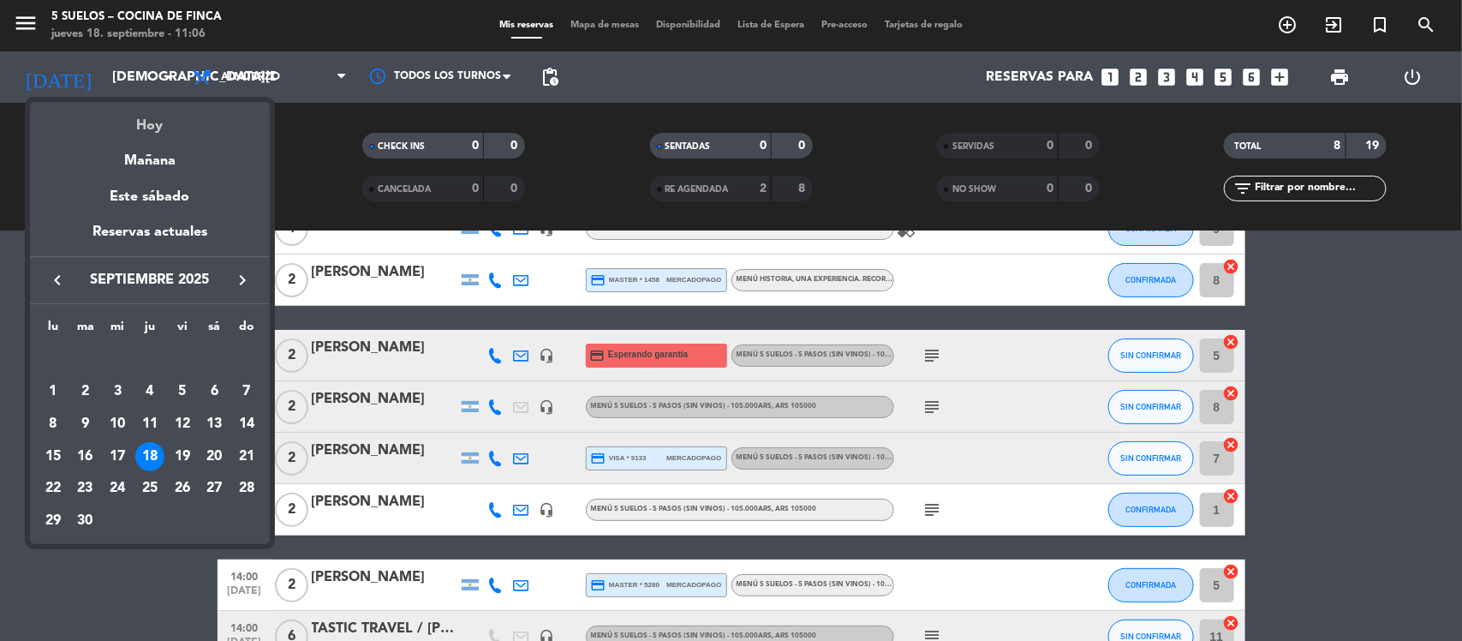
click at [154, 116] on div "Hoy" at bounding box center [150, 119] width 240 height 35
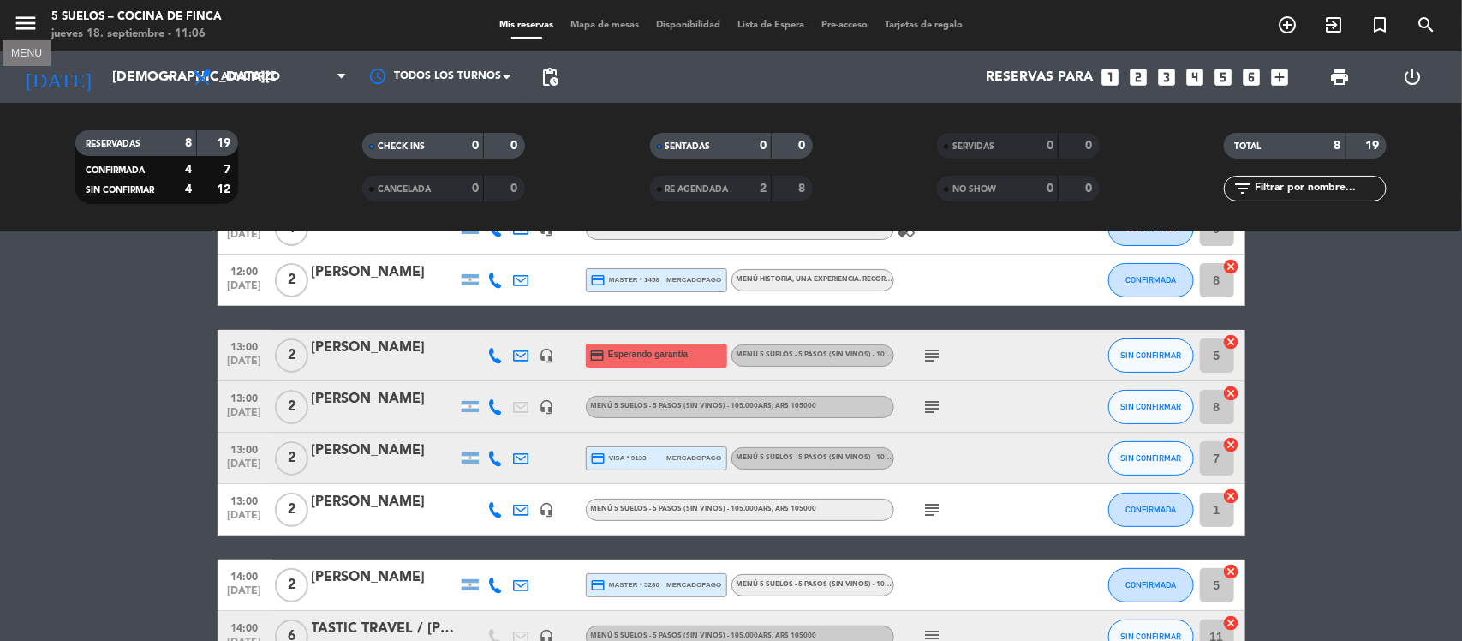
click at [19, 11] on icon "menu" at bounding box center [26, 23] width 26 height 26
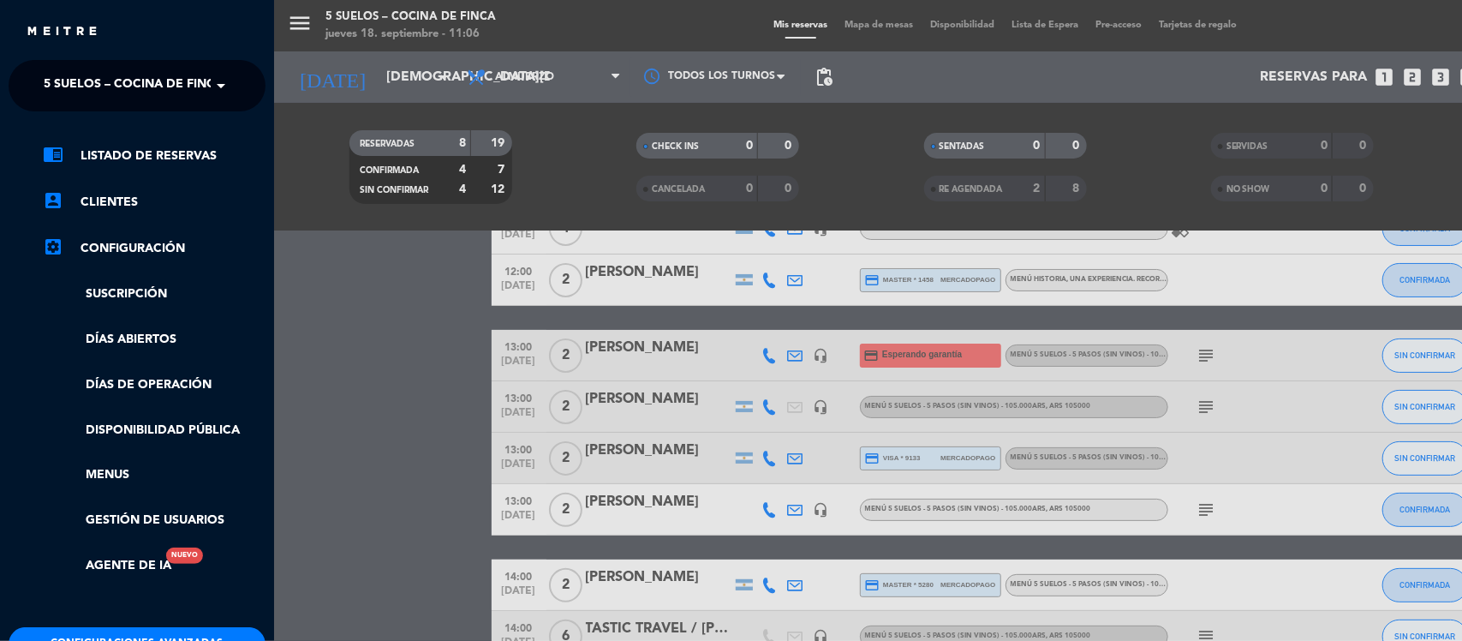
click at [170, 84] on span "5 SUELOS – COCINA DE FINCA" at bounding box center [134, 86] width 180 height 36
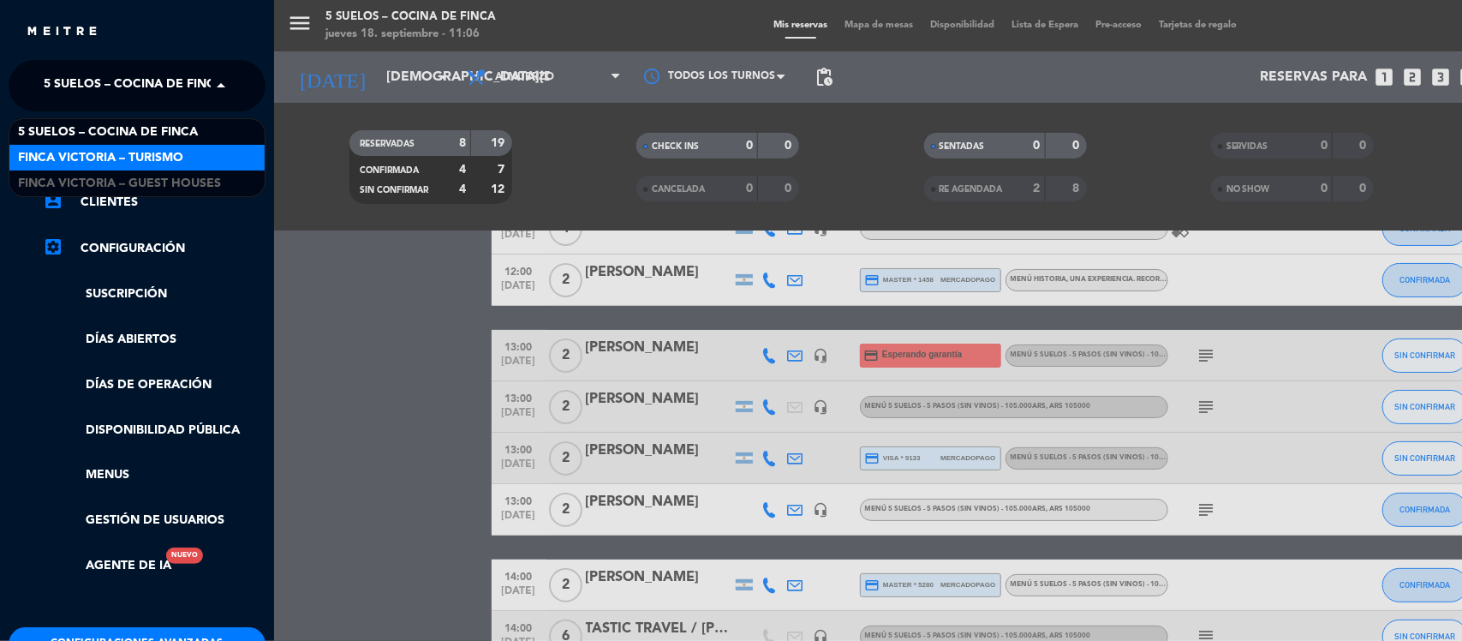
click at [176, 148] on span "FINCA VICTORIA – TURISMO" at bounding box center [100, 158] width 165 height 20
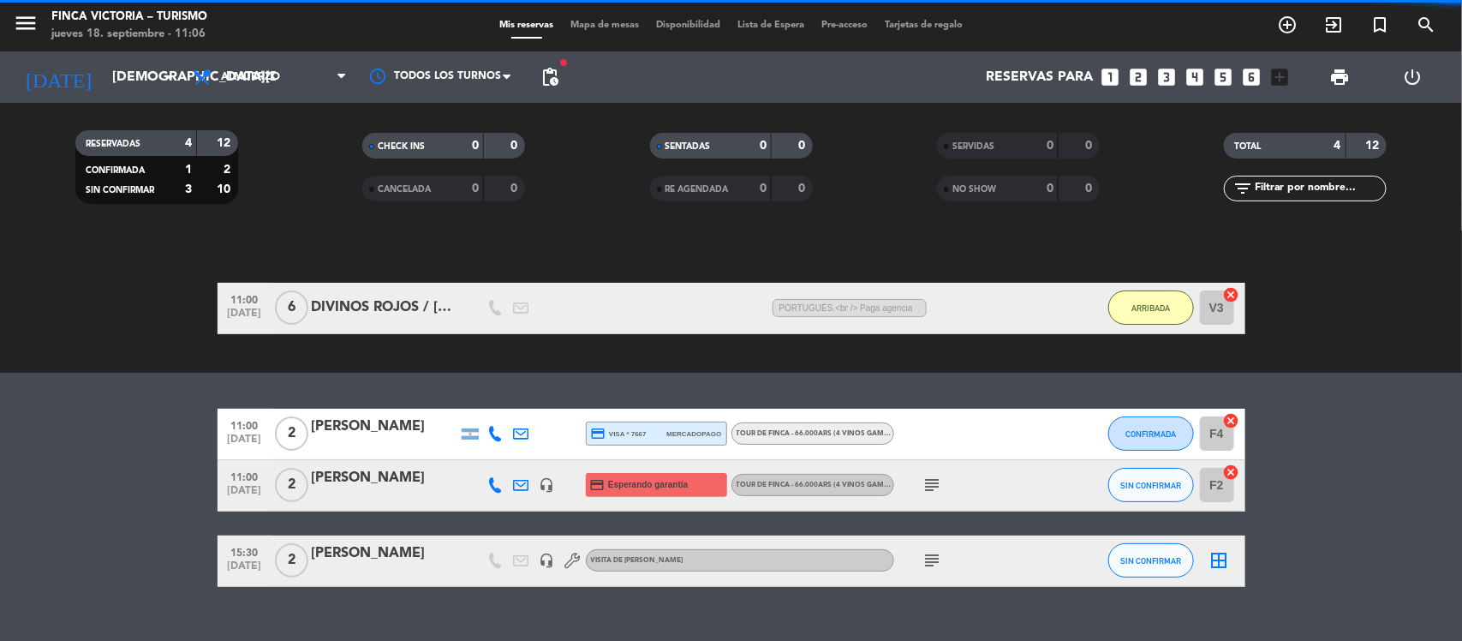
scroll to position [137, 0]
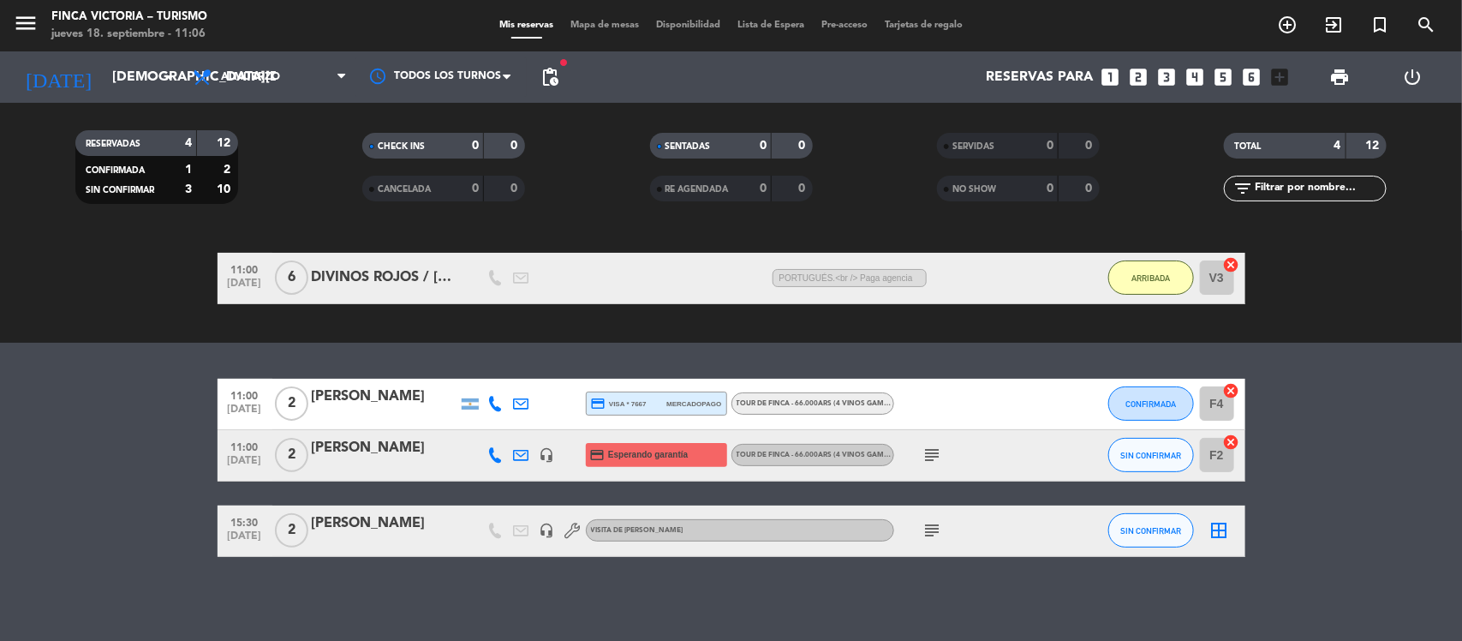
click at [933, 452] on icon "subject" at bounding box center [932, 454] width 21 height 21
click at [546, 454] on icon "headset_mic" at bounding box center [546, 454] width 15 height 15
click at [0, 455] on bookings-row "11:00 [DATE] 2 [PERSON_NAME] credit_card visa * 7667 mercadopago TOUR DE FINCA …" at bounding box center [731, 468] width 1462 height 178
click at [493, 403] on icon at bounding box center [495, 403] width 15 height 15
click at [465, 371] on span "Copiar" at bounding box center [483, 375] width 36 height 18
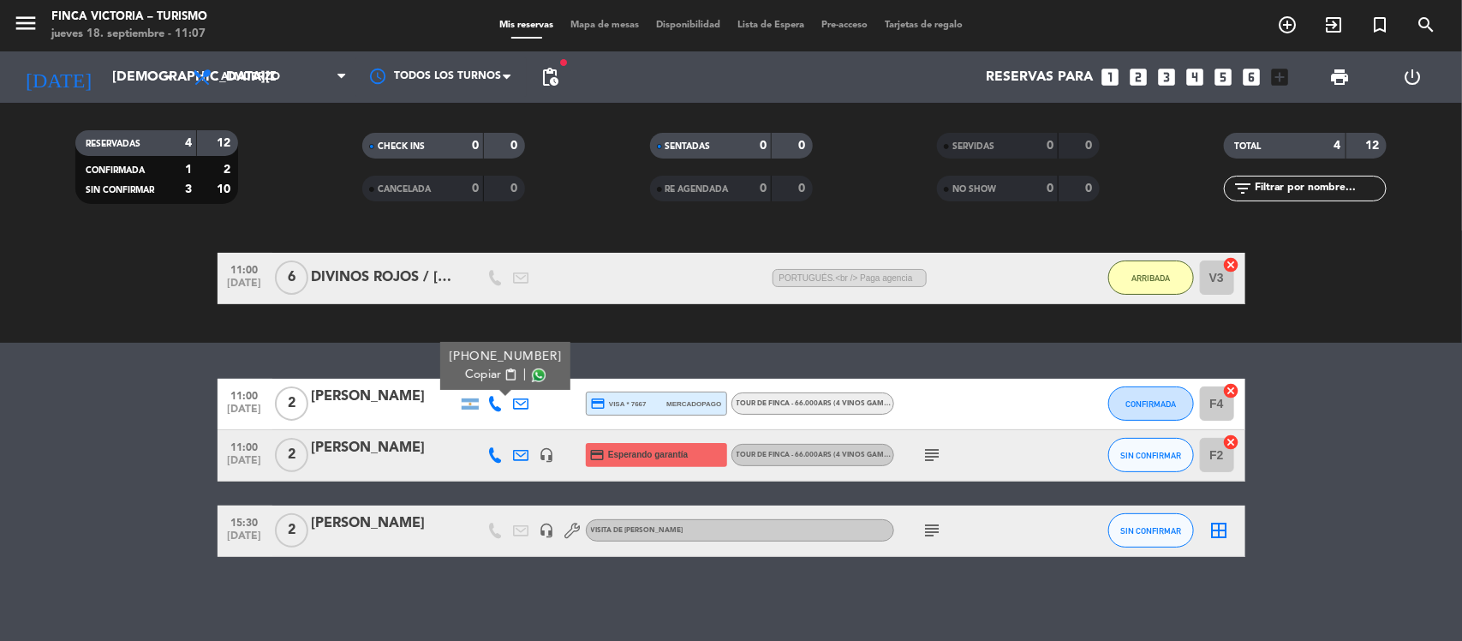
click at [493, 454] on icon at bounding box center [495, 454] width 15 height 15
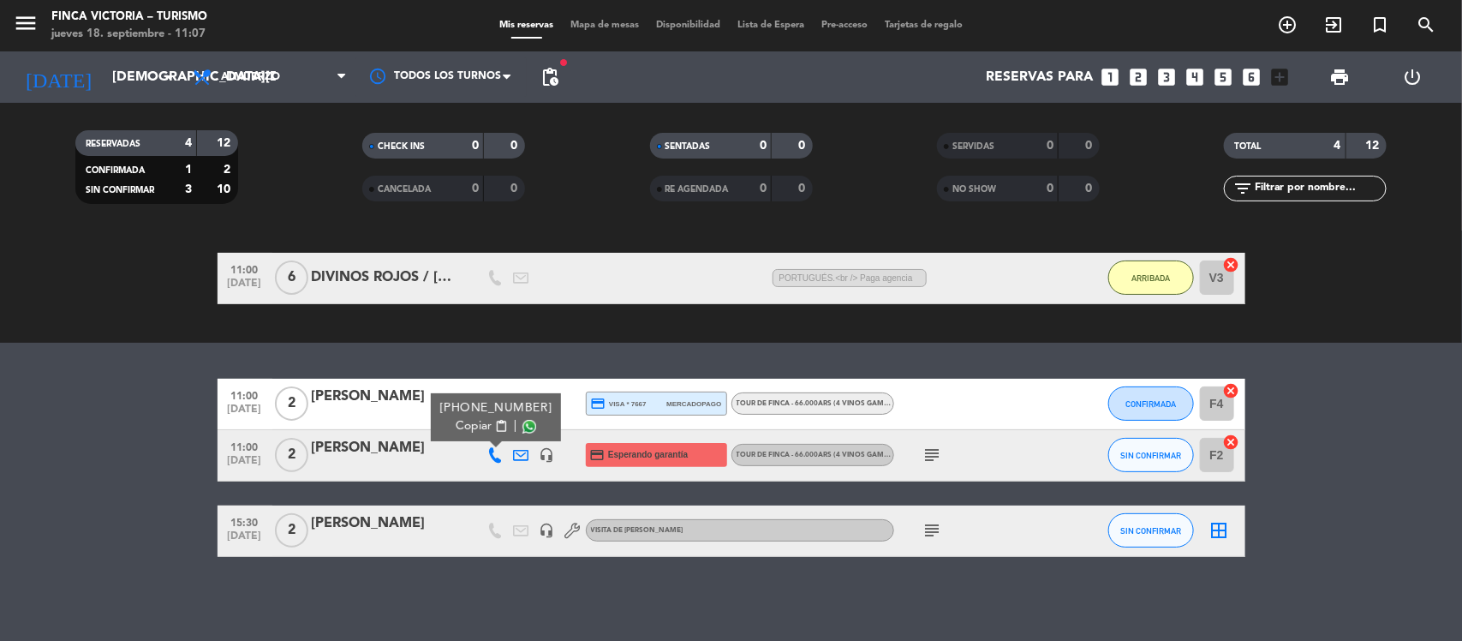
click at [477, 426] on span "Copiar" at bounding box center [474, 426] width 36 height 18
click at [445, 353] on div "No hay notas para este servicio. Haz clic para agregar una exit_to_app CHECK IN…" at bounding box center [731, 435] width 1462 height 409
click at [494, 401] on icon at bounding box center [495, 403] width 15 height 15
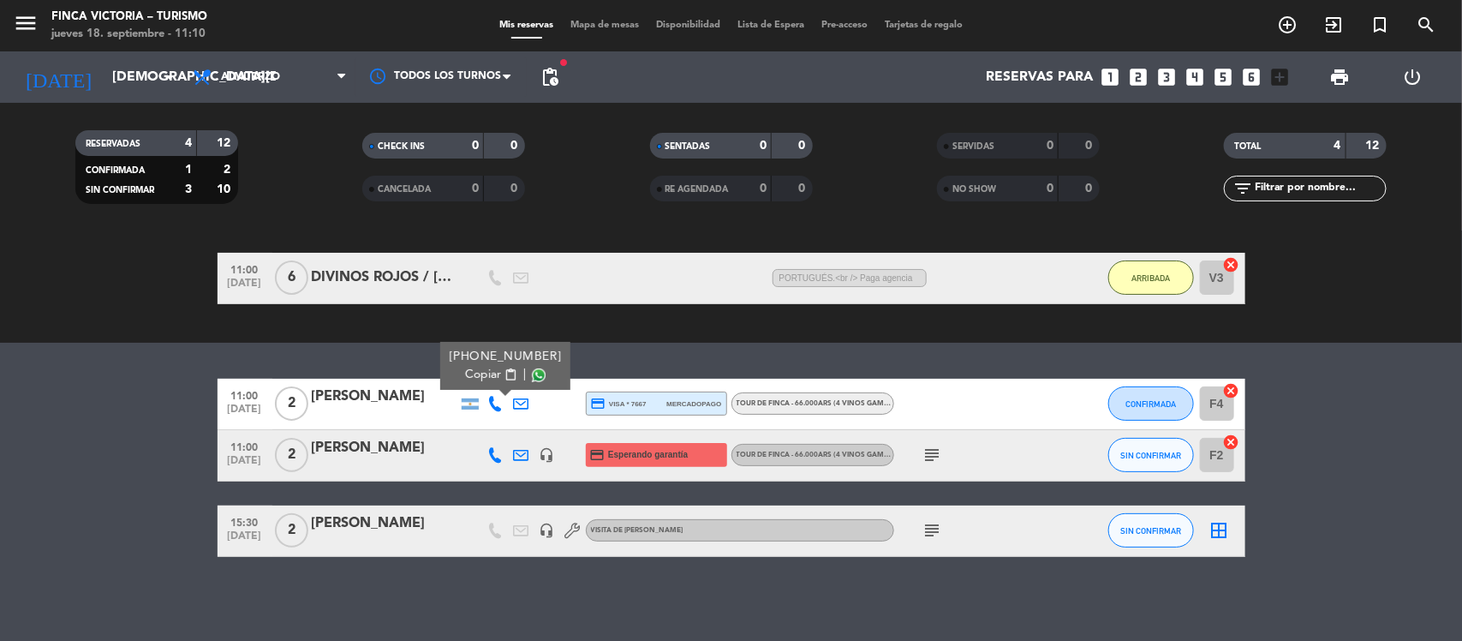
click at [131, 405] on bookings-row "11:00 [DATE] 2 [PERSON_NAME] [PHONE_NUMBER] Copiar content_paste | credit_card …" at bounding box center [731, 468] width 1462 height 178
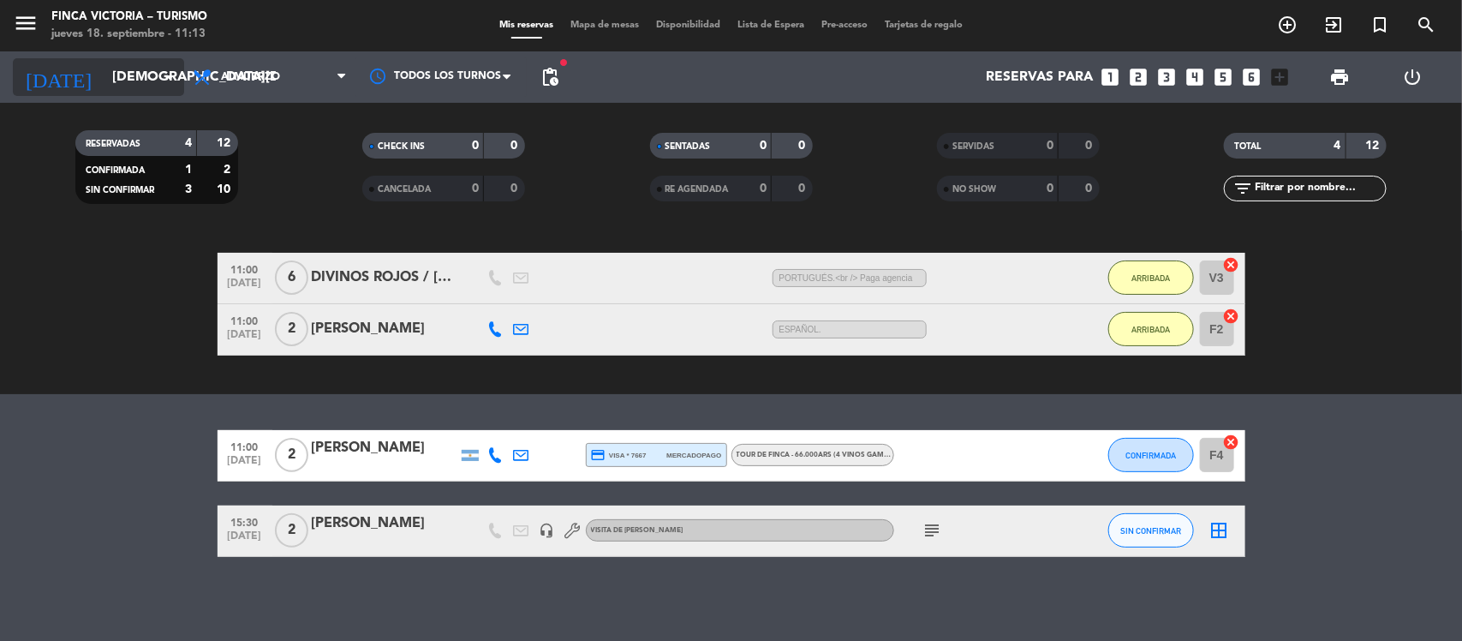
click at [169, 74] on icon "arrow_drop_down" at bounding box center [169, 77] width 21 height 21
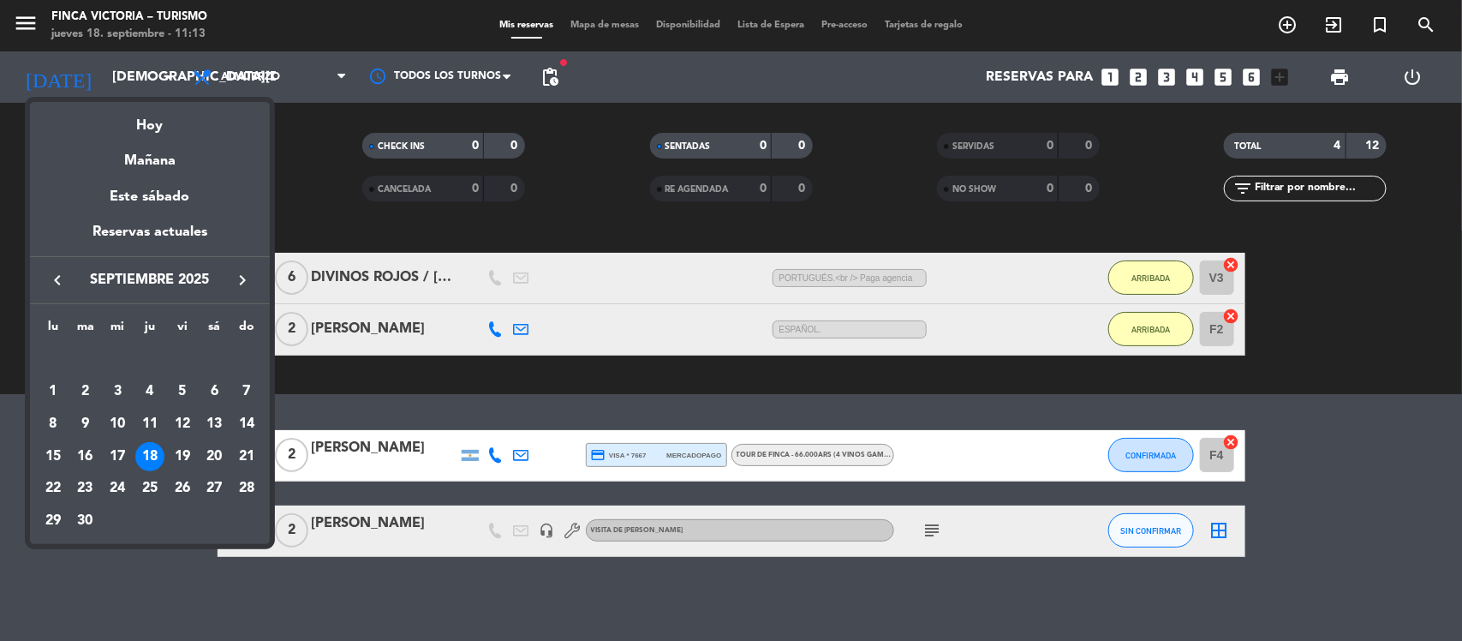
click at [242, 275] on icon "keyboard_arrow_right" at bounding box center [242, 280] width 21 height 21
click at [235, 280] on icon "keyboard_arrow_right" at bounding box center [242, 280] width 21 height 21
click at [53, 420] on div "10" at bounding box center [53, 423] width 29 height 29
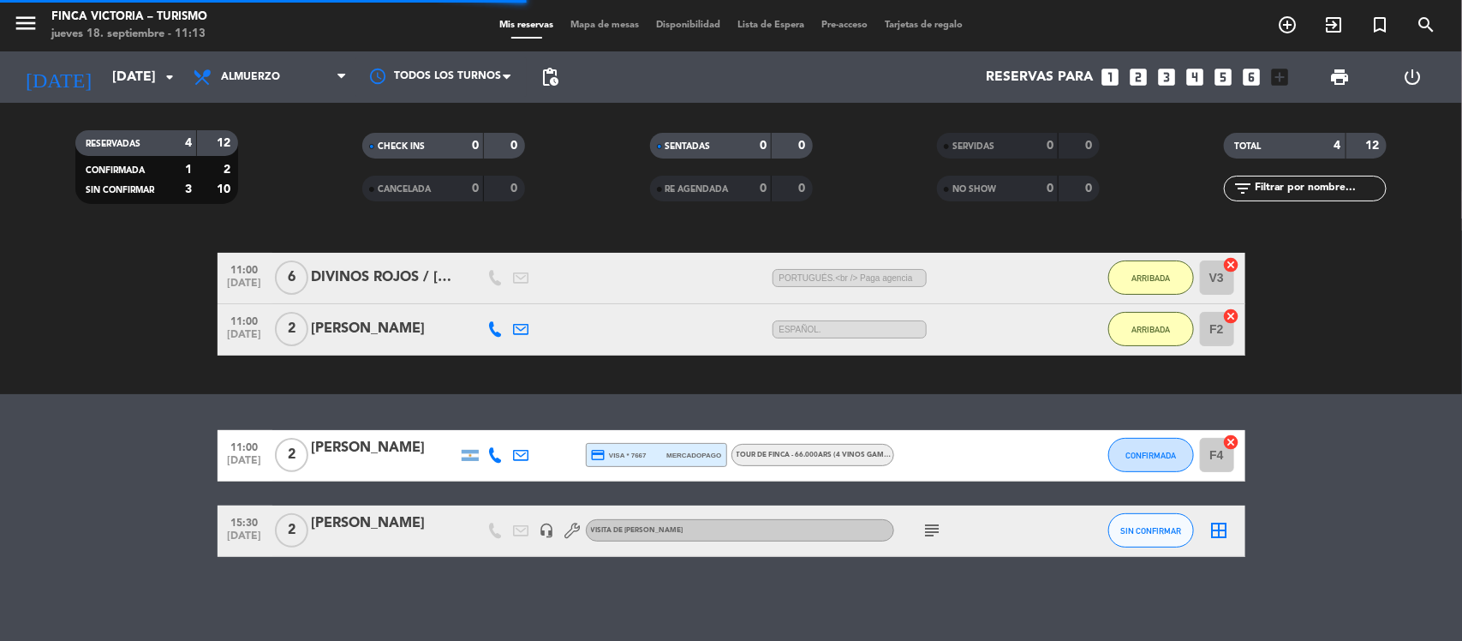
scroll to position [0, 0]
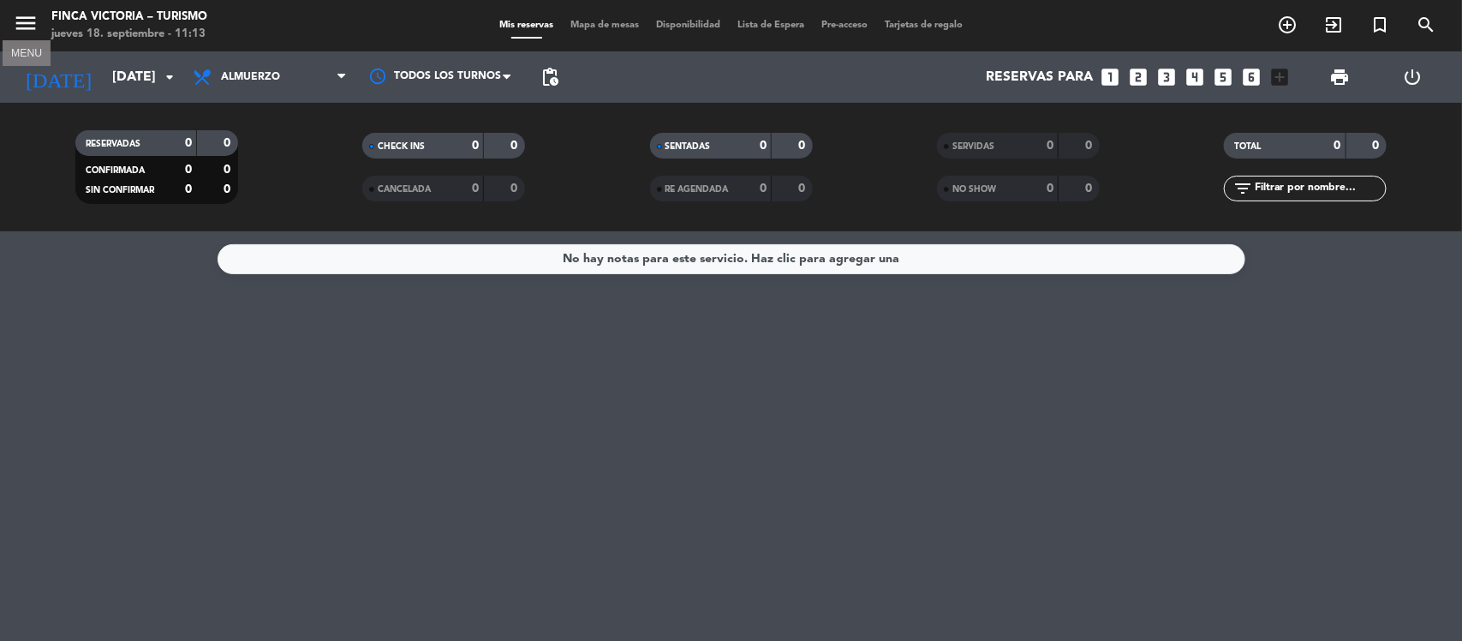
drag, startPoint x: 26, startPoint y: 18, endPoint x: 34, endPoint y: 19, distance: 8.6
click at [27, 18] on icon "menu" at bounding box center [26, 23] width 26 height 26
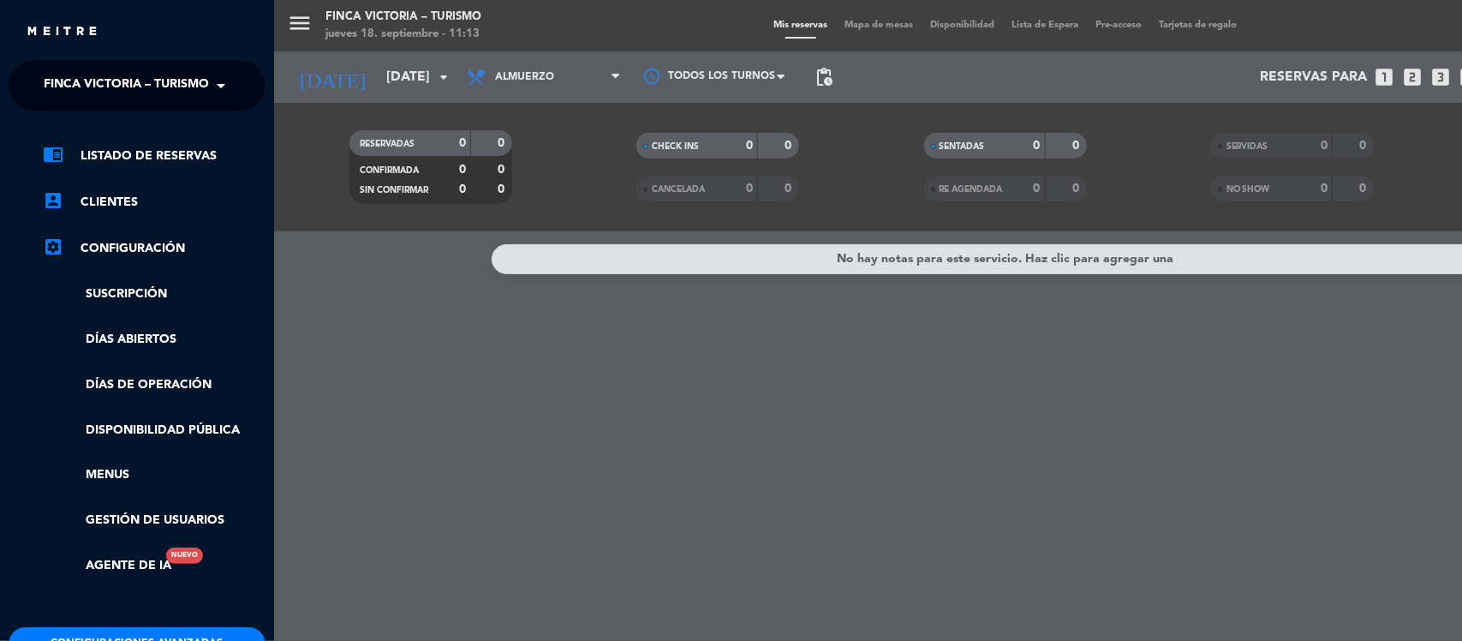
click at [144, 82] on span "FINCA VICTORIA – TURISMO" at bounding box center [126, 86] width 165 height 36
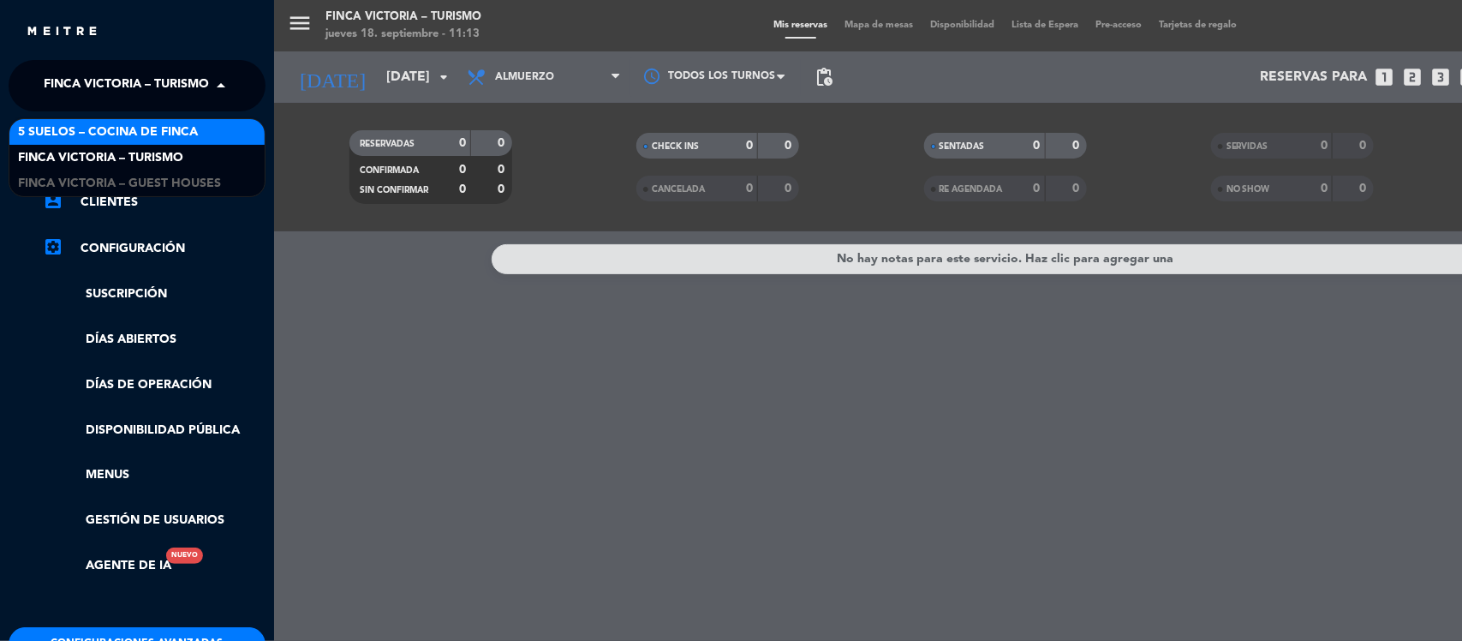
click at [147, 134] on span "5 SUELOS – COCINA DE FINCA" at bounding box center [108, 132] width 180 height 20
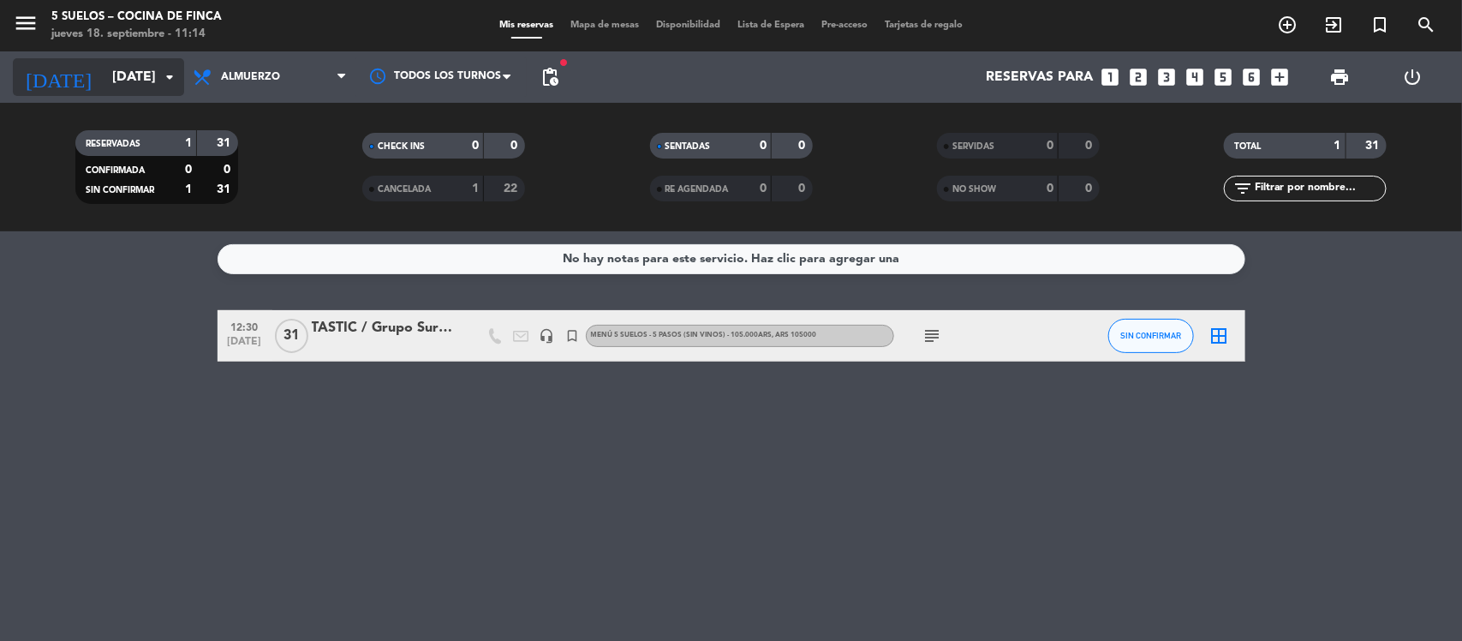
click at [134, 78] on input "[DATE]" at bounding box center [194, 77] width 181 height 33
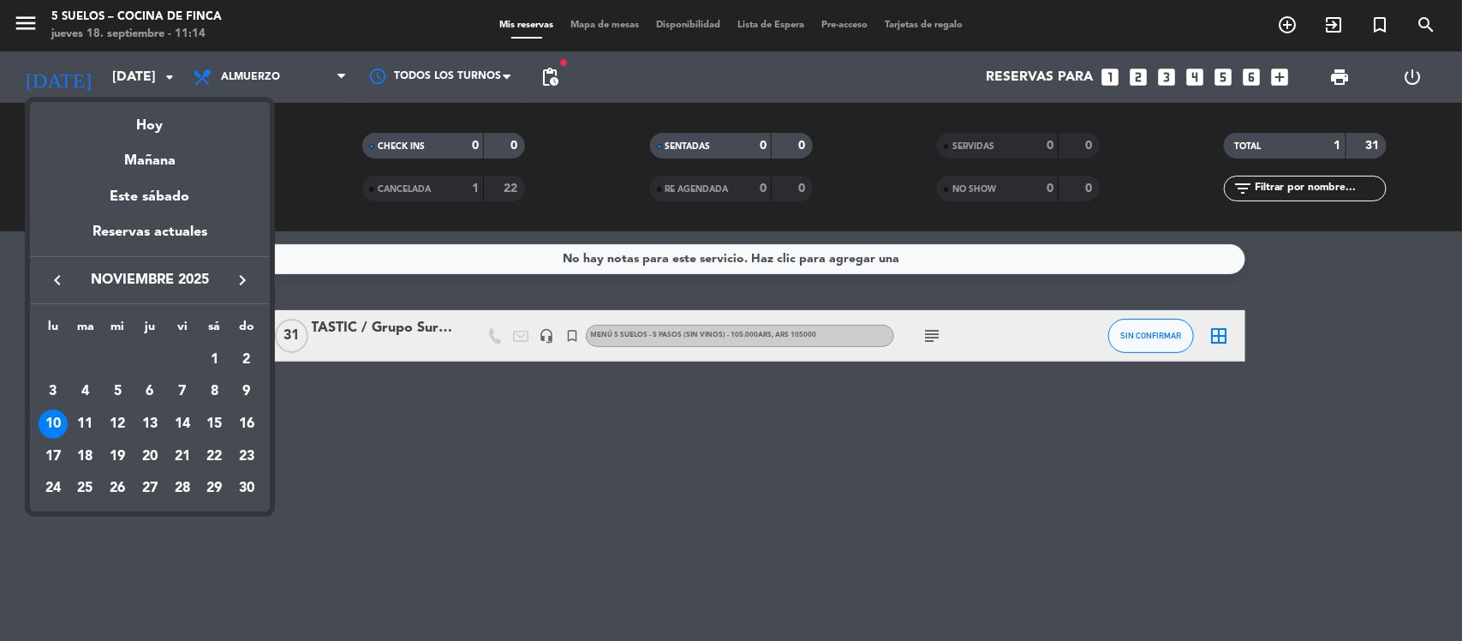
click at [43, 292] on div "keyboard_arrow_left noviembre 2025 keyboard_arrow_right" at bounding box center [150, 280] width 240 height 48
click at [47, 284] on button "keyboard_arrow_left" at bounding box center [57, 280] width 31 height 22
click at [53, 283] on icon "keyboard_arrow_left" at bounding box center [57, 280] width 21 height 21
click at [152, 486] on div "25" at bounding box center [149, 488] width 29 height 29
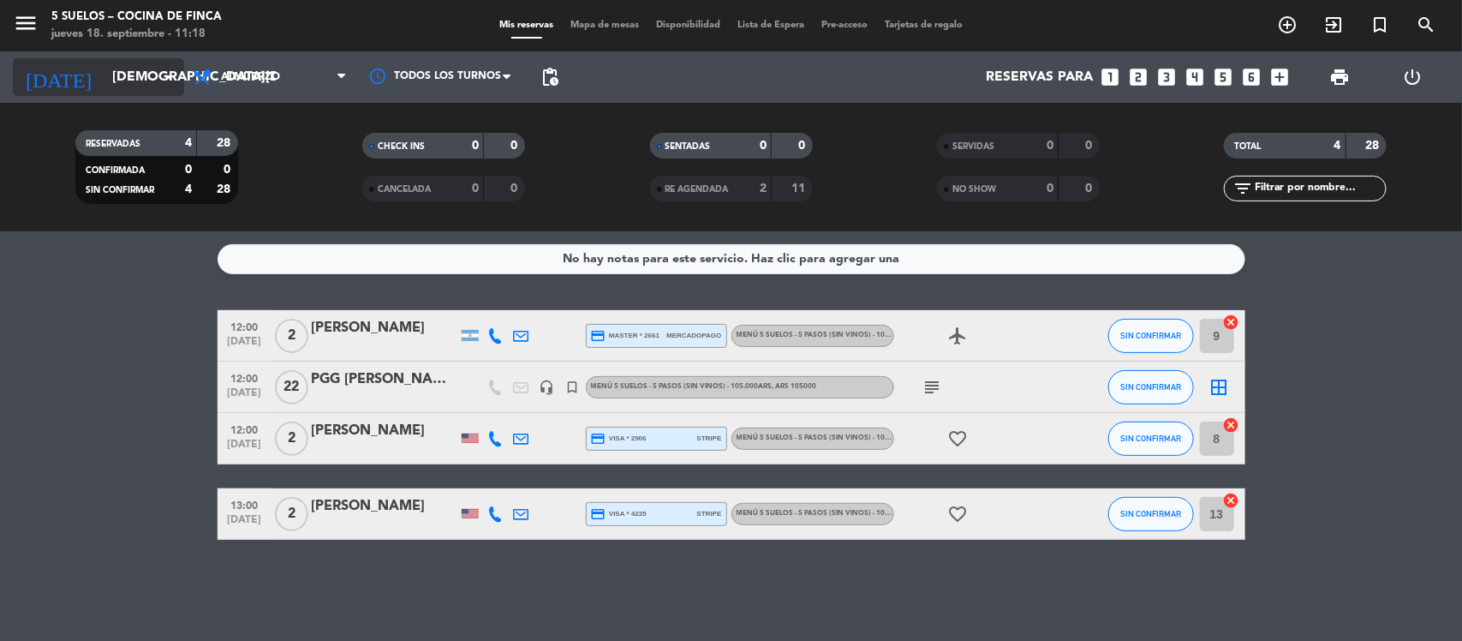
click at [155, 77] on input "[DEMOGRAPHIC_DATA][DATE]" at bounding box center [194, 77] width 181 height 33
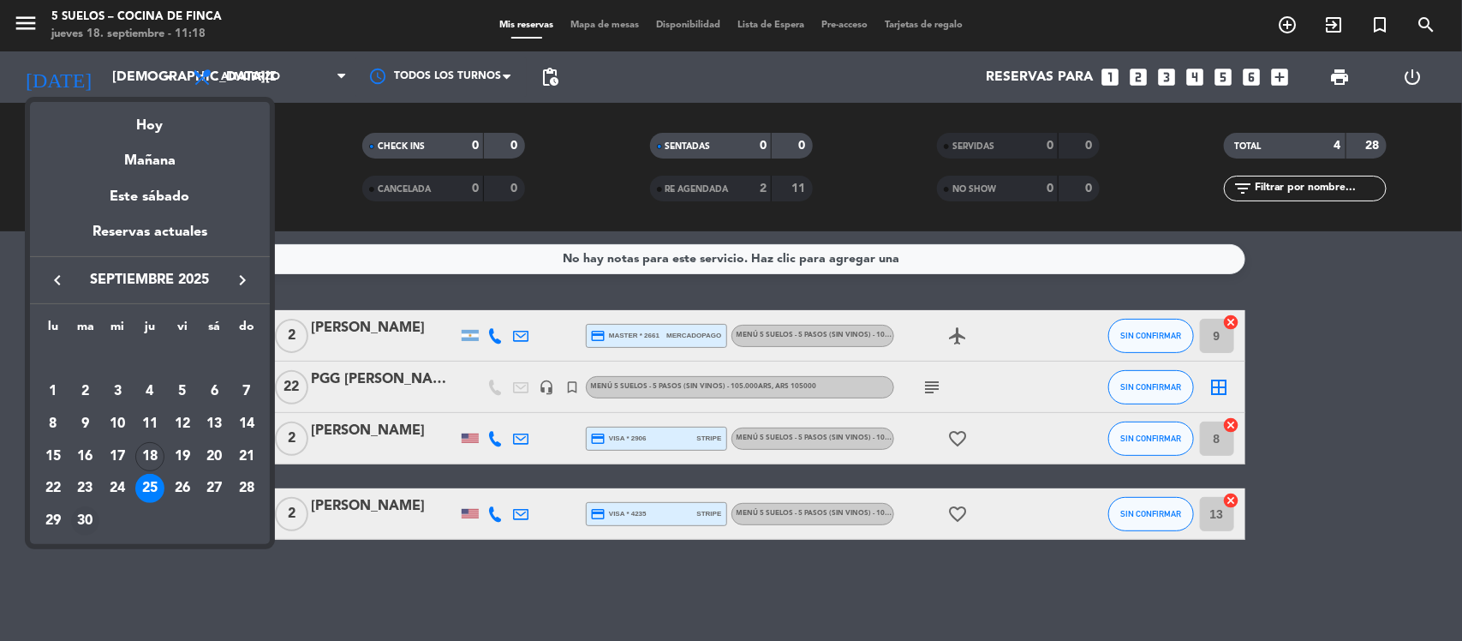
click at [80, 512] on div "30" at bounding box center [85, 520] width 29 height 29
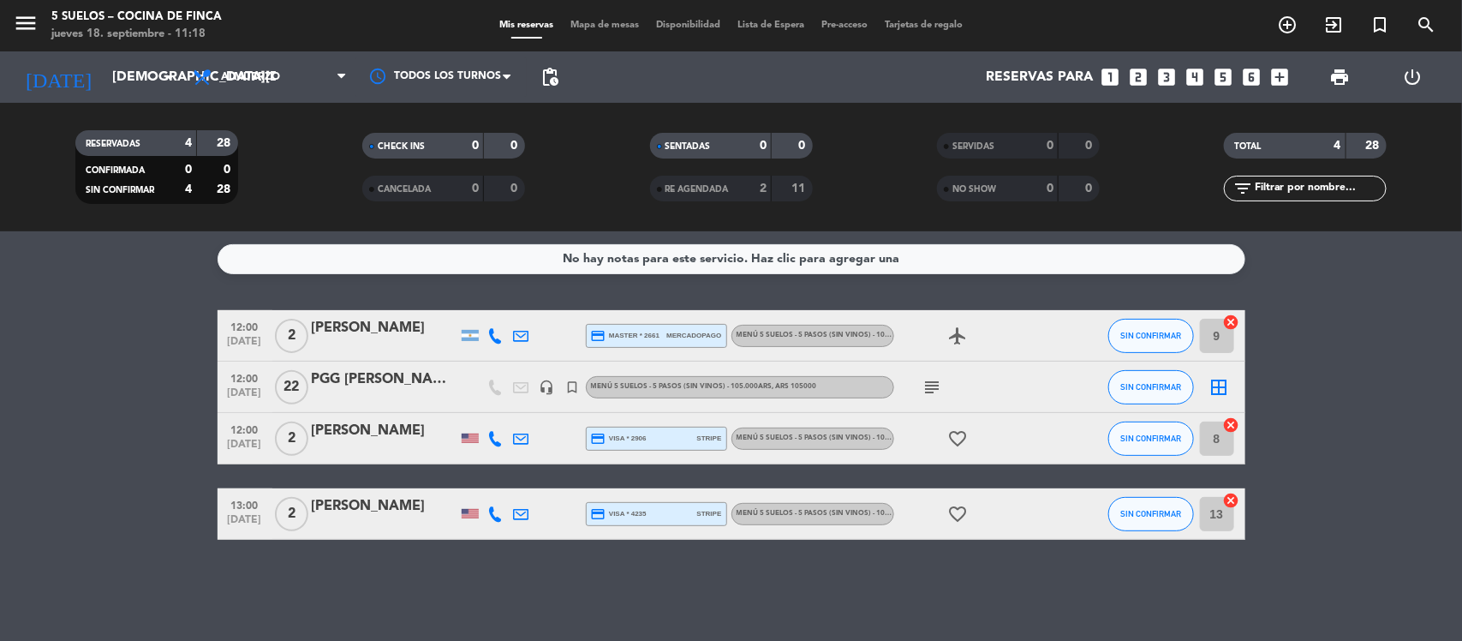
type input "[DATE]"
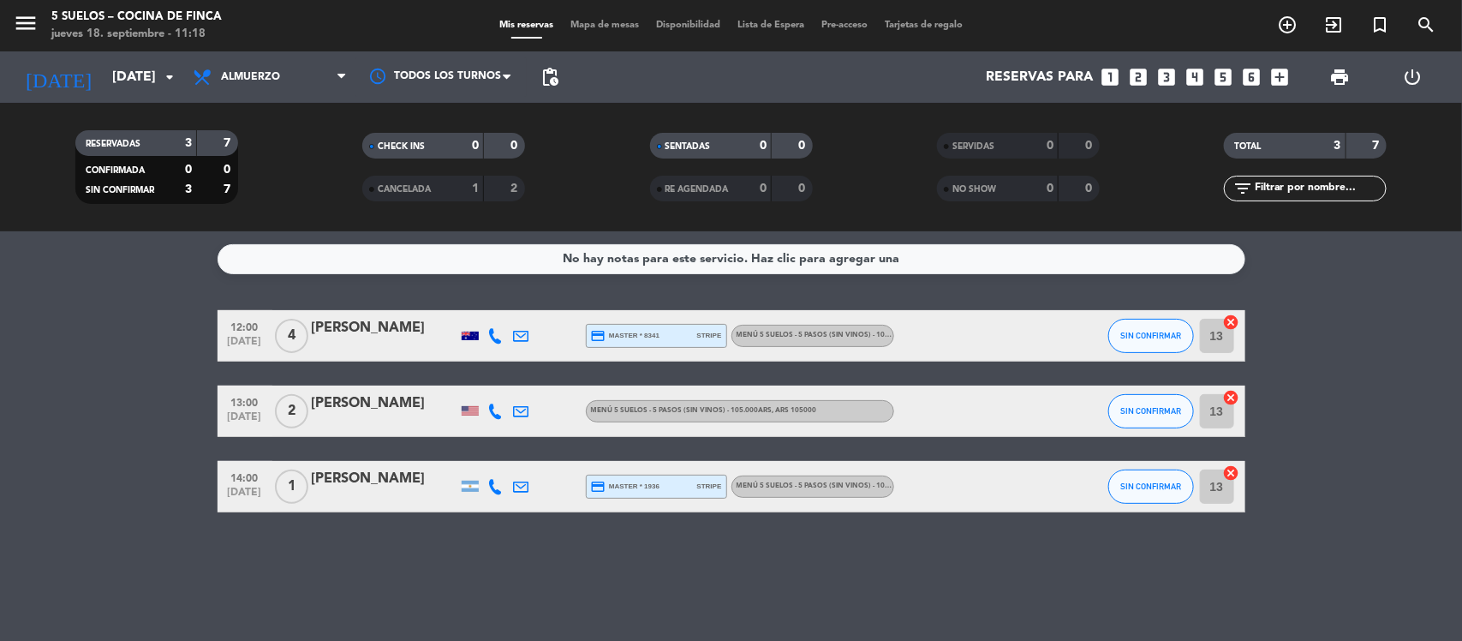
click at [917, 485] on div at bounding box center [971, 486] width 154 height 51
click at [24, 24] on icon "menu" at bounding box center [26, 23] width 26 height 26
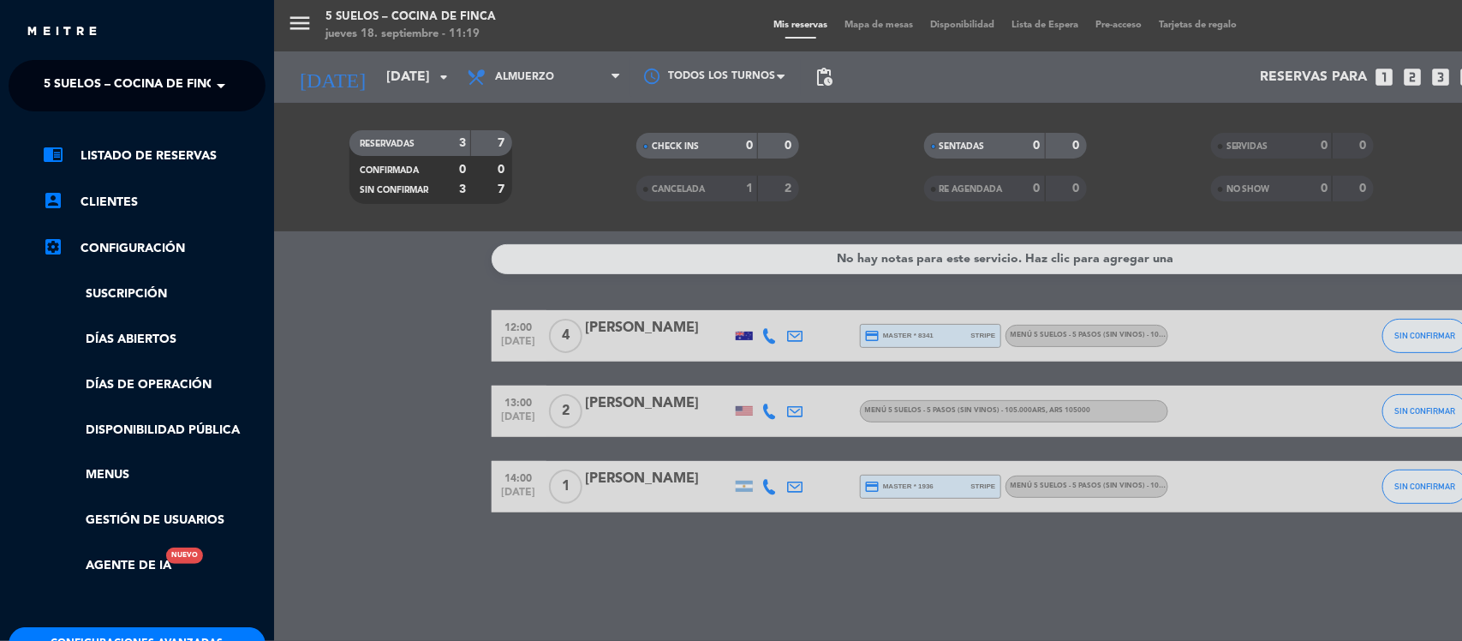
click at [201, 86] on span "5 SUELOS – COCINA DE FINCA" at bounding box center [134, 86] width 180 height 36
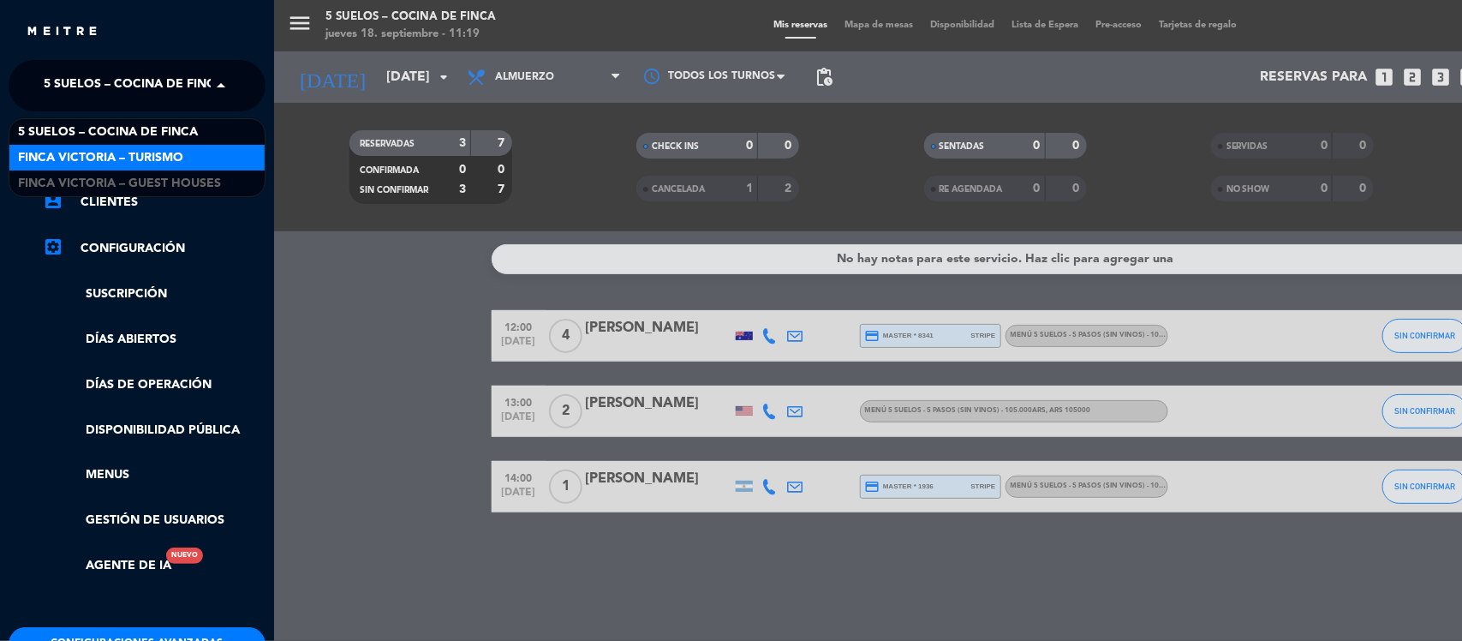
click at [186, 148] on div "FINCA VICTORIA – TURISMO" at bounding box center [136, 158] width 255 height 26
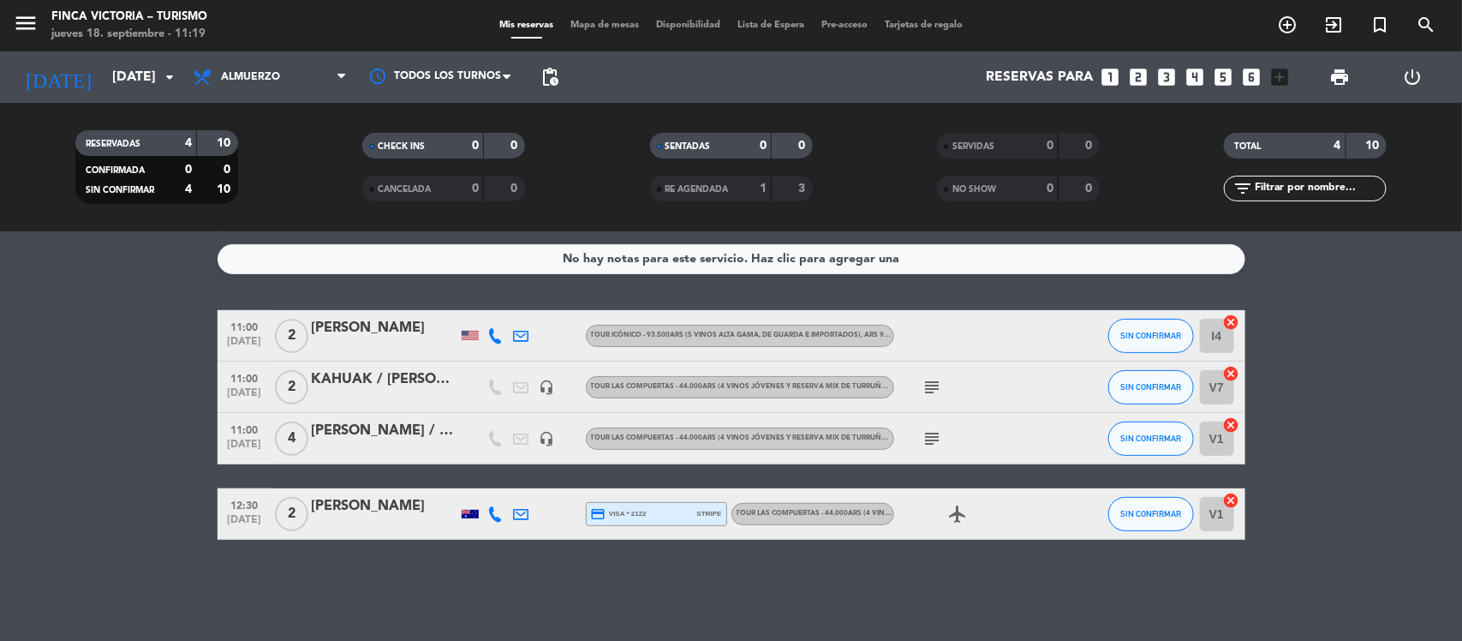
click at [1110, 70] on icon "looks_one" at bounding box center [1111, 77] width 22 height 22
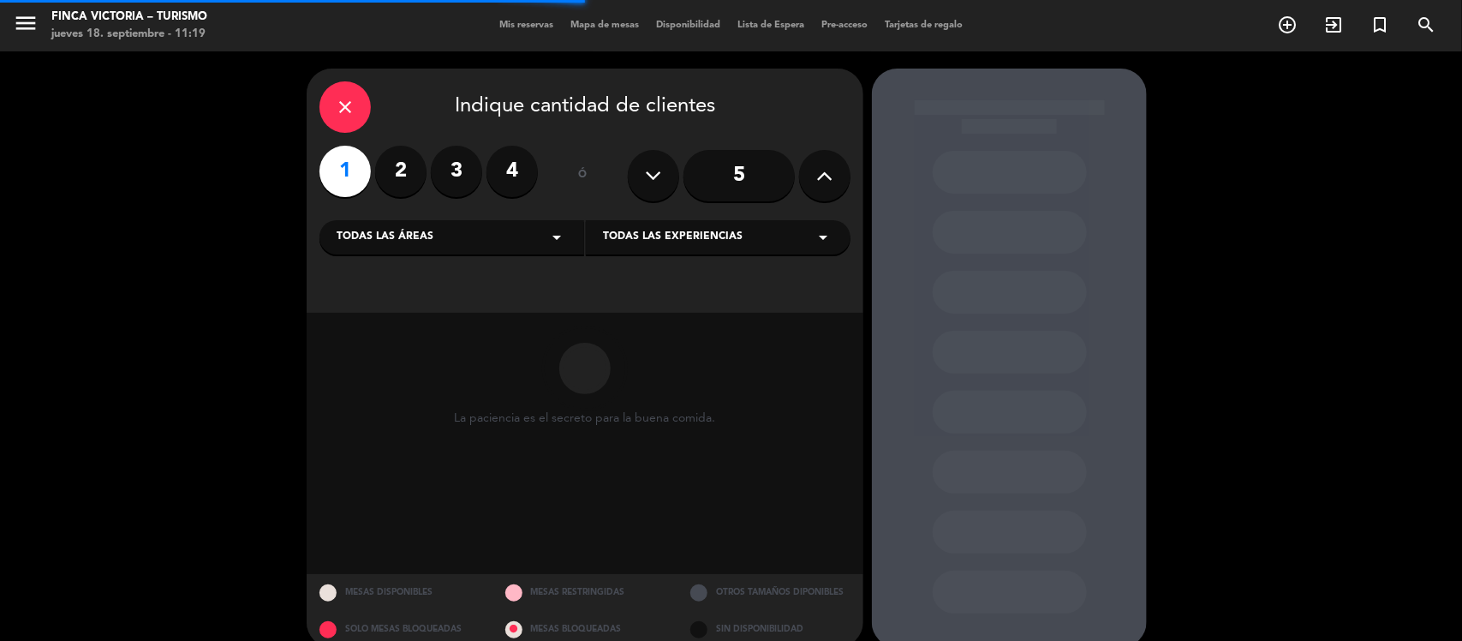
click at [521, 242] on div "Todas las áreas arrow_drop_down" at bounding box center [451, 237] width 265 height 34
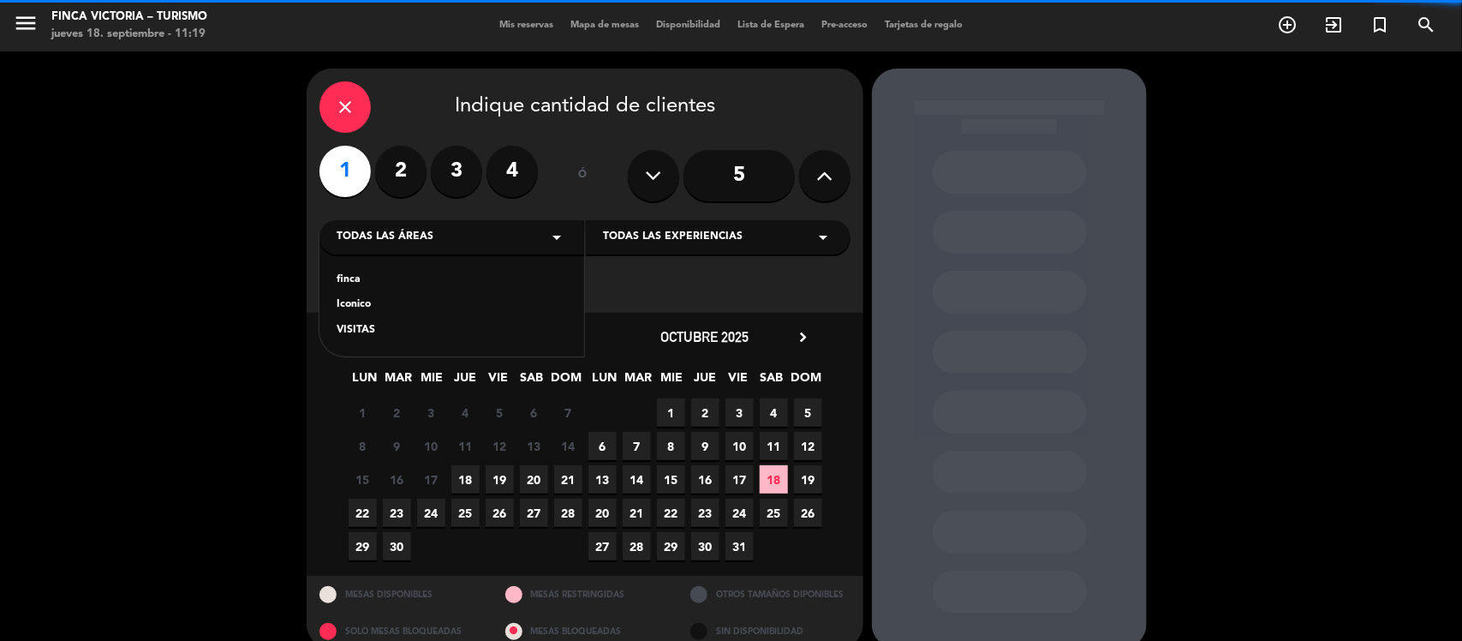
drag, startPoint x: 379, startPoint y: 331, endPoint x: 720, endPoint y: 272, distance: 345.8
click at [382, 330] on div "VISITAS" at bounding box center [452, 330] width 230 height 17
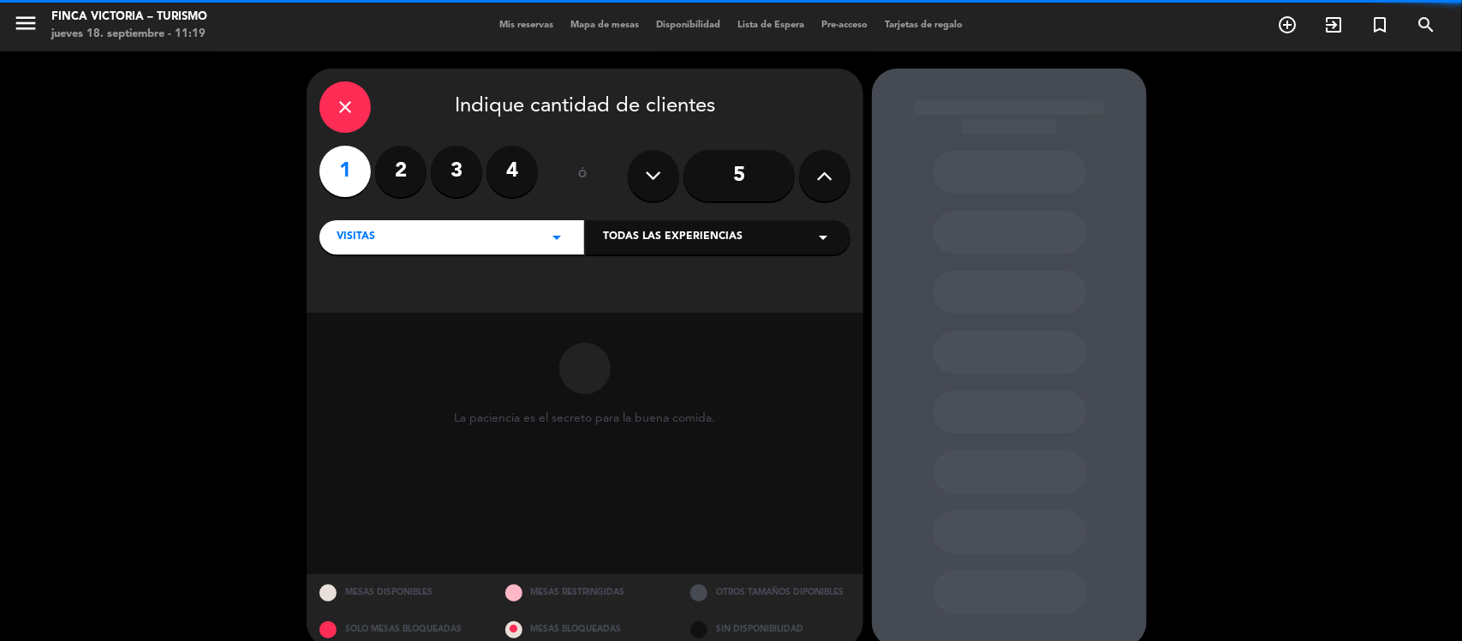
click at [698, 241] on span "Todas las experiencias" at bounding box center [673, 237] width 140 height 17
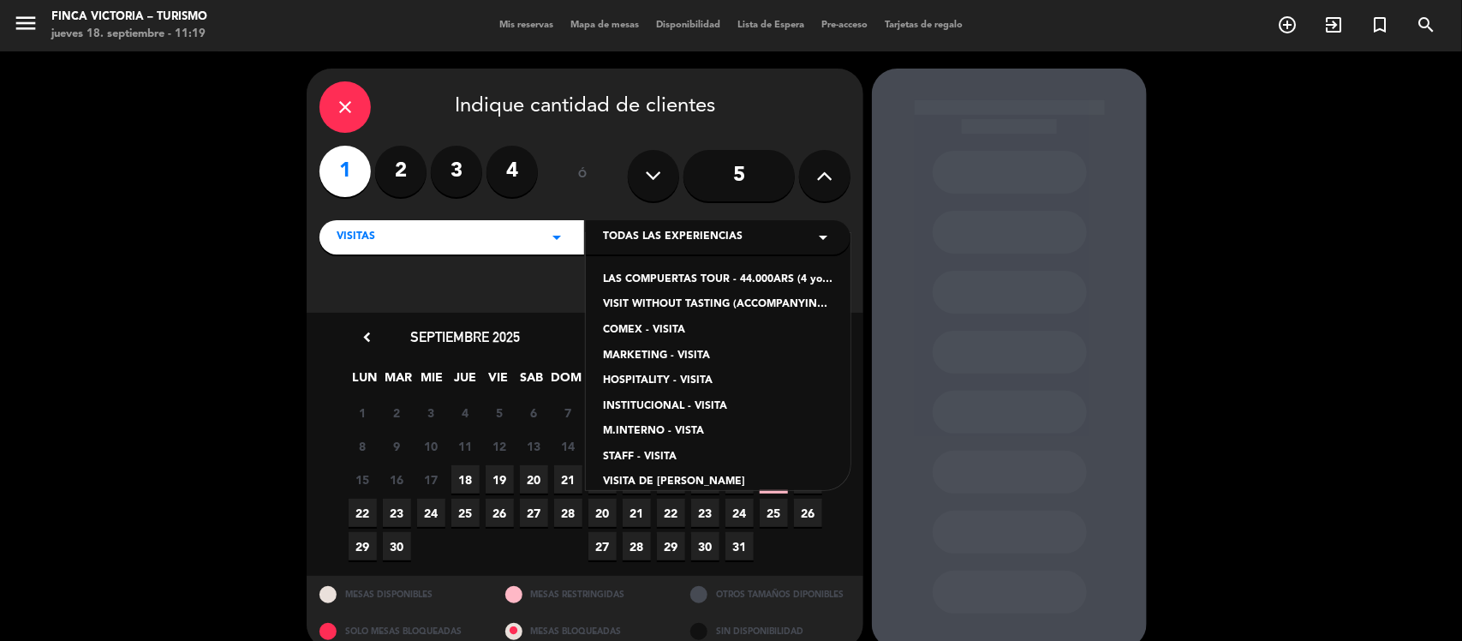
click at [704, 301] on div "VISIT WITHOUT TASTING (ACCOMPANYING PEOPLE) - 19.600ARS" at bounding box center [718, 304] width 230 height 17
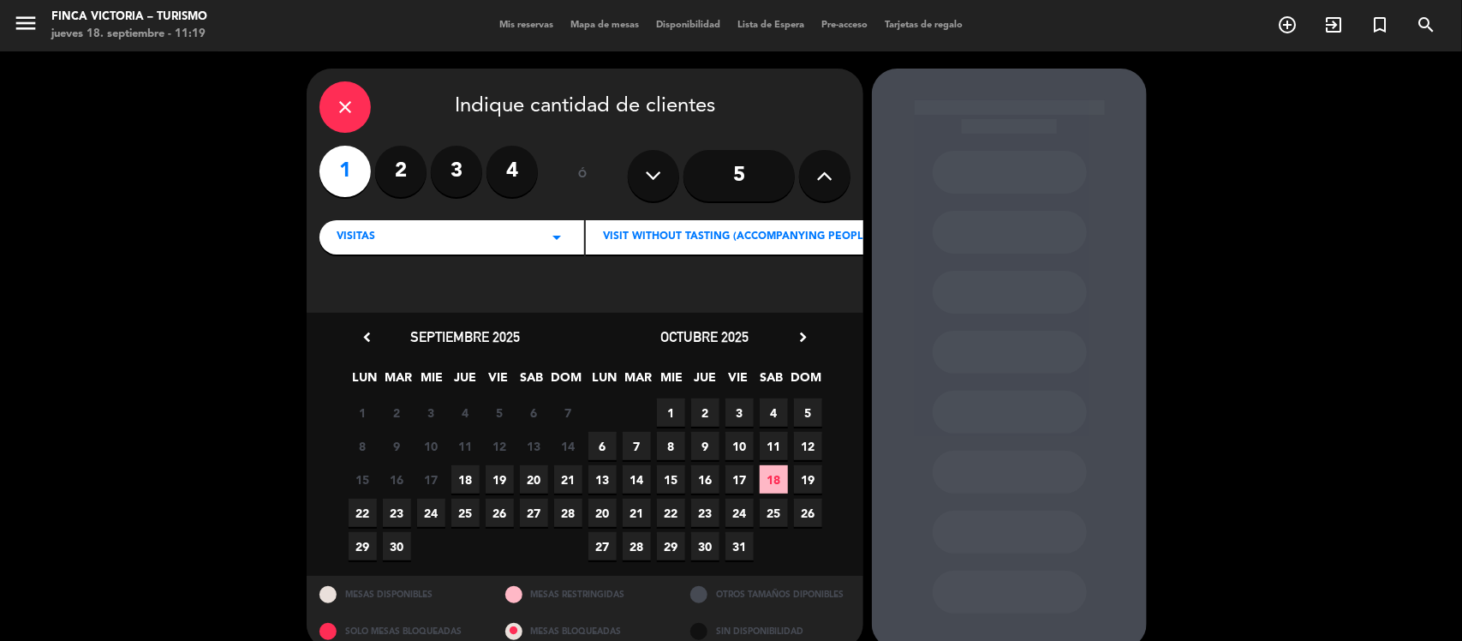
click at [396, 546] on span "30" at bounding box center [397, 546] width 28 height 28
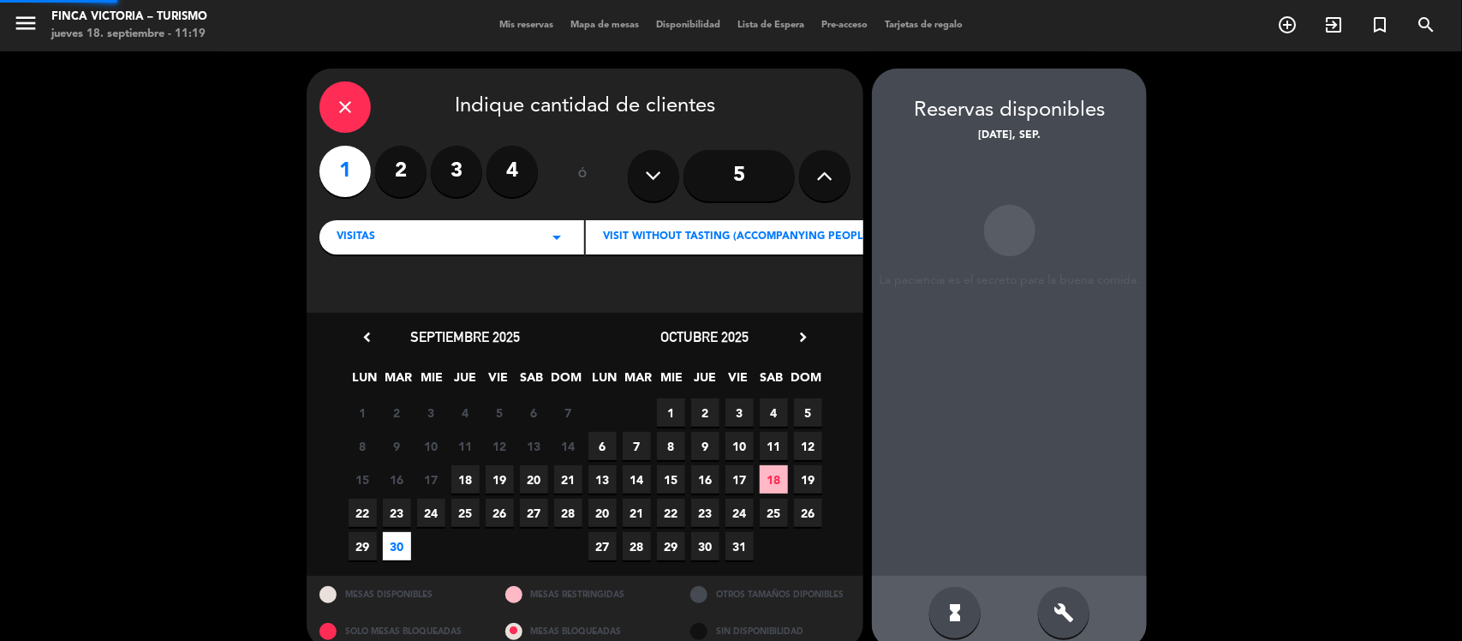
scroll to position [23, 0]
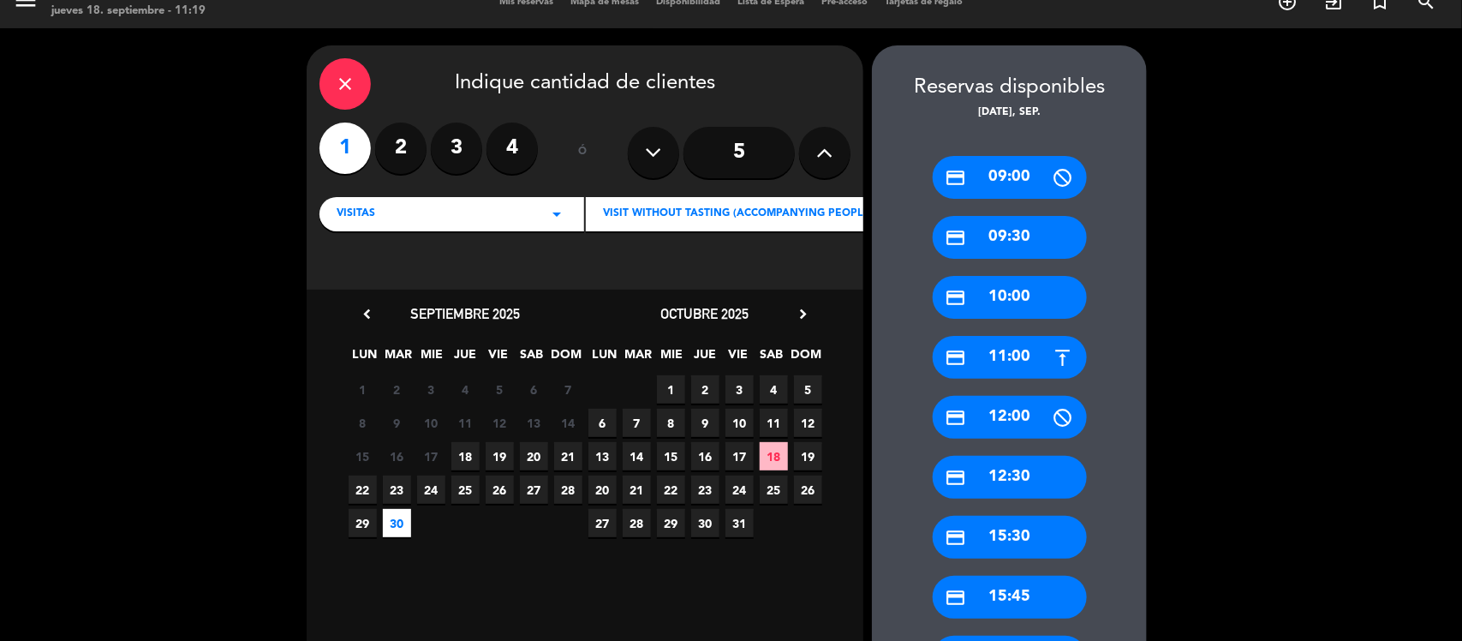
click at [1028, 477] on div "credit_card 12:30" at bounding box center [1010, 477] width 154 height 43
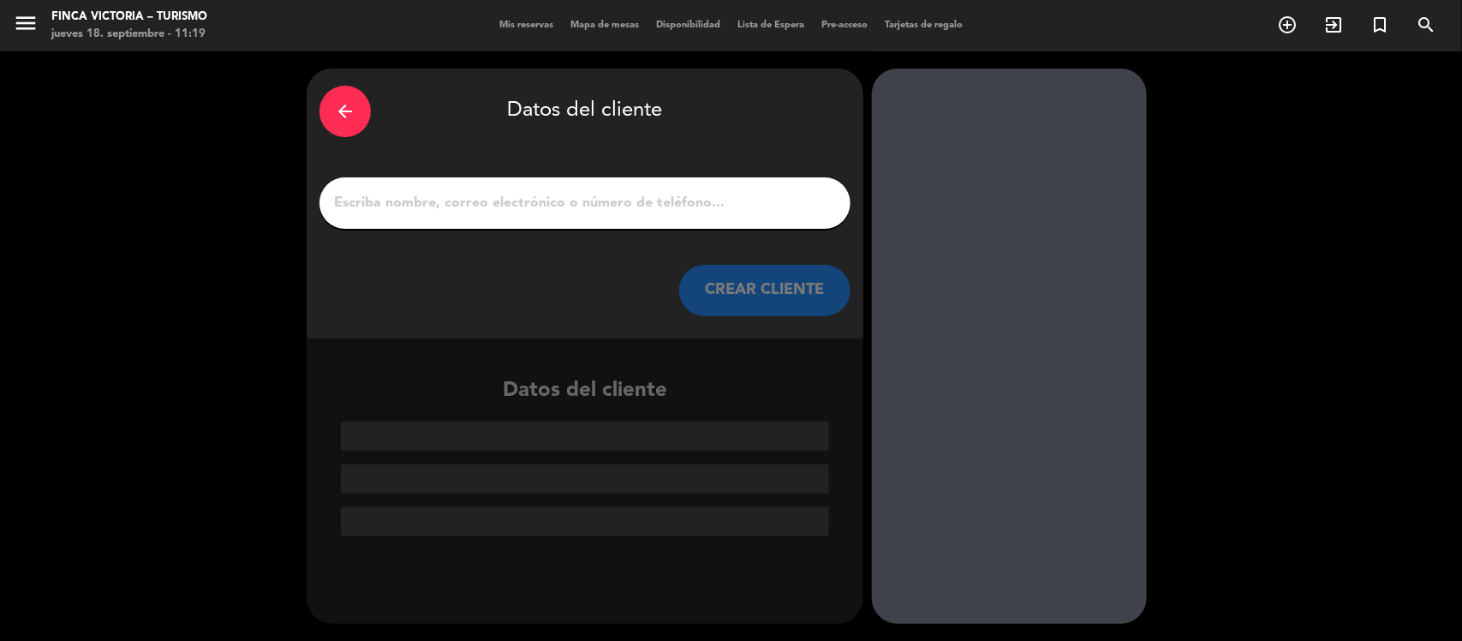
scroll to position [0, 0]
click at [578, 206] on input "1" at bounding box center [584, 203] width 505 height 24
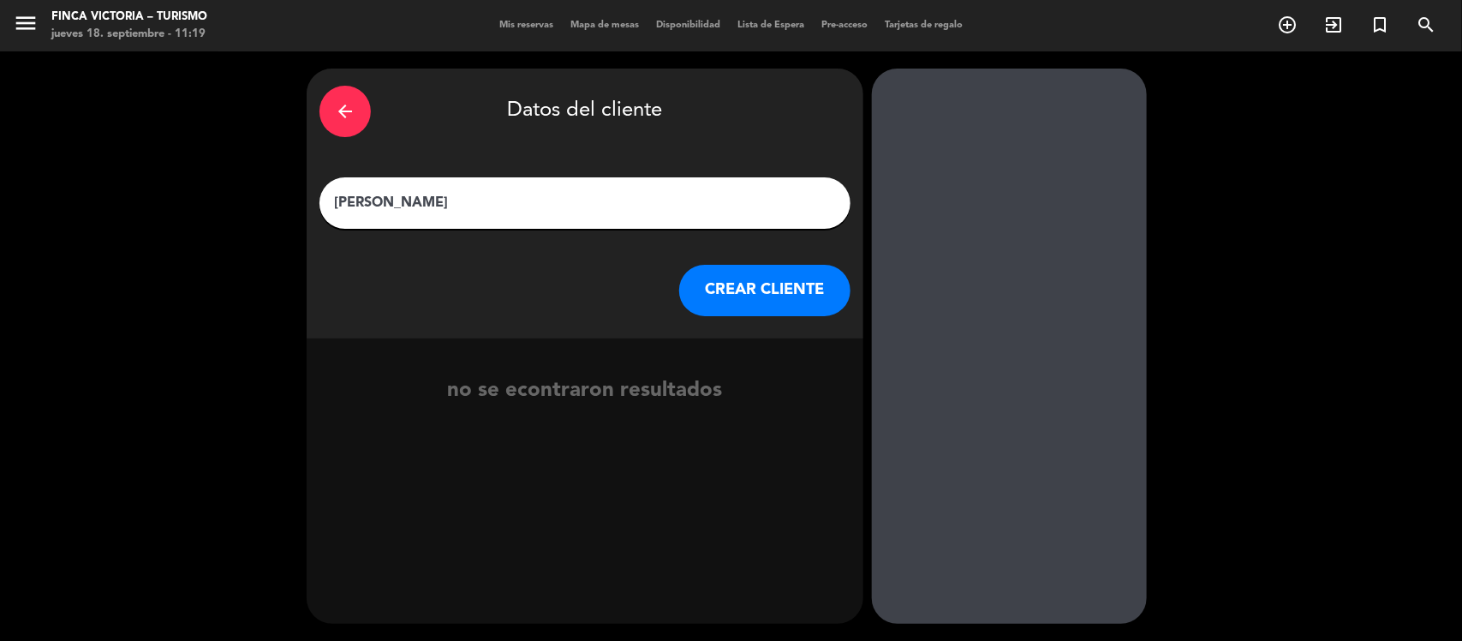
type input "[PERSON_NAME]"
click at [767, 289] on button "CREAR CLIENTE" at bounding box center [764, 290] width 171 height 51
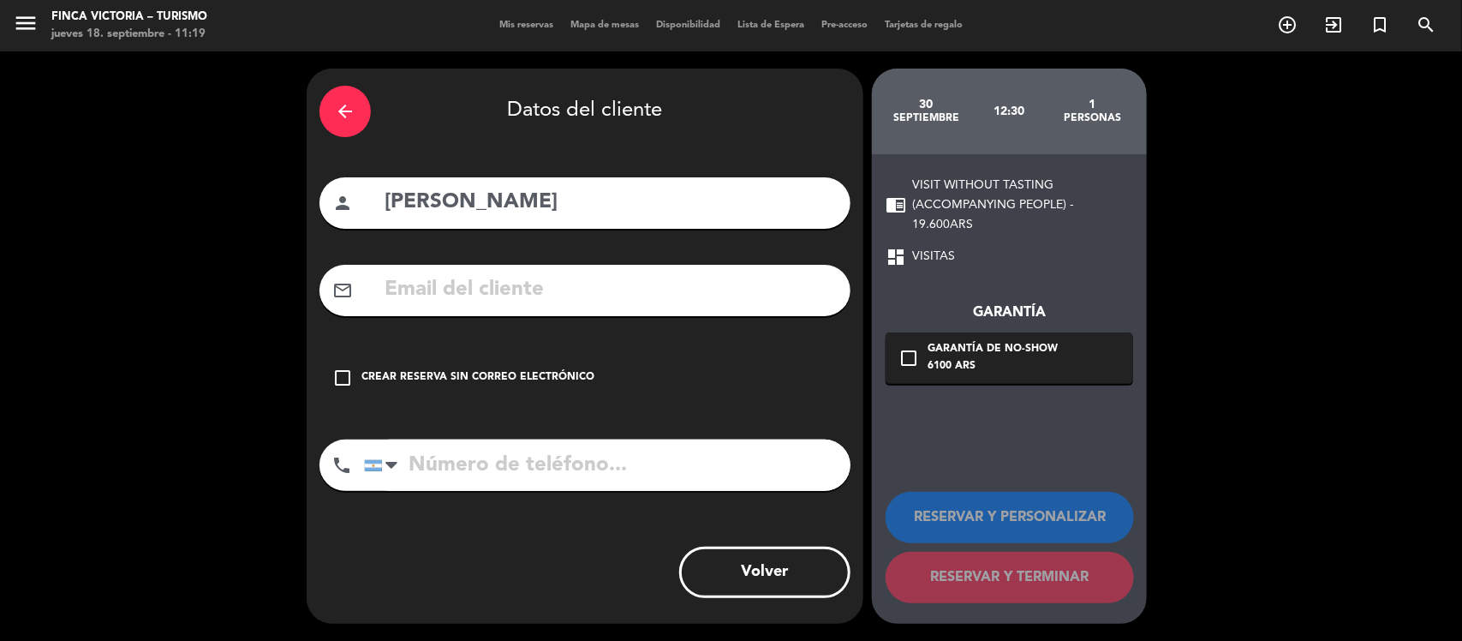
click at [344, 373] on icon "check_box_outline_blank" at bounding box center [342, 377] width 21 height 21
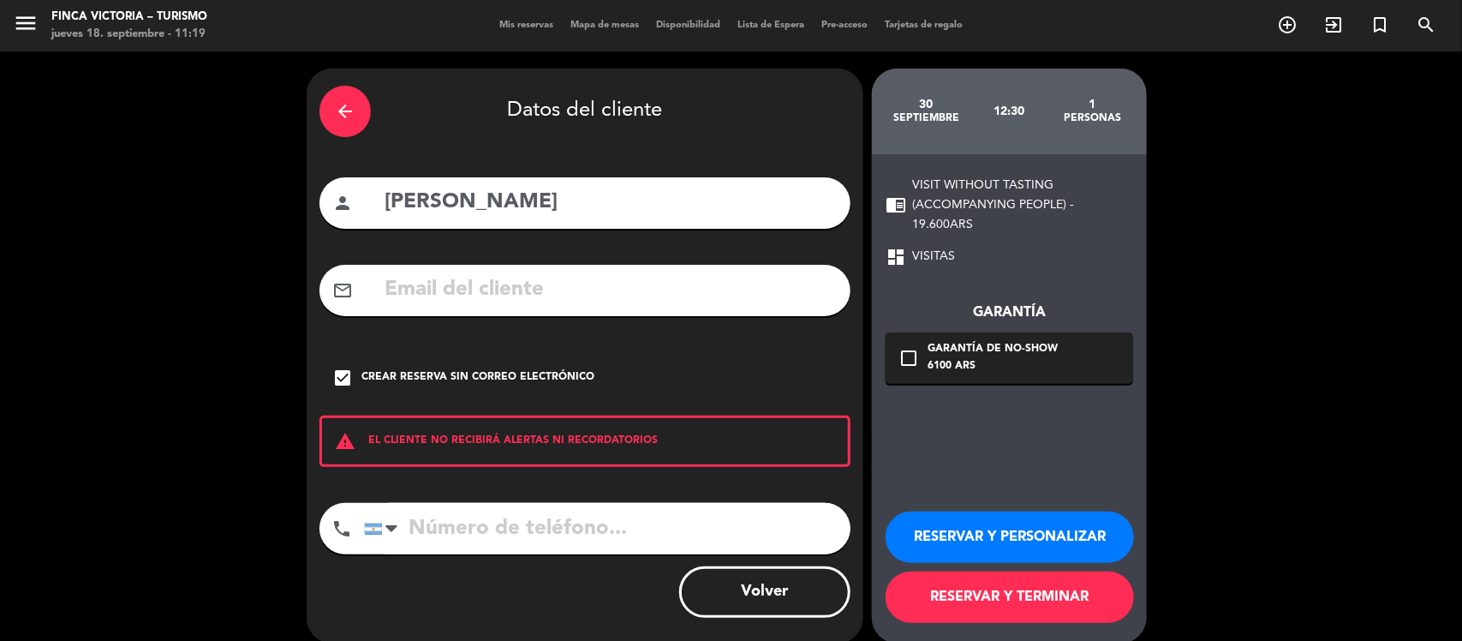
click at [1016, 587] on button "RESERVAR Y TERMINAR" at bounding box center [1009, 596] width 248 height 51
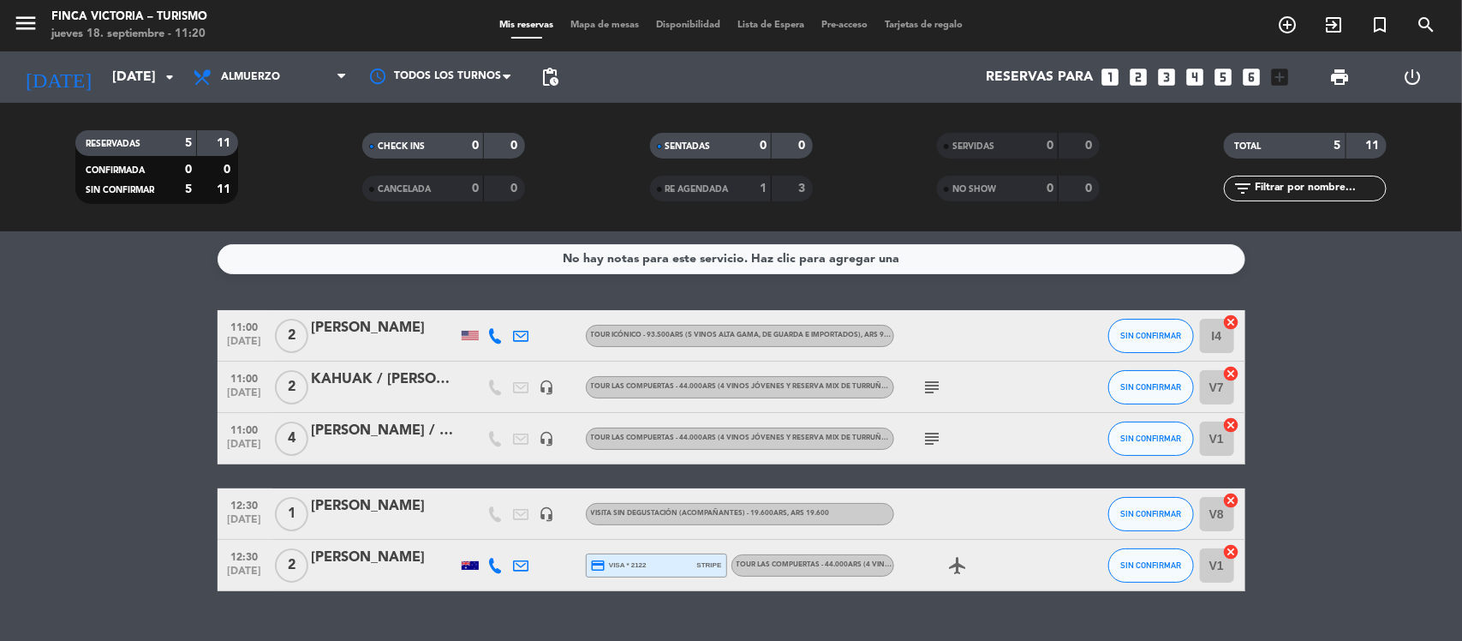
click at [384, 508] on div "[PERSON_NAME]" at bounding box center [385, 506] width 146 height 22
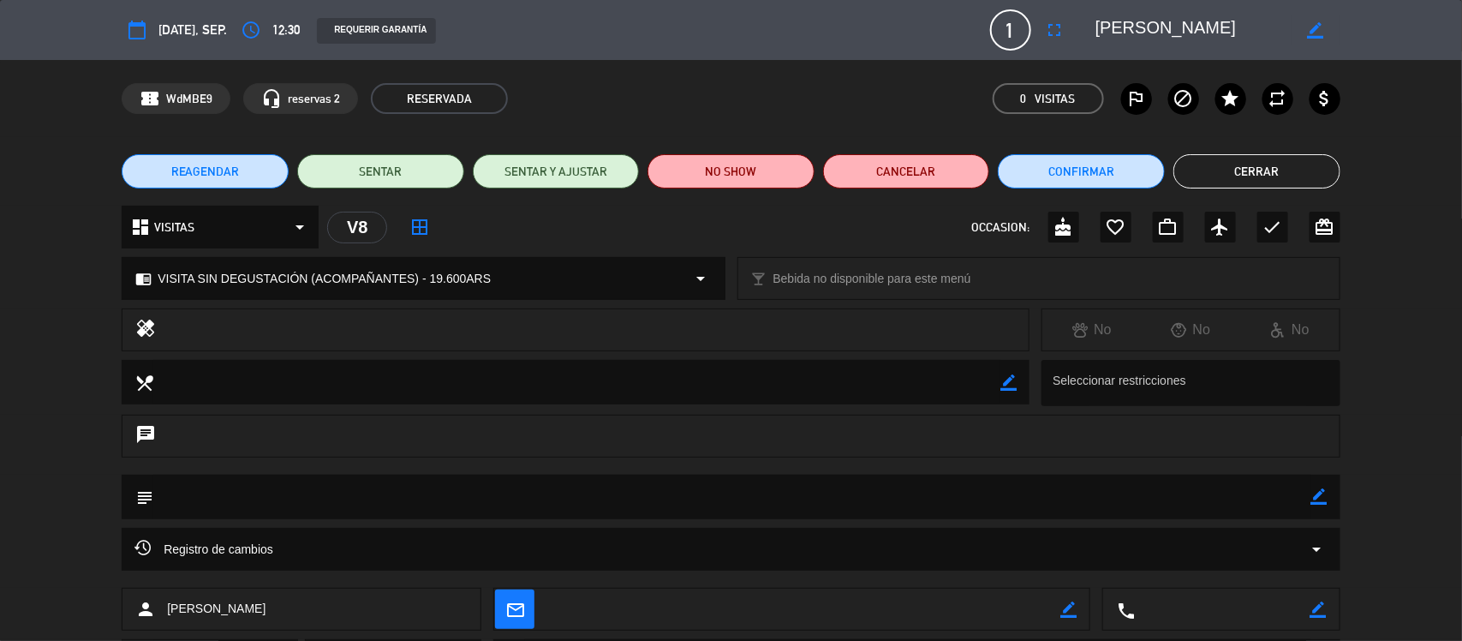
click at [1321, 494] on icon "border_color" at bounding box center [1319, 496] width 16 height 16
click at [760, 493] on textarea at bounding box center [732, 496] width 1158 height 44
type textarea "VISITA RESTO"
click at [1319, 503] on icon at bounding box center [1319, 496] width 16 height 16
click at [1251, 176] on button "Cerrar" at bounding box center [1256, 171] width 167 height 34
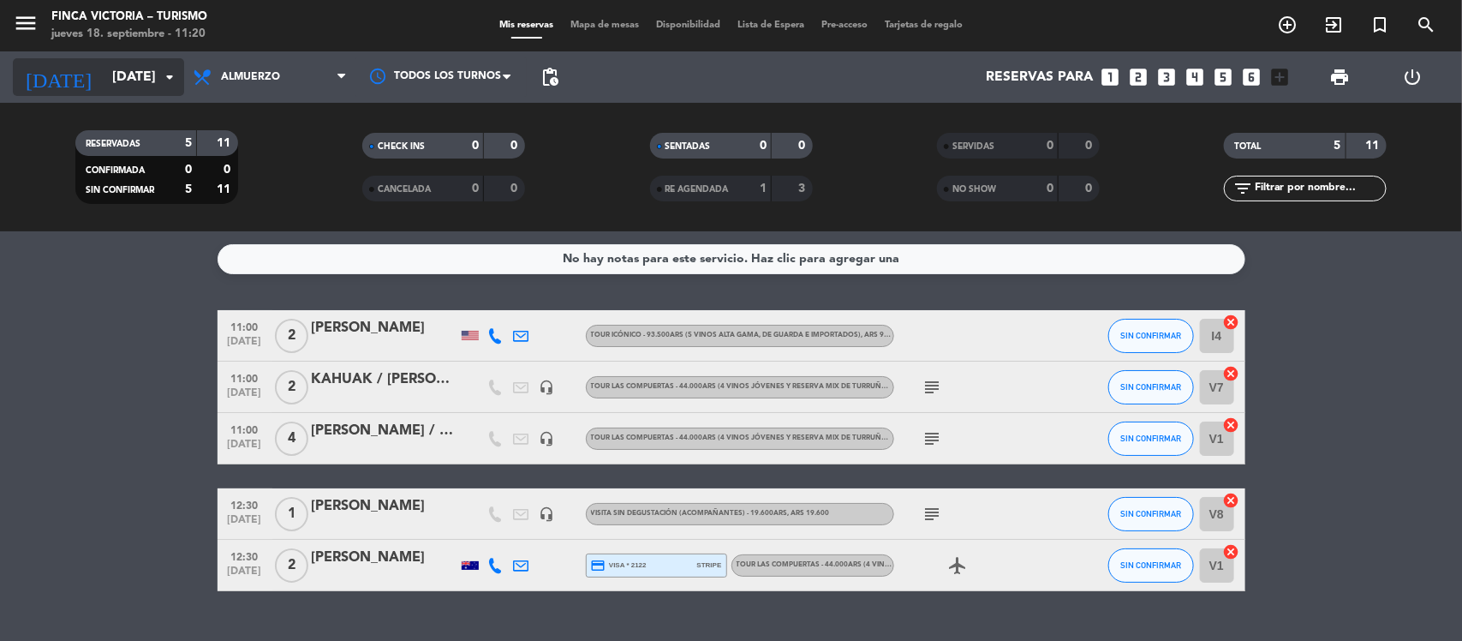
click at [137, 63] on input "[DATE]" at bounding box center [194, 77] width 181 height 33
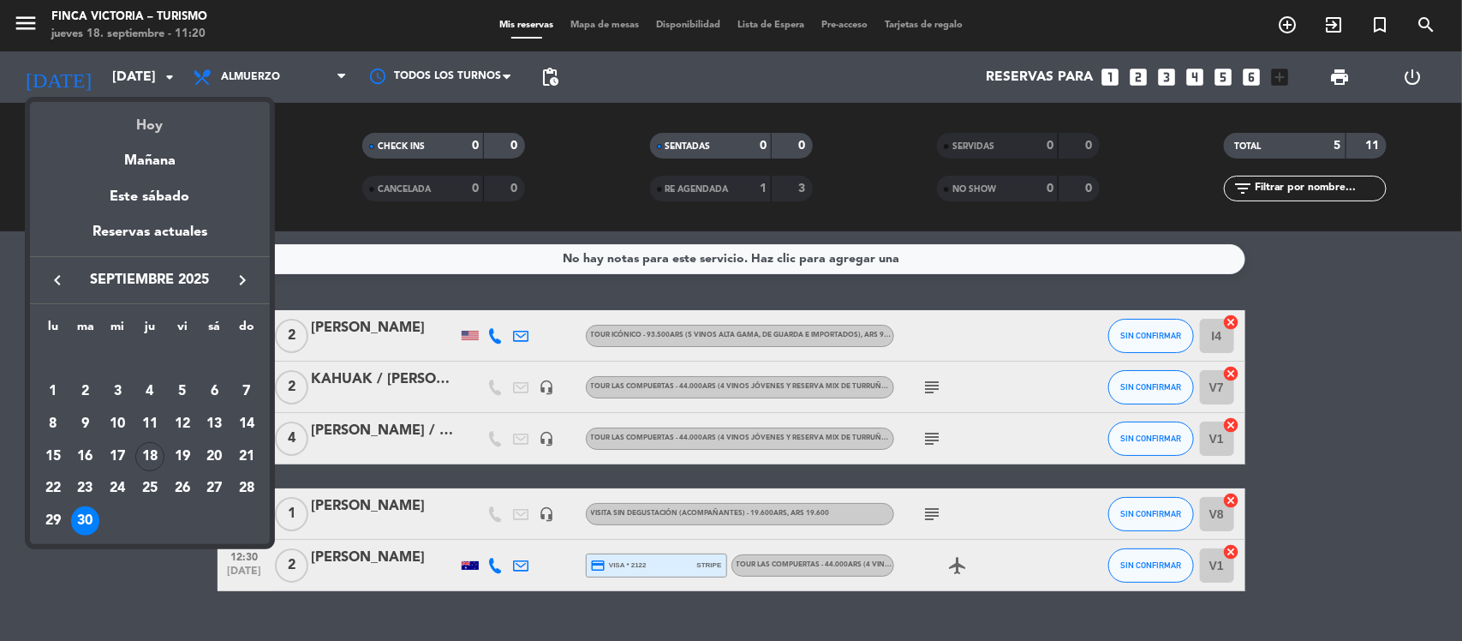
click at [147, 120] on div "Hoy" at bounding box center [150, 119] width 240 height 35
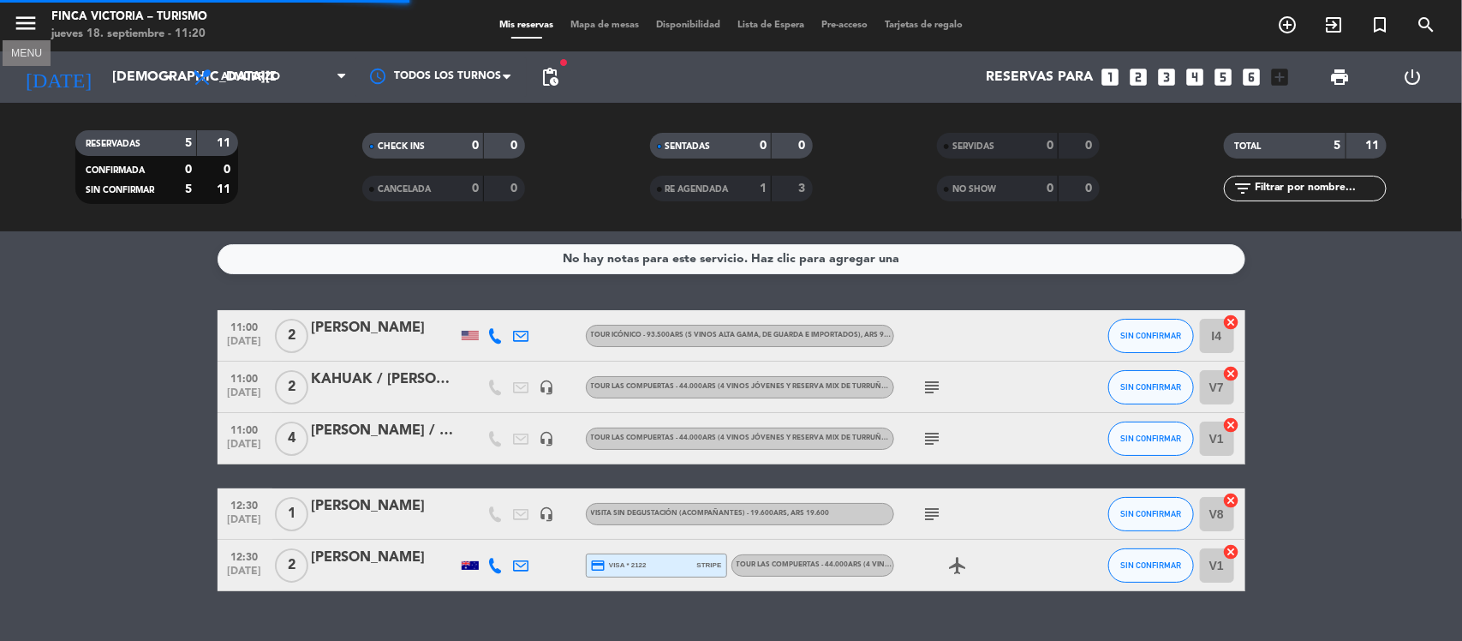
click at [24, 18] on icon "menu" at bounding box center [26, 23] width 26 height 26
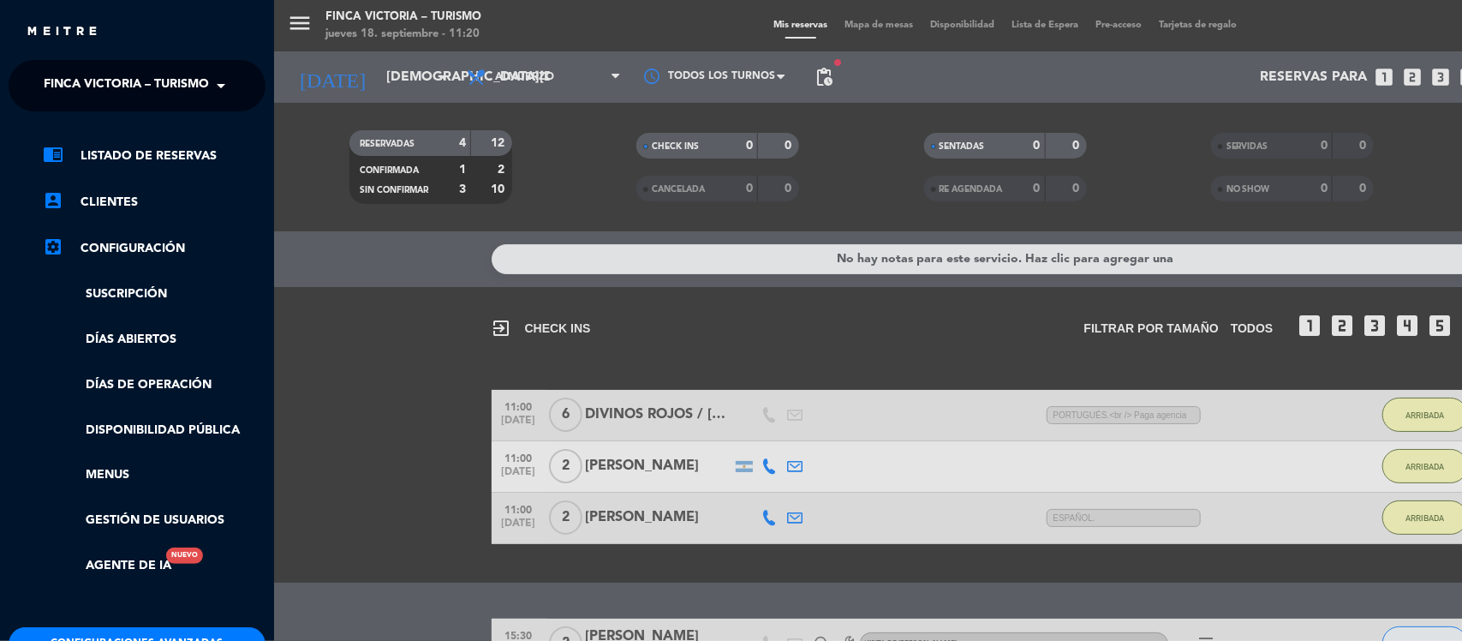
click at [206, 84] on span "FINCA VICTORIA – TURISMO" at bounding box center [126, 86] width 165 height 36
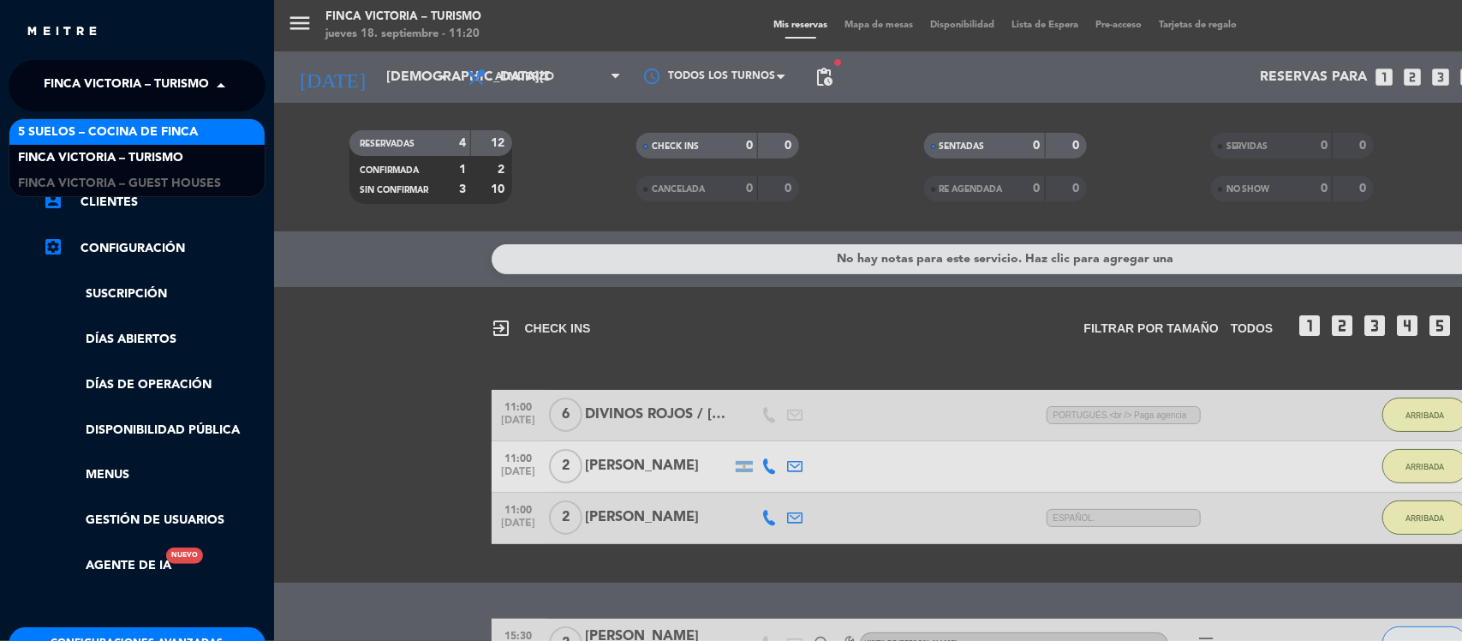
click at [168, 138] on span "5 SUELOS – COCINA DE FINCA" at bounding box center [108, 132] width 180 height 20
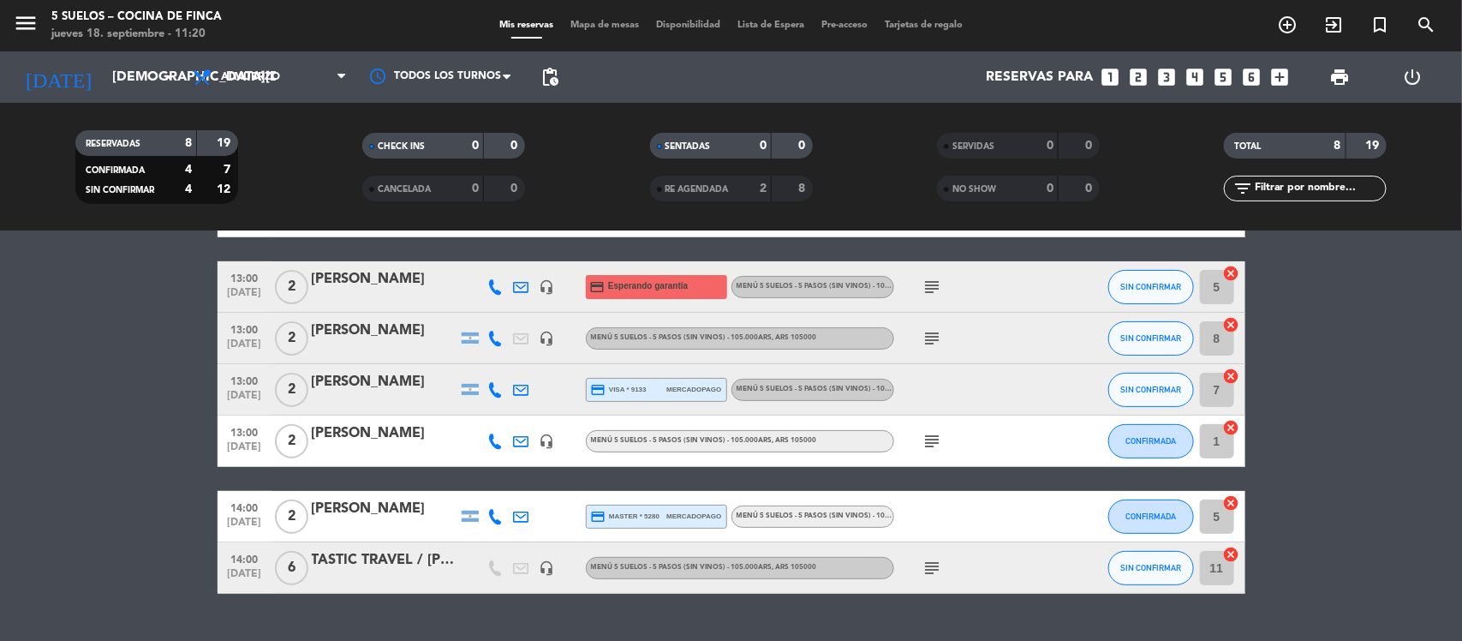
scroll to position [212, 0]
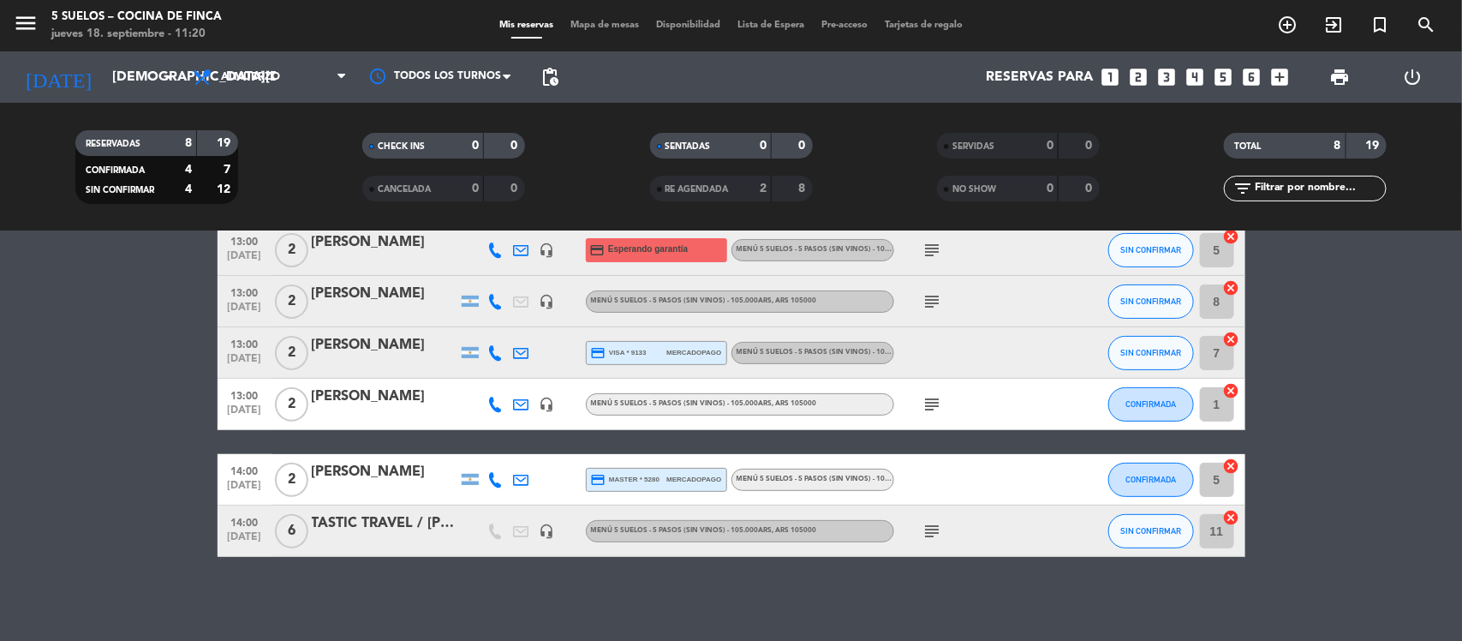
click at [394, 395] on div "[PERSON_NAME]" at bounding box center [385, 396] width 146 height 22
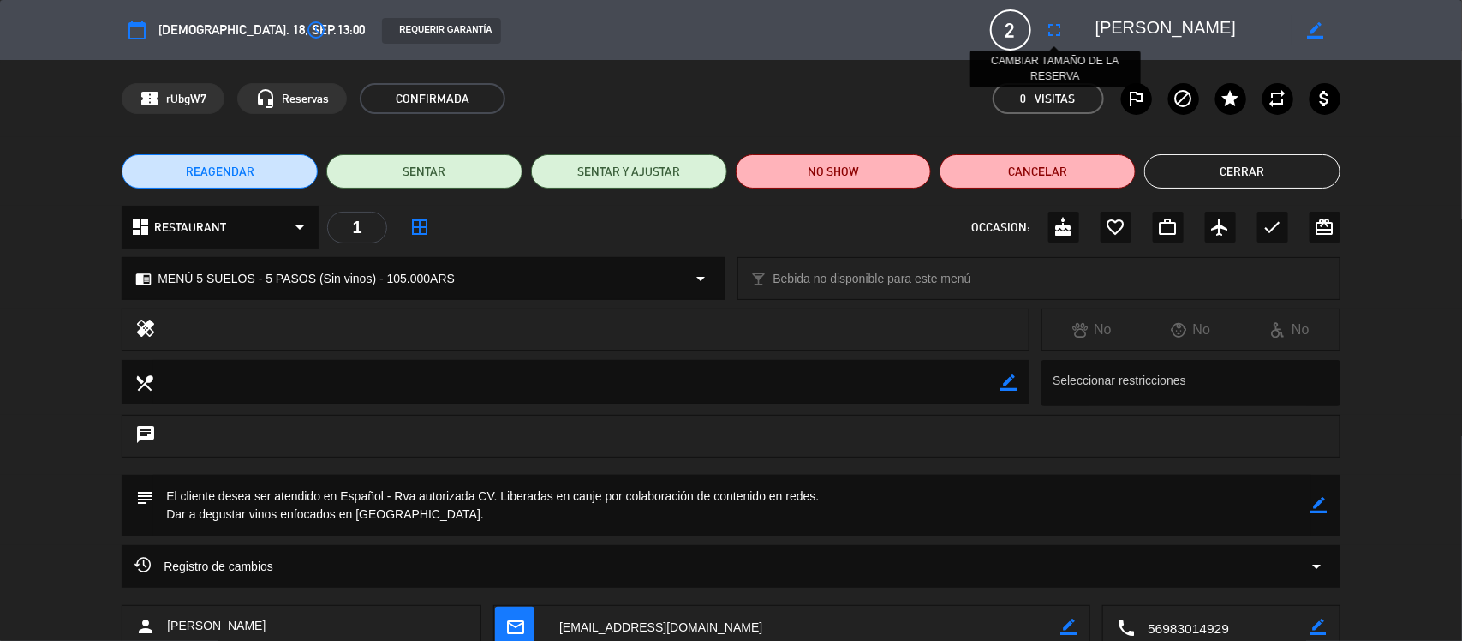
click at [1052, 24] on icon "fullscreen" at bounding box center [1055, 30] width 21 height 21
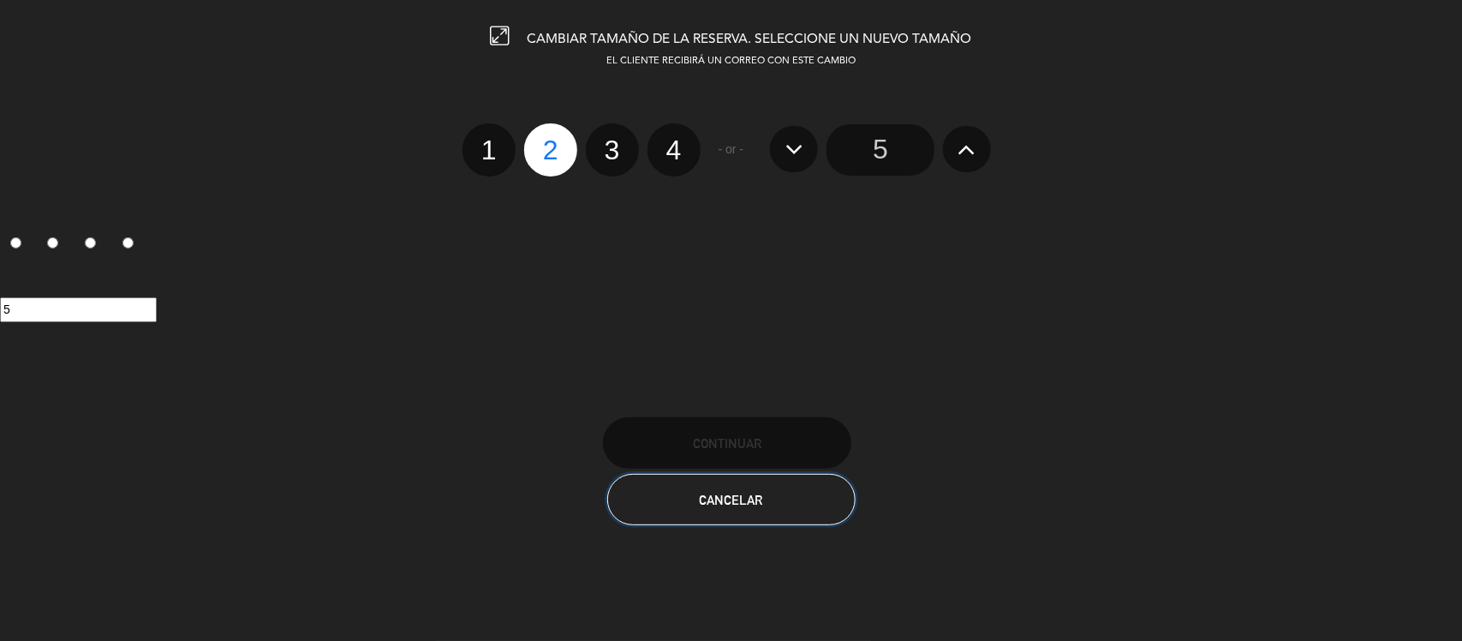
click at [738, 504] on span "Cancelar" at bounding box center [731, 499] width 63 height 15
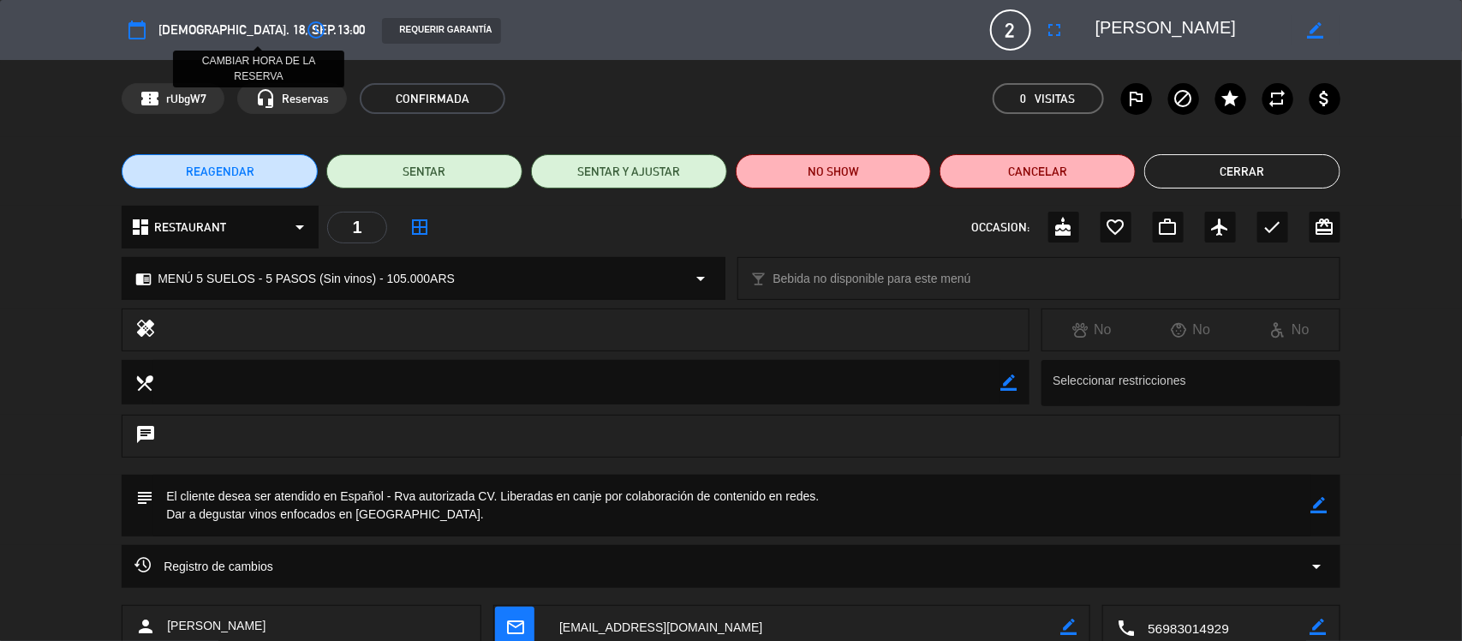
click at [306, 26] on icon "access_time" at bounding box center [316, 30] width 21 height 21
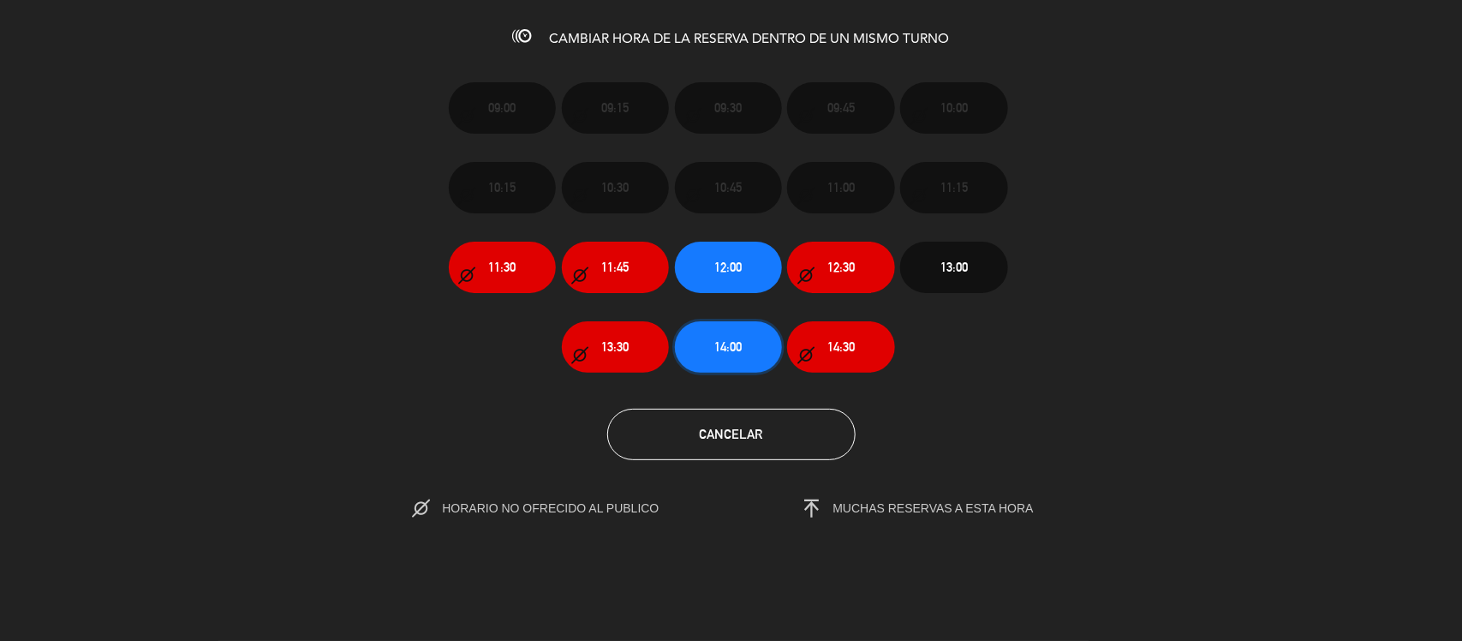
click at [719, 347] on span "14:00" at bounding box center [727, 347] width 27 height 20
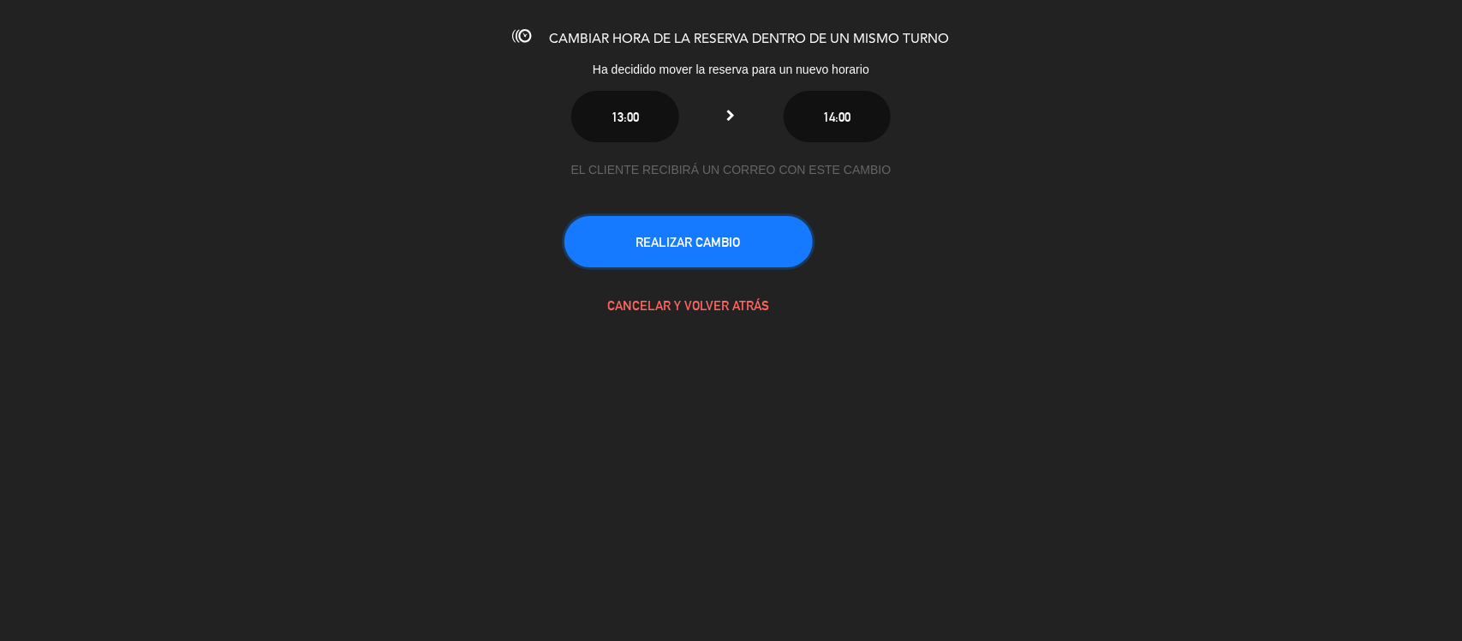
click at [688, 241] on button "REALIZAR CAMBIO" at bounding box center [688, 241] width 248 height 51
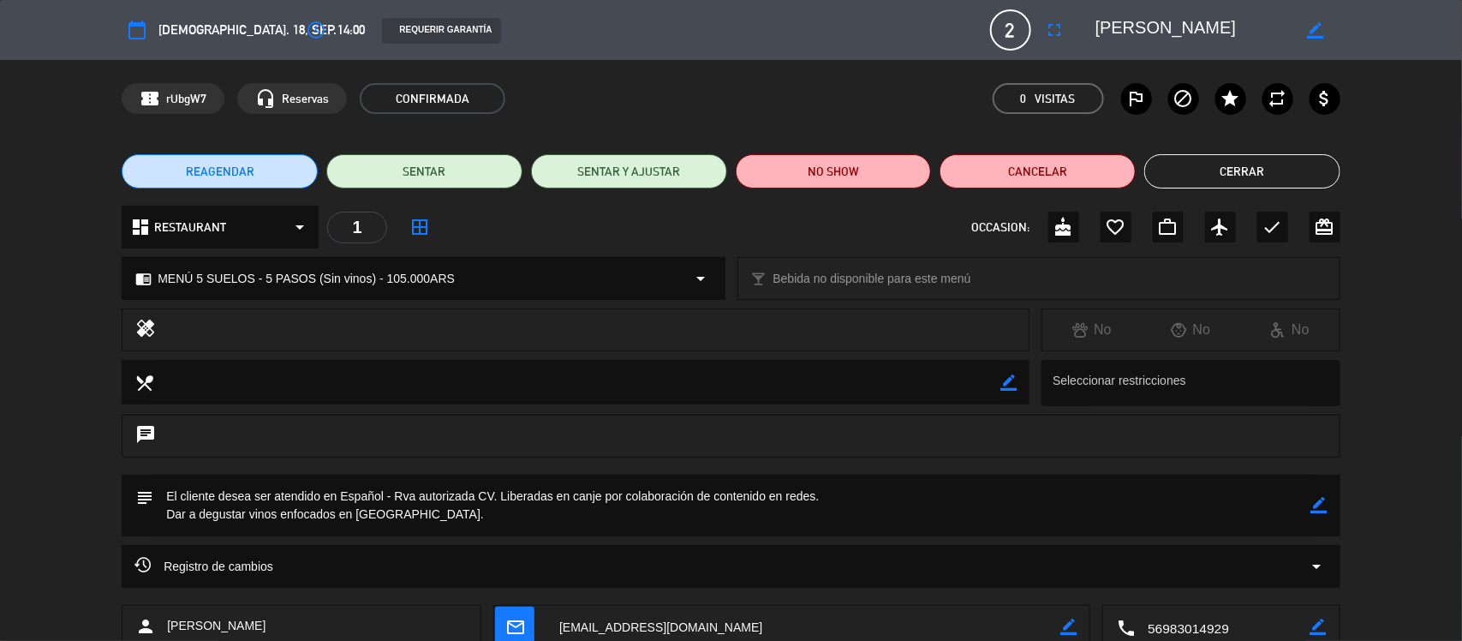
click at [1214, 167] on button "Cerrar" at bounding box center [1242, 171] width 196 height 34
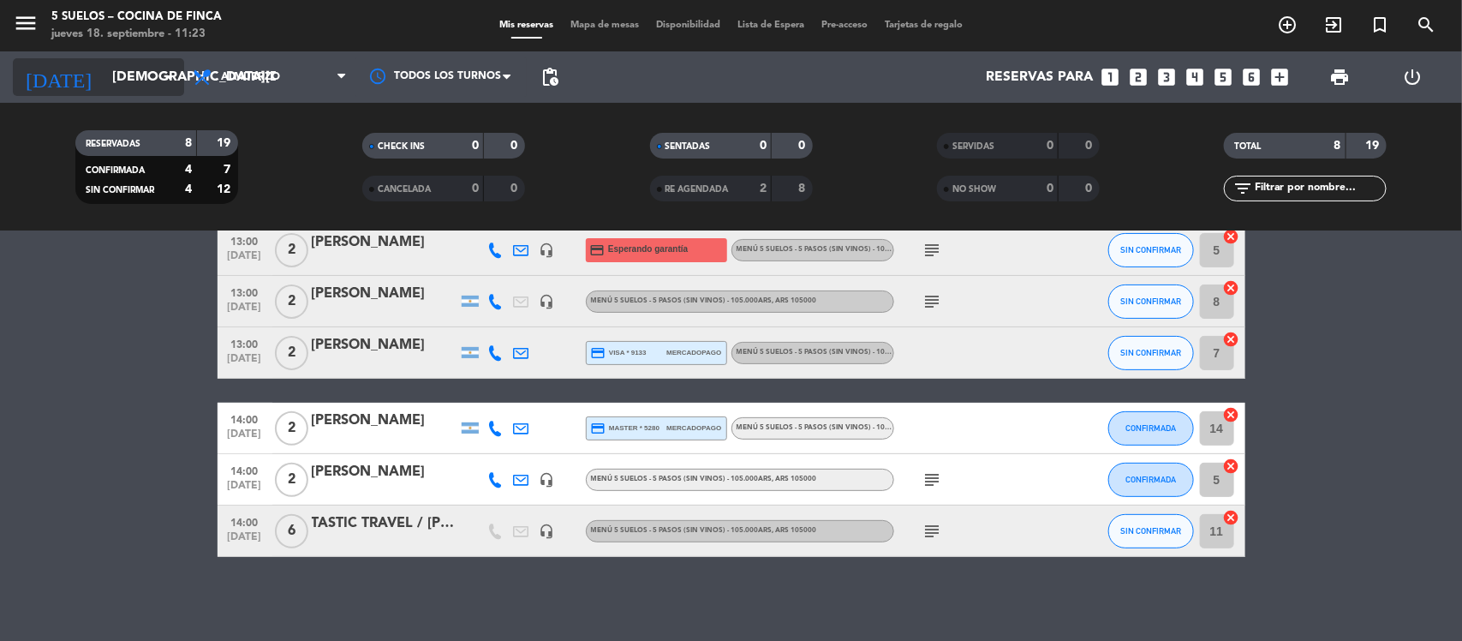
click at [139, 71] on input "[DEMOGRAPHIC_DATA][DATE]" at bounding box center [194, 77] width 181 height 33
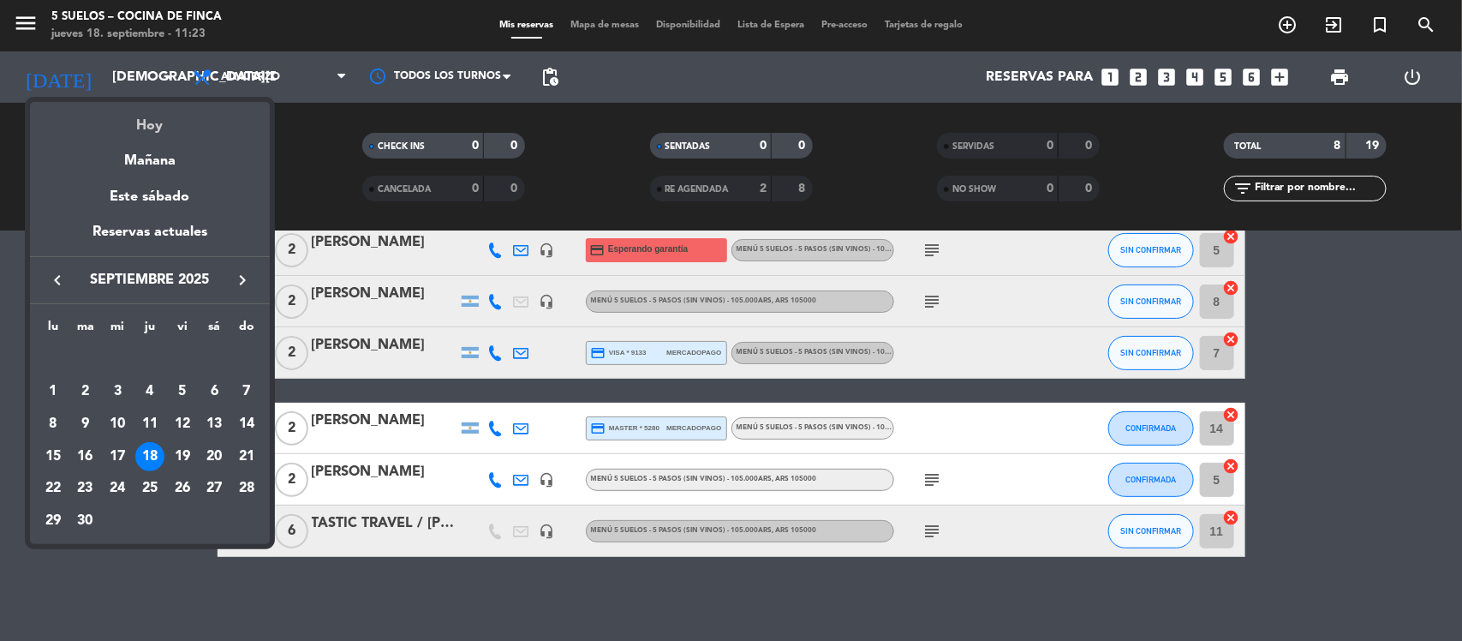
click at [144, 118] on div "Hoy" at bounding box center [150, 119] width 240 height 35
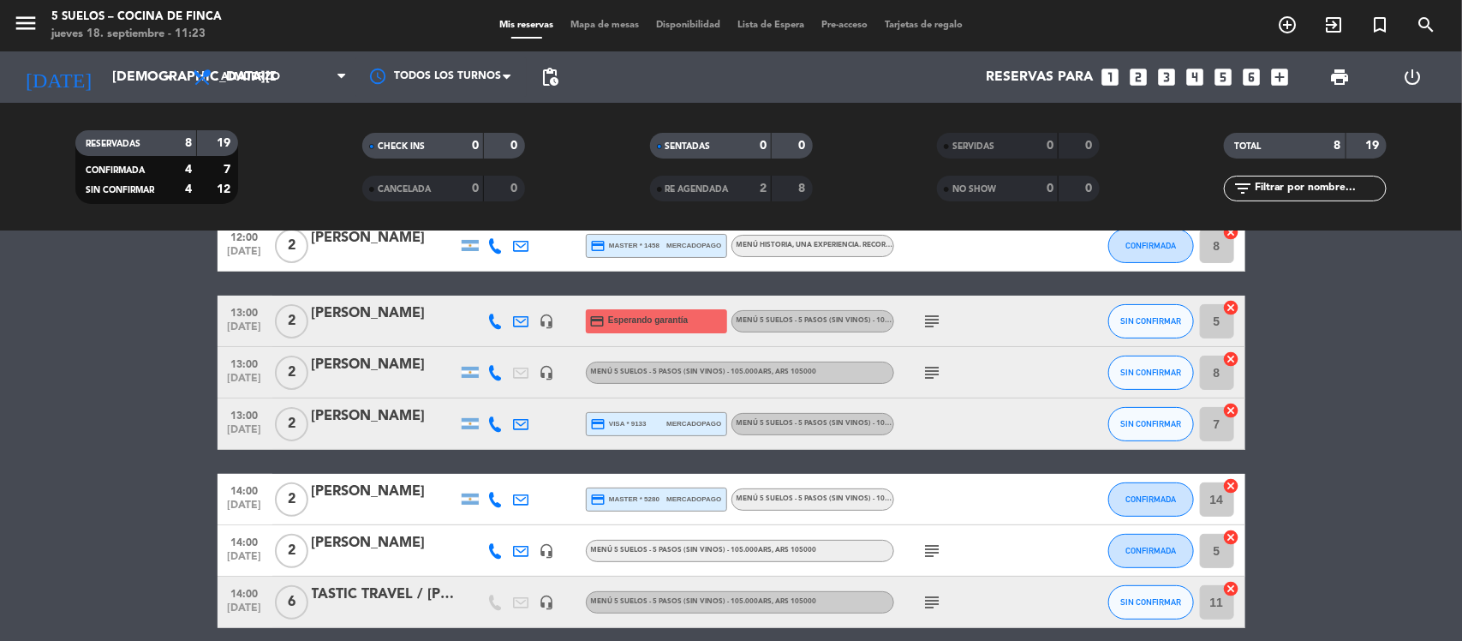
scroll to position [105, 0]
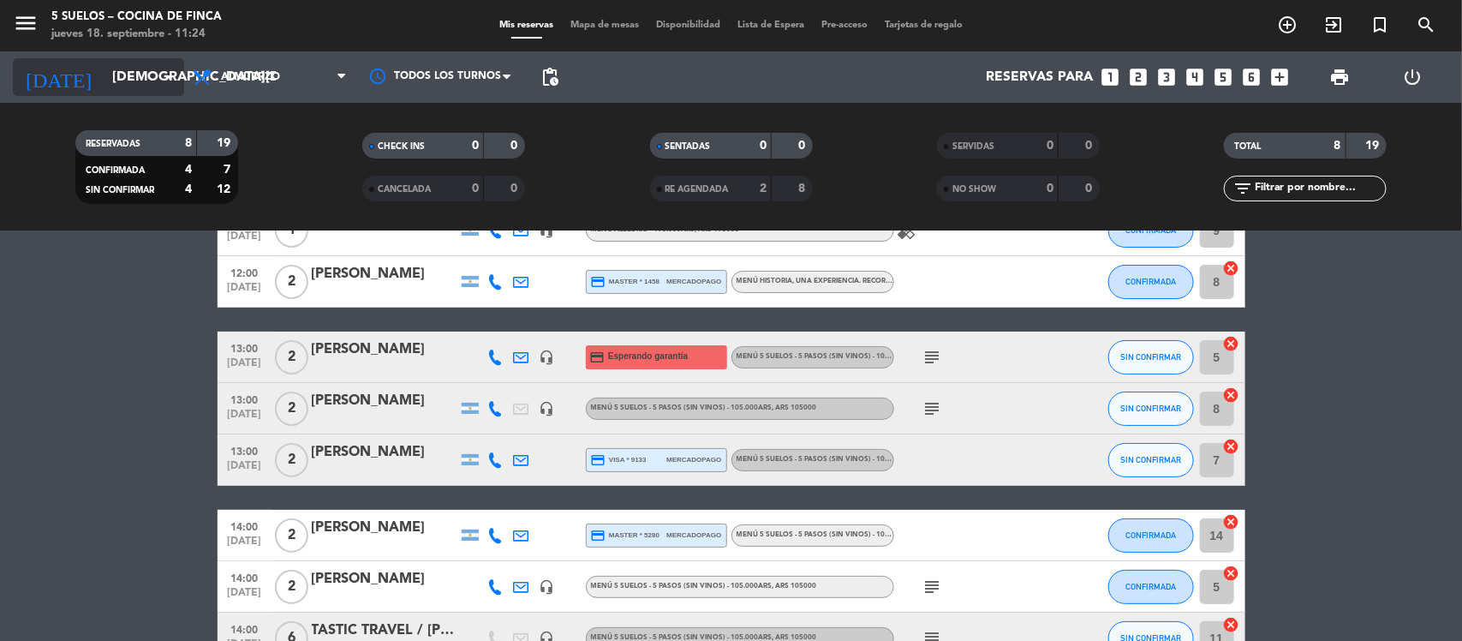
click at [172, 79] on icon "arrow_drop_down" at bounding box center [169, 77] width 21 height 21
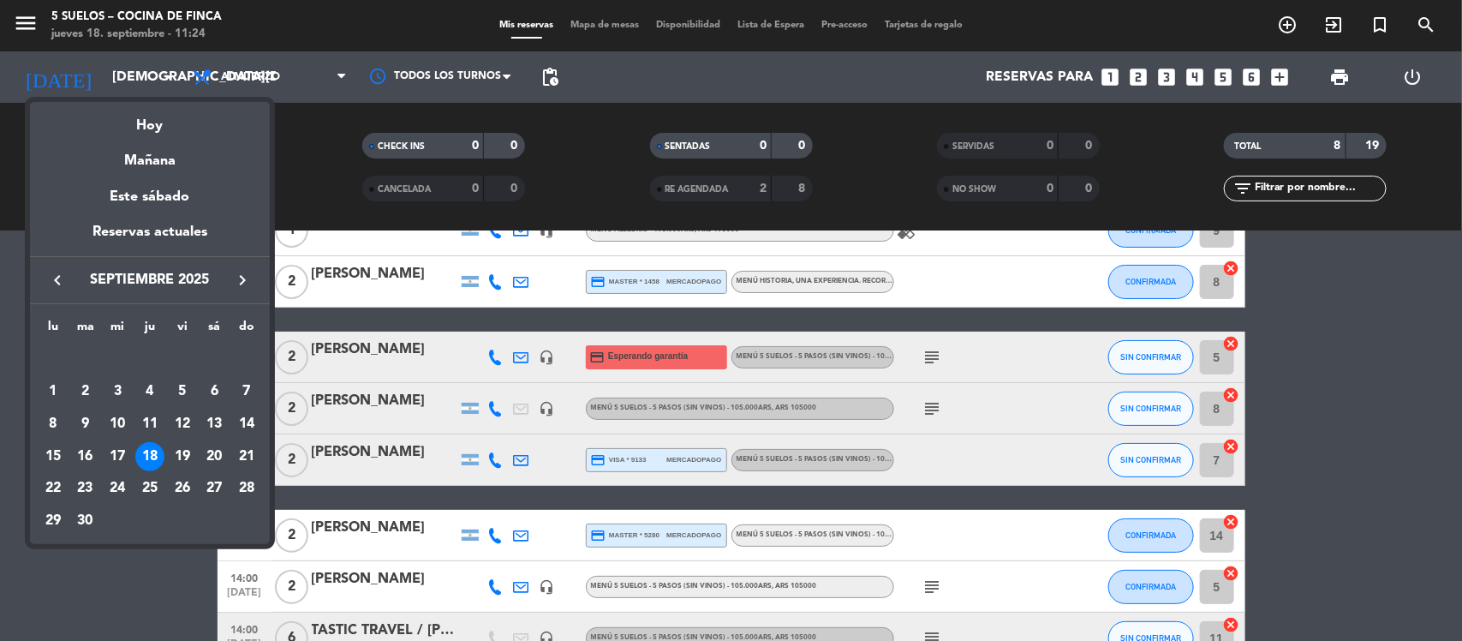
click at [241, 272] on icon "keyboard_arrow_right" at bounding box center [242, 280] width 21 height 21
click at [241, 274] on icon "keyboard_arrow_right" at bounding box center [242, 280] width 21 height 21
click at [122, 385] on div "5" at bounding box center [117, 391] width 29 height 29
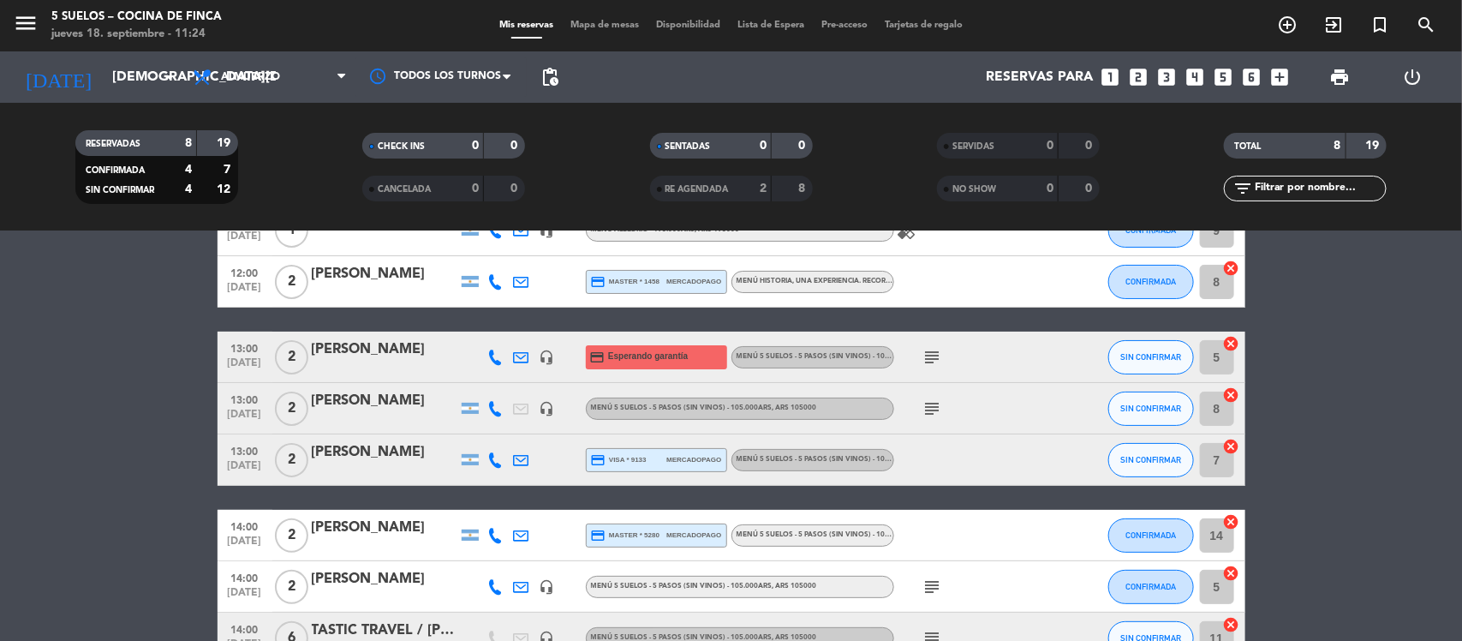
type input "[DATE]"
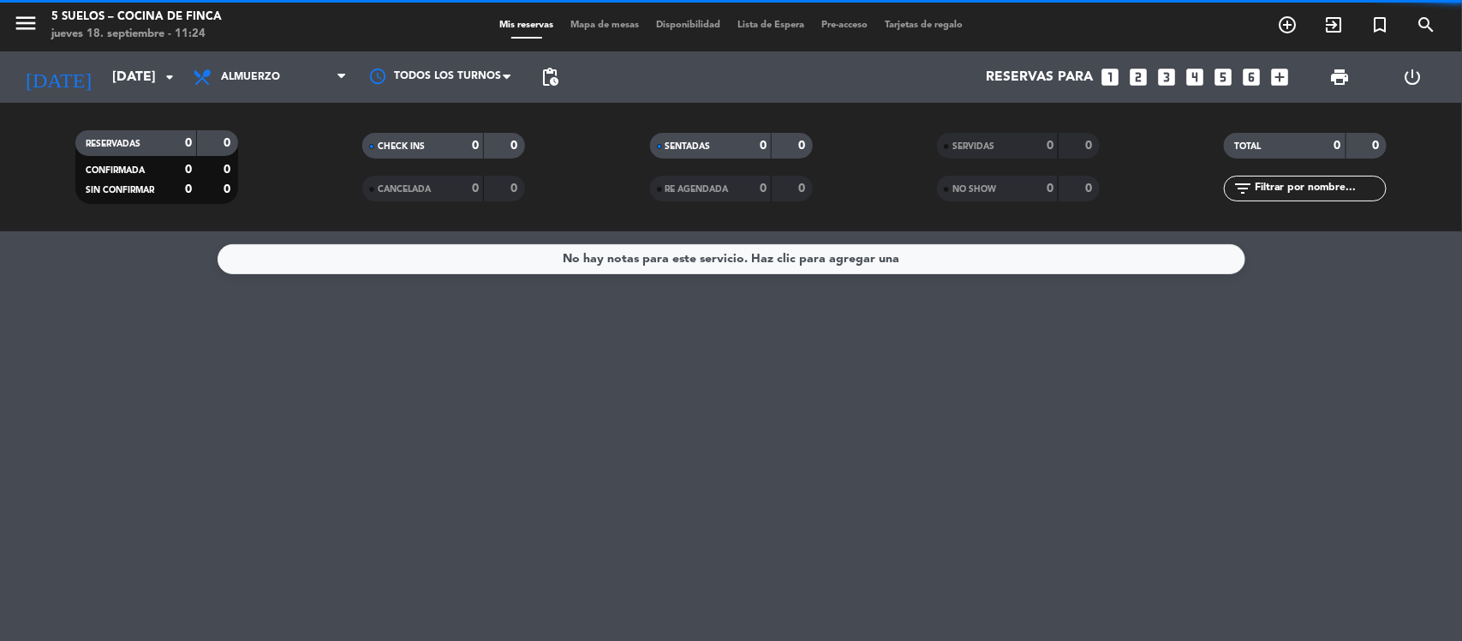
scroll to position [0, 0]
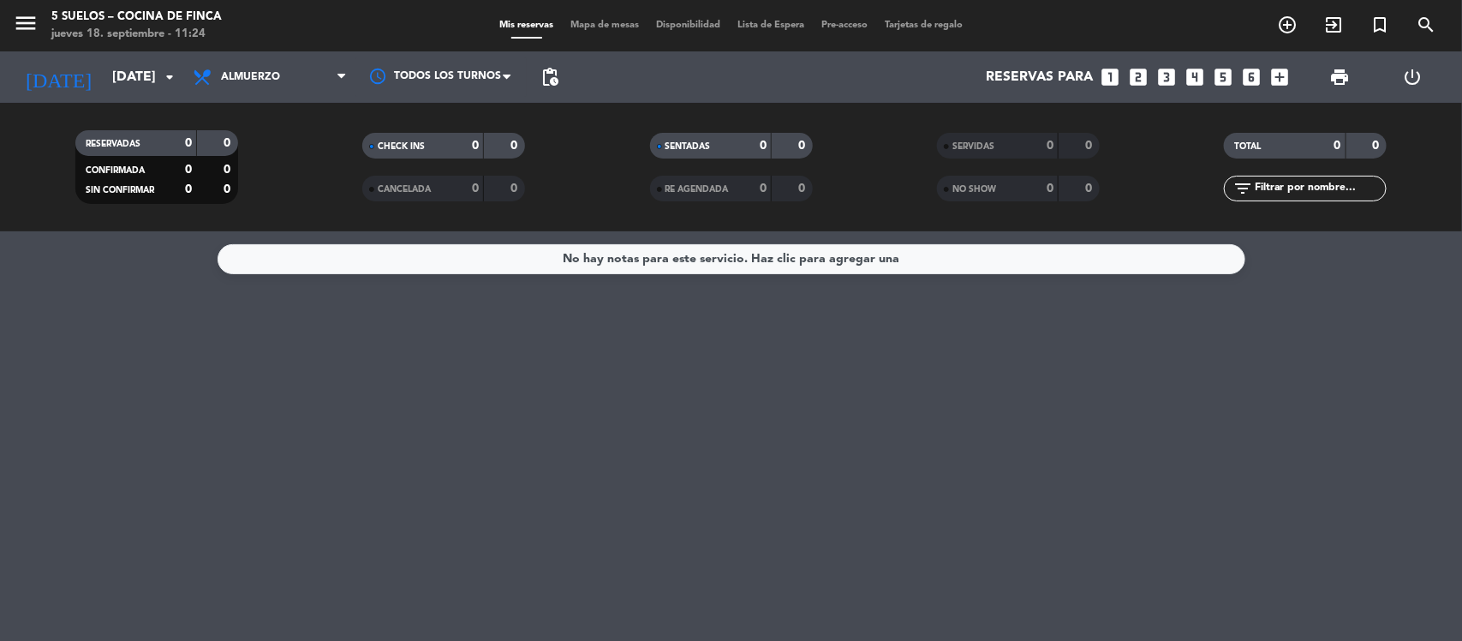
click at [1136, 80] on icon "looks_two" at bounding box center [1139, 77] width 22 height 22
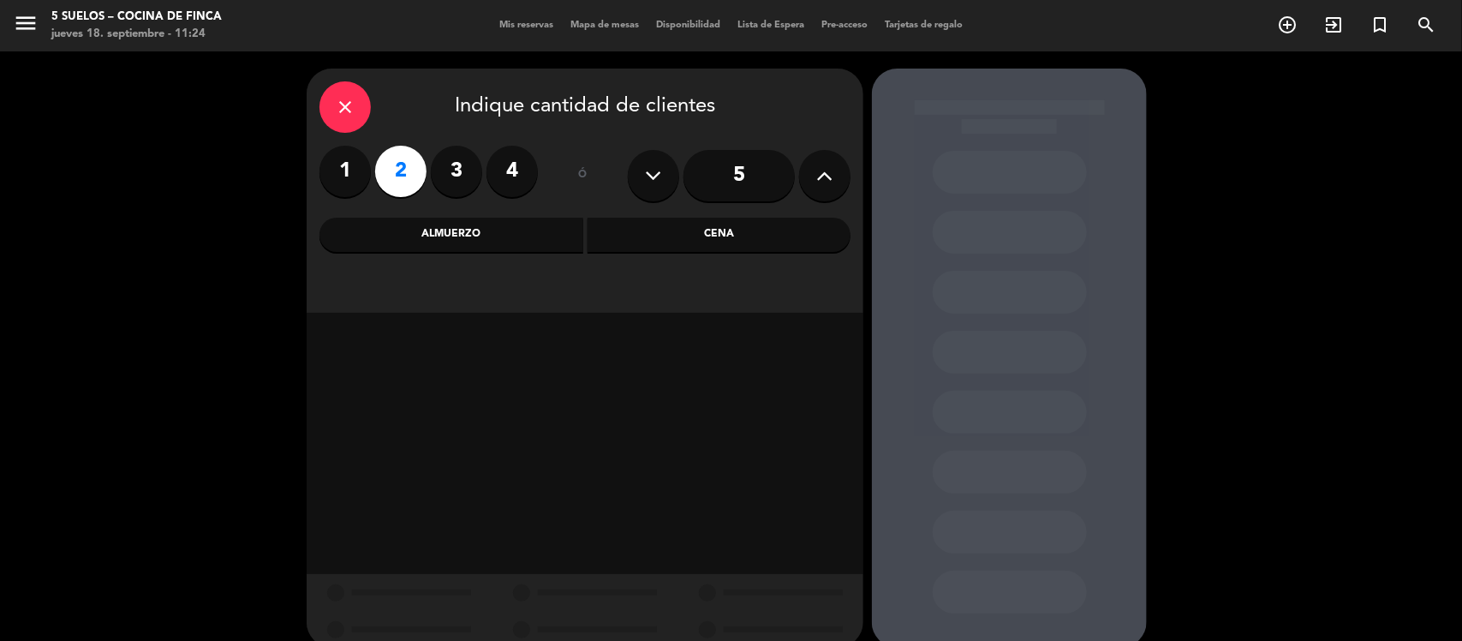
drag, startPoint x: 519, startPoint y: 242, endPoint x: 476, endPoint y: 253, distance: 44.2
click at [518, 242] on div "Almuerzo" at bounding box center [451, 235] width 264 height 34
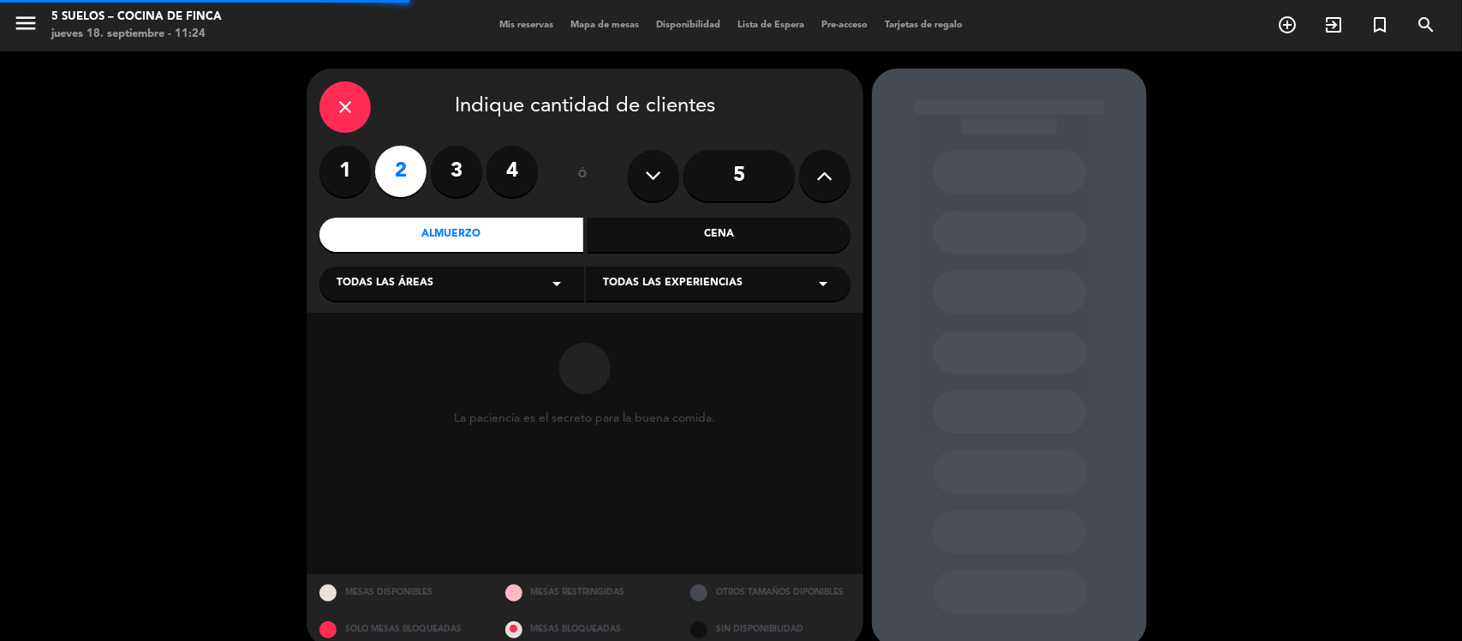
drag, startPoint x: 403, startPoint y: 281, endPoint x: 394, endPoint y: 291, distance: 13.9
click at [402, 281] on span "Todas las áreas" at bounding box center [385, 283] width 97 height 17
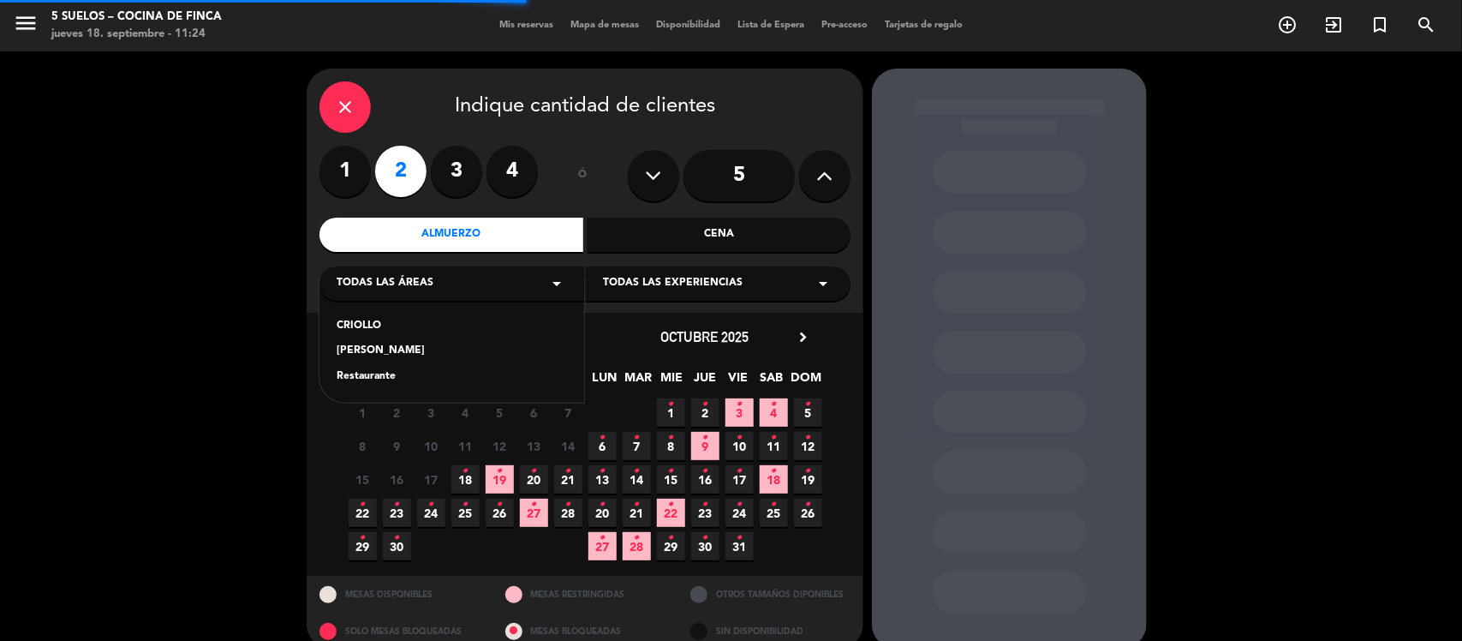
click at [371, 373] on div "Restaurante" at bounding box center [452, 376] width 230 height 17
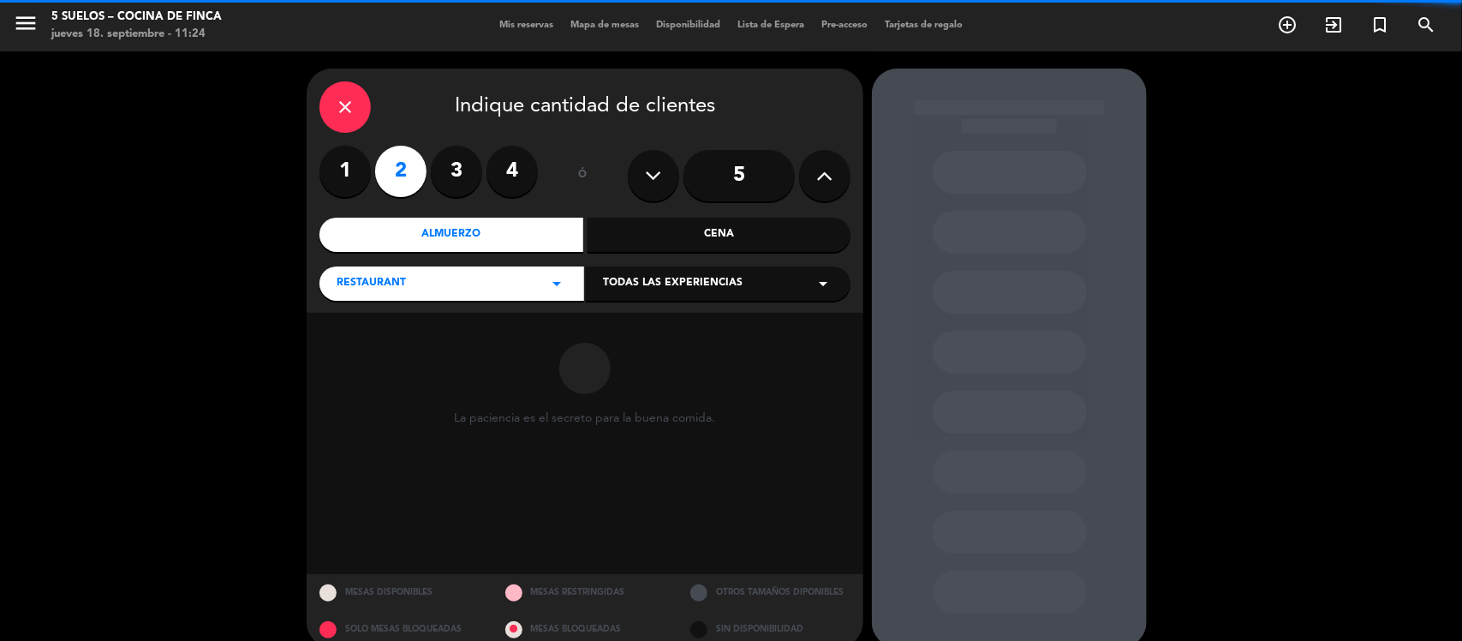
click at [649, 287] on span "Todas las experiencias" at bounding box center [673, 283] width 140 height 17
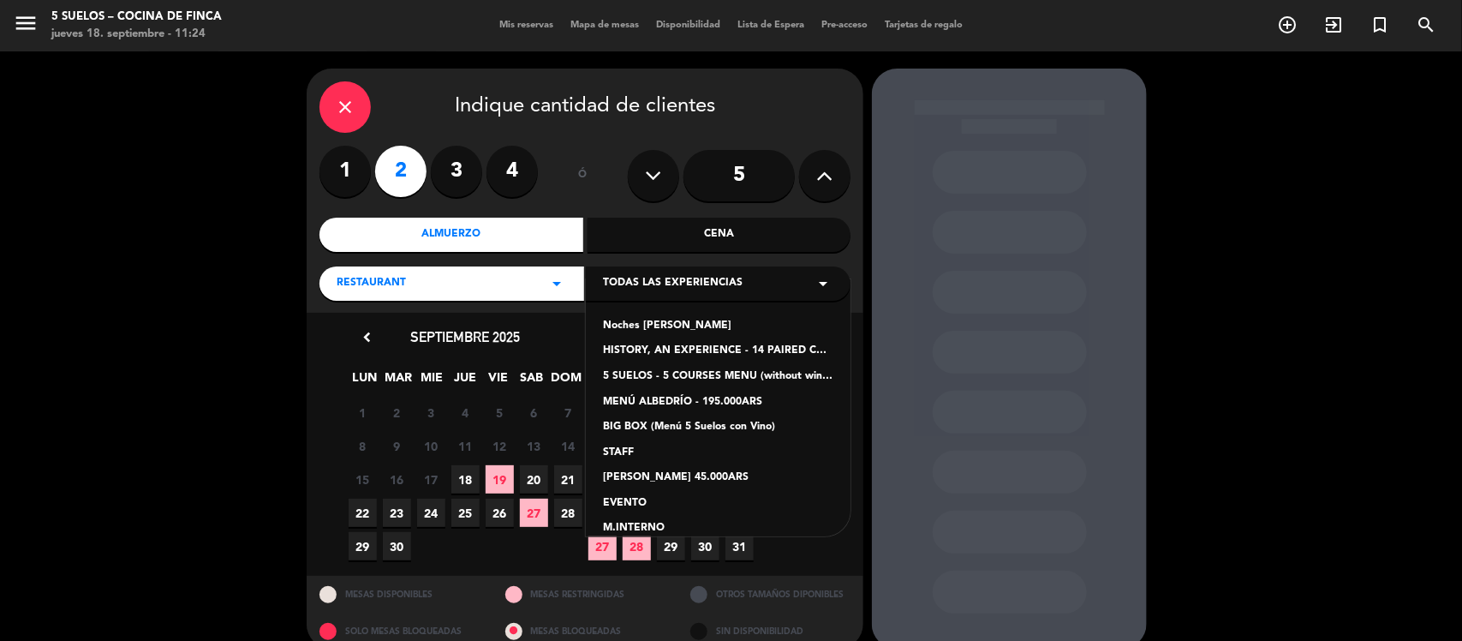
click at [647, 371] on div "5 SUELOS - 5 COURSES MENU (without wines) - ARS105,000" at bounding box center [718, 376] width 230 height 17
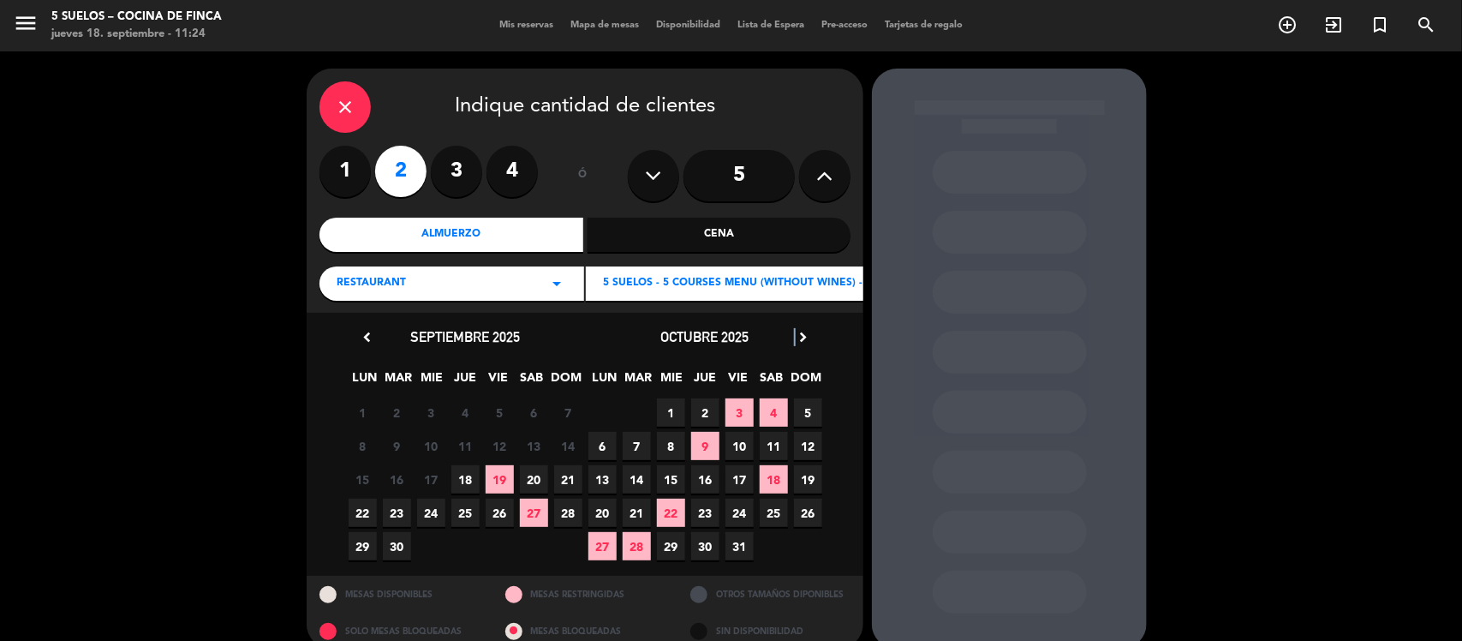
click at [794, 336] on icon "chevron_right" at bounding box center [803, 337] width 18 height 18
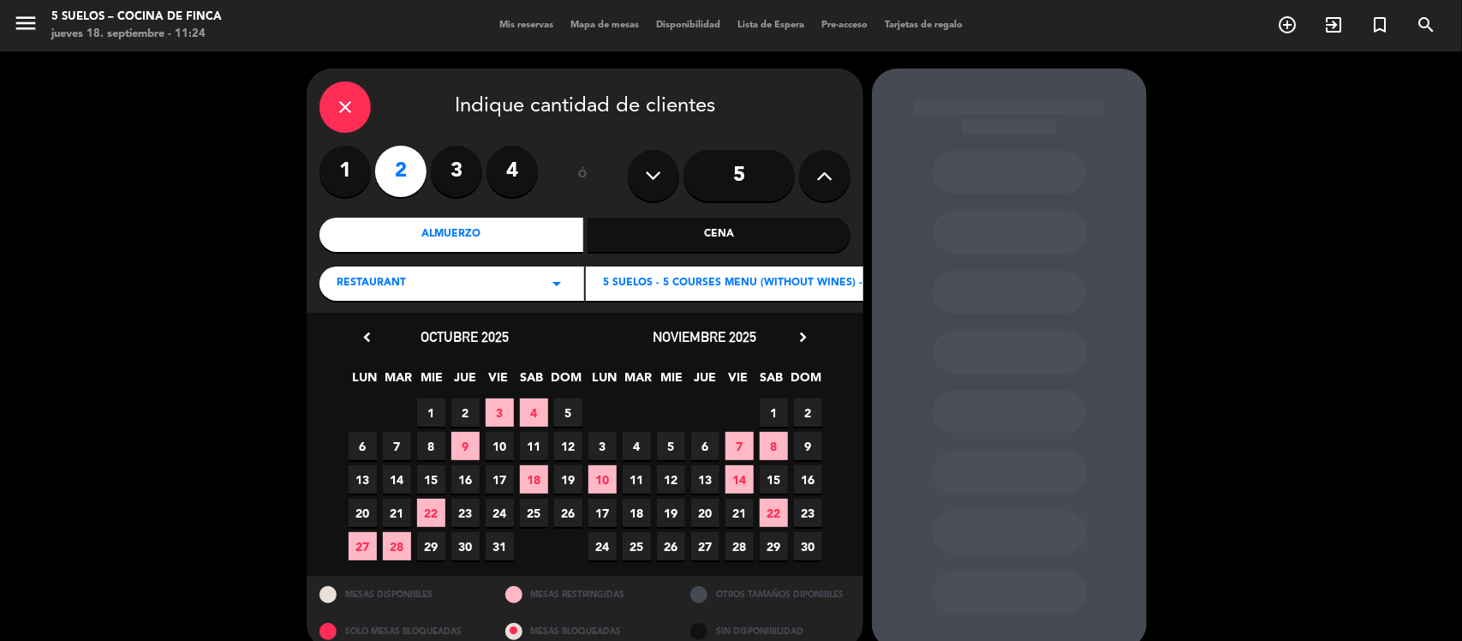
click at [670, 443] on span "5" at bounding box center [671, 446] width 28 height 28
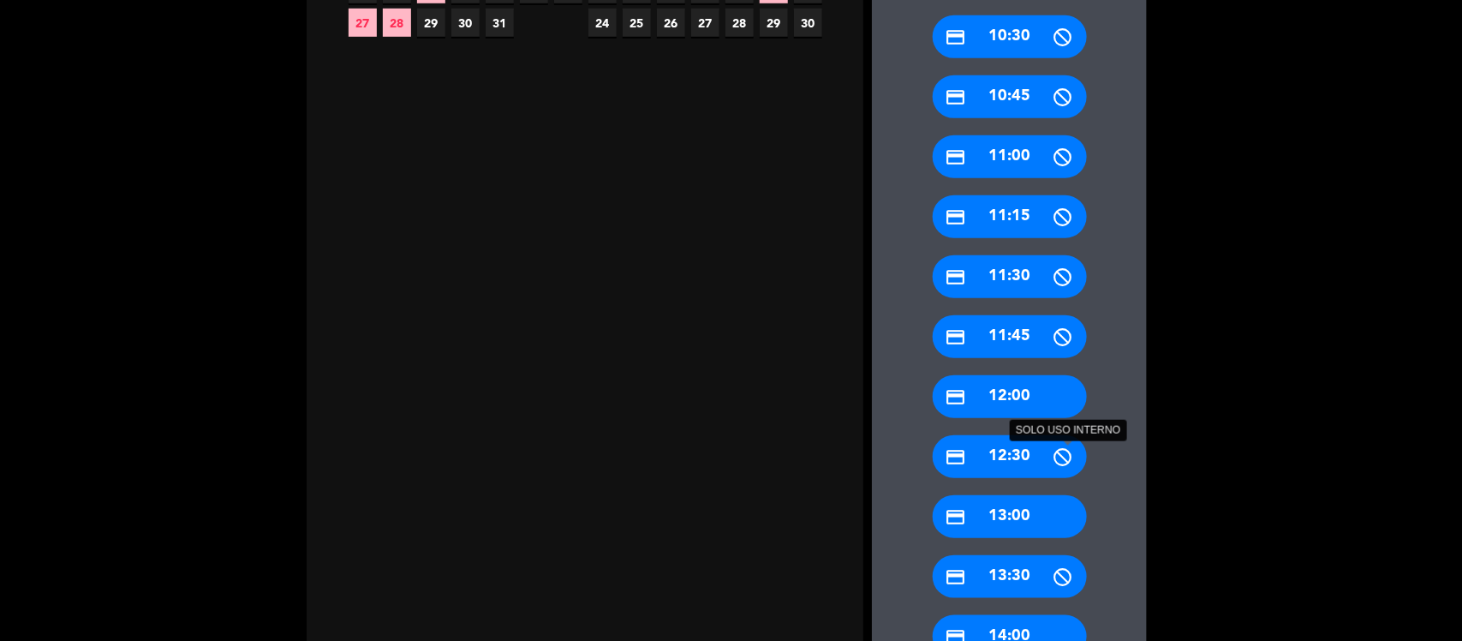
scroll to position [558, 0]
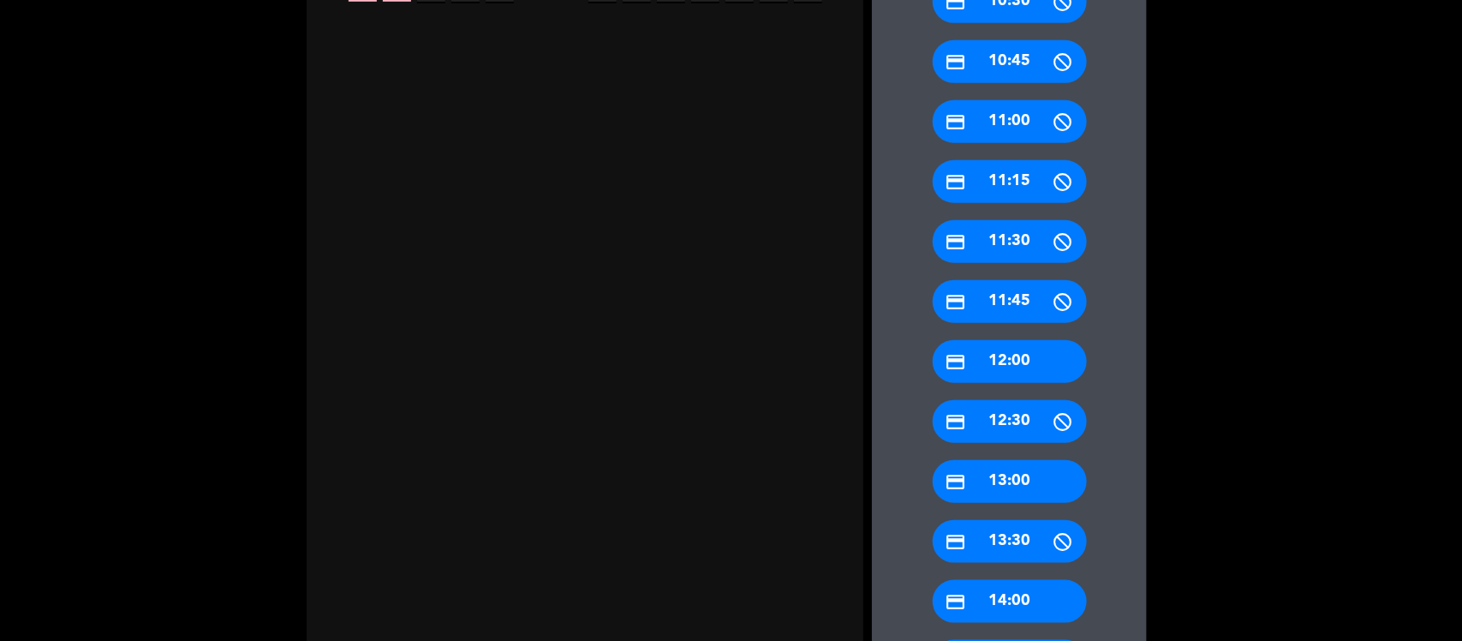
click at [981, 477] on div "credit_card 13:00" at bounding box center [1010, 481] width 154 height 43
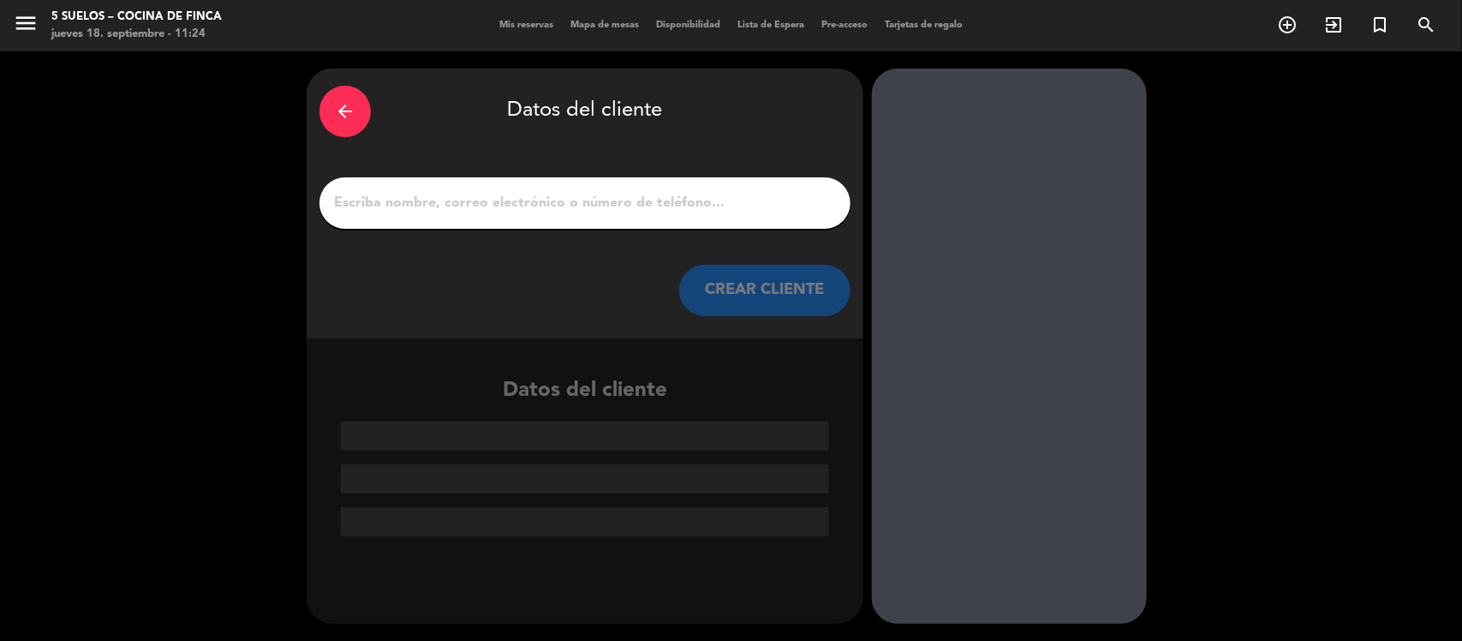
click at [504, 206] on input "1" at bounding box center [584, 203] width 505 height 24
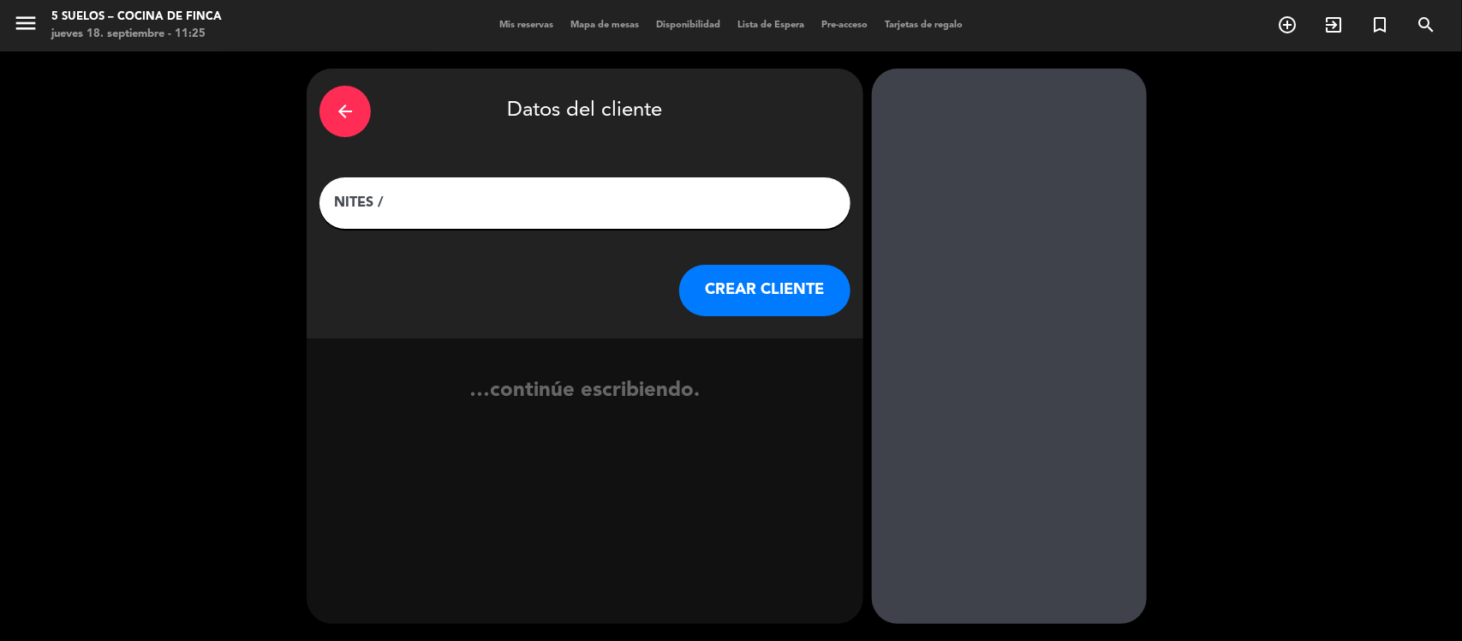
paste input "[PERSON_NAME]"
type input "NITES / [PERSON_NAME]"
click at [755, 293] on button "CREAR CLIENTE" at bounding box center [764, 290] width 171 height 51
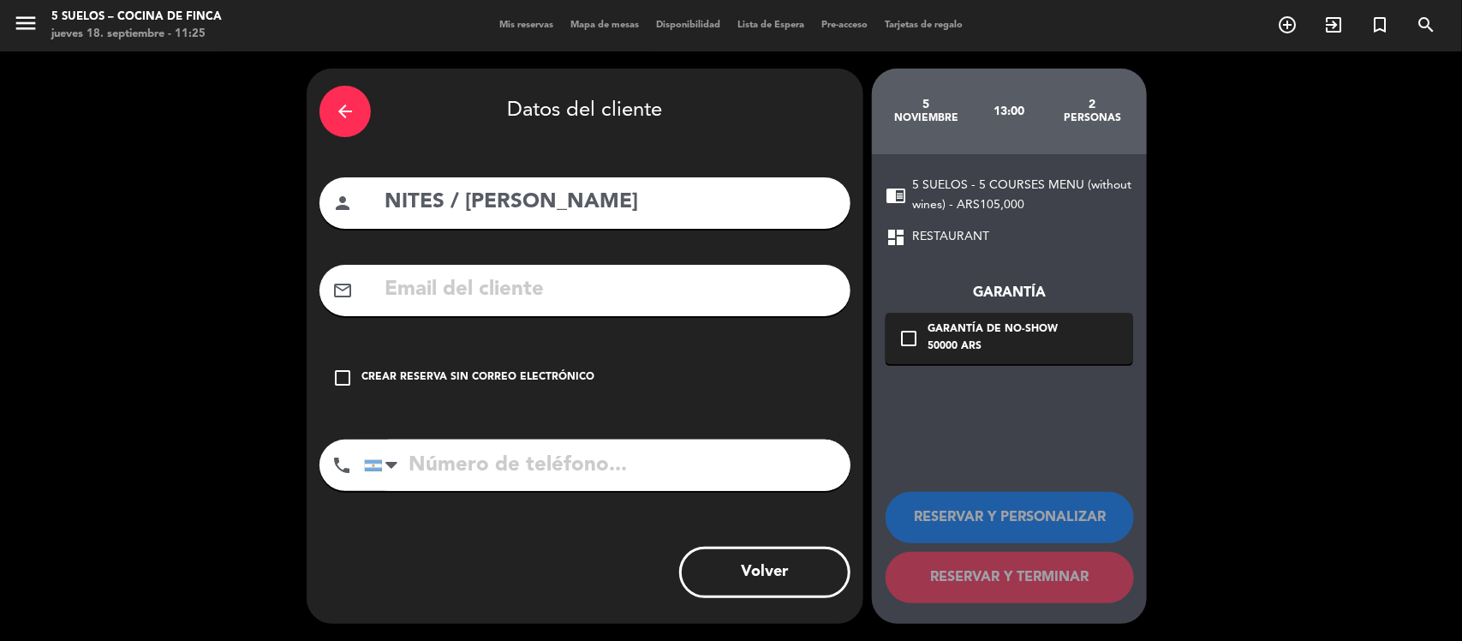
click at [344, 373] on icon "check_box_outline_blank" at bounding box center [342, 377] width 21 height 21
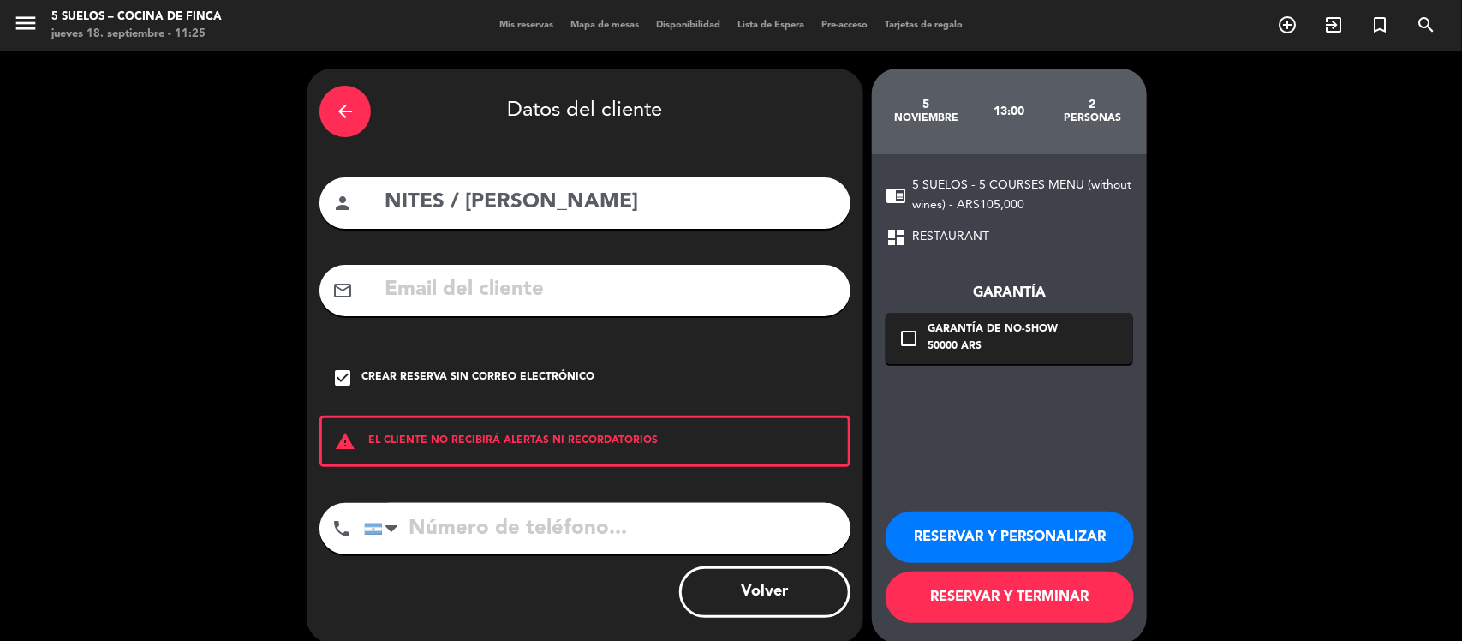
click at [1008, 532] on button "RESERVAR Y PERSONALIZAR" at bounding box center [1009, 536] width 248 height 51
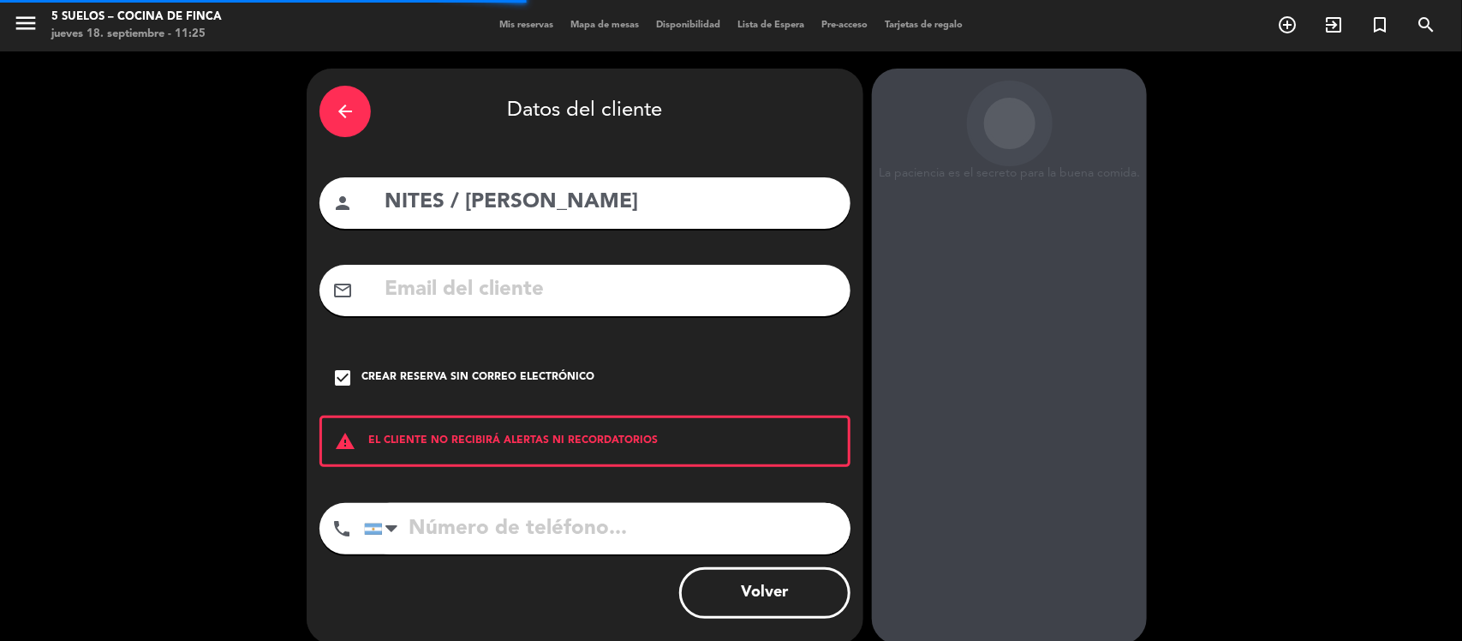
scroll to position [44, 0]
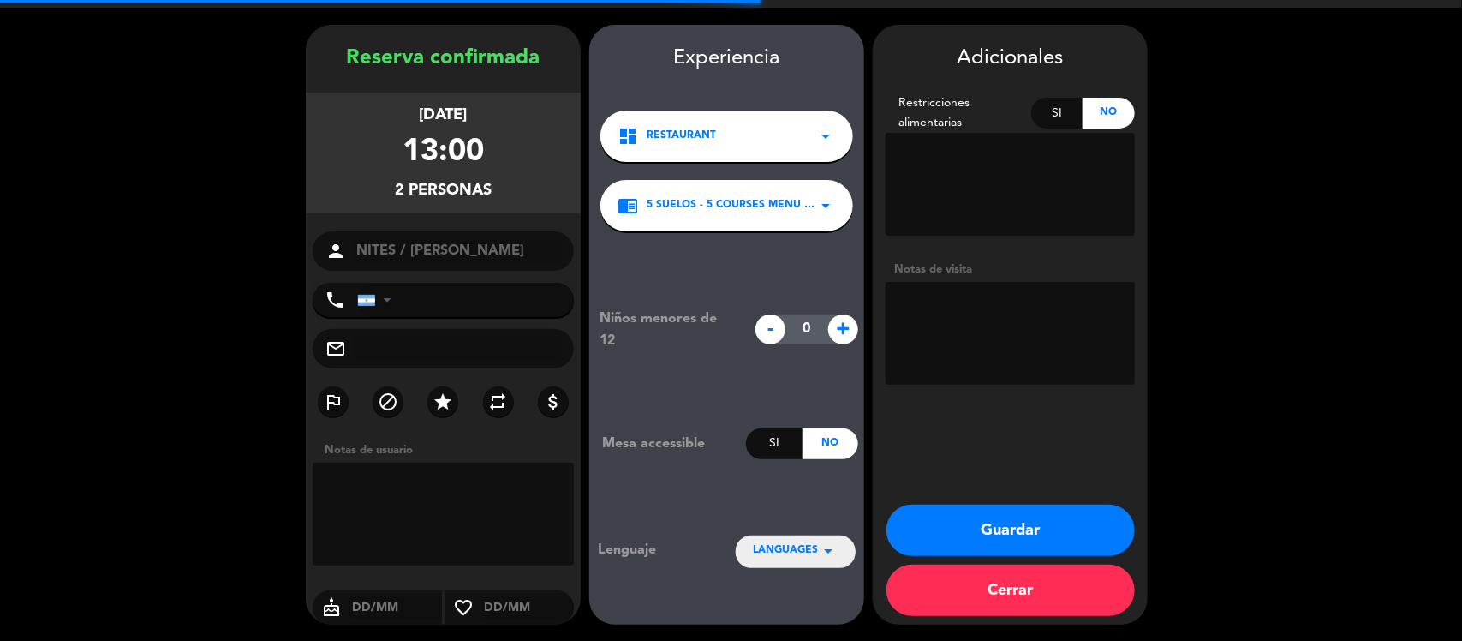
click at [771, 550] on span "LANGUAGES" at bounding box center [785, 550] width 65 height 17
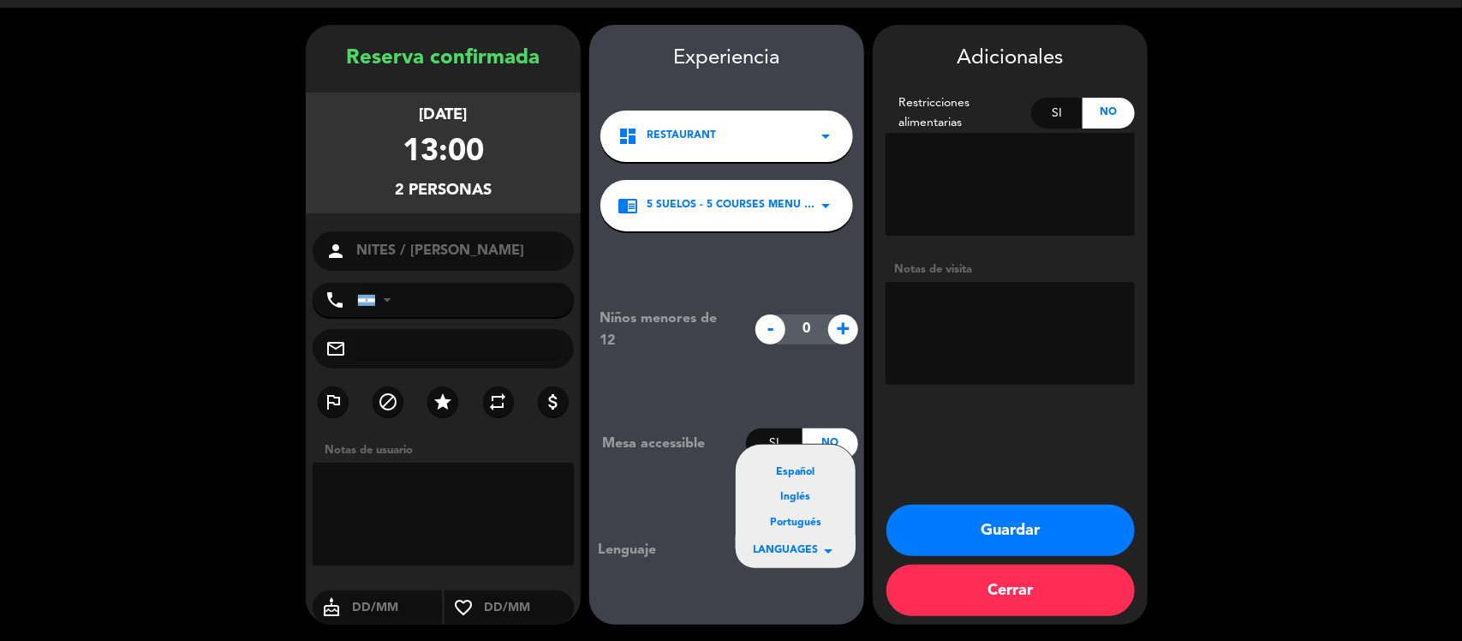
click at [789, 498] on div "Inglés" at bounding box center [796, 497] width 86 height 17
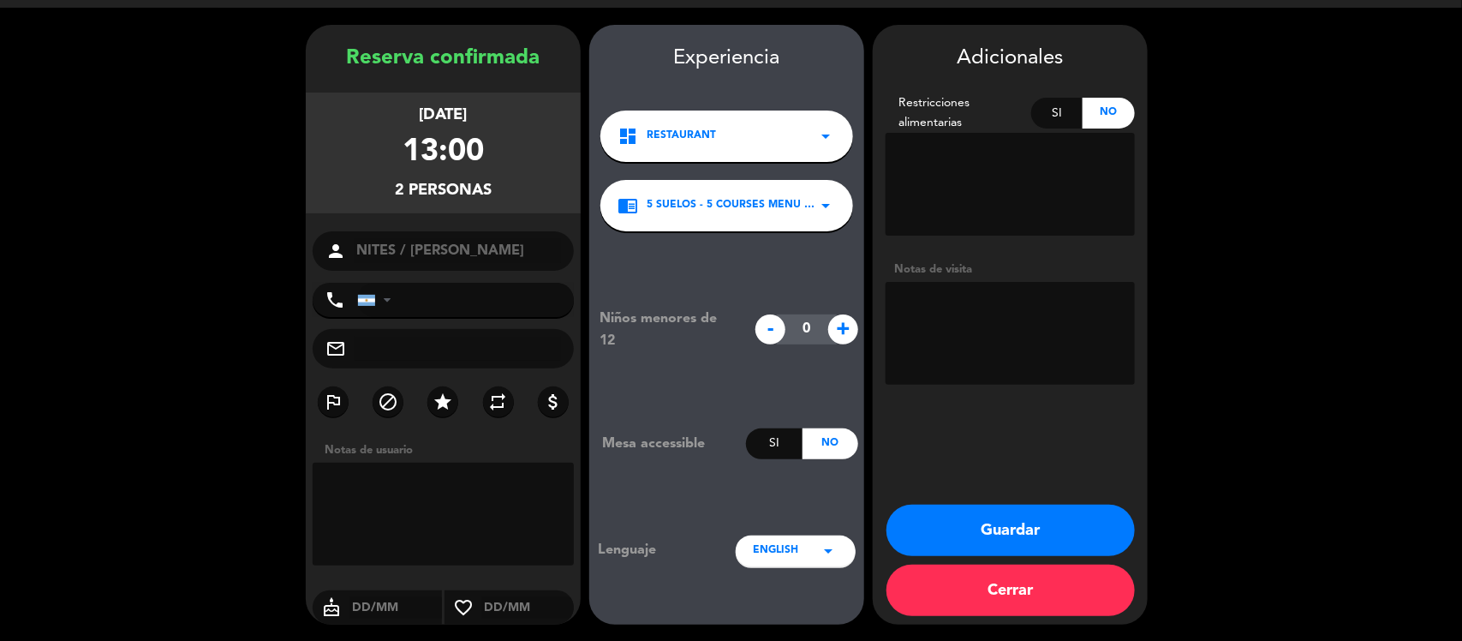
click at [942, 313] on textarea at bounding box center [1009, 333] width 249 height 103
type textarea "+ FLIGHT LA COMPUERTAS"
click at [1015, 524] on button "Guardar" at bounding box center [1010, 529] width 248 height 51
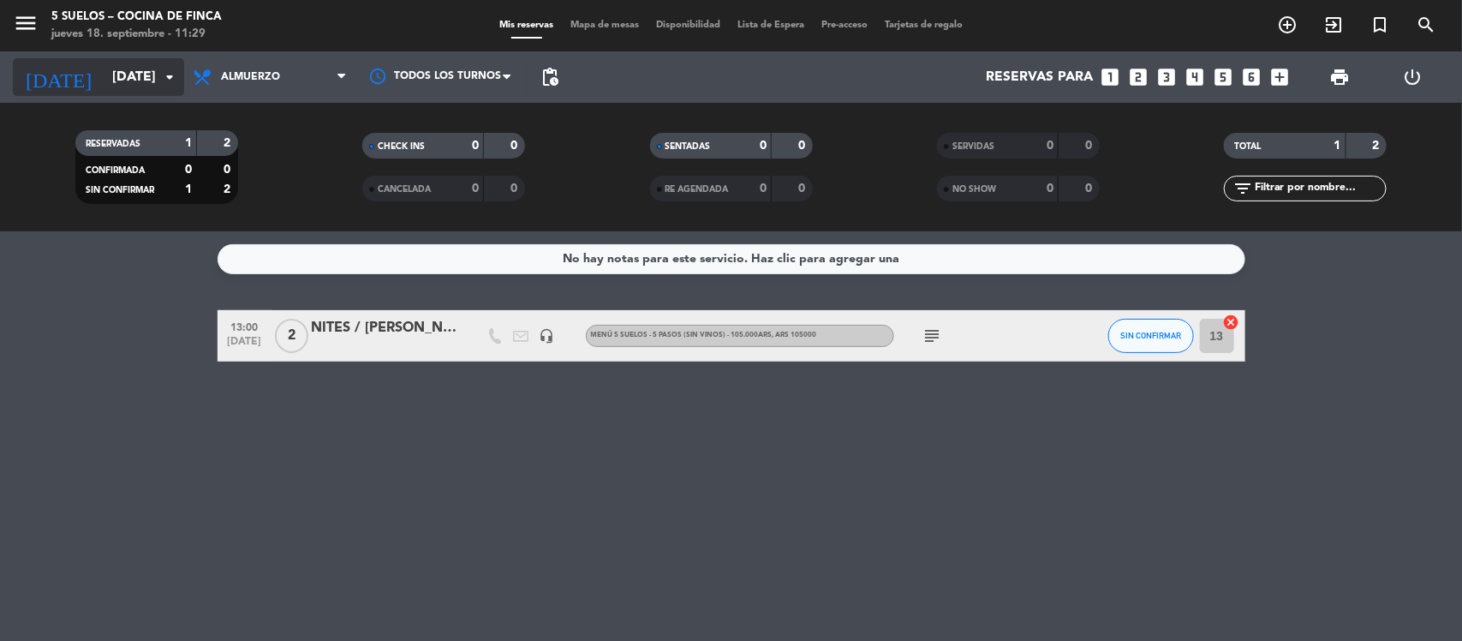
click at [144, 65] on input "[DATE]" at bounding box center [194, 77] width 181 height 33
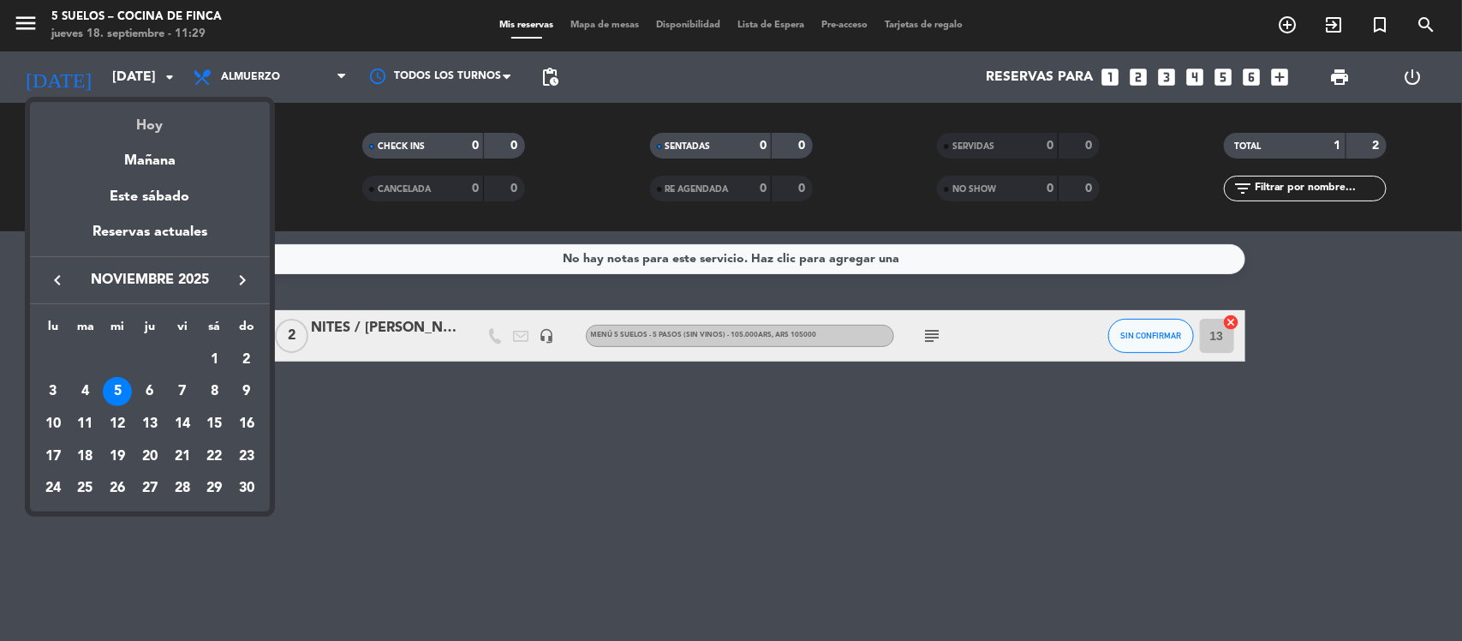
click at [167, 124] on div "Hoy" at bounding box center [150, 119] width 240 height 35
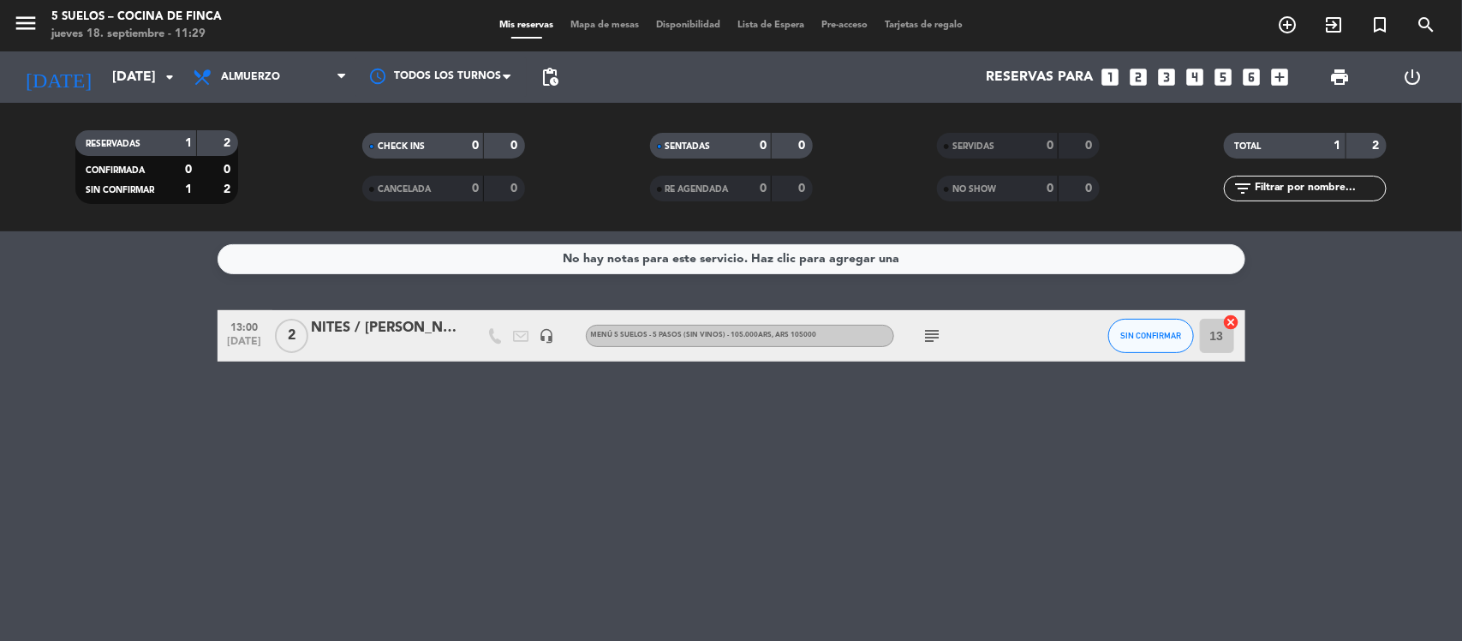
type input "[DEMOGRAPHIC_DATA][DATE]"
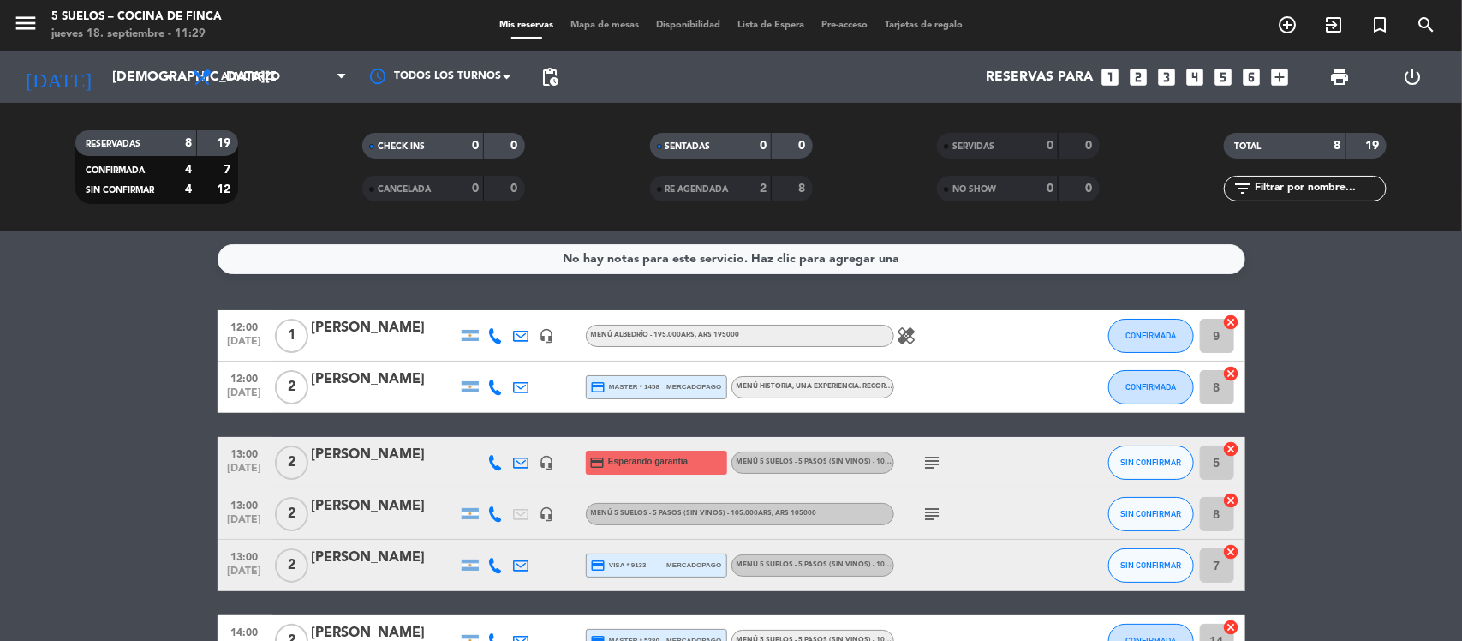
click at [1142, 75] on icon "looks_two" at bounding box center [1139, 77] width 22 height 22
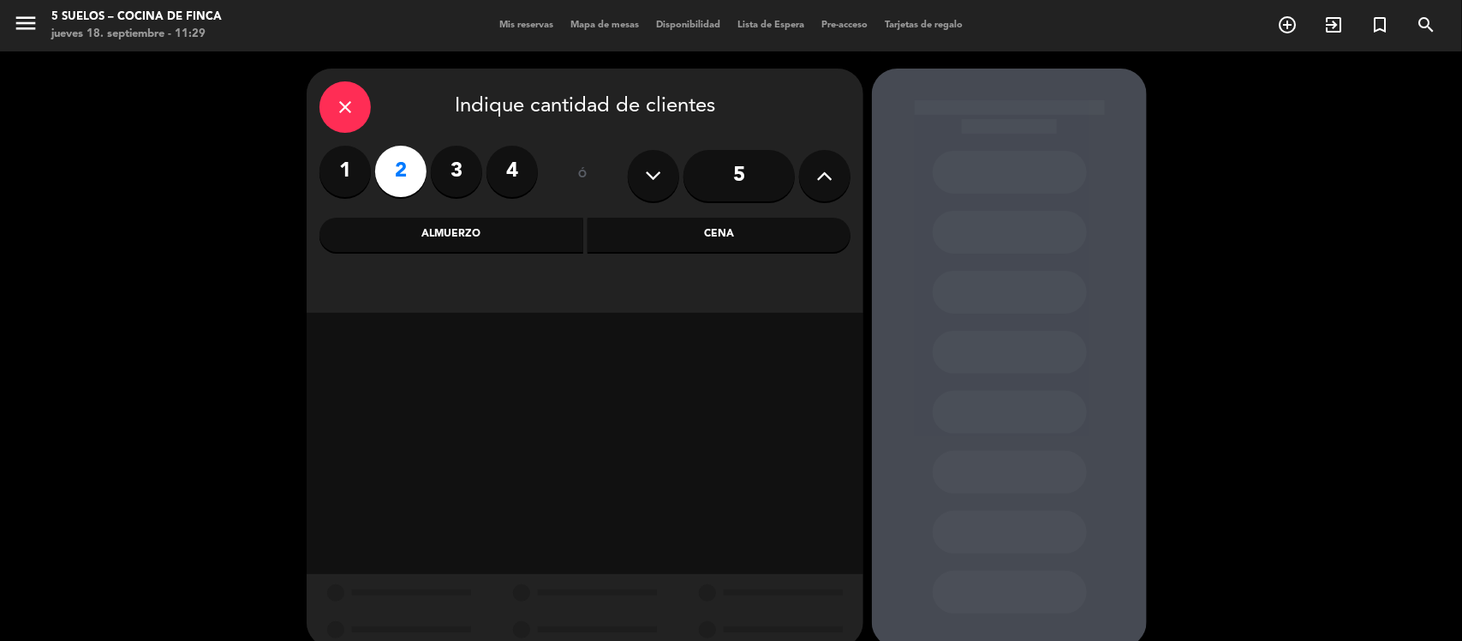
click at [463, 240] on div "Almuerzo" at bounding box center [451, 235] width 264 height 34
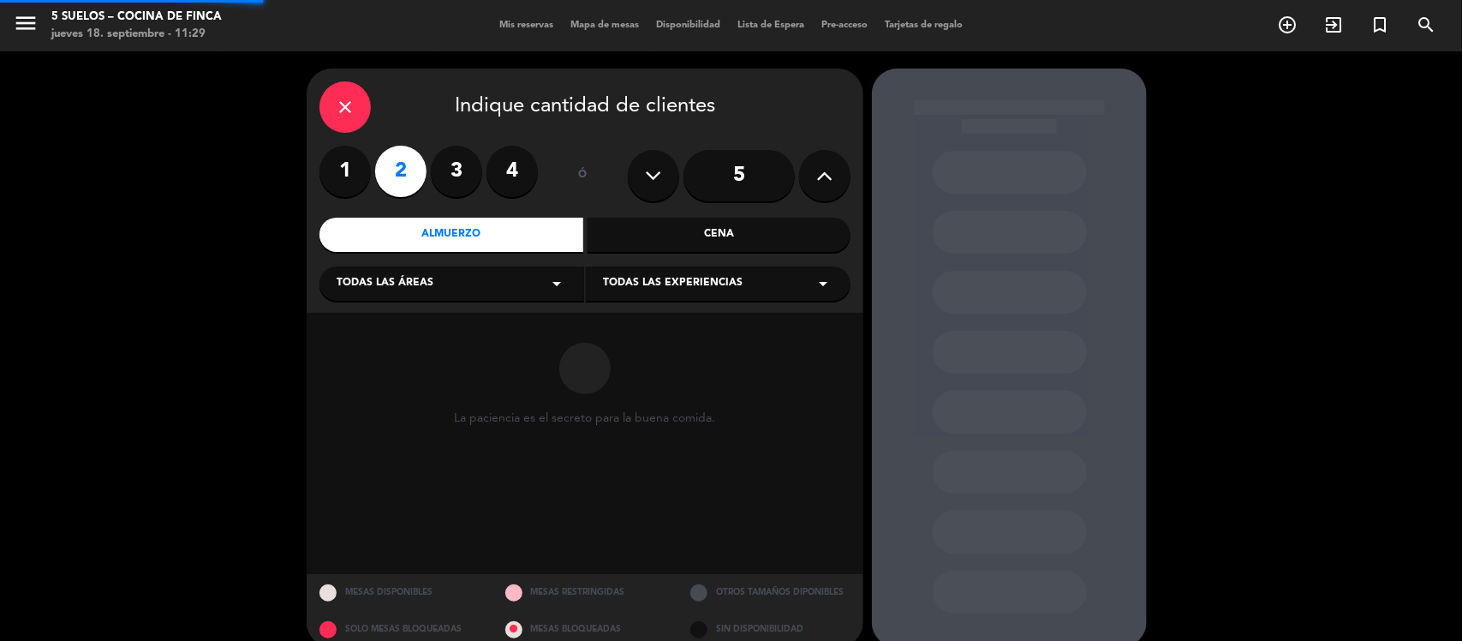
click at [420, 296] on div "Todas las áreas arrow_drop_down" at bounding box center [451, 283] width 265 height 34
click at [371, 378] on div "Restaurante" at bounding box center [452, 376] width 230 height 17
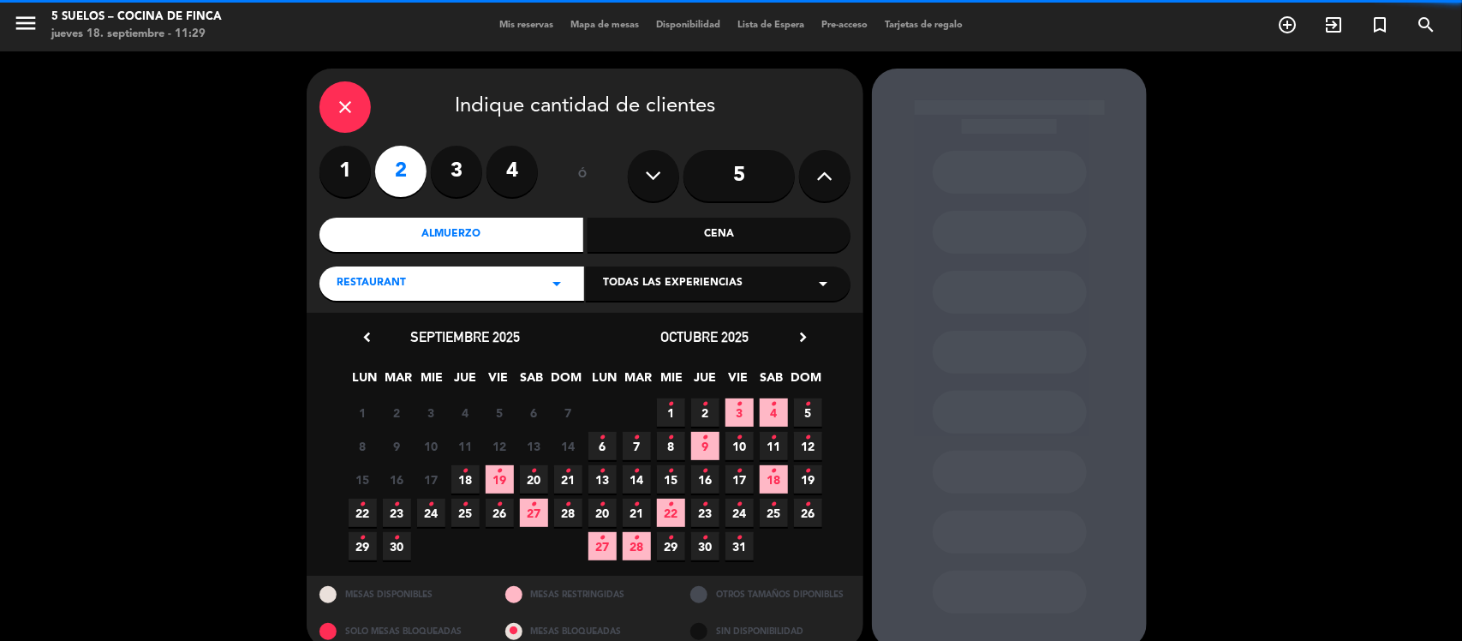
click at [652, 270] on div "Todas las experiencias arrow_drop_down" at bounding box center [718, 283] width 265 height 34
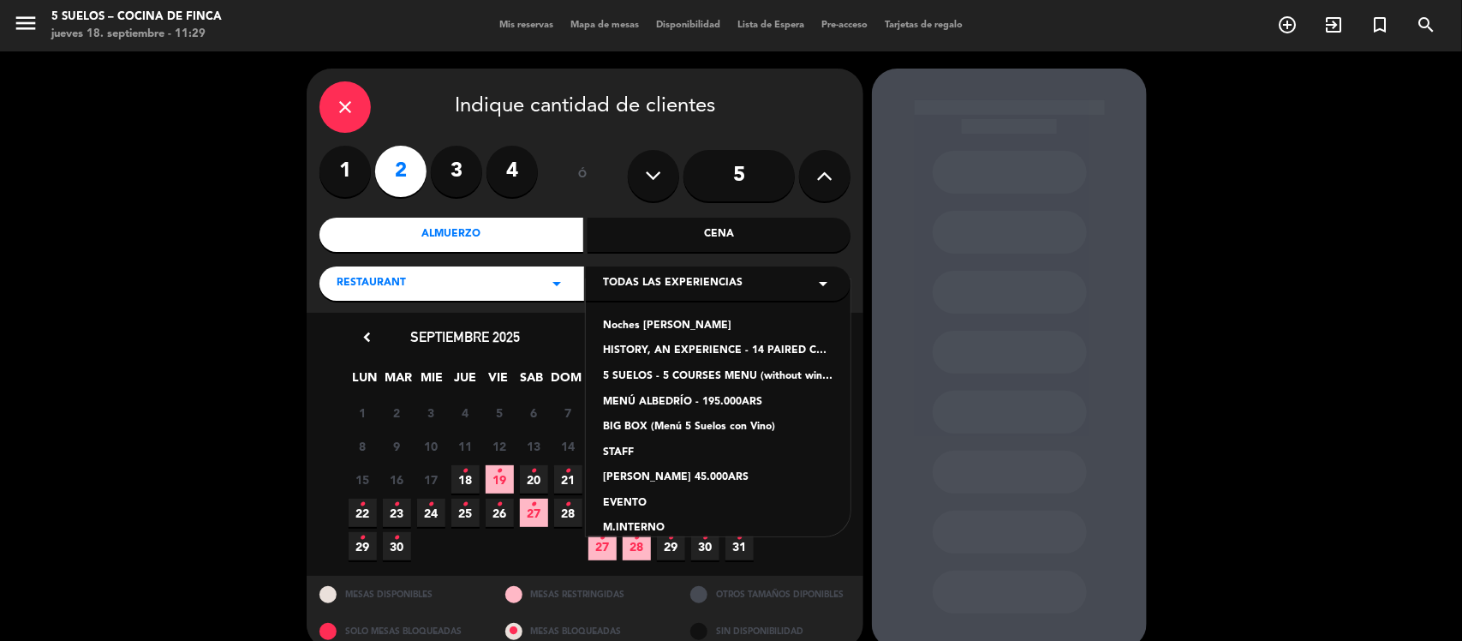
click at [661, 375] on div "5 SUELOS - 5 COURSES MENU (without wines) - ARS105,000" at bounding box center [718, 376] width 230 height 17
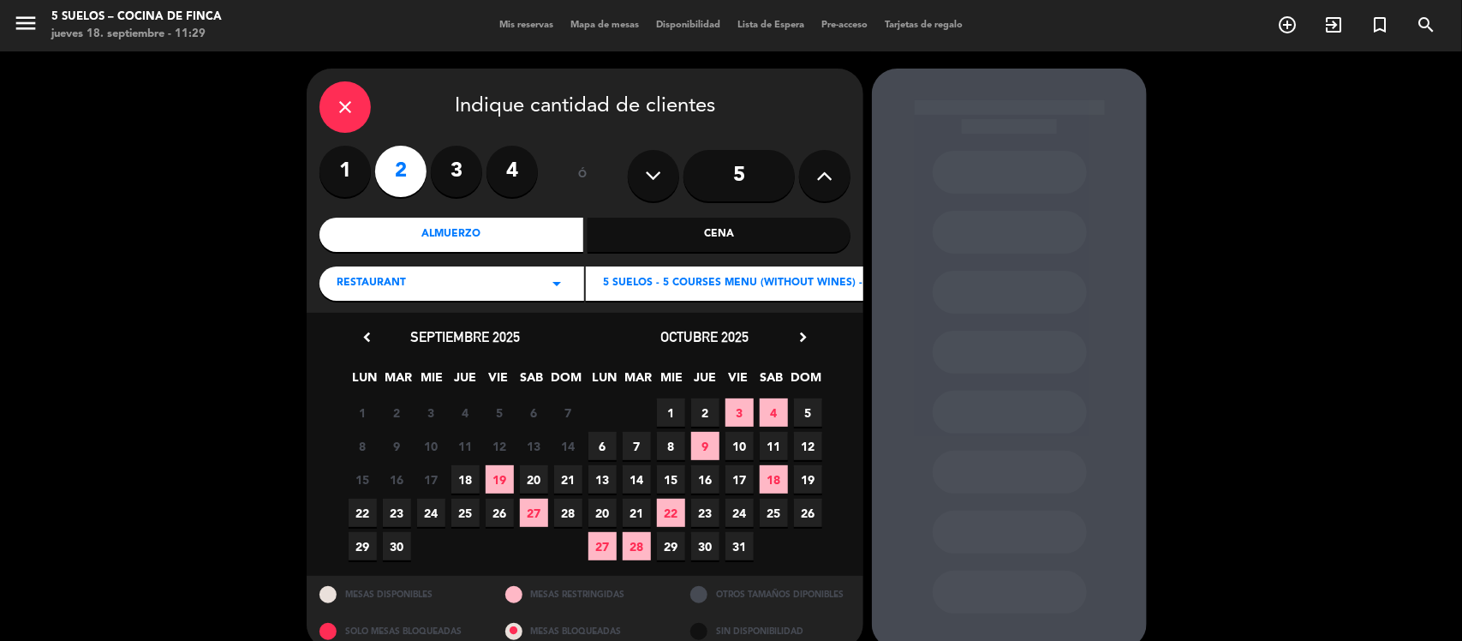
click at [464, 475] on span "18" at bounding box center [465, 479] width 28 height 28
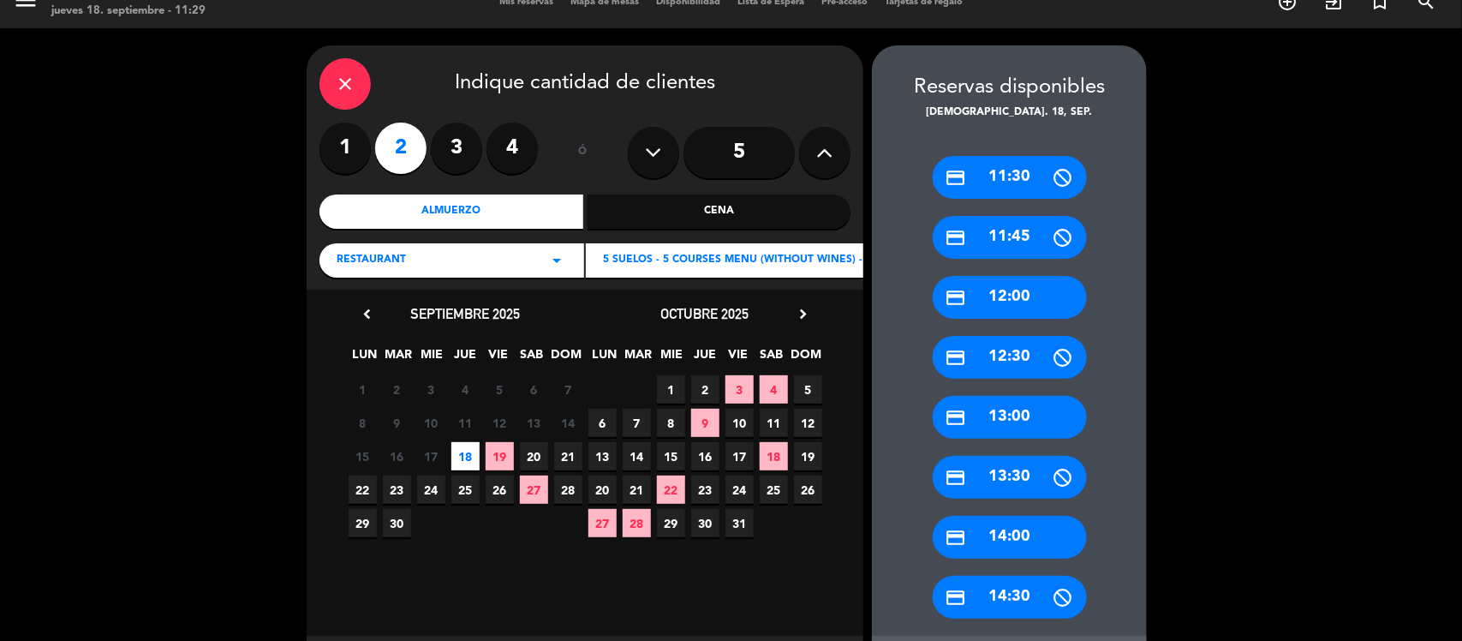
click at [1028, 418] on div "credit_card 13:00" at bounding box center [1010, 417] width 154 height 43
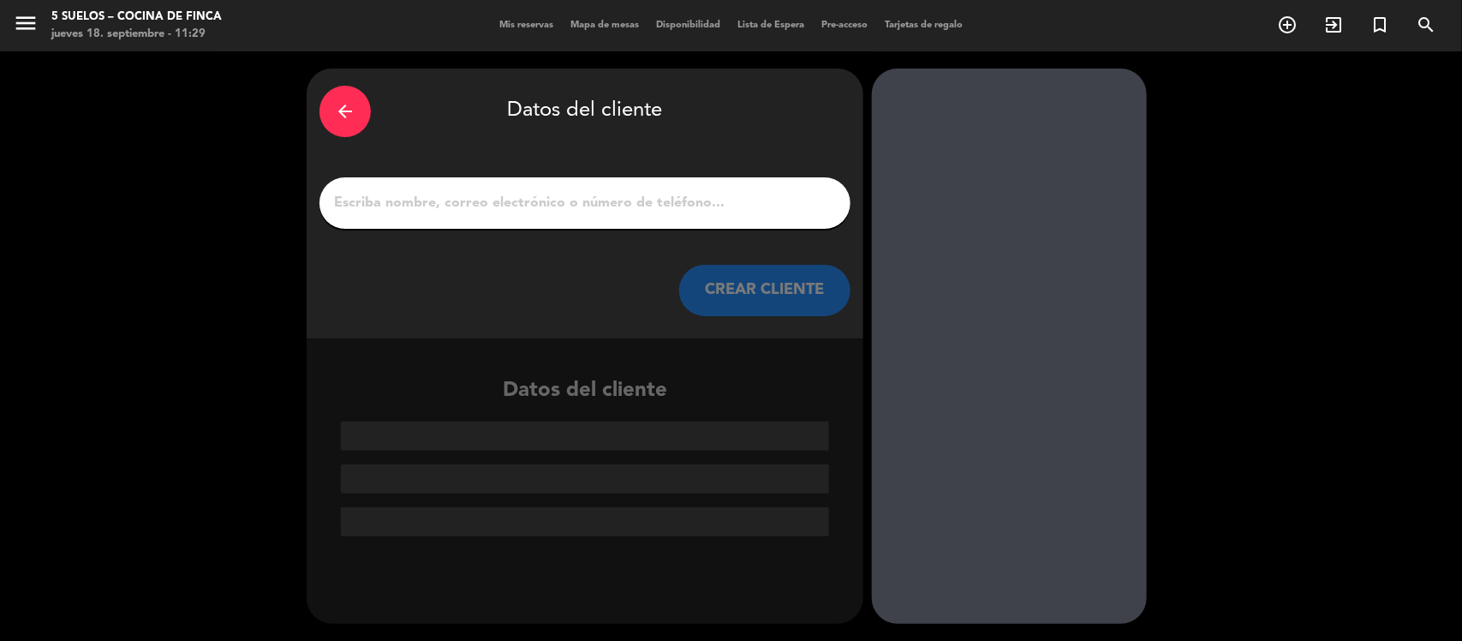
click at [516, 219] on div at bounding box center [584, 202] width 531 height 51
click at [505, 202] on input "1" at bounding box center [584, 203] width 505 height 24
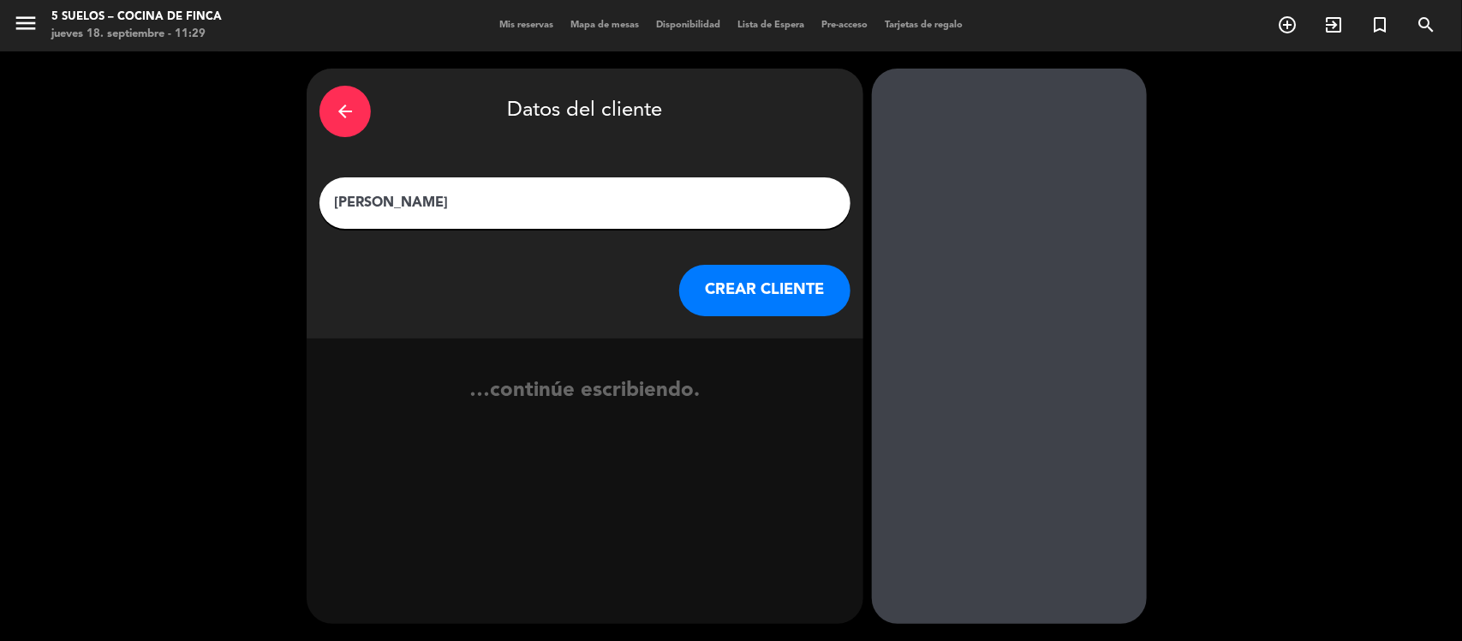
type input "[PERSON_NAME]"
click at [747, 305] on button "CREAR CLIENTE" at bounding box center [764, 290] width 171 height 51
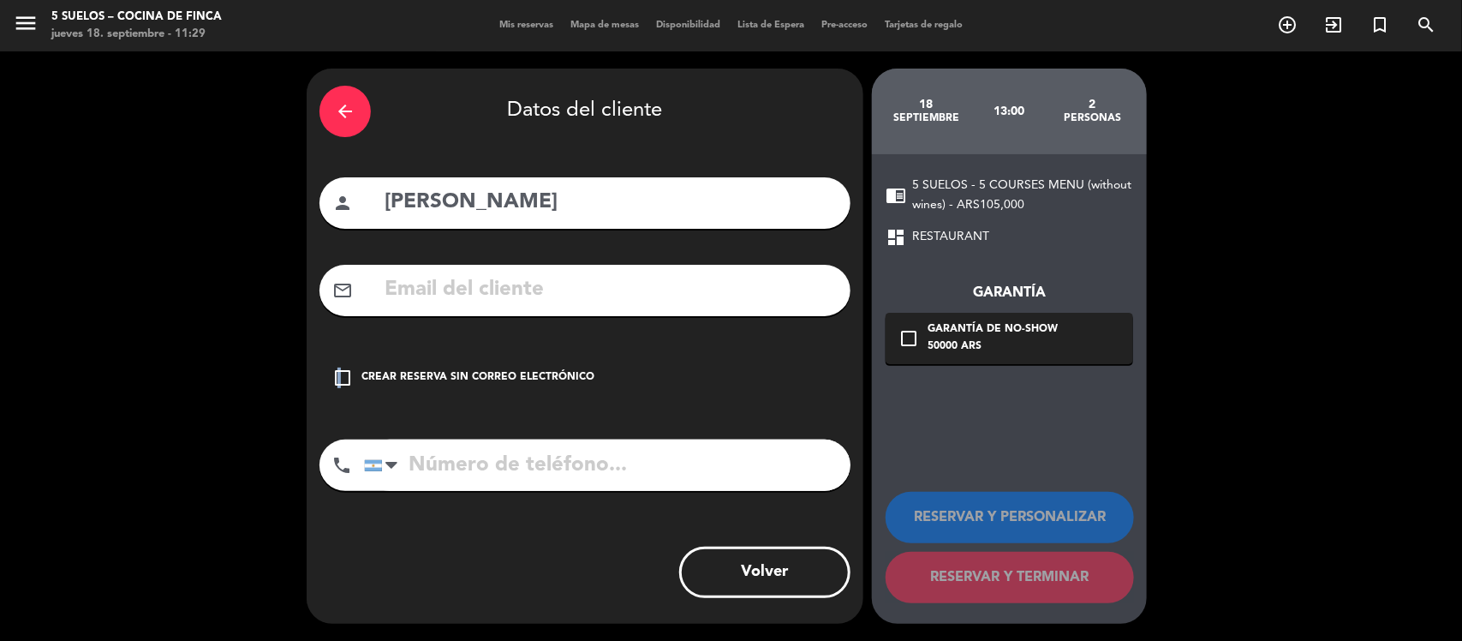
click at [340, 377] on icon "check_box_outline_blank" at bounding box center [342, 377] width 21 height 21
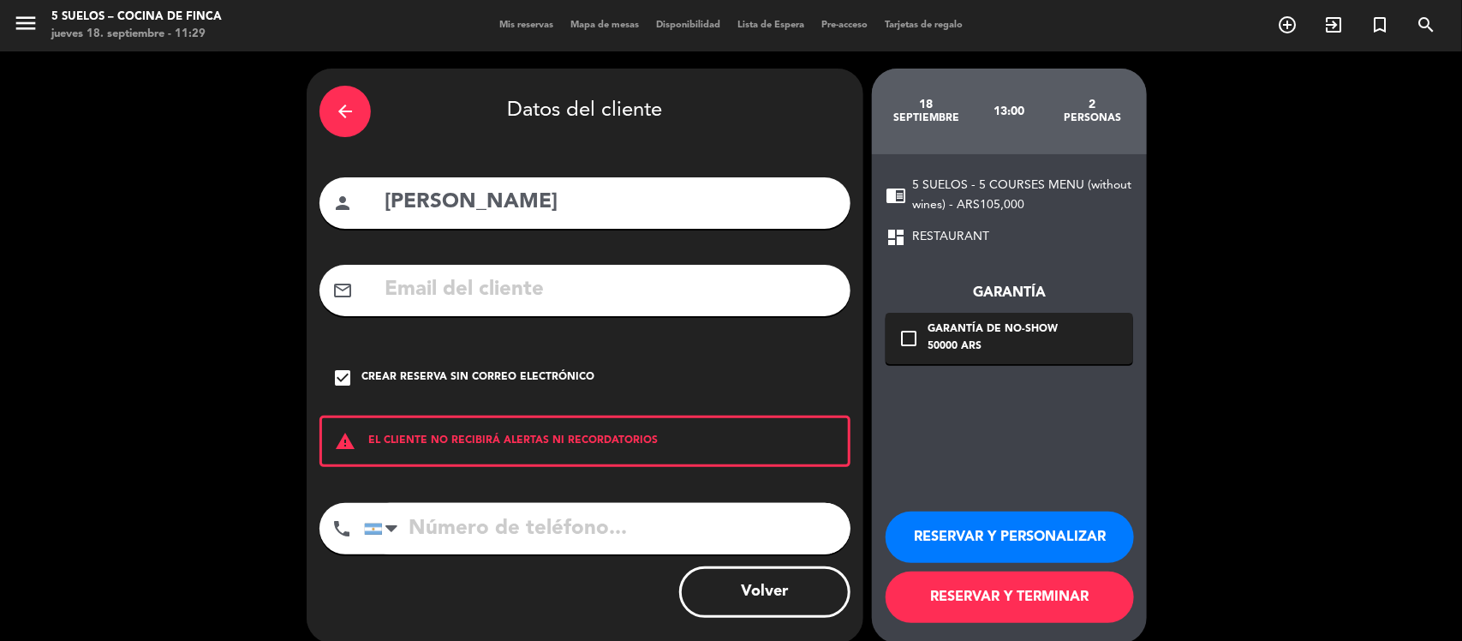
click at [990, 532] on button "RESERVAR Y PERSONALIZAR" at bounding box center [1009, 536] width 248 height 51
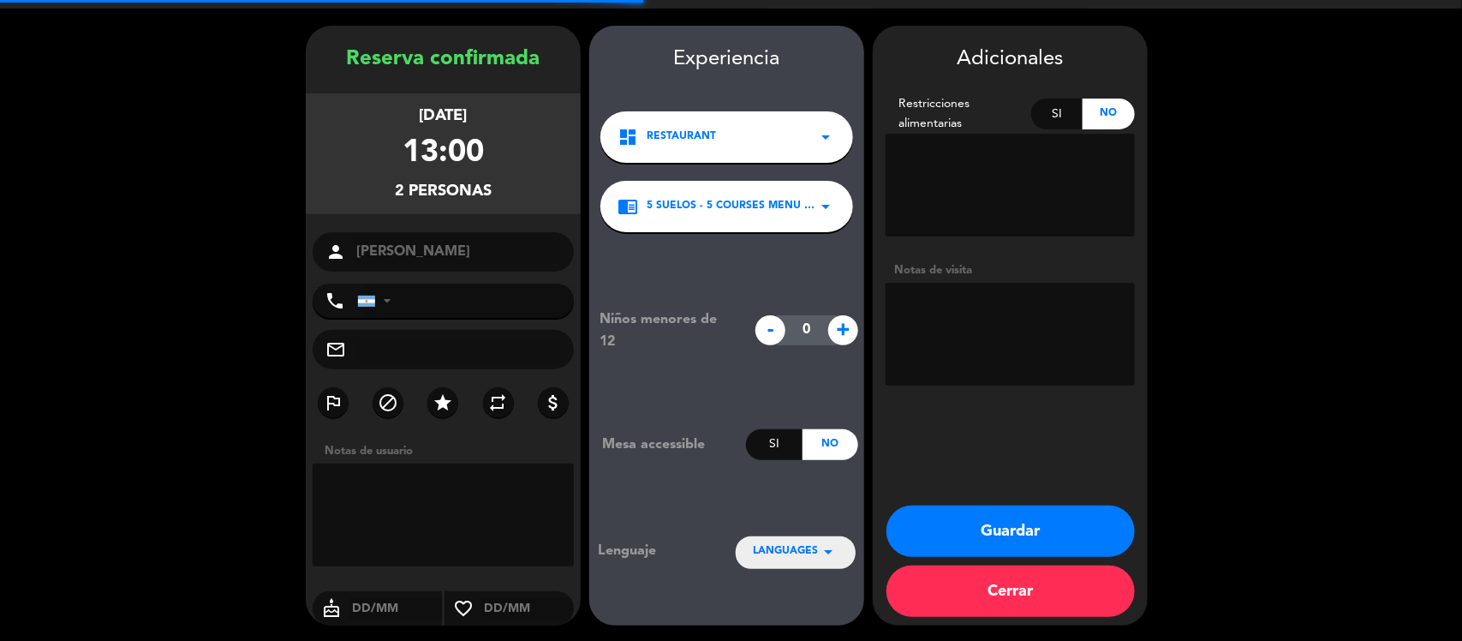
scroll to position [44, 0]
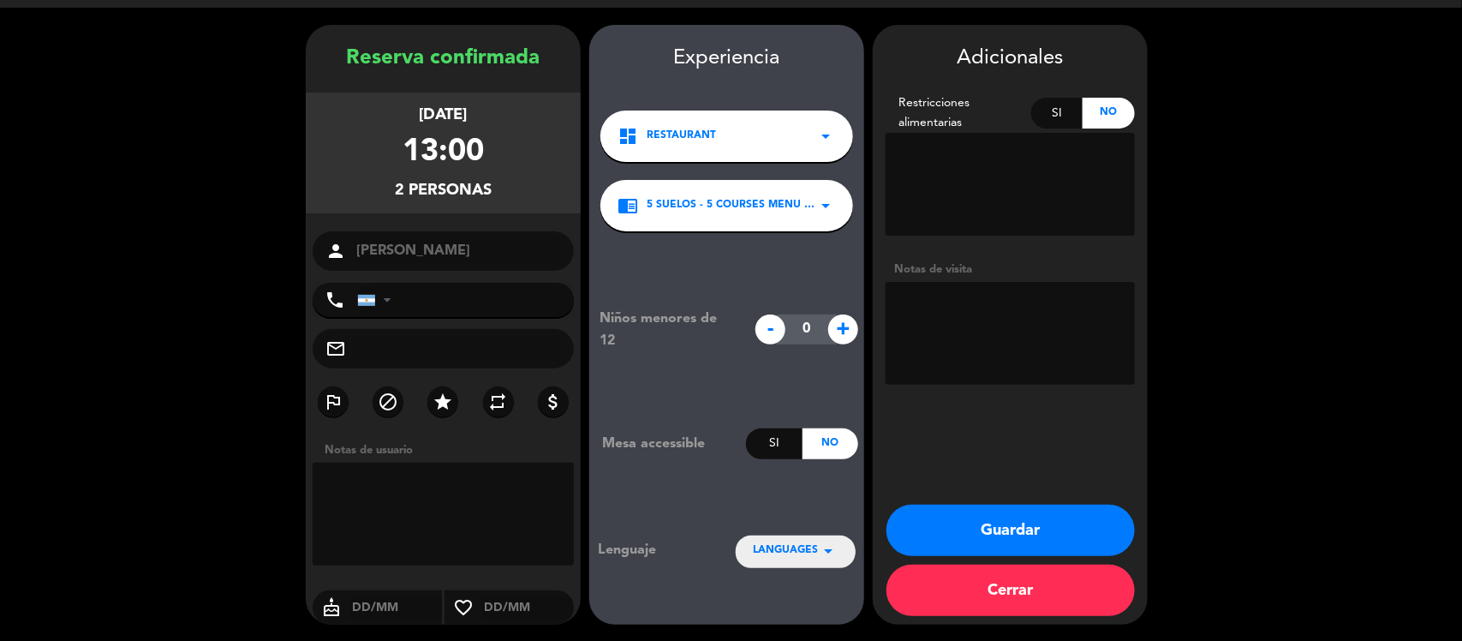
click at [805, 548] on span "LANGUAGES" at bounding box center [785, 550] width 65 height 17
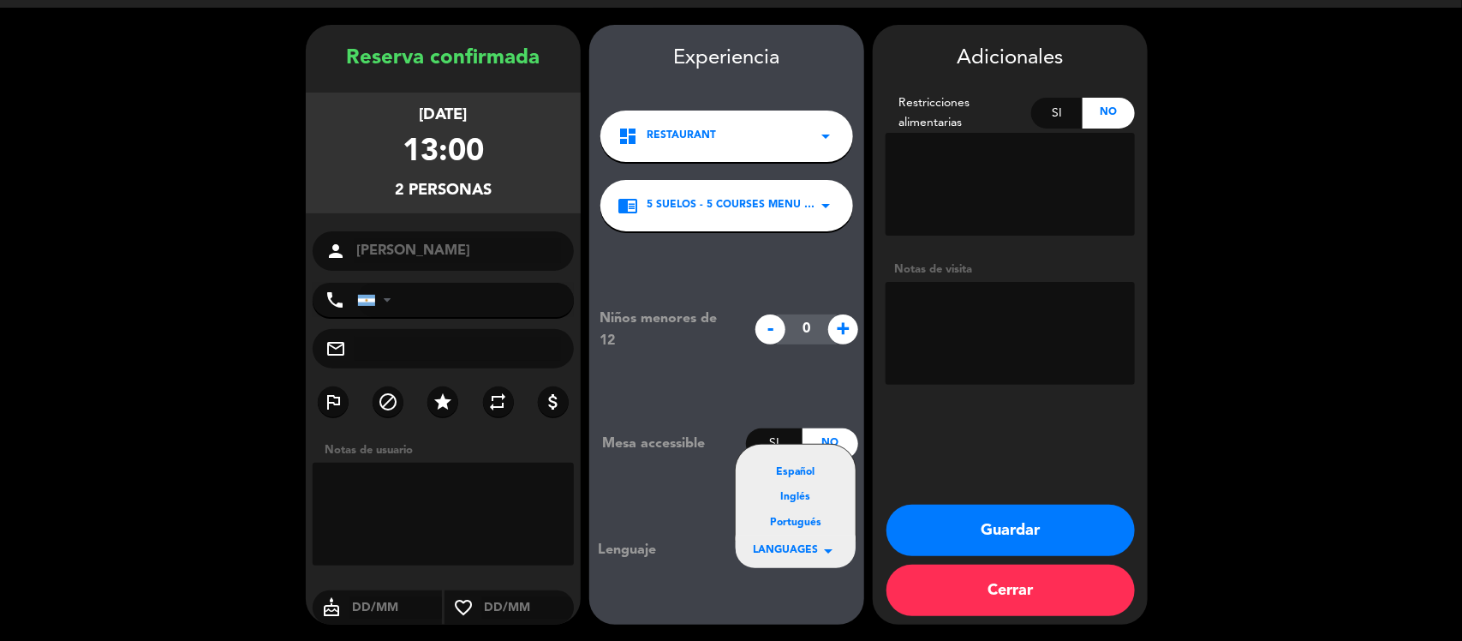
drag, startPoint x: 790, startPoint y: 472, endPoint x: 888, endPoint y: 402, distance: 120.5
click at [790, 469] on div "Español" at bounding box center [796, 472] width 86 height 17
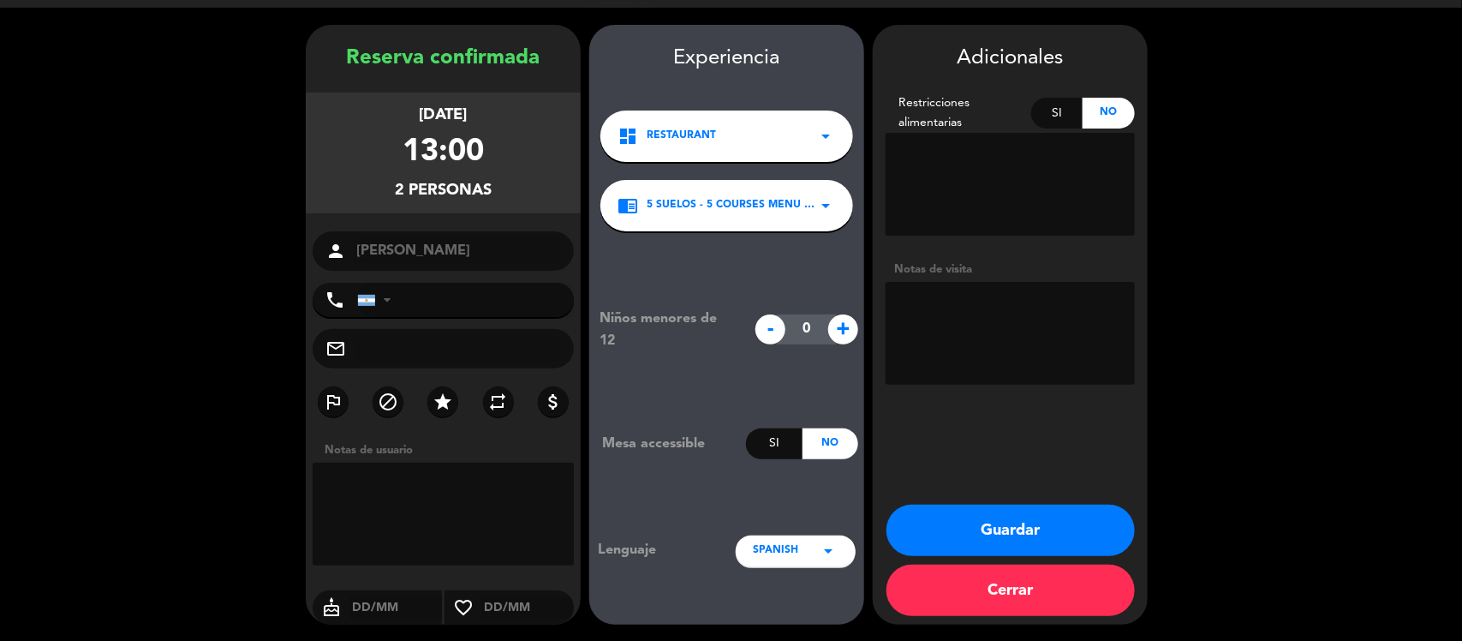
click at [945, 314] on textarea at bounding box center [1009, 333] width 249 height 103
type textarea "M"
type textarea "PROMO INVIERNO - Rva del dia"
click at [1004, 525] on button "Guardar" at bounding box center [1010, 529] width 248 height 51
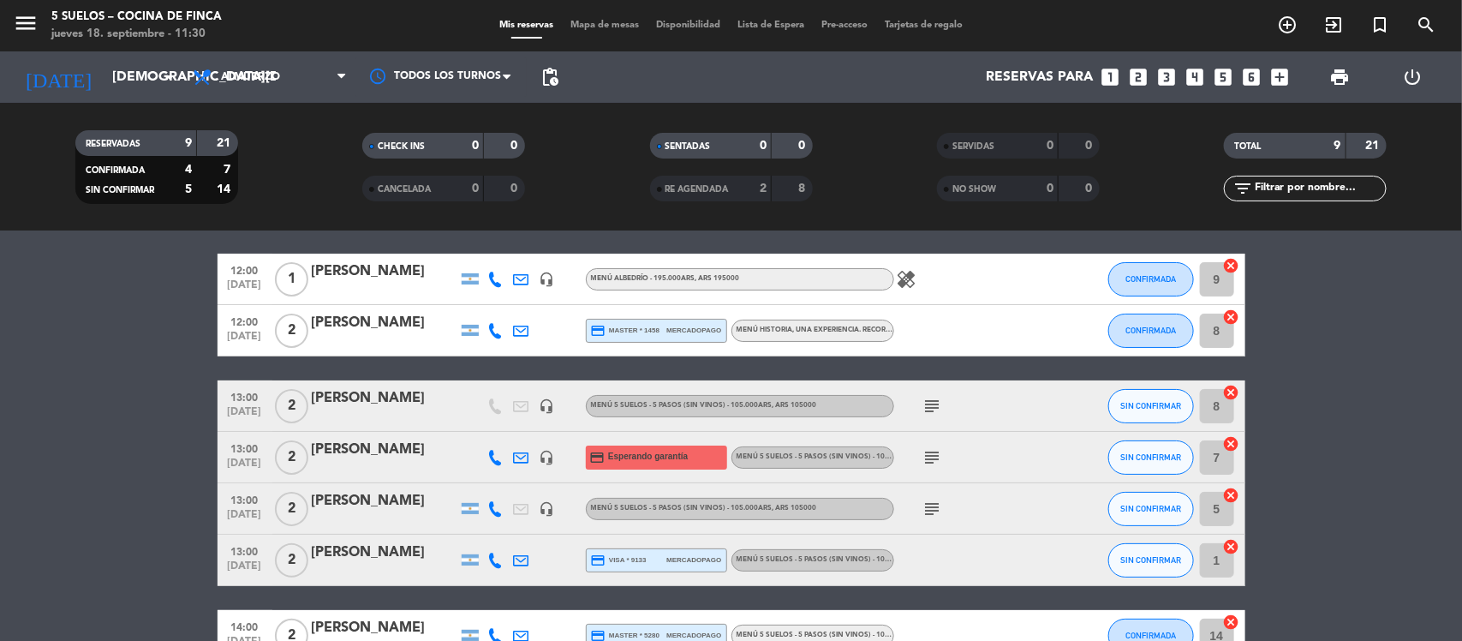
scroll to position [107, 0]
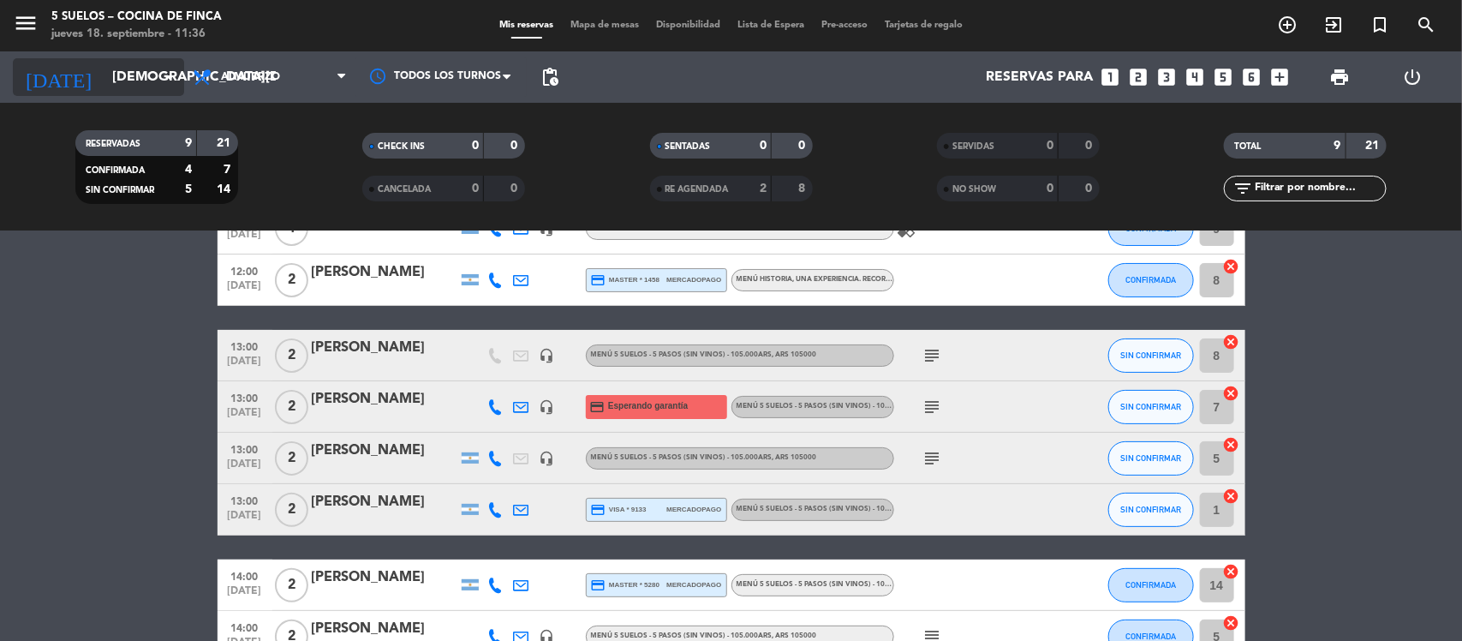
click at [141, 77] on input "[DEMOGRAPHIC_DATA][DATE]" at bounding box center [194, 77] width 181 height 33
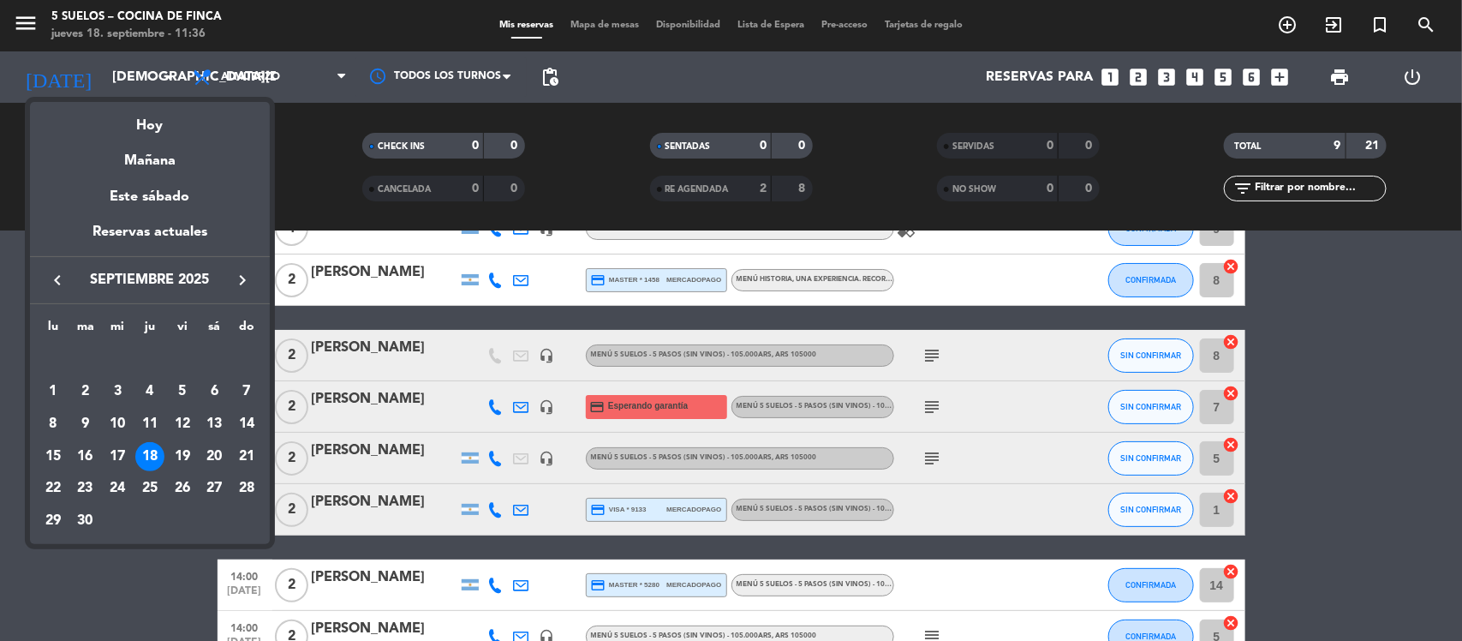
click at [244, 274] on icon "keyboard_arrow_right" at bounding box center [242, 280] width 21 height 21
click at [148, 452] on div "16" at bounding box center [149, 456] width 29 height 29
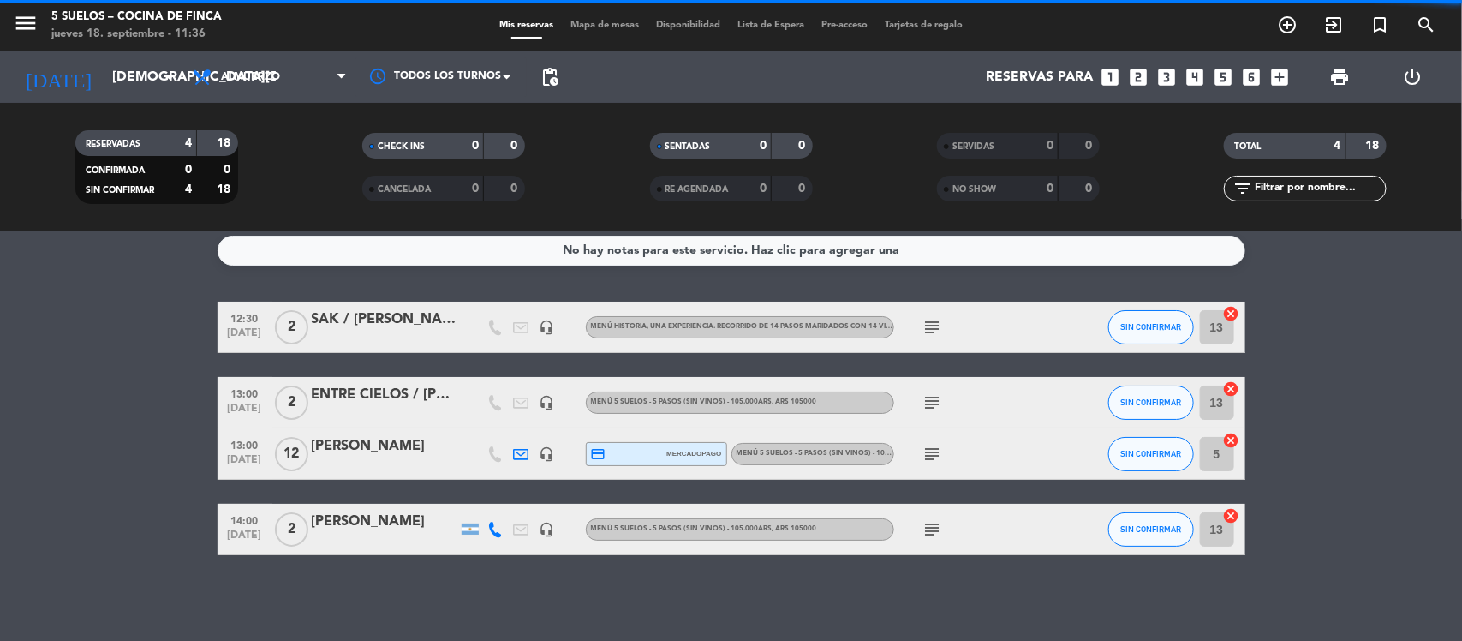
scroll to position [7, 0]
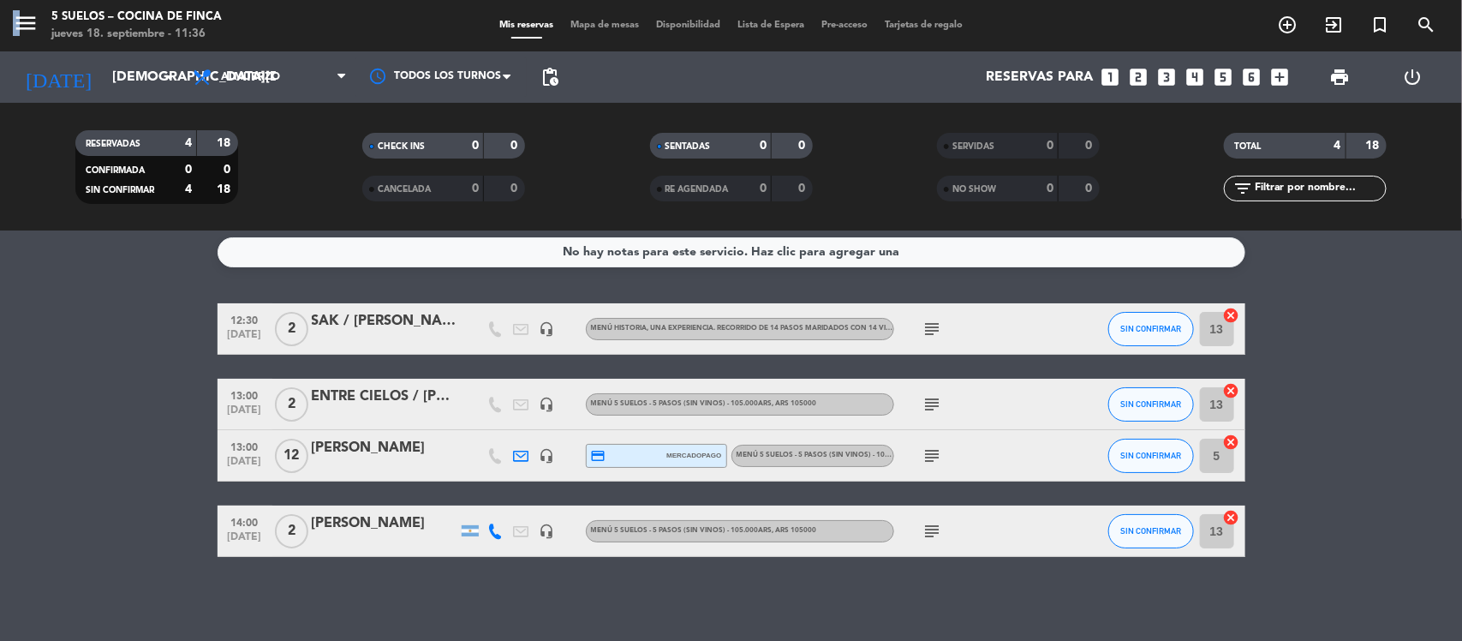
drag, startPoint x: 15, startPoint y: 9, endPoint x: 24, endPoint y: 15, distance: 11.6
click at [23, 15] on span "menu" at bounding box center [32, 26] width 39 height 40
click at [24, 15] on icon "menu" at bounding box center [26, 23] width 26 height 26
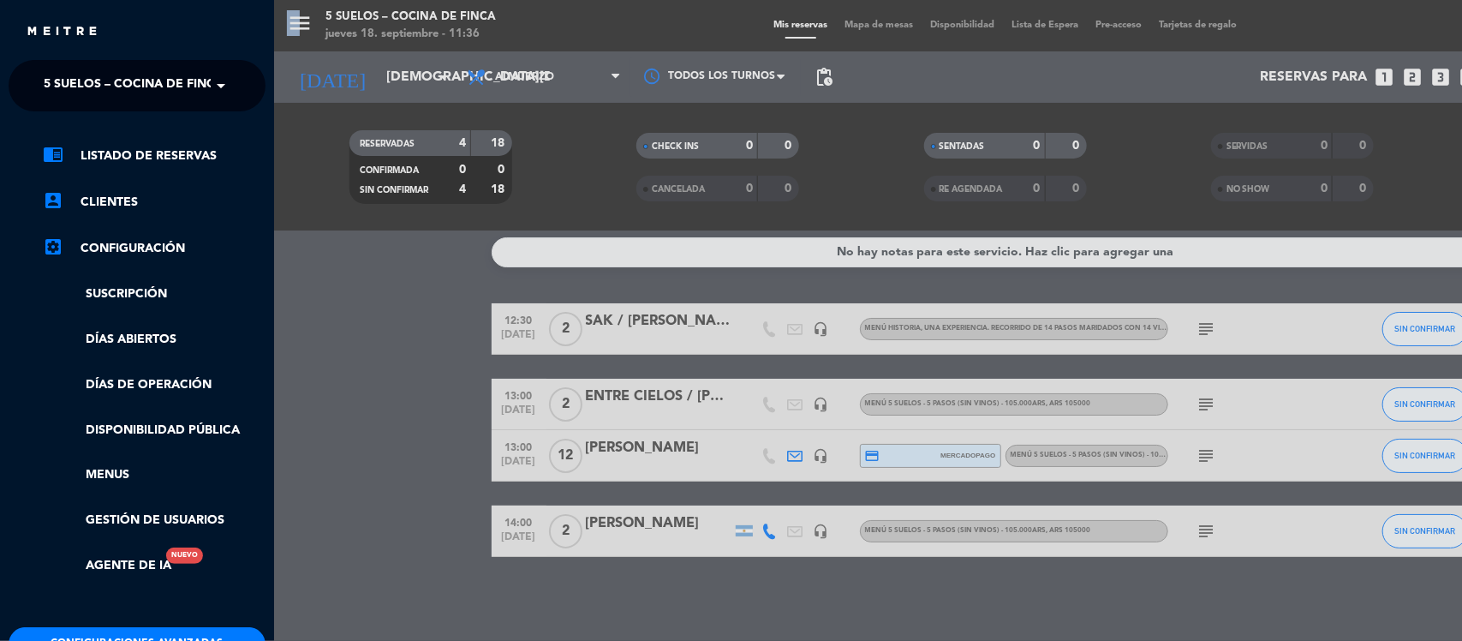
click at [165, 80] on span "5 SUELOS – COCINA DE FINCA" at bounding box center [134, 86] width 180 height 36
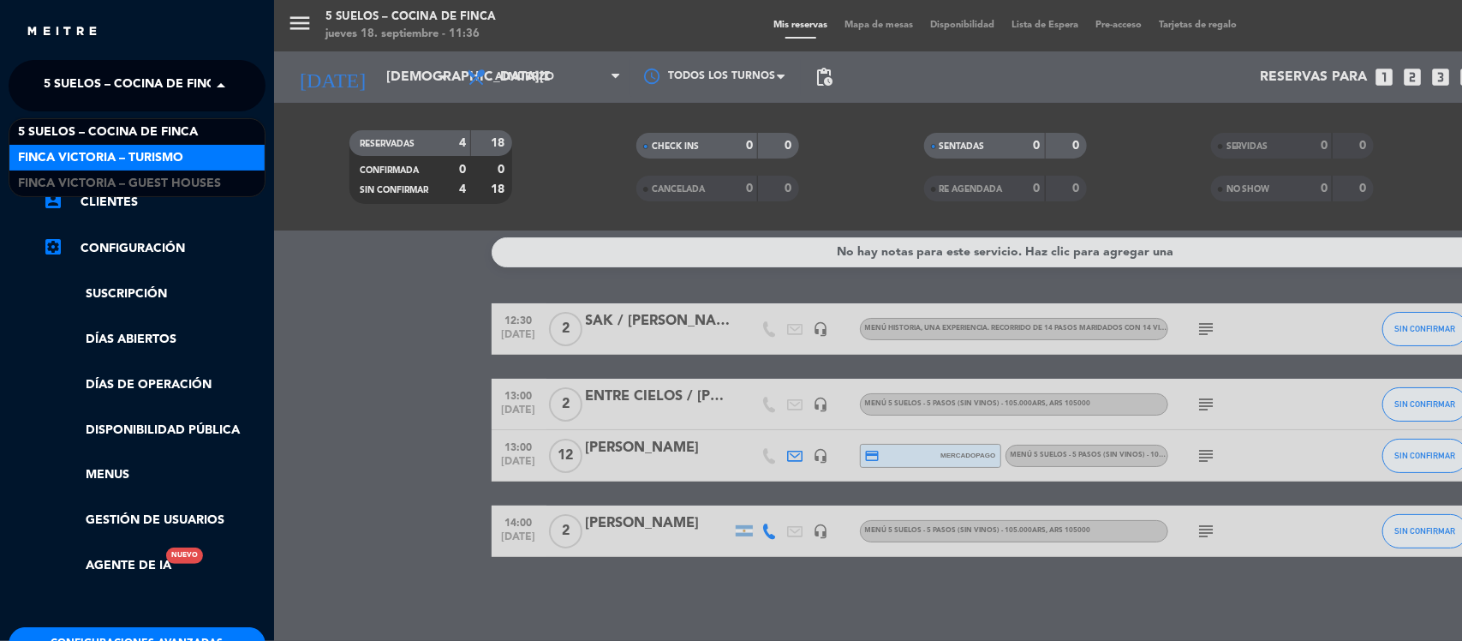
drag, startPoint x: 152, startPoint y: 150, endPoint x: 163, endPoint y: 152, distance: 11.3
click at [152, 151] on span "FINCA VICTORIA – TURISMO" at bounding box center [100, 158] width 165 height 20
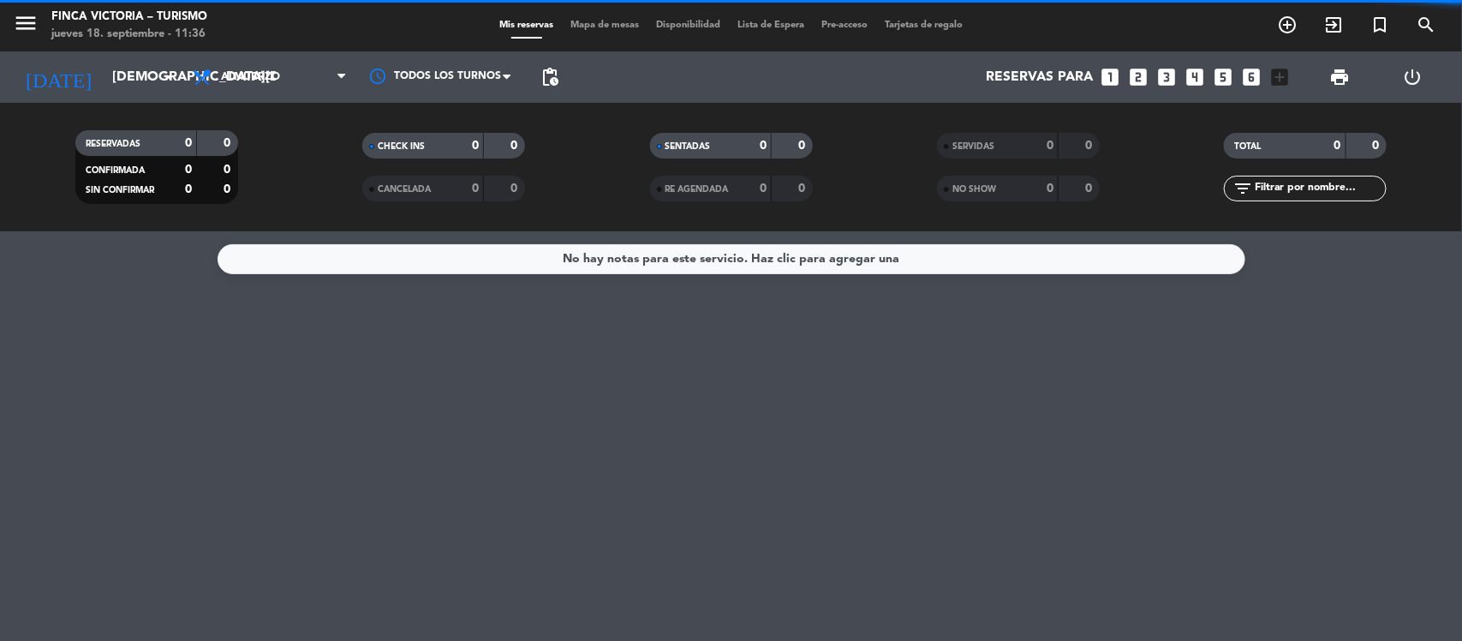
scroll to position [0, 0]
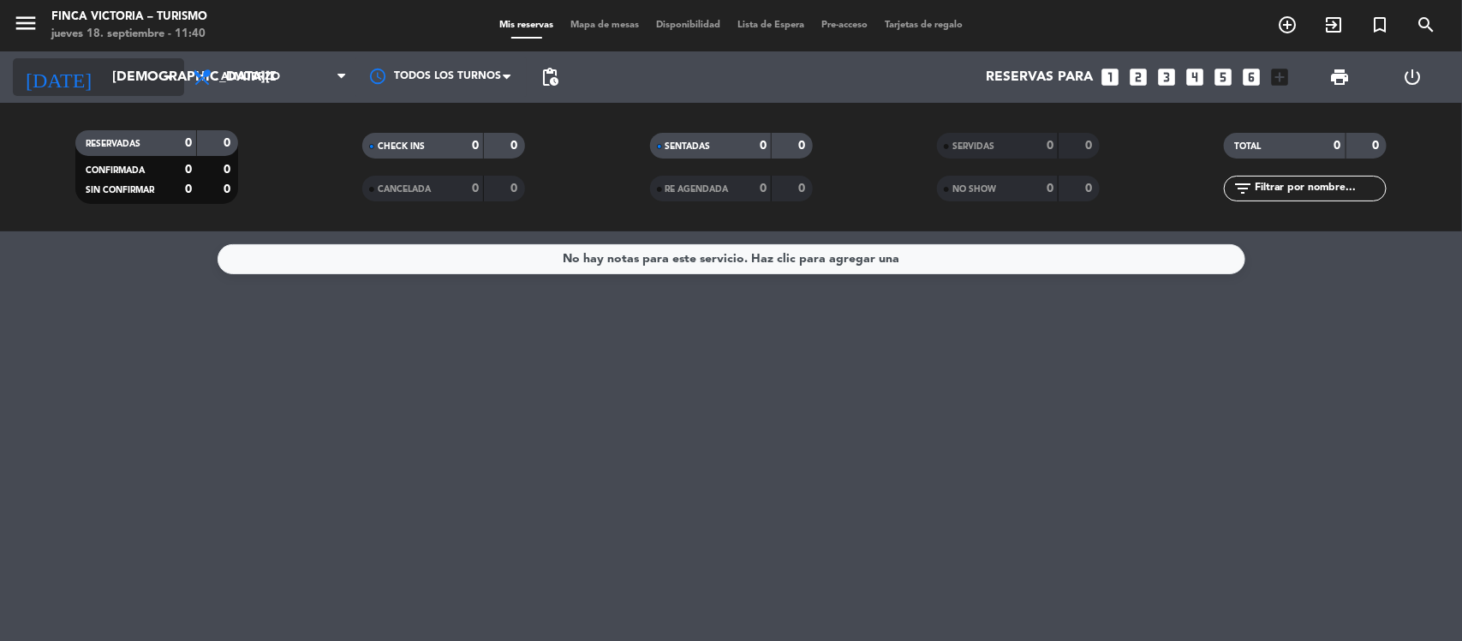
click at [159, 79] on icon "arrow_drop_down" at bounding box center [169, 77] width 21 height 21
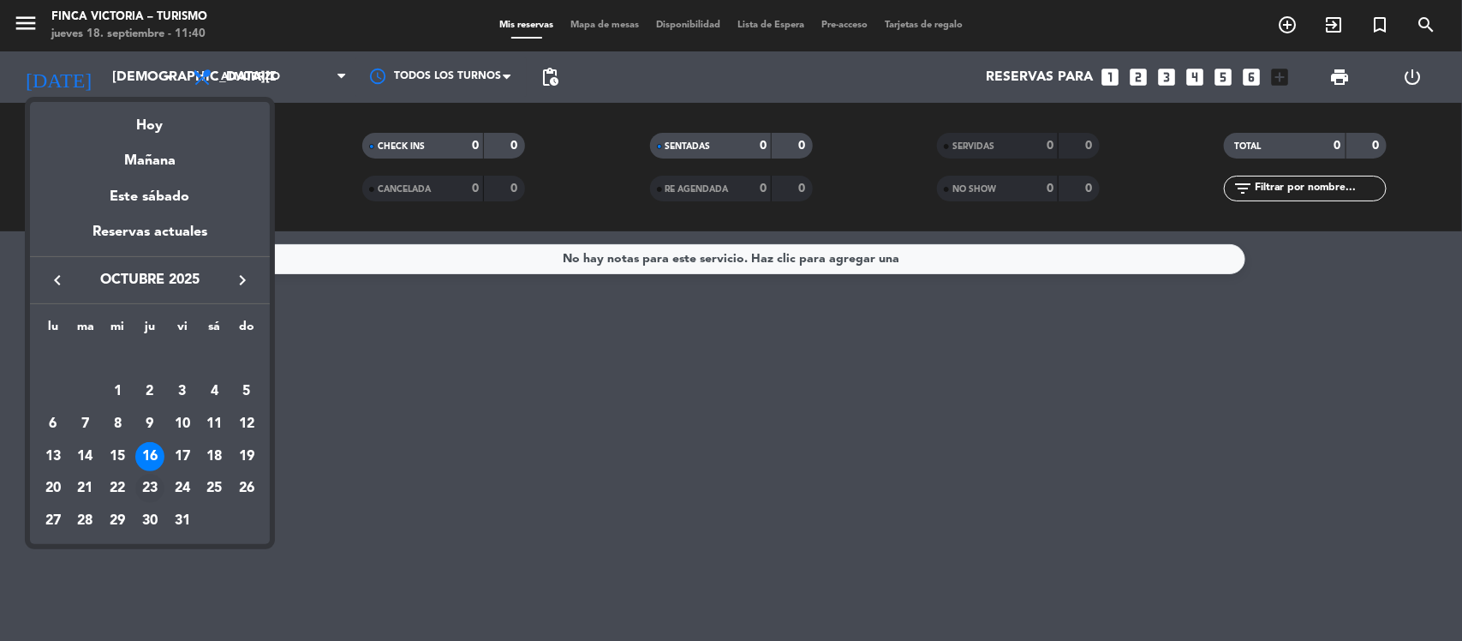
click at [151, 486] on div "23" at bounding box center [149, 488] width 29 height 29
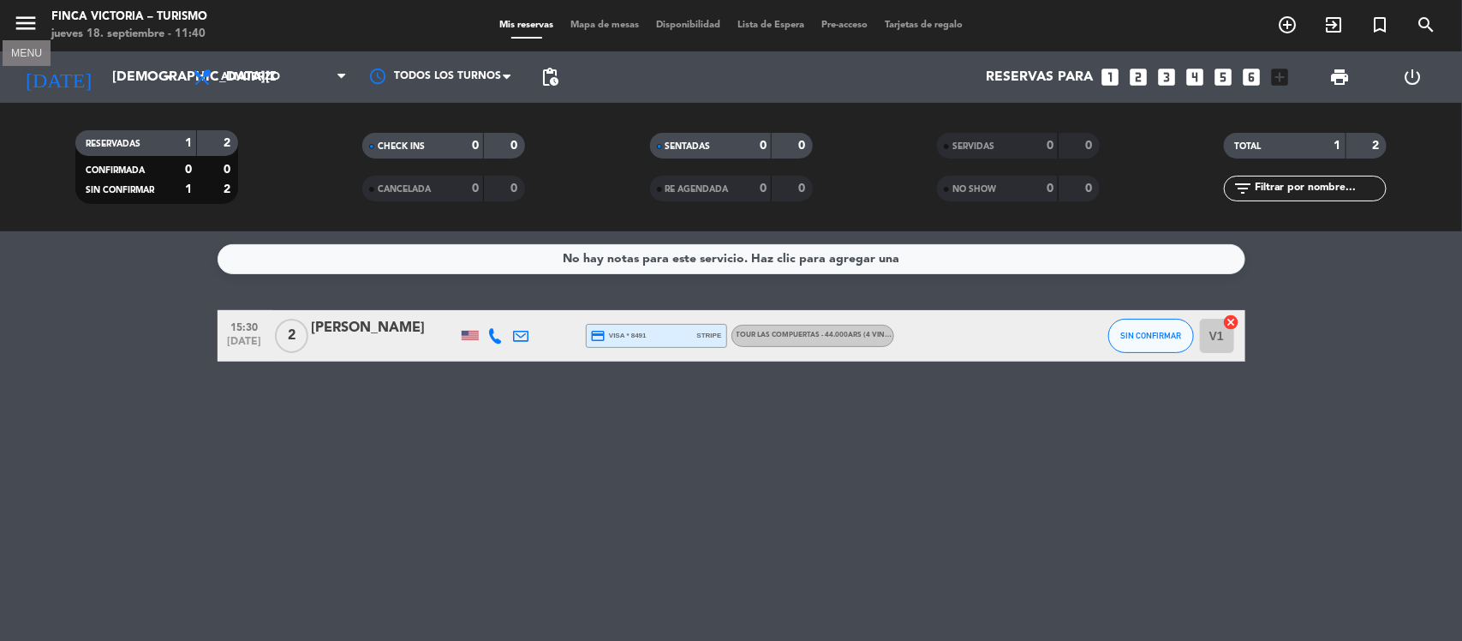
click at [20, 13] on icon "menu" at bounding box center [26, 23] width 26 height 26
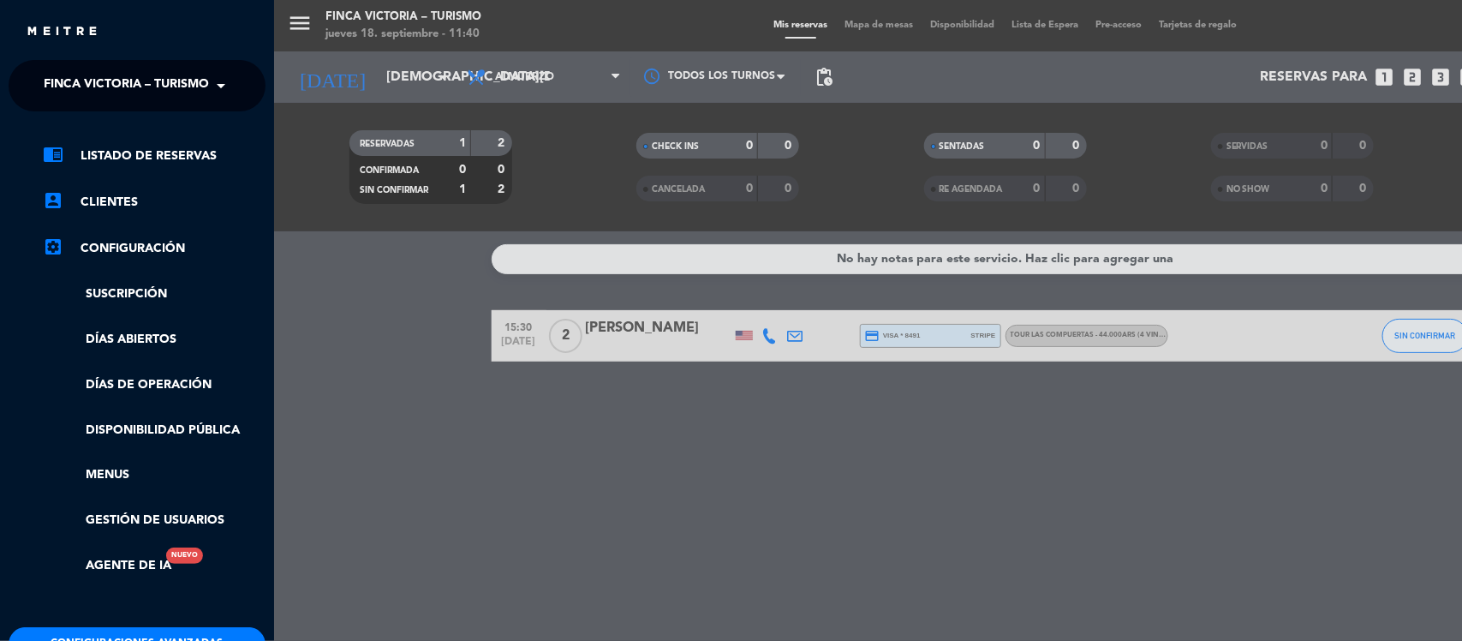
click at [184, 84] on span "FINCA VICTORIA – TURISMO" at bounding box center [126, 86] width 165 height 36
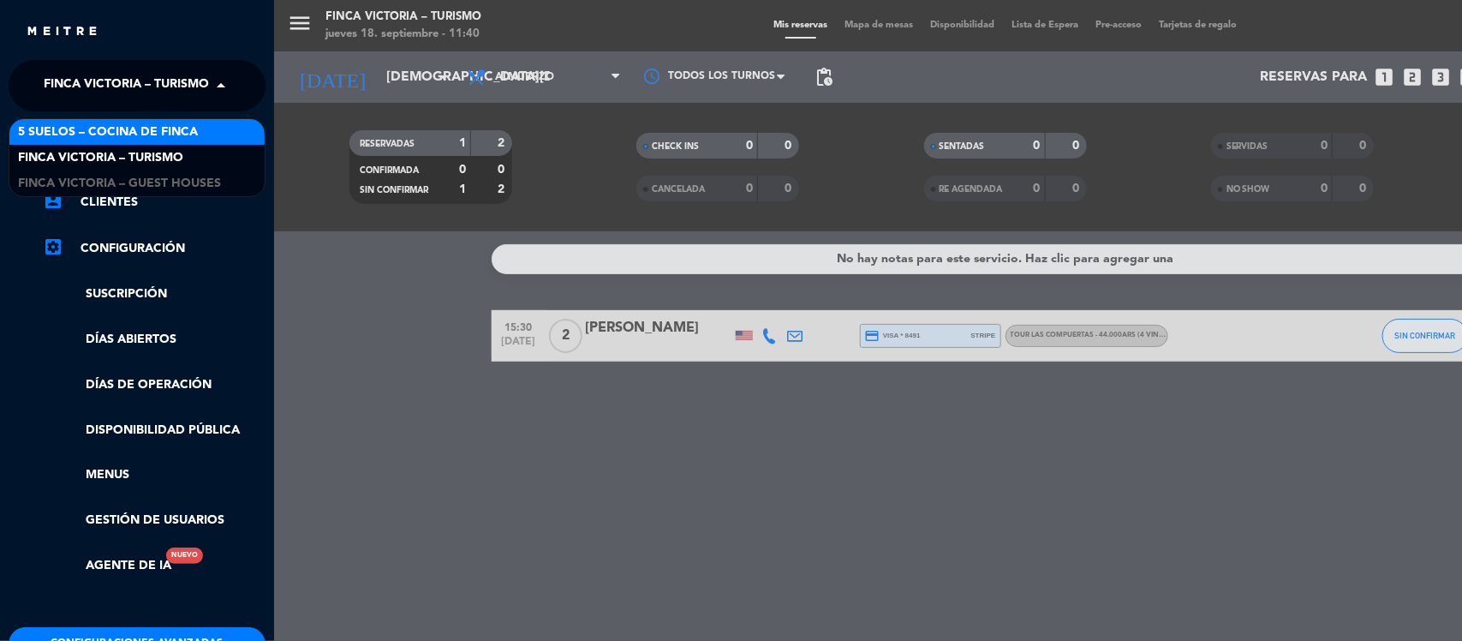
click at [164, 137] on span "5 SUELOS – COCINA DE FINCA" at bounding box center [108, 132] width 180 height 20
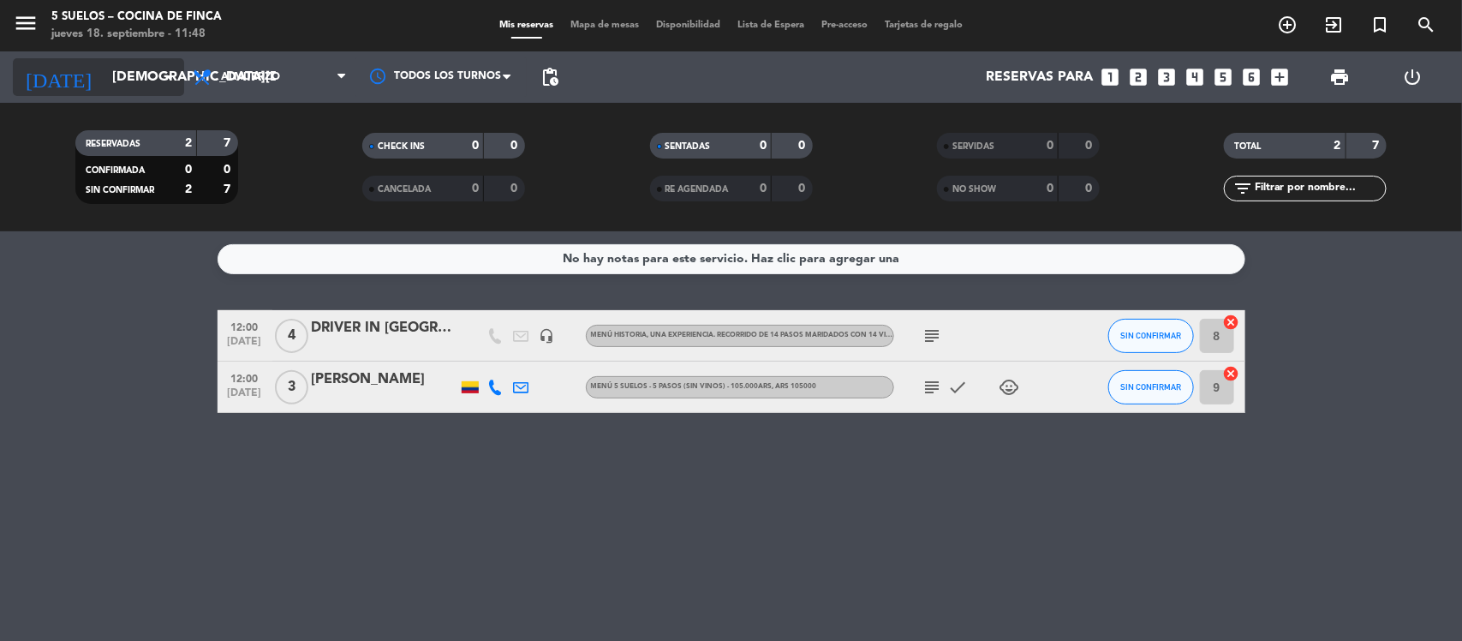
click at [163, 83] on icon "arrow_drop_down" at bounding box center [169, 77] width 21 height 21
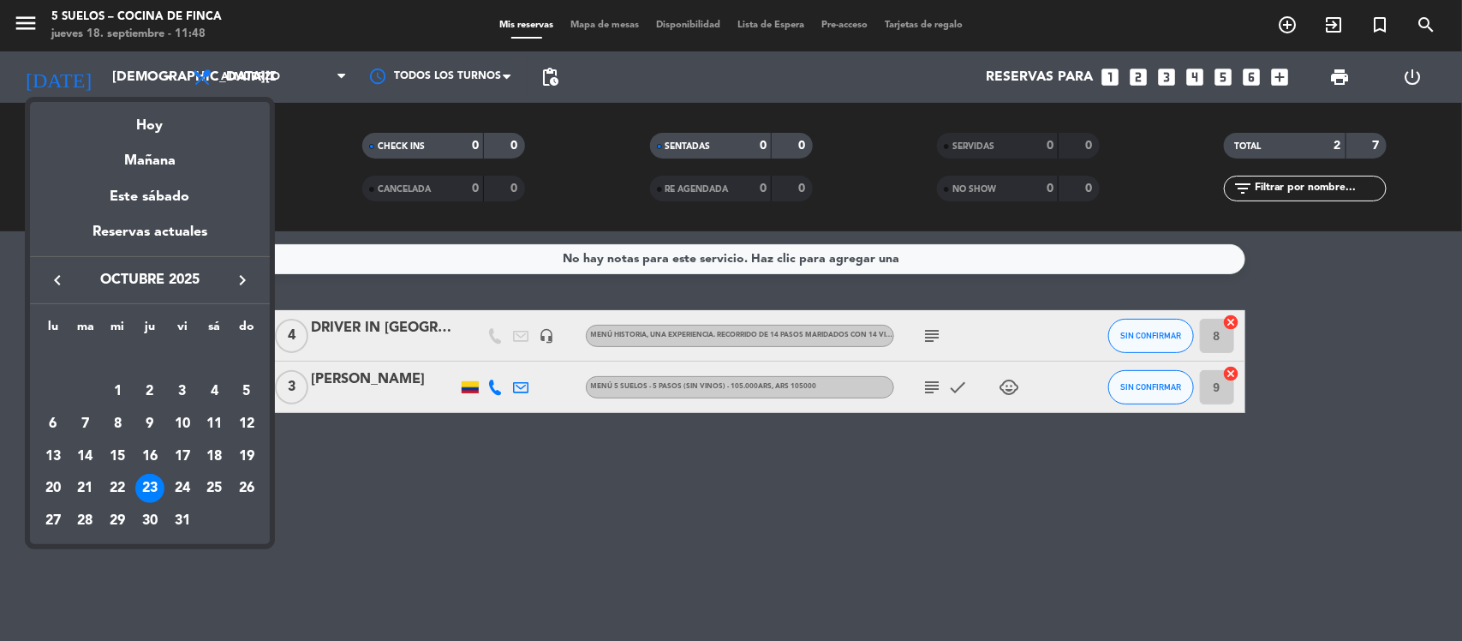
click at [151, 456] on div "16" at bounding box center [149, 456] width 29 height 29
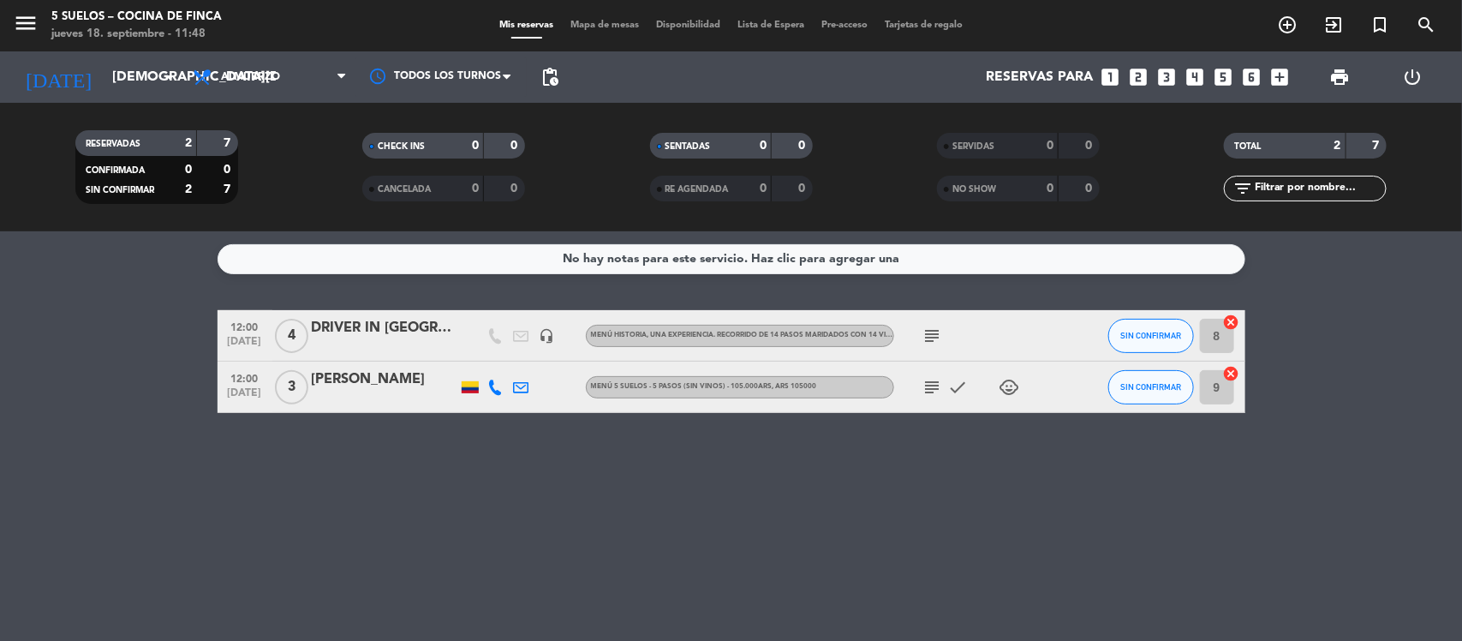
type input "[DEMOGRAPHIC_DATA][DATE]"
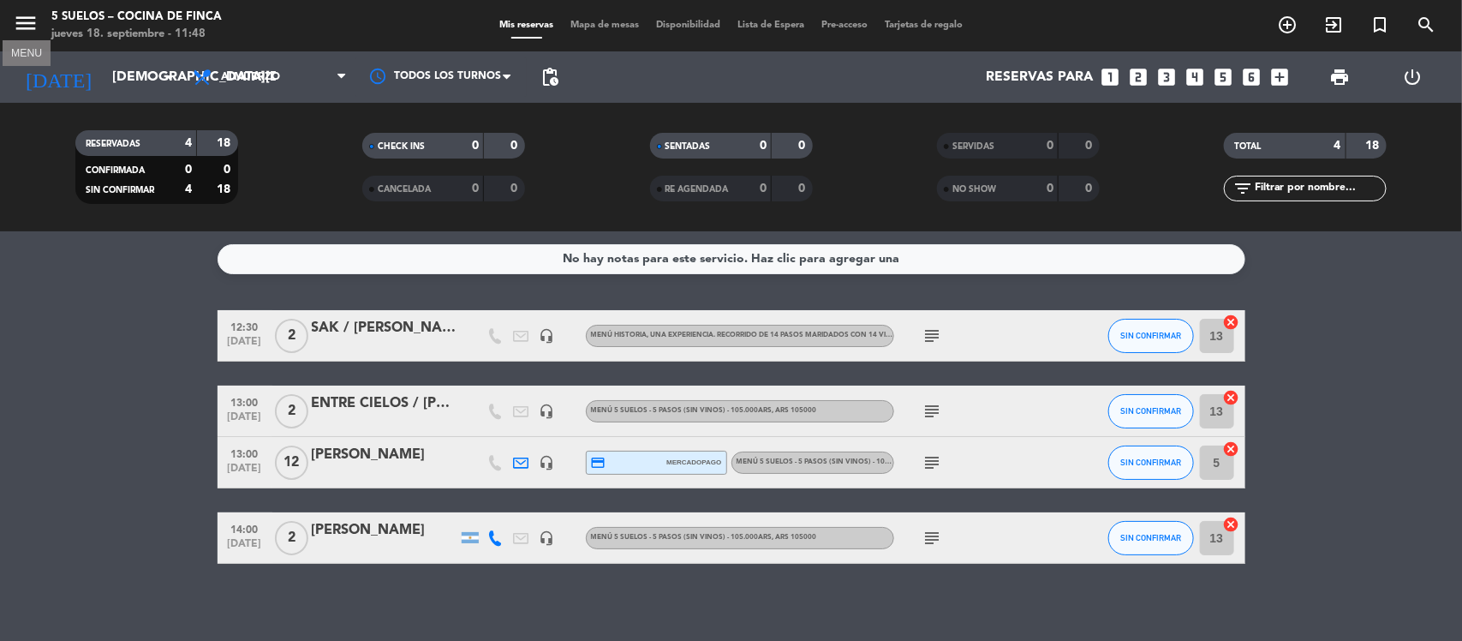
click at [18, 24] on icon "menu" at bounding box center [26, 23] width 26 height 26
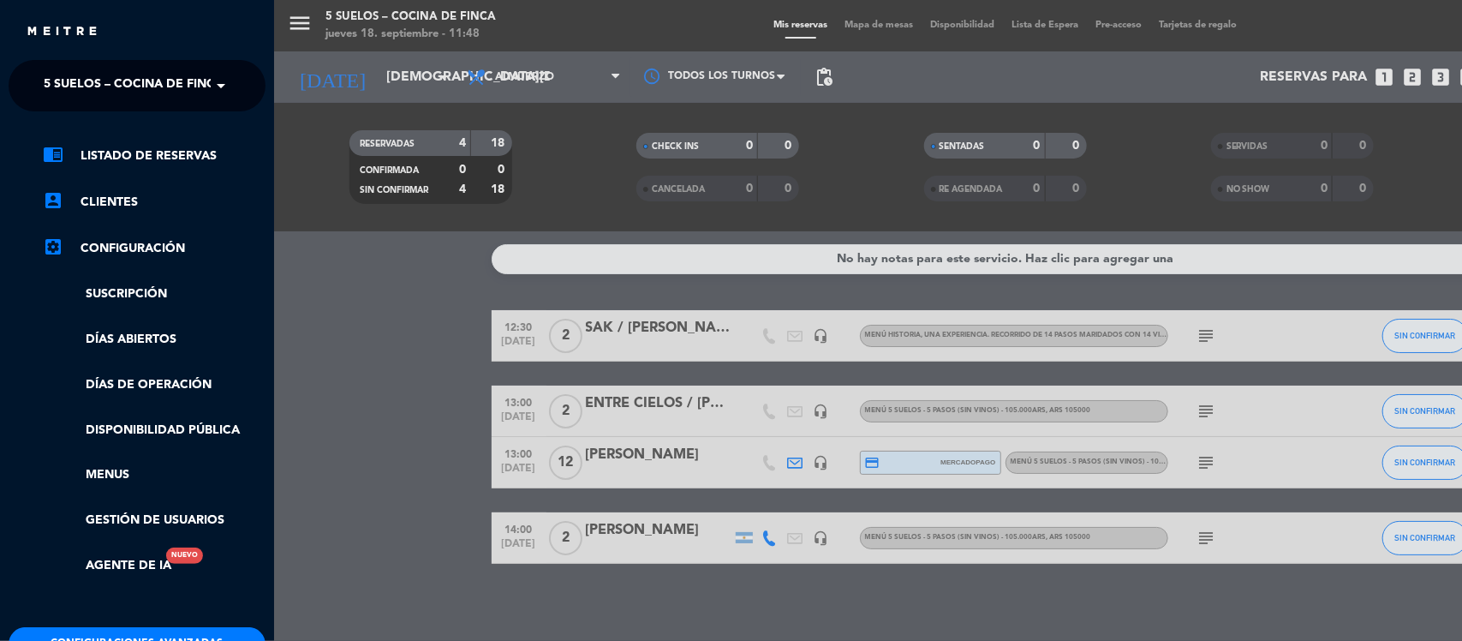
click at [134, 86] on span "5 SUELOS – COCINA DE FINCA" at bounding box center [134, 86] width 180 height 36
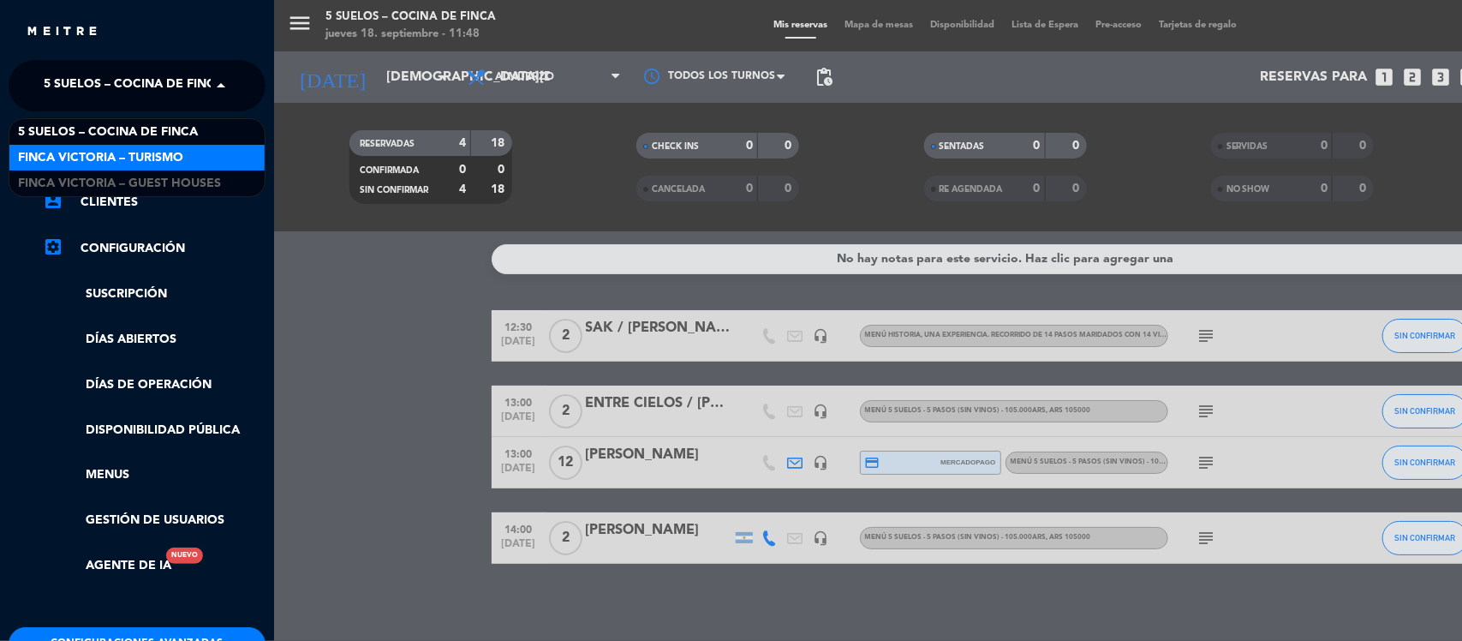
click at [147, 157] on span "FINCA VICTORIA – TURISMO" at bounding box center [100, 158] width 165 height 20
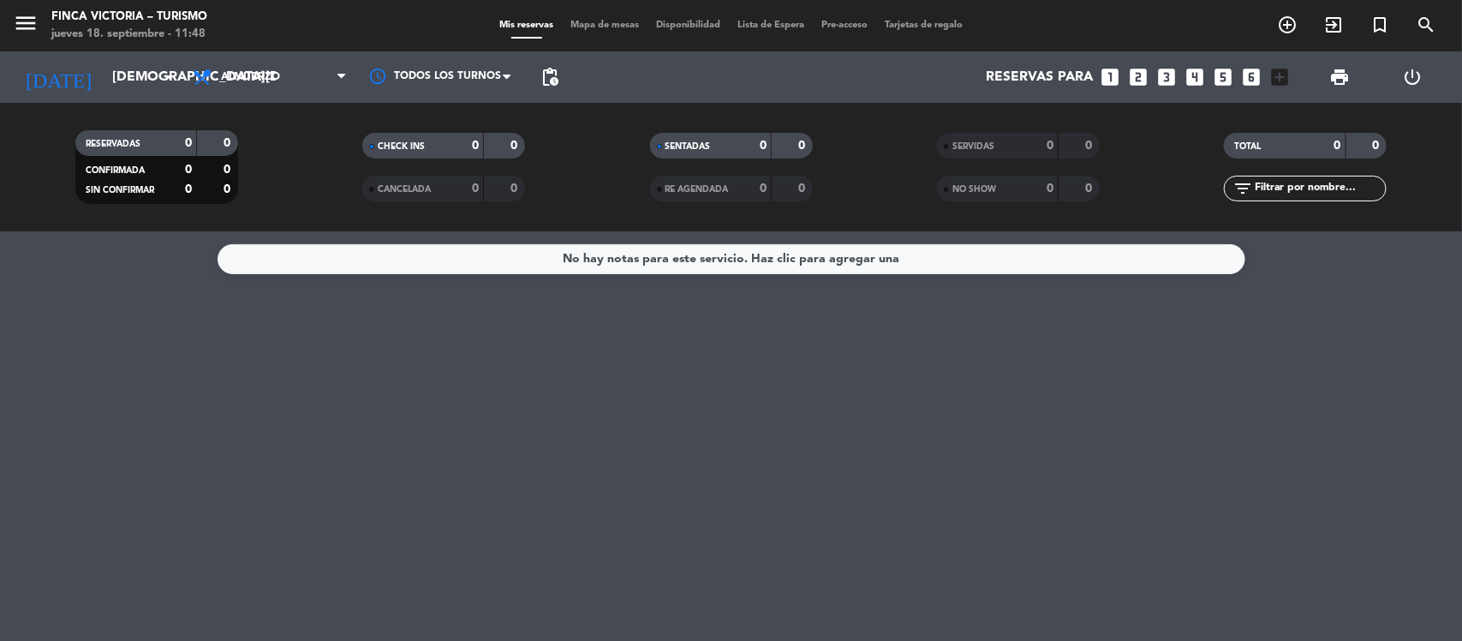
click at [1135, 75] on icon "looks_two" at bounding box center [1139, 77] width 22 height 22
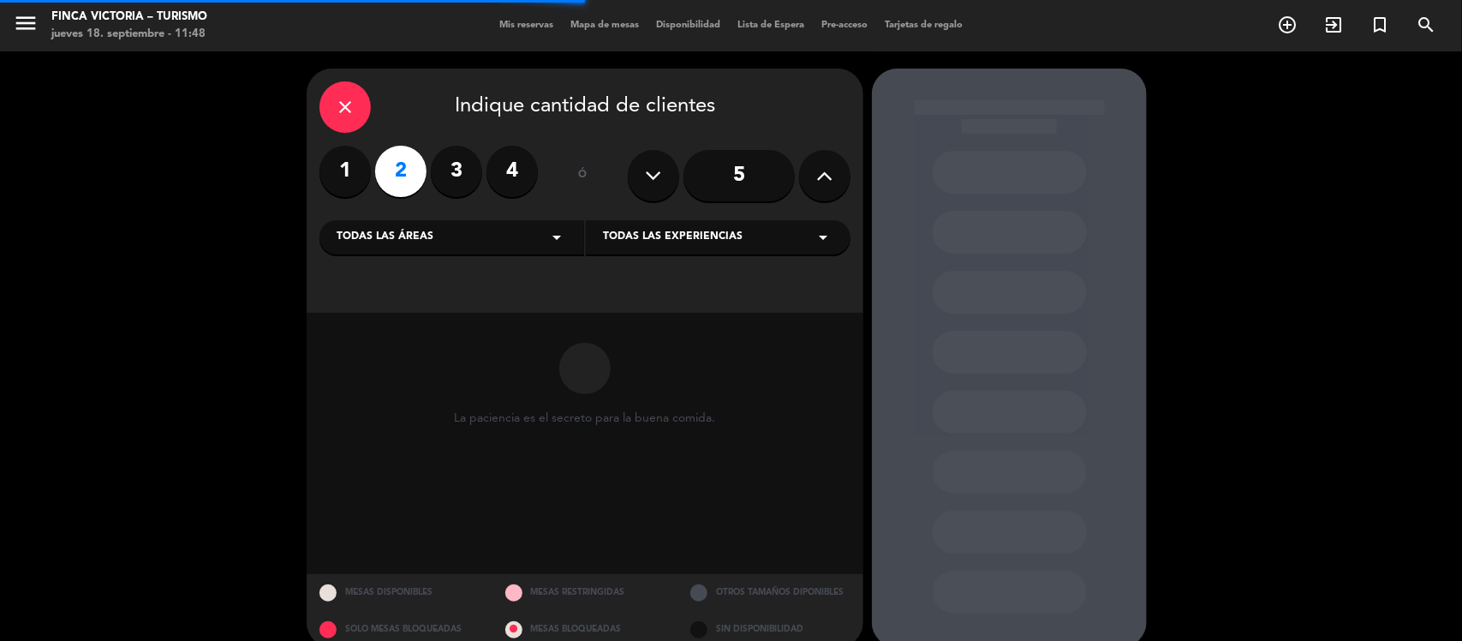
click at [498, 241] on div "Todas las áreas arrow_drop_down" at bounding box center [451, 237] width 265 height 34
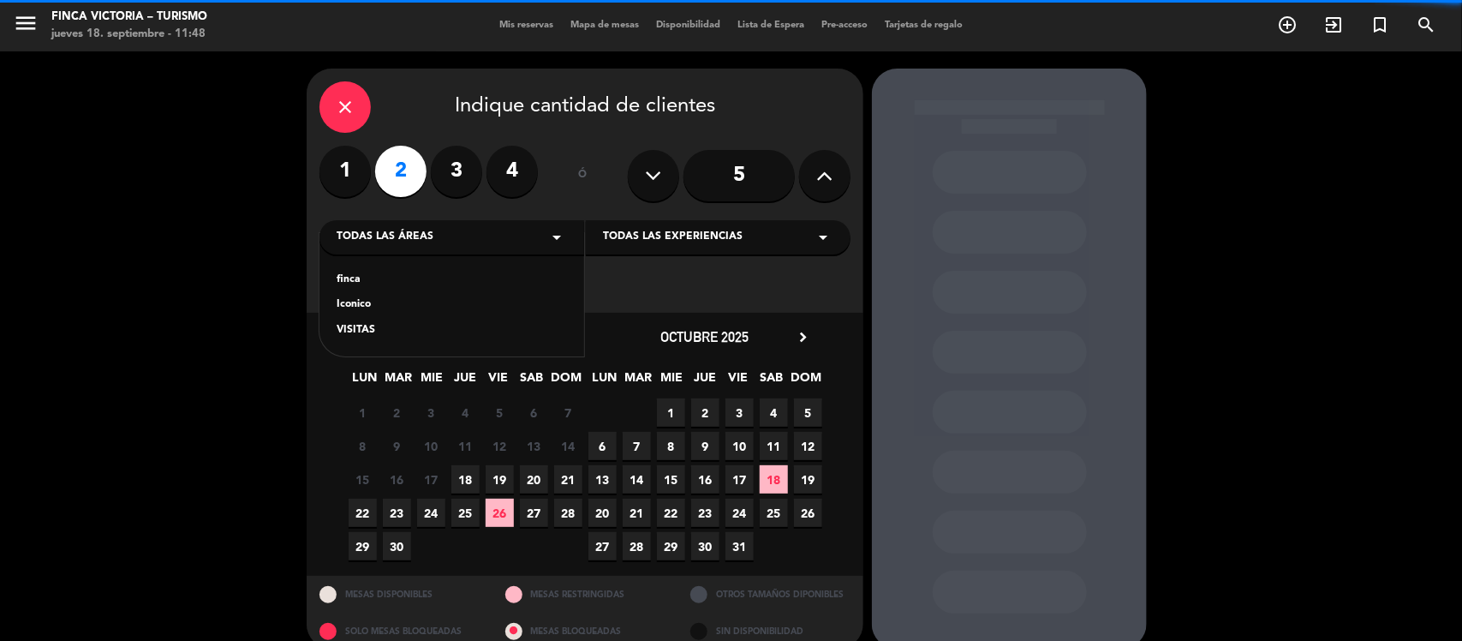
click at [360, 322] on div "VISITAS" at bounding box center [452, 330] width 230 height 17
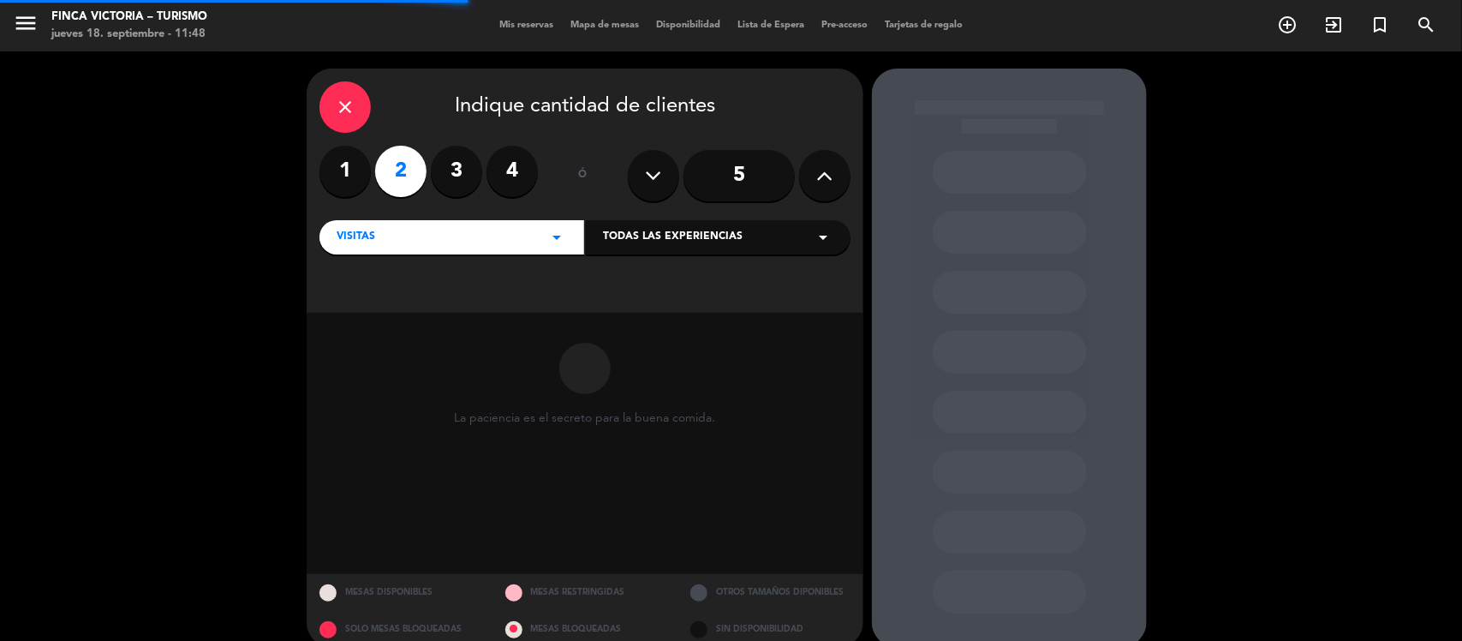
click at [669, 241] on span "Todas las experiencias" at bounding box center [673, 237] width 140 height 17
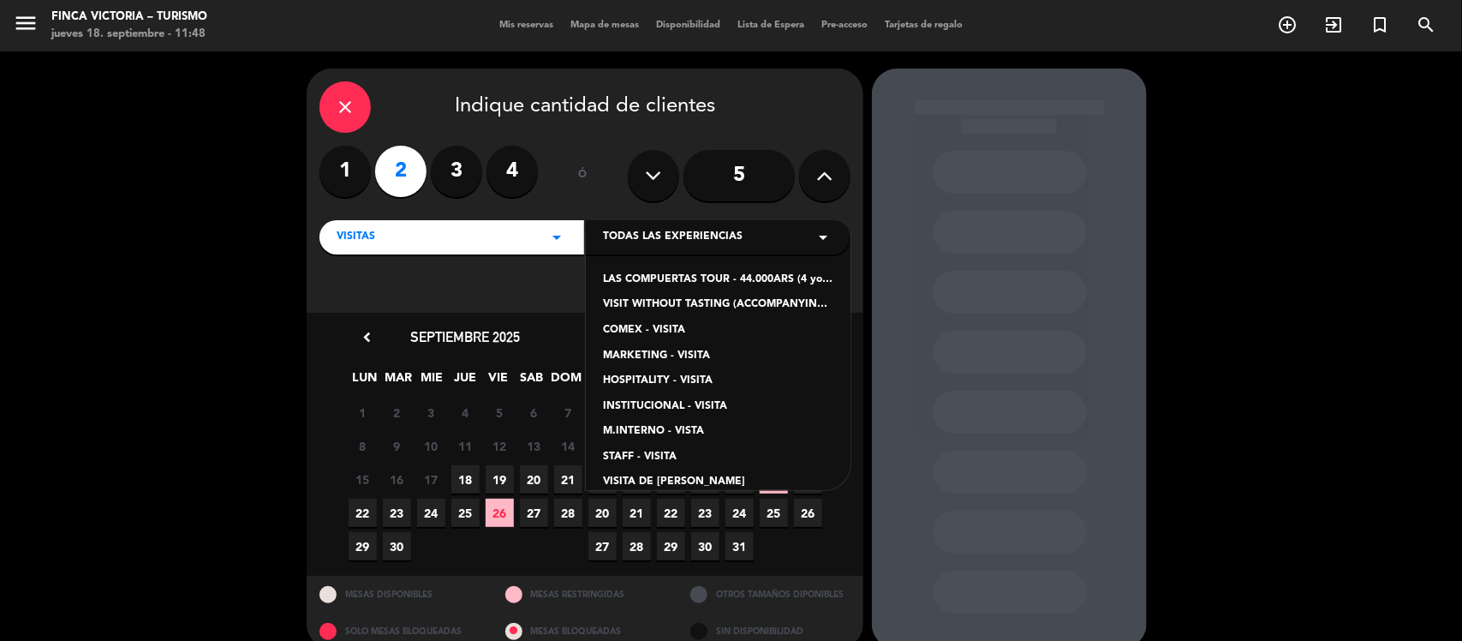
click at [666, 276] on div "LAS COMPUERTAS TOUR - 44.000ARS (4 young wines and reserve mix of Turruños and …" at bounding box center [718, 279] width 230 height 17
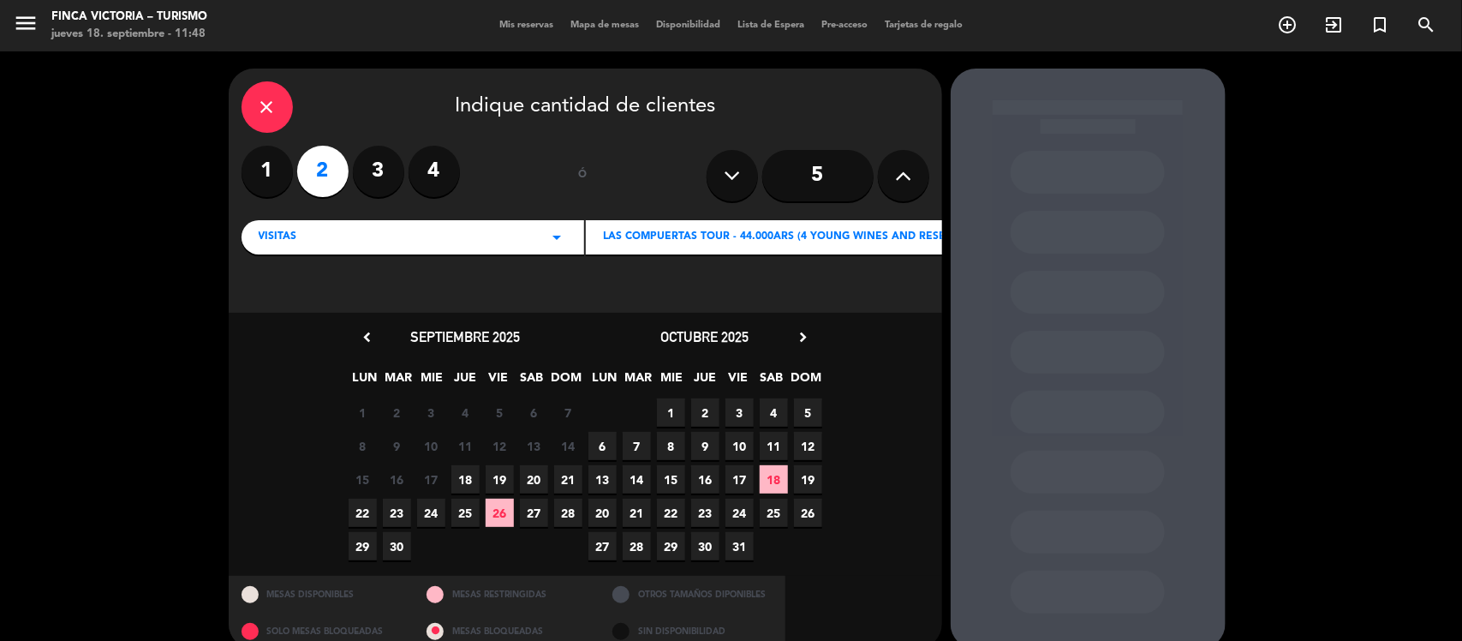
click at [705, 471] on span "16" at bounding box center [705, 479] width 28 height 28
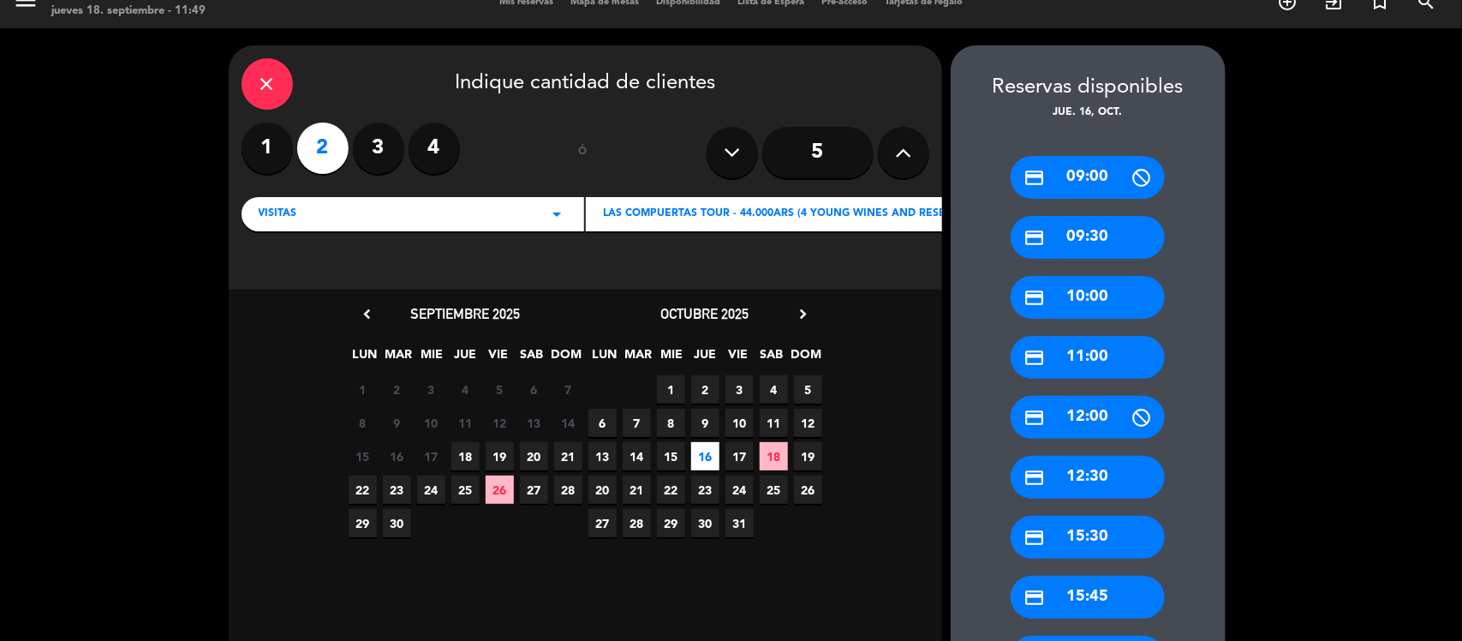
click at [1111, 241] on div "credit_card 09:30" at bounding box center [1087, 237] width 154 height 43
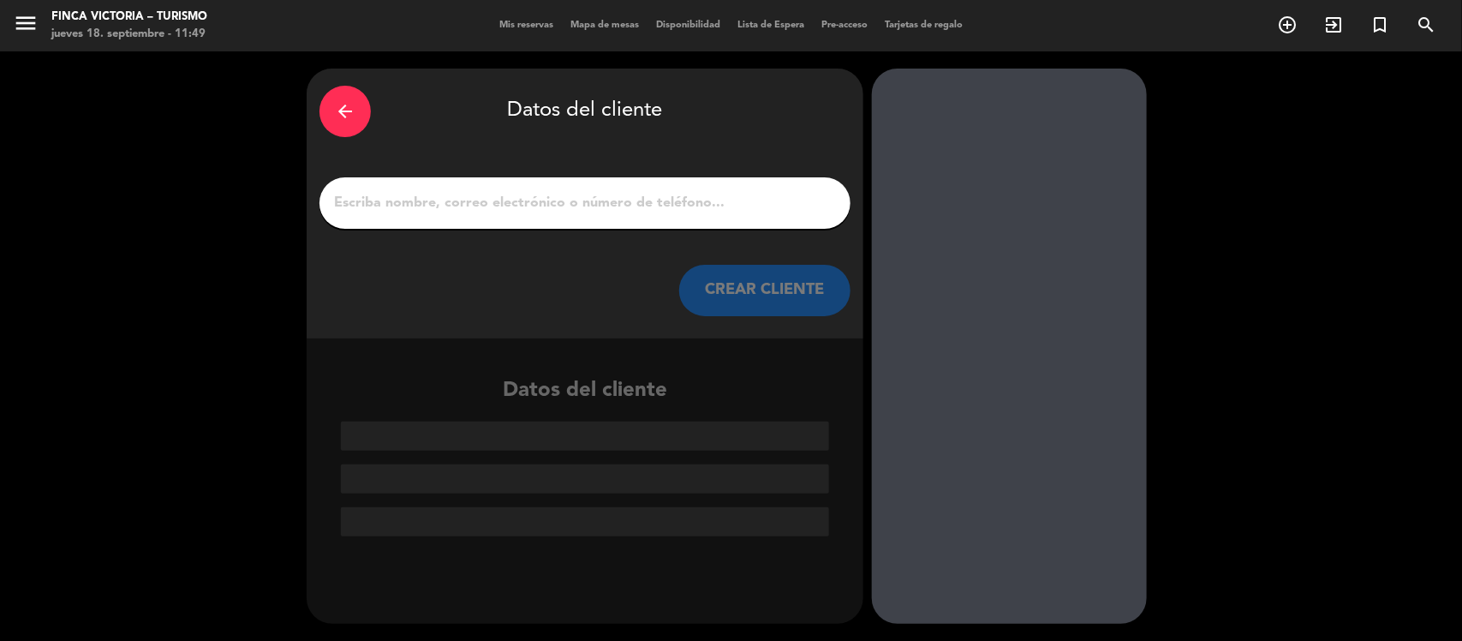
click at [520, 202] on input "1" at bounding box center [584, 203] width 505 height 24
click at [677, 207] on input "1" at bounding box center [584, 203] width 505 height 24
paste input "[PERSON_NAME]"
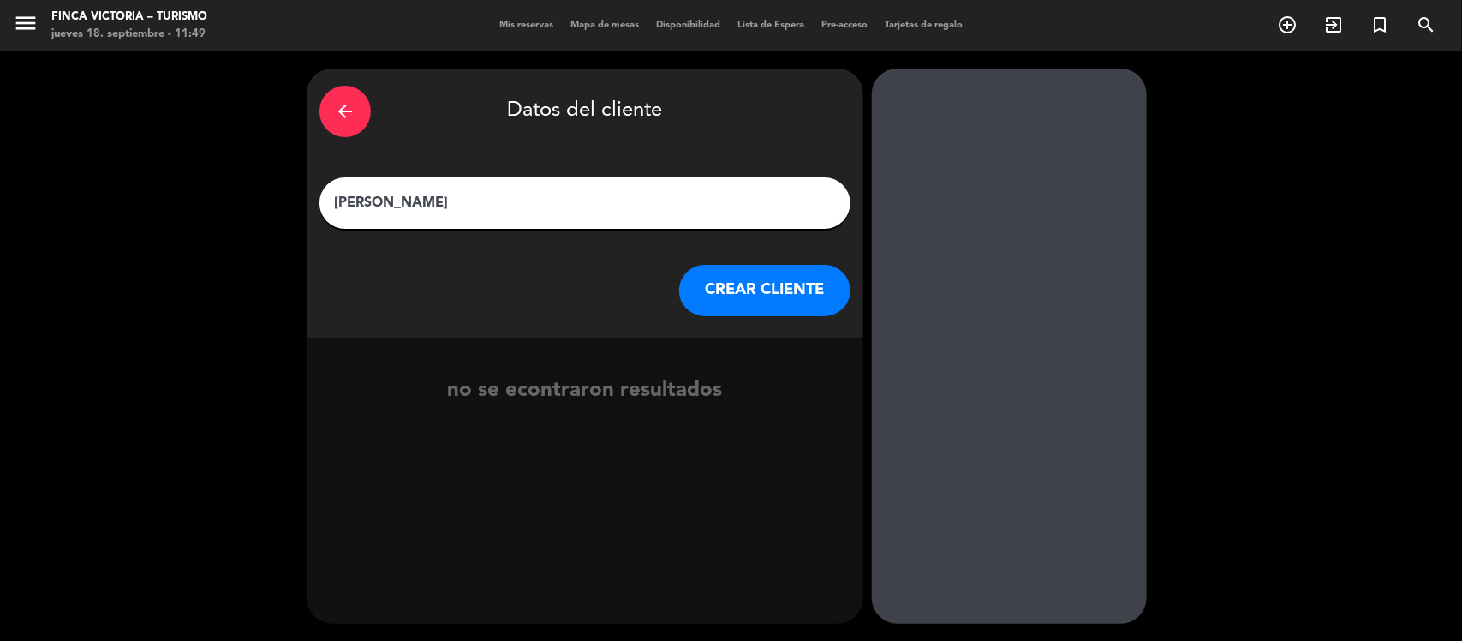
drag, startPoint x: 332, startPoint y: 202, endPoint x: 394, endPoint y: 202, distance: 61.7
click at [334, 202] on input "[PERSON_NAME]" at bounding box center [584, 203] width 505 height 24
click at [451, 200] on input "[PERSON_NAME]" at bounding box center [584, 203] width 505 height 24
type input "[PERSON_NAME]"
click at [719, 297] on button "CREAR CLIENTE" at bounding box center [764, 290] width 171 height 51
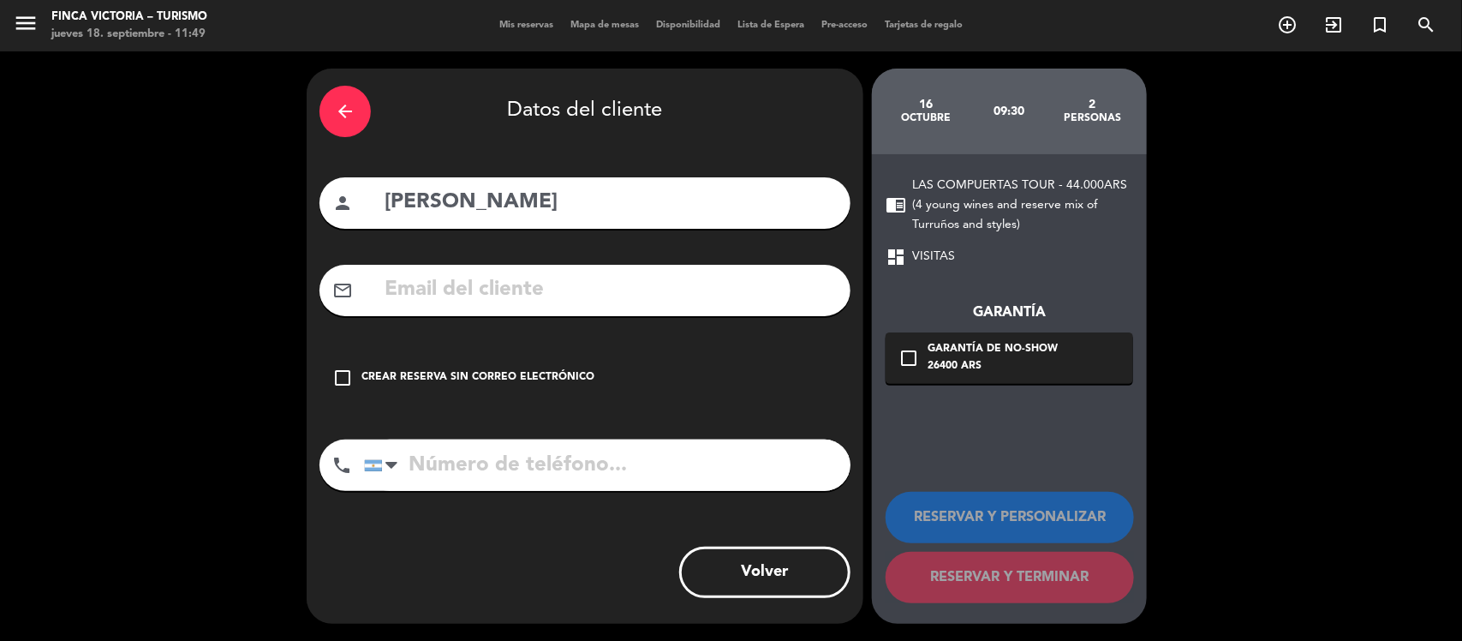
click at [428, 456] on input "tel" at bounding box center [607, 464] width 486 height 51
click at [437, 297] on input "text" at bounding box center [610, 289] width 455 height 35
click at [539, 486] on input "tel" at bounding box center [607, 464] width 486 height 51
paste input "[PHONE_NUMBER]"
type input "[PHONE_NUMBER]"
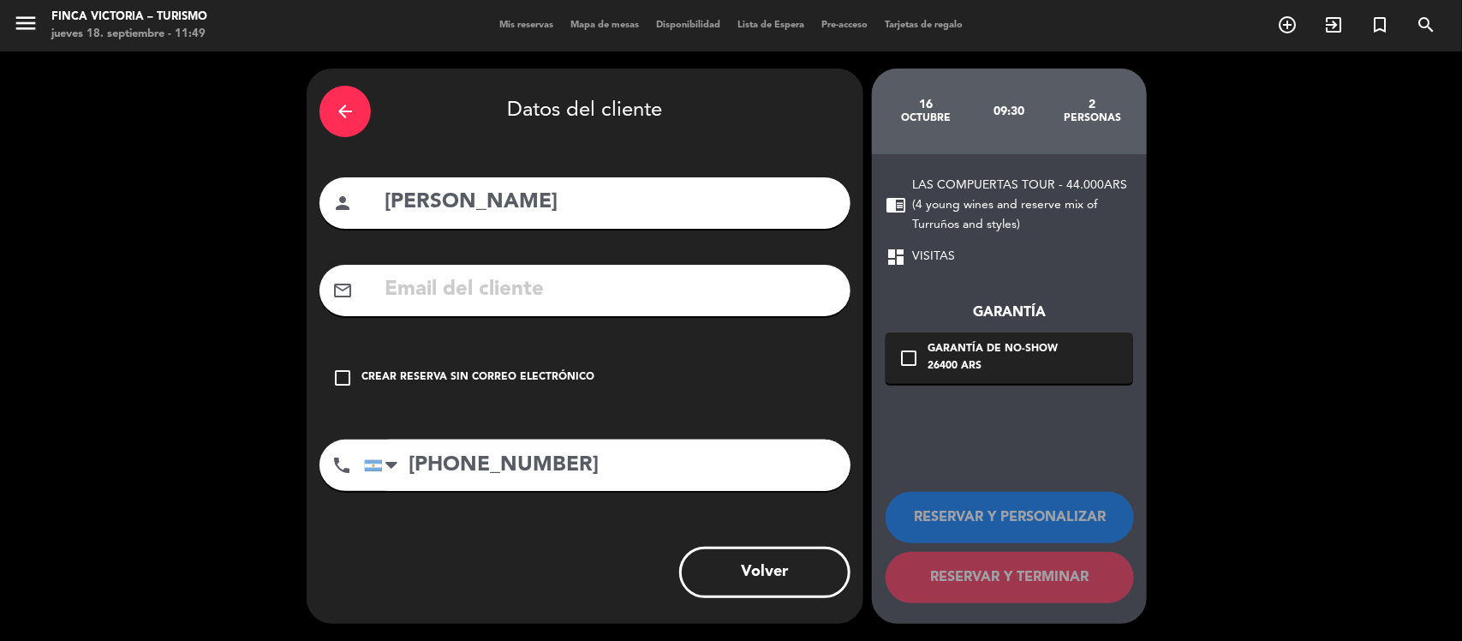
drag, startPoint x: 385, startPoint y: 204, endPoint x: 446, endPoint y: 234, distance: 67.8
click at [386, 206] on input "[PERSON_NAME]" at bounding box center [610, 202] width 455 height 35
type input "[PERSON_NAME]"
click at [562, 377] on div "Crear reserva sin correo electrónico" at bounding box center [477, 377] width 233 height 17
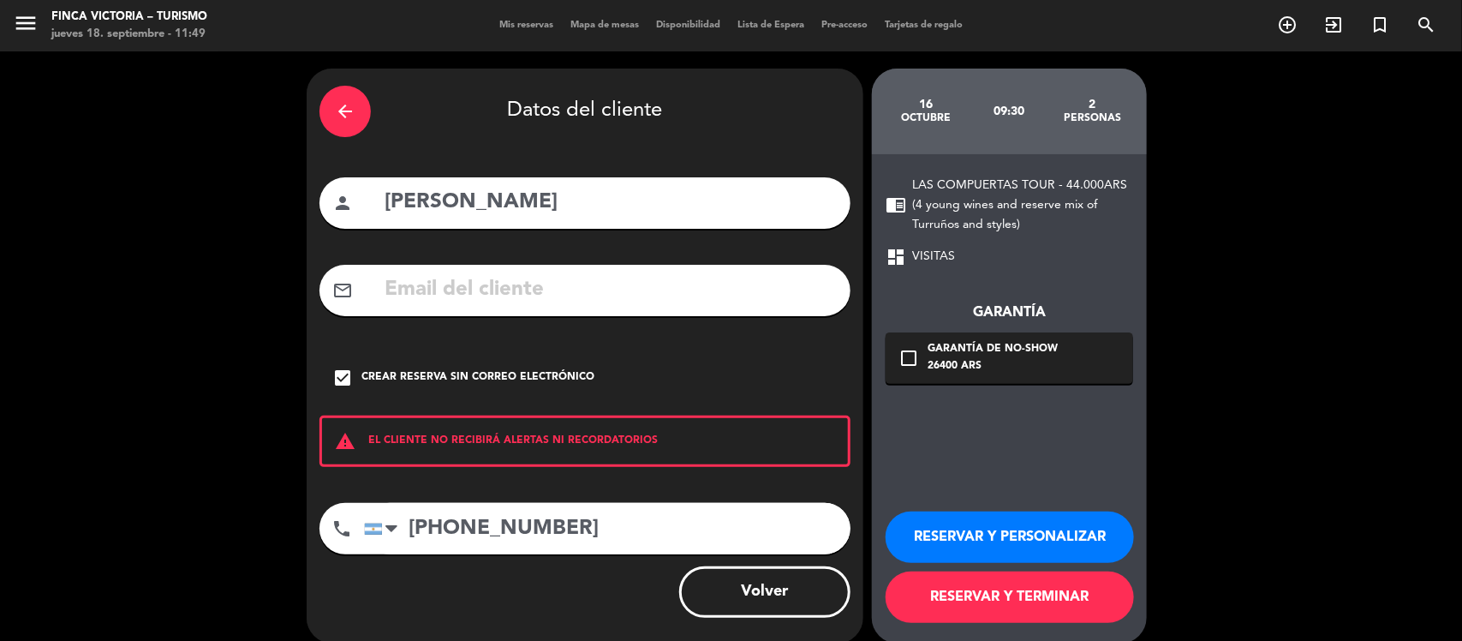
click at [1029, 535] on button "RESERVAR Y PERSONALIZAR" at bounding box center [1009, 536] width 248 height 51
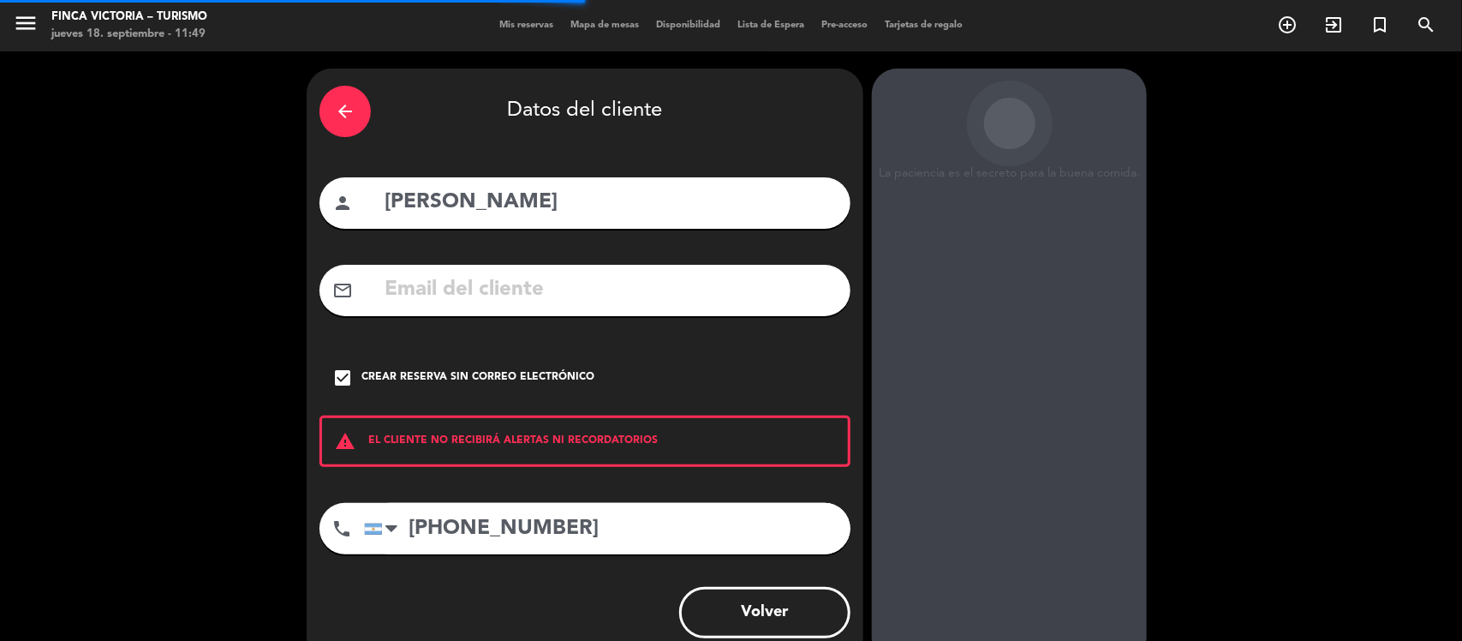
scroll to position [44, 0]
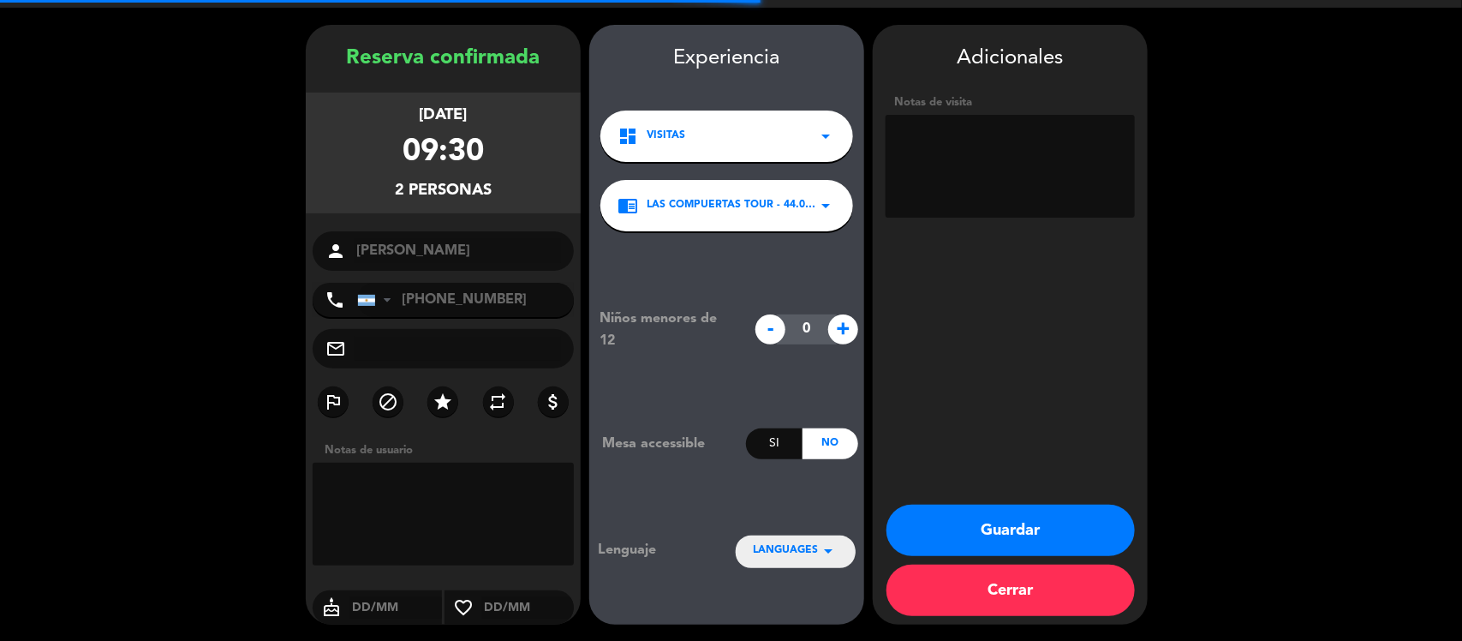
click at [825, 541] on icon "arrow_drop_down" at bounding box center [828, 550] width 21 height 21
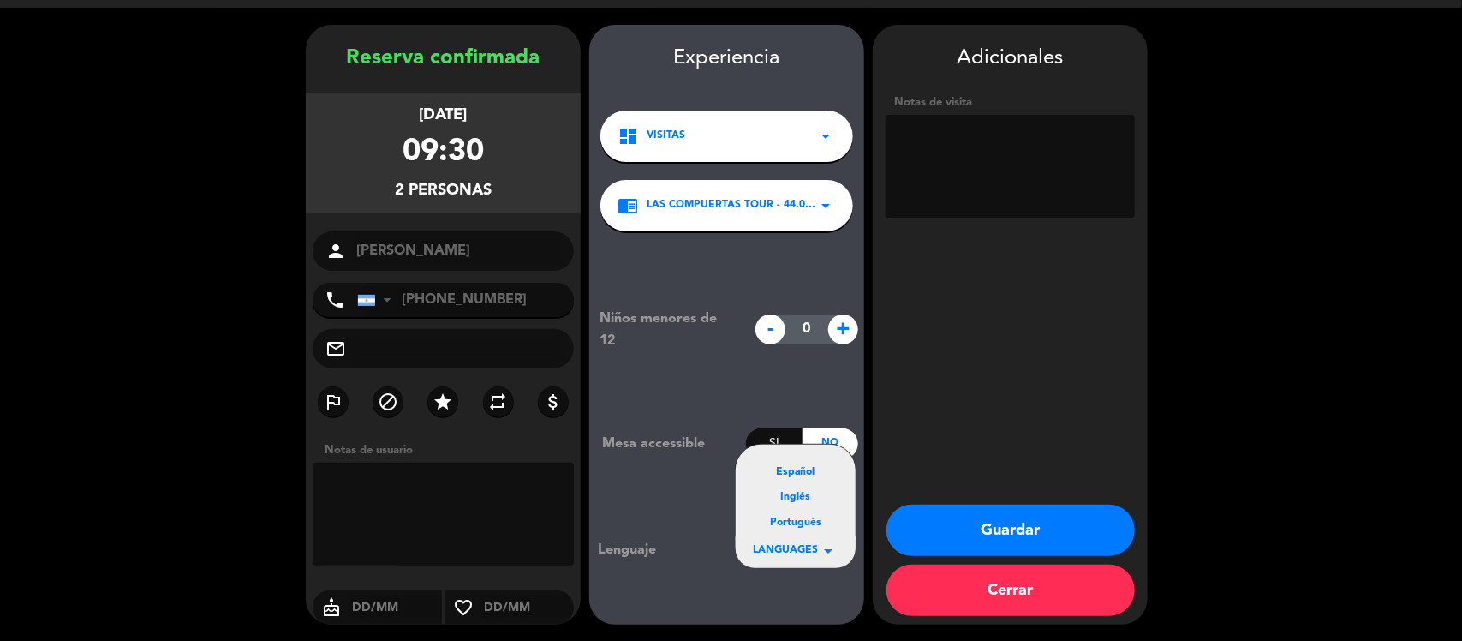
click at [799, 461] on div "Español Inglés Portugués" at bounding box center [796, 492] width 120 height 96
click at [797, 473] on div "Español" at bounding box center [796, 472] width 86 height 17
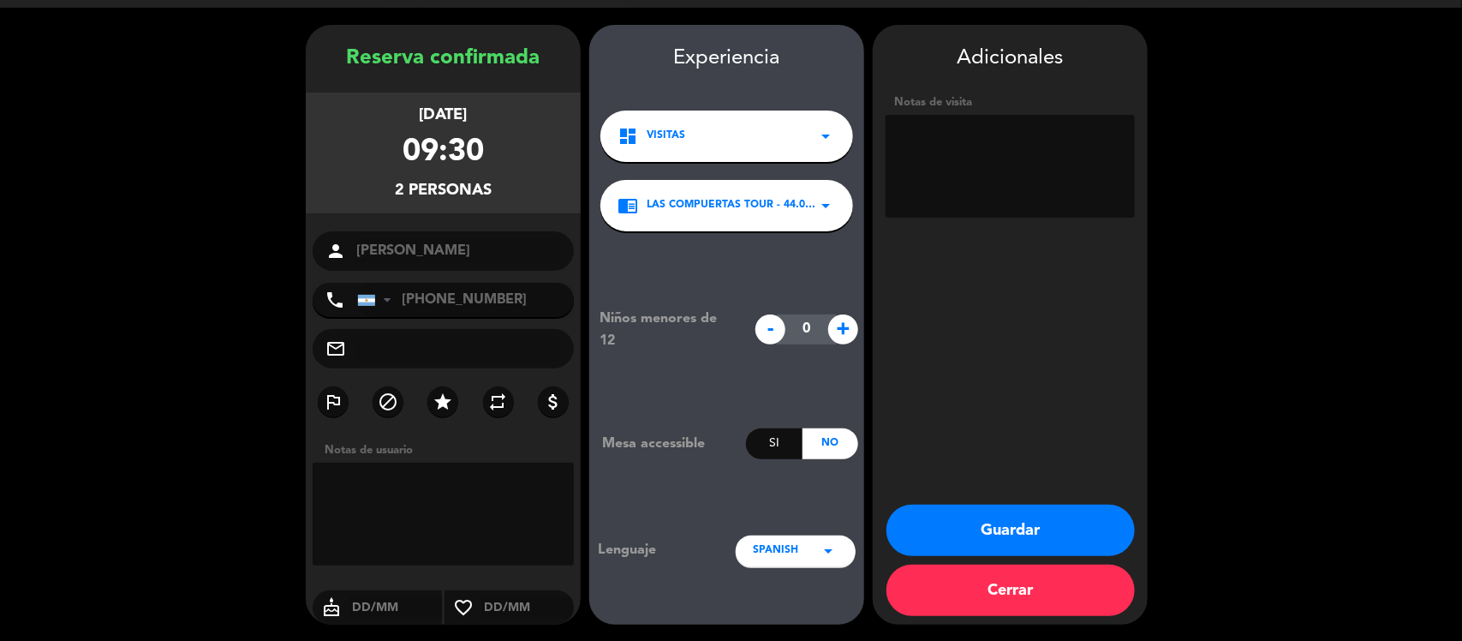
click at [1000, 142] on textarea at bounding box center [1009, 166] width 249 height 103
type textarea "Reservo CHOFER [PERSON_NAME]"
click at [1016, 521] on button "Guardar" at bounding box center [1010, 529] width 248 height 51
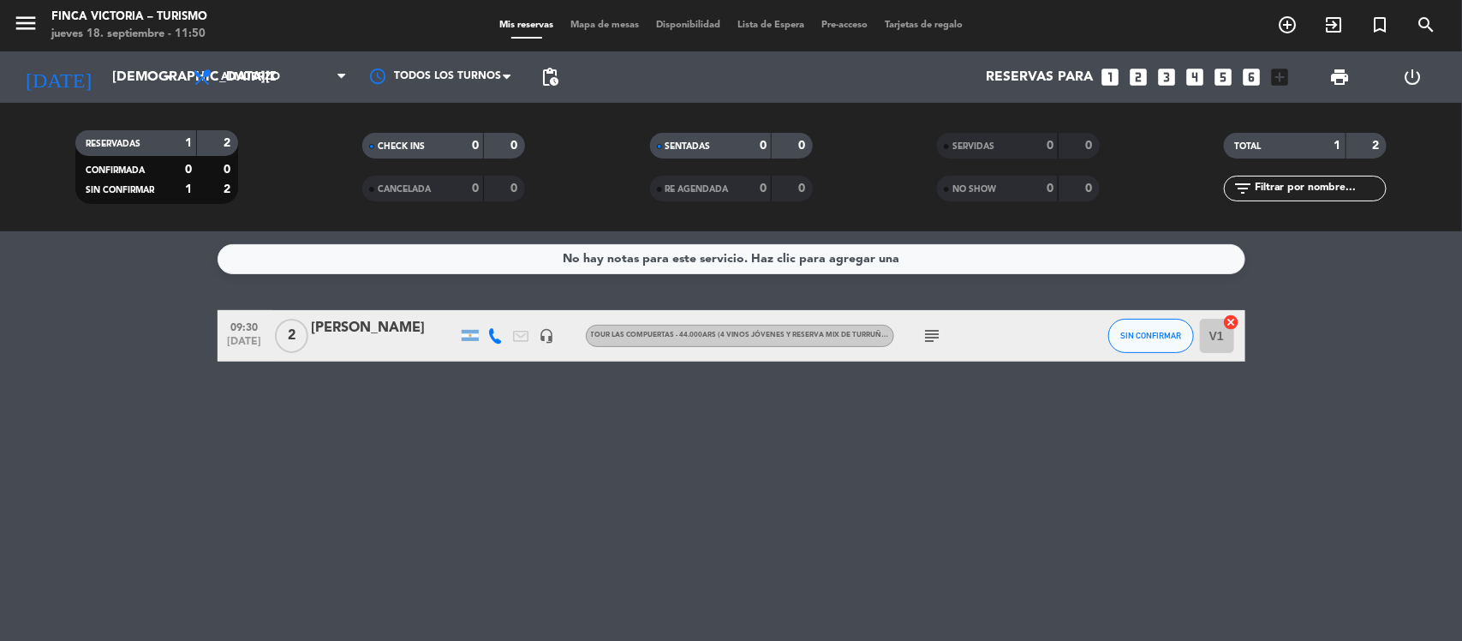
click at [939, 340] on icon "subject" at bounding box center [932, 335] width 21 height 21
drag, startPoint x: 812, startPoint y: 554, endPoint x: 764, endPoint y: 446, distance: 118.1
click at [811, 554] on div "No hay notas para este servicio. Haz clic para agregar una 09:30 [DATE] 2 [PERS…" at bounding box center [731, 435] width 1462 height 409
click at [122, 66] on input "[DEMOGRAPHIC_DATA][DATE]" at bounding box center [194, 77] width 181 height 33
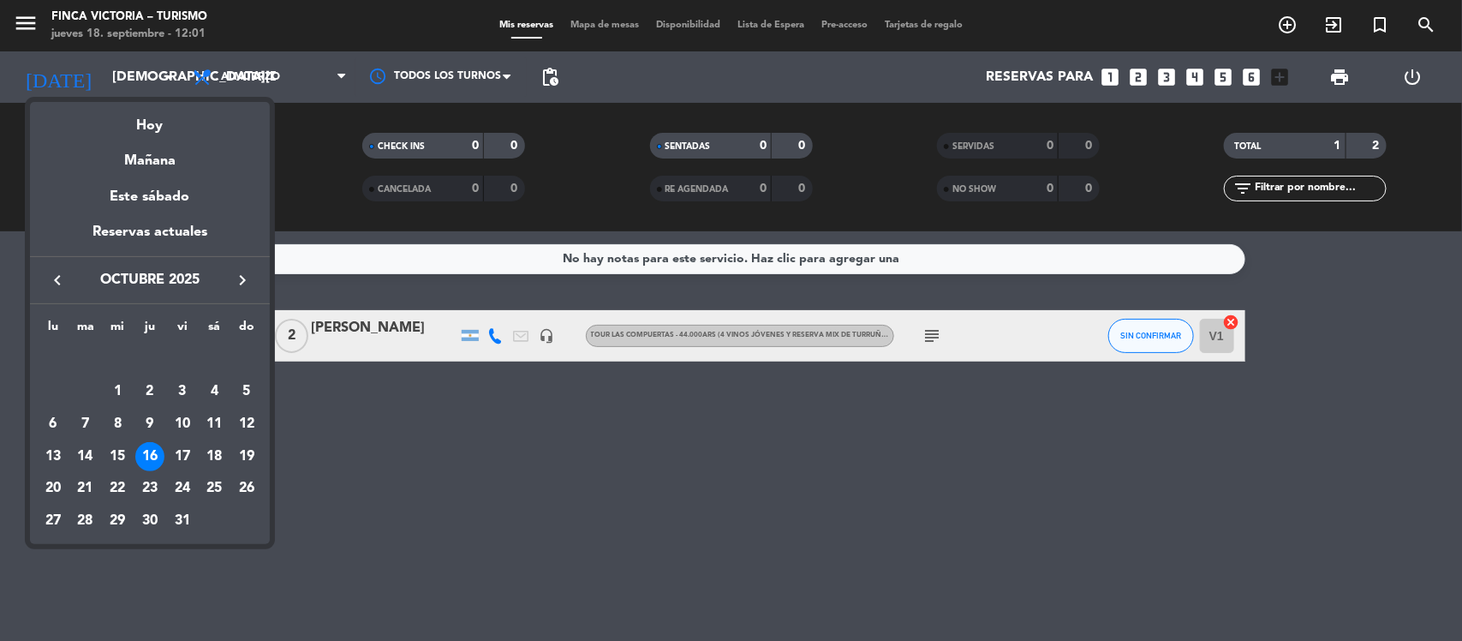
click at [144, 122] on div "Hoy" at bounding box center [150, 119] width 240 height 35
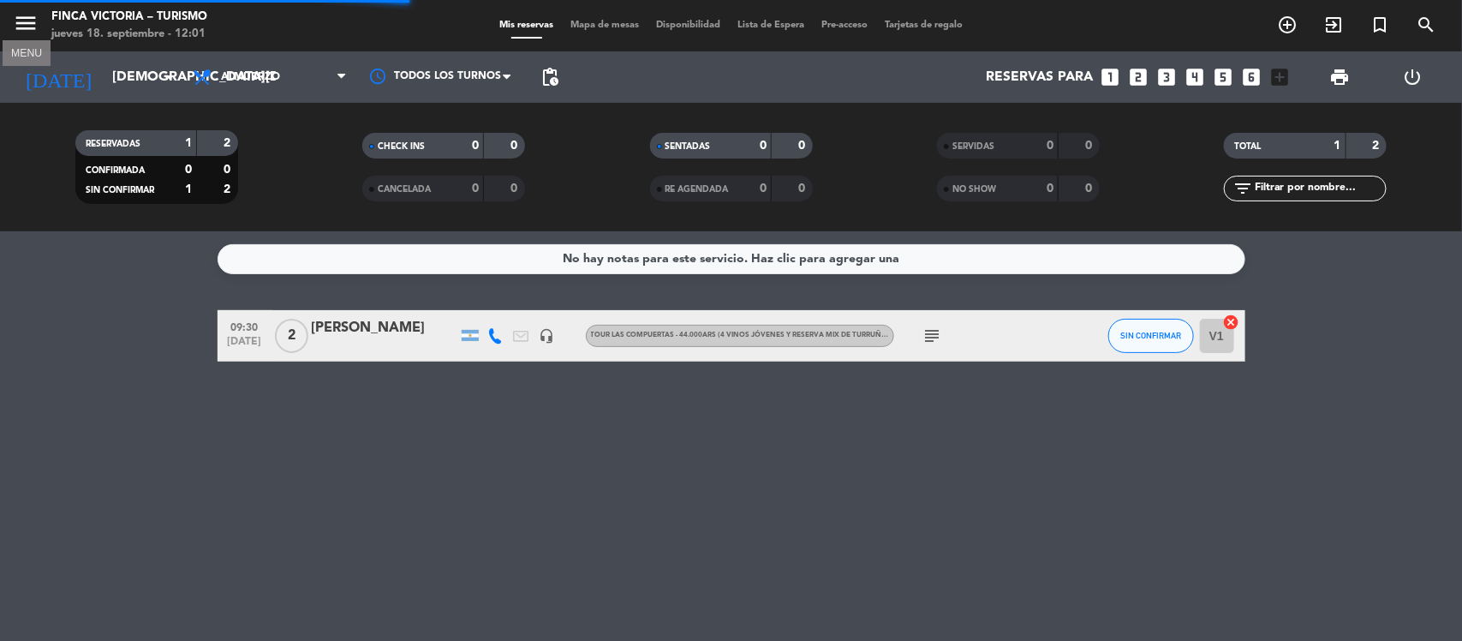
click at [13, 10] on icon "menu" at bounding box center [26, 23] width 26 height 26
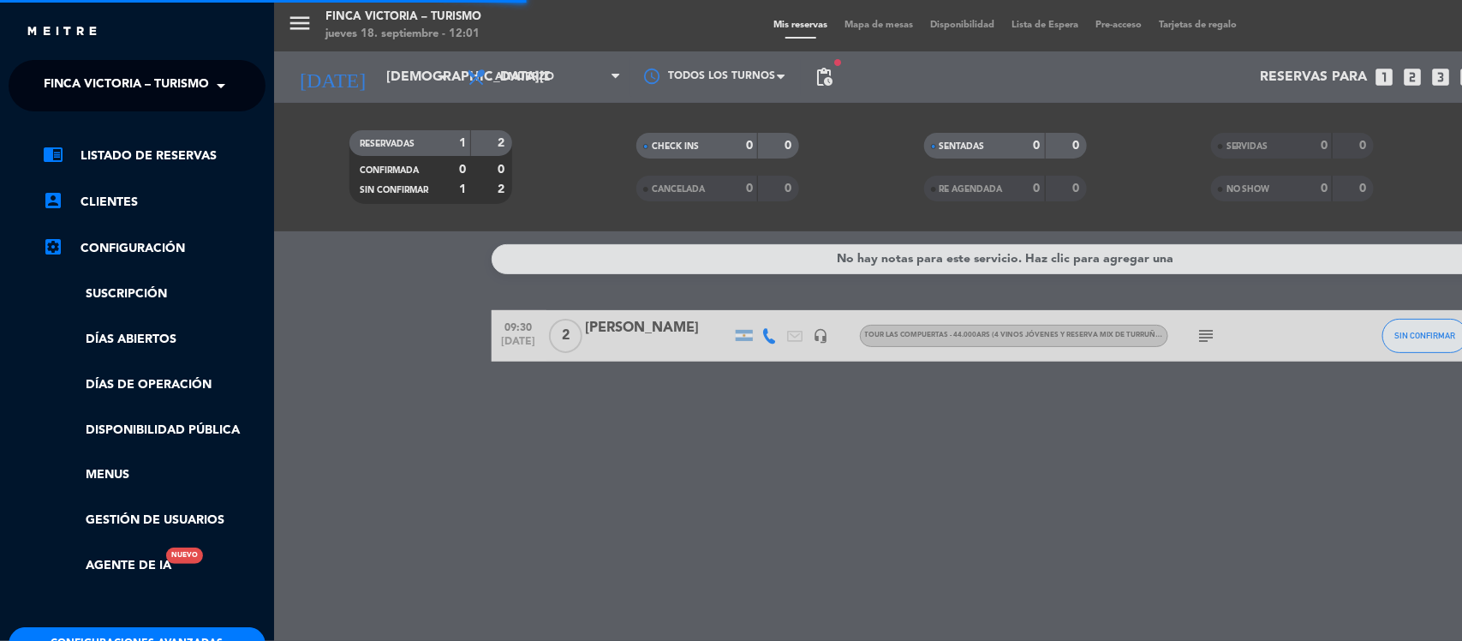
click at [182, 90] on span "FINCA VICTORIA – TURISMO" at bounding box center [126, 86] width 165 height 36
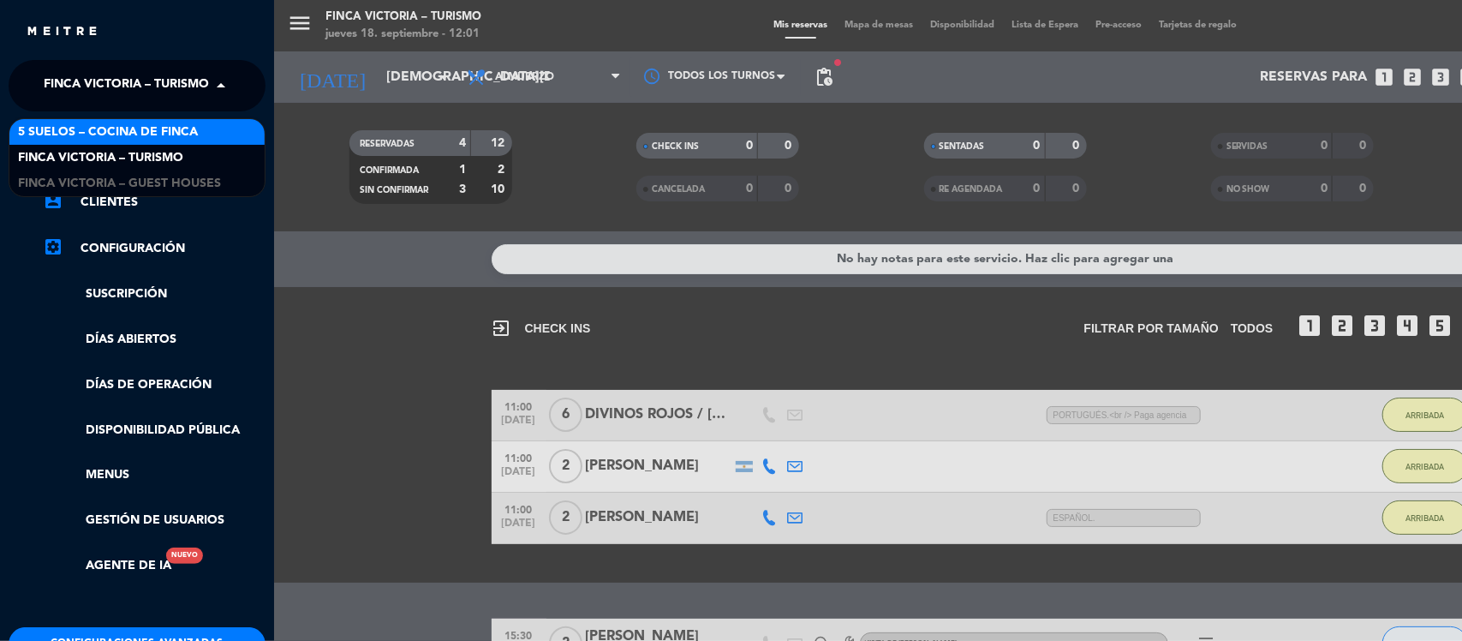
click at [173, 138] on span "5 SUELOS – COCINA DE FINCA" at bounding box center [108, 132] width 180 height 20
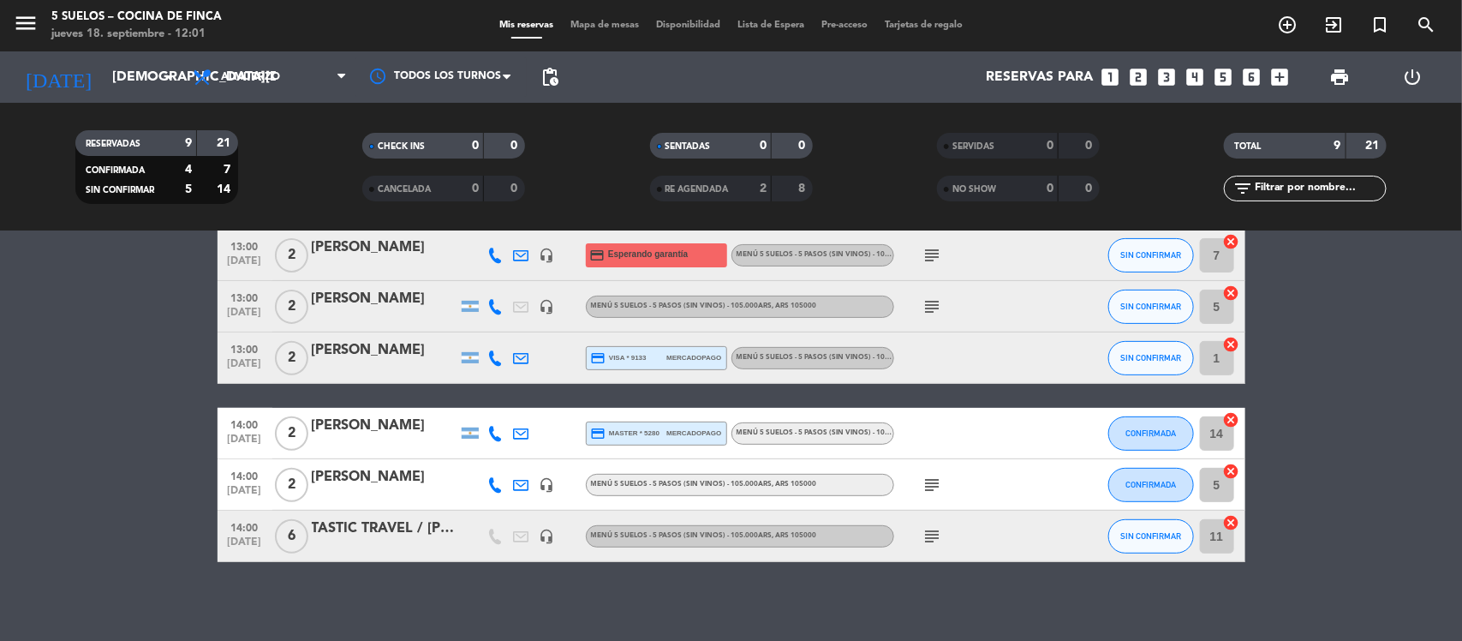
scroll to position [264, 0]
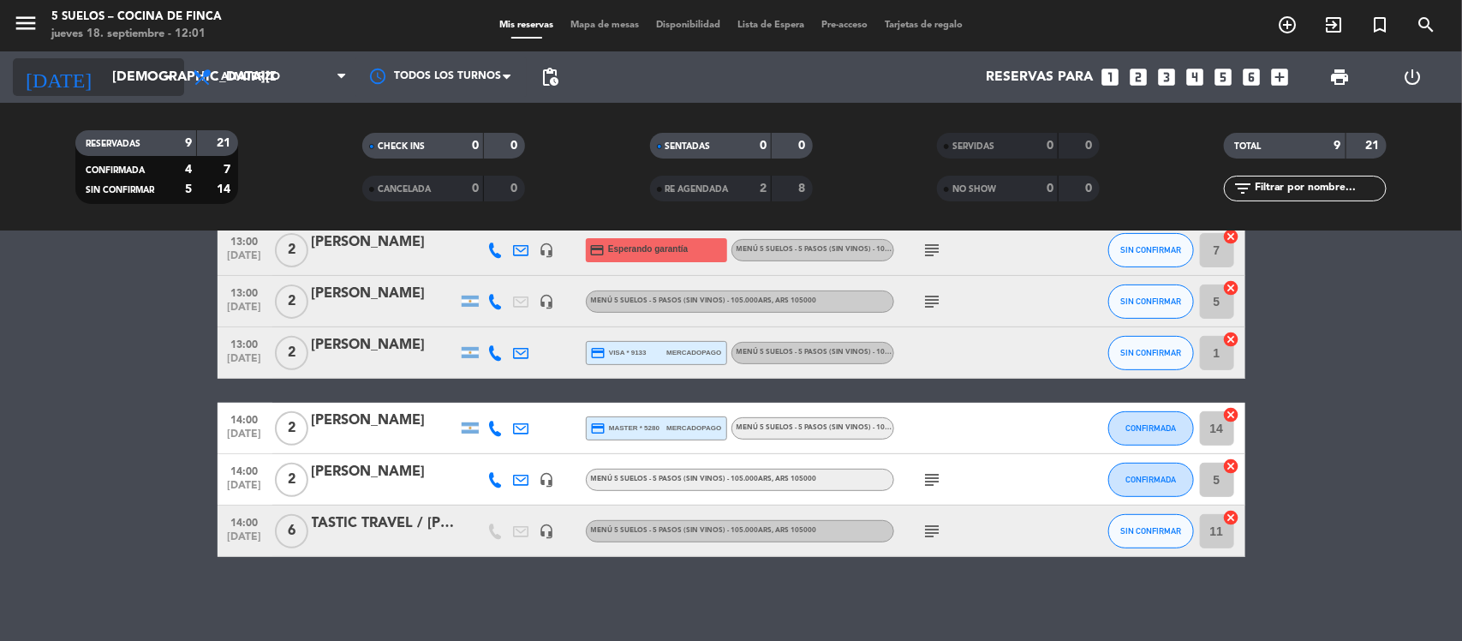
click at [146, 84] on input "[DEMOGRAPHIC_DATA][DATE]" at bounding box center [194, 77] width 181 height 33
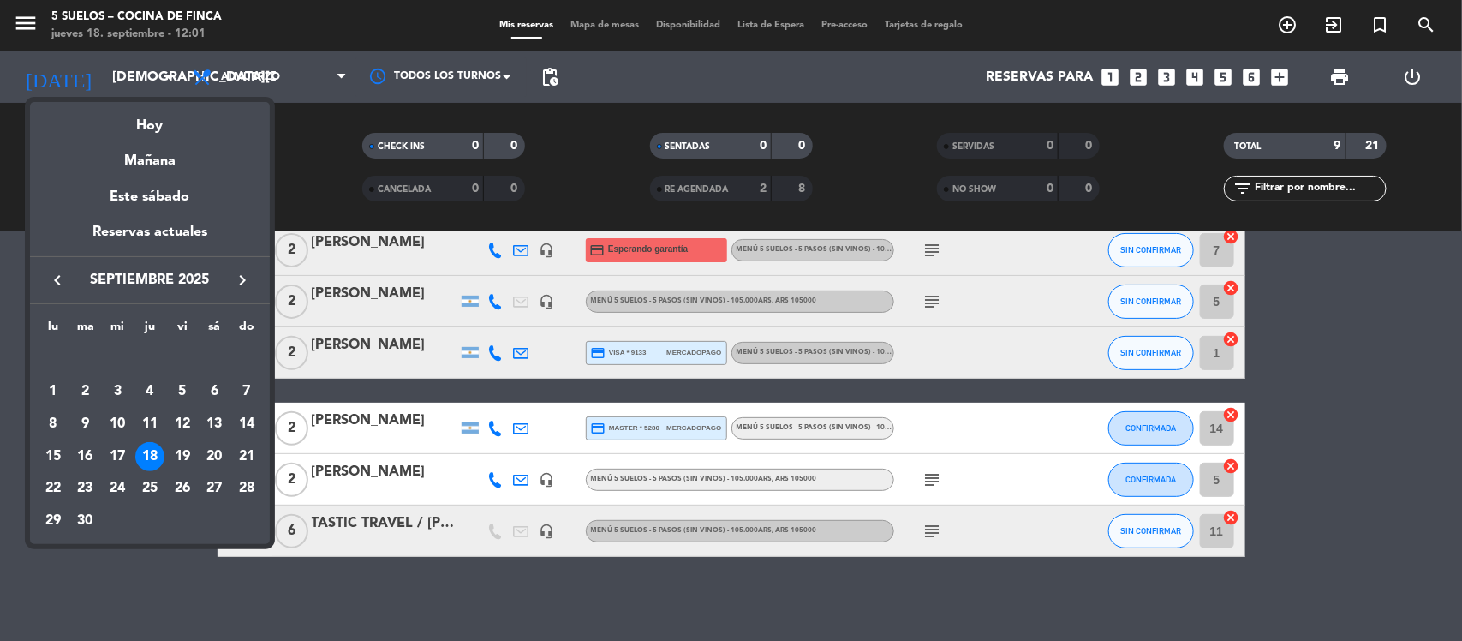
click at [246, 285] on icon "keyboard_arrow_right" at bounding box center [242, 280] width 21 height 21
click at [244, 285] on icon "keyboard_arrow_right" at bounding box center [242, 280] width 21 height 21
click at [156, 456] on div "20" at bounding box center [149, 456] width 29 height 29
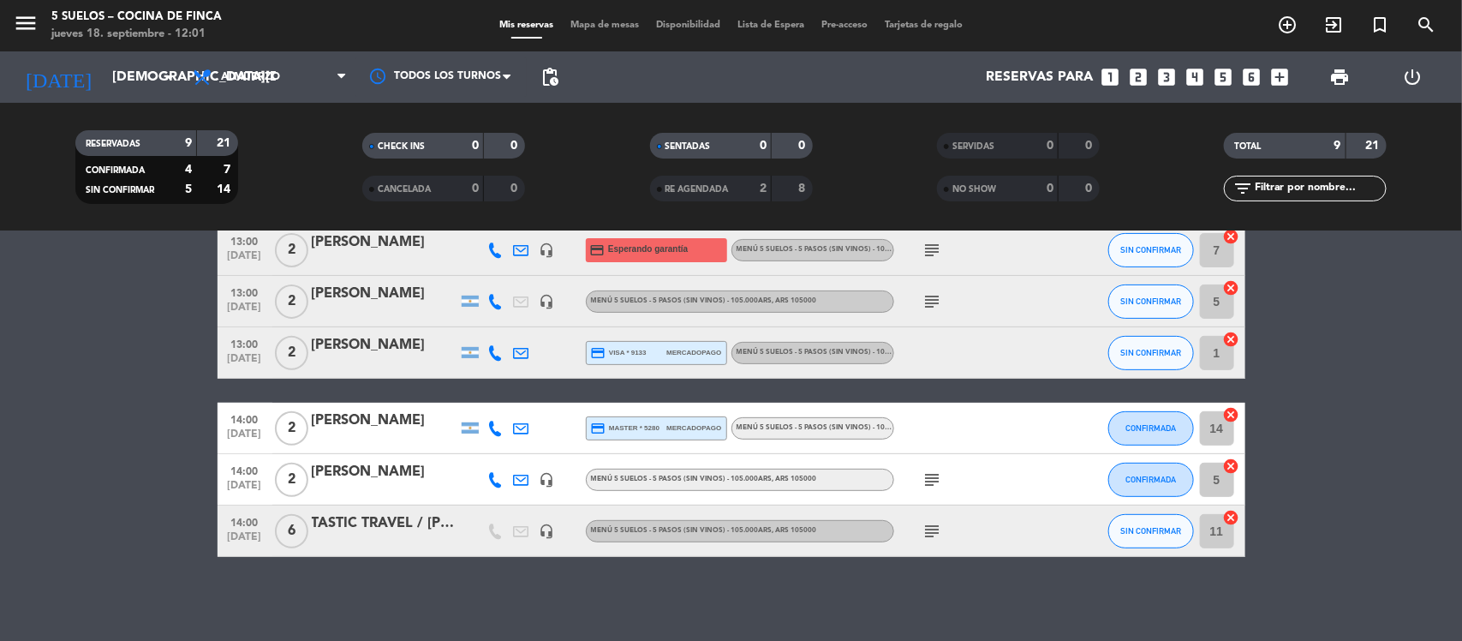
type input "[DEMOGRAPHIC_DATA][DATE]"
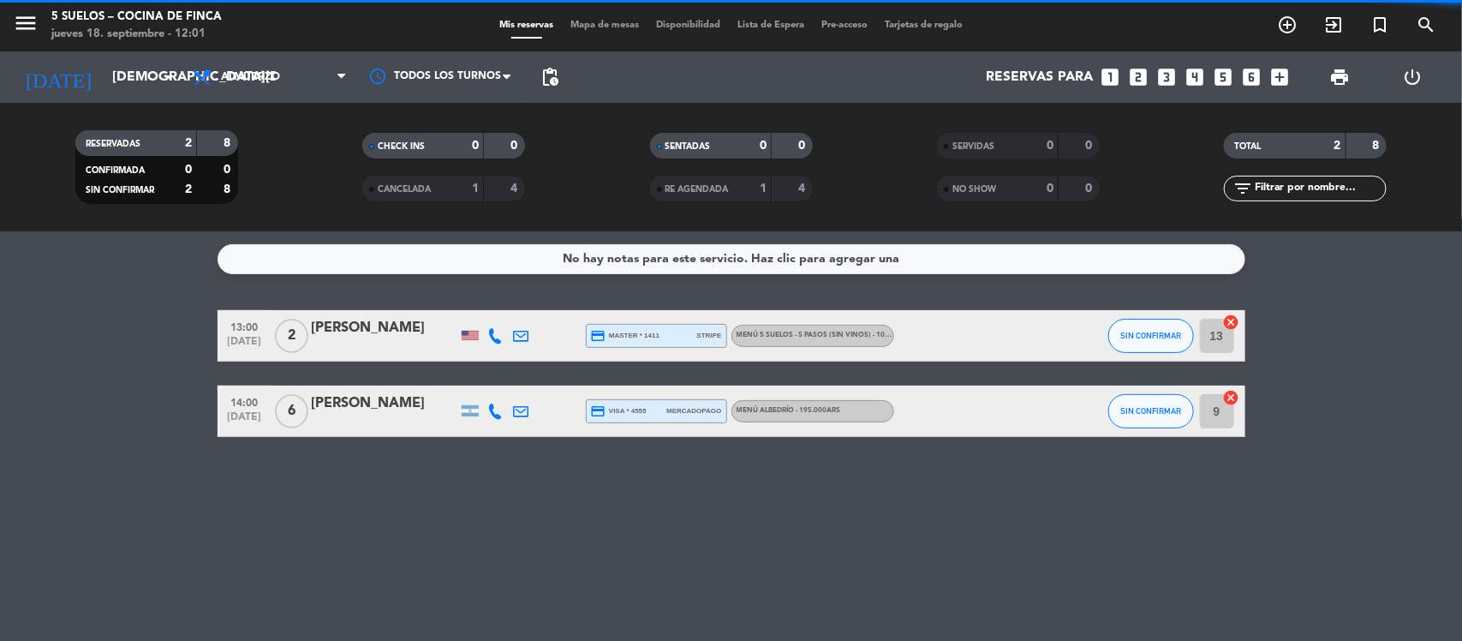
scroll to position [0, 0]
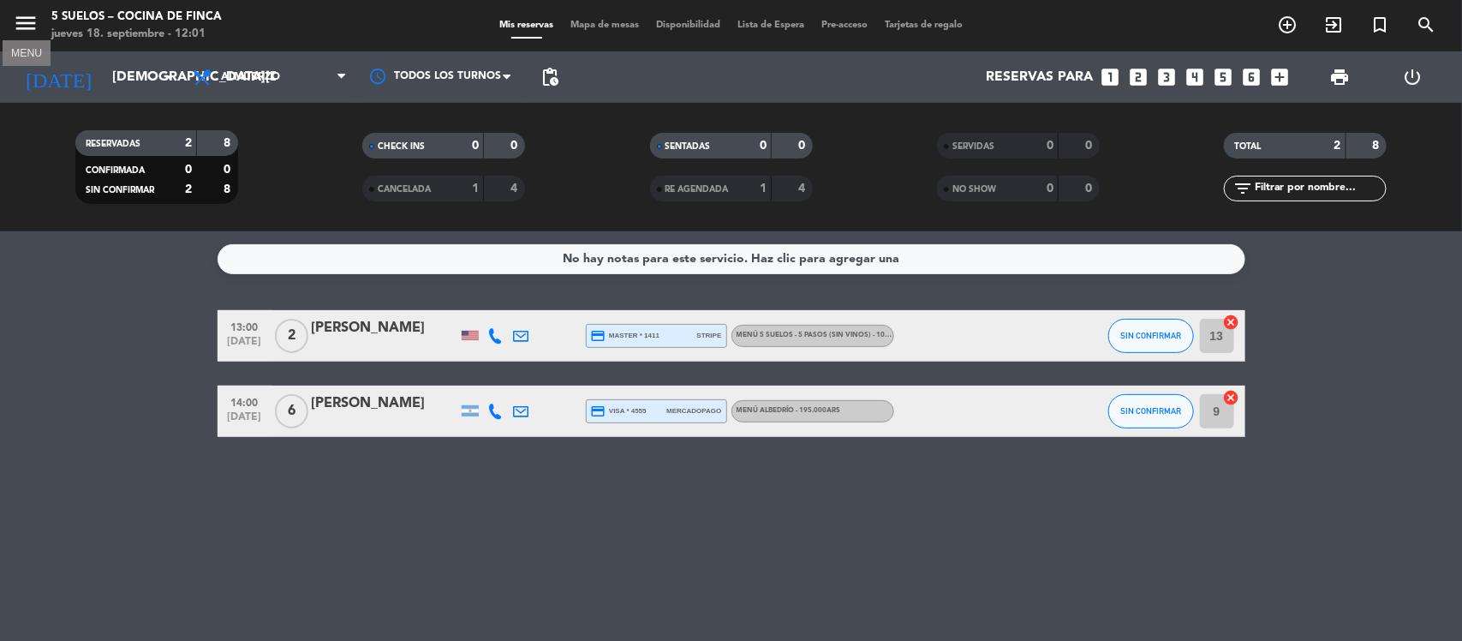
click at [19, 15] on icon "menu" at bounding box center [26, 23] width 26 height 26
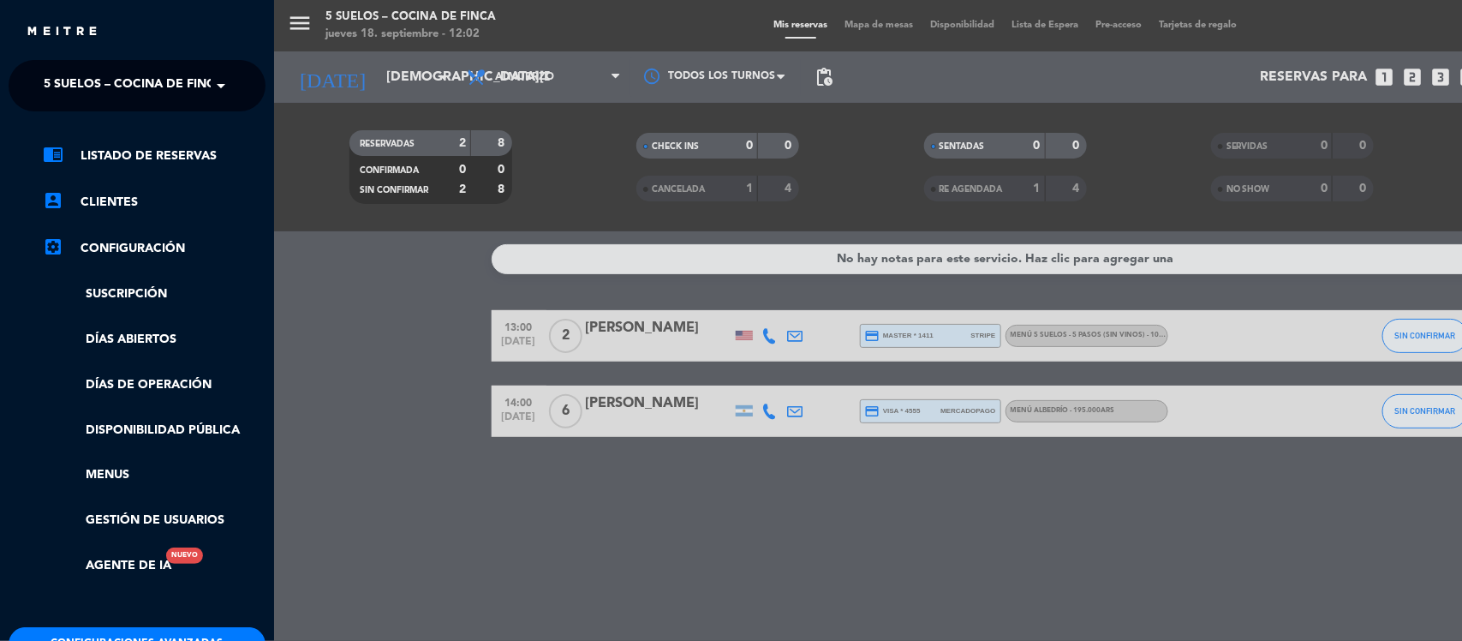
drag, startPoint x: 176, startPoint y: 77, endPoint x: 171, endPoint y: 87, distance: 11.1
click at [174, 77] on span "5 SUELOS – COCINA DE FINCA" at bounding box center [134, 86] width 180 height 36
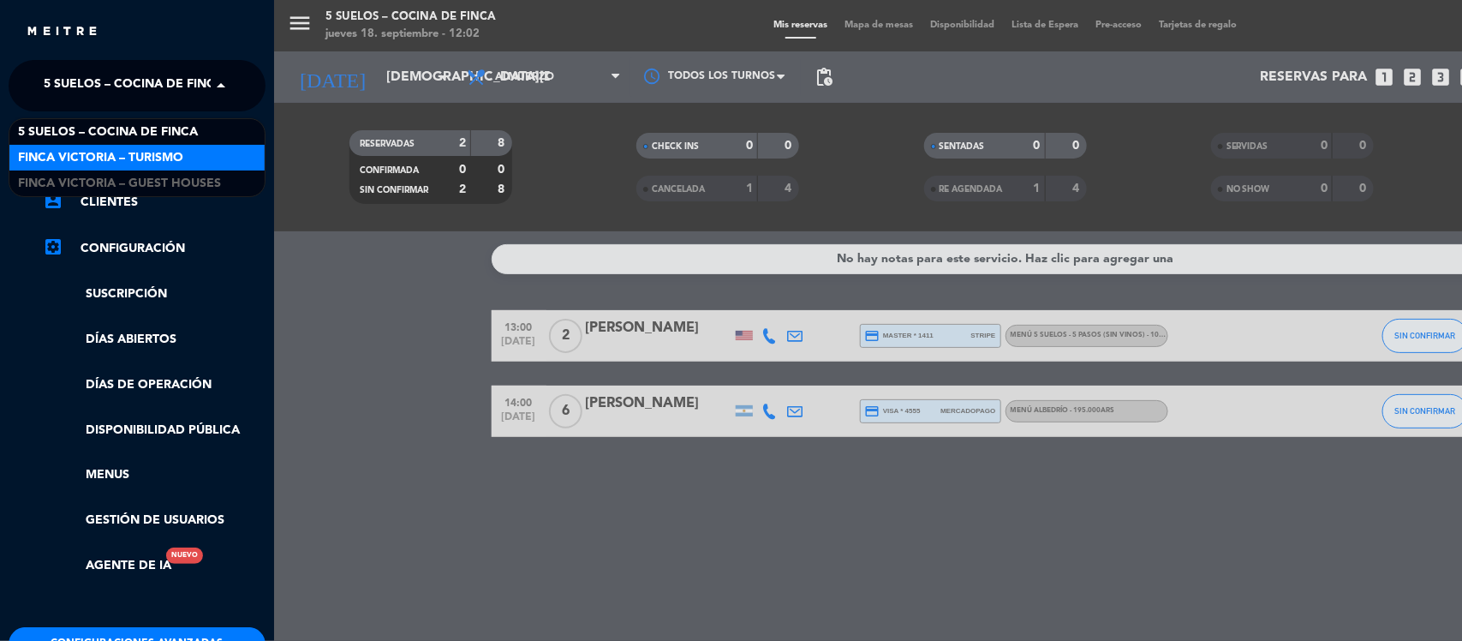
click at [164, 160] on span "FINCA VICTORIA – TURISMO" at bounding box center [100, 158] width 165 height 20
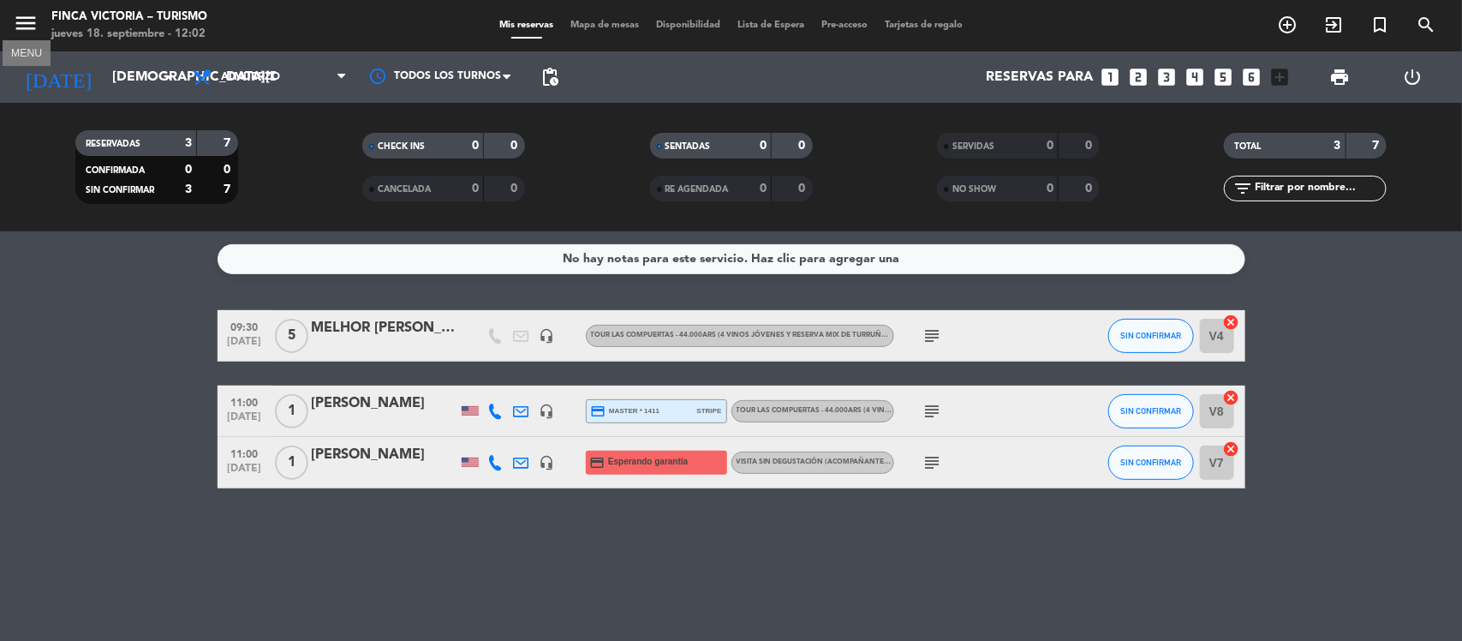
click at [33, 22] on icon "menu" at bounding box center [26, 23] width 26 height 26
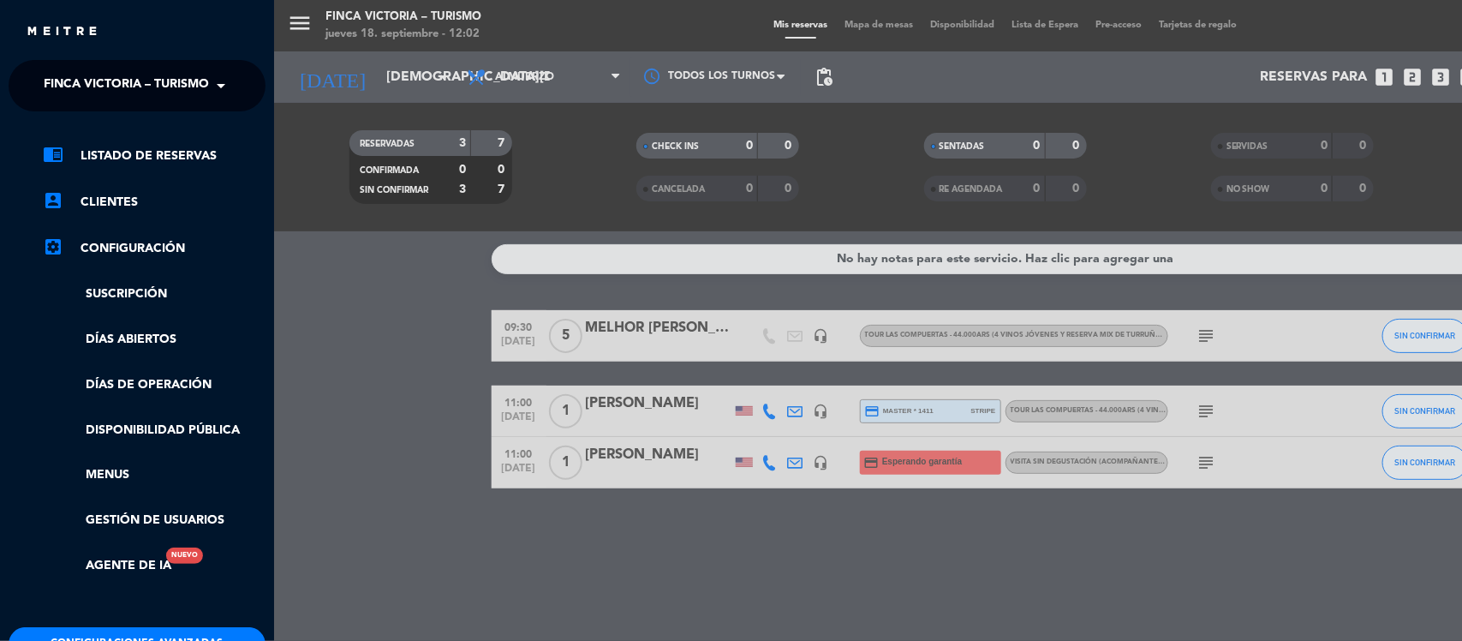
drag, startPoint x: 167, startPoint y: 91, endPoint x: 164, endPoint y: 99, distance: 8.9
click at [167, 92] on span "FINCA VICTORIA – TURISMO" at bounding box center [126, 86] width 165 height 36
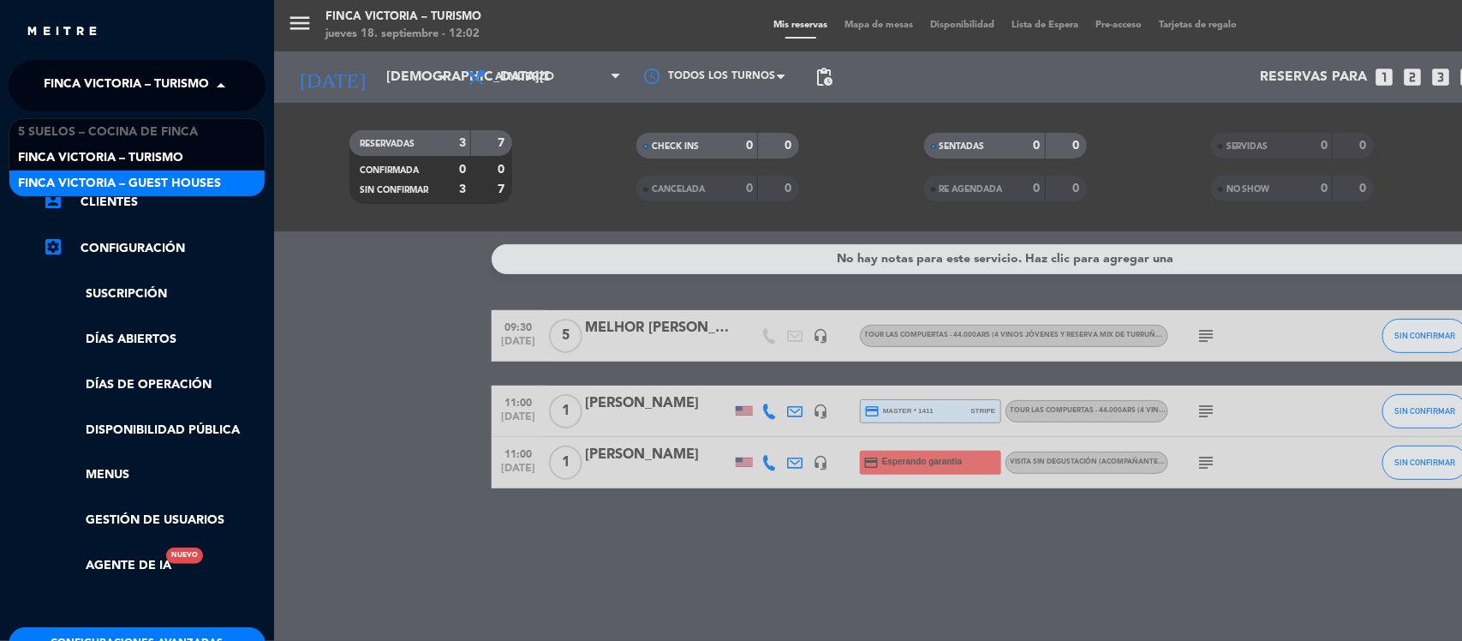
click at [172, 178] on span "FINCA VICTORIA – GUEST HOUSES" at bounding box center [119, 184] width 203 height 20
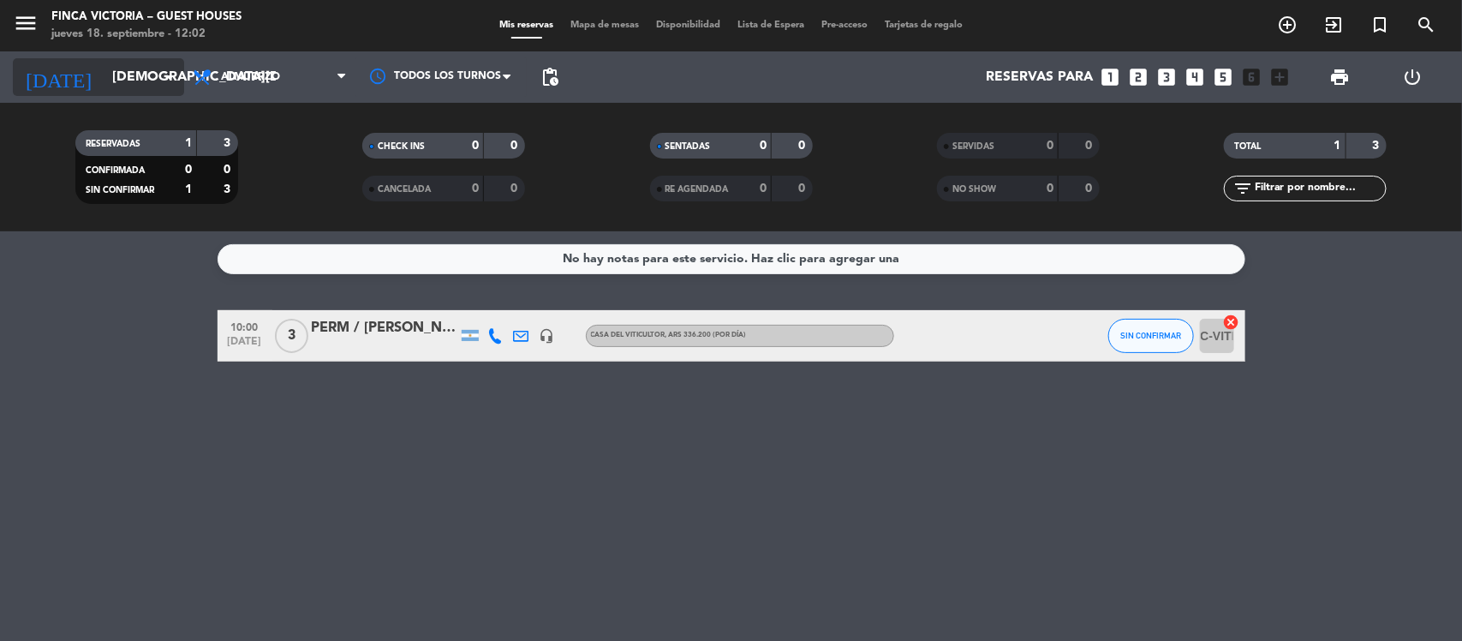
click at [147, 74] on input "[DEMOGRAPHIC_DATA][DATE]" at bounding box center [194, 77] width 181 height 33
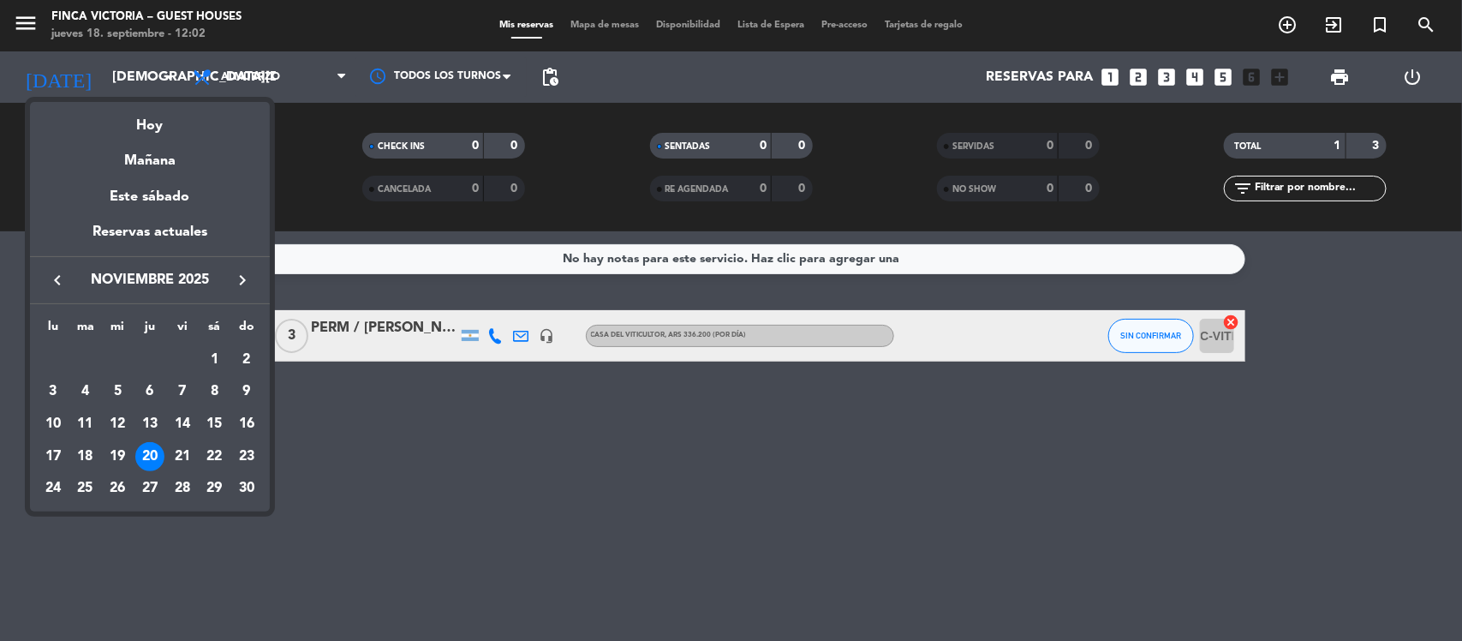
click at [147, 460] on div "20" at bounding box center [149, 456] width 29 height 29
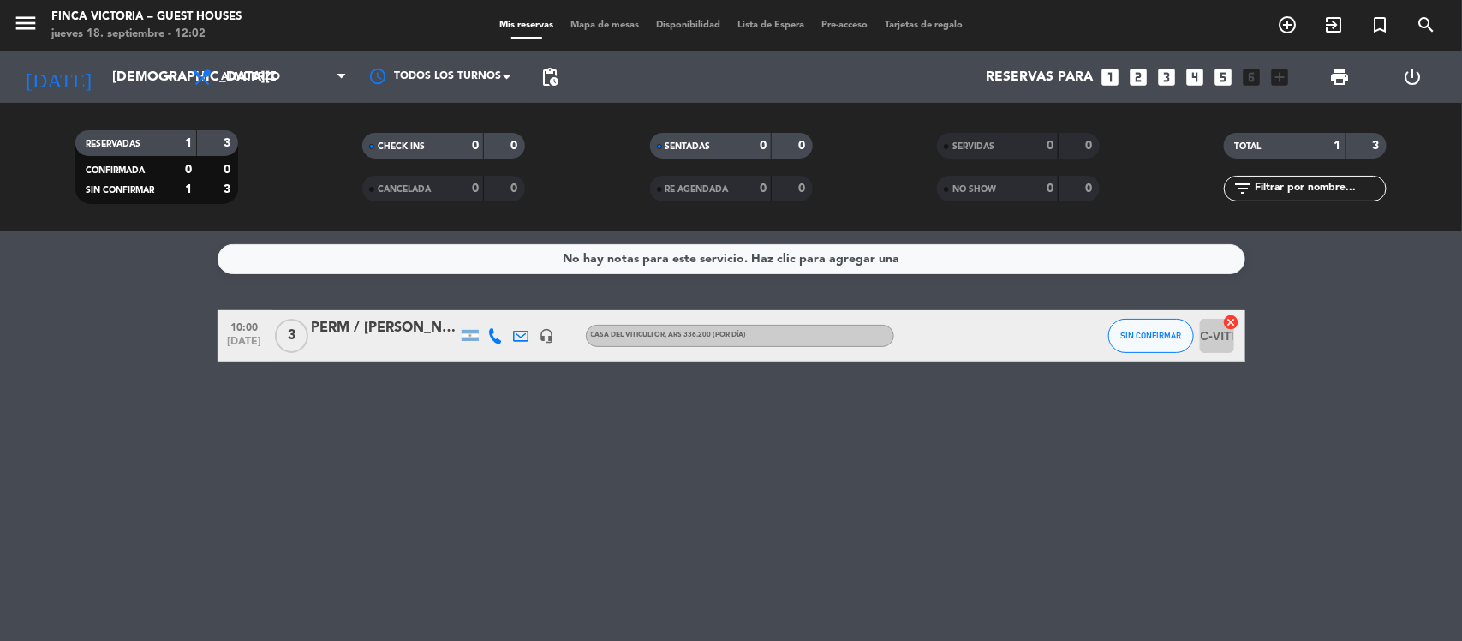
click at [118, 56] on div "[DATE] [DATE] arrow_drop_down" at bounding box center [98, 76] width 171 height 51
click at [122, 82] on input "[DEMOGRAPHIC_DATA][DATE]" at bounding box center [194, 77] width 181 height 33
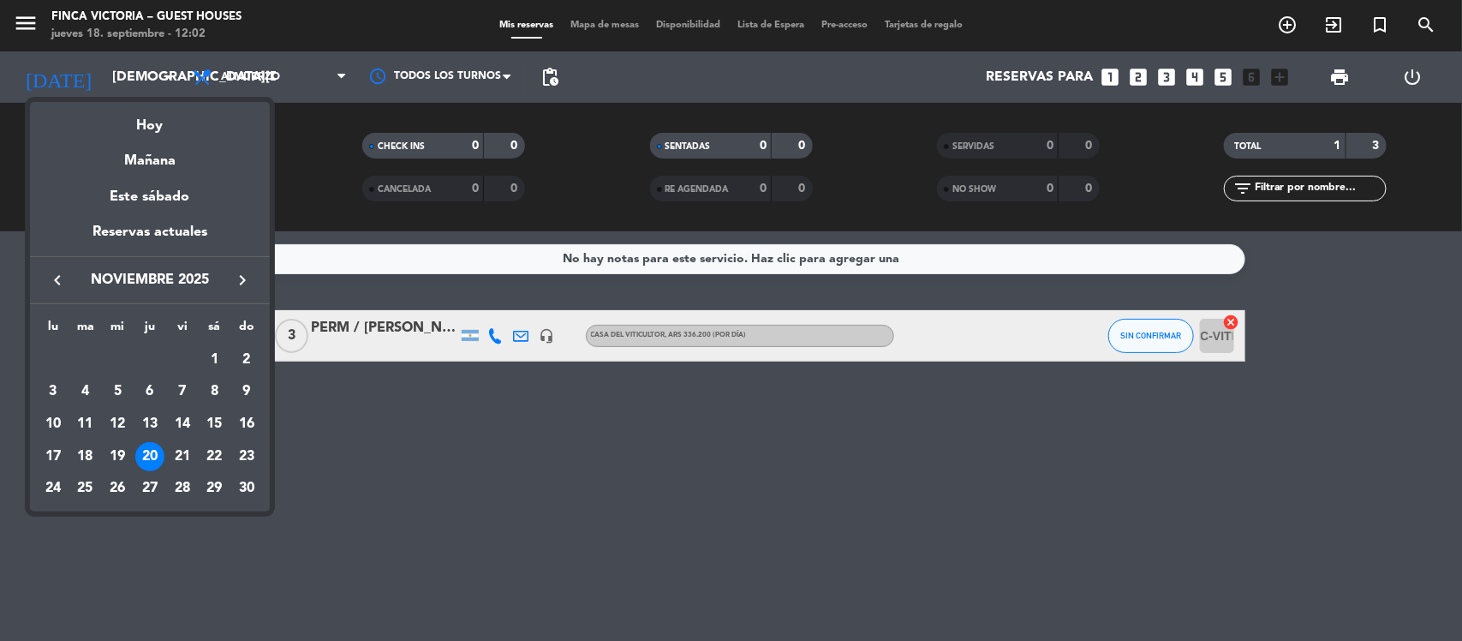
click at [116, 71] on div at bounding box center [731, 320] width 1462 height 641
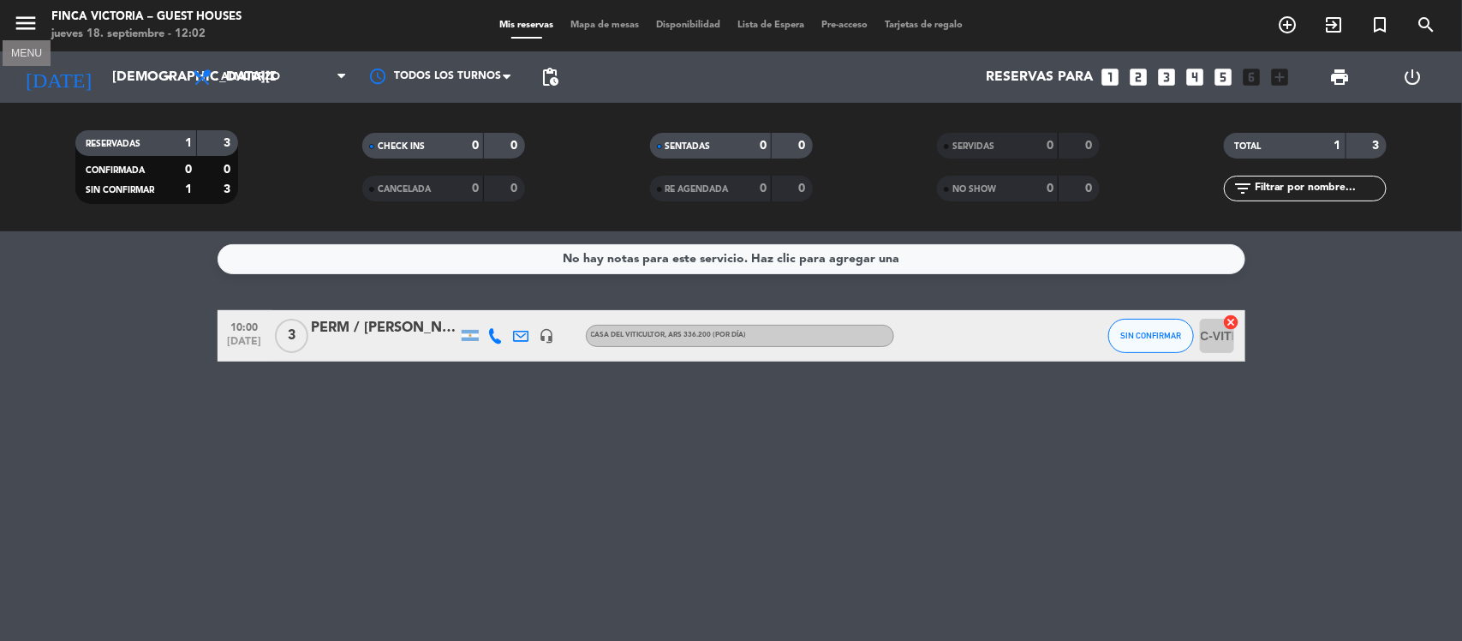
click at [28, 13] on icon "menu" at bounding box center [26, 23] width 26 height 26
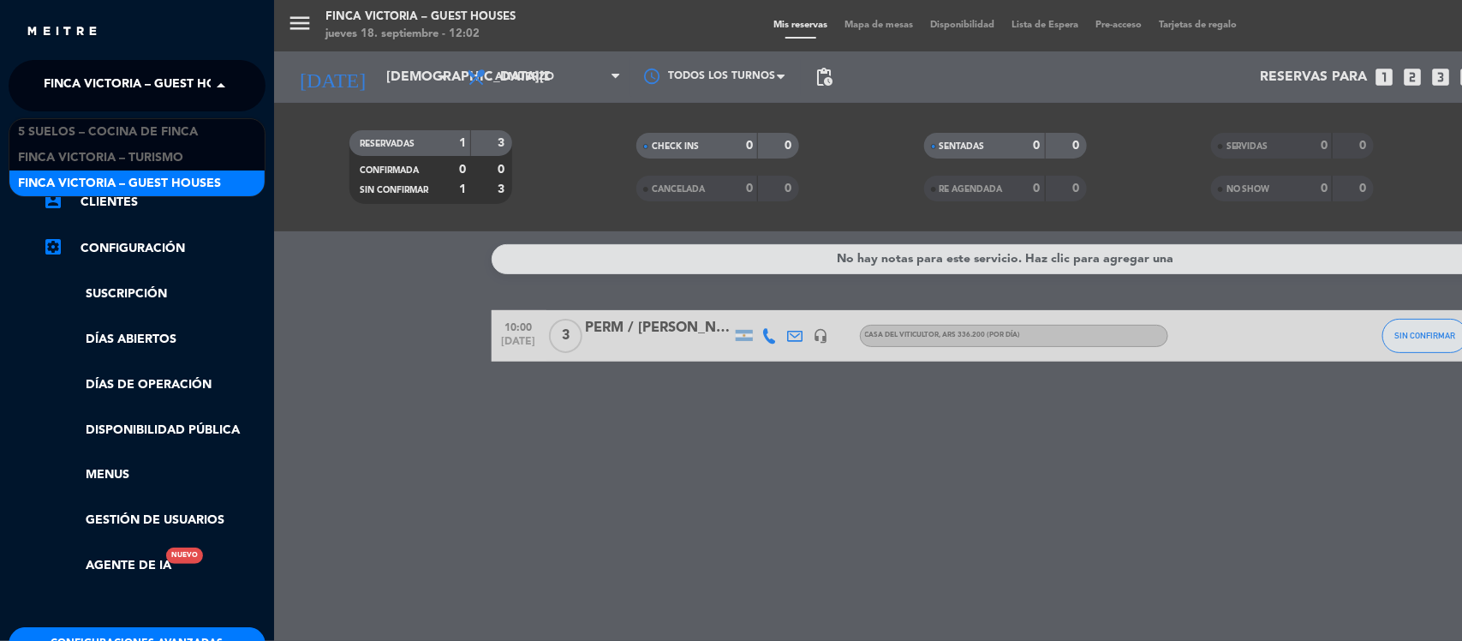
click at [190, 75] on span "FINCA VICTORIA – GUEST HOUSES" at bounding box center [145, 86] width 203 height 36
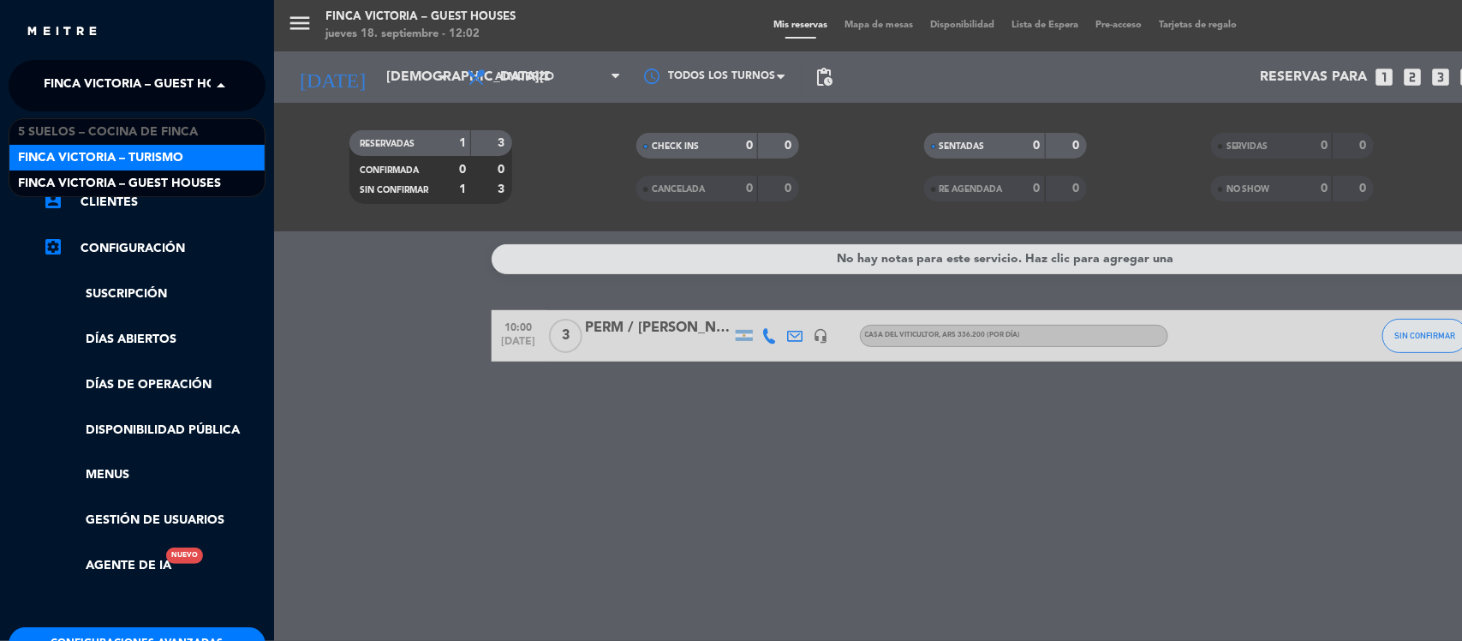
click at [170, 155] on span "FINCA VICTORIA – TURISMO" at bounding box center [100, 158] width 165 height 20
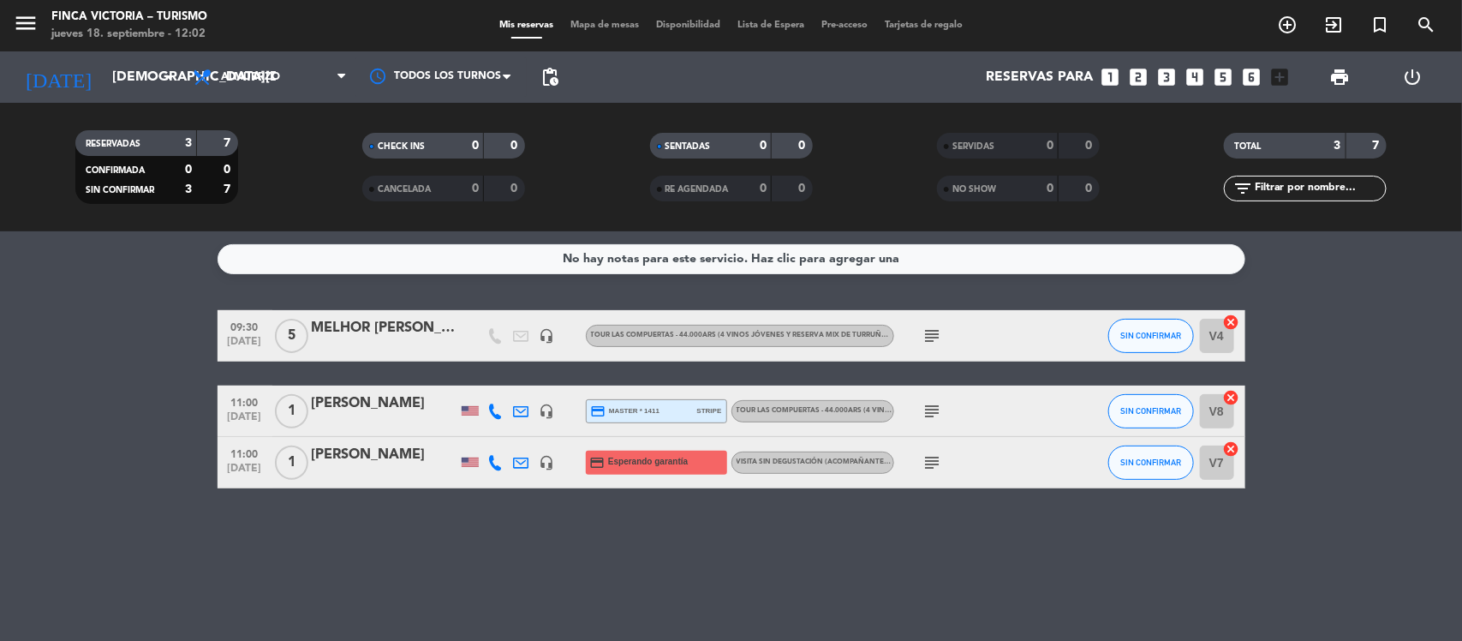
click at [422, 325] on div "MELHOR [PERSON_NAME] / [PERSON_NAME]" at bounding box center [385, 328] width 146 height 22
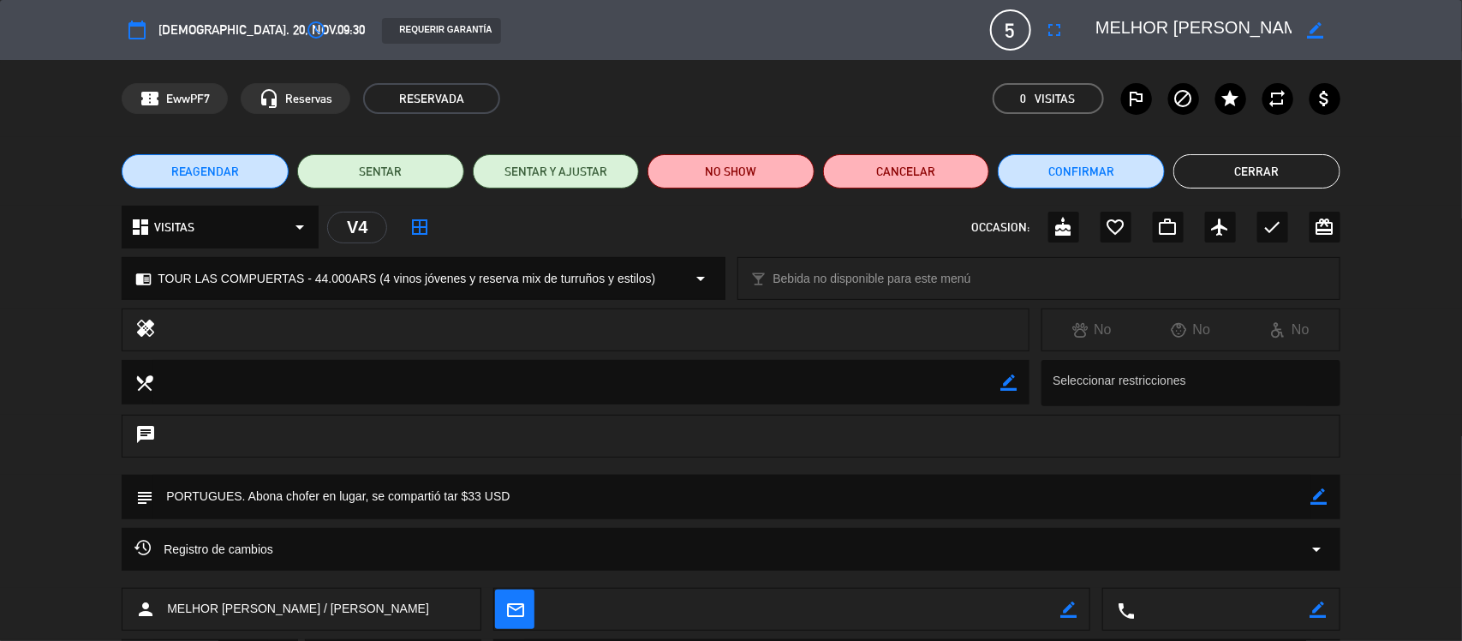
click at [1264, 164] on button "Cerrar" at bounding box center [1256, 171] width 167 height 34
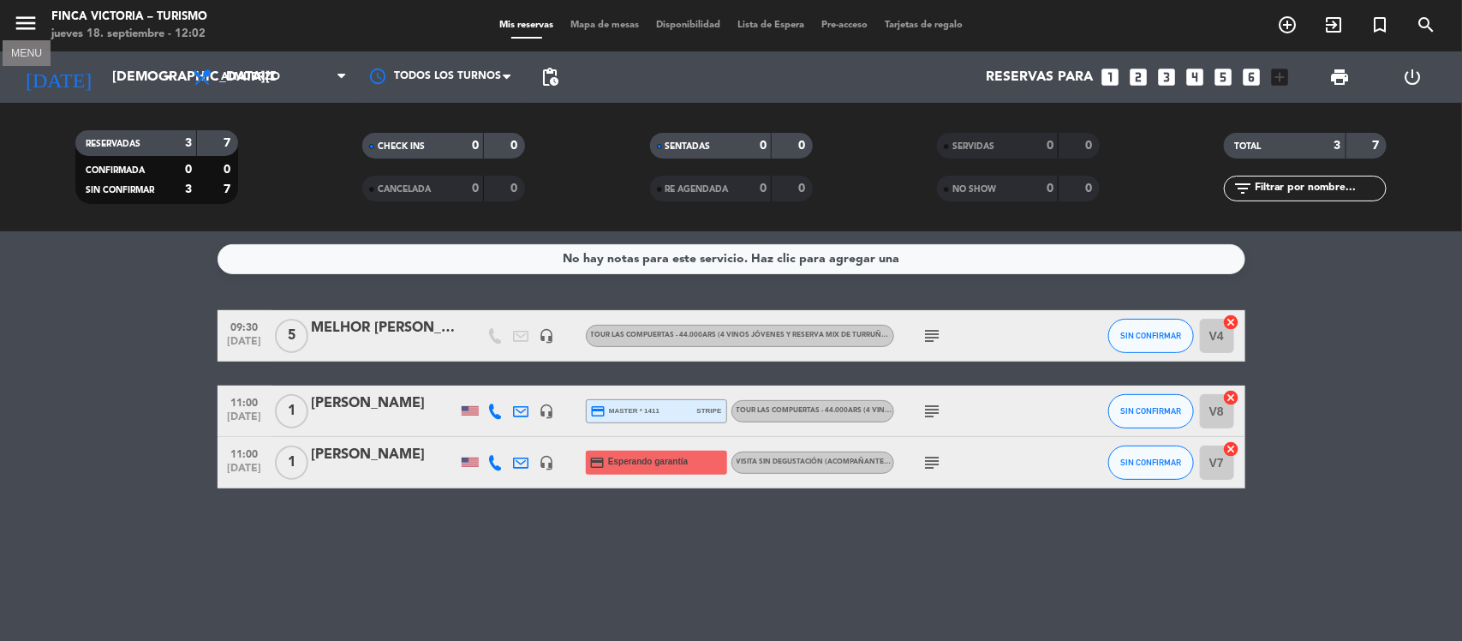
click at [35, 26] on icon "menu" at bounding box center [26, 23] width 26 height 26
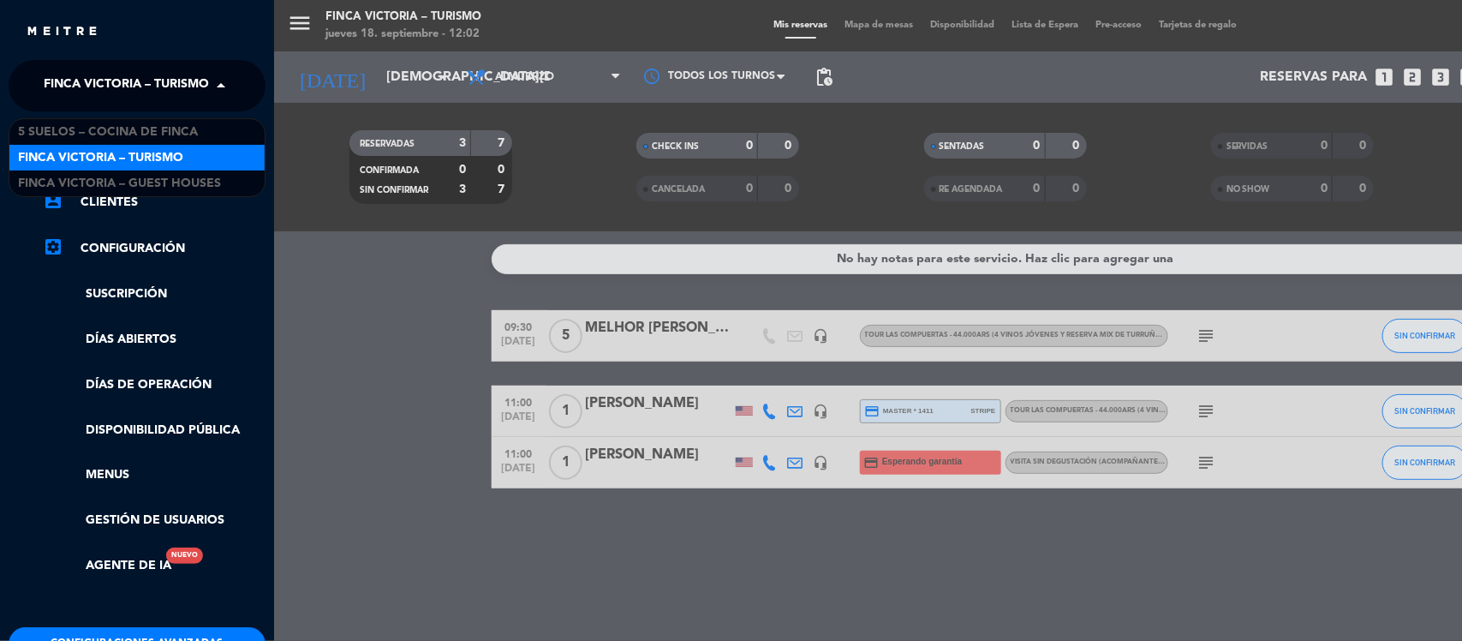
click at [165, 92] on span "FINCA VICTORIA – TURISMO" at bounding box center [126, 86] width 165 height 36
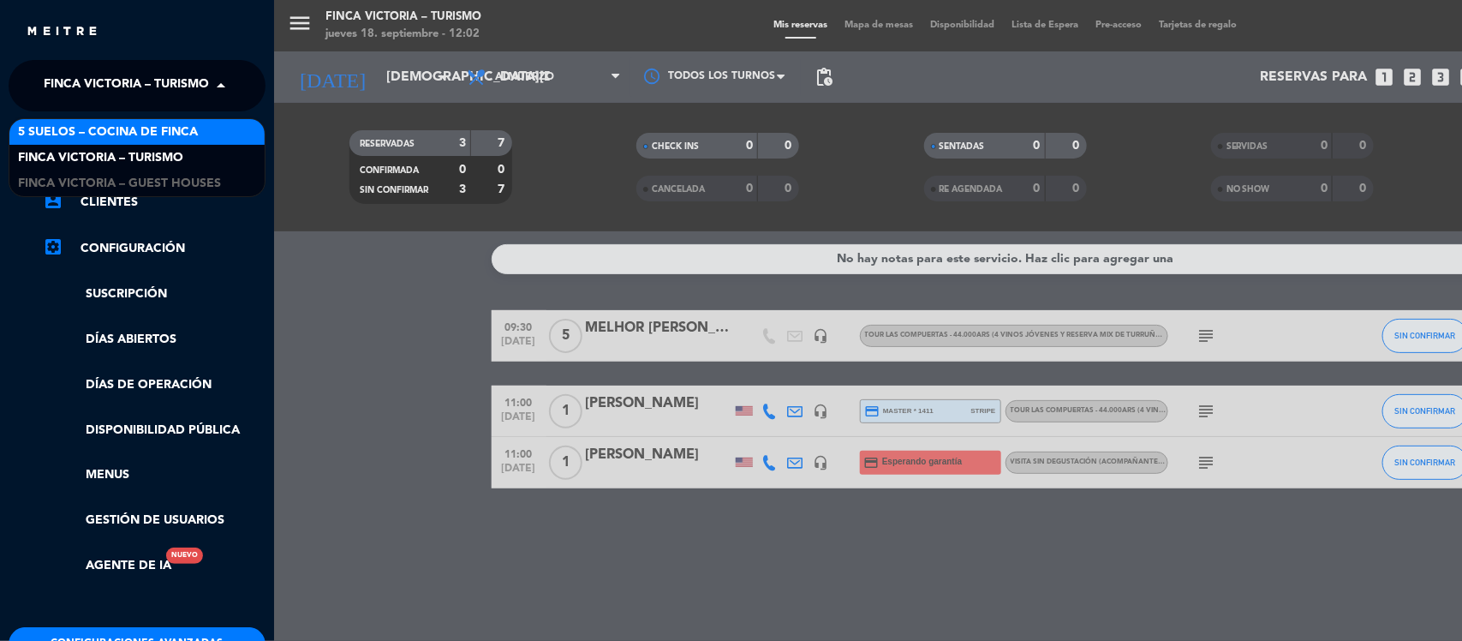
click at [152, 137] on span "5 SUELOS – COCINA DE FINCA" at bounding box center [108, 132] width 180 height 20
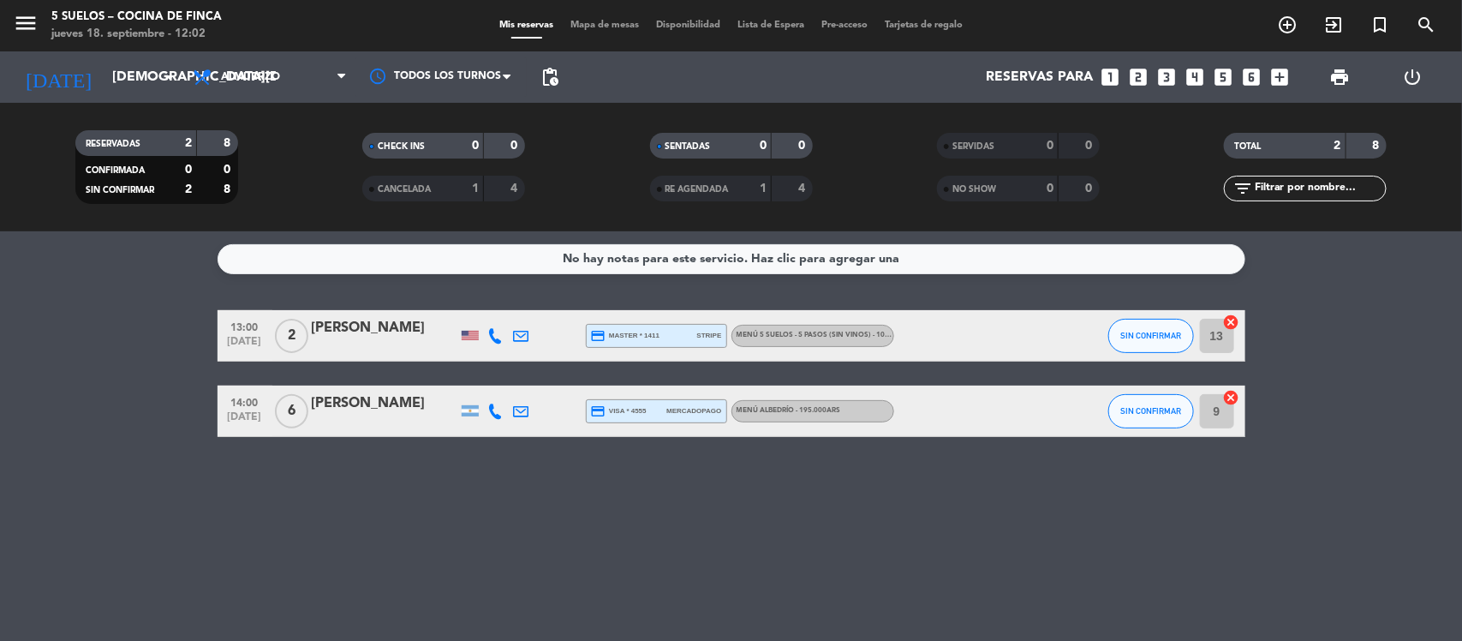
click at [1321, 186] on input "text" at bounding box center [1319, 188] width 133 height 19
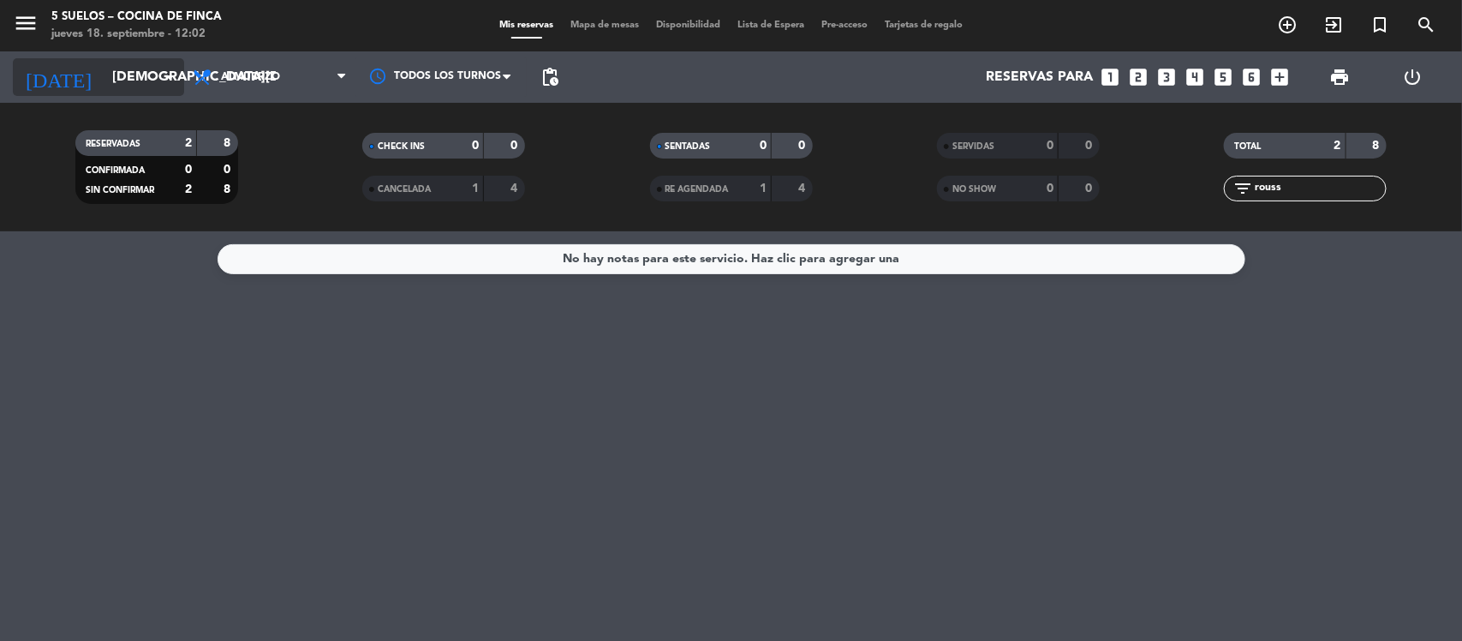
type input "rouss"
click at [165, 79] on icon "arrow_drop_down" at bounding box center [169, 77] width 21 height 21
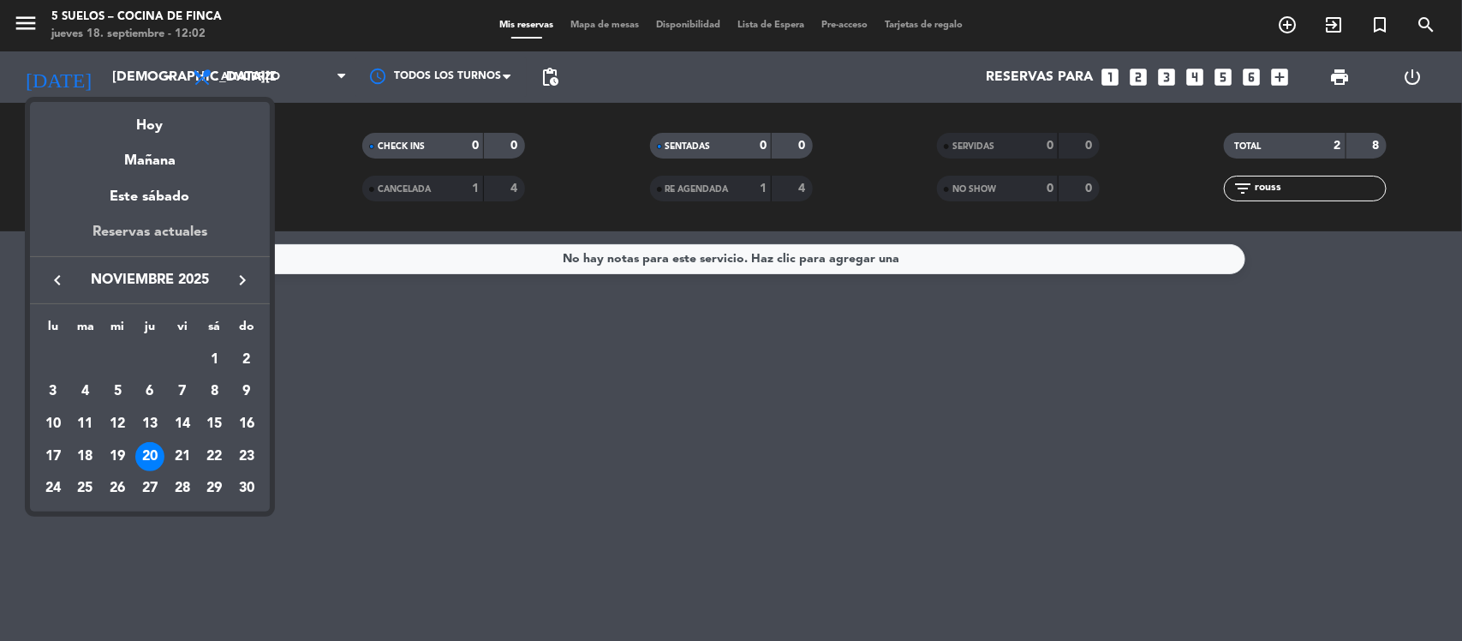
click at [164, 232] on div "Reservas actuales" at bounding box center [150, 238] width 240 height 35
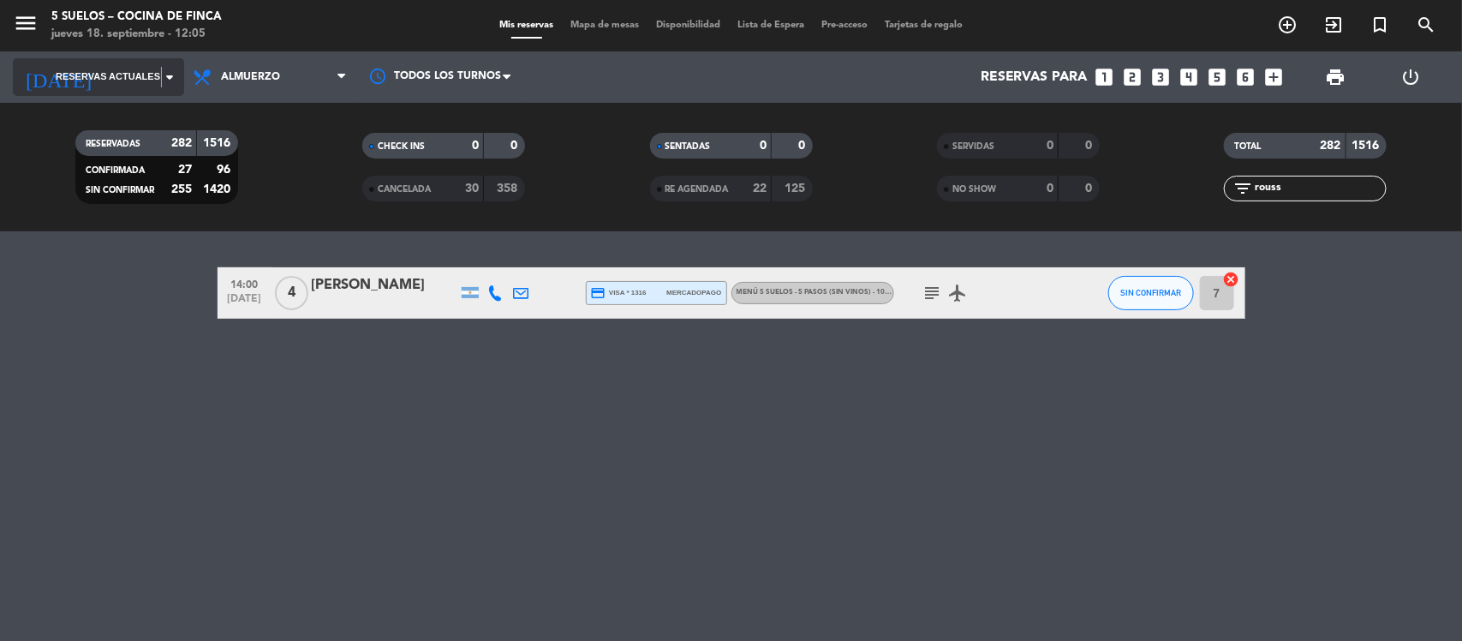
click at [161, 70] on icon "arrow_drop_down" at bounding box center [169, 77] width 21 height 21
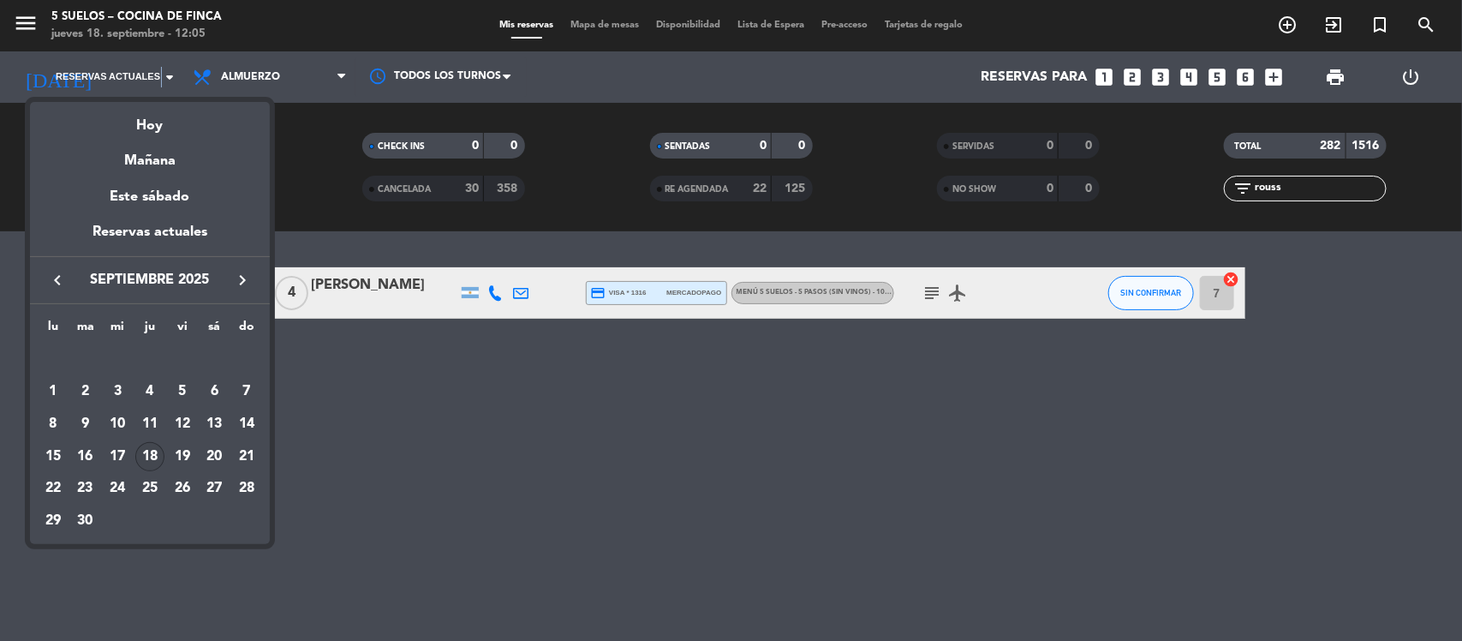
click at [238, 279] on icon "keyboard_arrow_right" at bounding box center [242, 280] width 21 height 21
click at [144, 485] on div "23" at bounding box center [149, 488] width 29 height 29
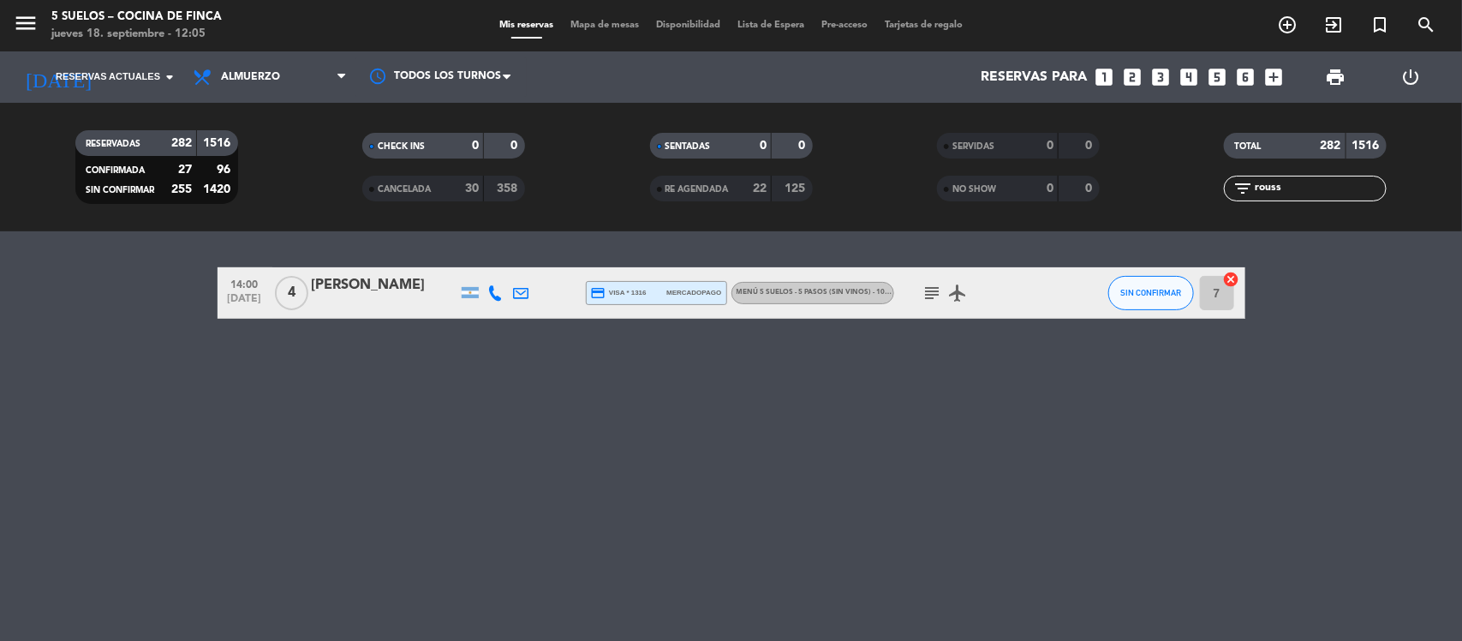
type input "[DEMOGRAPHIC_DATA][DATE]"
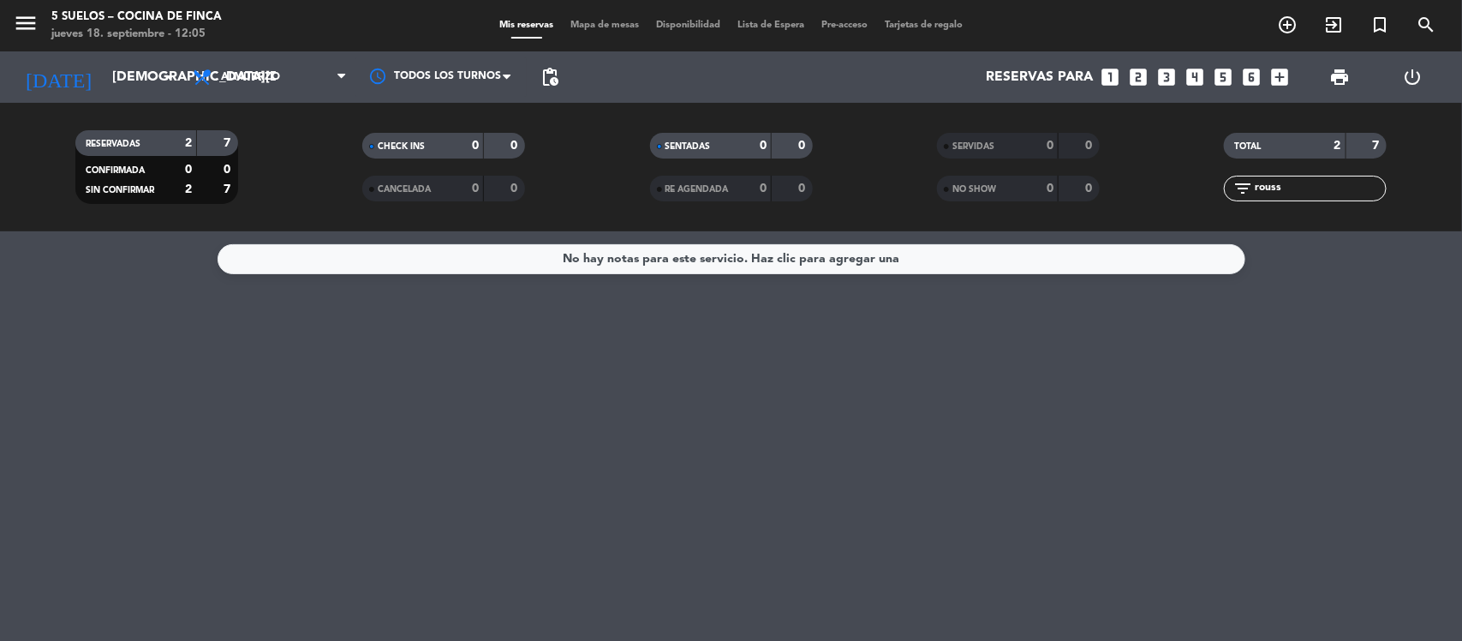
click at [1161, 79] on icon "looks_3" at bounding box center [1167, 77] width 22 height 22
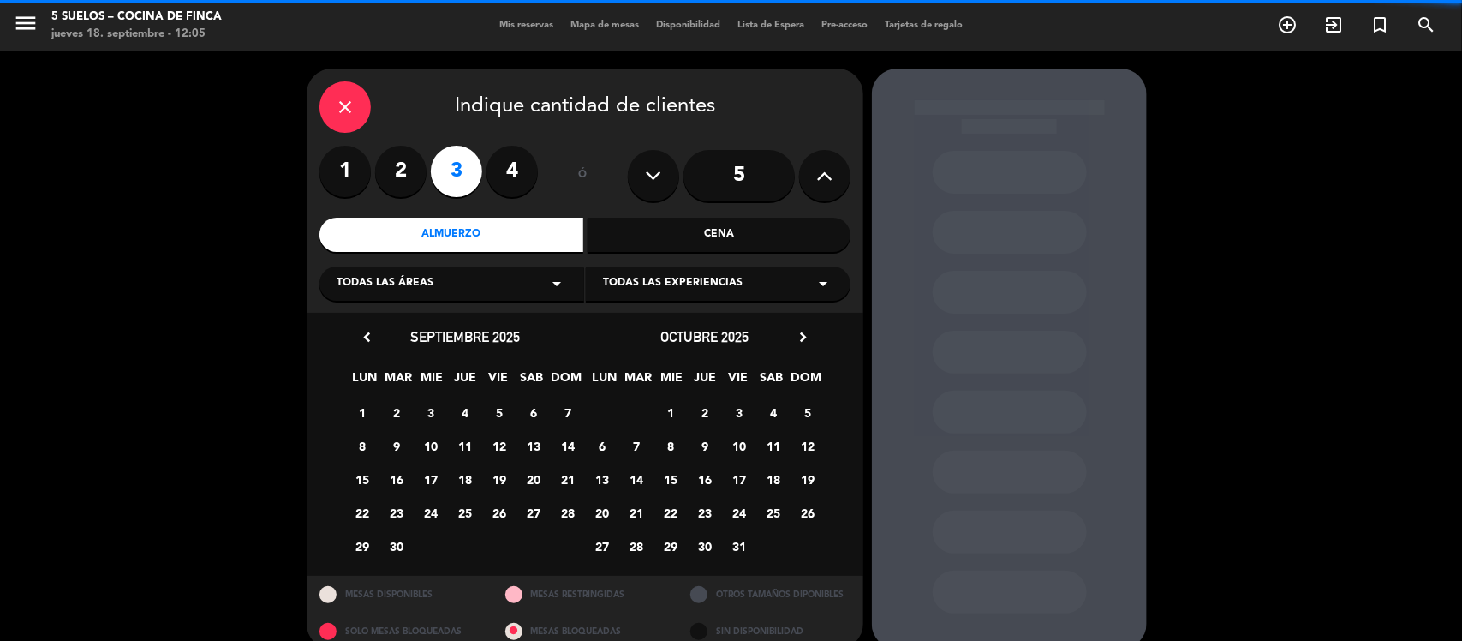
click at [521, 240] on div "Almuerzo" at bounding box center [451, 235] width 264 height 34
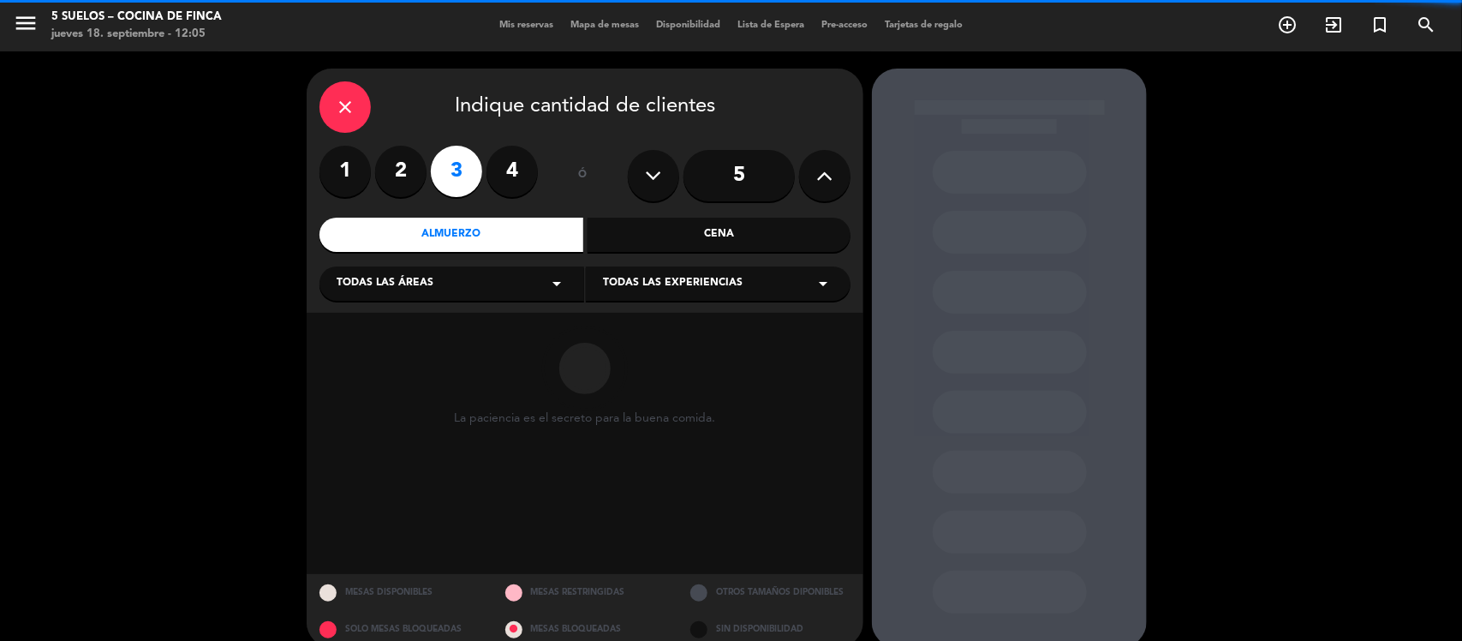
click at [462, 276] on div "Todas las áreas arrow_drop_down" at bounding box center [451, 283] width 265 height 34
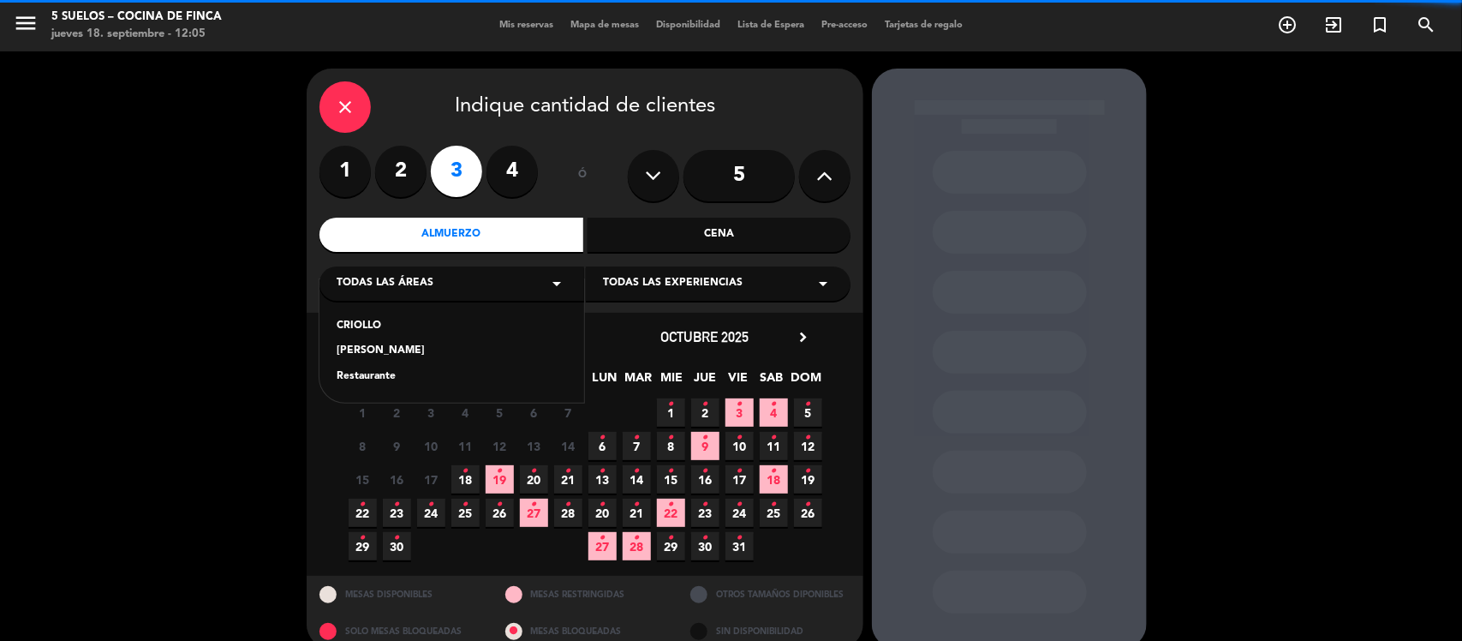
click at [384, 379] on div "Restaurante" at bounding box center [452, 376] width 230 height 17
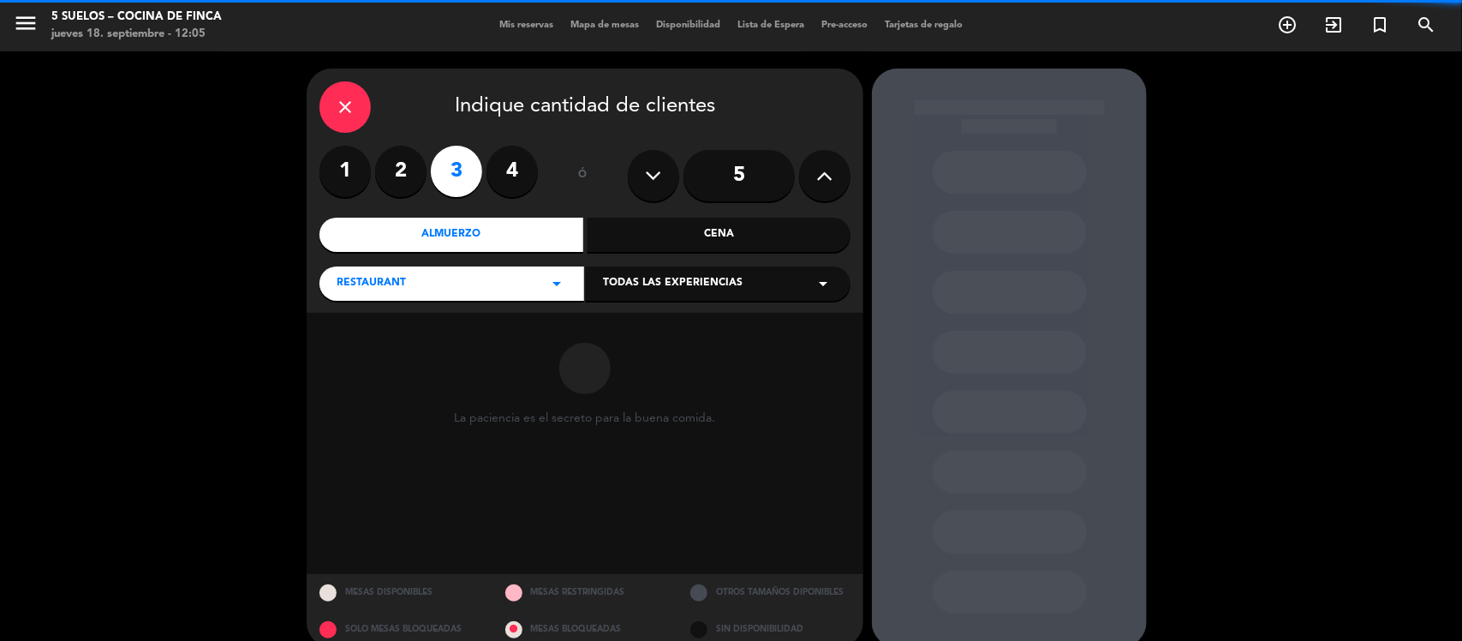
click at [668, 262] on div "close Indique cantidad de clientes 1 2 3 4 ó 5 Almuerzo Cena RESTAURANT arrow_d…" at bounding box center [585, 191] width 557 height 244
click at [657, 284] on span "Todas las experiencias" at bounding box center [673, 283] width 140 height 17
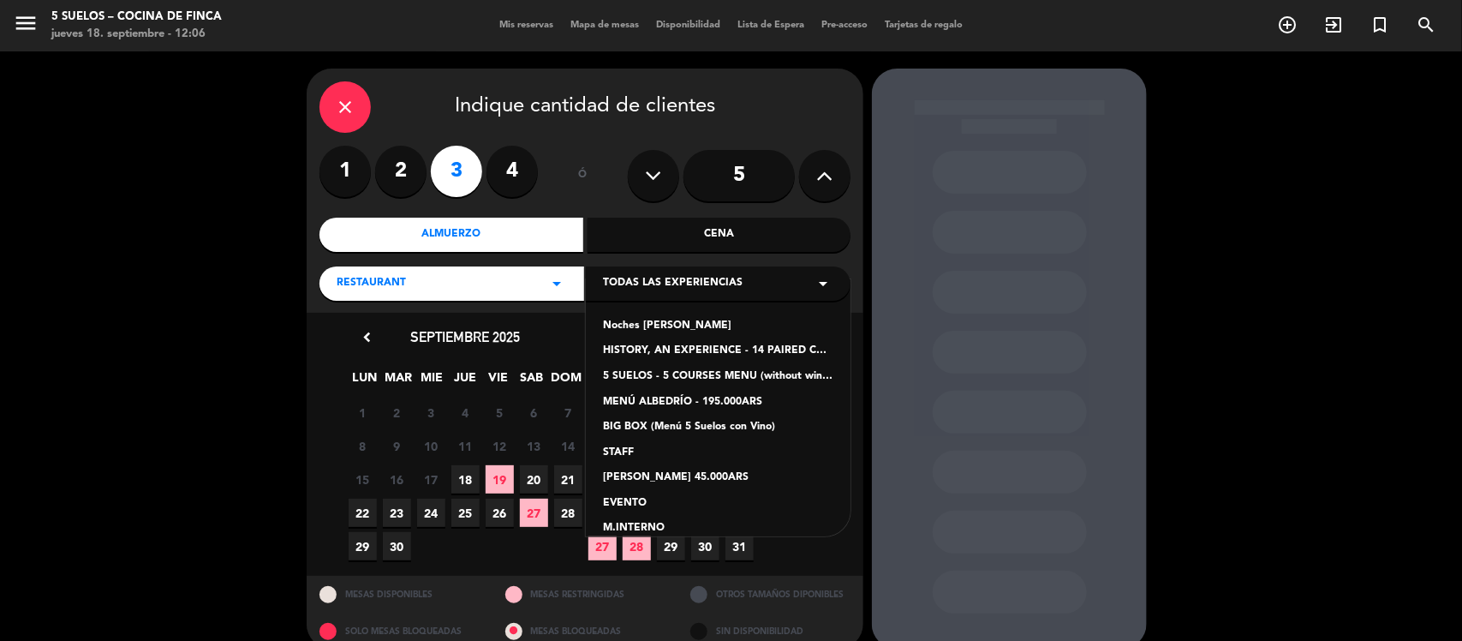
click at [705, 370] on div "5 SUELOS - 5 COURSES MENU (without wines) - ARS105,000" at bounding box center [718, 376] width 230 height 17
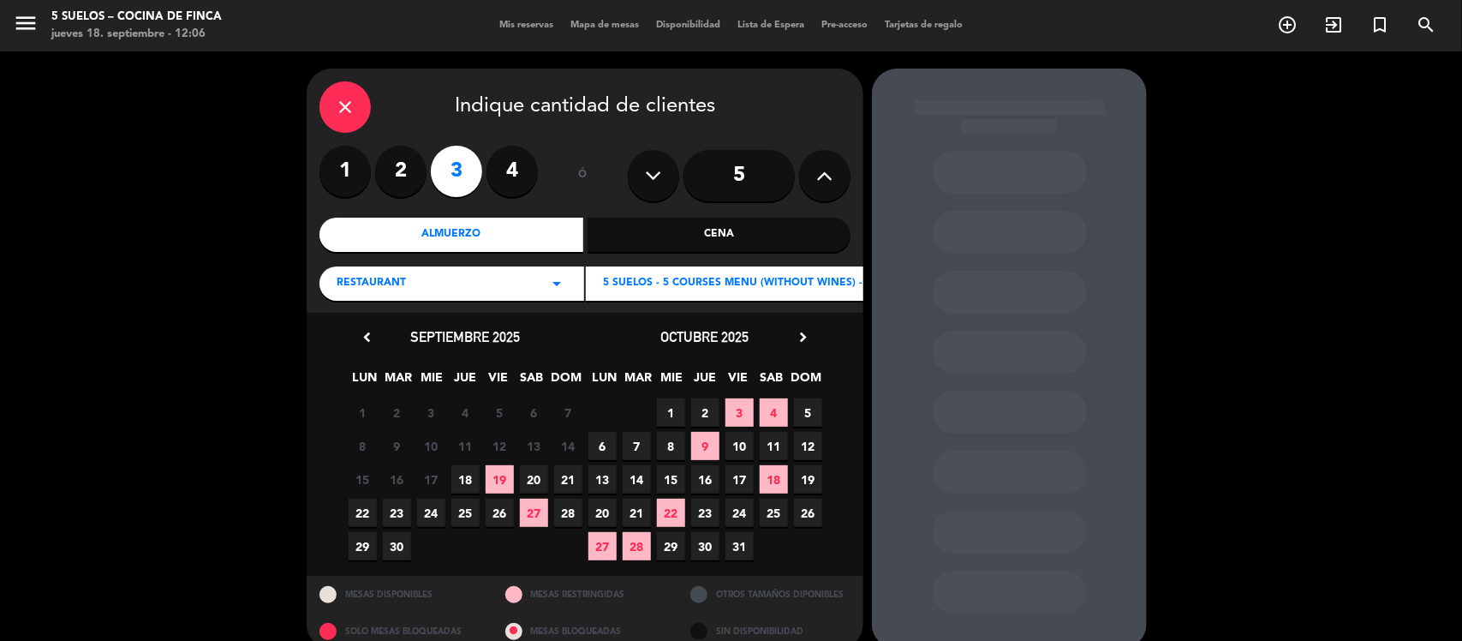
click at [704, 512] on span "23" at bounding box center [705, 512] width 28 height 28
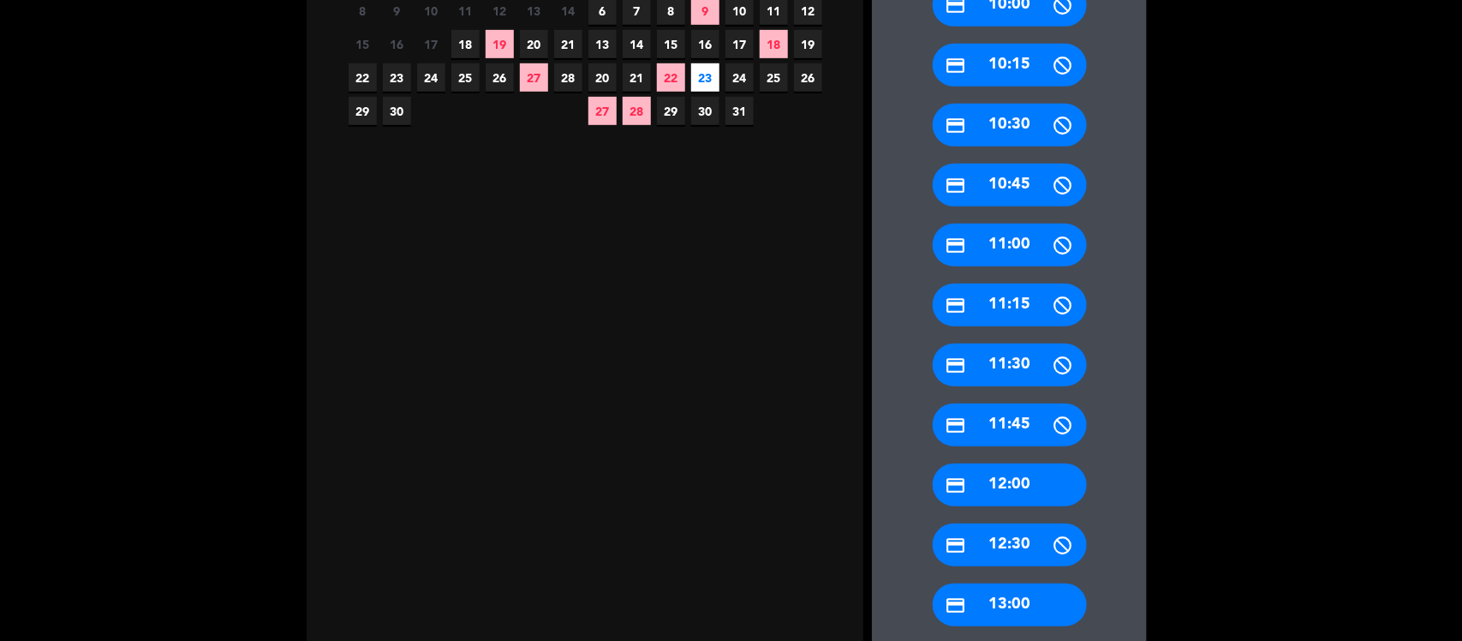
scroll to position [558, 0]
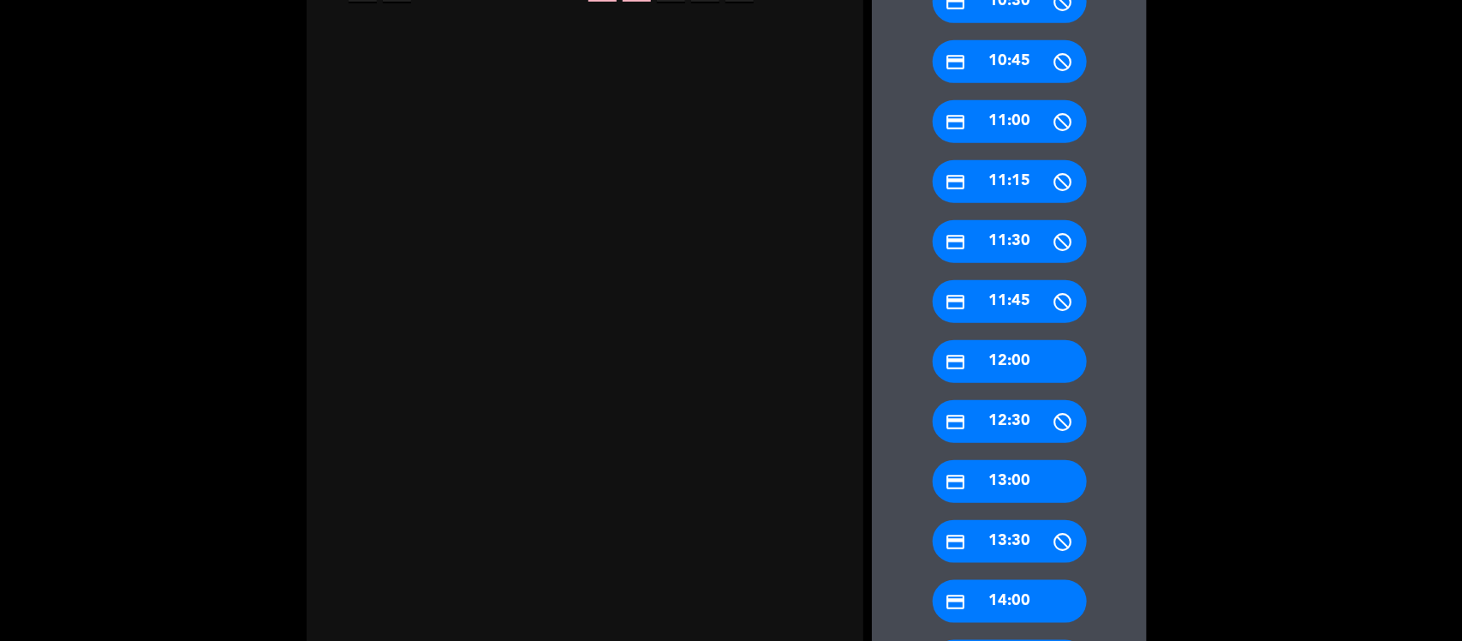
click at [1015, 486] on div "credit_card 13:00" at bounding box center [1010, 481] width 154 height 43
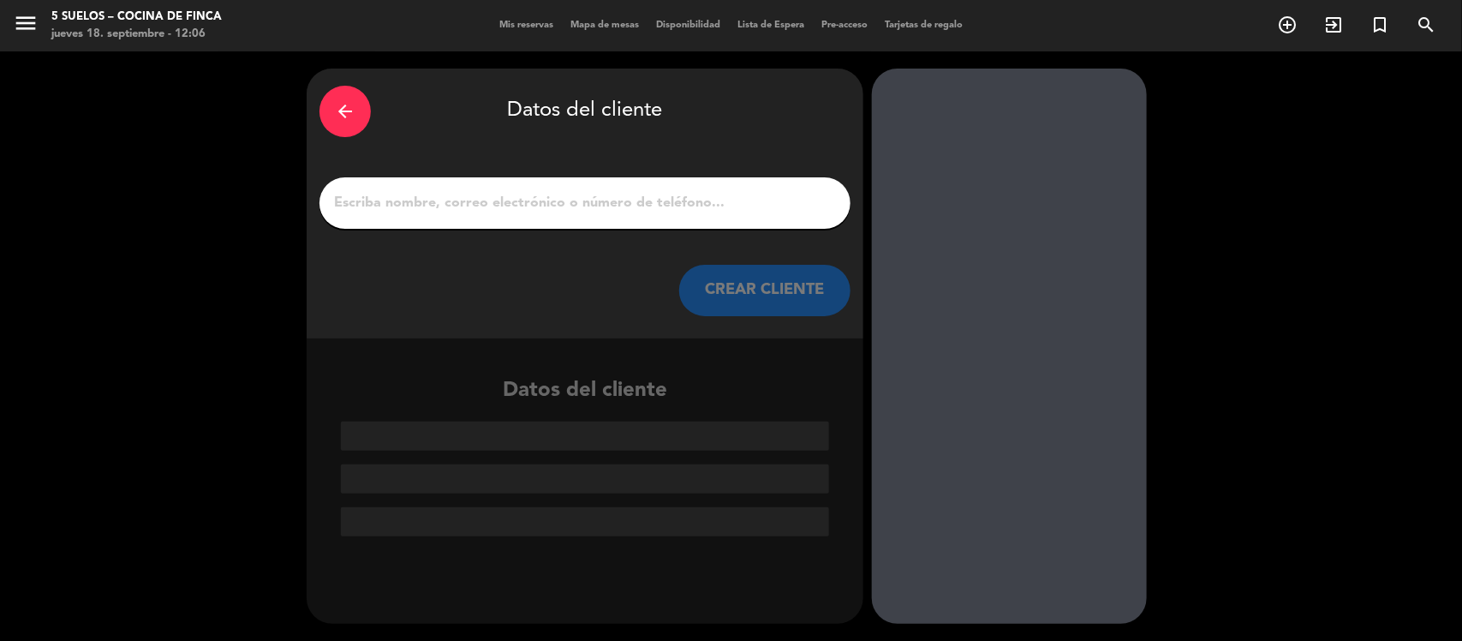
click at [504, 207] on input "1" at bounding box center [584, 203] width 505 height 24
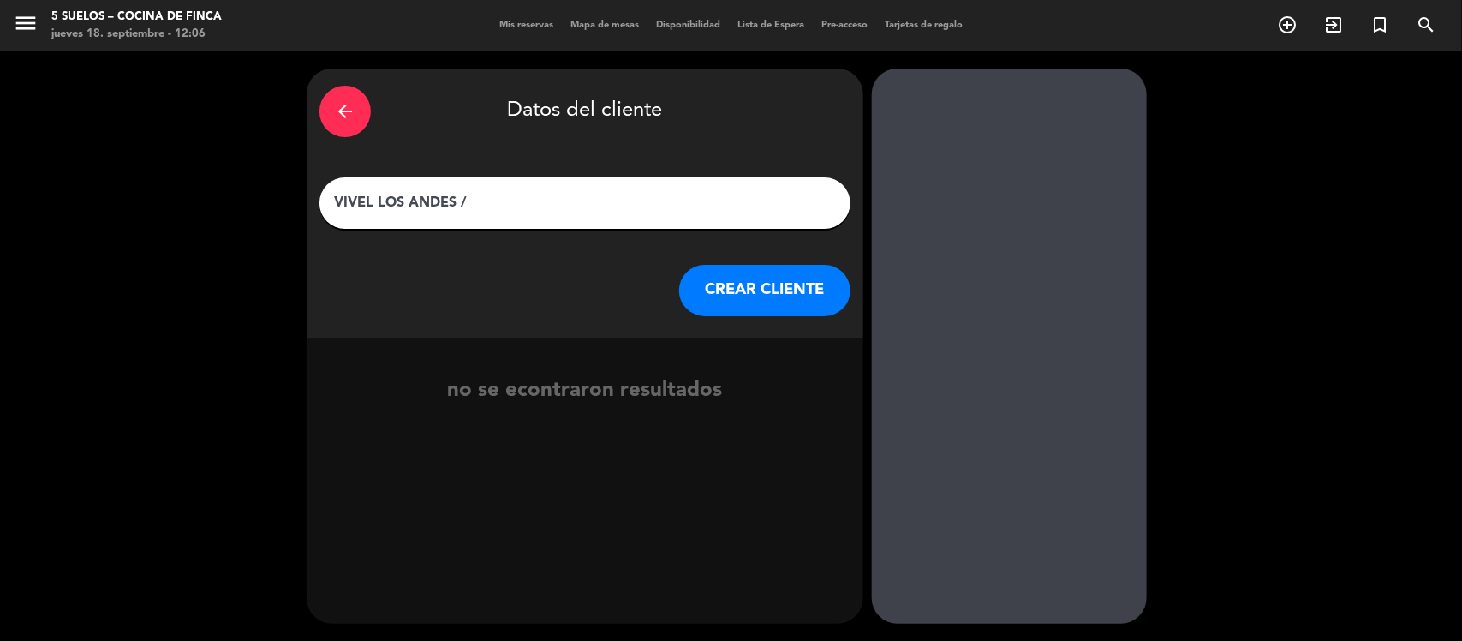
paste input "[PERSON_NAME]"
type input "VIVEL LOS ANDES / [PERSON_NAME]"
click at [769, 292] on button "CREAR CLIENTE" at bounding box center [764, 290] width 171 height 51
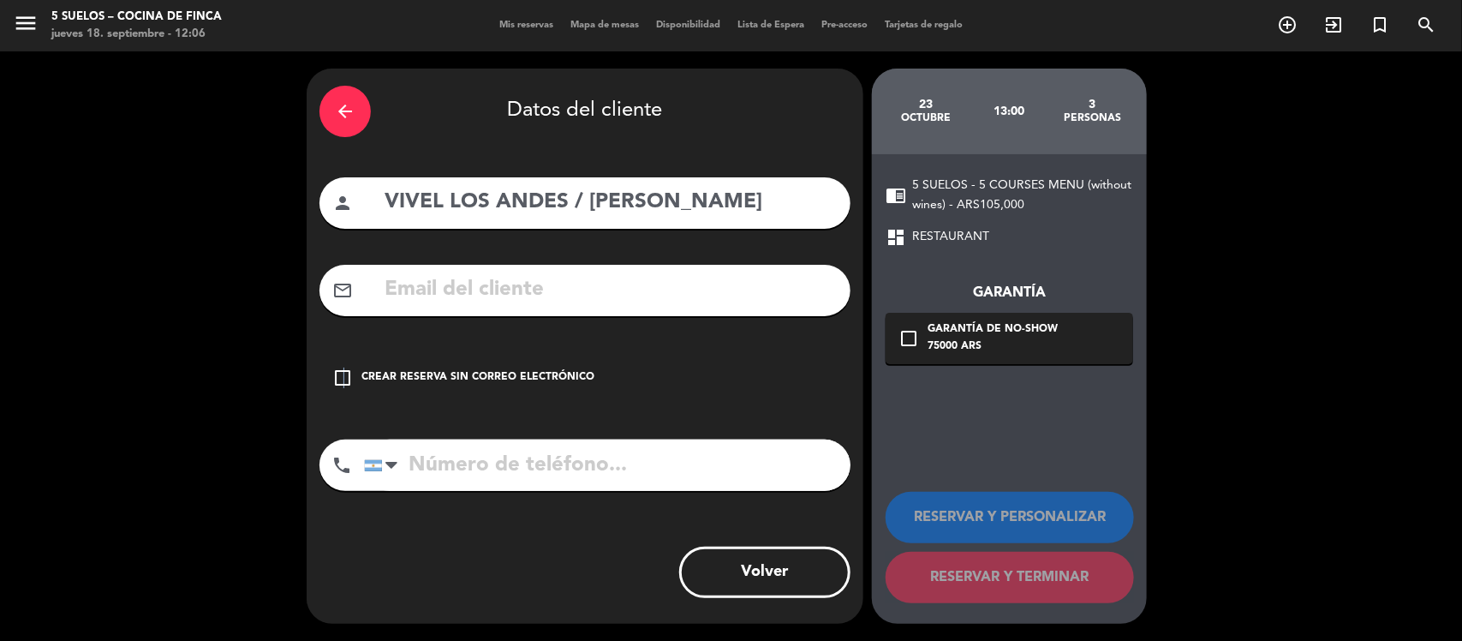
click at [344, 377] on icon "check_box_outline_blank" at bounding box center [342, 377] width 21 height 21
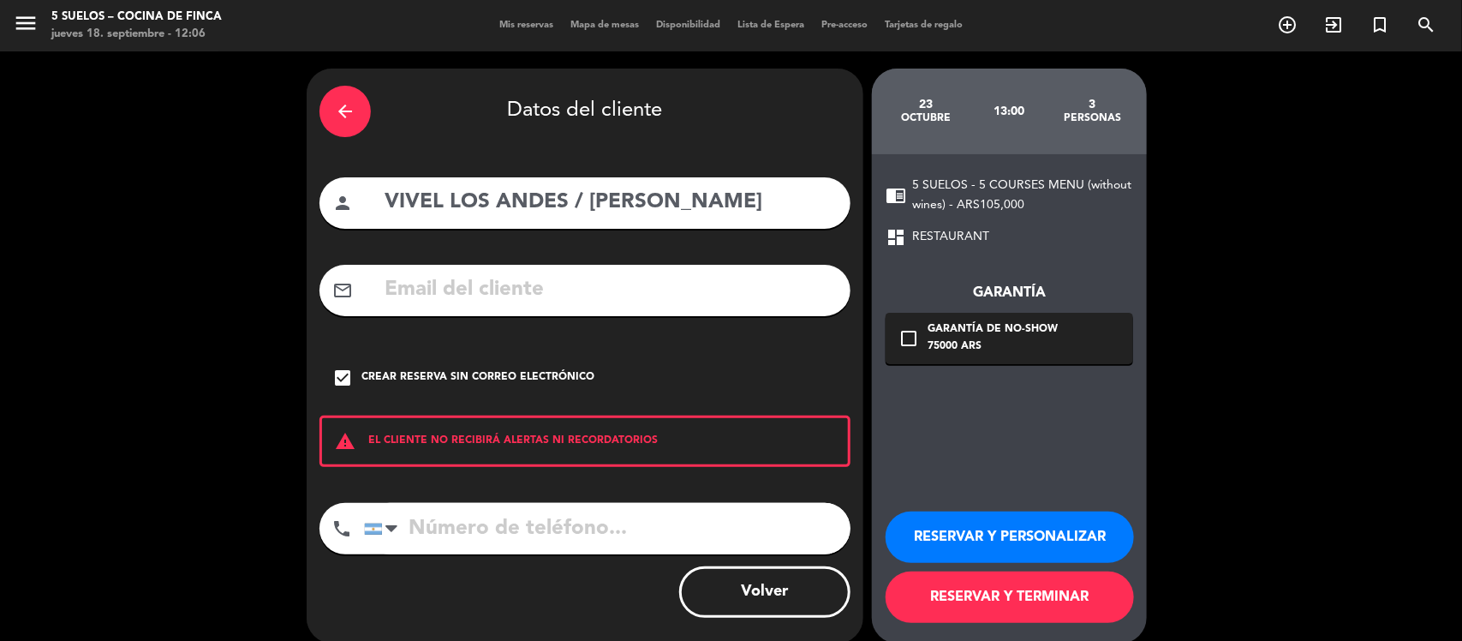
click at [1058, 542] on button "RESERVAR Y PERSONALIZAR" at bounding box center [1009, 536] width 248 height 51
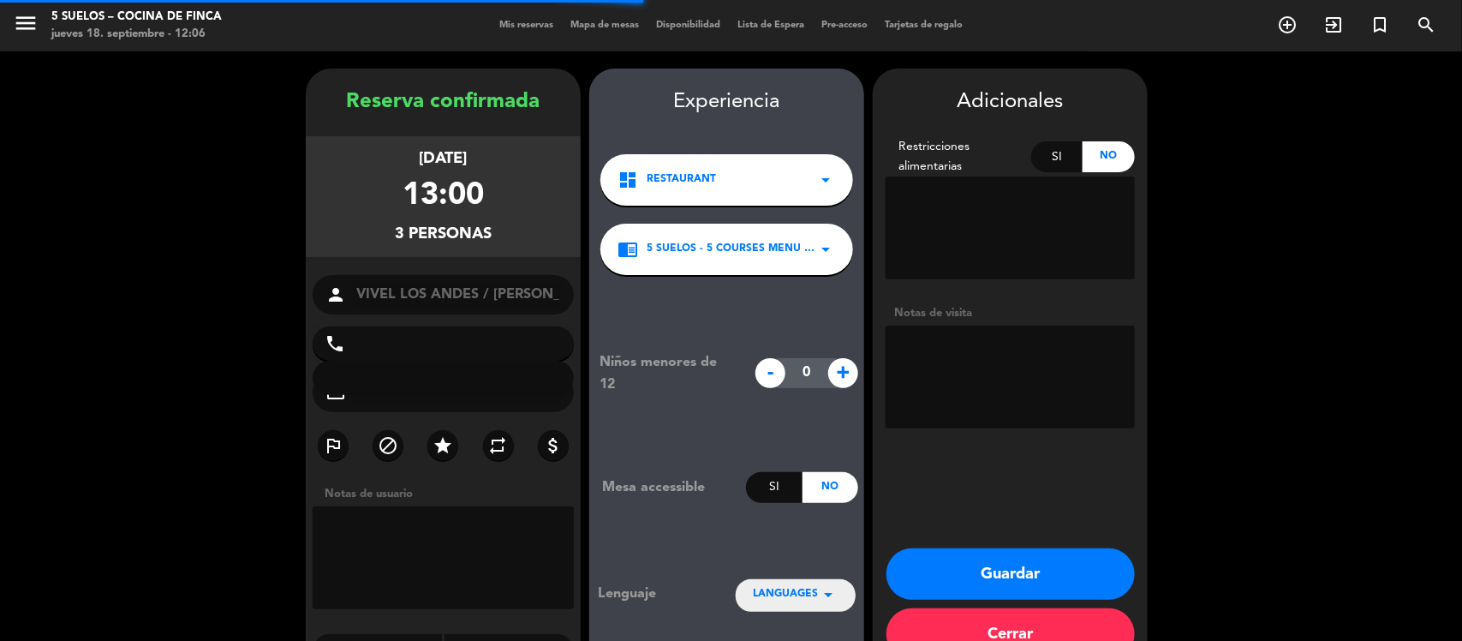
scroll to position [44, 0]
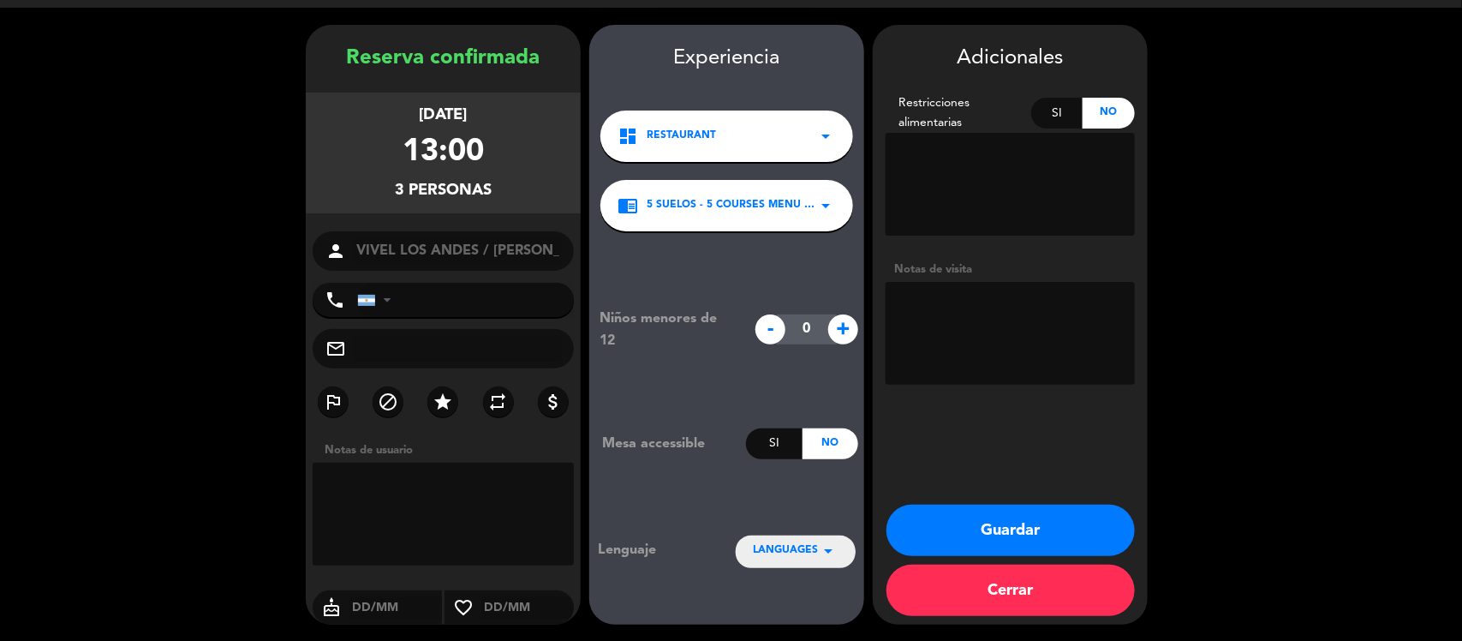
click at [819, 541] on icon "arrow_drop_down" at bounding box center [828, 550] width 21 height 21
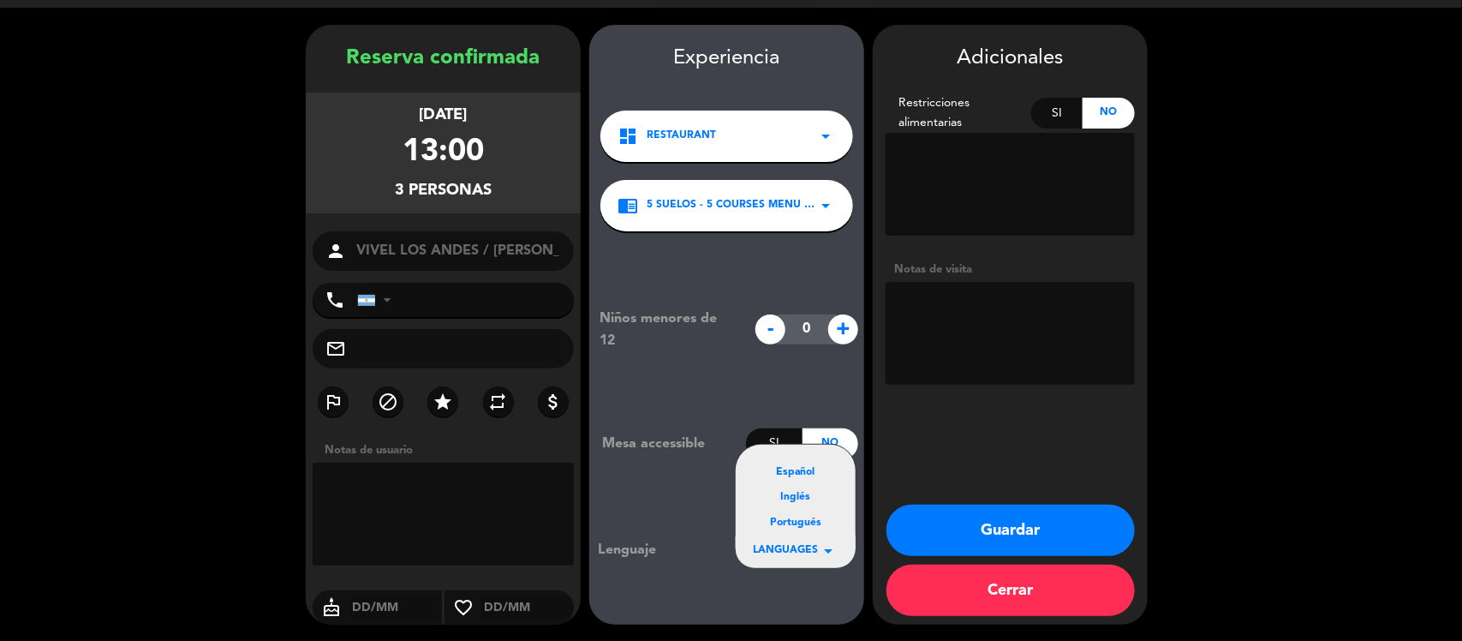
drag, startPoint x: 797, startPoint y: 468, endPoint x: 943, endPoint y: 356, distance: 183.8
click at [799, 465] on div "Español" at bounding box center [796, 472] width 86 height 17
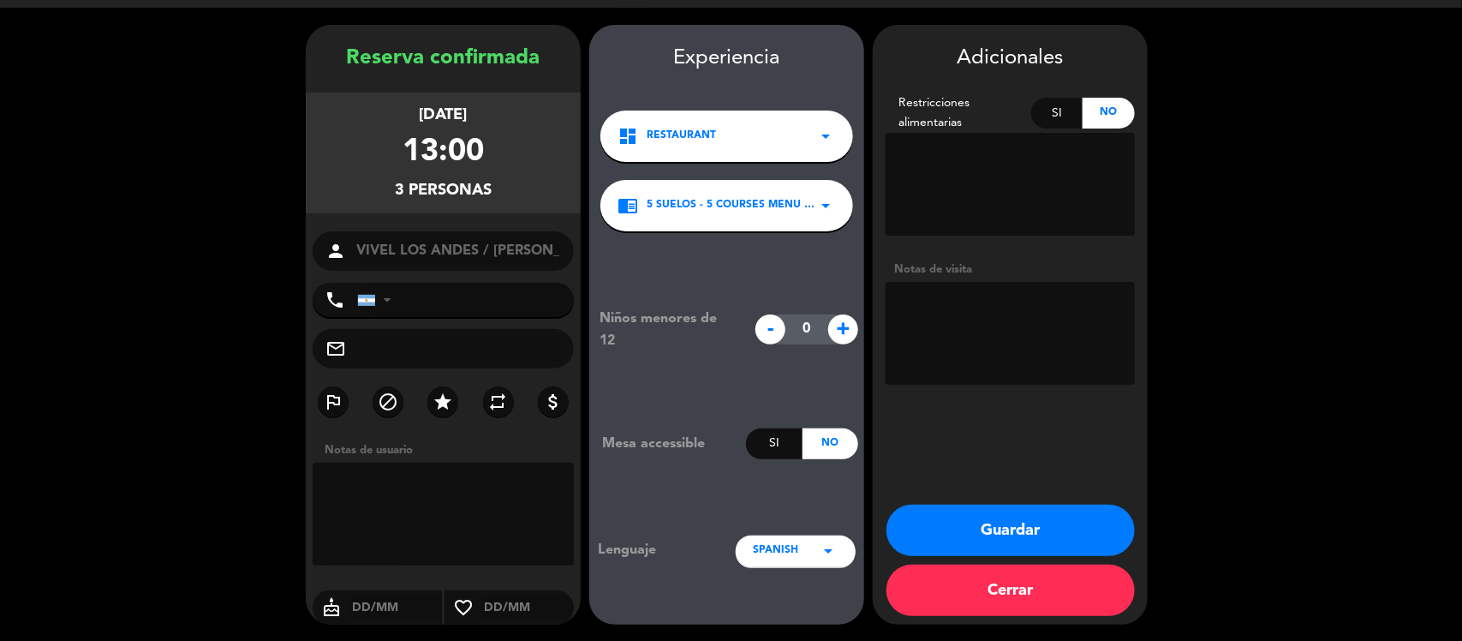
click at [963, 311] on textarea at bounding box center [1009, 333] width 249 height 103
type textarea "+ LAS COMPUERTAS / PAGA AGENCIA"
click at [979, 521] on button "Guardar" at bounding box center [1010, 529] width 248 height 51
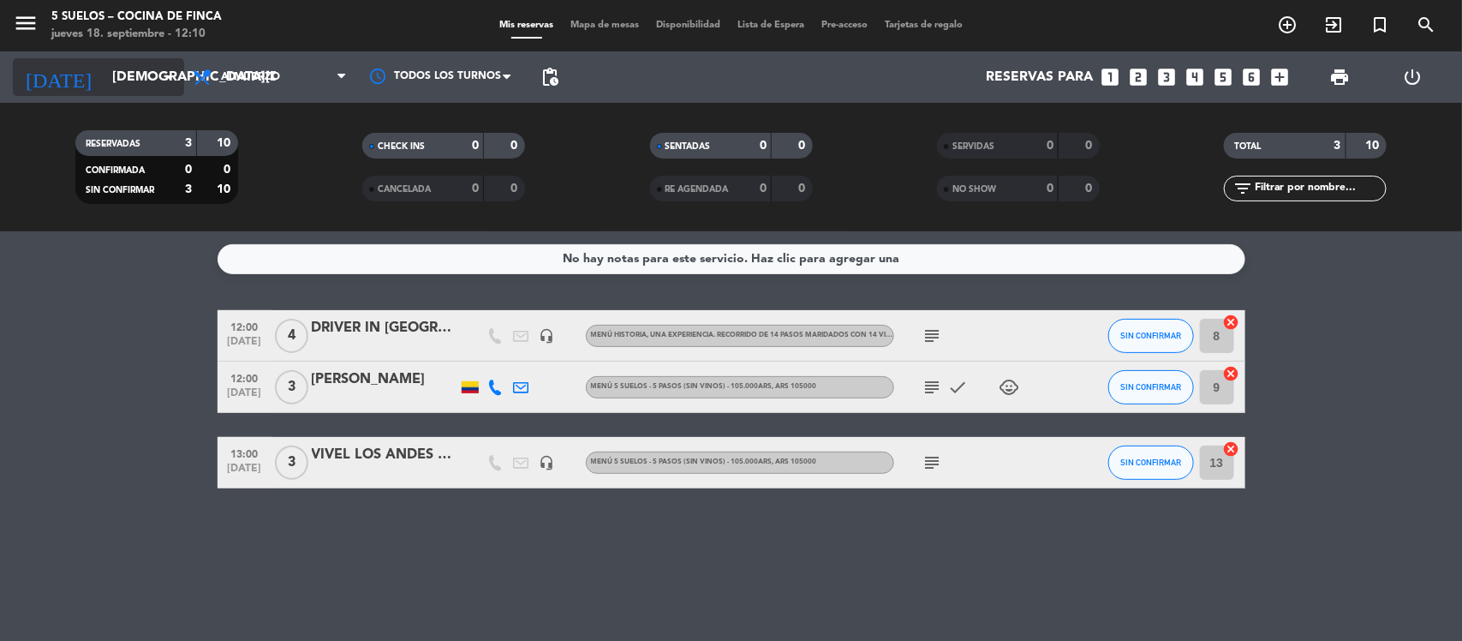
click at [152, 67] on input "[DEMOGRAPHIC_DATA][DATE]" at bounding box center [194, 77] width 181 height 33
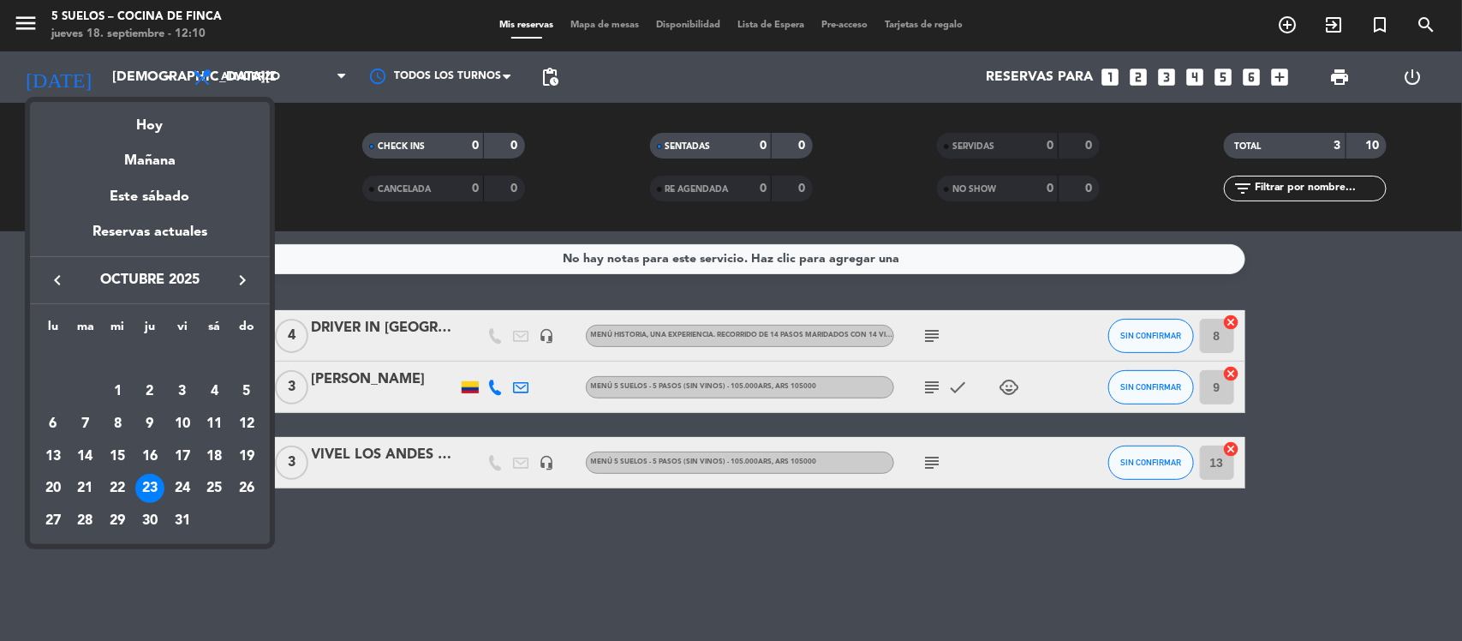
click at [52, 275] on icon "keyboard_arrow_left" at bounding box center [57, 280] width 21 height 21
click at [82, 481] on div "23" at bounding box center [85, 488] width 29 height 29
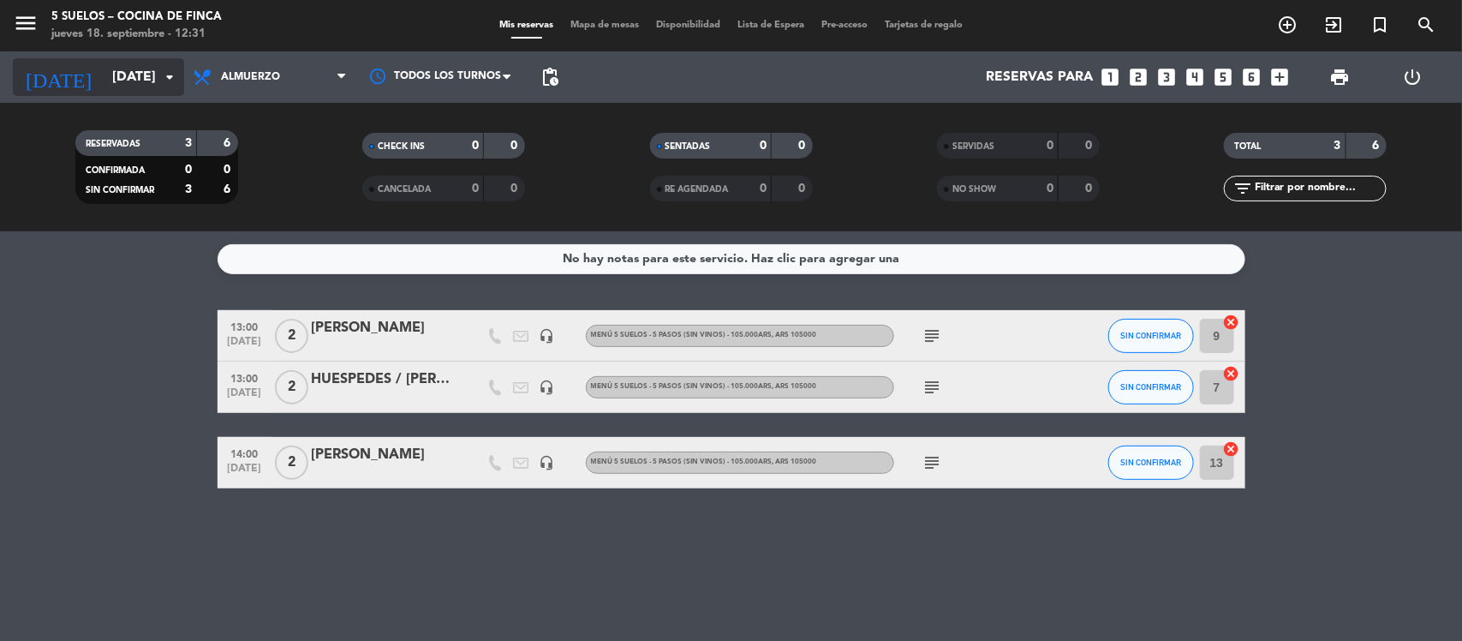
click at [152, 61] on input "[DATE]" at bounding box center [194, 77] width 181 height 33
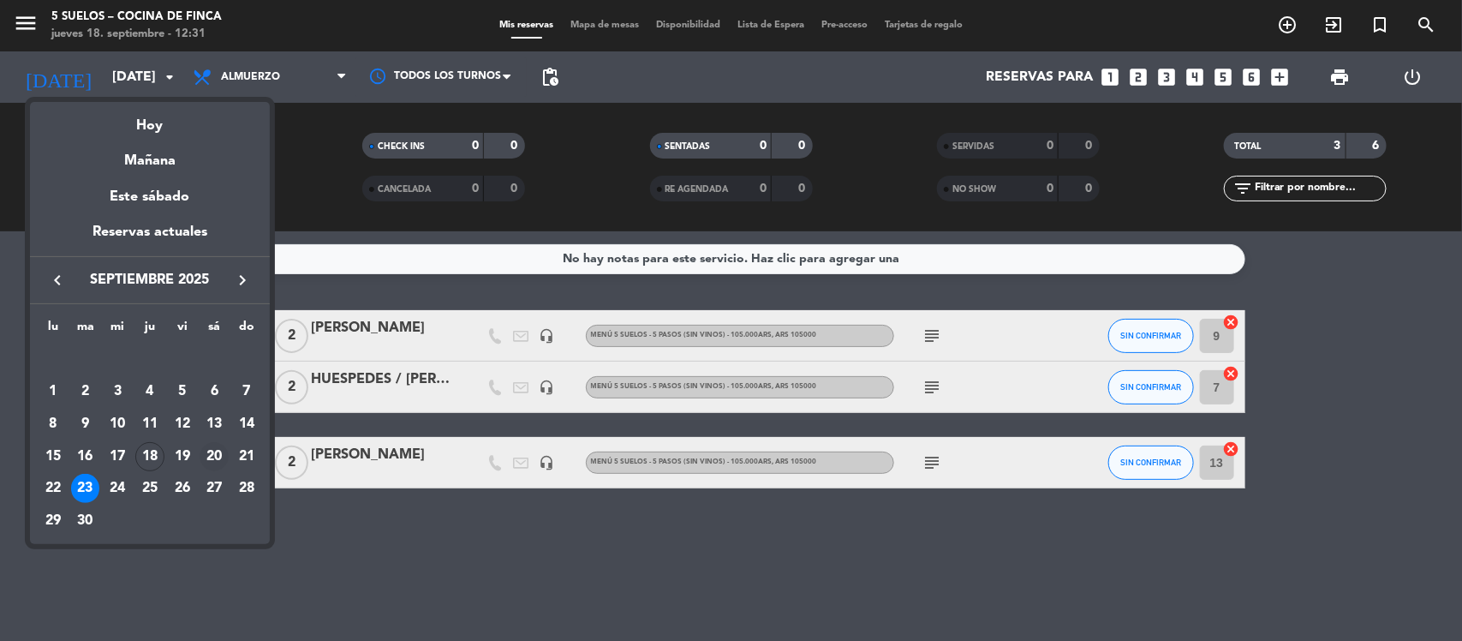
click at [221, 460] on div "20" at bounding box center [214, 456] width 29 height 29
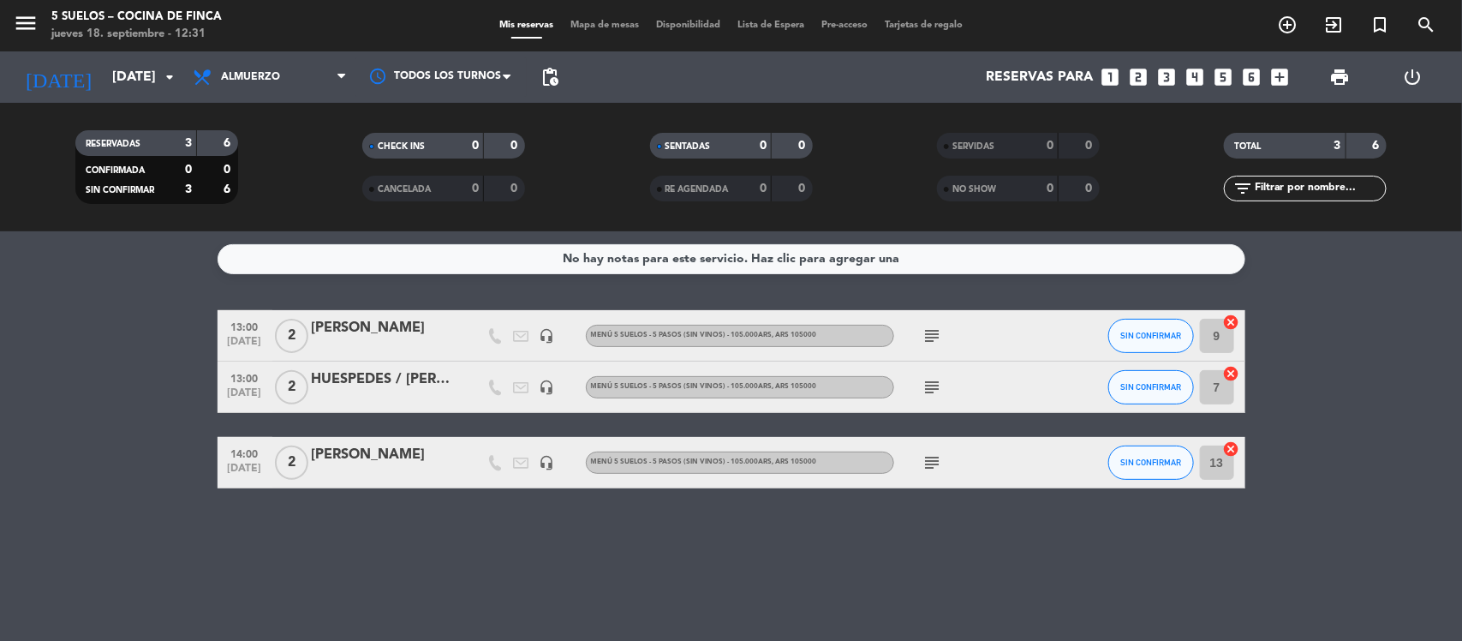
type input "[DATE]"
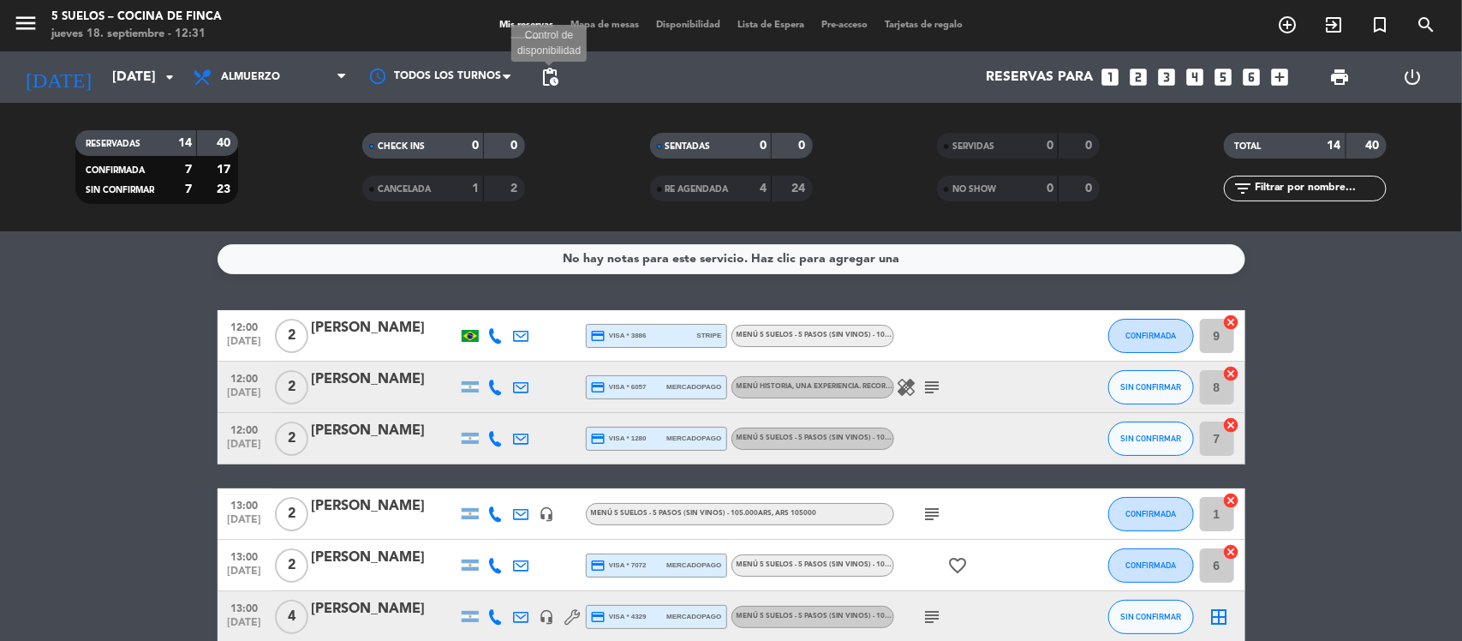
click at [545, 69] on span "pending_actions" at bounding box center [549, 77] width 21 height 21
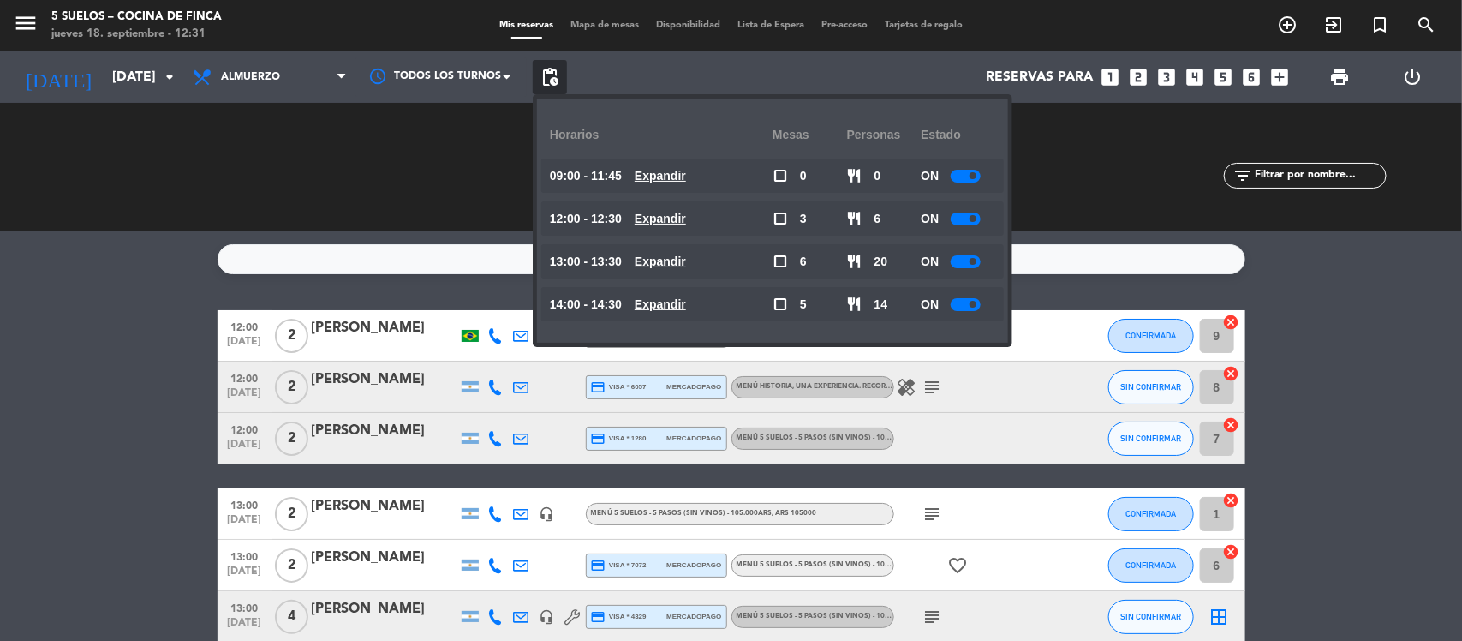
click at [957, 174] on div at bounding box center [966, 176] width 30 height 13
click at [969, 221] on div at bounding box center [966, 218] width 30 height 13
click at [961, 259] on div at bounding box center [966, 261] width 30 height 13
click at [959, 217] on div at bounding box center [966, 218] width 30 height 13
click at [968, 262] on div at bounding box center [966, 261] width 30 height 13
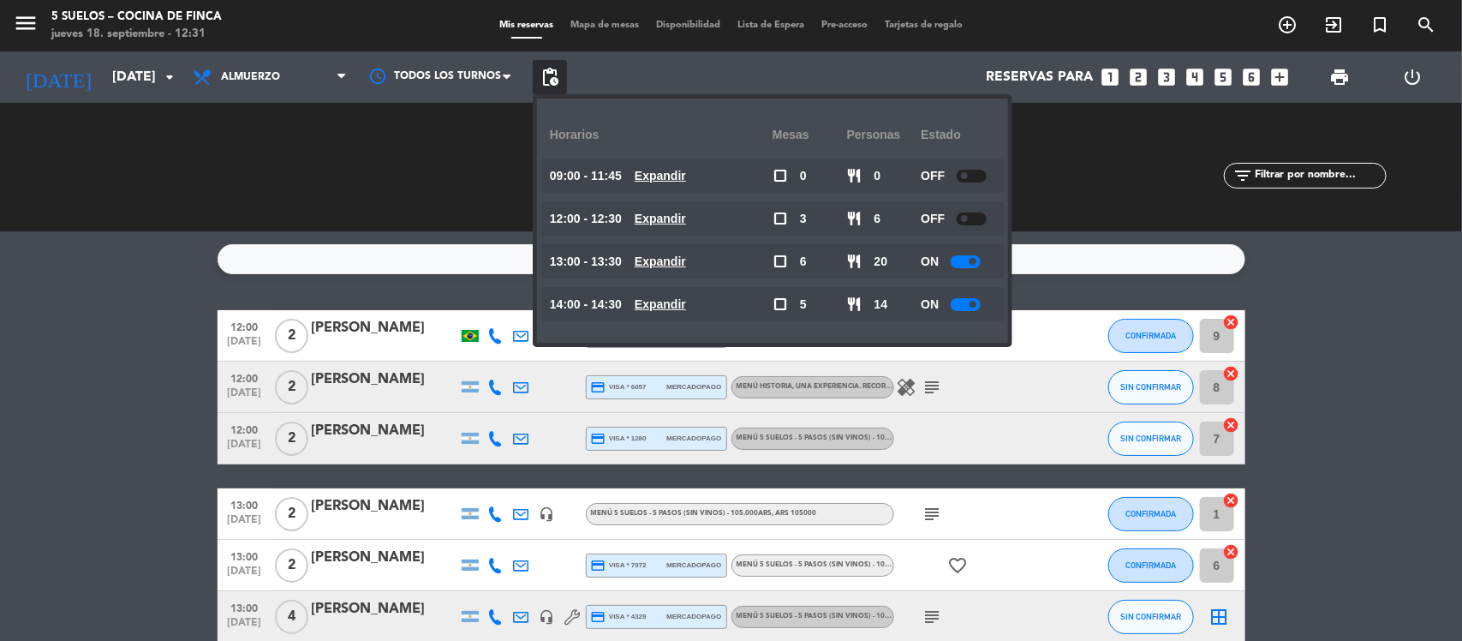
click at [964, 263] on div at bounding box center [966, 261] width 30 height 13
click at [966, 306] on div at bounding box center [966, 304] width 30 height 13
click at [957, 301] on div at bounding box center [966, 304] width 30 height 13
click at [105, 241] on div "No hay notas para este servicio. Haz clic para agregar una 12:00 [DATE] 2 [PERS…" at bounding box center [731, 435] width 1462 height 409
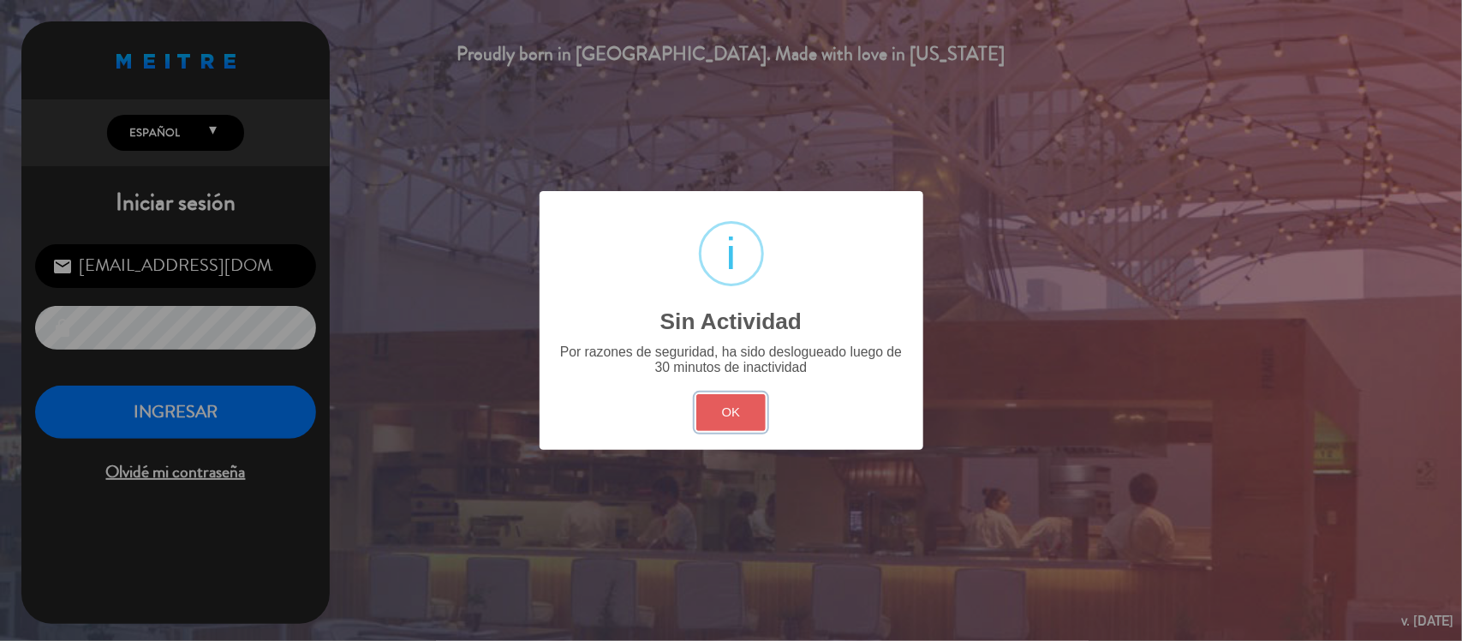
click at [726, 420] on button "OK" at bounding box center [730, 412] width 69 height 37
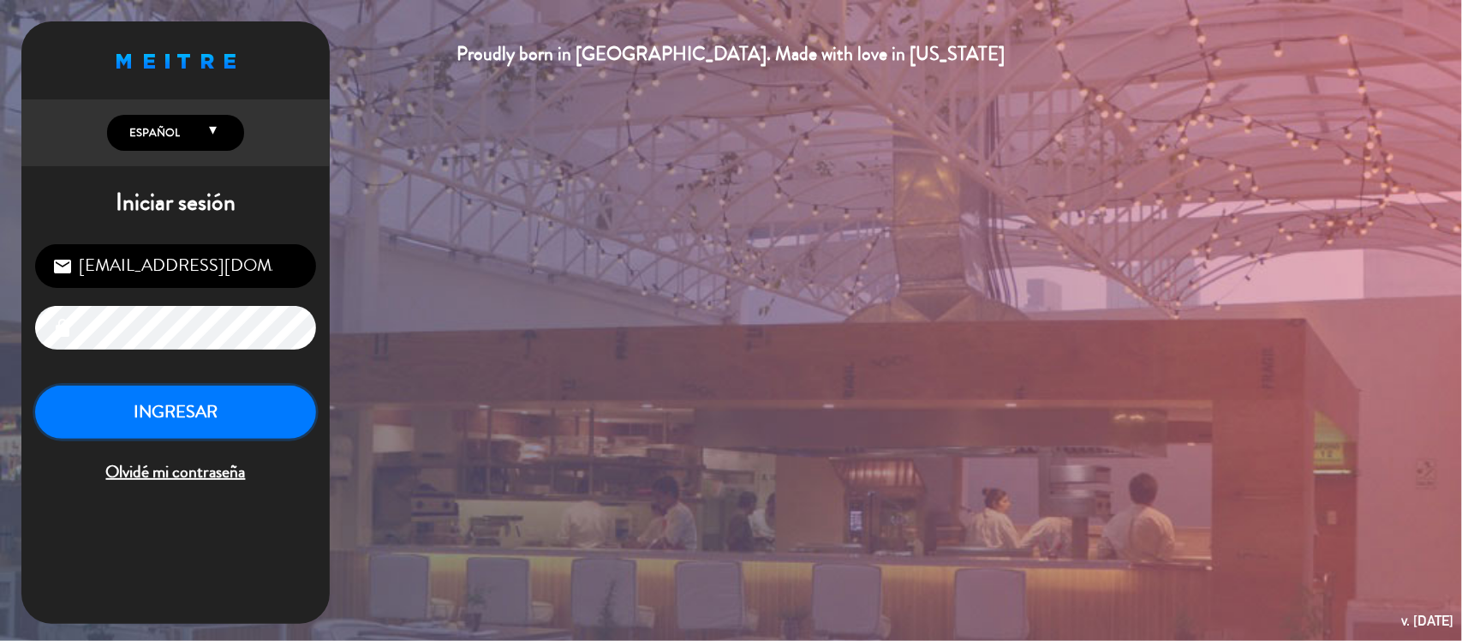
click at [189, 421] on button "INGRESAR" at bounding box center [175, 412] width 281 height 54
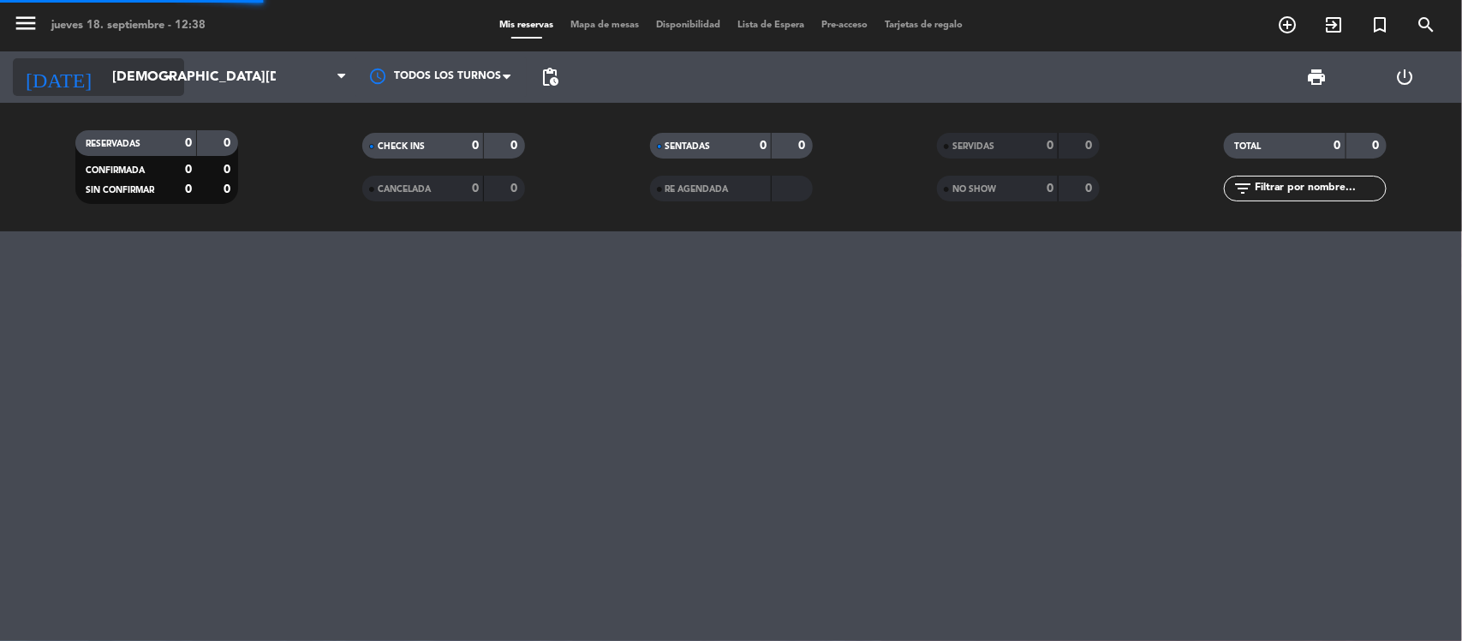
click at [143, 82] on input "[DEMOGRAPHIC_DATA][DATE]" at bounding box center [194, 77] width 181 height 33
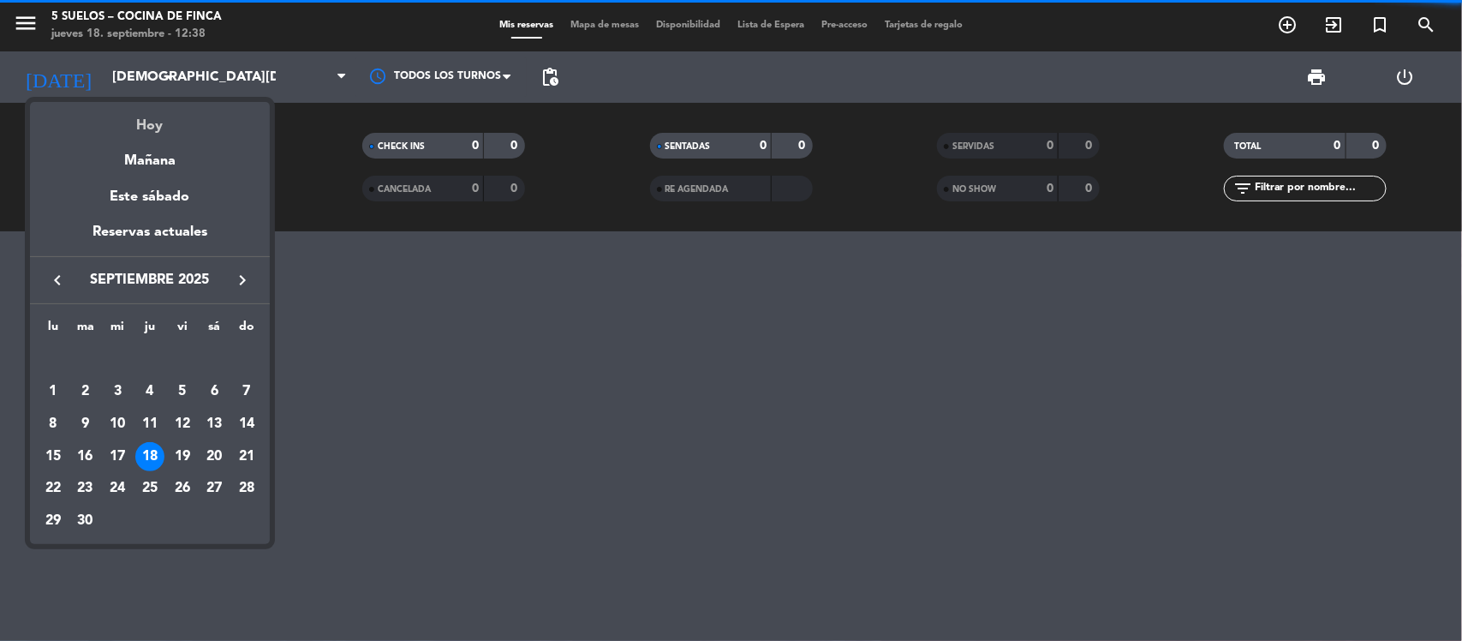
click at [152, 126] on div "Hoy" at bounding box center [150, 119] width 240 height 35
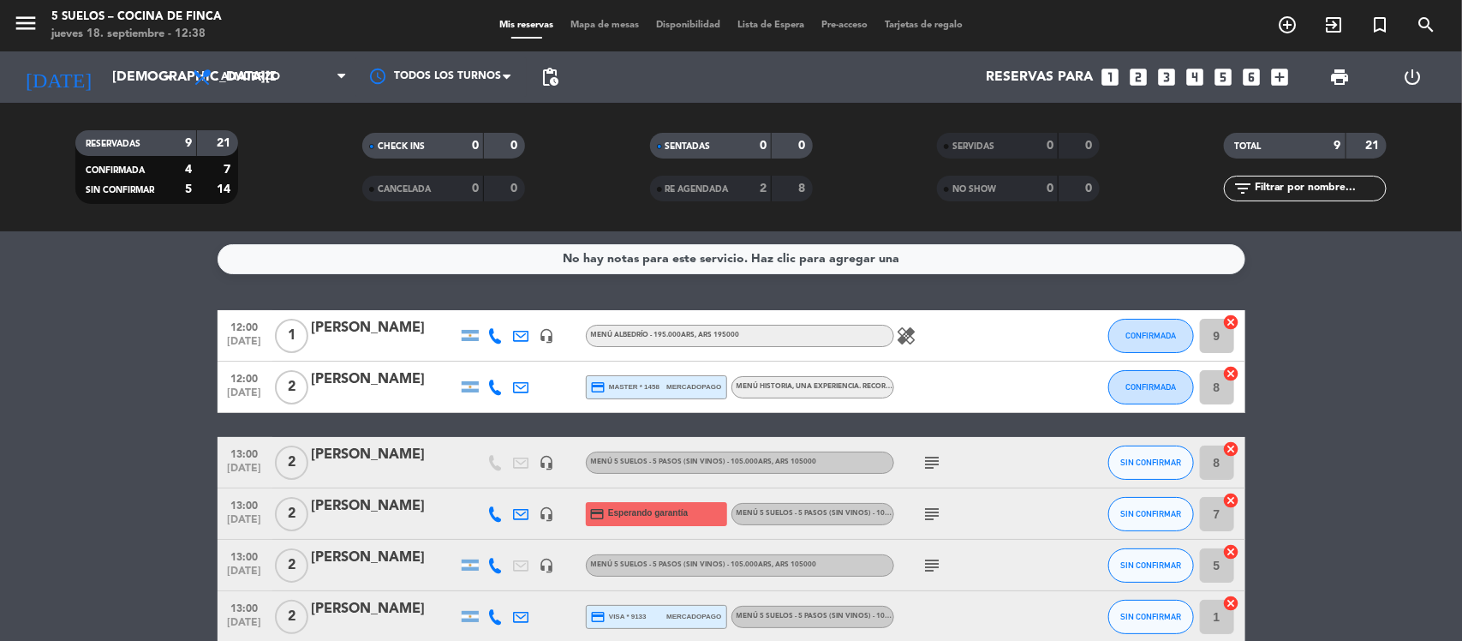
click at [375, 385] on div "[PERSON_NAME]" at bounding box center [385, 379] width 146 height 22
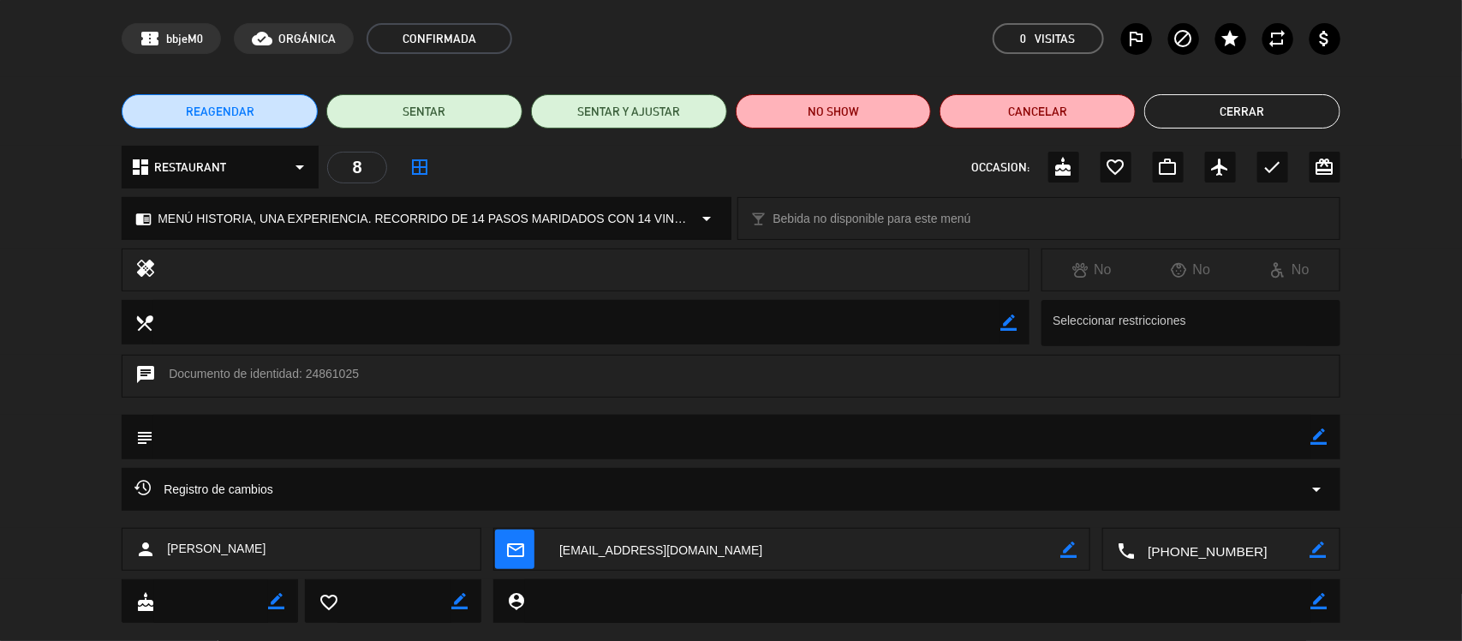
scroll to position [92, 0]
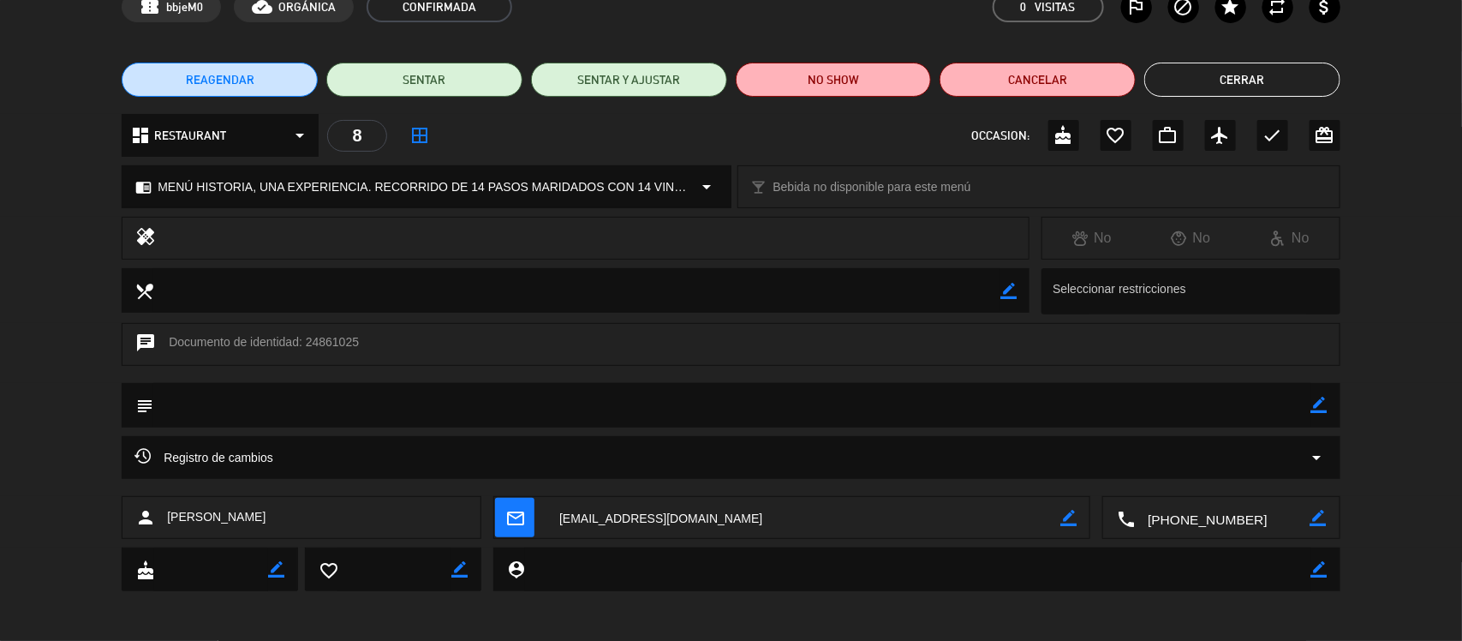
click at [1176, 511] on textarea at bounding box center [1222, 518] width 175 height 43
click at [1230, 475] on span "Click para copiar" at bounding box center [1201, 476] width 90 height 18
click at [1239, 77] on button "Cerrar" at bounding box center [1242, 80] width 196 height 34
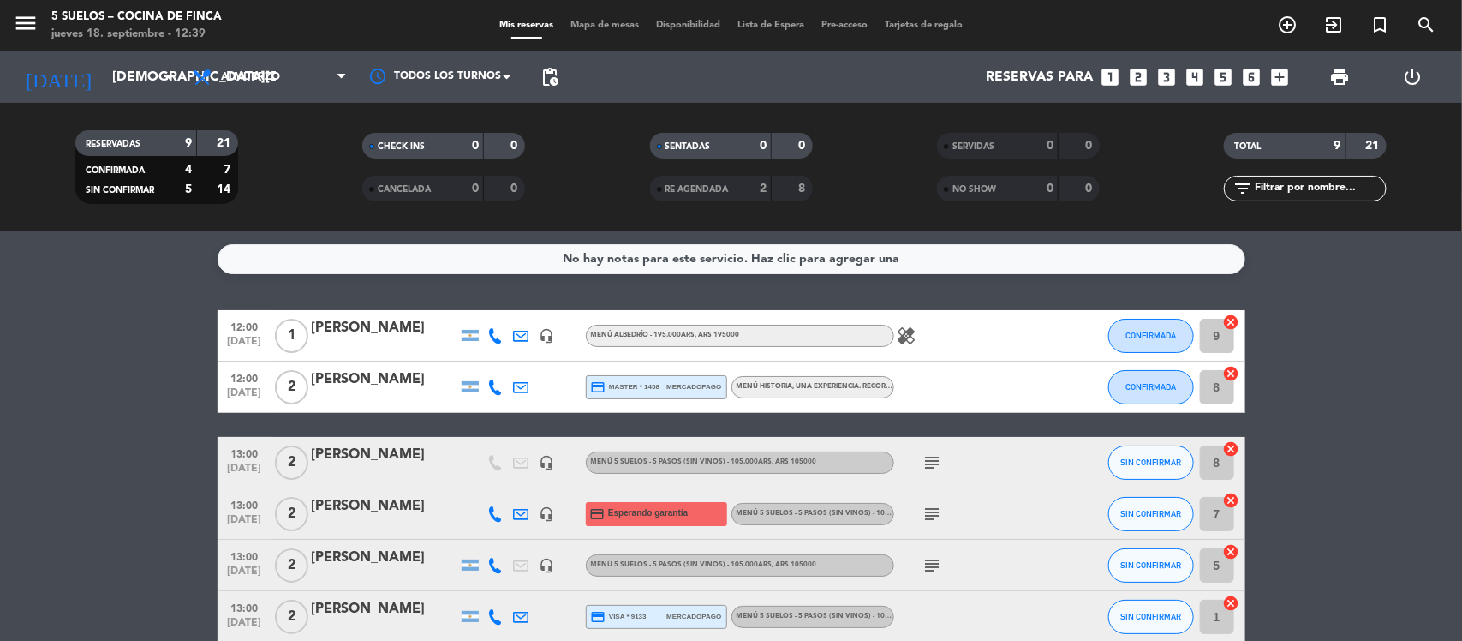
click at [552, 386] on div at bounding box center [547, 386] width 26 height 51
click at [553, 386] on div at bounding box center [547, 386] width 26 height 51
click at [558, 381] on div "12:00 [DATE] 2 [PERSON_NAME] credit_card master * 1458 mercadopago MENÚ HISTORI…" at bounding box center [732, 386] width 1028 height 51
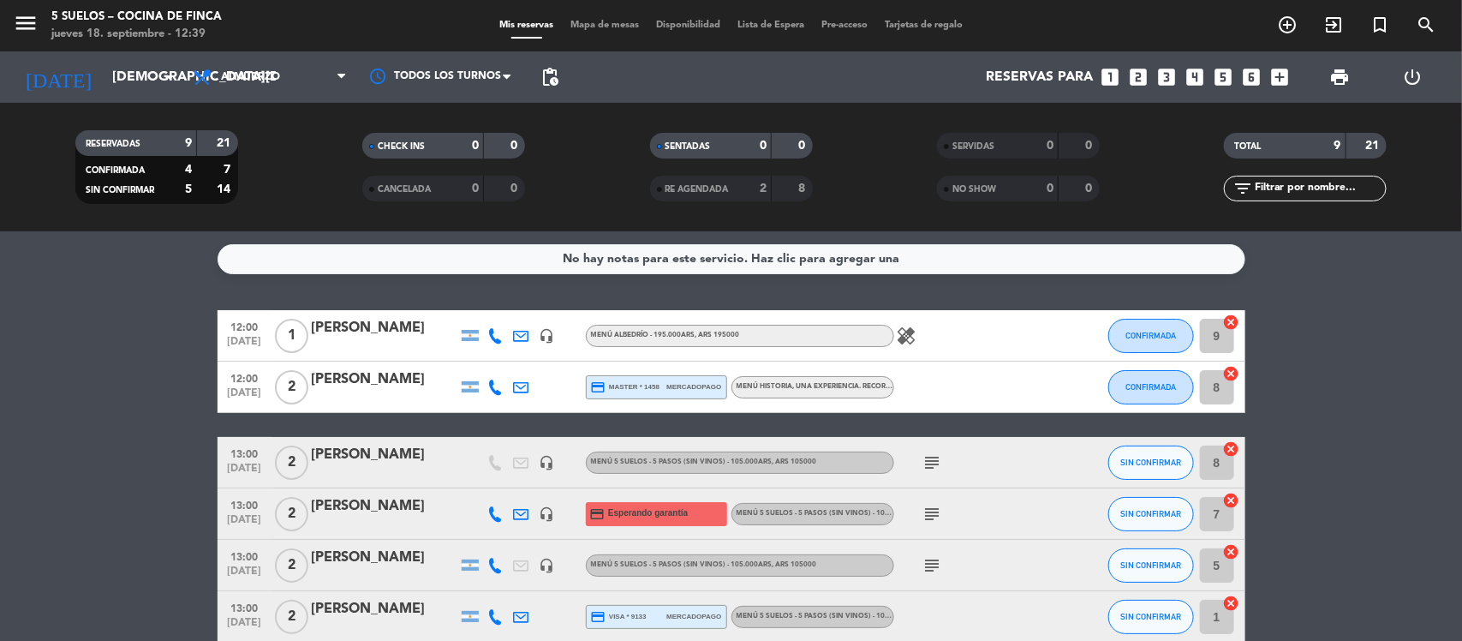
click at [395, 383] on div "[PERSON_NAME]" at bounding box center [385, 379] width 146 height 22
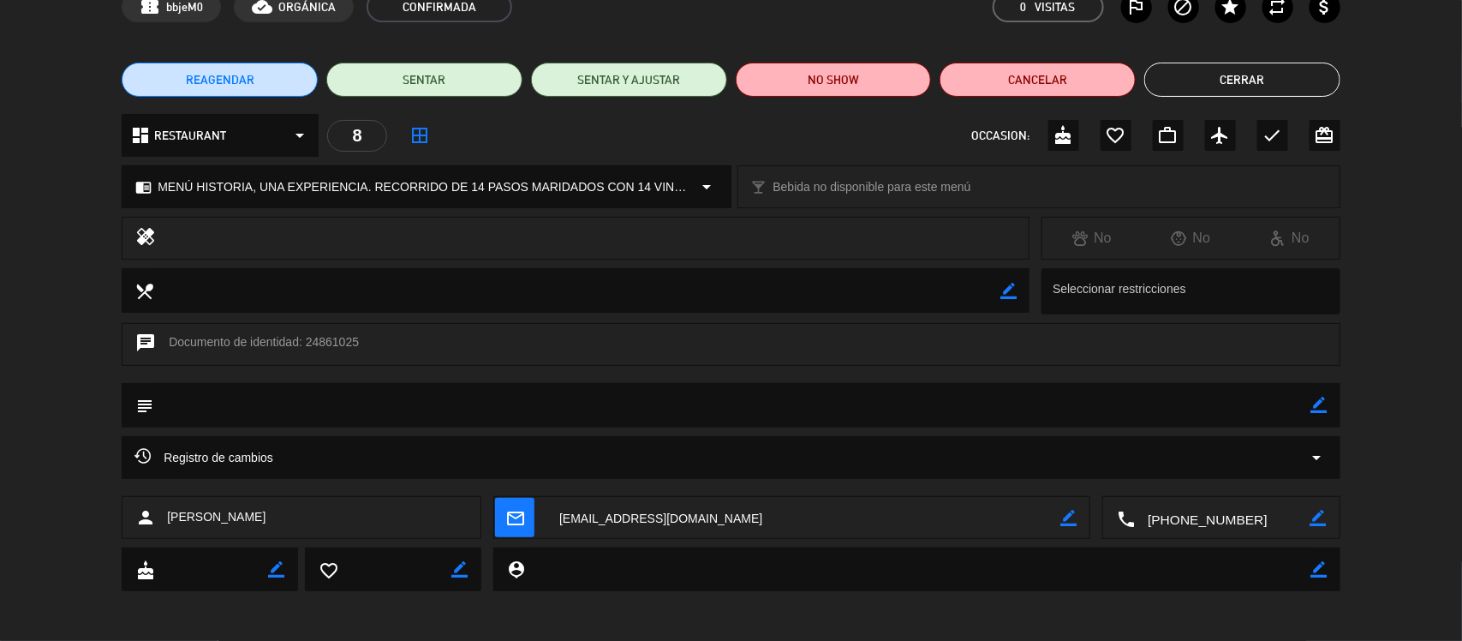
click at [1174, 516] on textarea at bounding box center [1222, 518] width 175 height 43
click at [1230, 472] on span "Click para copiar" at bounding box center [1201, 476] width 90 height 18
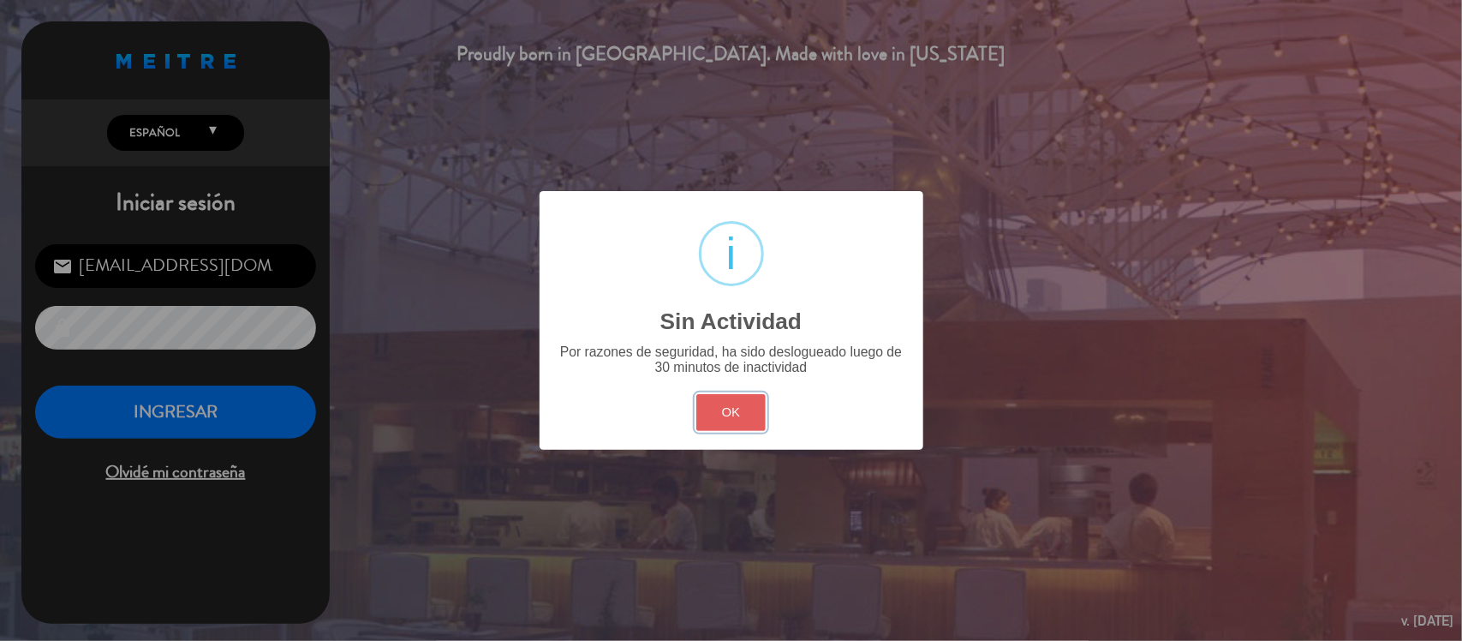
drag, startPoint x: 747, startPoint y: 416, endPoint x: 736, endPoint y: 415, distance: 10.3
click at [745, 415] on button "OK" at bounding box center [730, 412] width 69 height 37
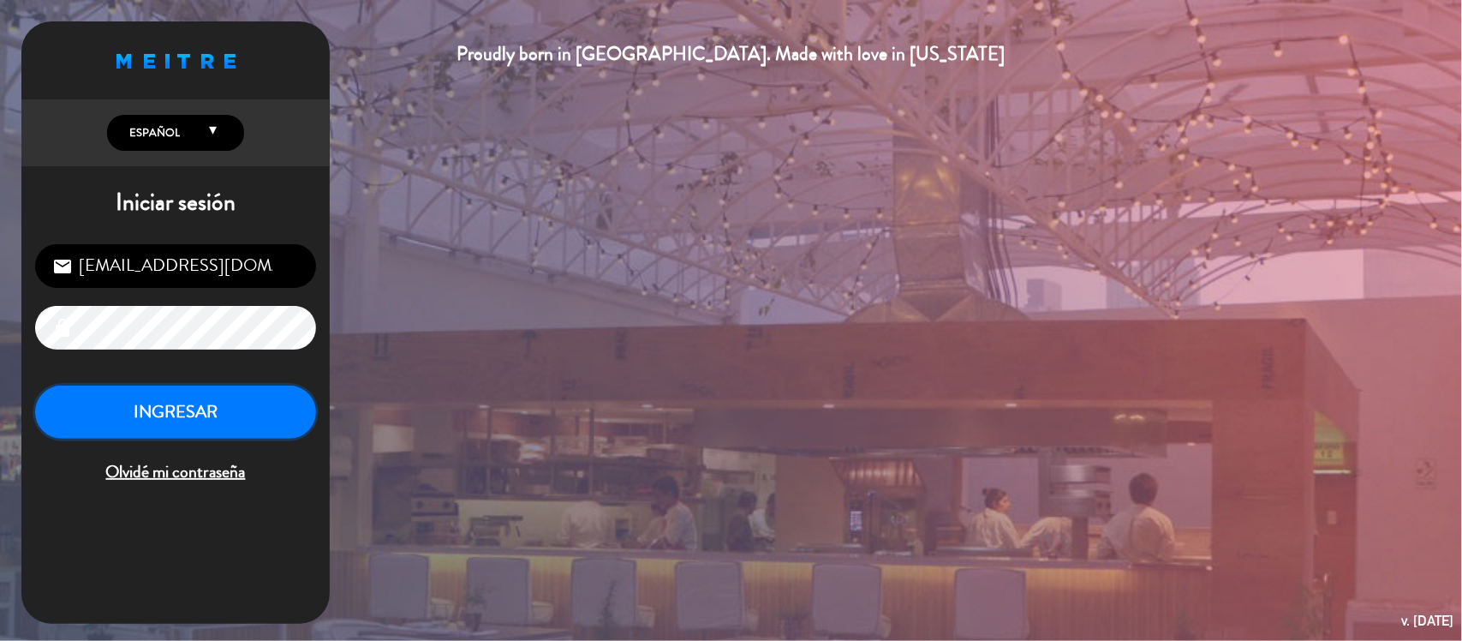
click at [227, 420] on button "INGRESAR" at bounding box center [175, 412] width 281 height 54
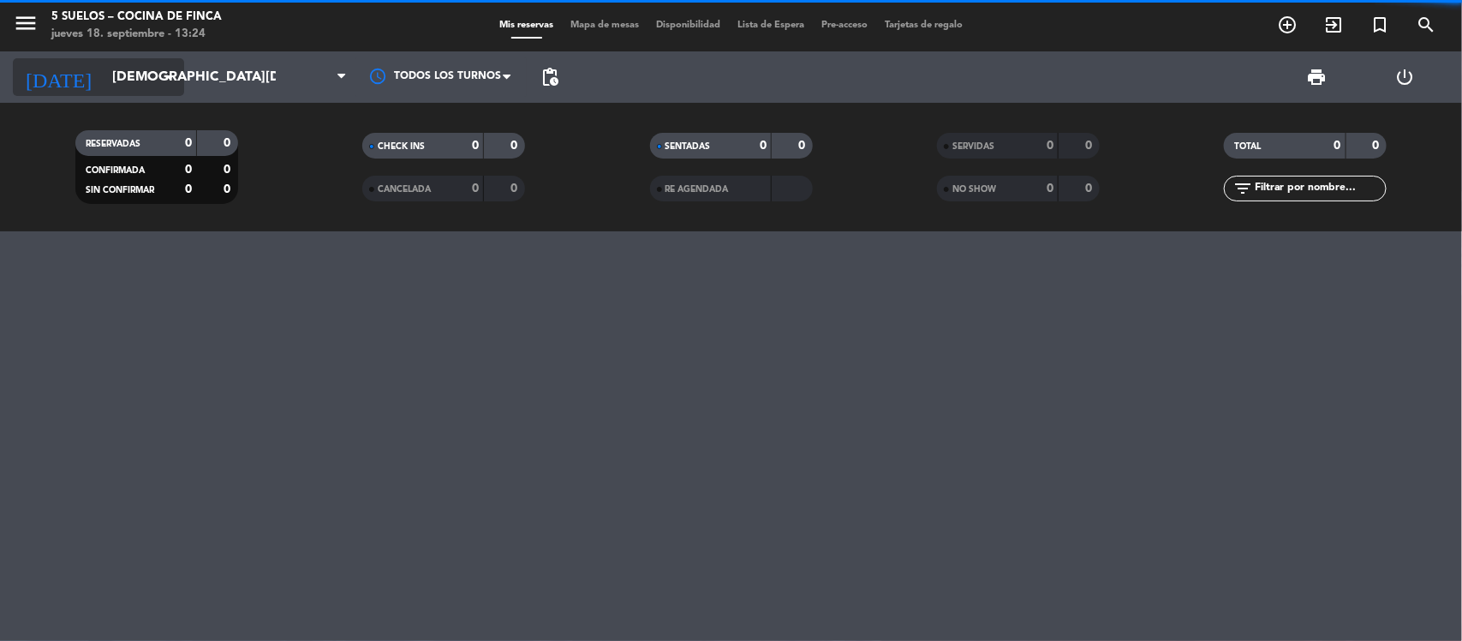
click at [170, 81] on icon "arrow_drop_down" at bounding box center [169, 77] width 21 height 21
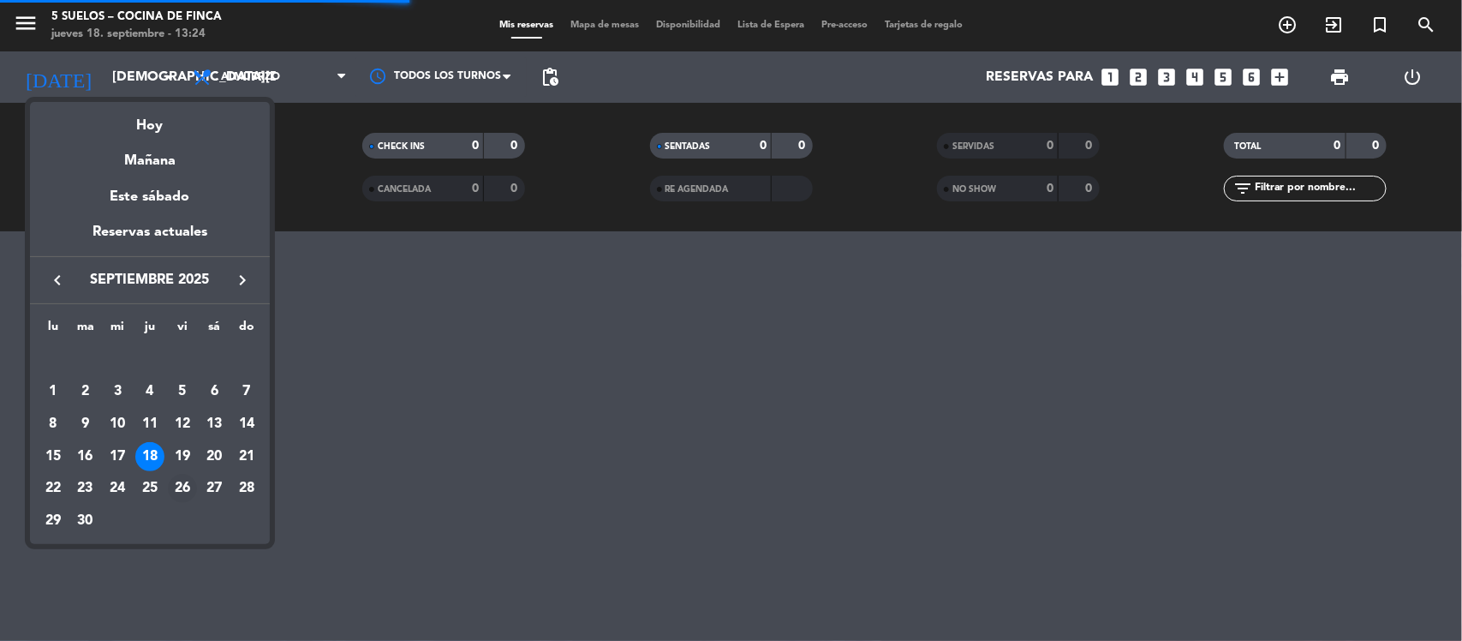
click at [189, 488] on div "26" at bounding box center [182, 488] width 29 height 29
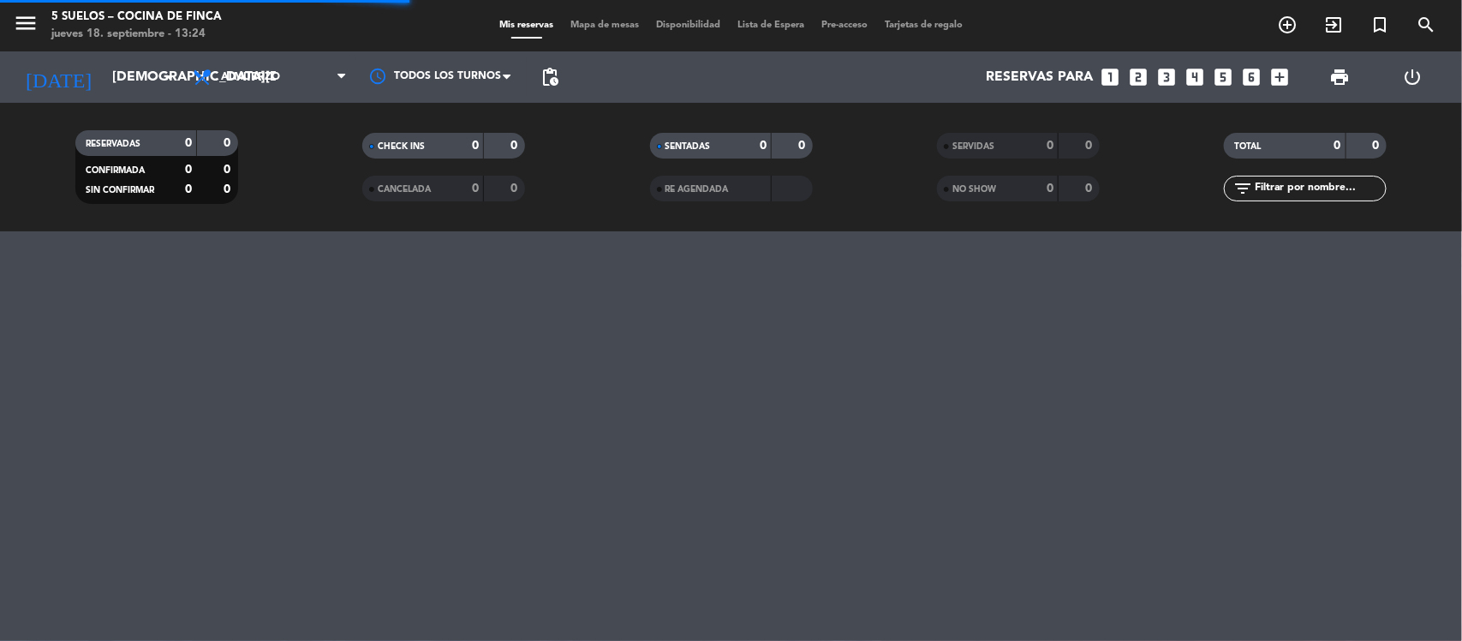
type input "[DATE]"
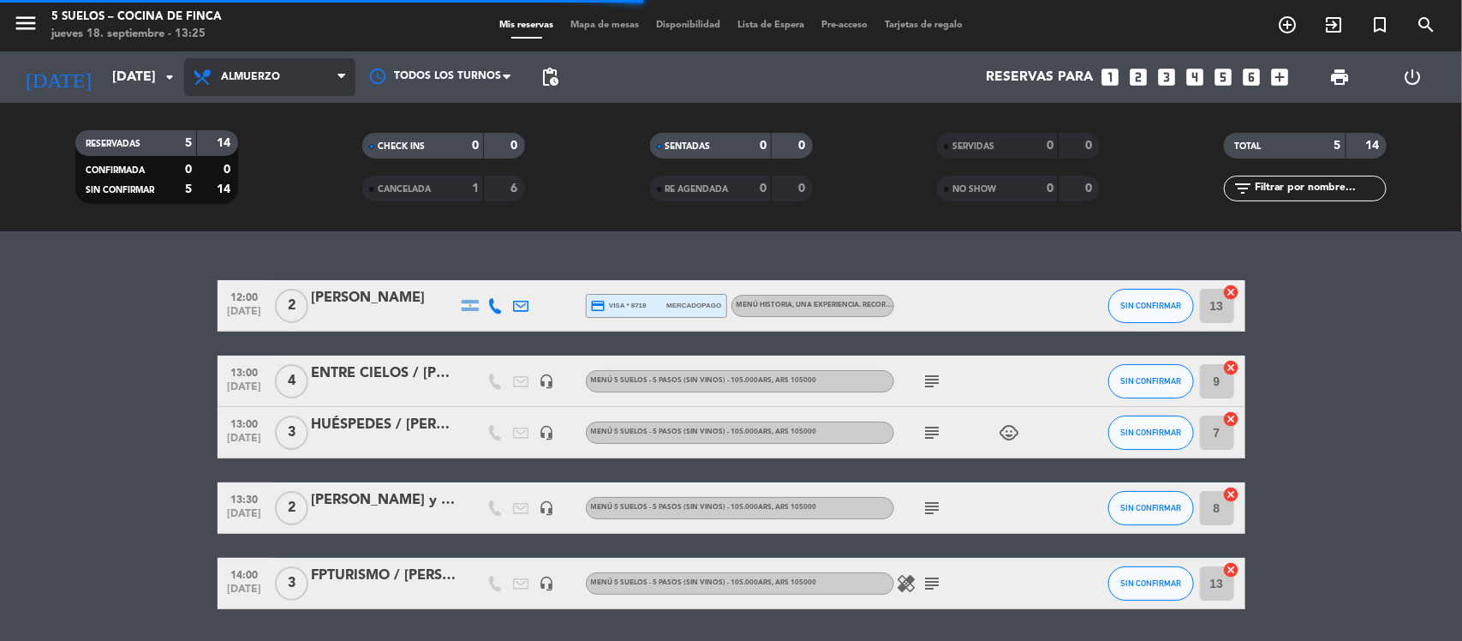
click at [295, 77] on span "Almuerzo" at bounding box center [269, 77] width 171 height 38
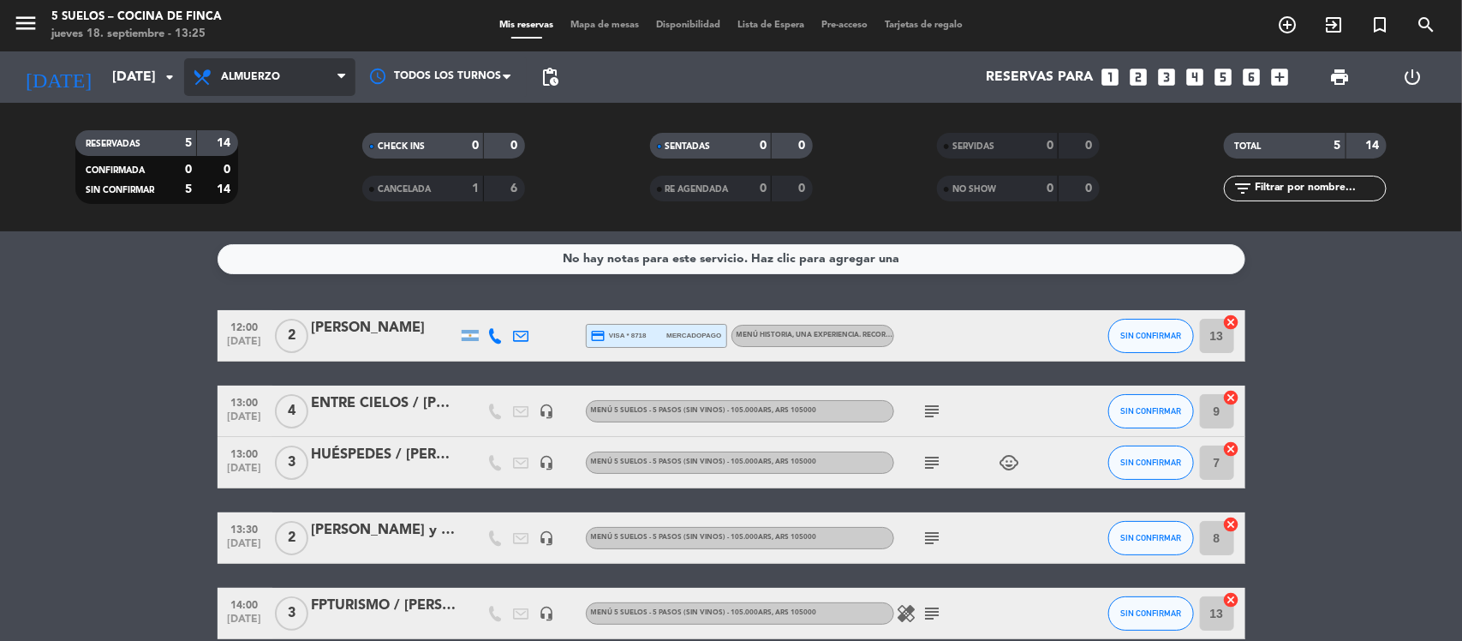
click at [307, 90] on span "Almuerzo" at bounding box center [269, 77] width 171 height 38
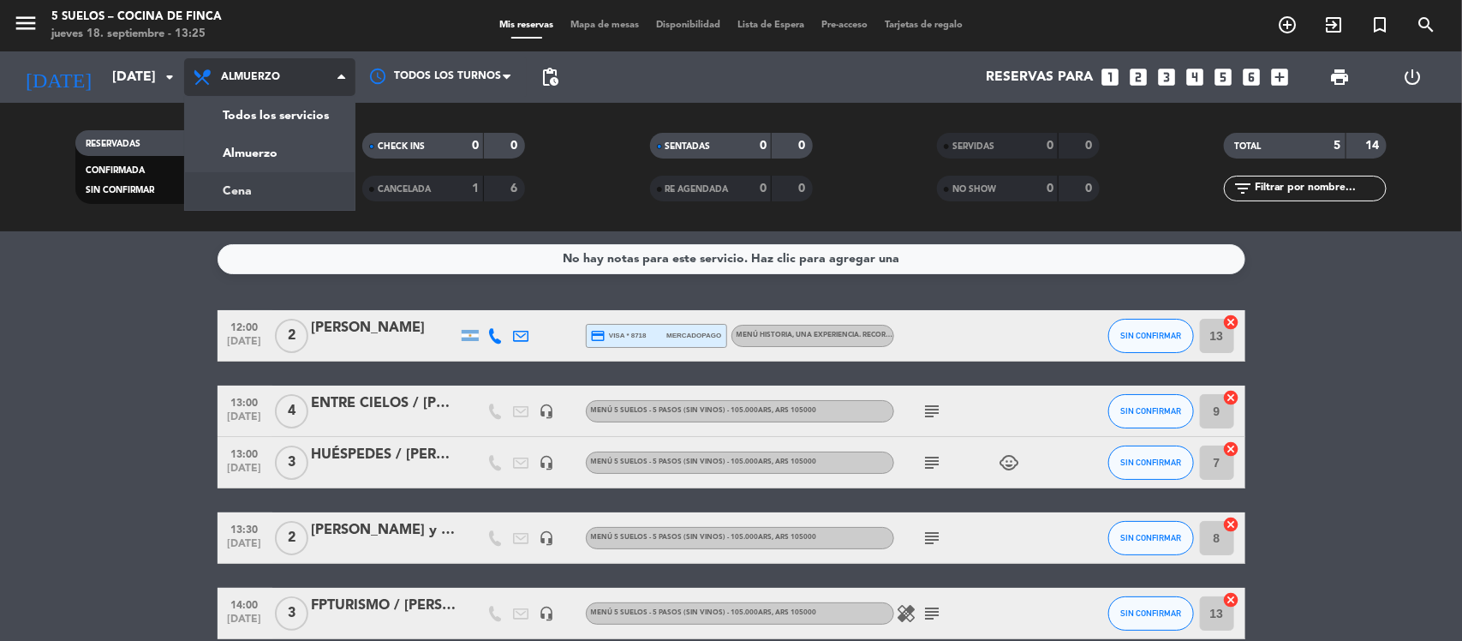
click at [296, 176] on div "menu 5 SUELOS – COCINA DE FINCA [DATE] 18. septiembre - 13:25 Mis reservas Mapa…" at bounding box center [731, 115] width 1462 height 231
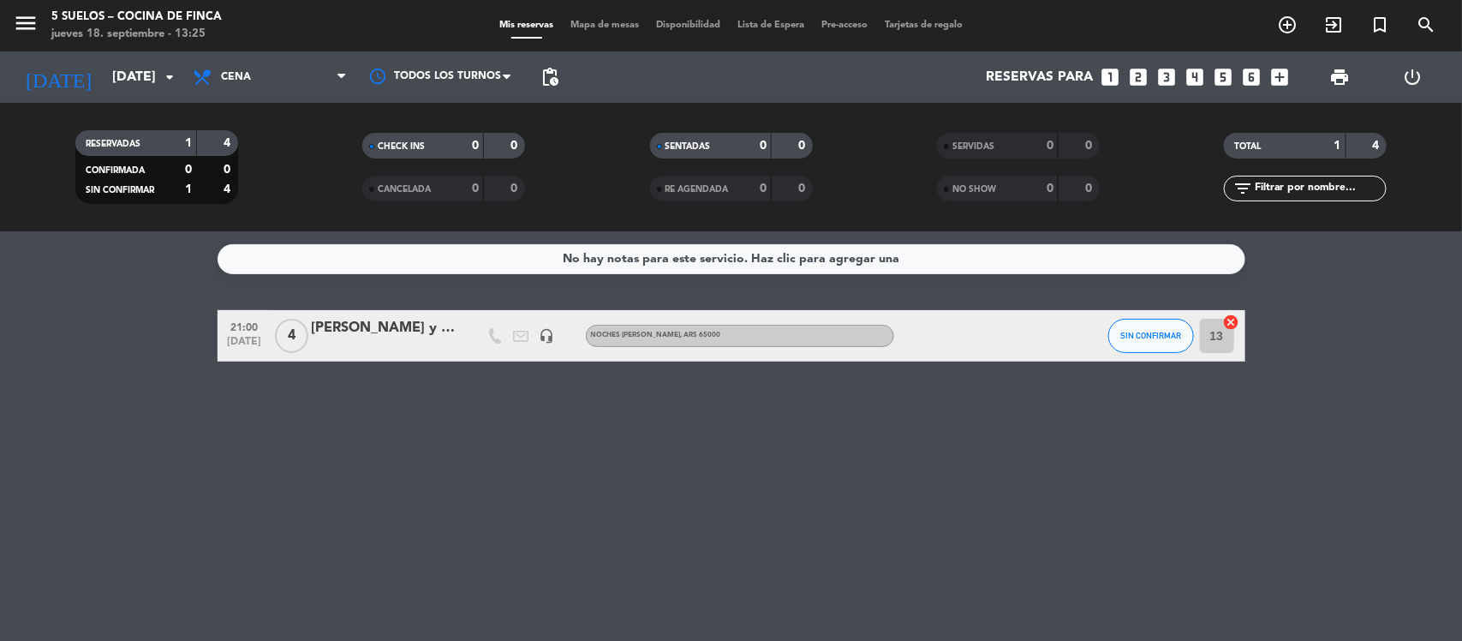
click at [388, 326] on div "[PERSON_NAME] y [PERSON_NAME]" at bounding box center [385, 328] width 146 height 22
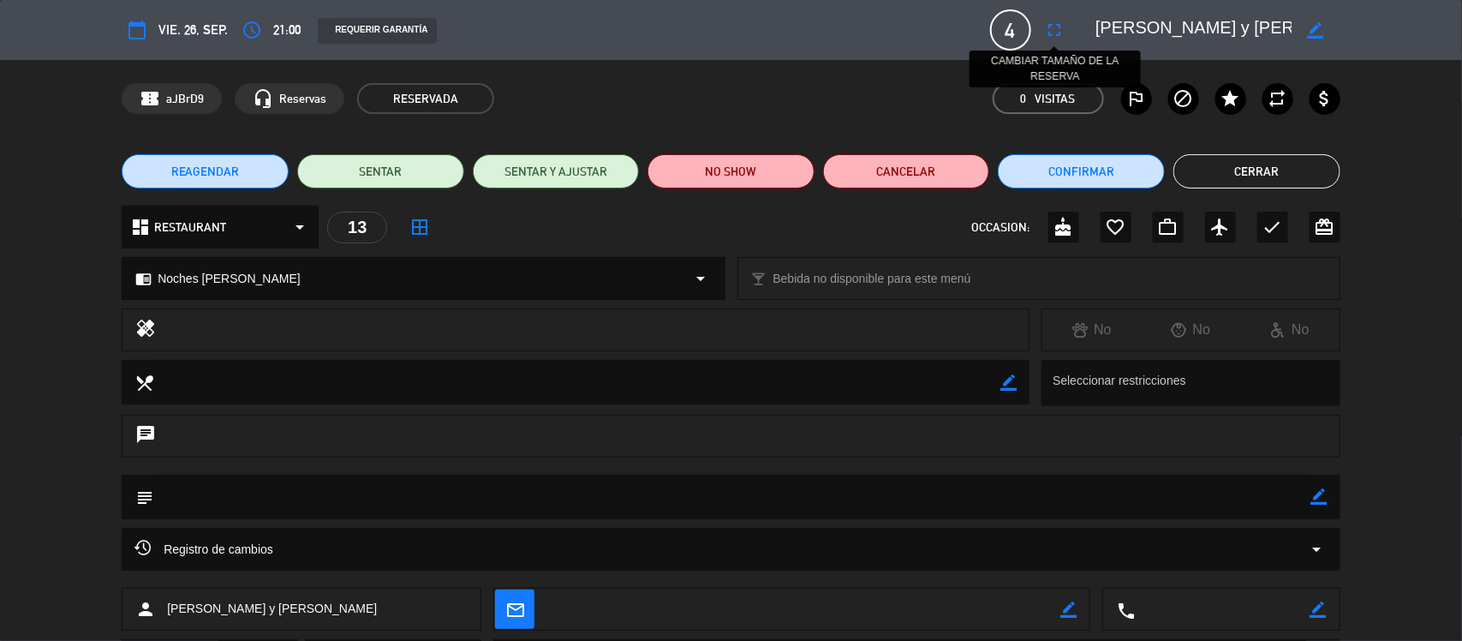
click at [1060, 20] on icon "fullscreen" at bounding box center [1055, 30] width 21 height 21
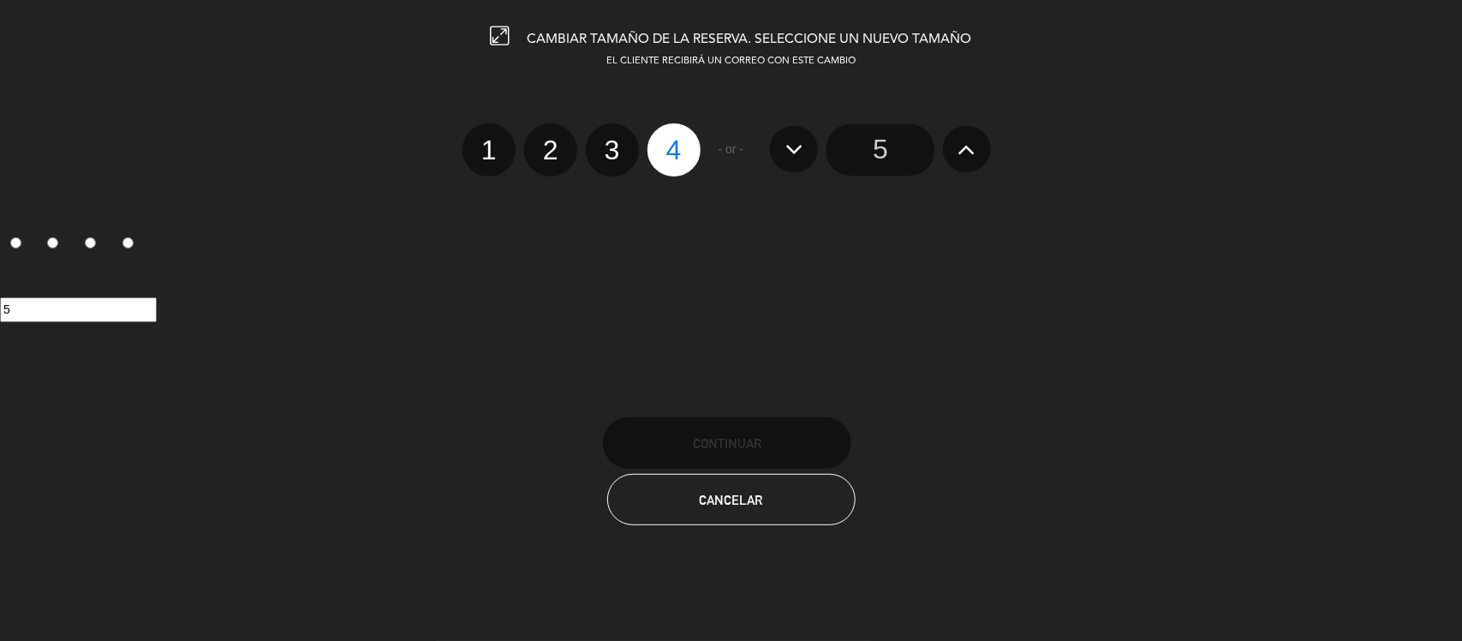
click at [960, 141] on icon at bounding box center [967, 148] width 18 height 27
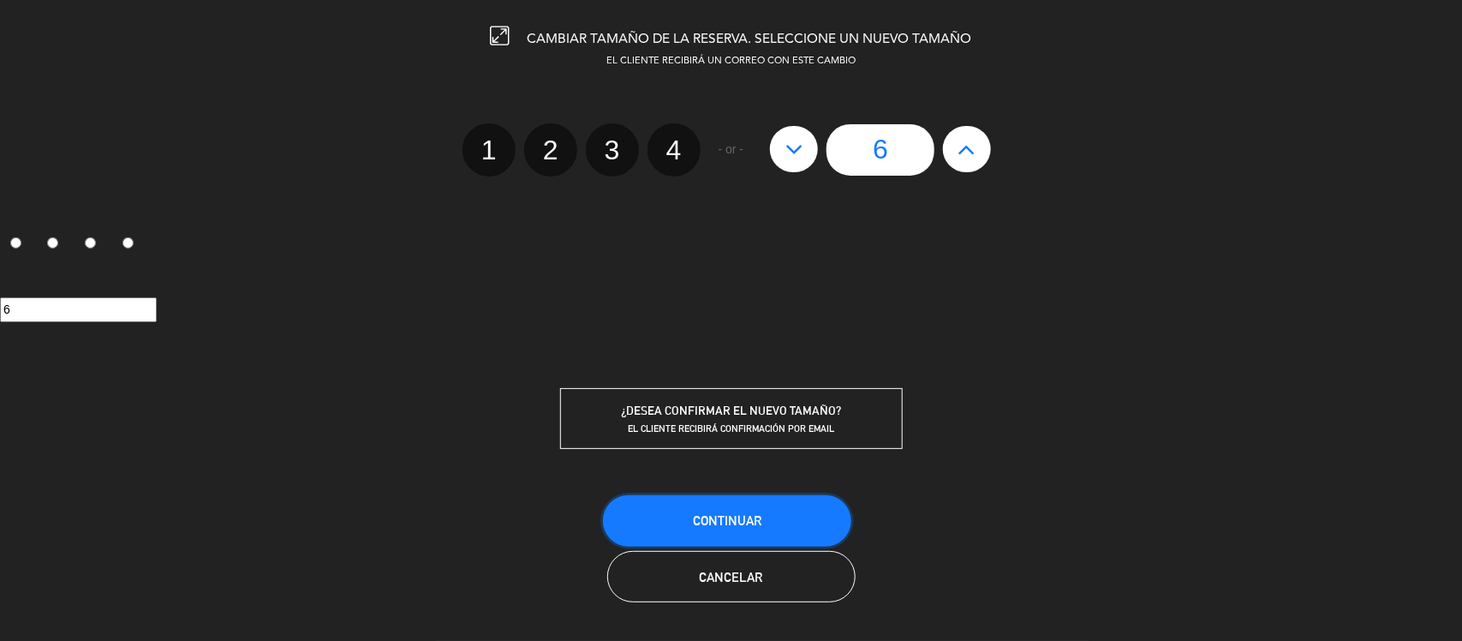
click at [705, 516] on span "Continuar" at bounding box center [727, 520] width 69 height 15
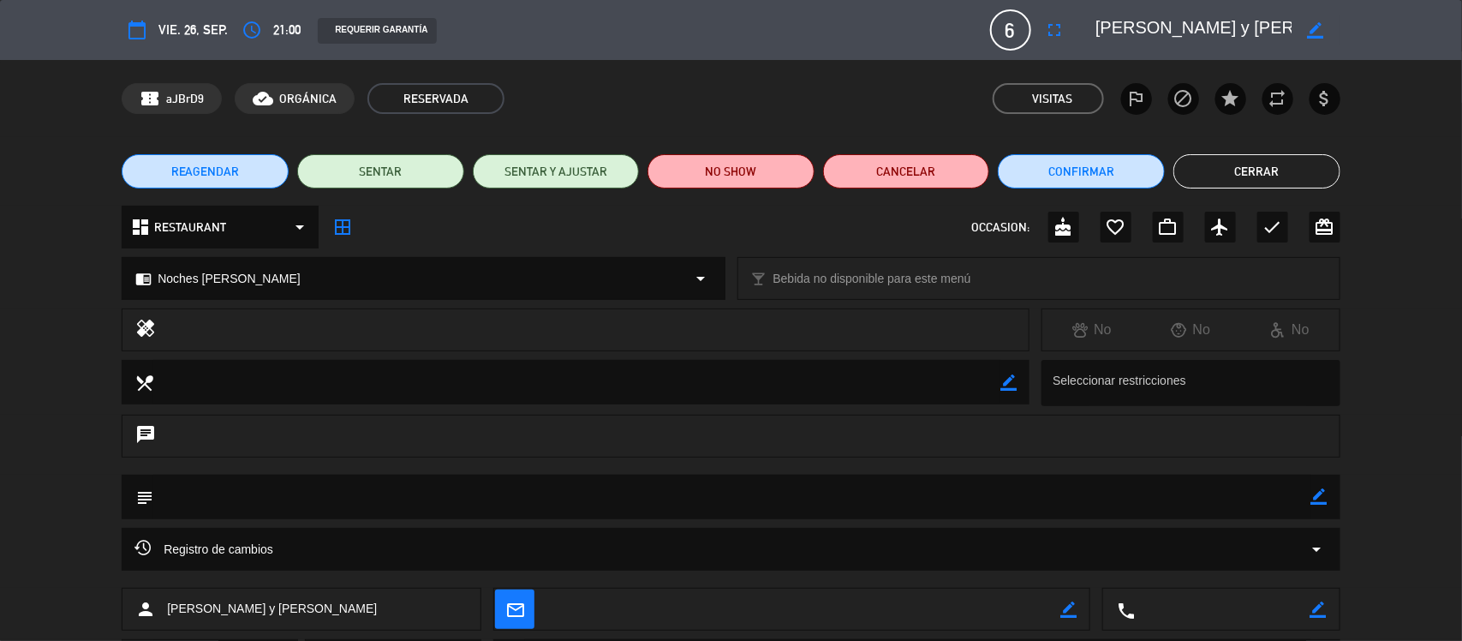
click at [1276, 163] on button "Cerrar" at bounding box center [1256, 171] width 167 height 34
